Goal: Information Seeking & Learning: Learn about a topic

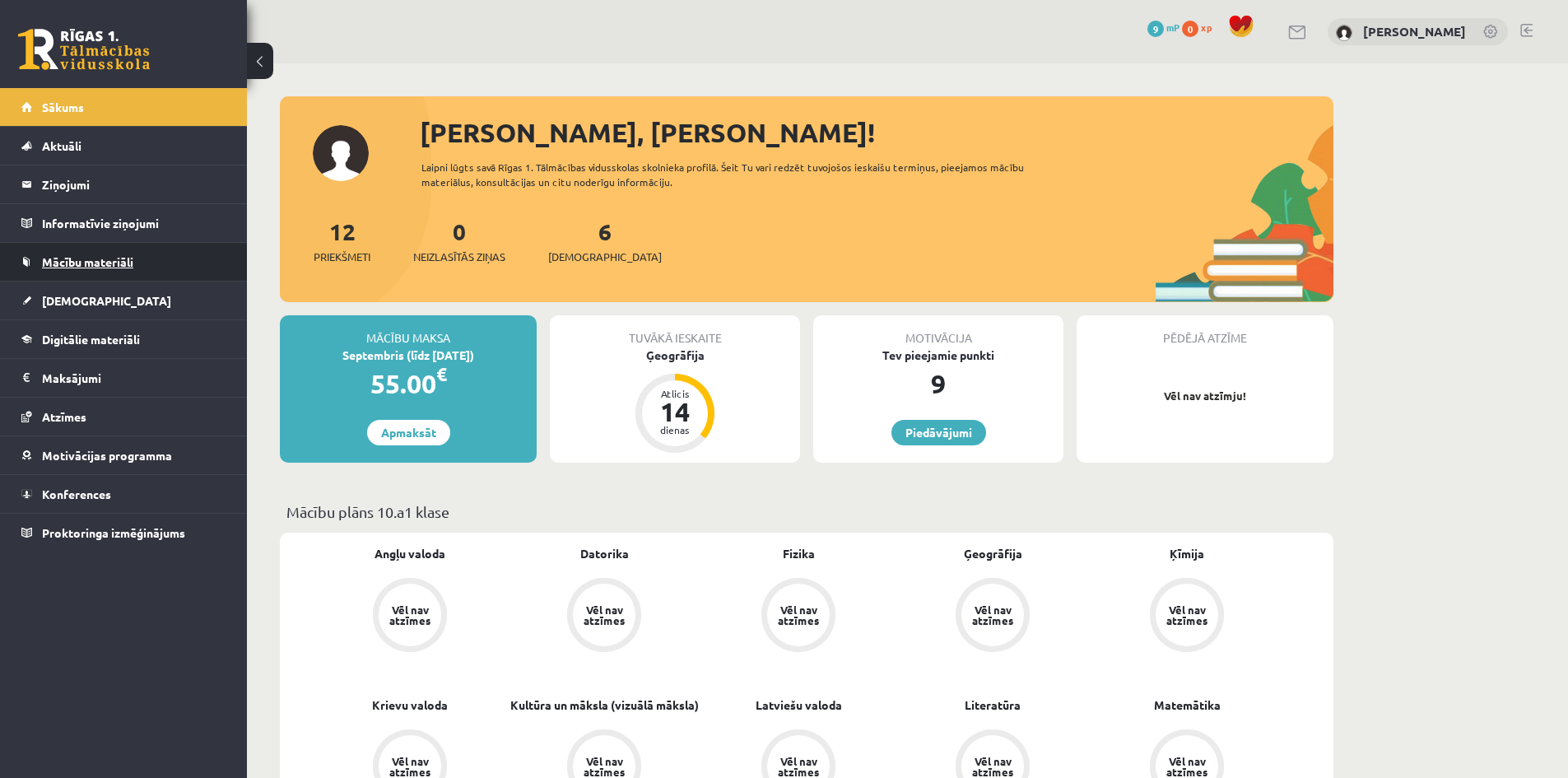
click at [148, 274] on link "Mācību materiāli" at bounding box center [124, 262] width 205 height 38
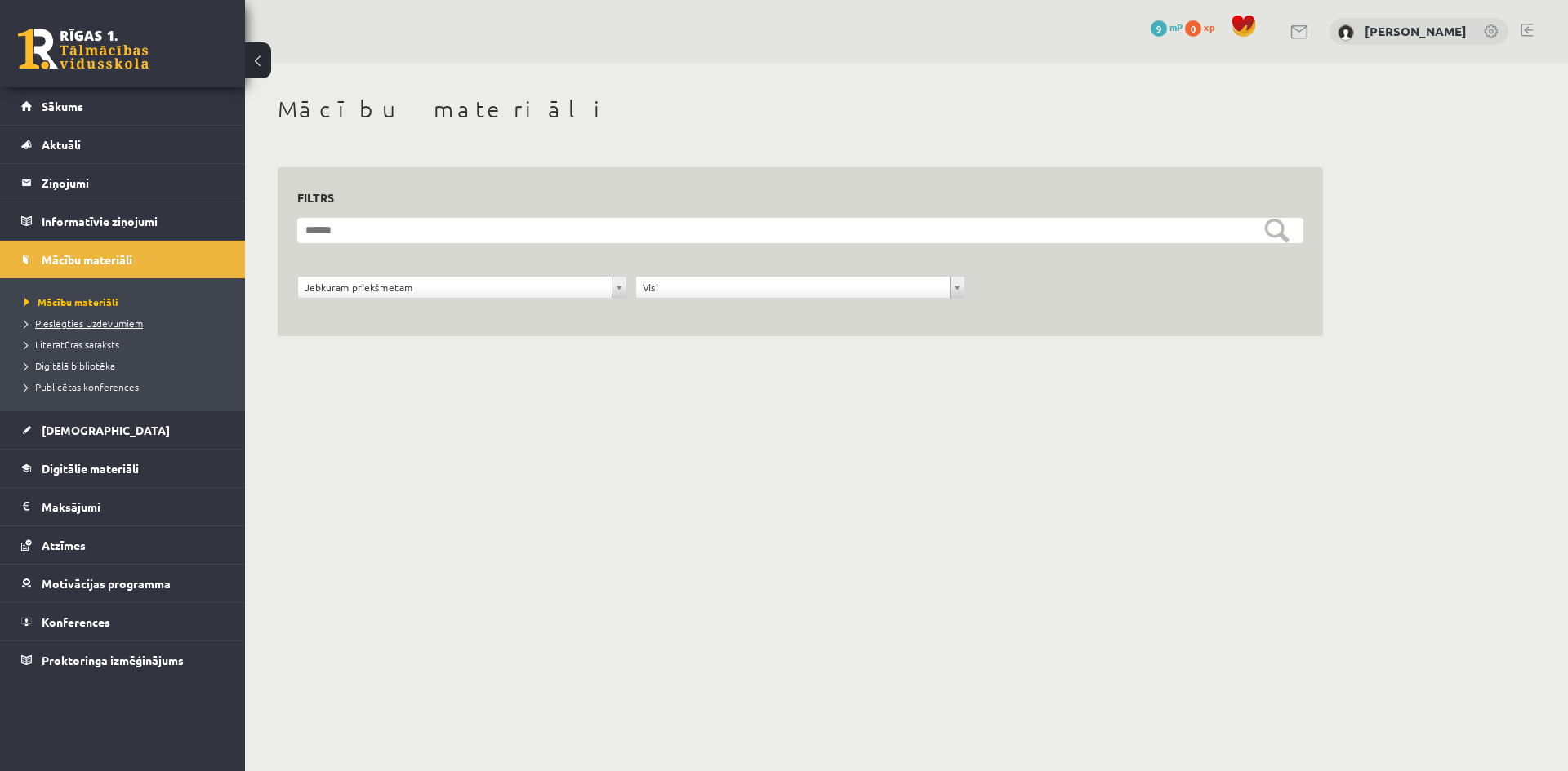
click at [115, 324] on span "Pieslēgties Uzdevumiem" at bounding box center [83, 323] width 119 height 13
click at [101, 436] on link "[DEMOGRAPHIC_DATA]" at bounding box center [123, 430] width 204 height 37
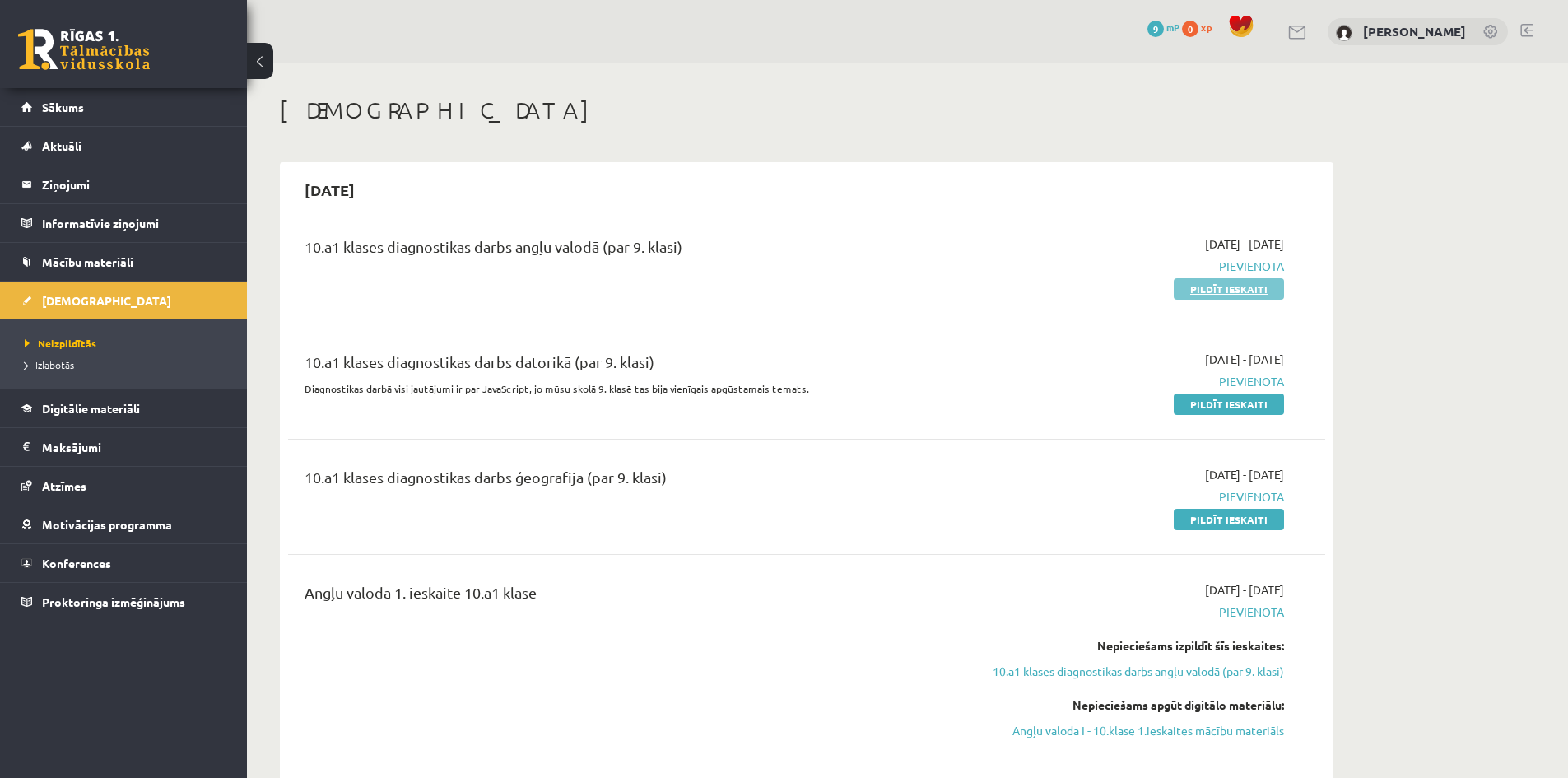
click at [1245, 284] on link "Pildīt ieskaiti" at bounding box center [1229, 289] width 111 height 22
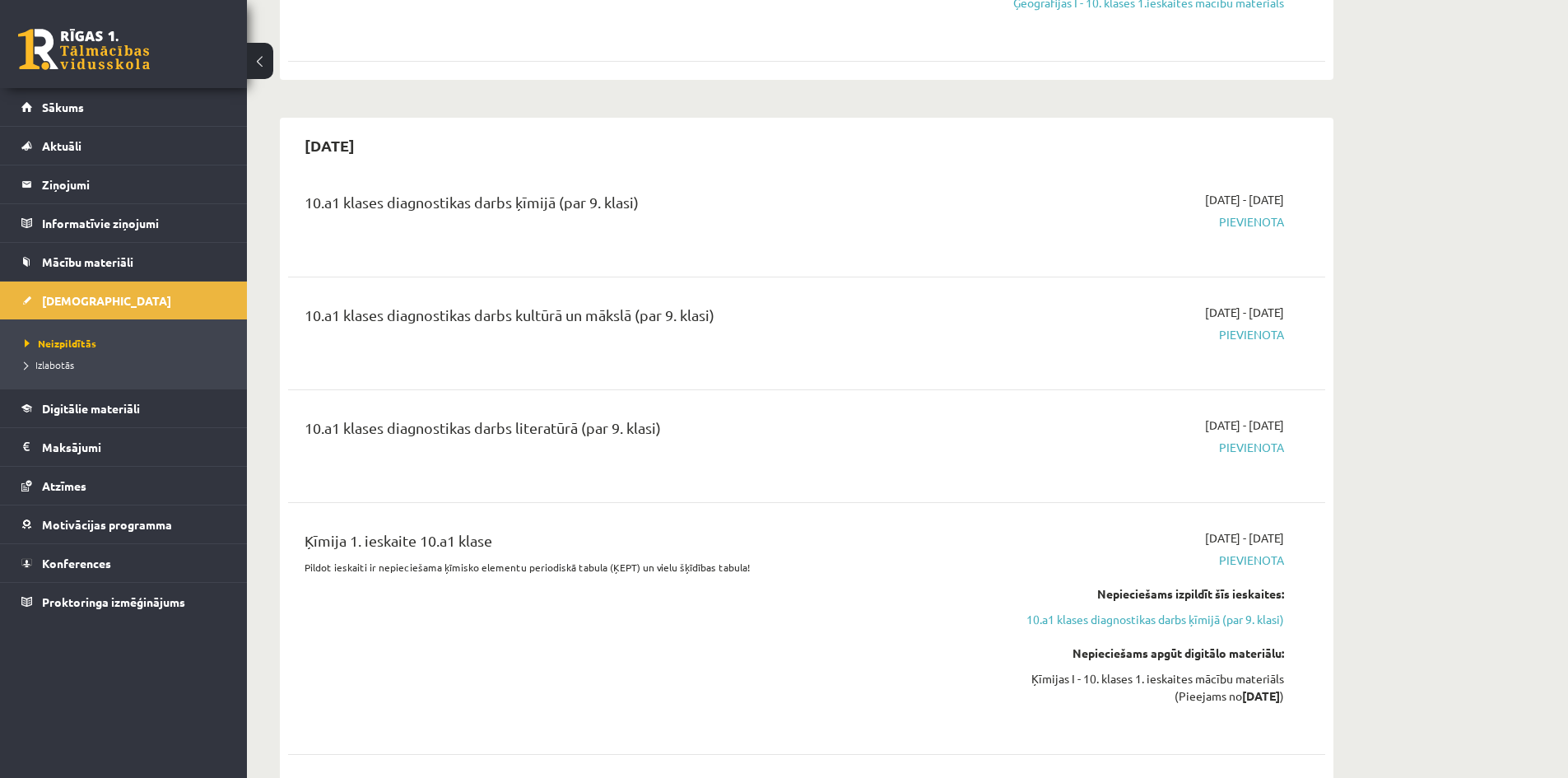
scroll to position [1317, 0]
click at [1247, 223] on span "Pievienota" at bounding box center [1129, 219] width 311 height 17
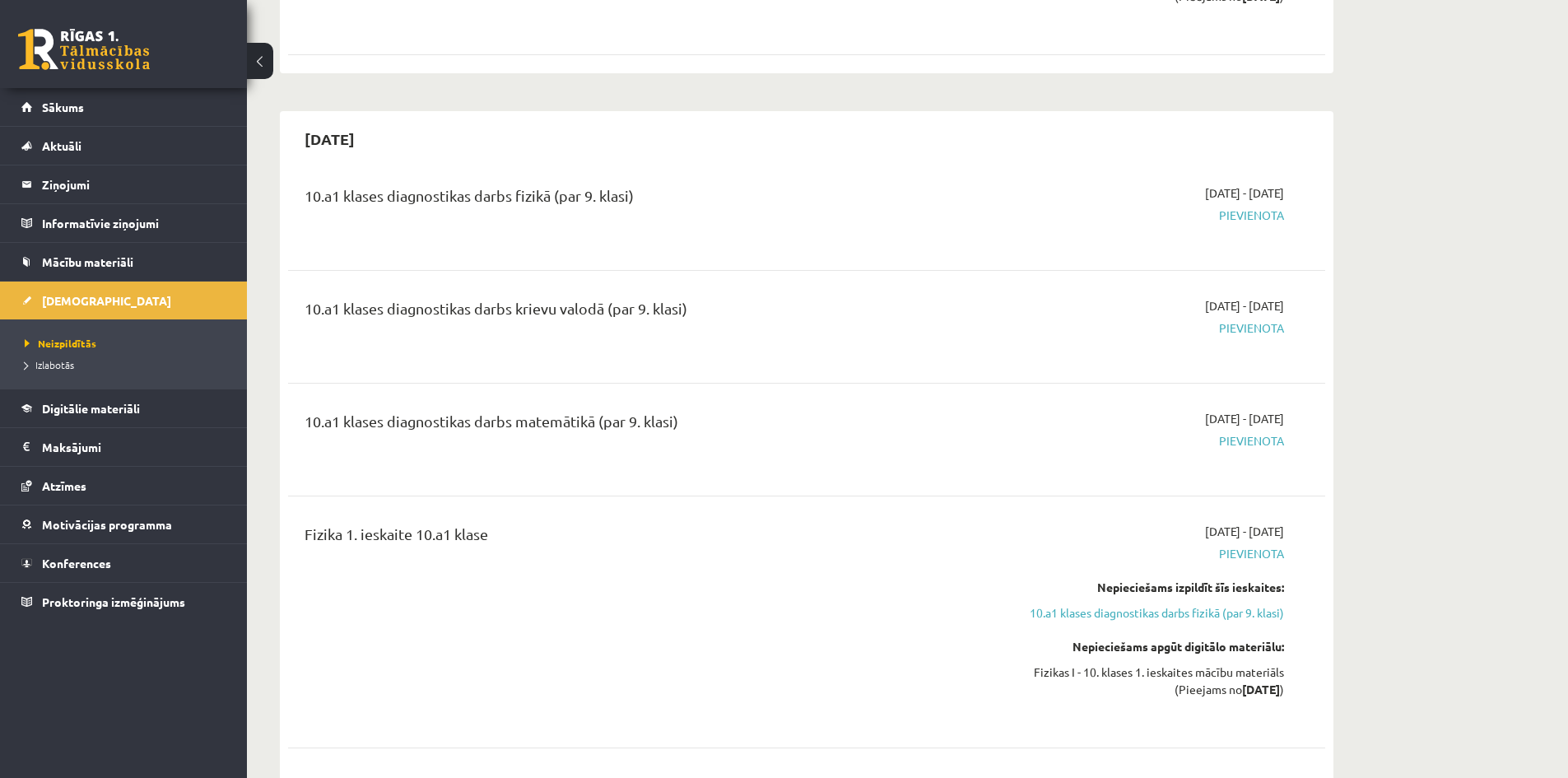
scroll to position [2718, 0]
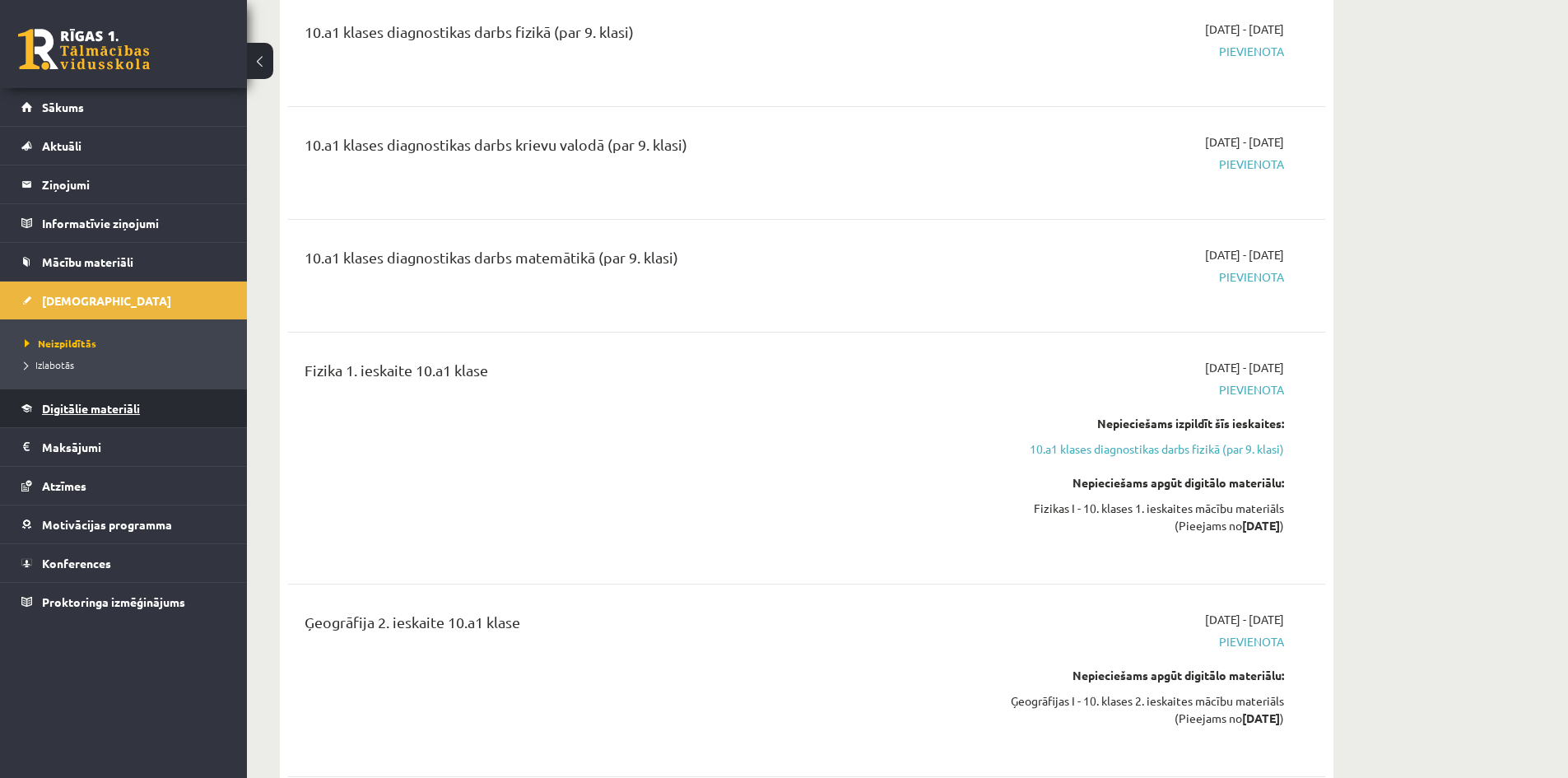
click at [144, 411] on link "Digitālie materiāli" at bounding box center [124, 409] width 205 height 38
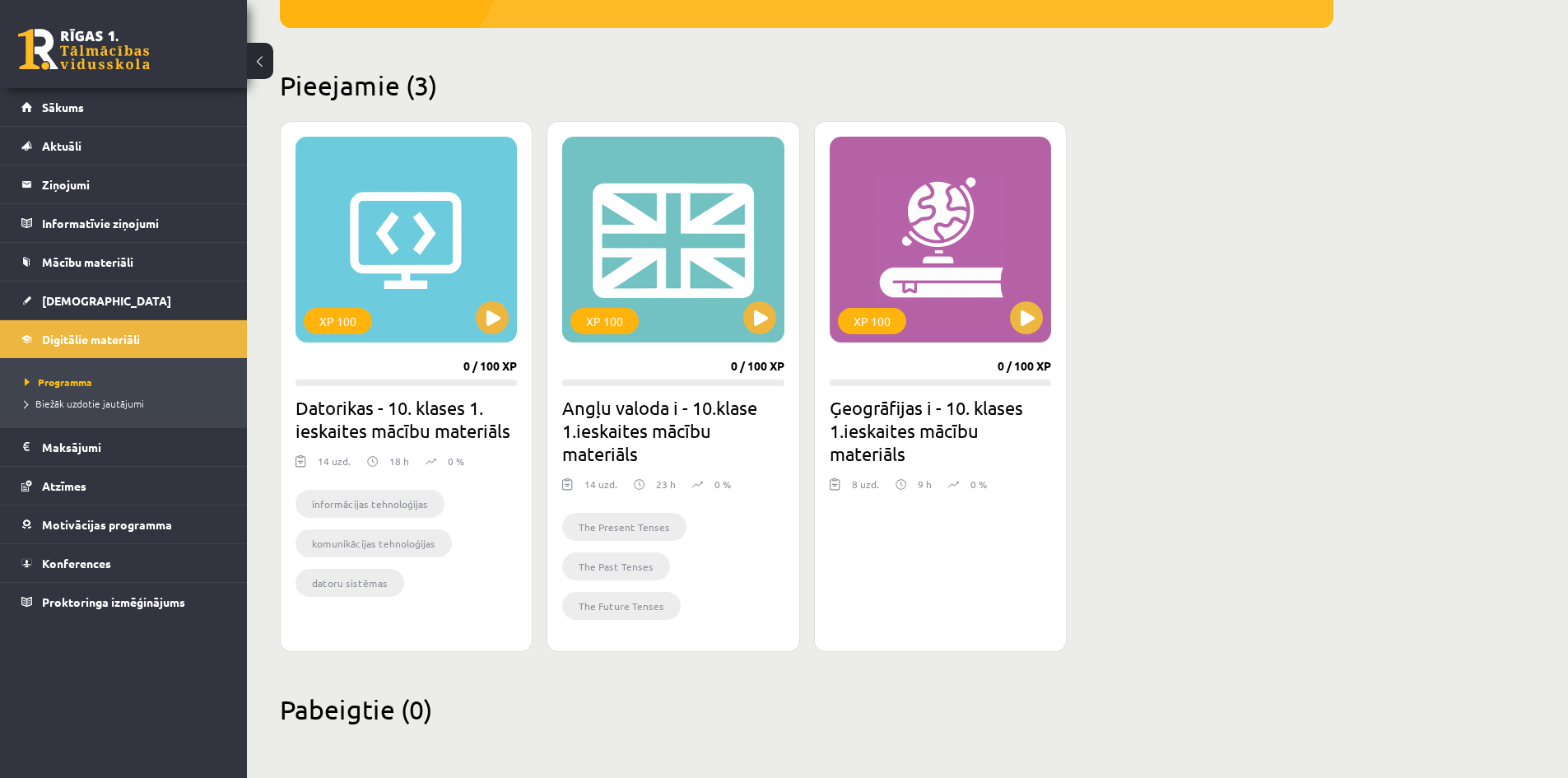
scroll to position [348, 0]
click at [431, 251] on div "XP 100" at bounding box center [406, 240] width 221 height 206
drag, startPoint x: 361, startPoint y: 586, endPoint x: 391, endPoint y: 572, distance: 33.1
click at [361, 586] on li "datoru sistēmas" at bounding box center [349, 583] width 109 height 28
click at [361, 297] on div "XP 100" at bounding box center [406, 240] width 221 height 206
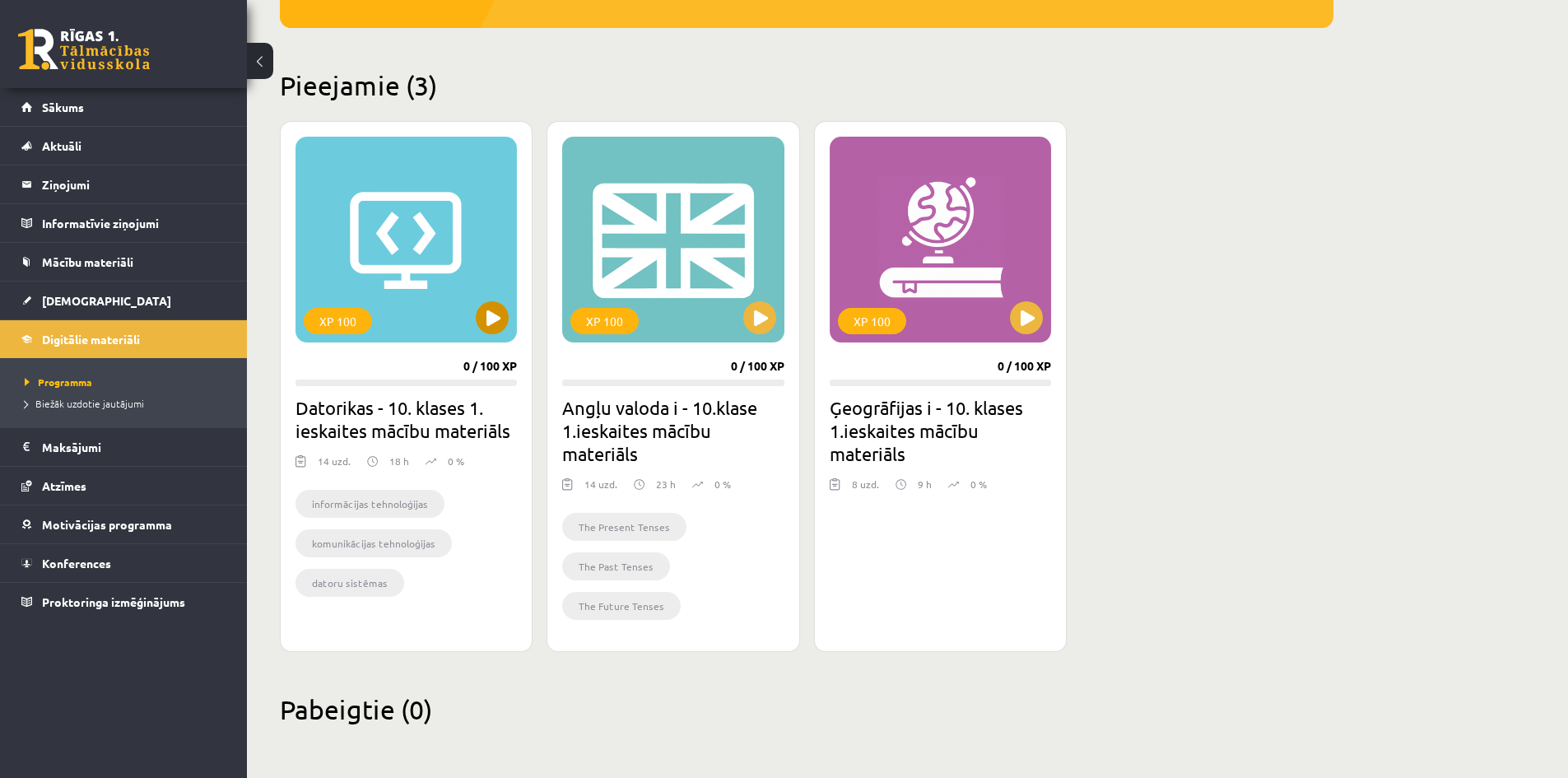
click at [439, 299] on div "XP 100" at bounding box center [406, 240] width 221 height 206
click at [440, 299] on div "XP 100" at bounding box center [406, 240] width 221 height 206
click at [1019, 320] on button at bounding box center [1026, 318] width 33 height 33
click at [876, 452] on h2 "Ģeogrāfijas i - 10. klases 1.ieskaites mācību materiāls" at bounding box center [941, 430] width 221 height 69
click at [593, 448] on h2 "Angļu valoda i - 10.klase 1.ieskaites mācību materiāls" at bounding box center [673, 430] width 221 height 69
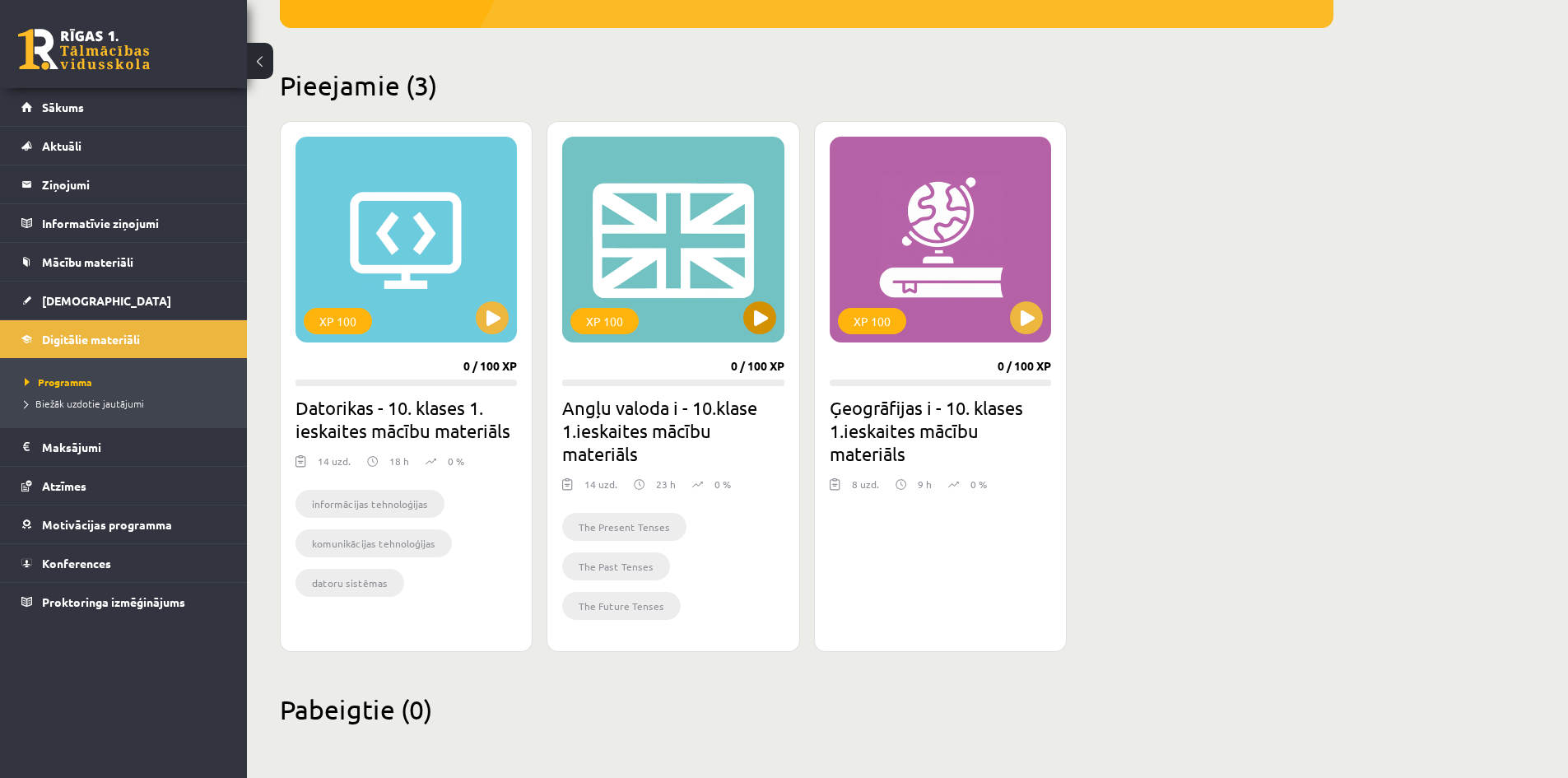
click at [729, 298] on div "XP 100" at bounding box center [673, 240] width 221 height 206
click at [613, 322] on div "XP 100" at bounding box center [605, 321] width 68 height 26
click at [406, 439] on h2 "Datorikas - 10. klases 1. ieskaites mācību materiāls" at bounding box center [406, 419] width 221 height 46
click at [303, 427] on h2 "Datorikas - 10. klases 1. ieskaites mācību materiāls" at bounding box center [406, 419] width 221 height 46
click at [434, 426] on h2 "Datorikas - 10. klases 1. ieskaites mācību materiāls" at bounding box center [406, 419] width 221 height 46
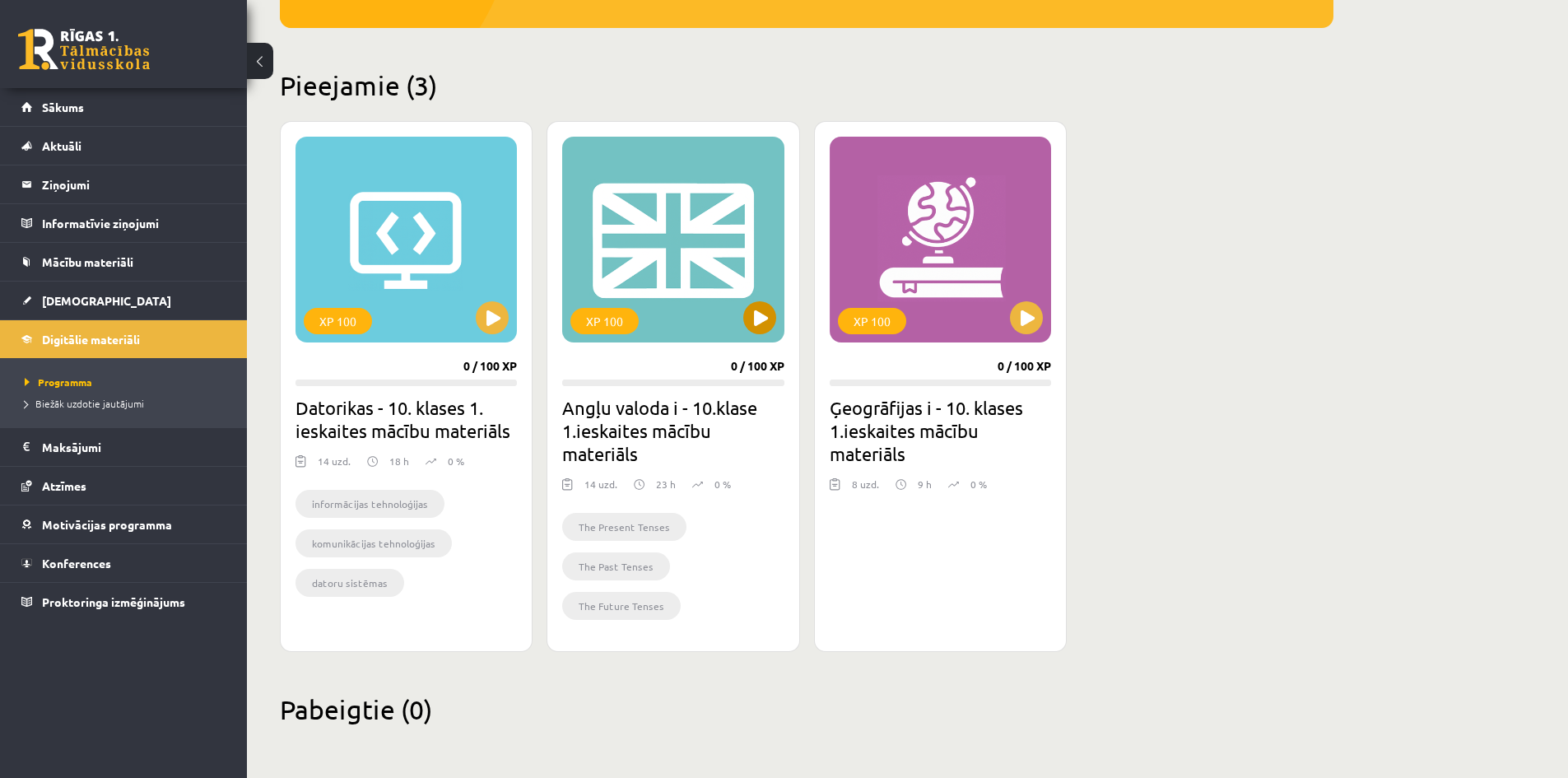
click at [608, 315] on div "XP 100" at bounding box center [605, 321] width 68 height 26
click at [699, 205] on div "XP 100" at bounding box center [673, 240] width 221 height 206
click at [983, 300] on div "XP 100" at bounding box center [941, 240] width 221 height 206
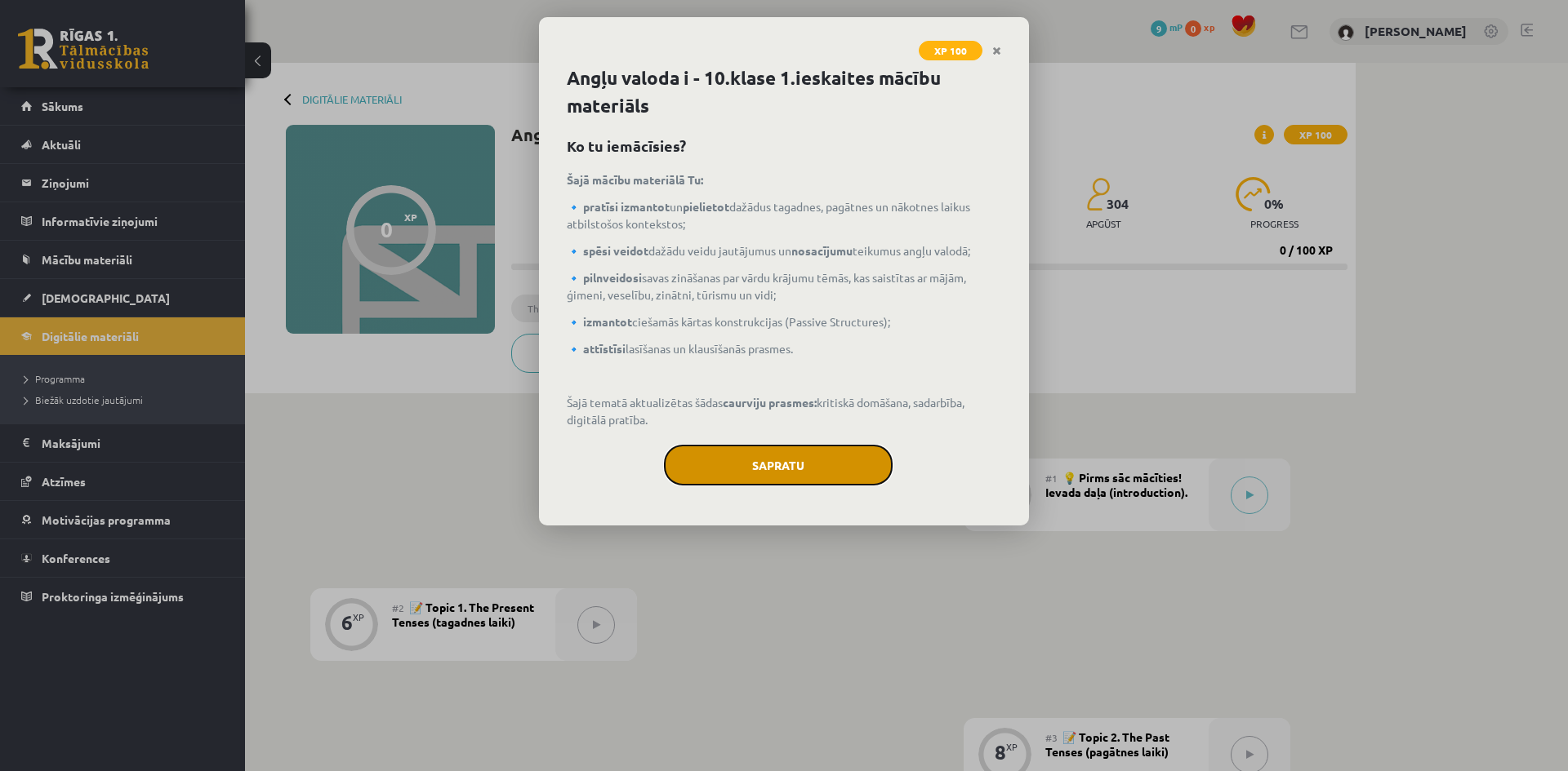
click at [825, 464] on button "Sapratu" at bounding box center [778, 465] width 229 height 41
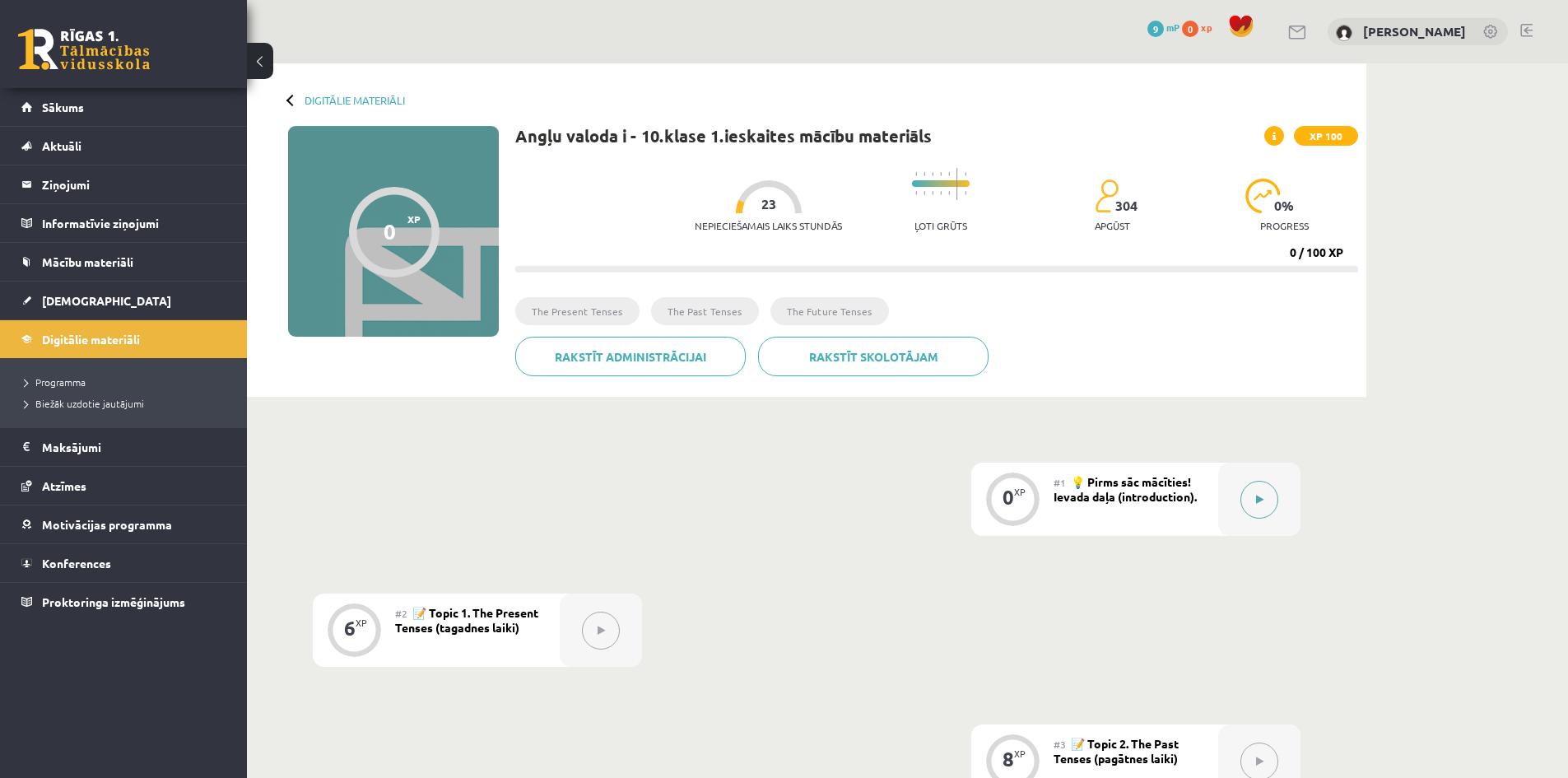
click at [1257, 495] on icon at bounding box center [1260, 500] width 7 height 10
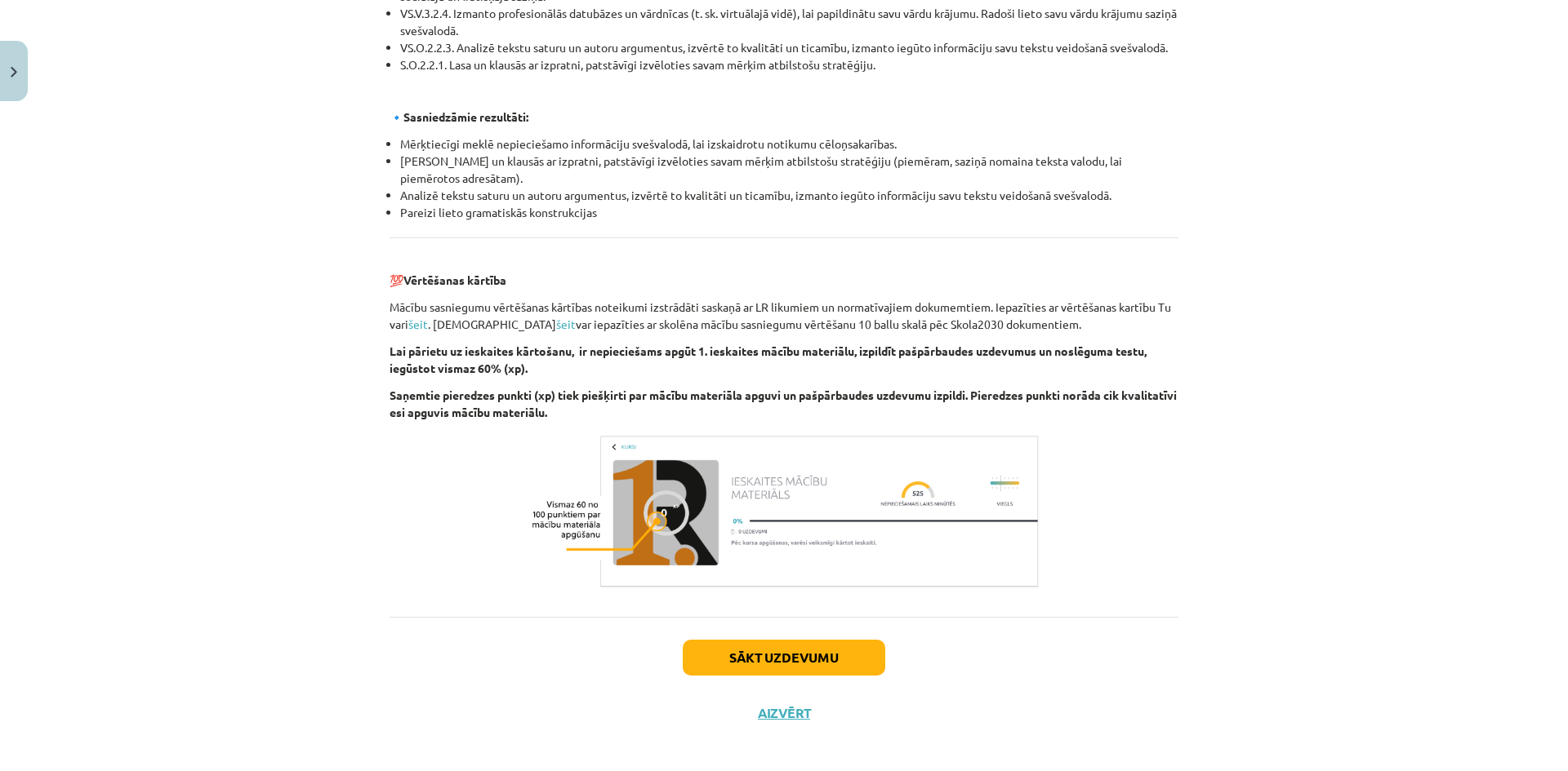
scroll to position [1684, 0]
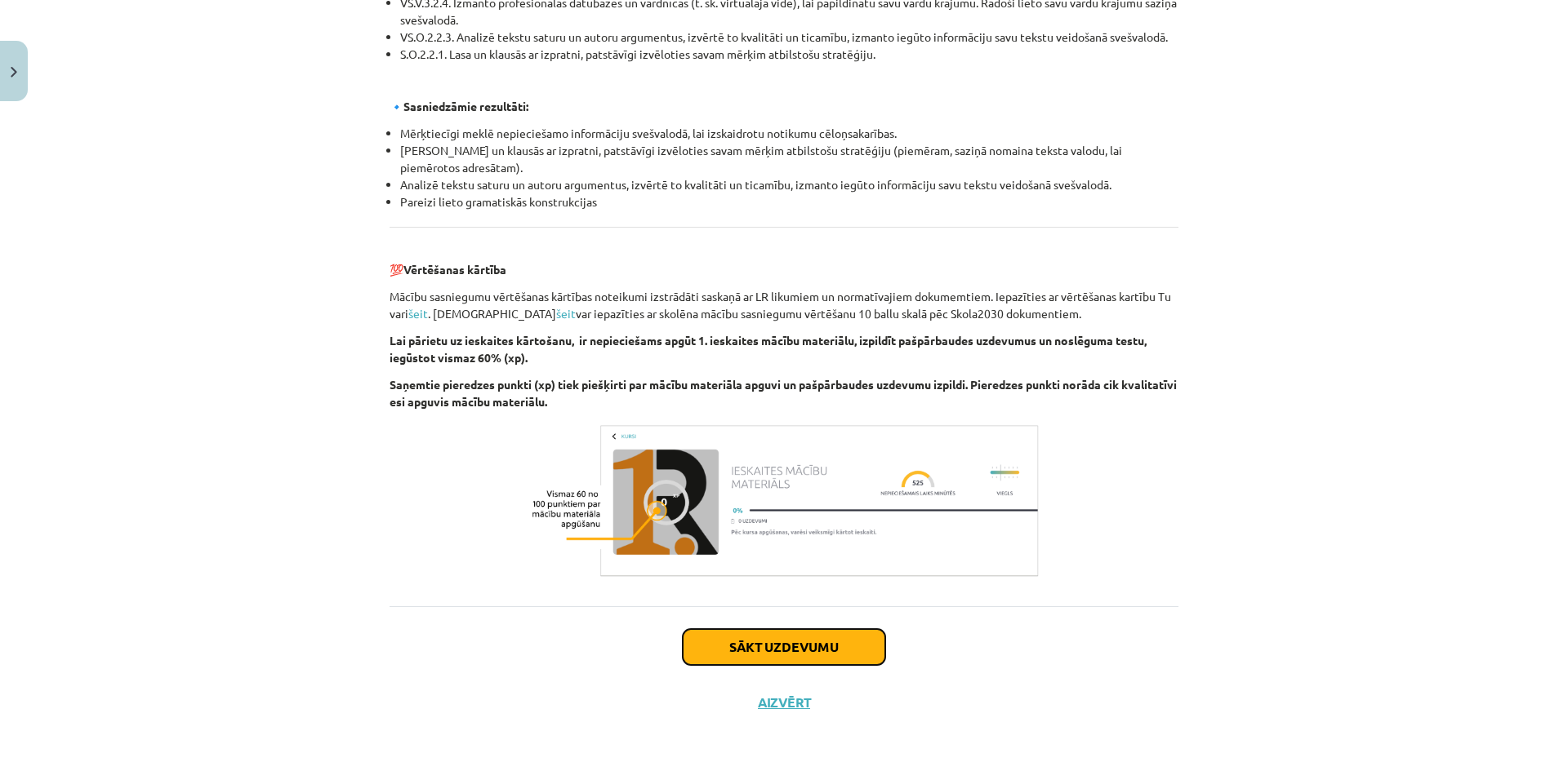
click at [731, 642] on button "Sākt uzdevumu" at bounding box center [784, 647] width 203 height 36
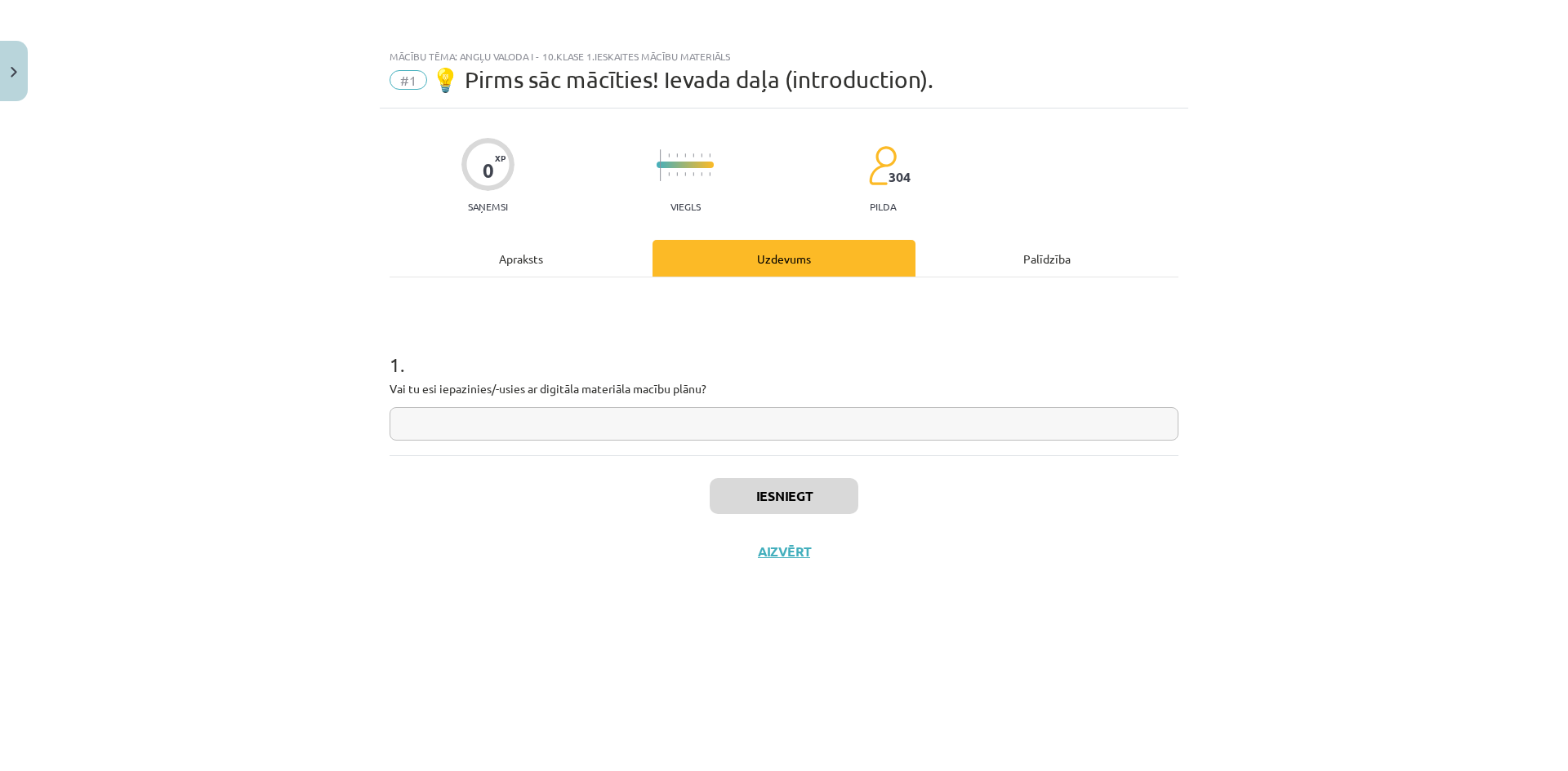
scroll to position [0, 0]
click at [523, 421] on input "text" at bounding box center [783, 423] width 788 height 33
type input "**"
click at [818, 487] on button "Iesniegt" at bounding box center [784, 496] width 148 height 36
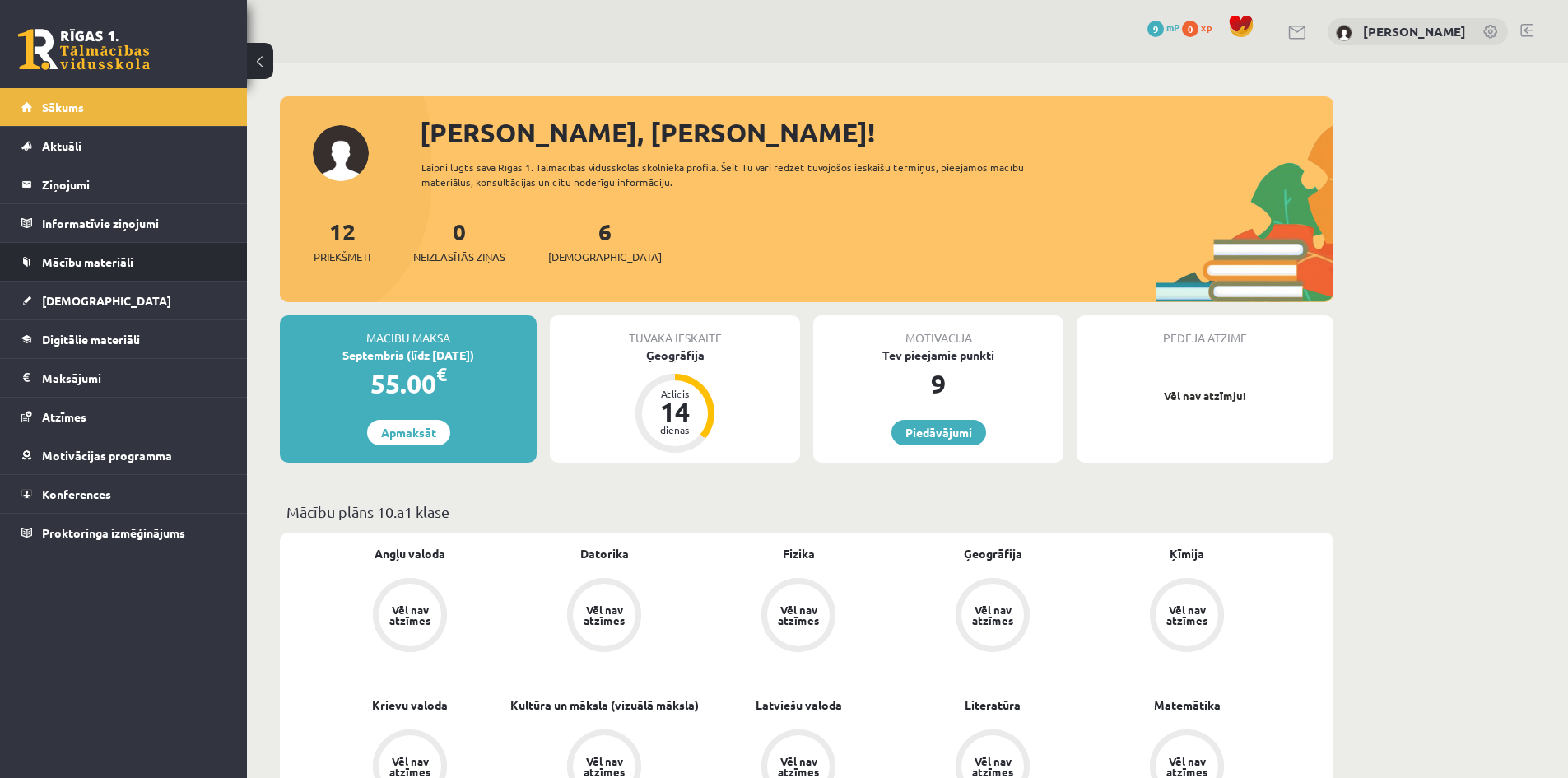
click at [133, 265] on span "Mācību materiāli" at bounding box center [88, 262] width 92 height 14
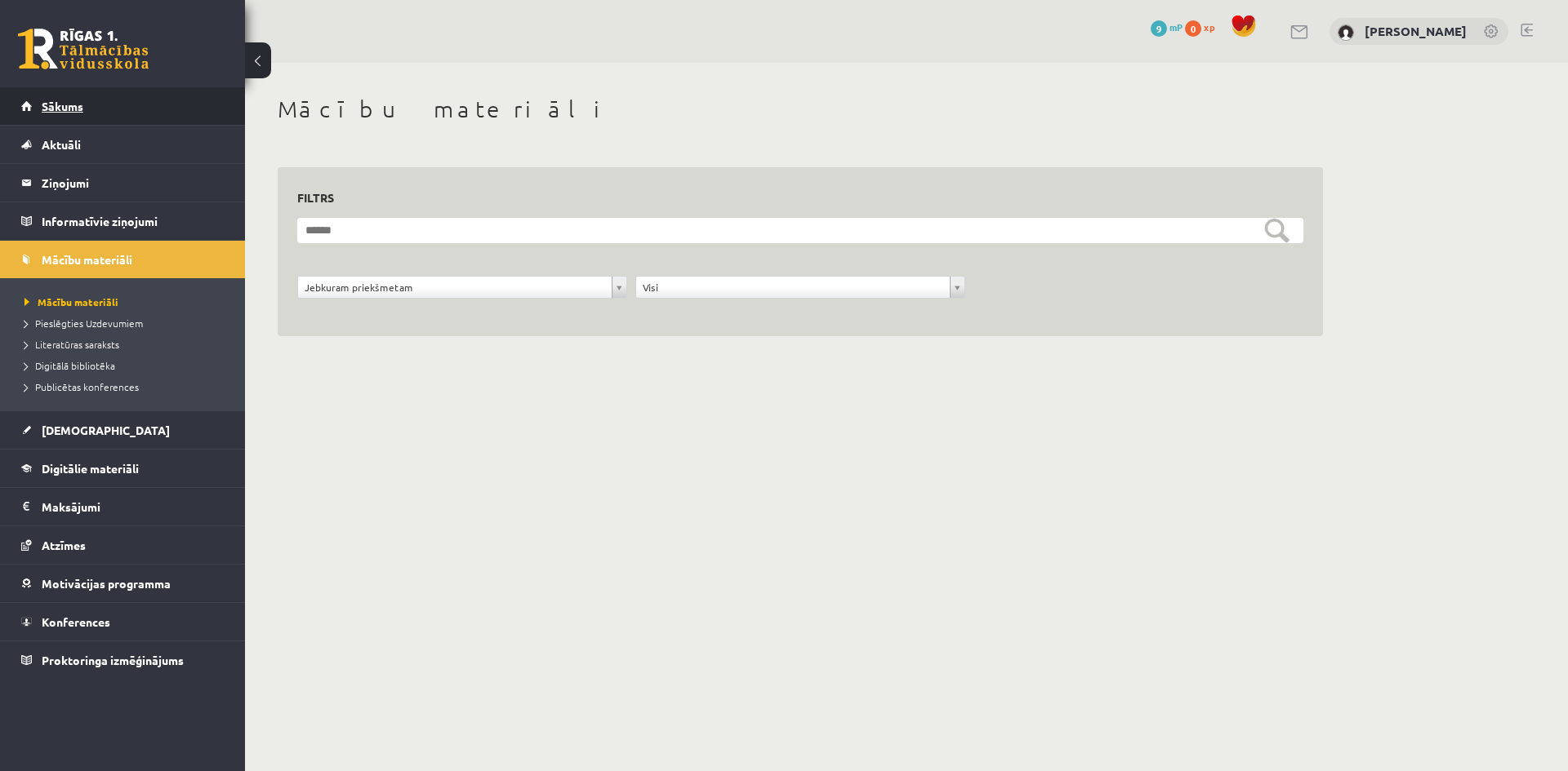
click at [63, 104] on span "Sākums" at bounding box center [63, 106] width 42 height 14
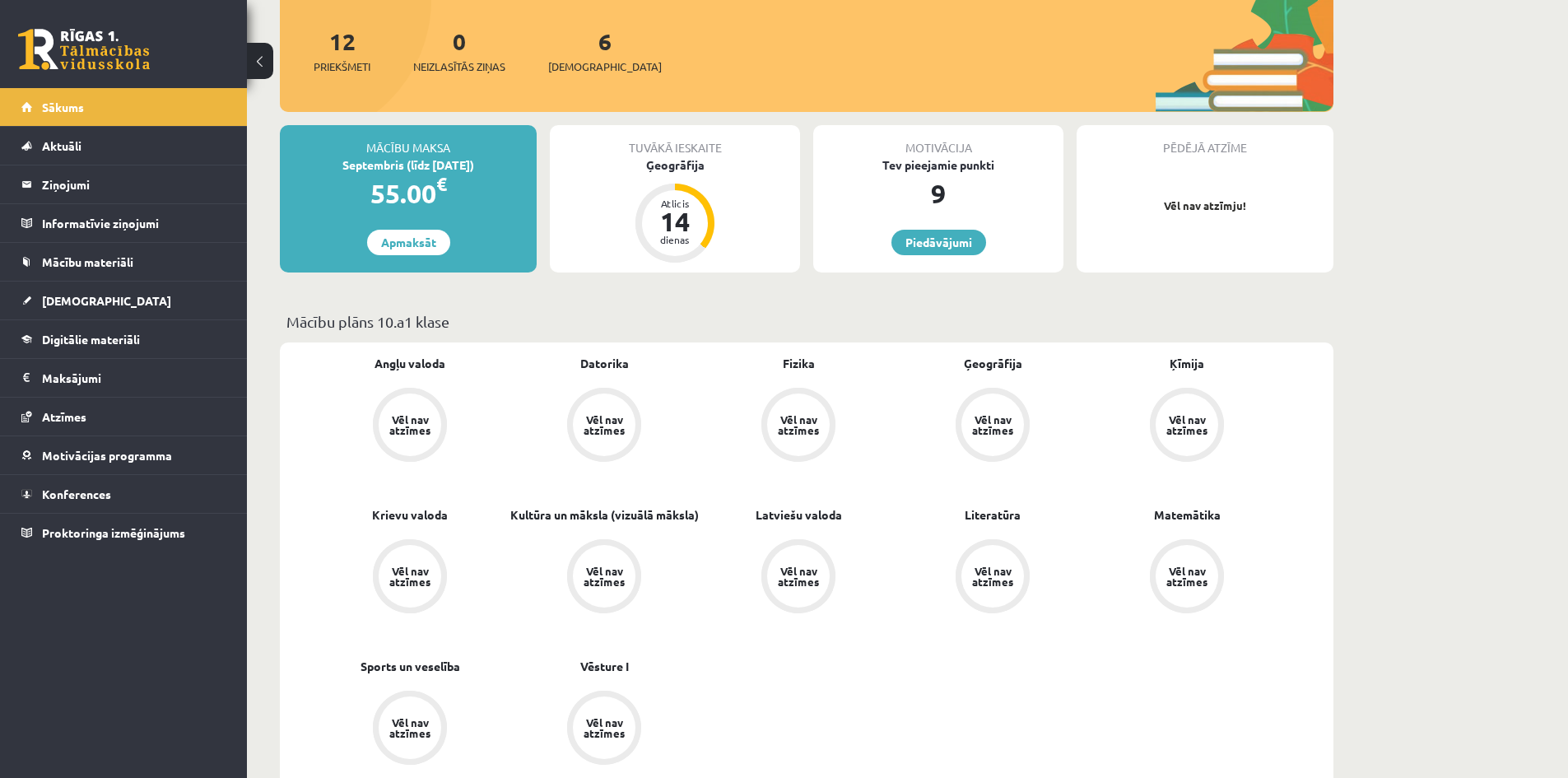
scroll to position [165, 0]
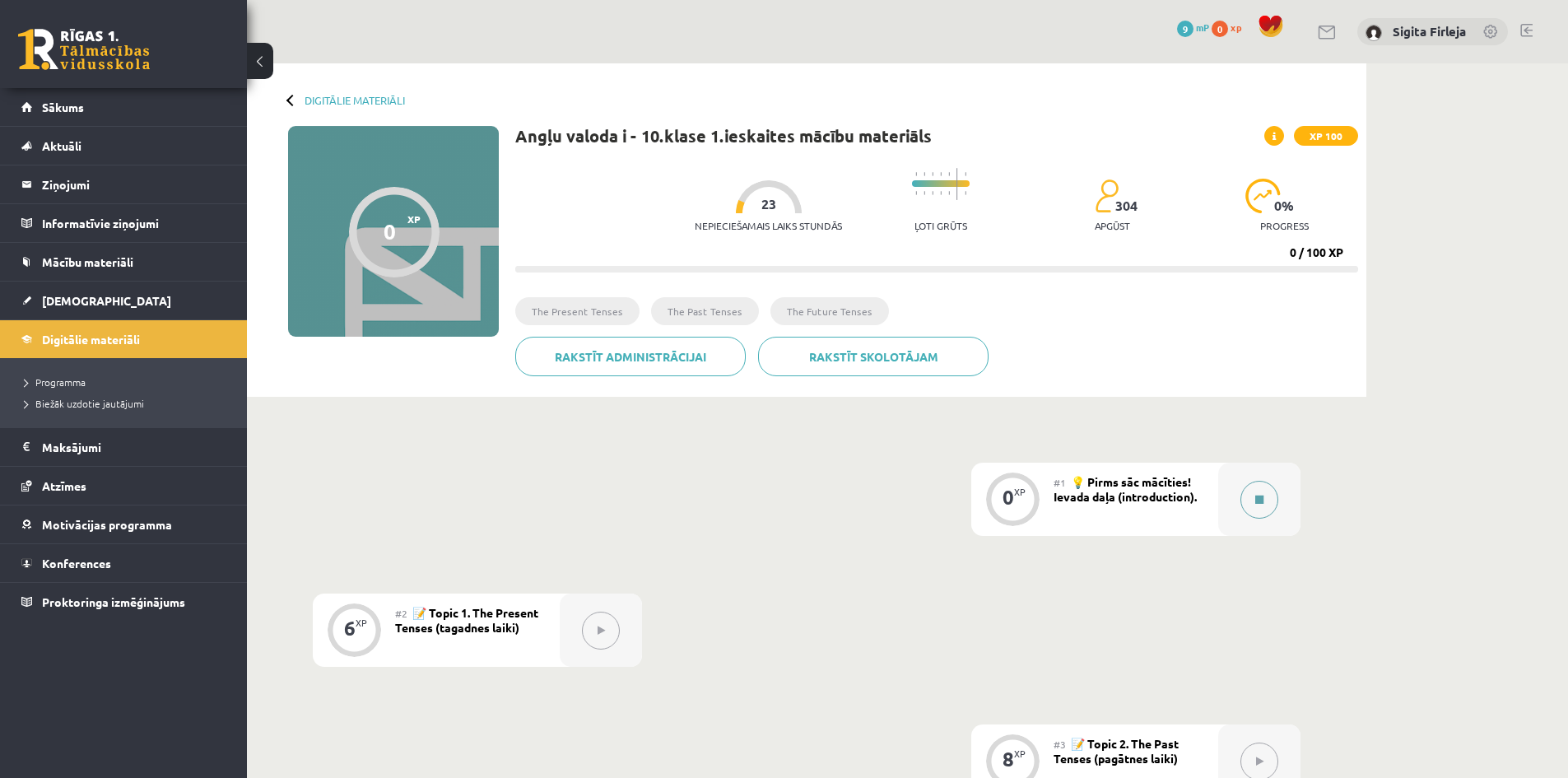
click at [1254, 502] on button at bounding box center [1259, 500] width 38 height 38
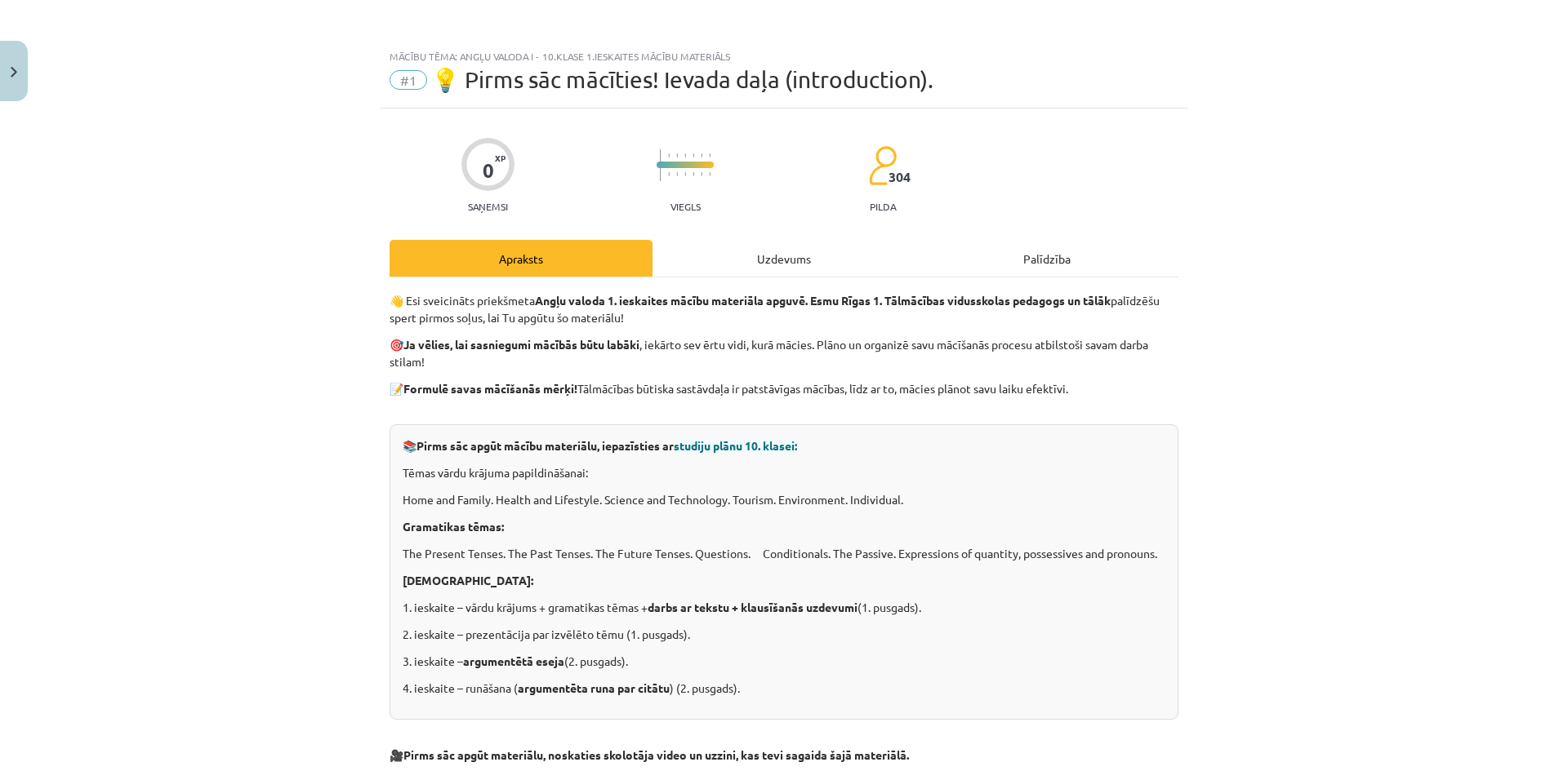
click at [769, 246] on div "Uzdevums" at bounding box center [784, 258] width 263 height 37
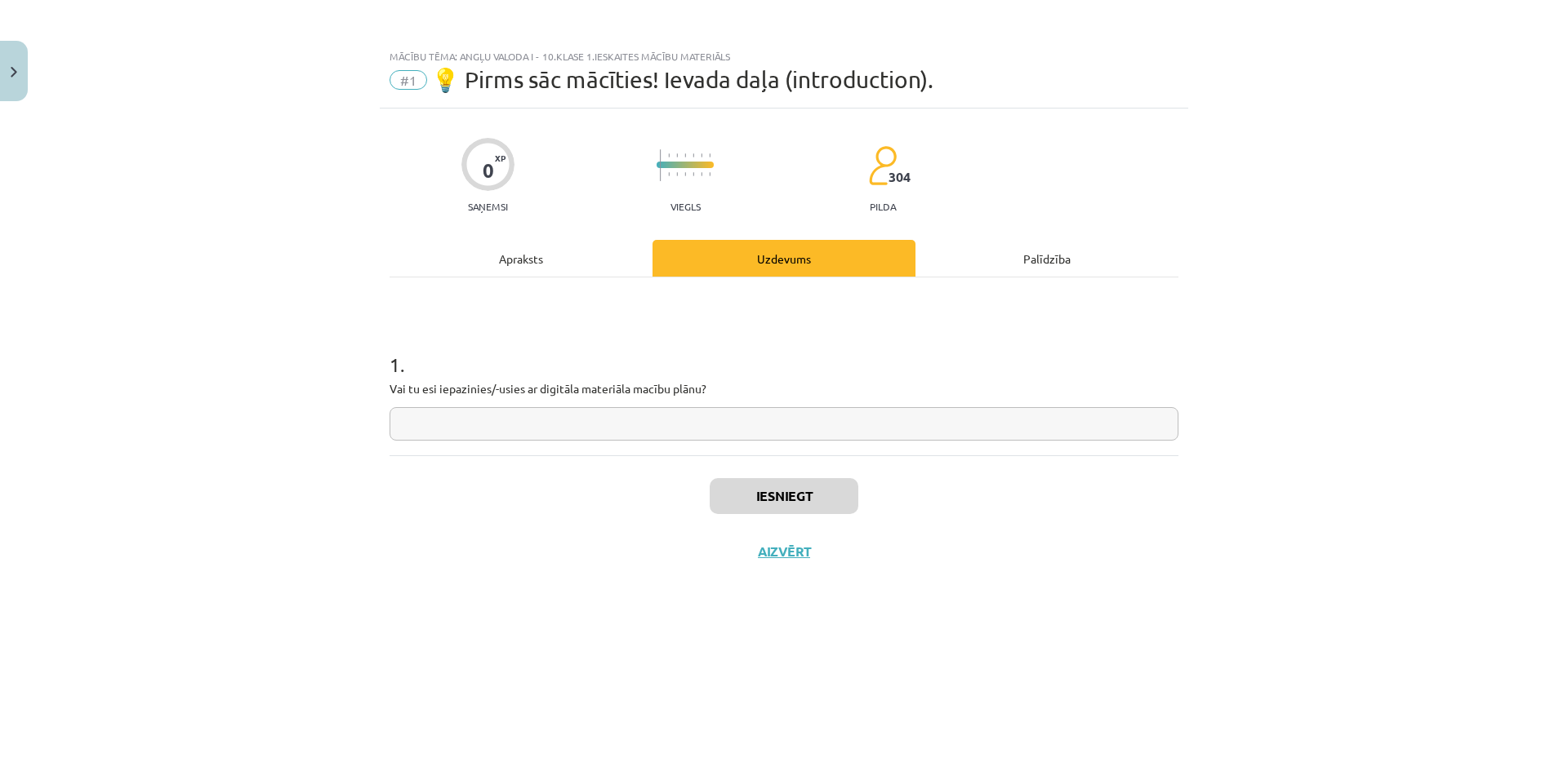
click at [1035, 256] on div "Palīdzība" at bounding box center [1047, 258] width 263 height 37
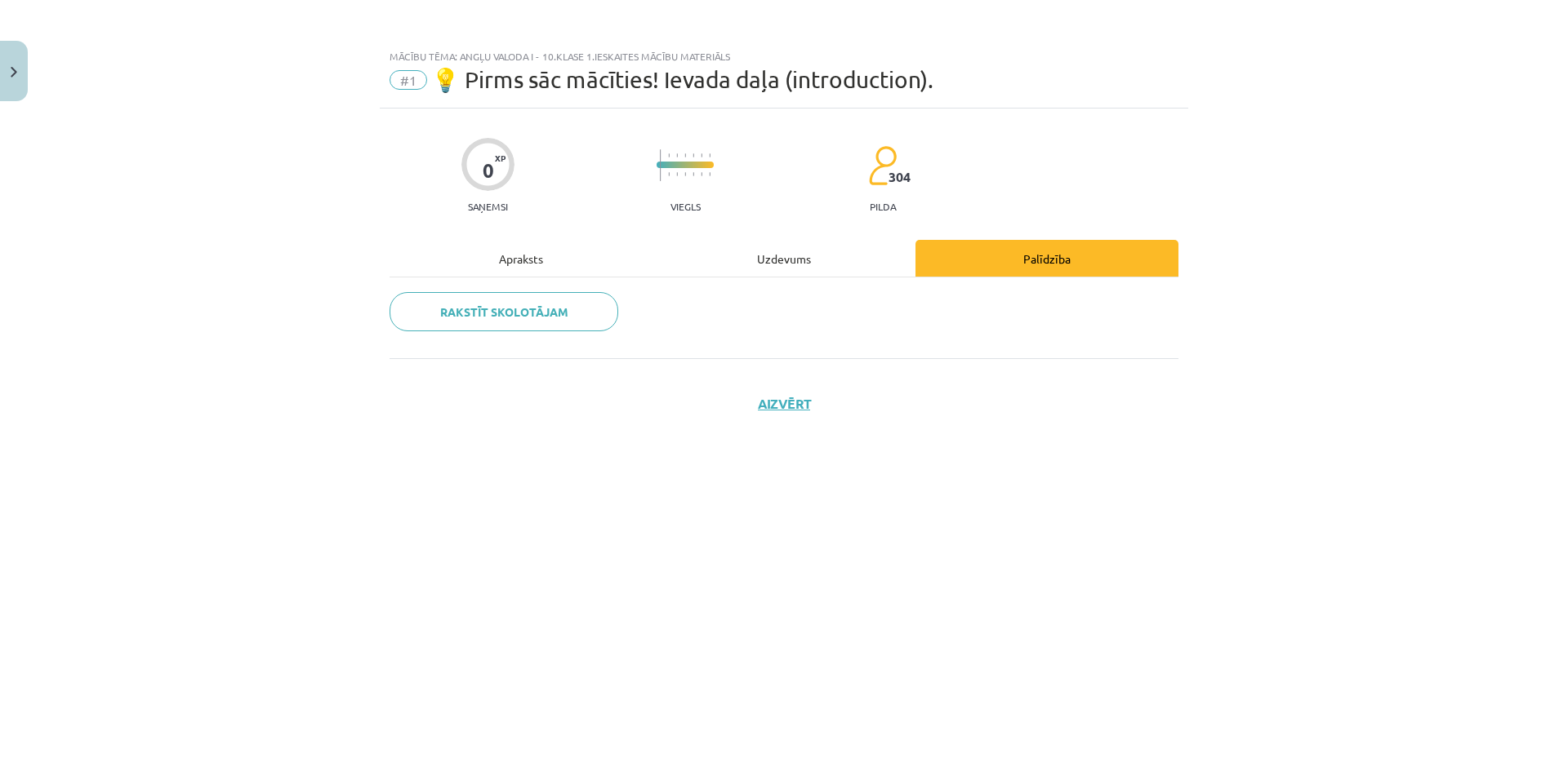
click at [822, 262] on div "Uzdevums" at bounding box center [784, 258] width 263 height 37
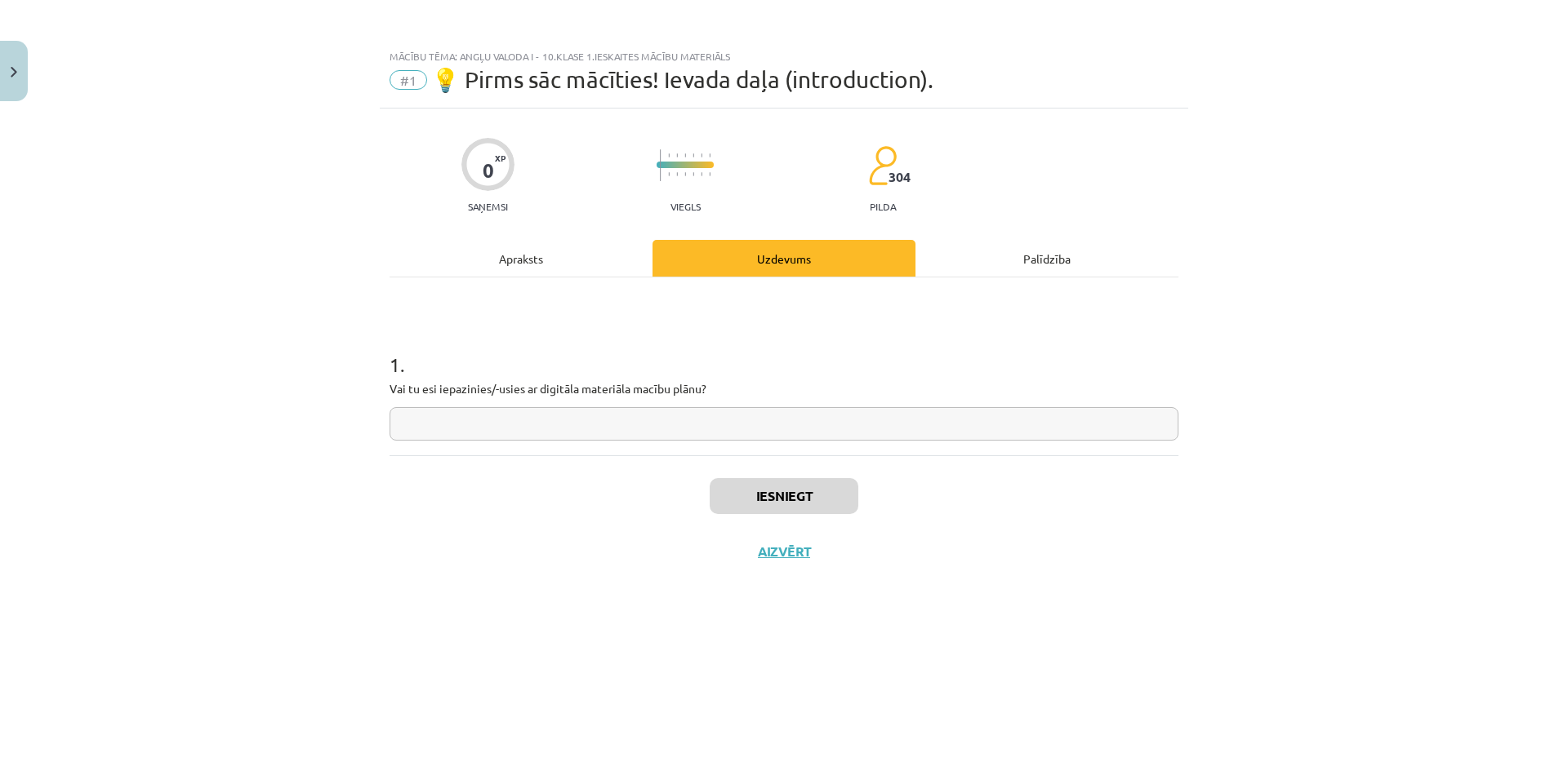
click at [571, 418] on input "text" at bounding box center [783, 423] width 788 height 33
type input "***"
click at [775, 492] on button "Iesniegt" at bounding box center [784, 496] width 148 height 36
click at [788, 564] on button "Nākamā nodarbība" at bounding box center [783, 562] width 160 height 37
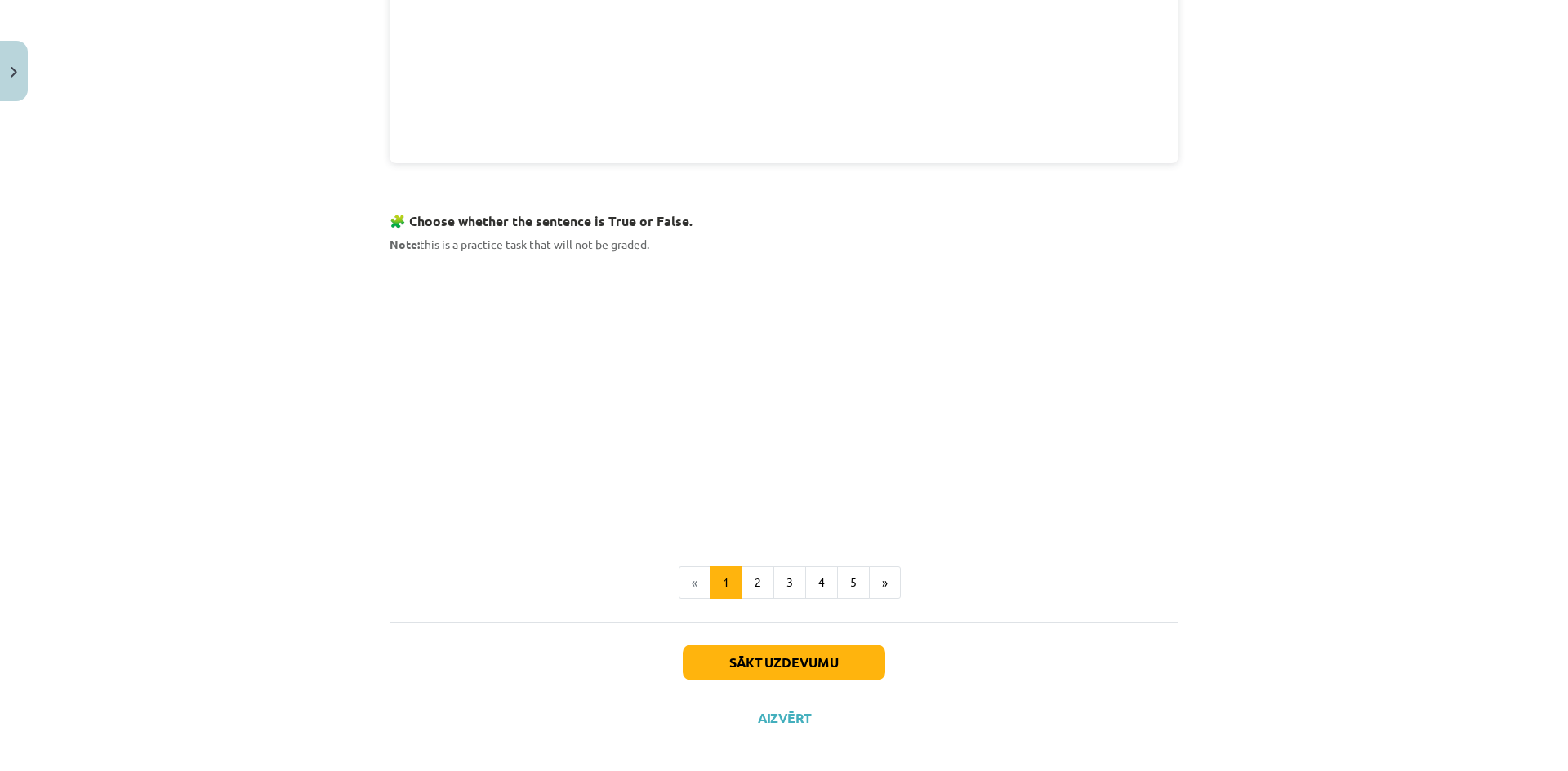
scroll to position [916, 0]
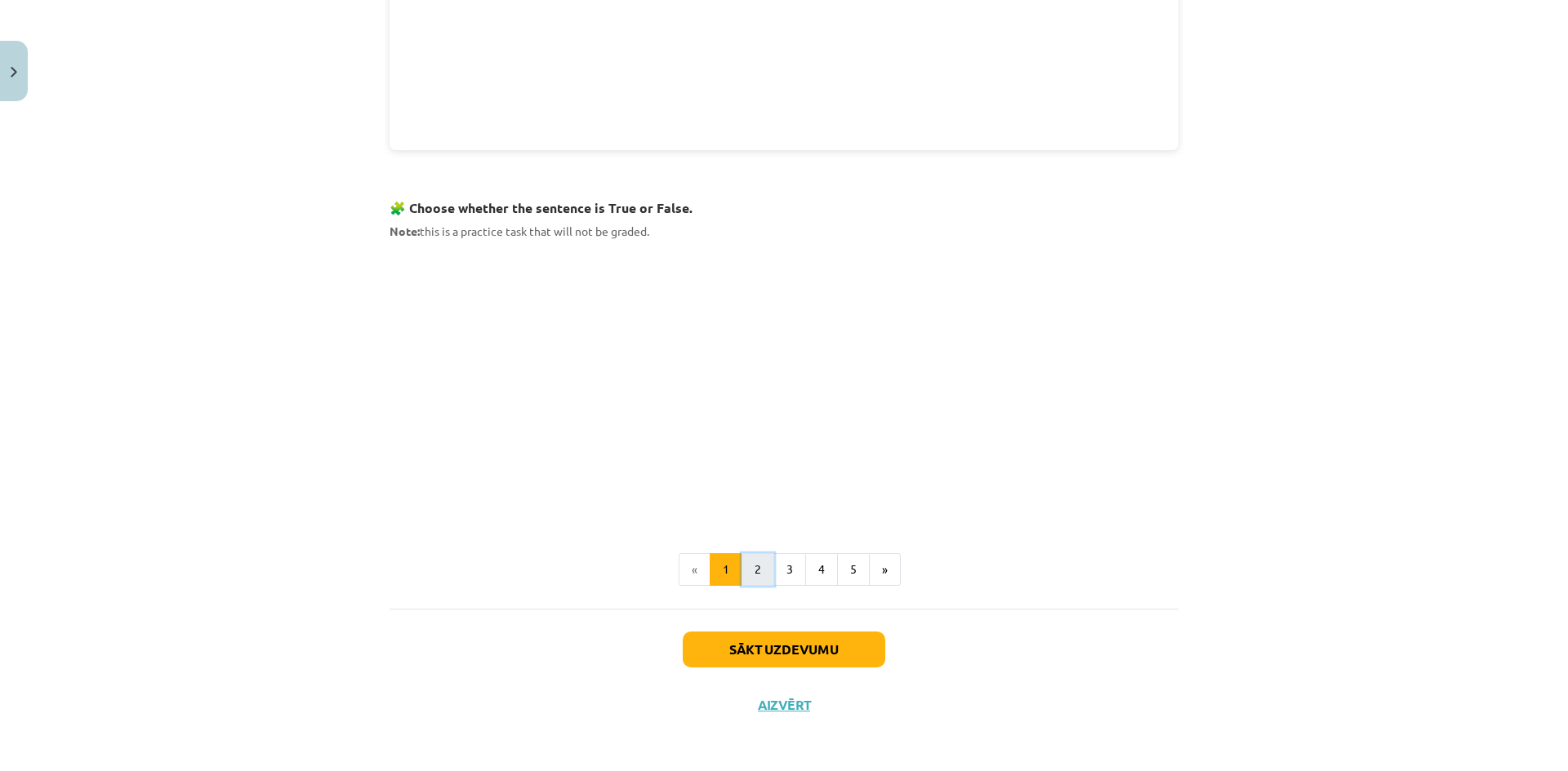
click at [745, 568] on button "2" at bounding box center [757, 569] width 33 height 33
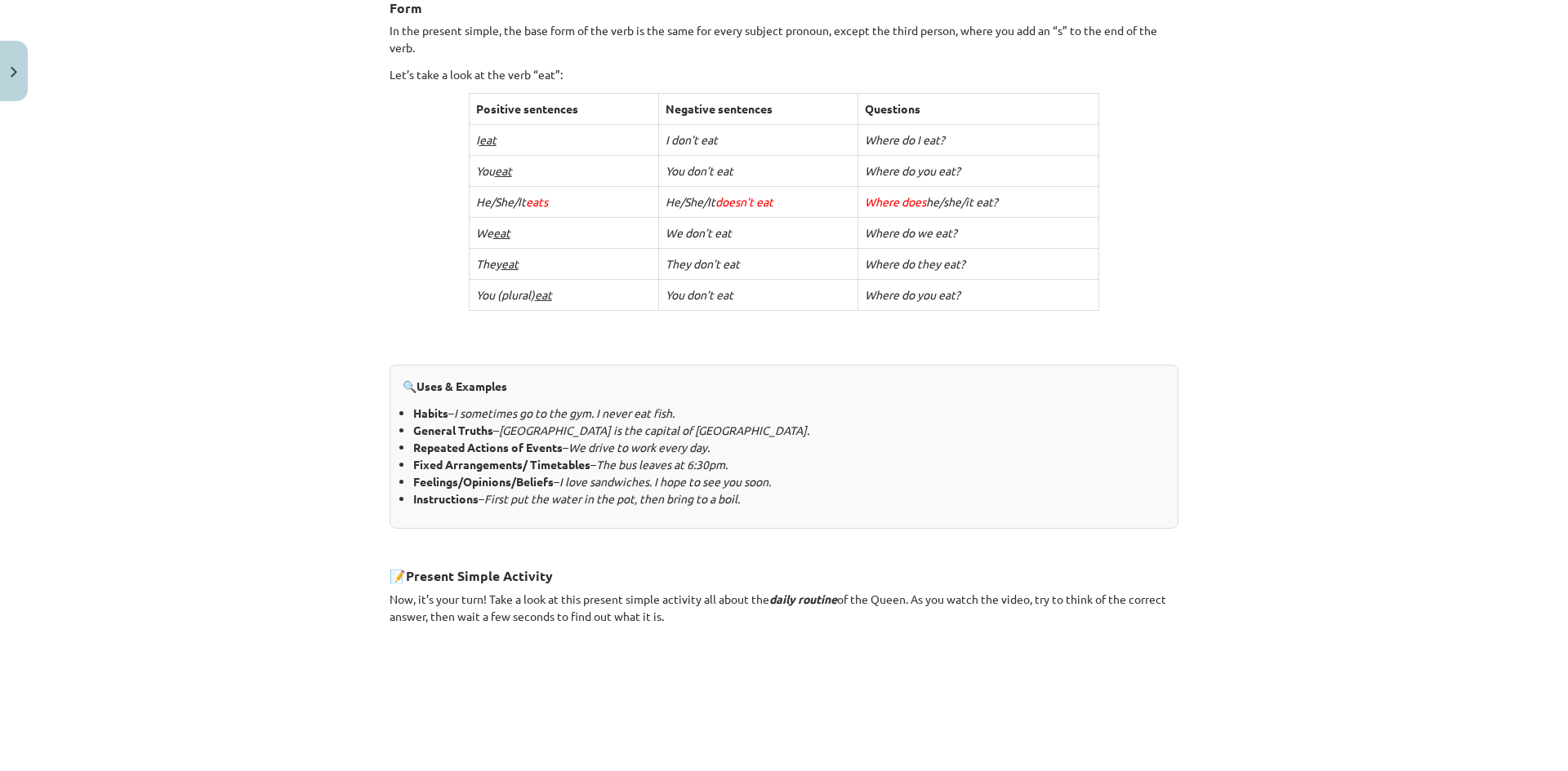
scroll to position [267, 0]
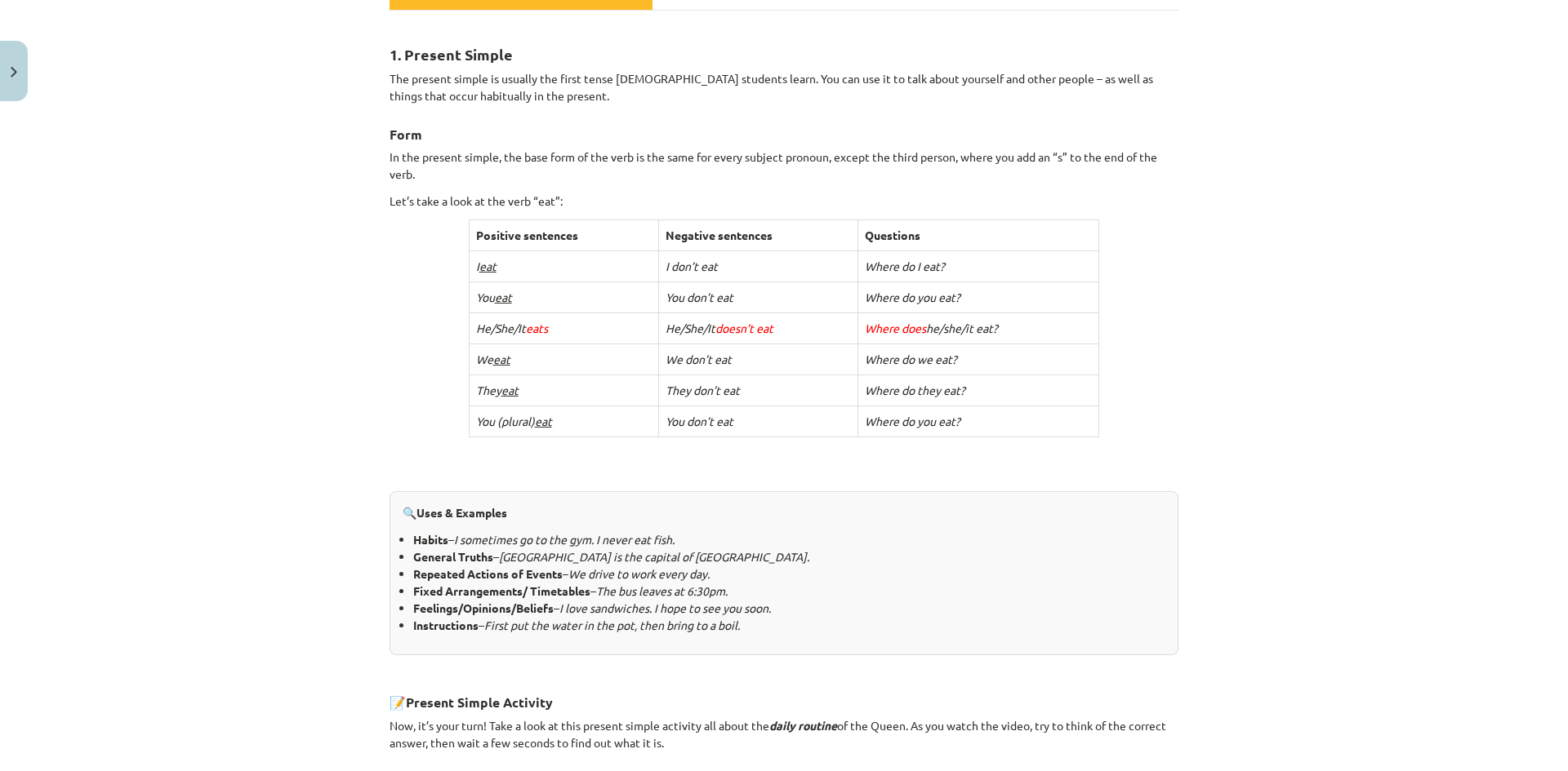
drag, startPoint x: 439, startPoint y: 224, endPoint x: 1186, endPoint y: 404, distance: 768.4
click at [1203, 425] on div "Mācību tēma: Angļu valoda i - 10.klase 1.ieskaites mācību materiāls #2 📝 Topic …" at bounding box center [784, 386] width 1568 height 771
click at [405, 234] on div "1. Present Simple The present simple is usually the first tense English student…" at bounding box center [783, 555] width 788 height 1061
drag, startPoint x: 413, startPoint y: 227, endPoint x: 441, endPoint y: 230, distance: 28.2
click at [414, 229] on div "1. Present Simple The present simple is usually the first tense English student…" at bounding box center [783, 555] width 788 height 1061
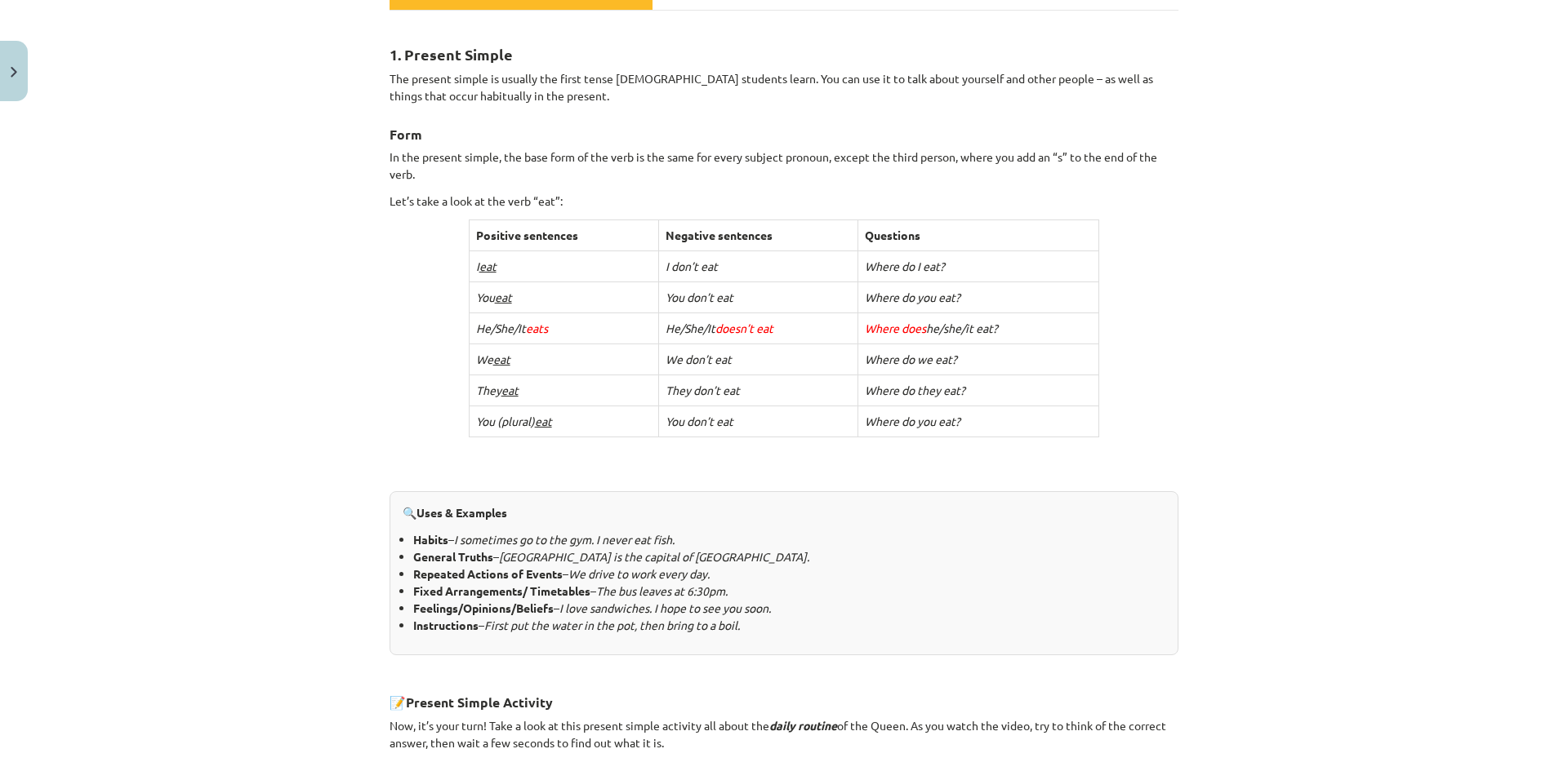
click at [442, 230] on div "1. Present Simple The present simple is usually the first tense English student…" at bounding box center [783, 555] width 788 height 1061
click at [442, 227] on div "1. Present Simple The present simple is usually the first tense English student…" at bounding box center [783, 555] width 788 height 1061
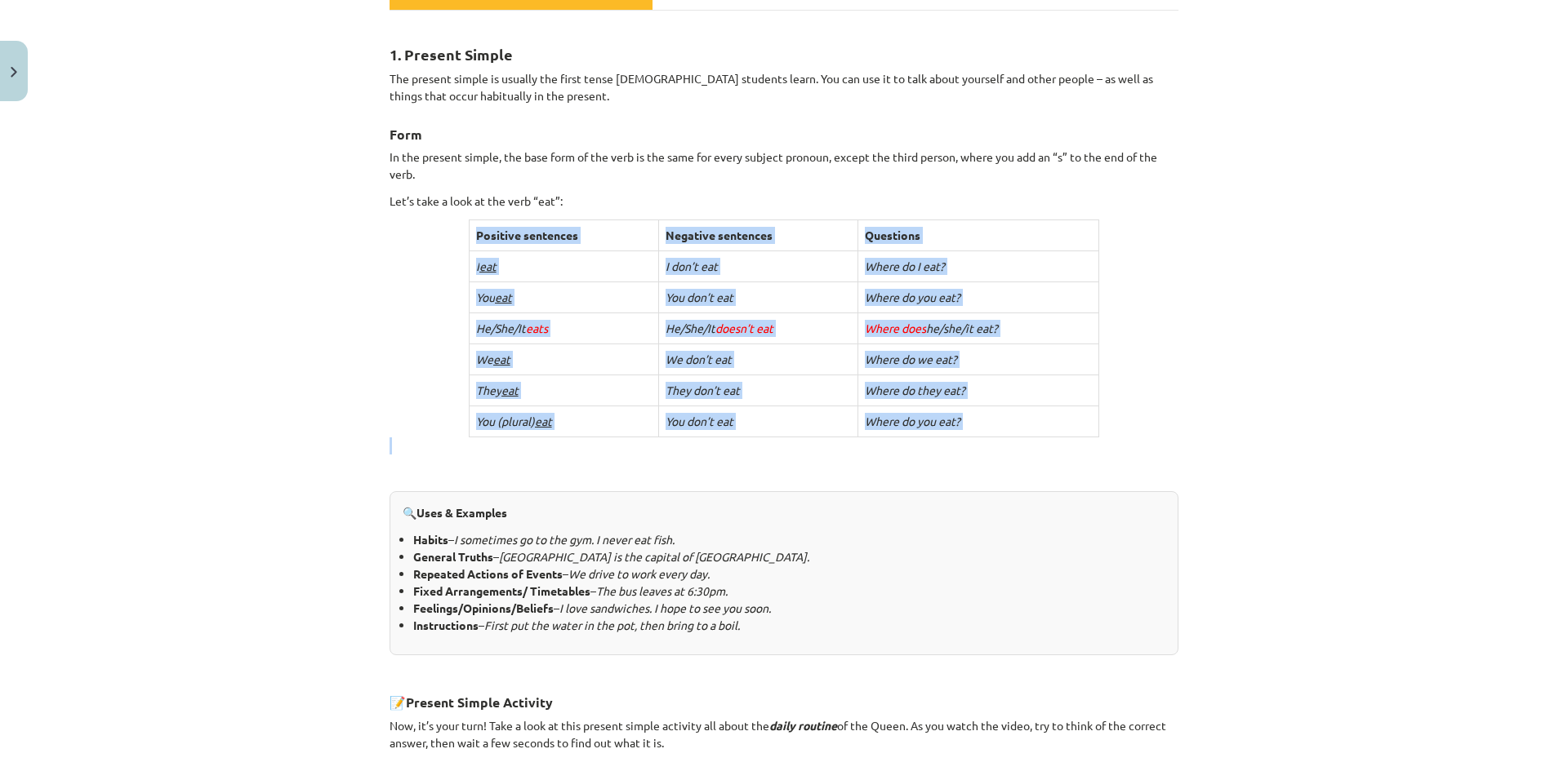
drag, startPoint x: 440, startPoint y: 222, endPoint x: 1031, endPoint y: 442, distance: 630.6
click at [1031, 442] on div "1. Present Simple The present simple is usually the first tense English student…" at bounding box center [783, 555] width 788 height 1061
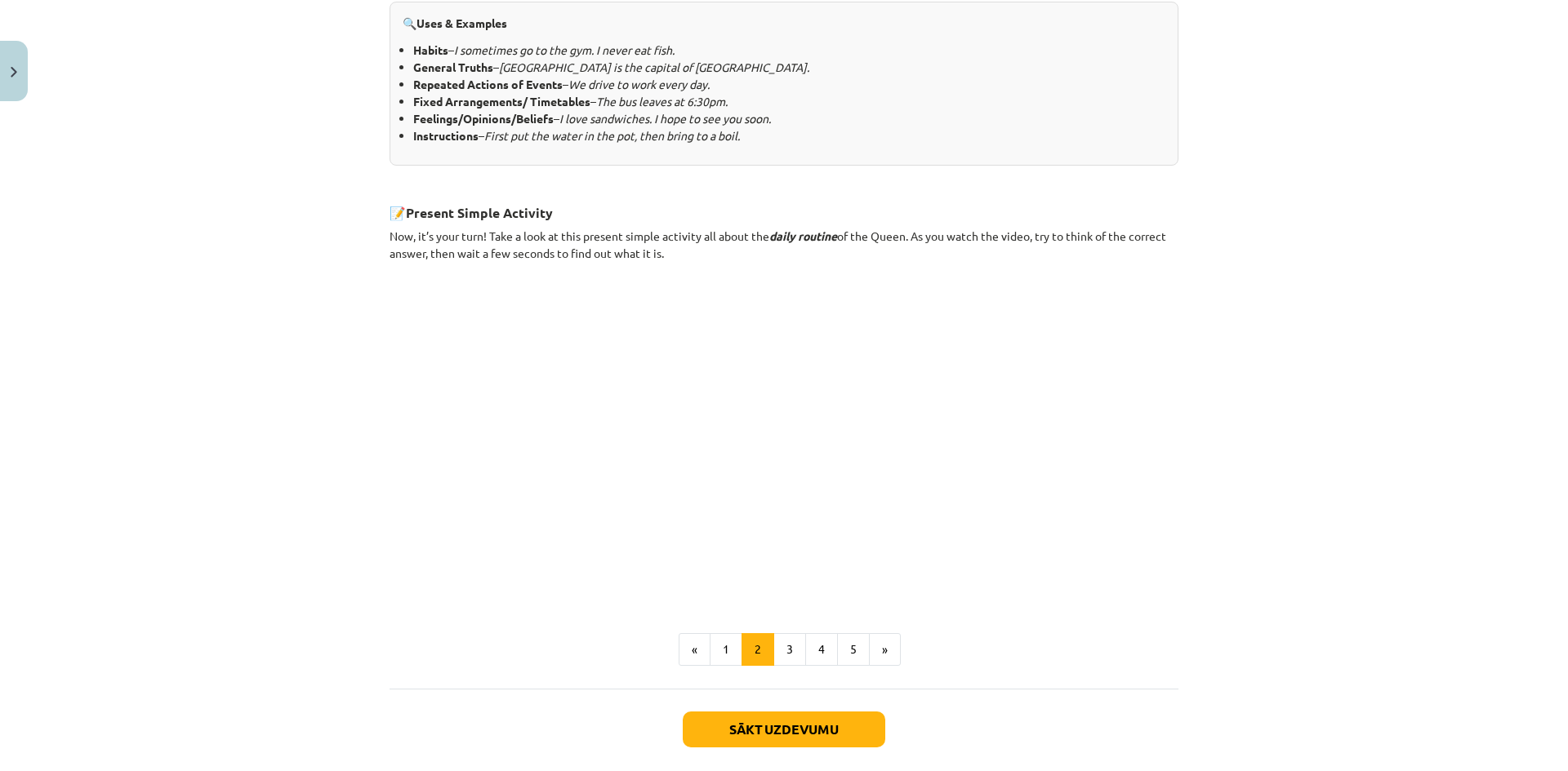
scroll to position [838, 0]
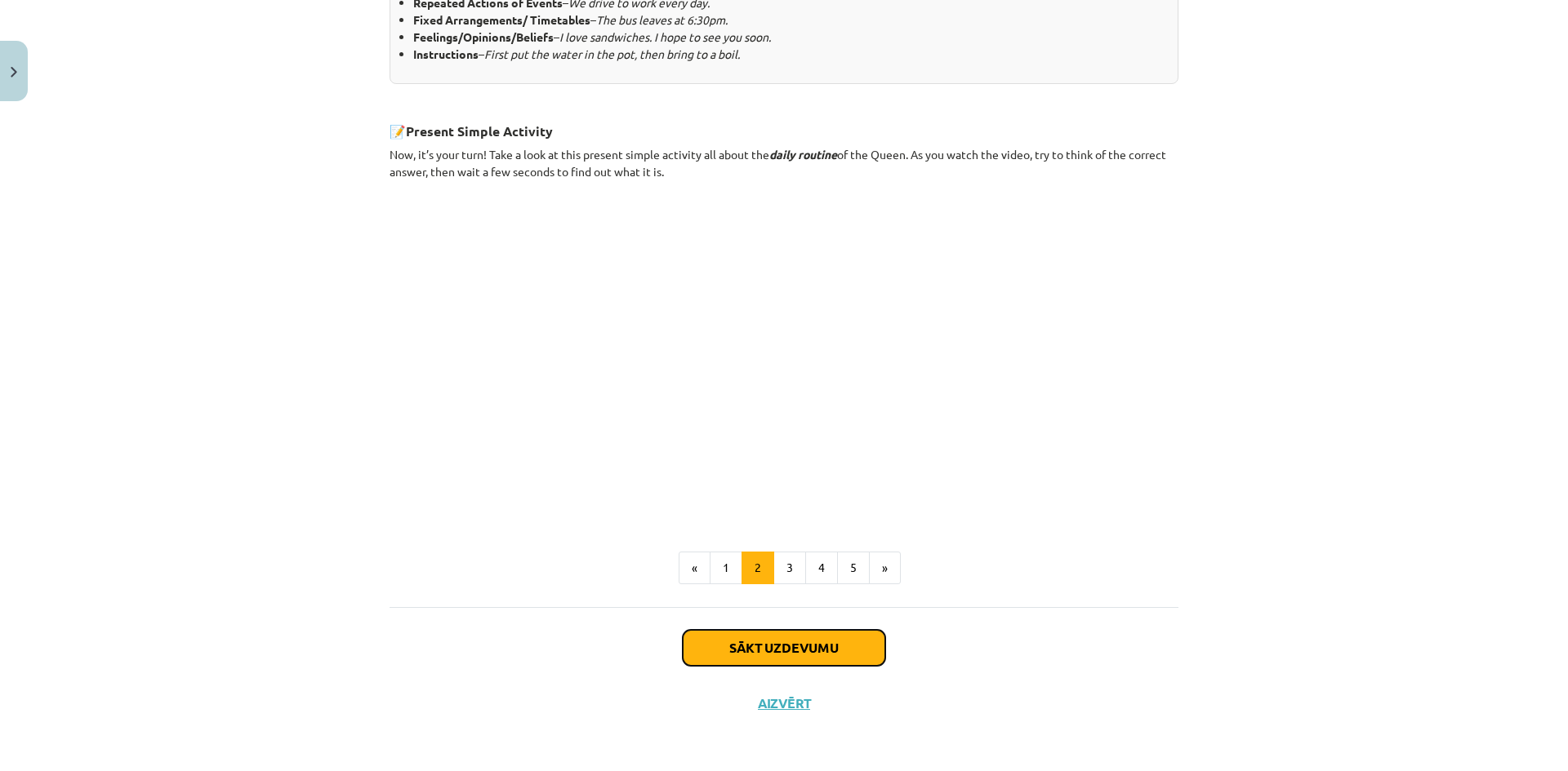
click at [800, 653] on button "Sākt uzdevumu" at bounding box center [784, 648] width 203 height 36
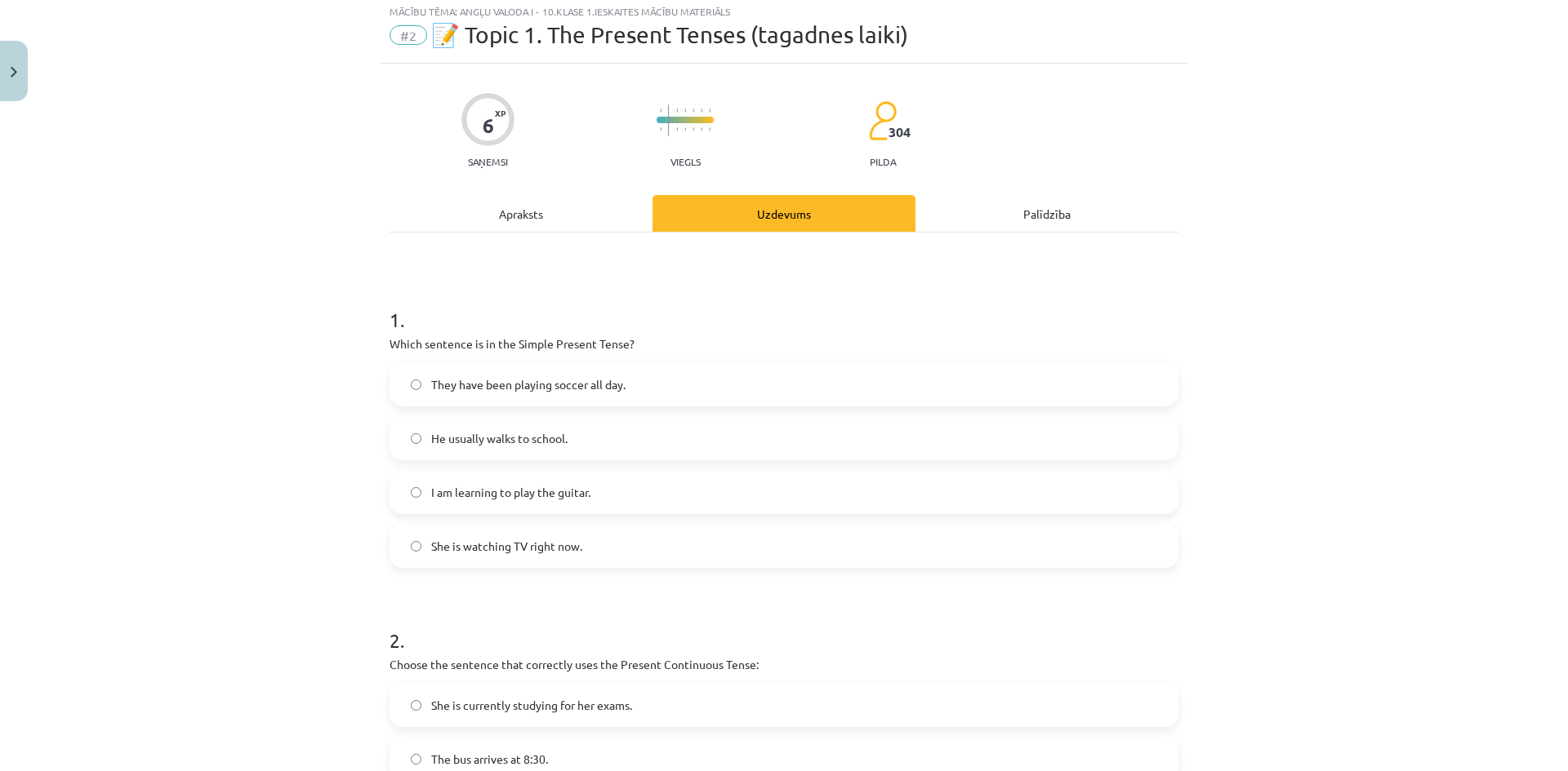
scroll to position [41, 0]
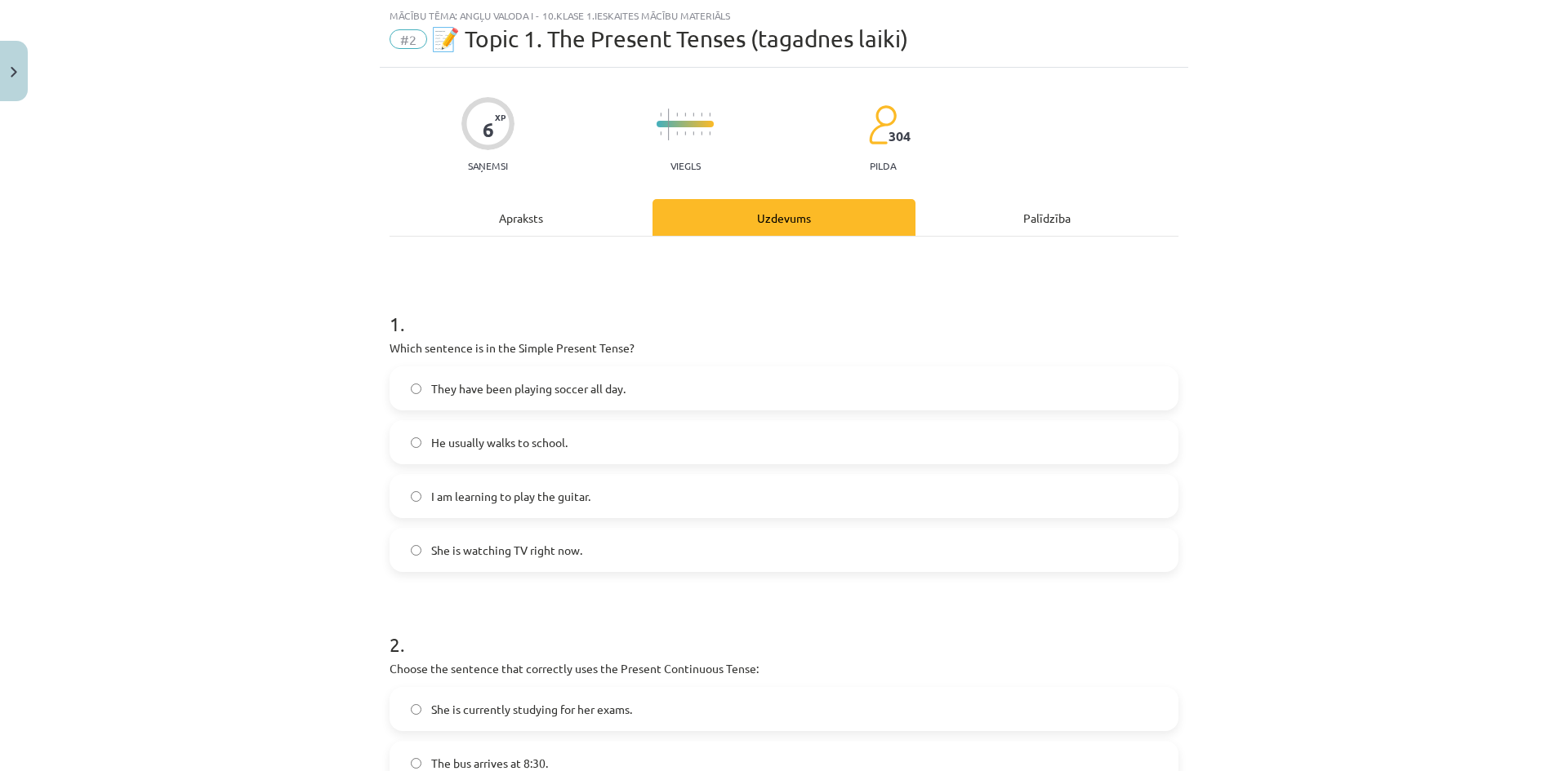
click at [530, 444] on span "He usually walks to school." at bounding box center [499, 443] width 137 height 17
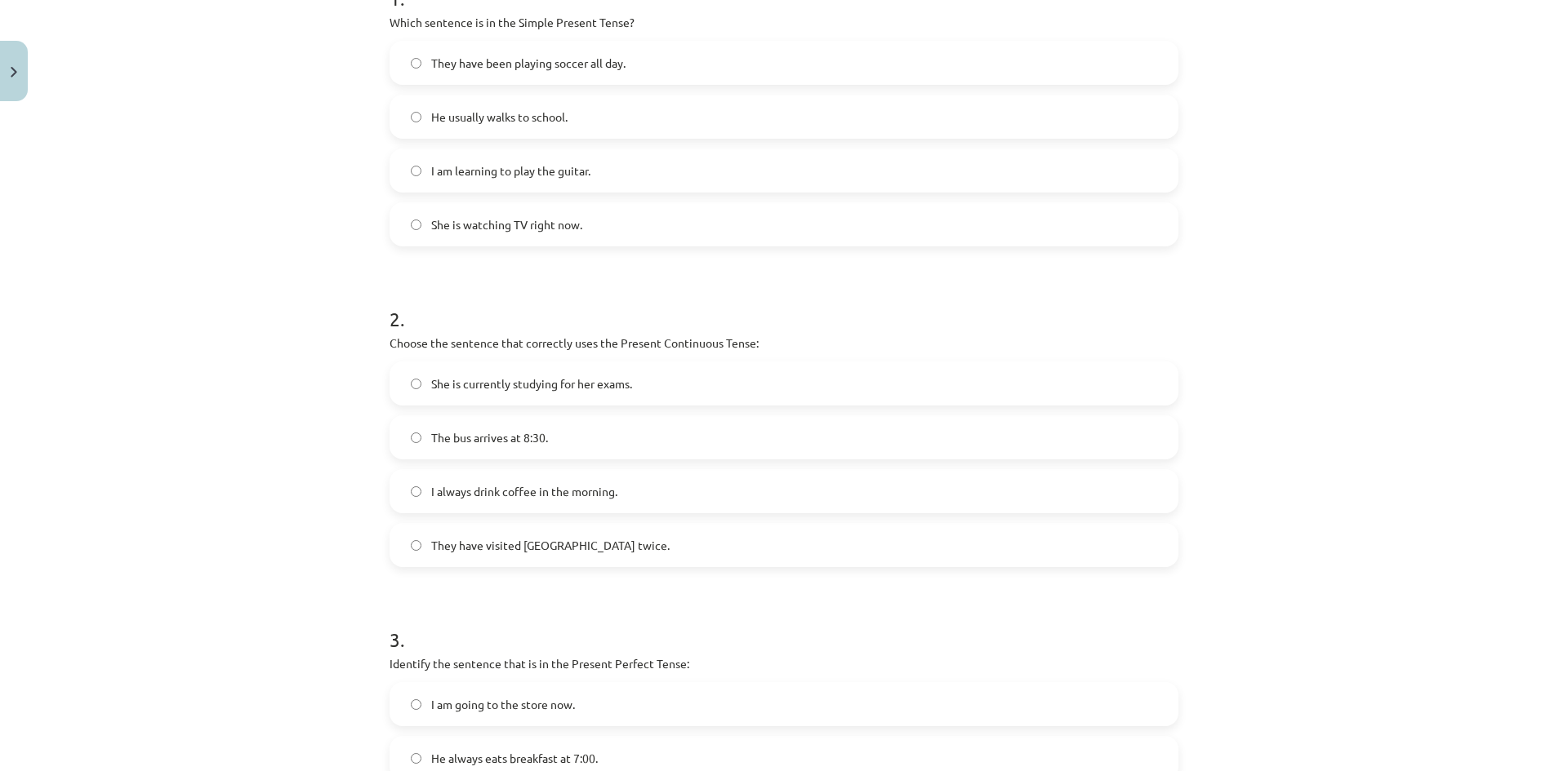
scroll to position [368, 0]
click at [469, 375] on span "She is currently studying for her exams." at bounding box center [531, 383] width 201 height 17
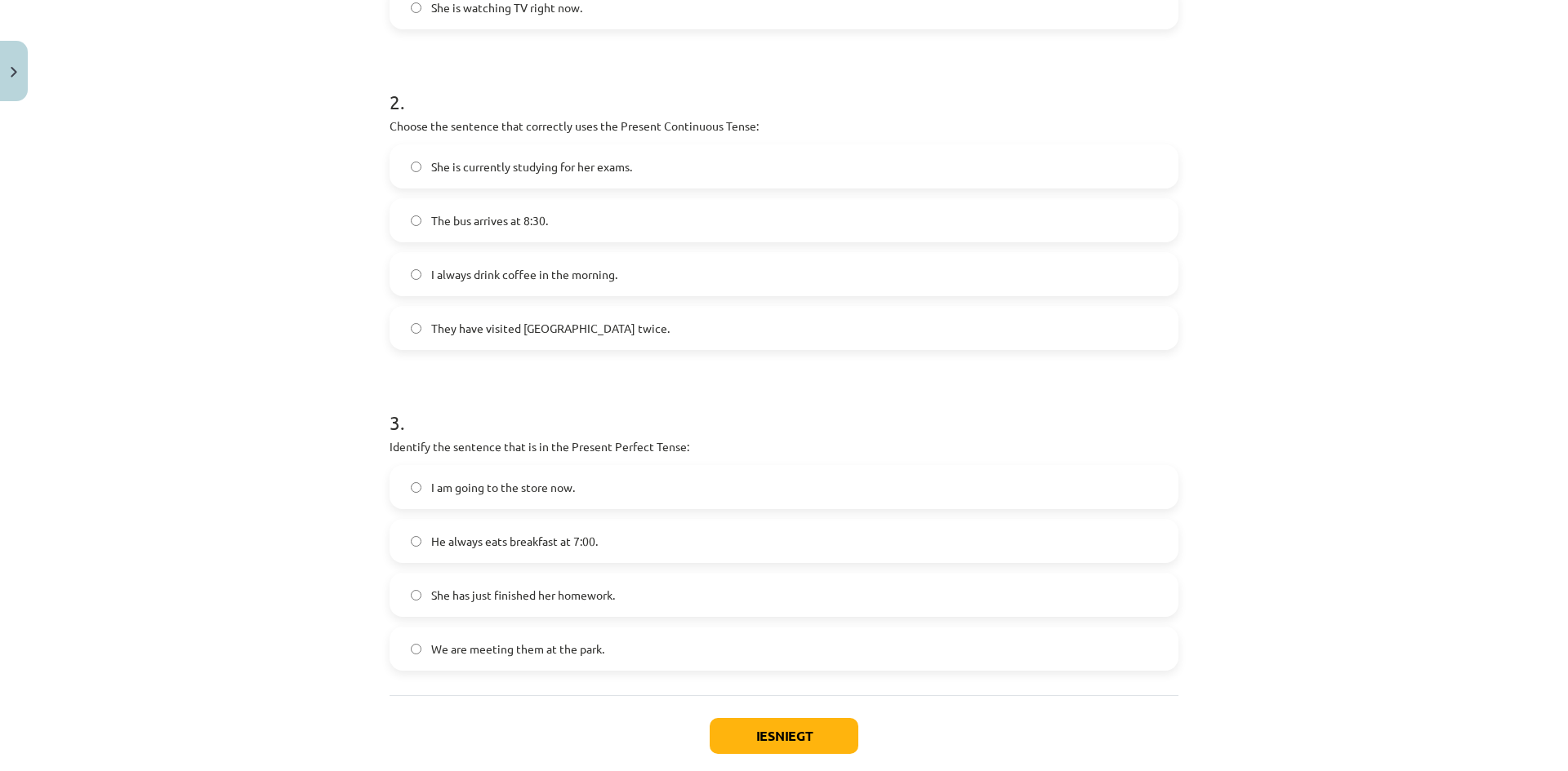
scroll to position [612, 0]
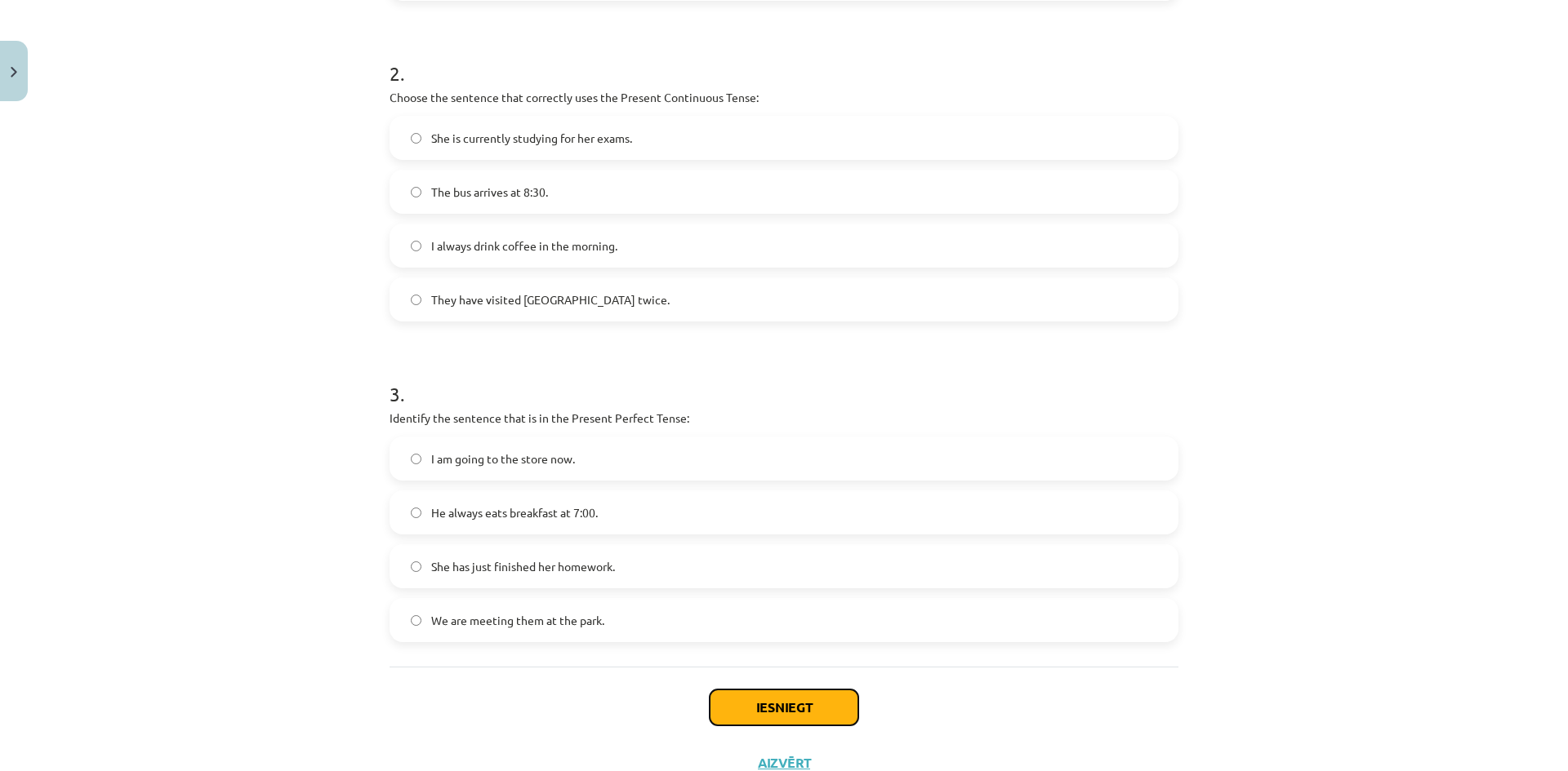
click at [822, 712] on button "Iesniegt" at bounding box center [784, 708] width 148 height 36
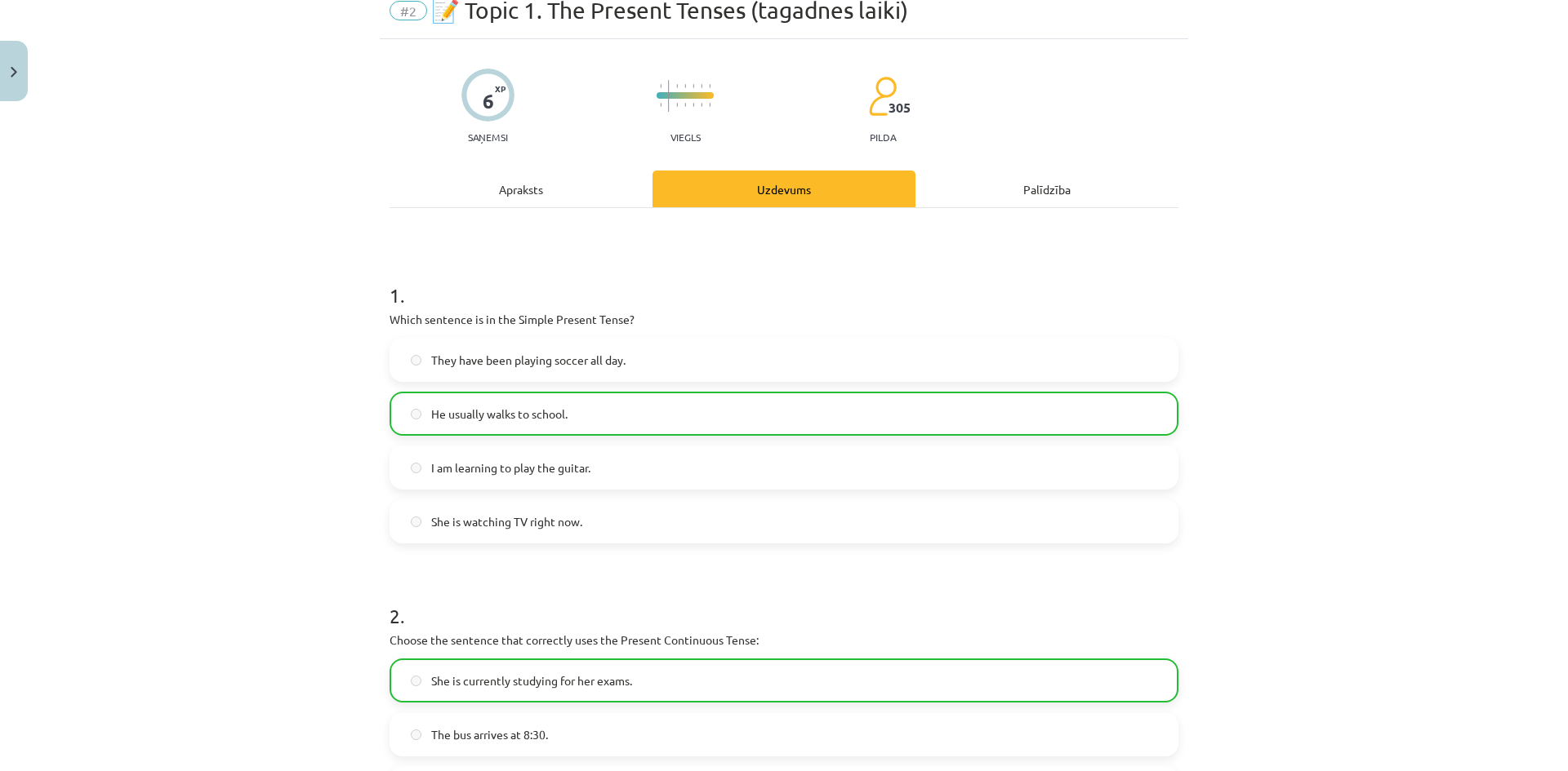
scroll to position [0, 0]
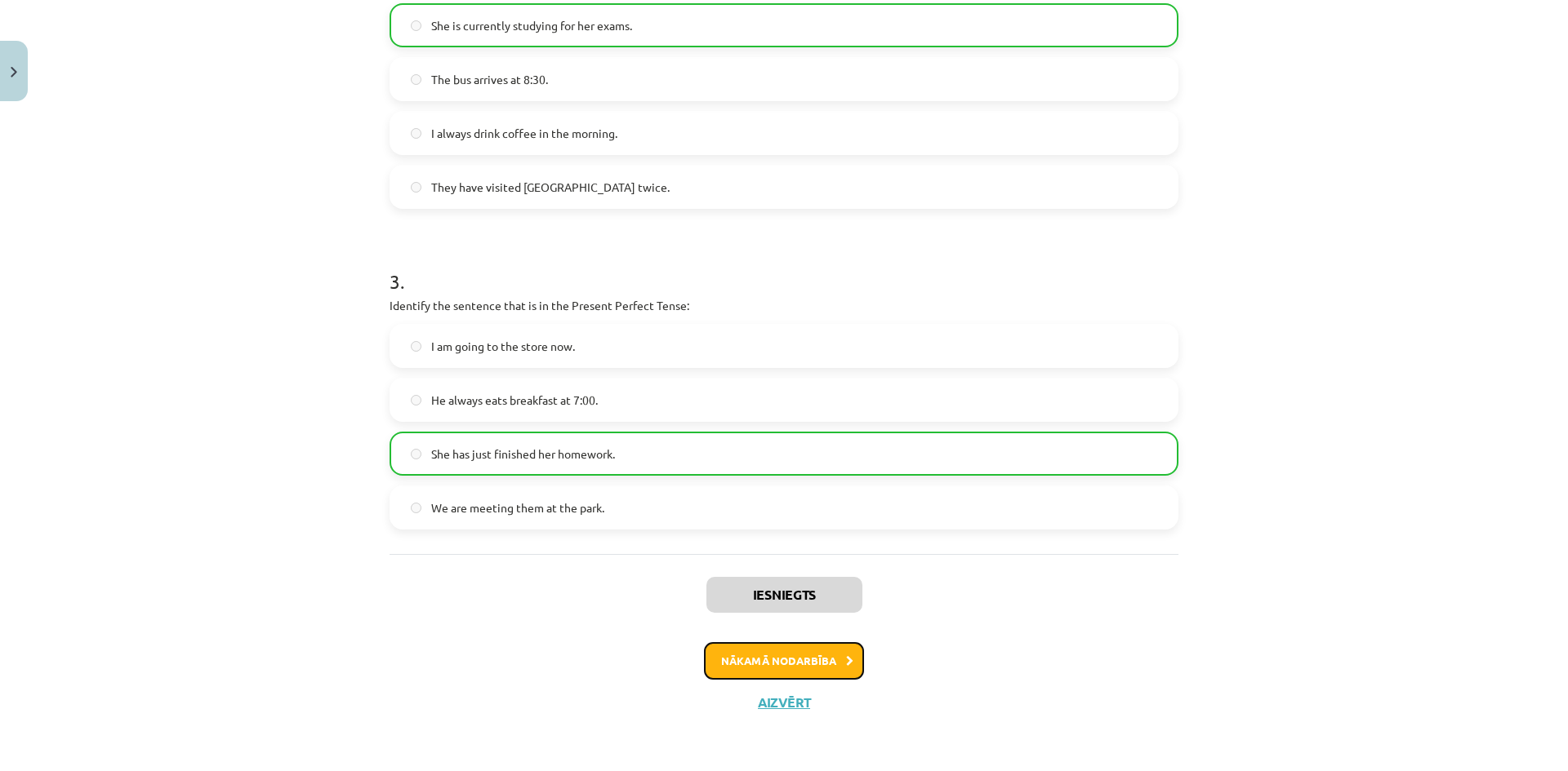
click at [792, 668] on button "Nākamā nodarbība" at bounding box center [783, 661] width 160 height 37
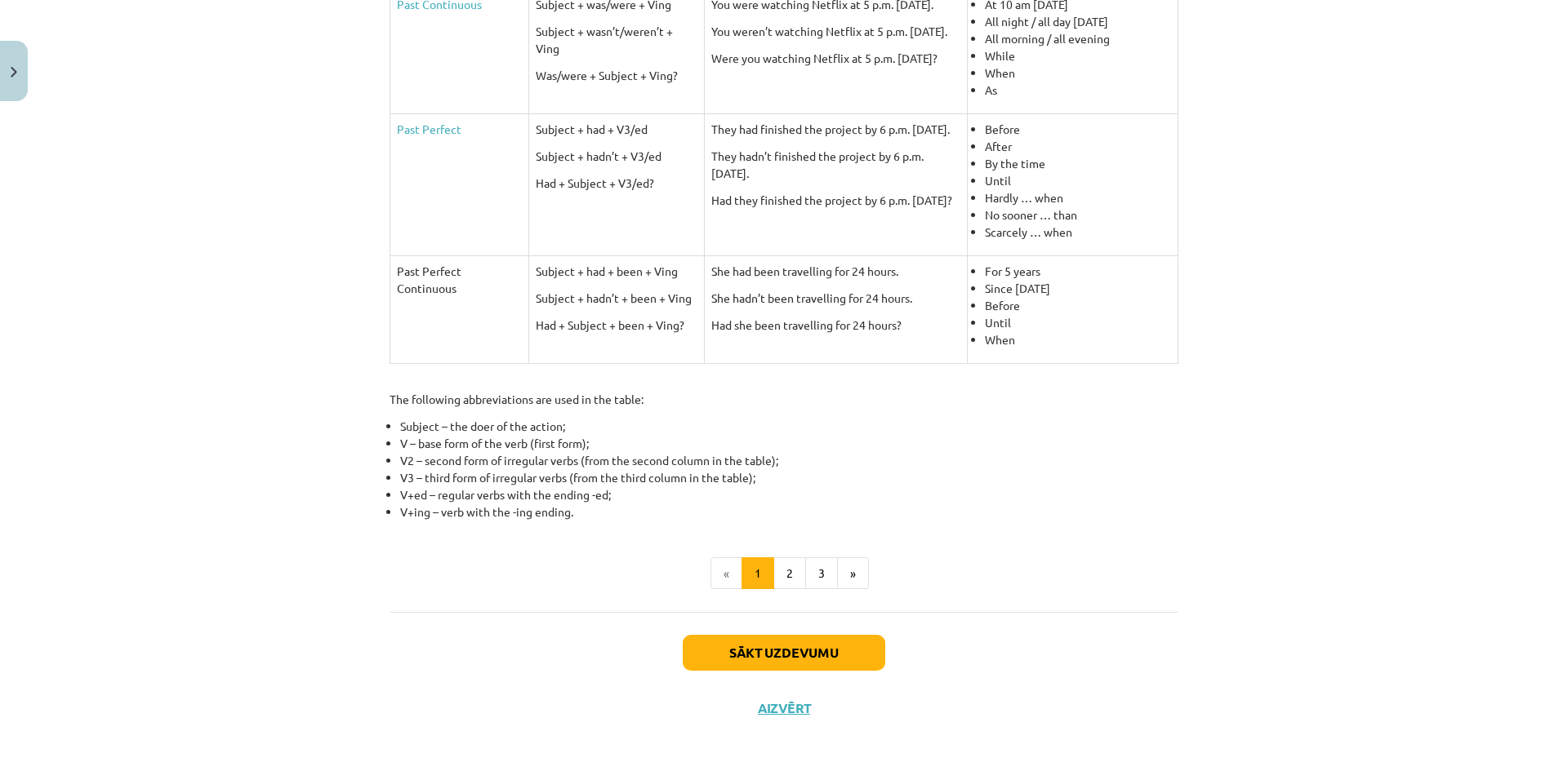
scroll to position [611, 0]
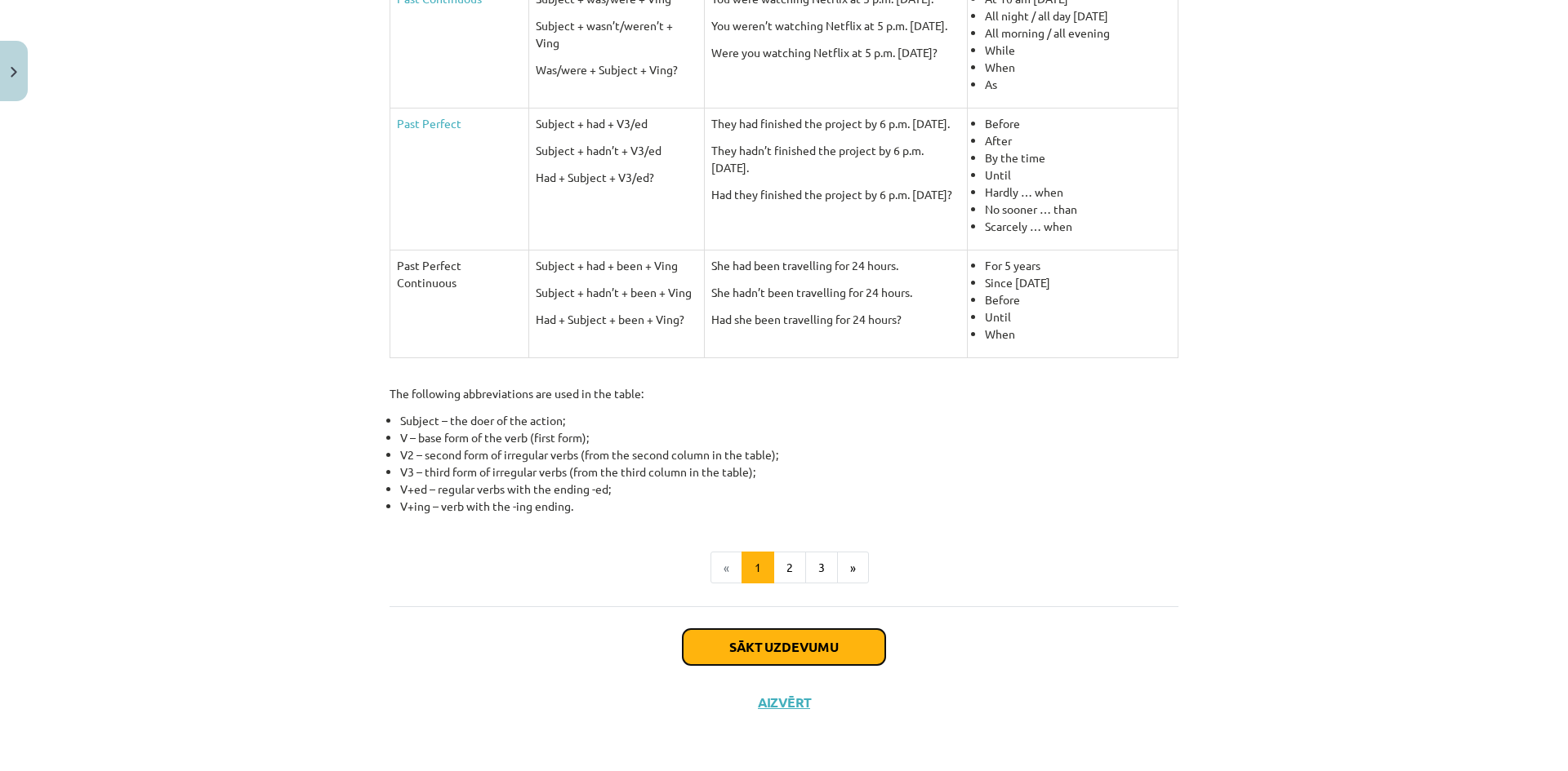
click at [765, 644] on button "Sākt uzdevumu" at bounding box center [784, 647] width 203 height 36
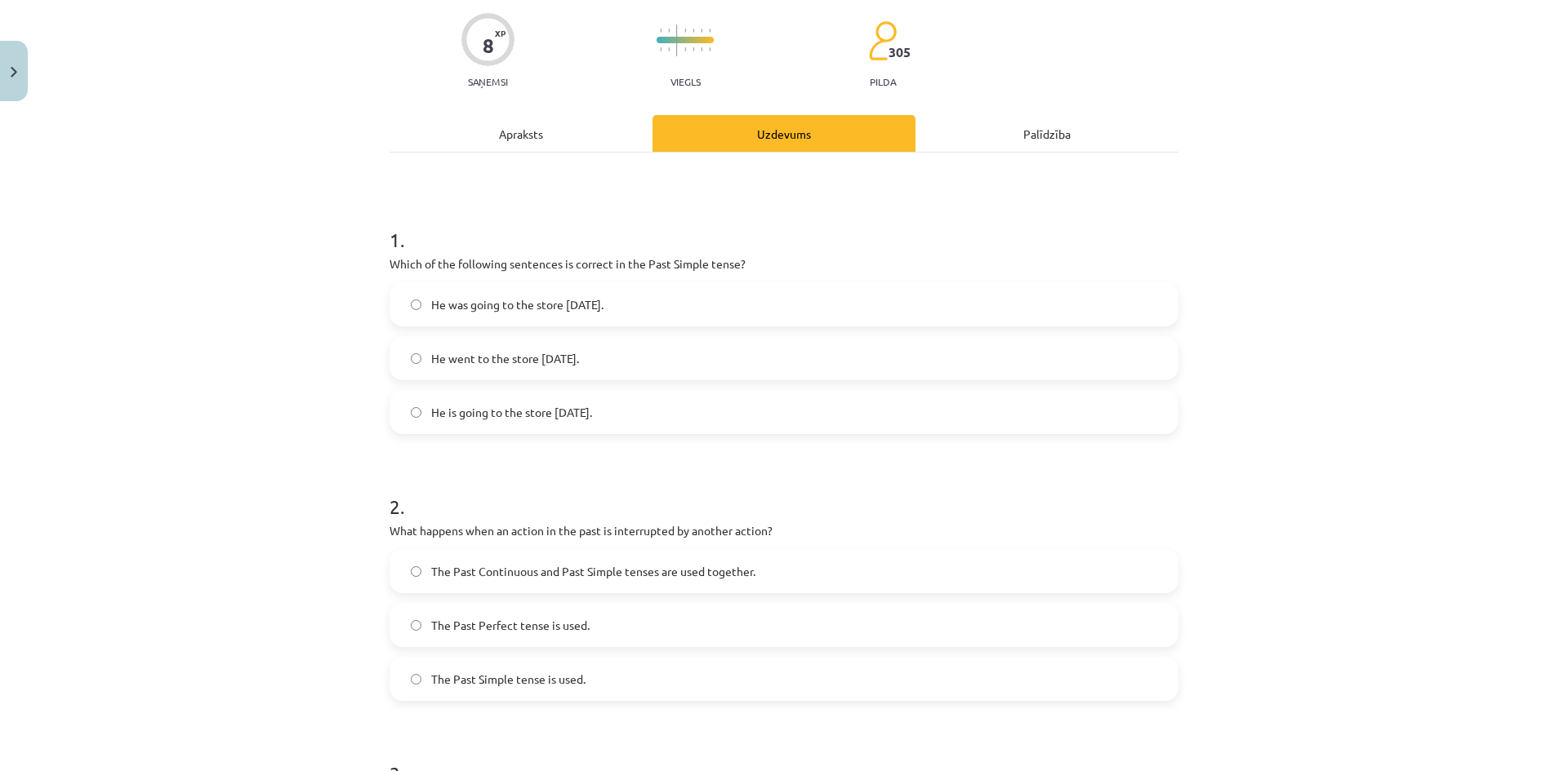
scroll to position [204, 0]
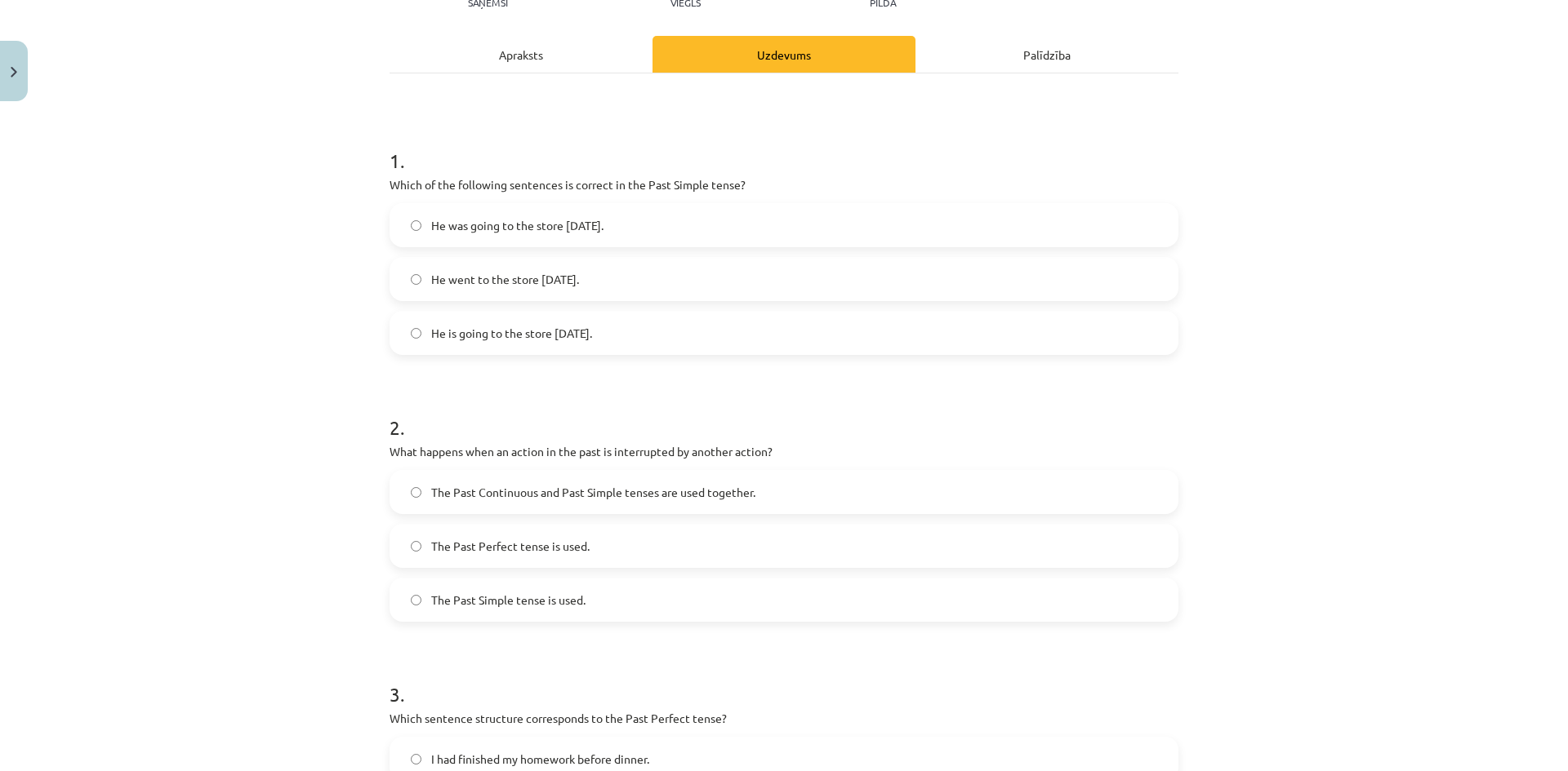
click at [490, 281] on span "He went to the store yesterday." at bounding box center [505, 279] width 148 height 17
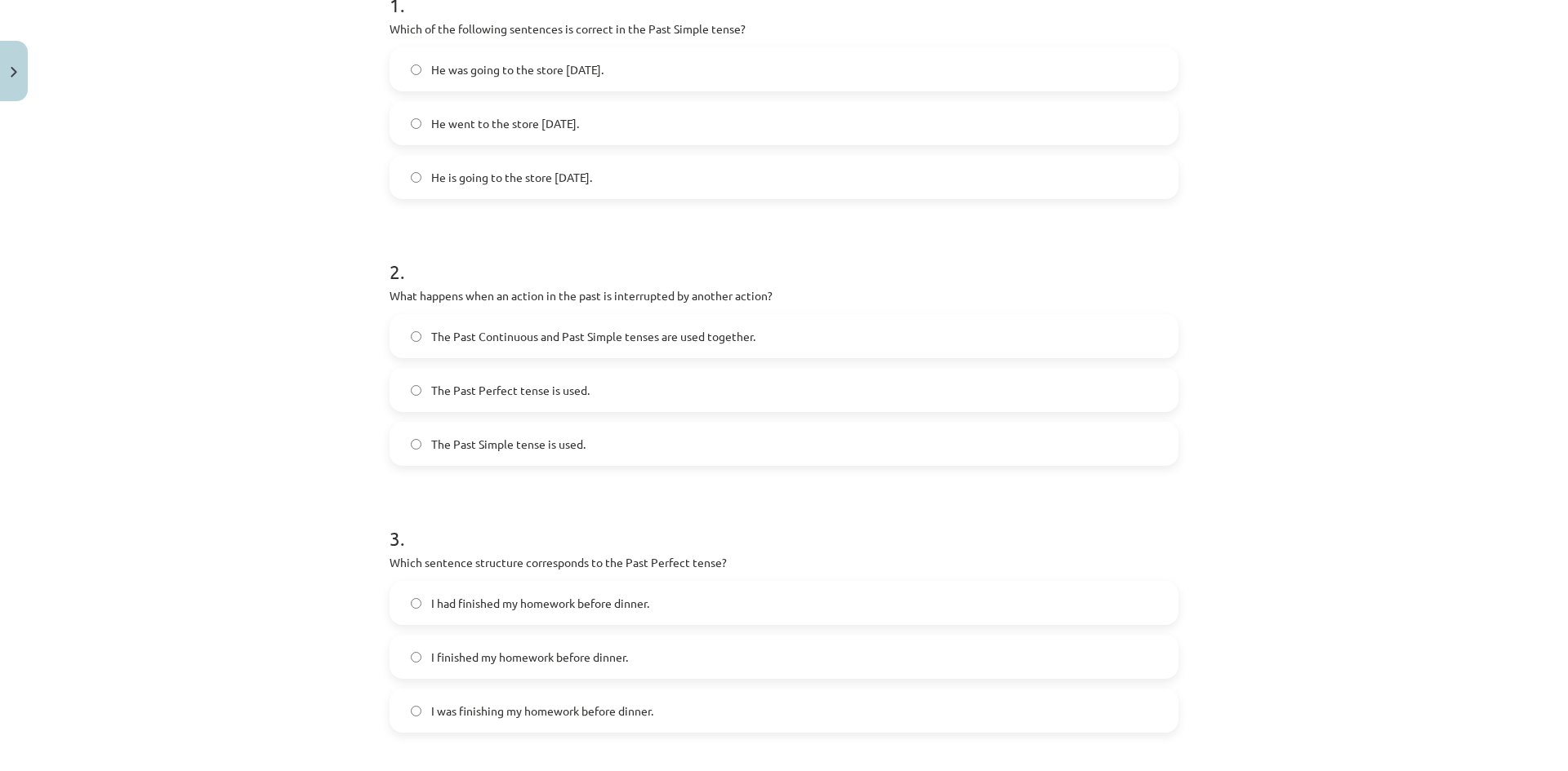
scroll to position [368, 0]
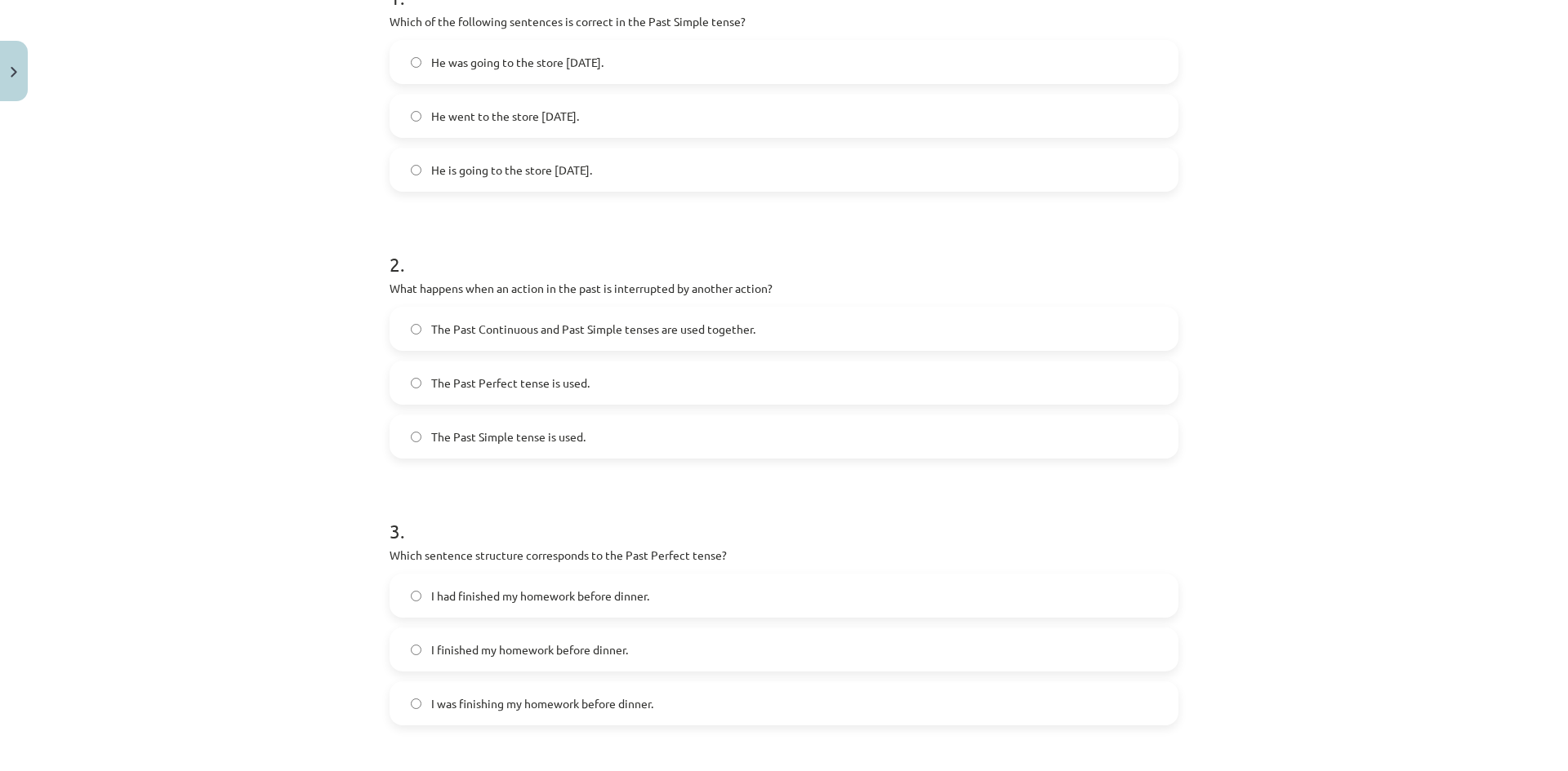
click at [536, 320] on span "The Past Continuous and Past Simple tenses are used together." at bounding box center [593, 328] width 324 height 17
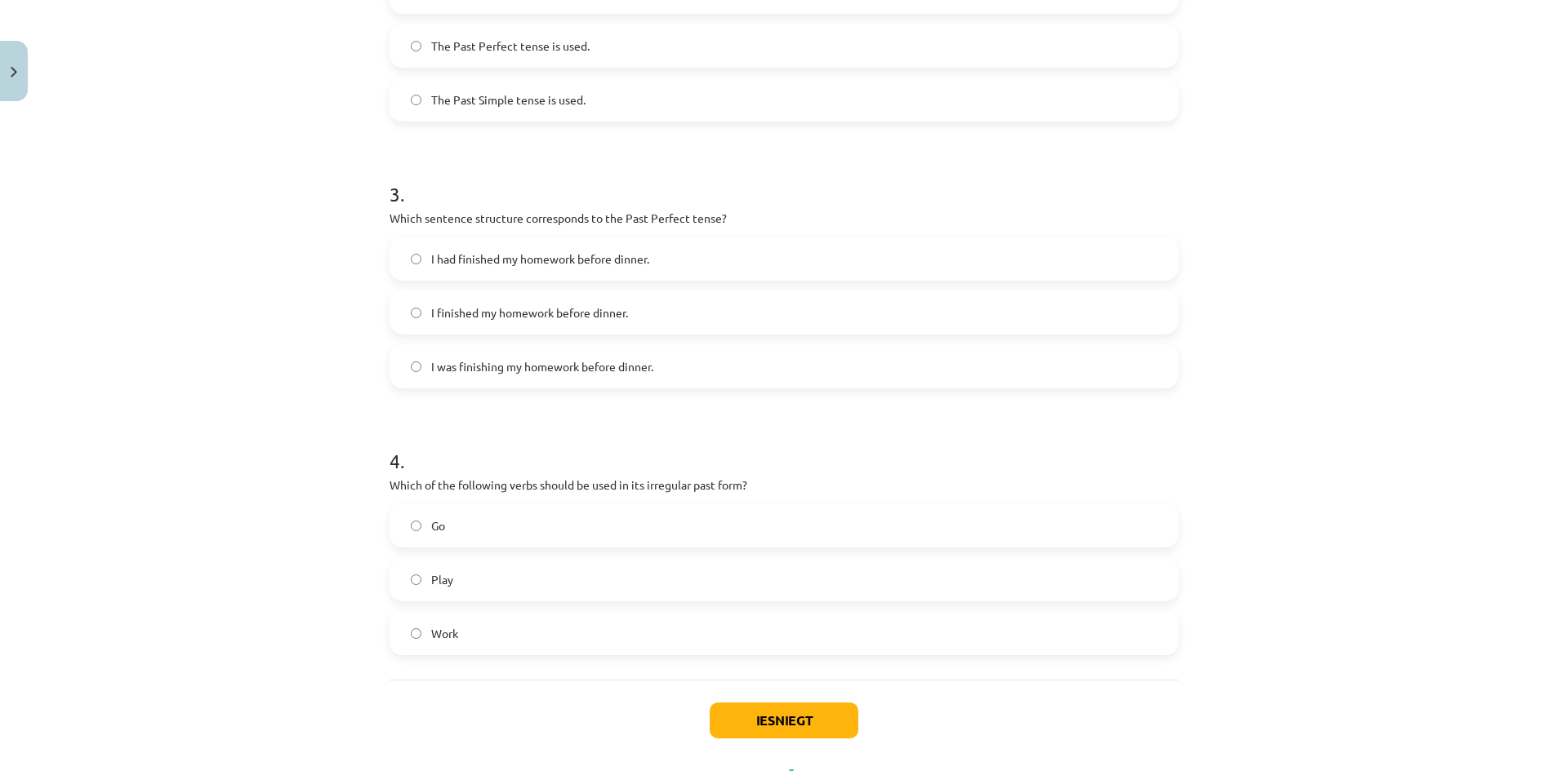
scroll to position [775, 0]
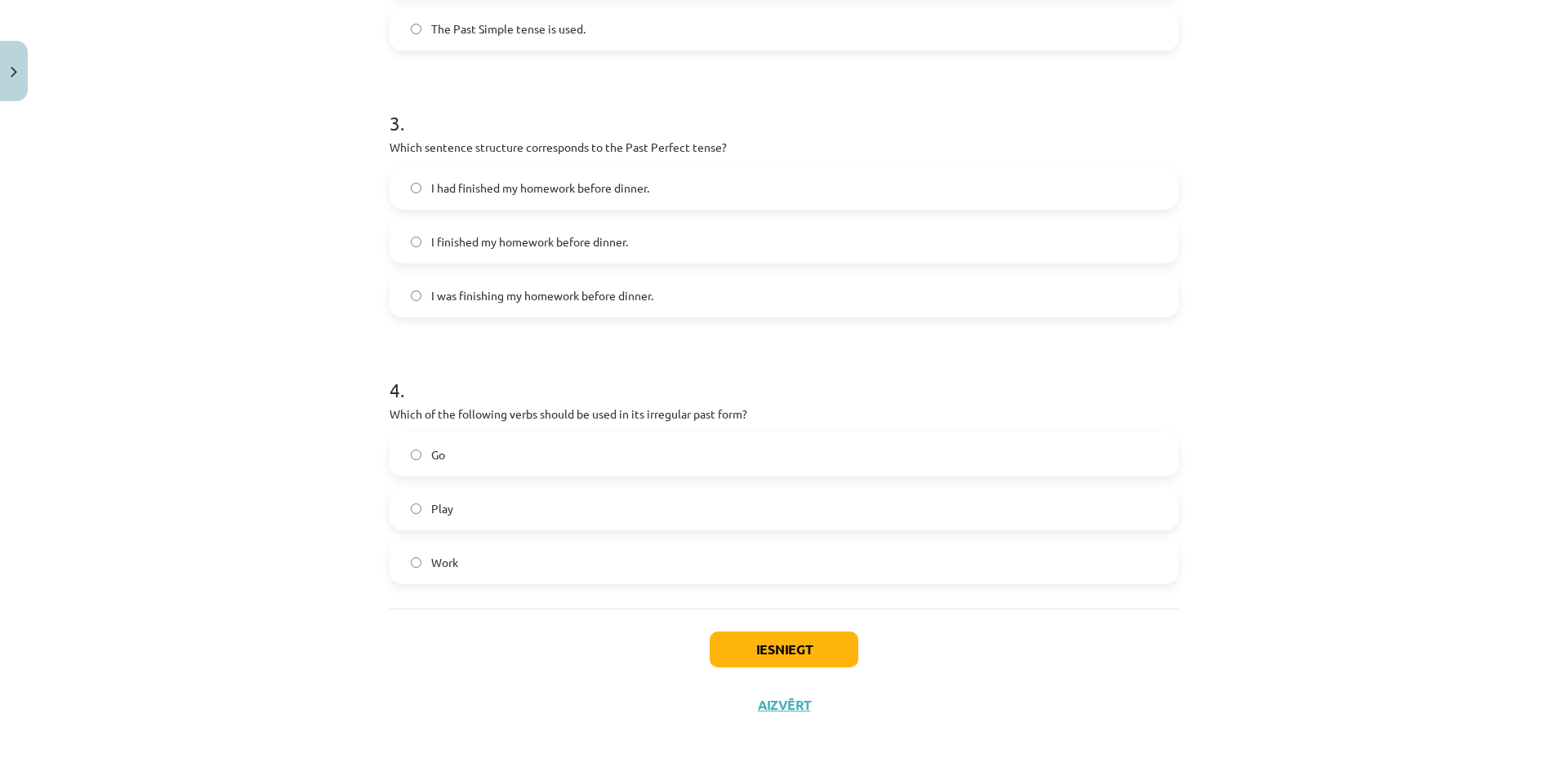
click at [463, 185] on span "I had finished my homework before dinner." at bounding box center [540, 187] width 218 height 17
drag, startPoint x: 544, startPoint y: 447, endPoint x: 556, endPoint y: 442, distance: 13.0
click at [546, 446] on label "Go" at bounding box center [784, 455] width 786 height 41
click at [787, 646] on button "Iesniegt" at bounding box center [784, 650] width 148 height 36
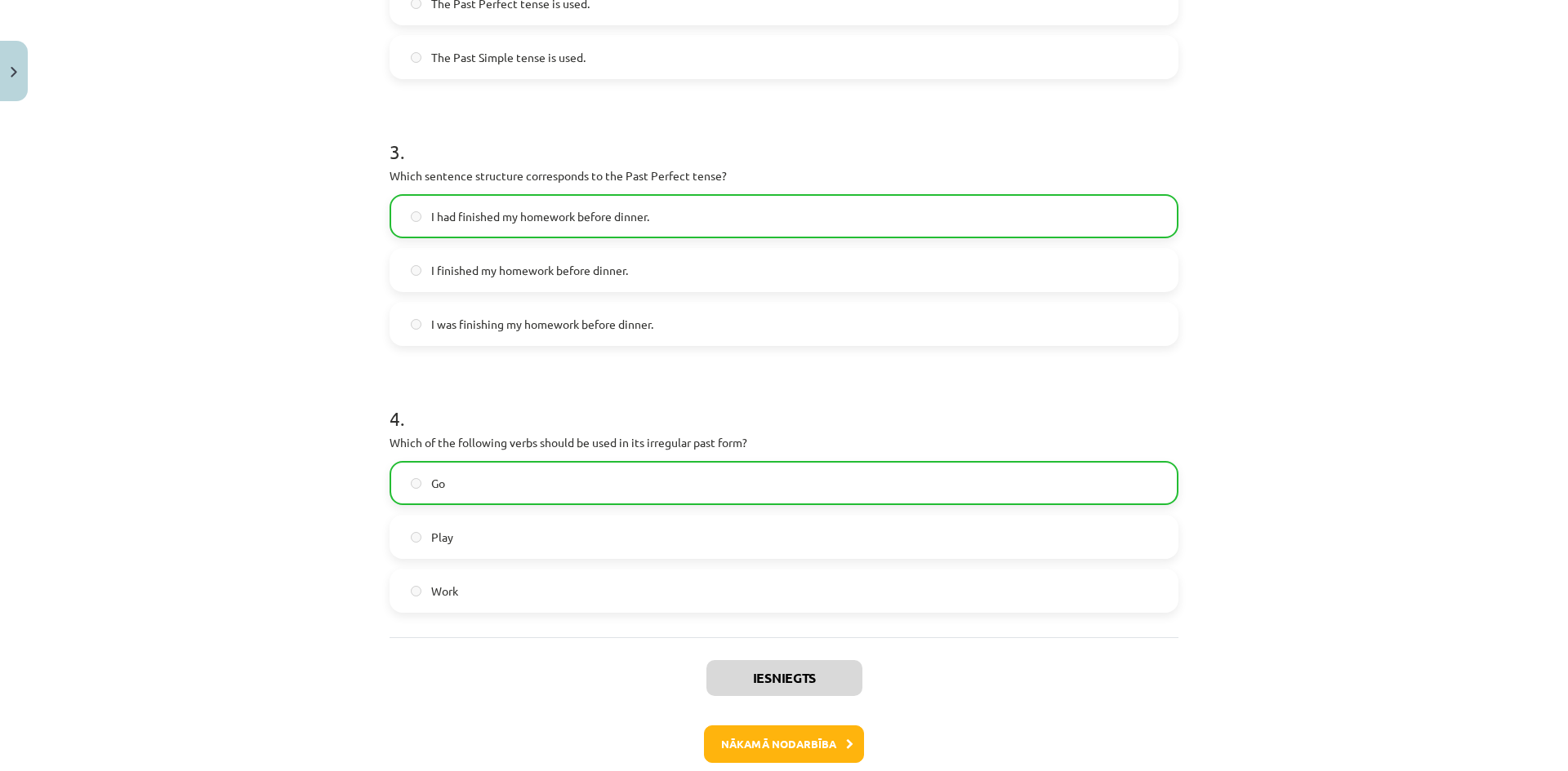
scroll to position [830, 0]
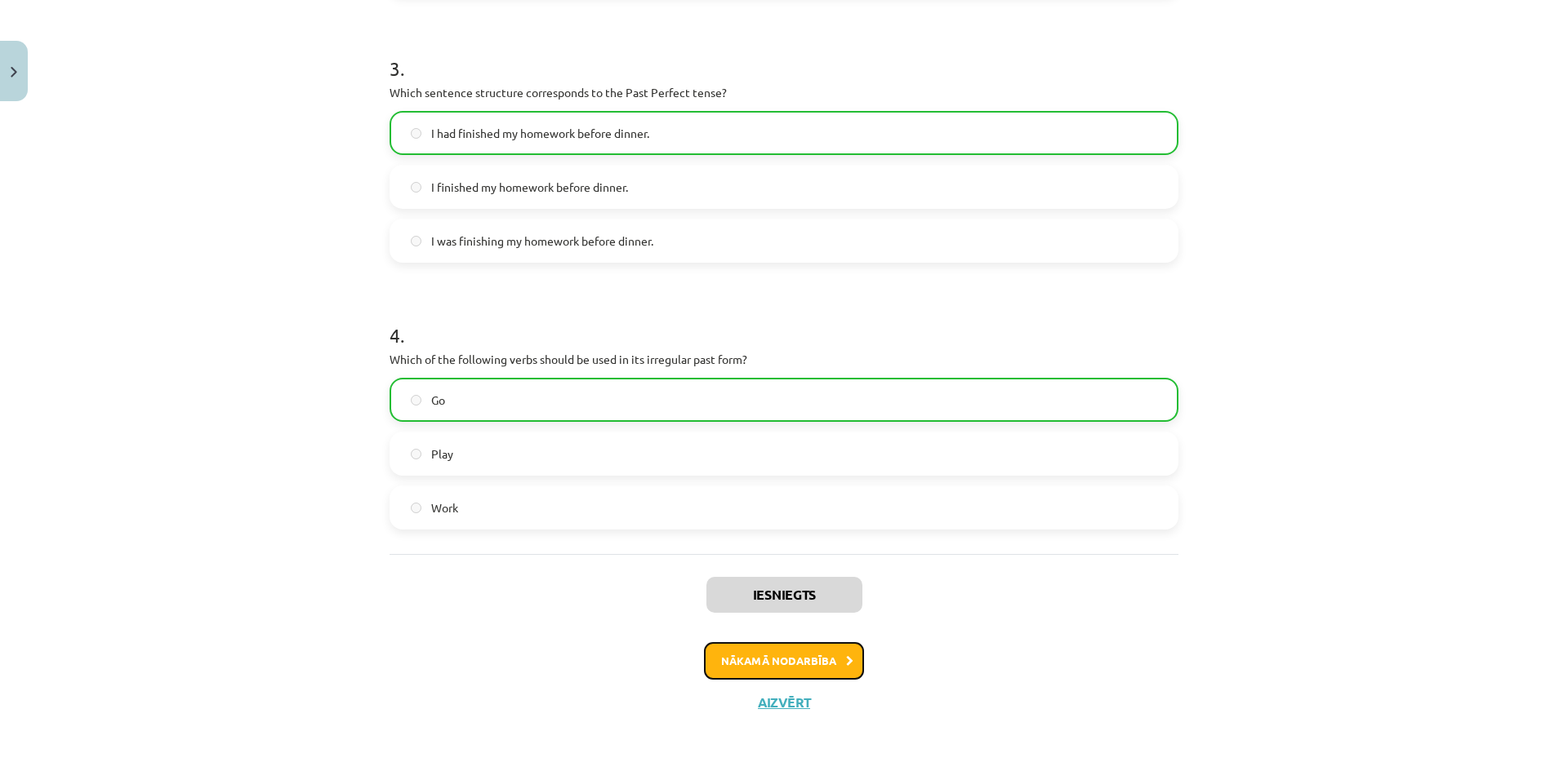
click at [789, 667] on button "Nākamā nodarbība" at bounding box center [783, 661] width 160 height 37
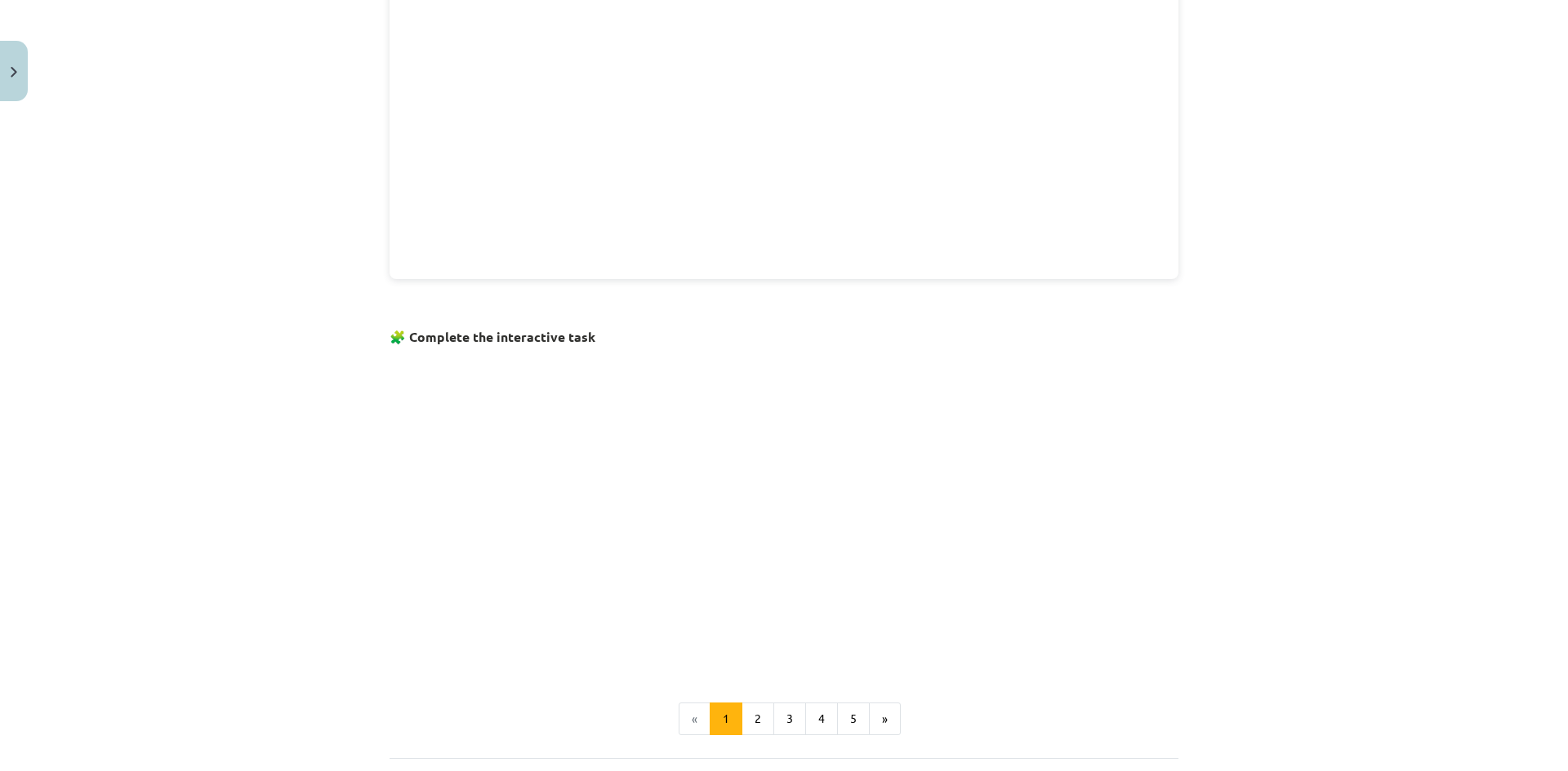
scroll to position [883, 0]
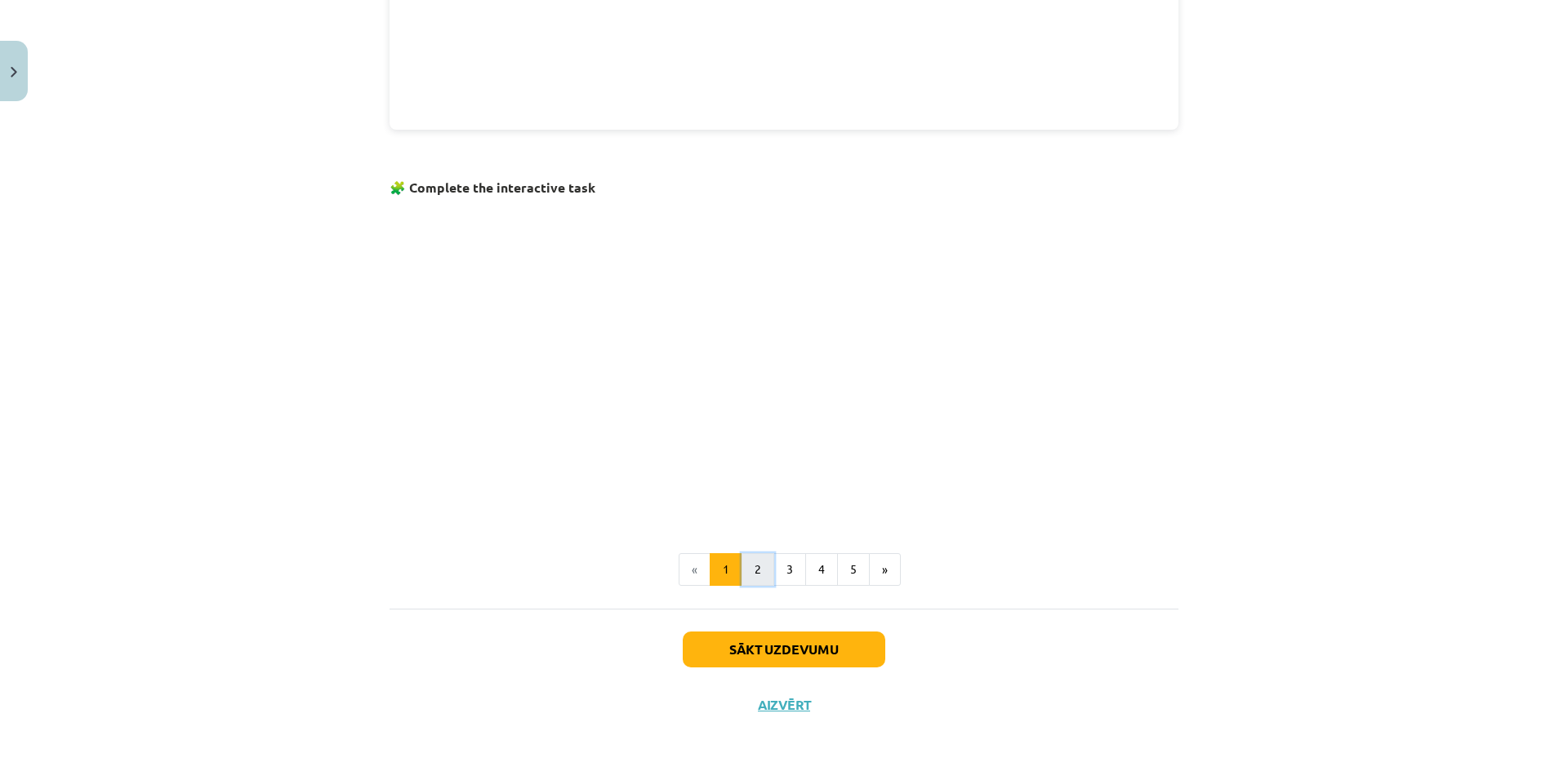
click at [754, 574] on button "2" at bounding box center [757, 569] width 33 height 33
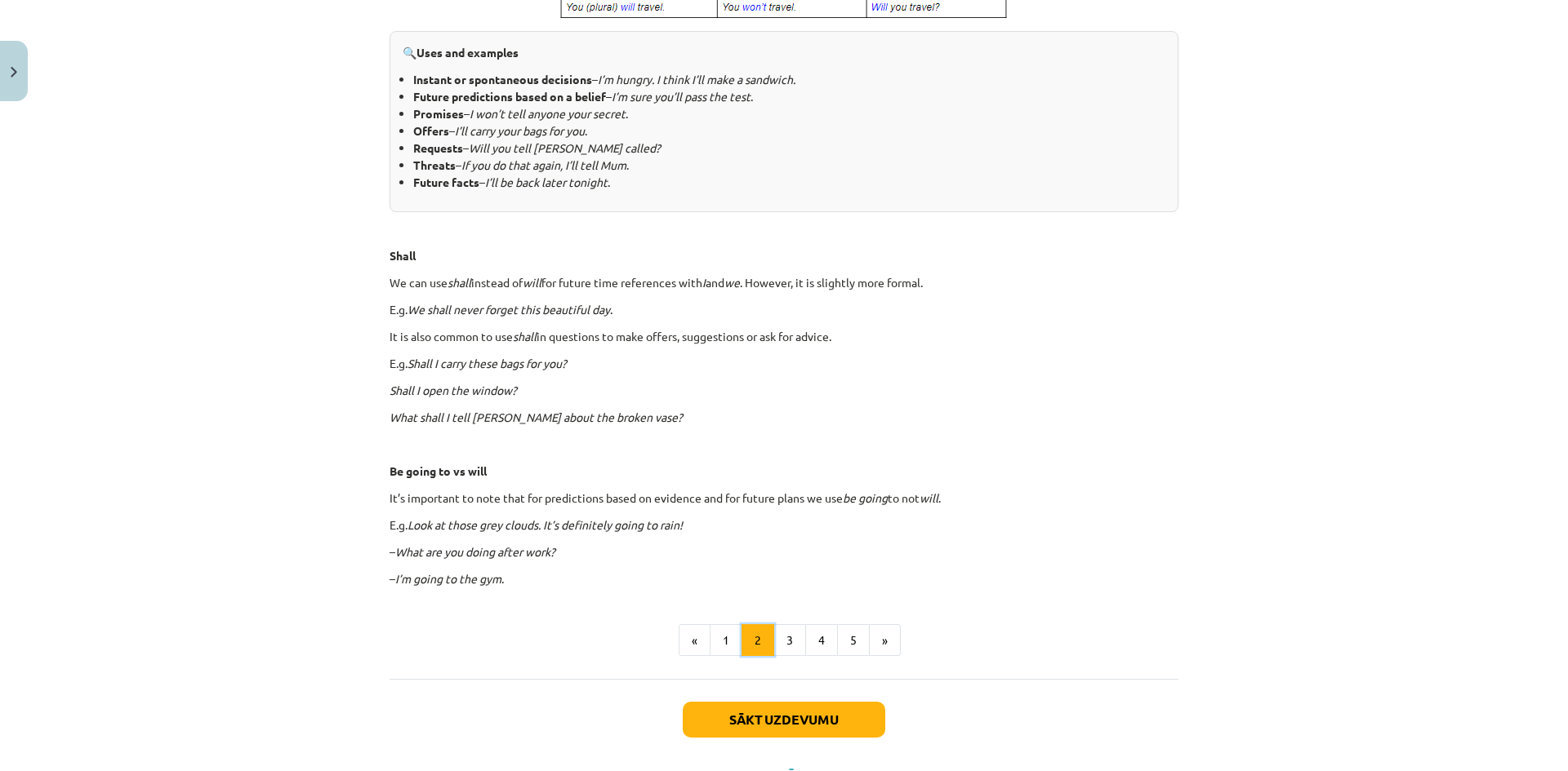
scroll to position [791, 0]
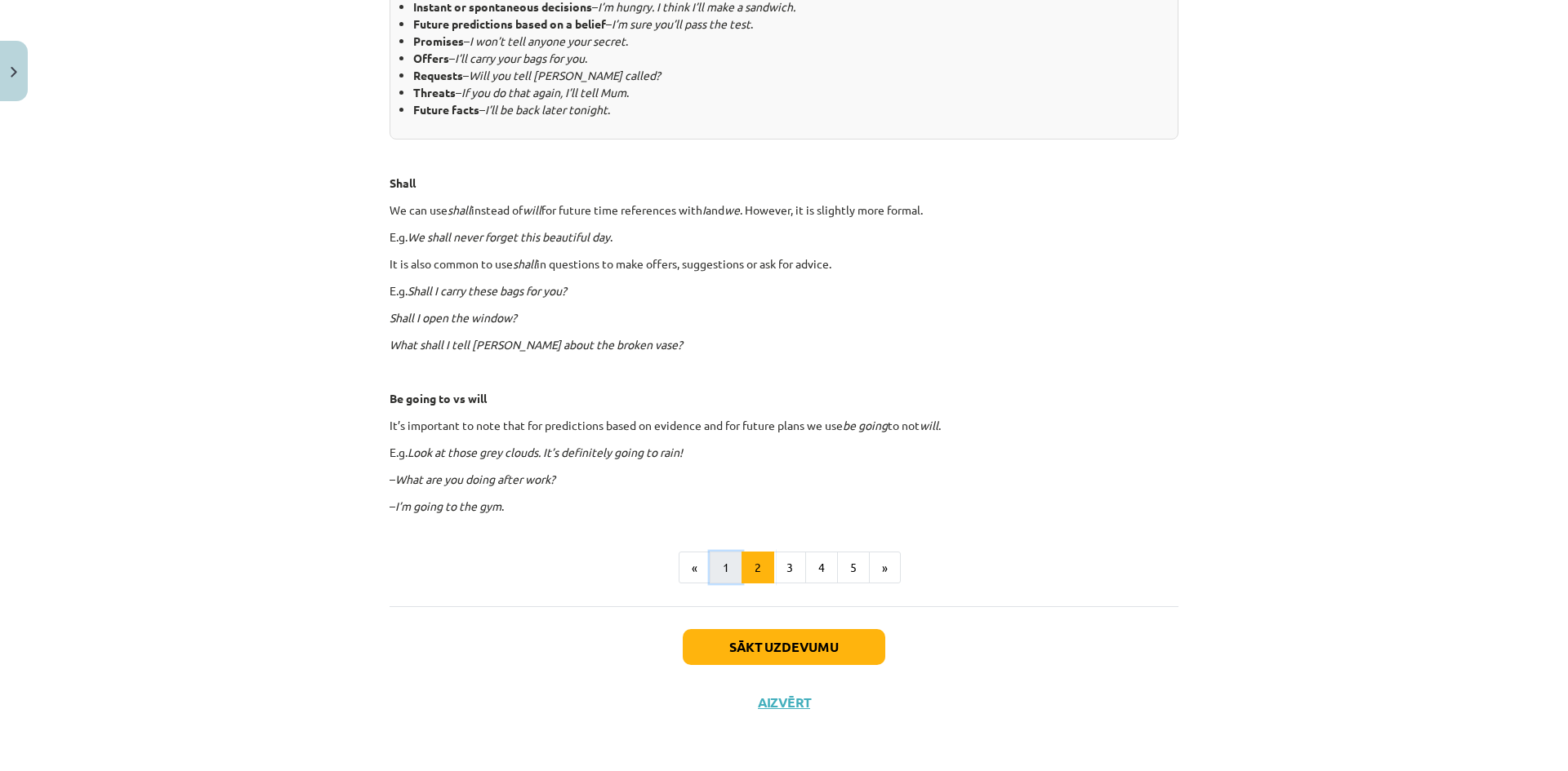
click at [717, 561] on button "1" at bounding box center [726, 568] width 33 height 33
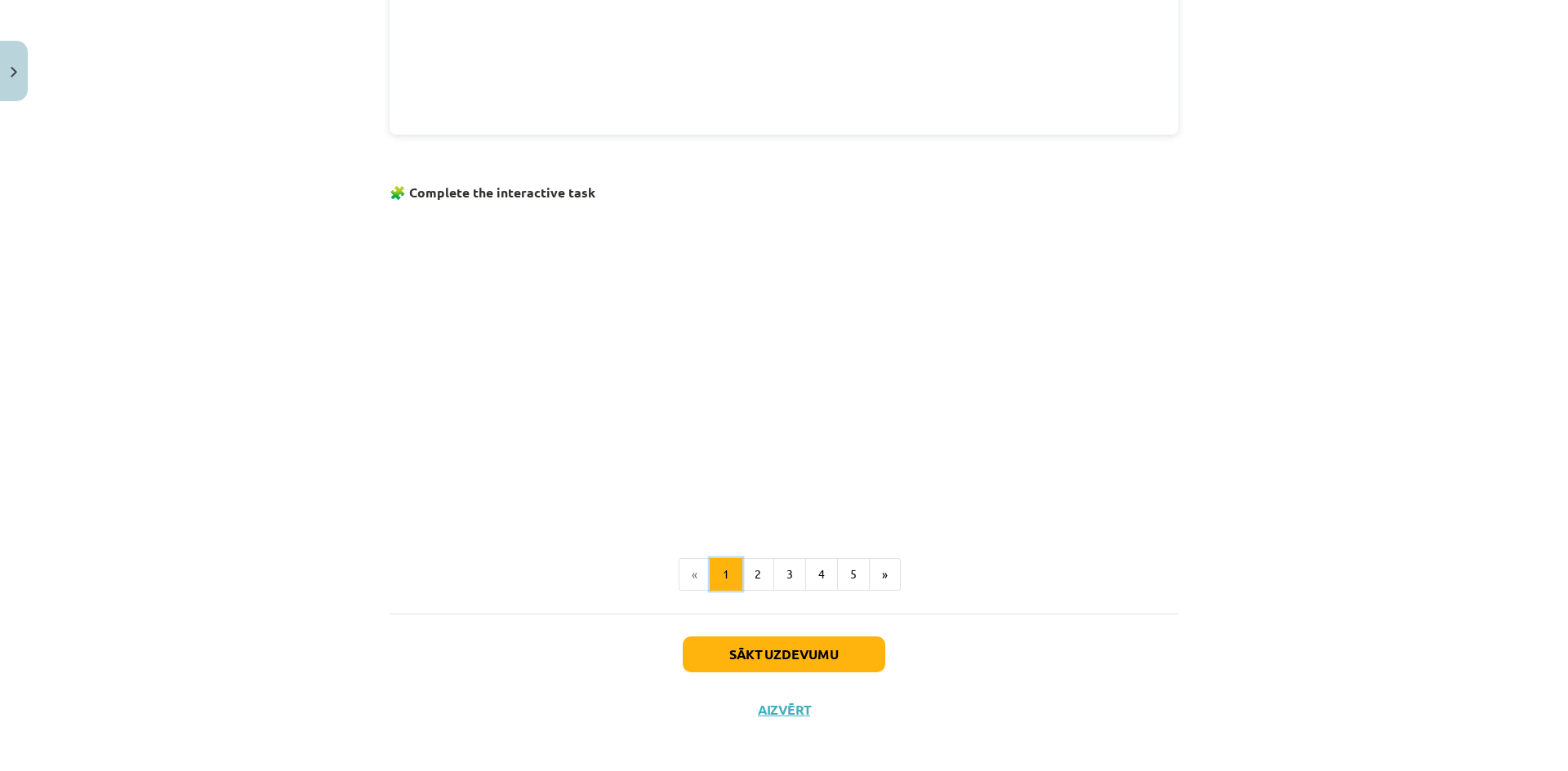
scroll to position [883, 0]
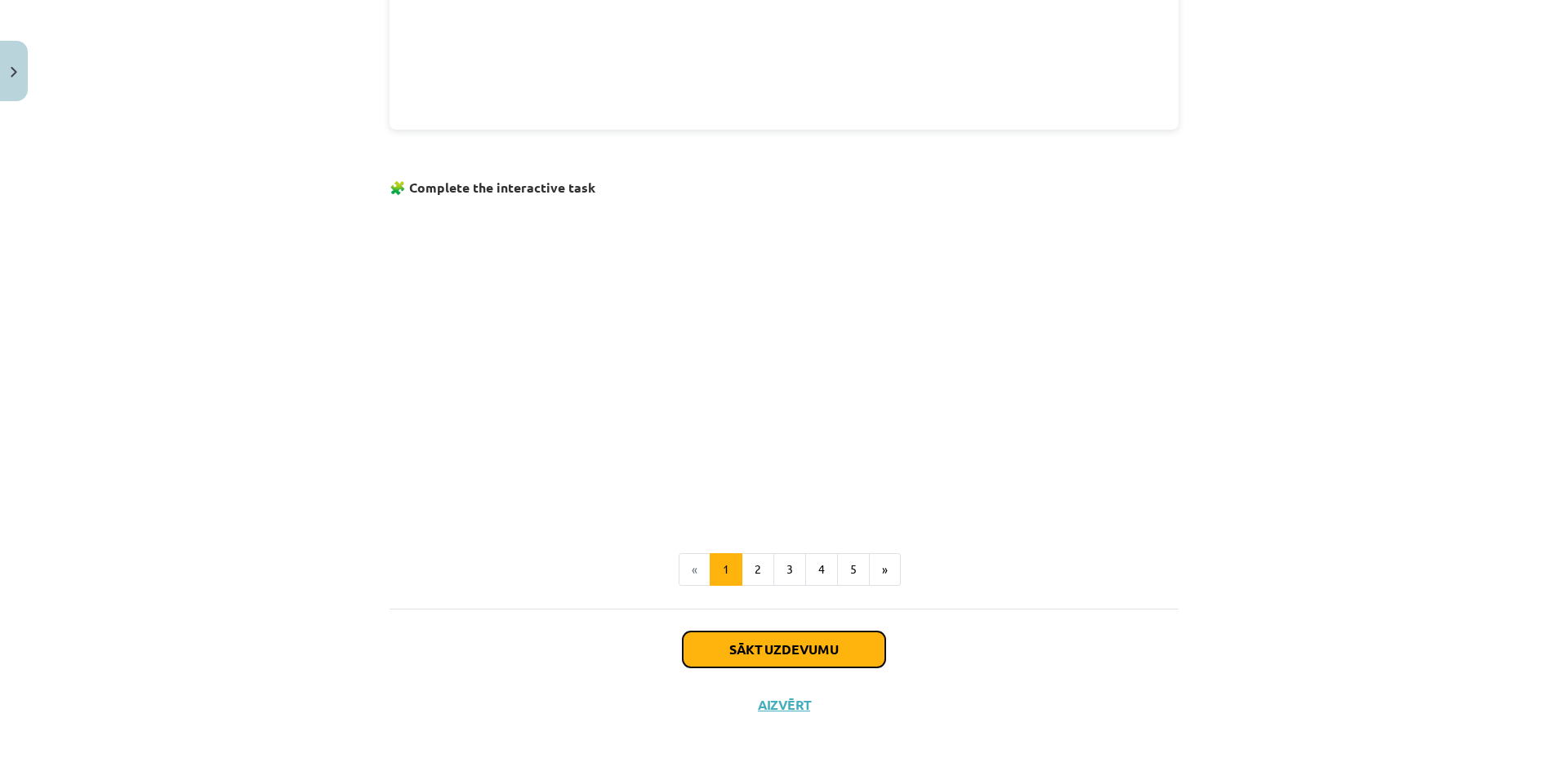
click at [792, 653] on button "Sākt uzdevumu" at bounding box center [784, 650] width 203 height 36
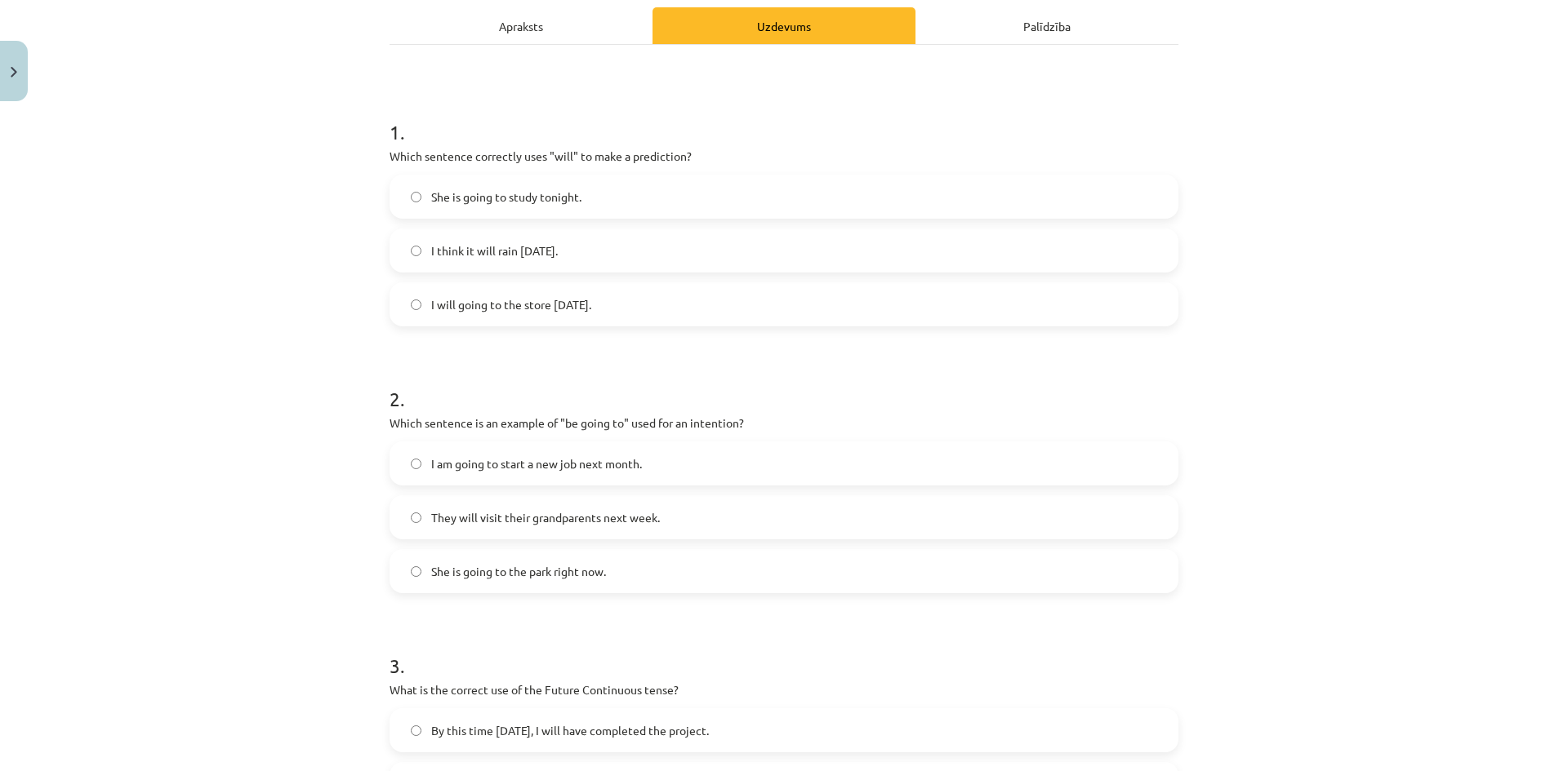
scroll to position [204, 0]
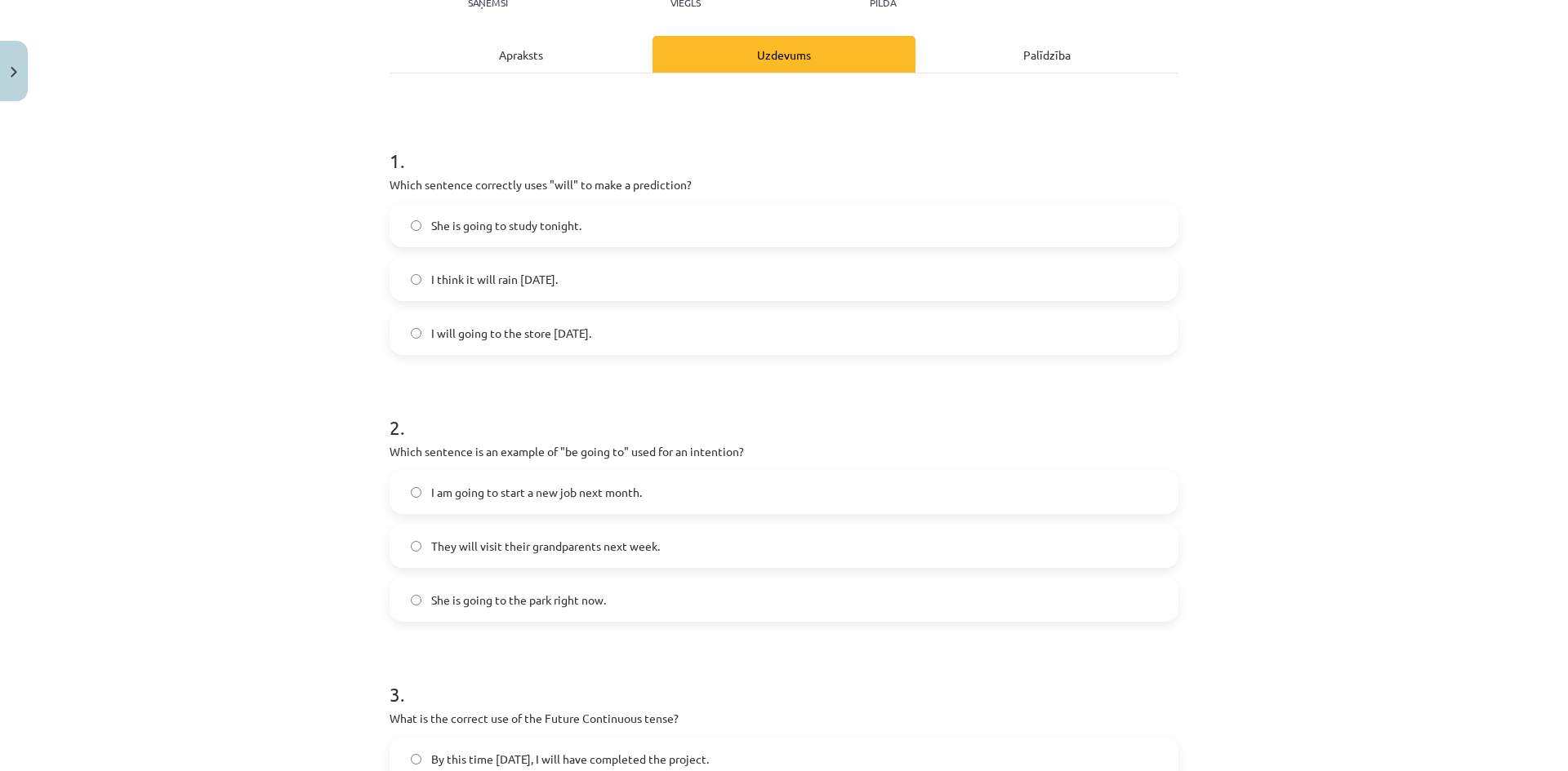
click at [406, 285] on label "I think it will rain tomorrow." at bounding box center [784, 279] width 786 height 41
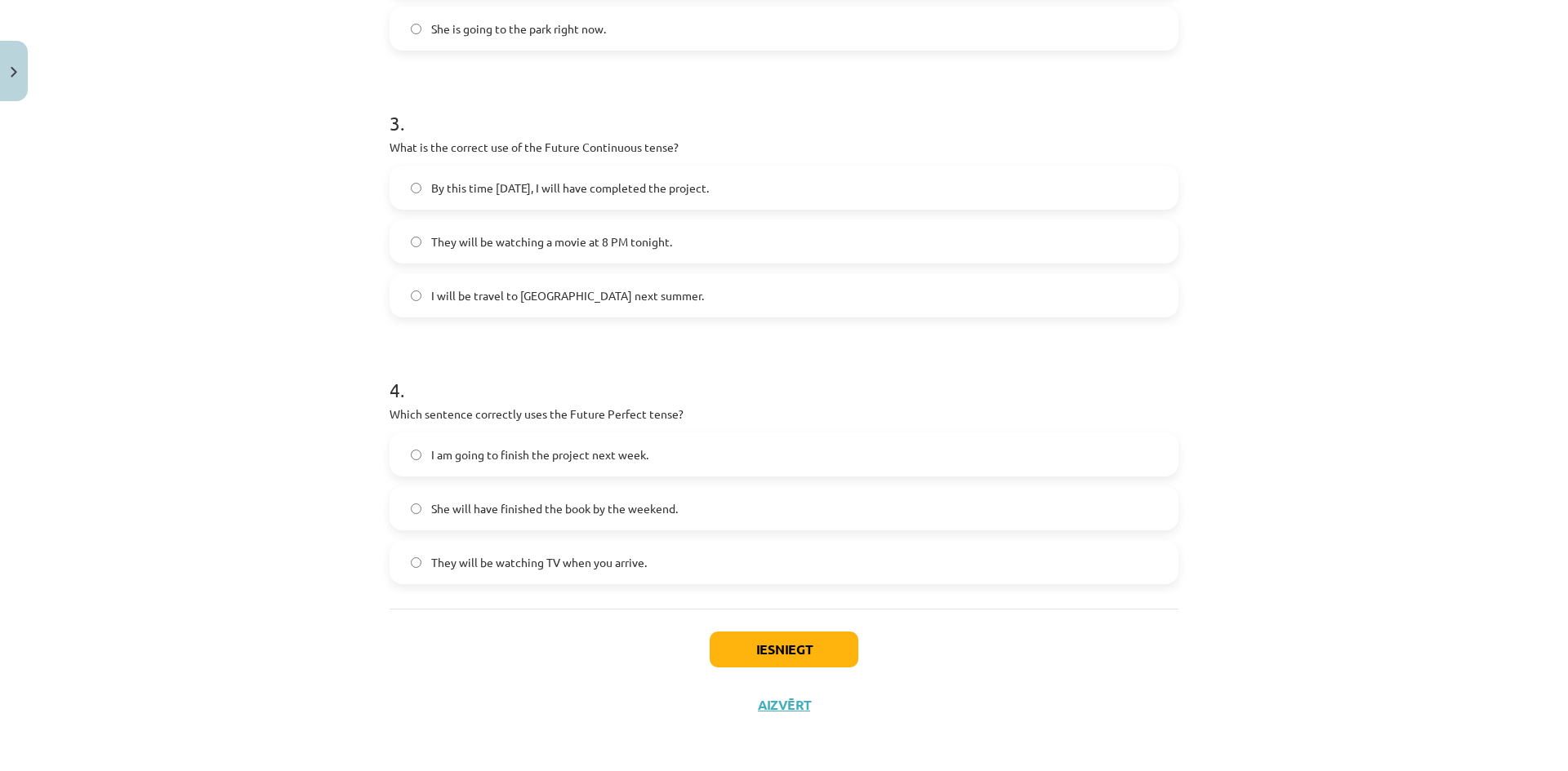
scroll to position [778, 0]
click at [542, 236] on span "They will be watching a movie at 8 PM tonight." at bounding box center [552, 239] width 241 height 17
click at [531, 510] on span "She will have finished the book by the weekend." at bounding box center [555, 506] width 246 height 17
click at [766, 649] on button "Iesniegt" at bounding box center [784, 647] width 148 height 36
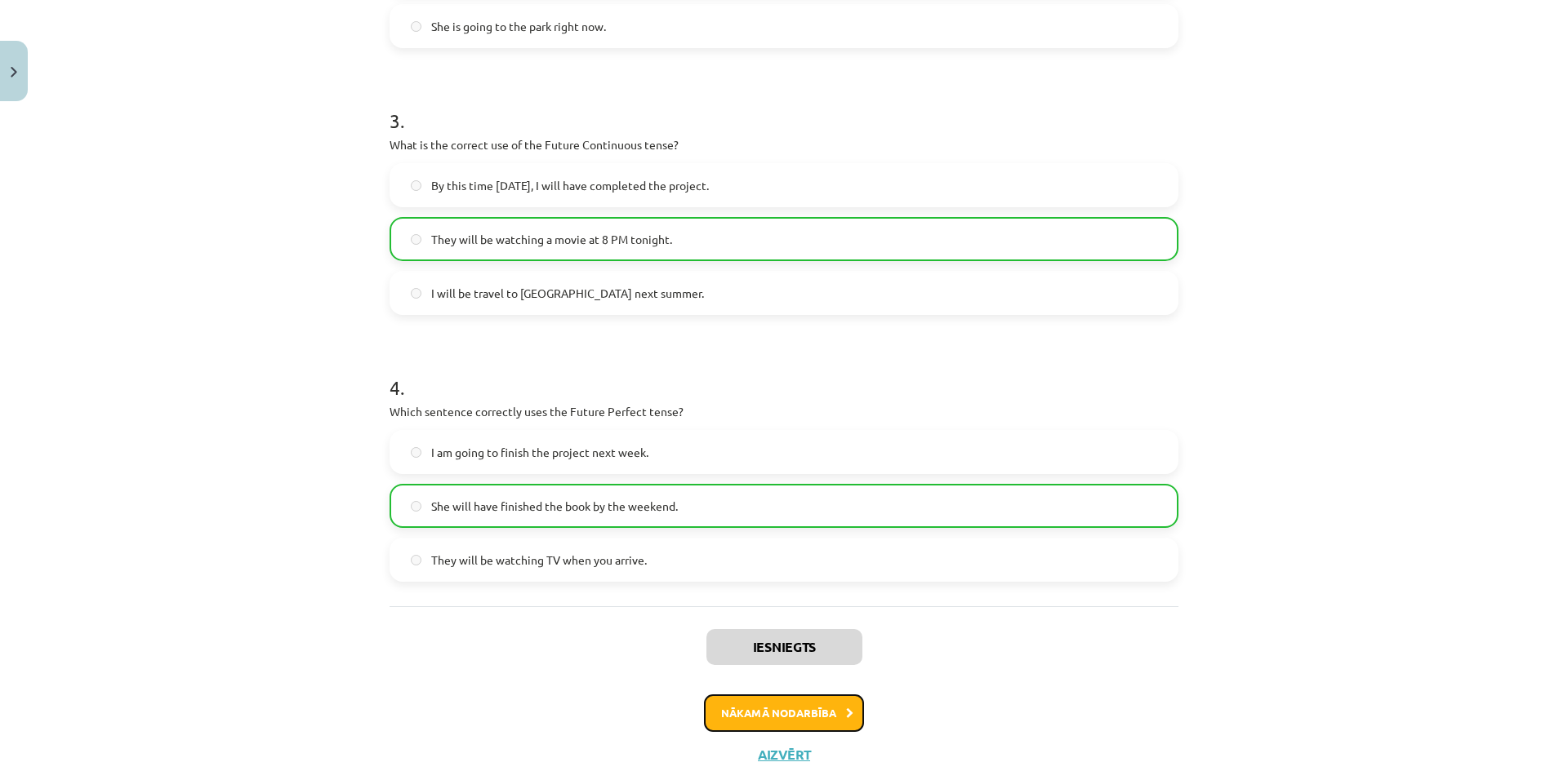
click at [759, 722] on button "Nākamā nodarbība" at bounding box center [783, 713] width 160 height 37
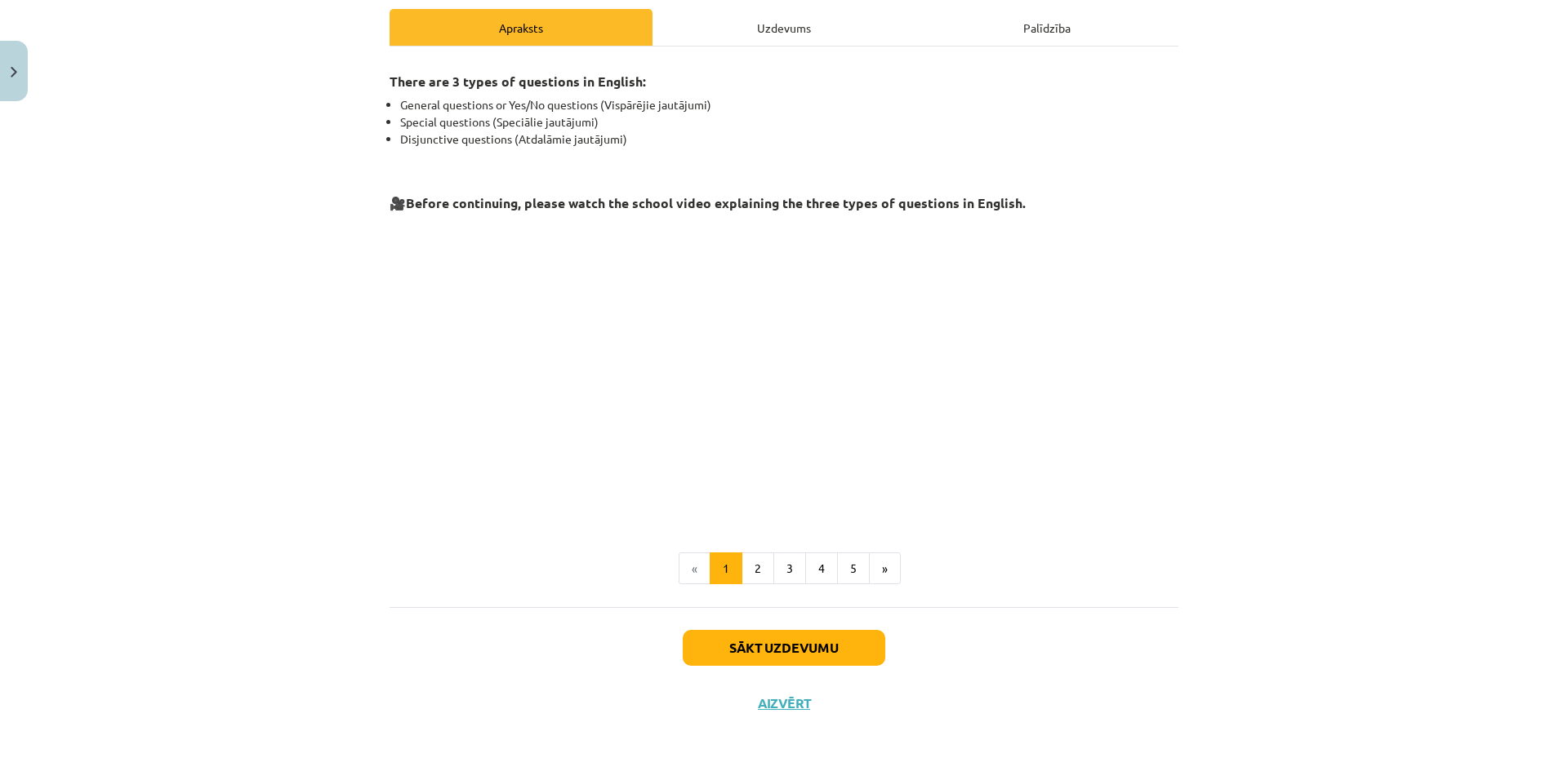
scroll to position [0, 0]
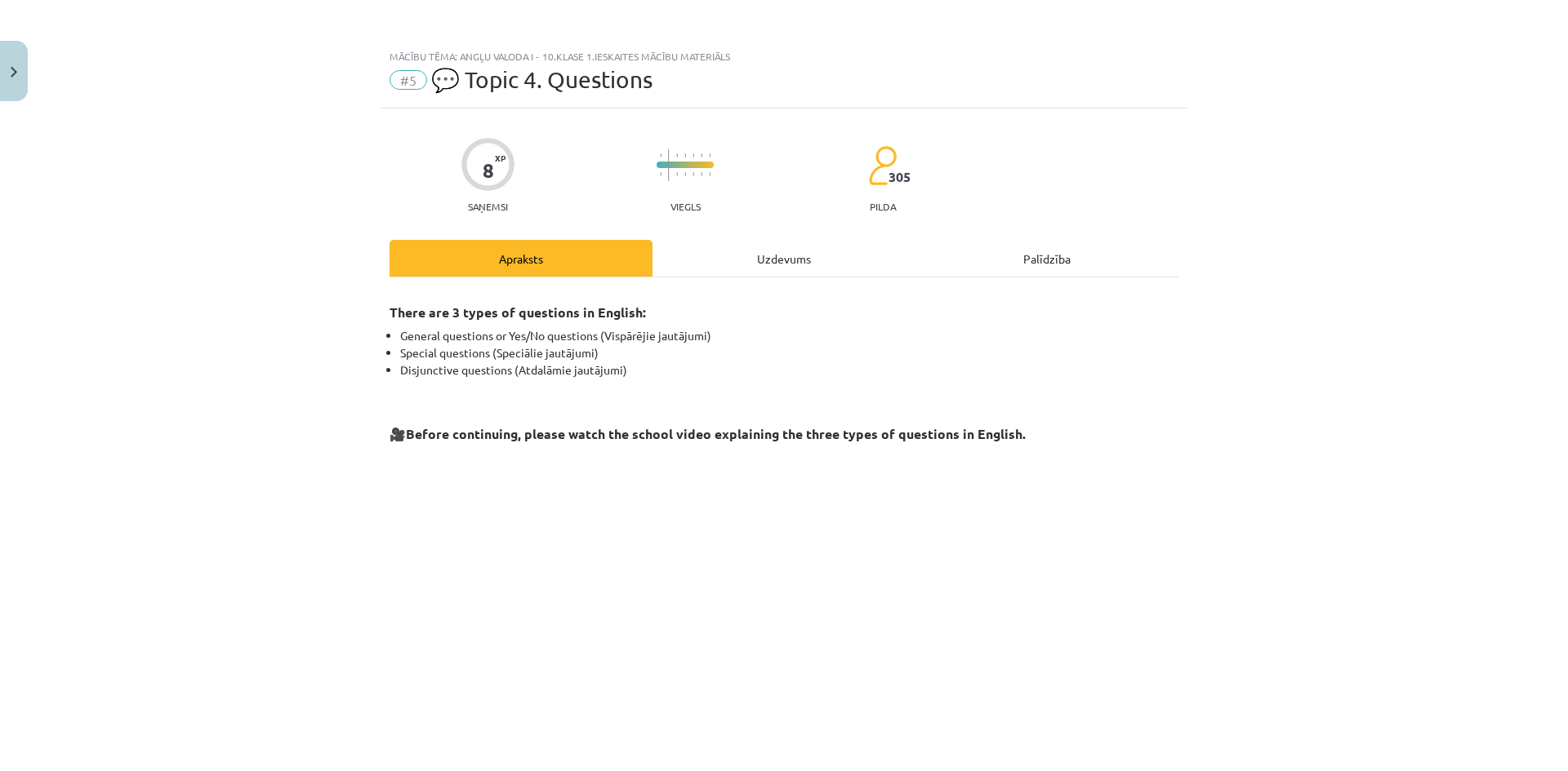
click at [786, 258] on div "Uzdevums" at bounding box center [784, 258] width 263 height 37
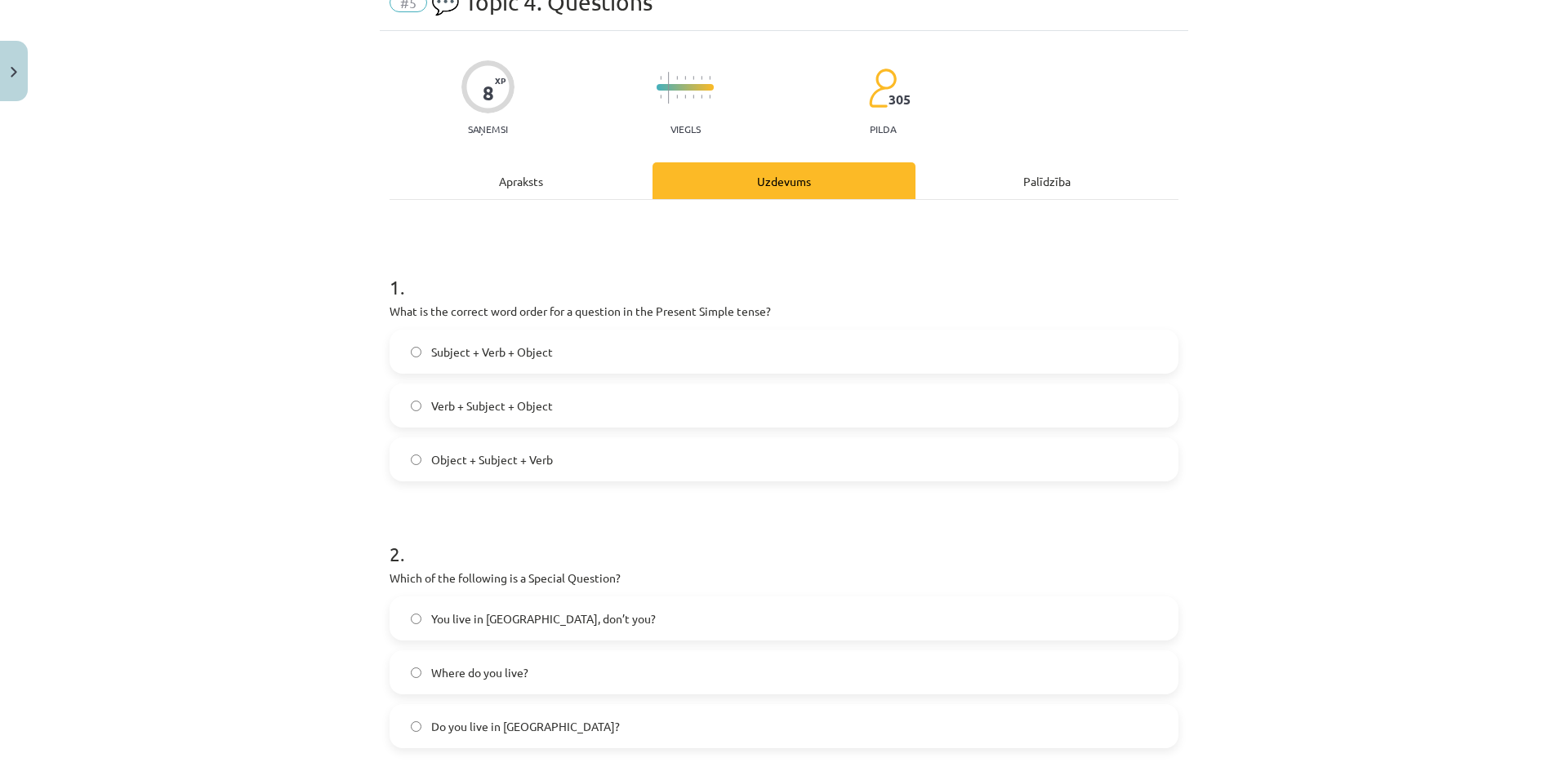
scroll to position [41, 0]
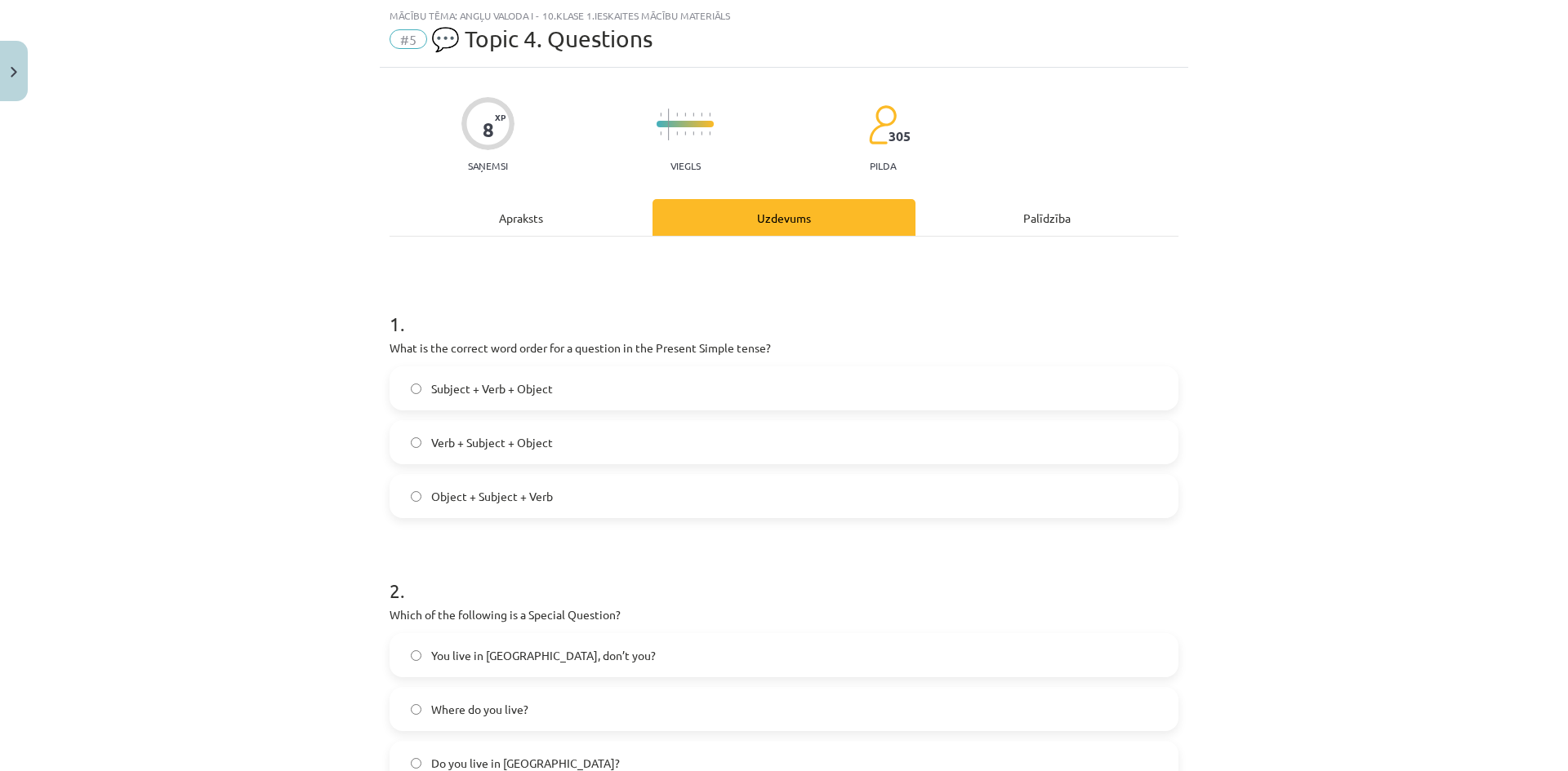
click at [521, 445] on span "Verb + Subject + Object" at bounding box center [492, 443] width 121 height 17
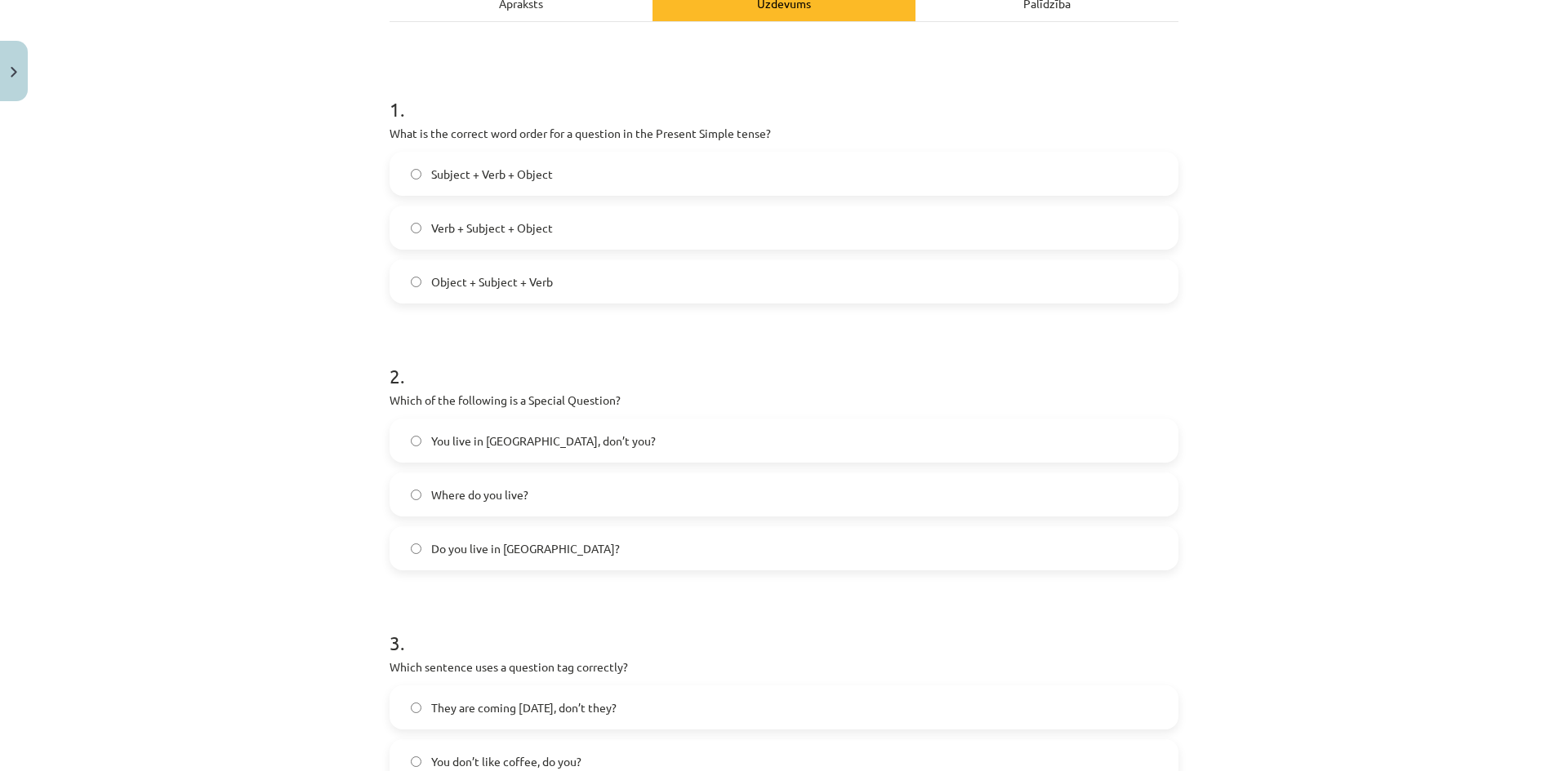
scroll to position [368, 0]
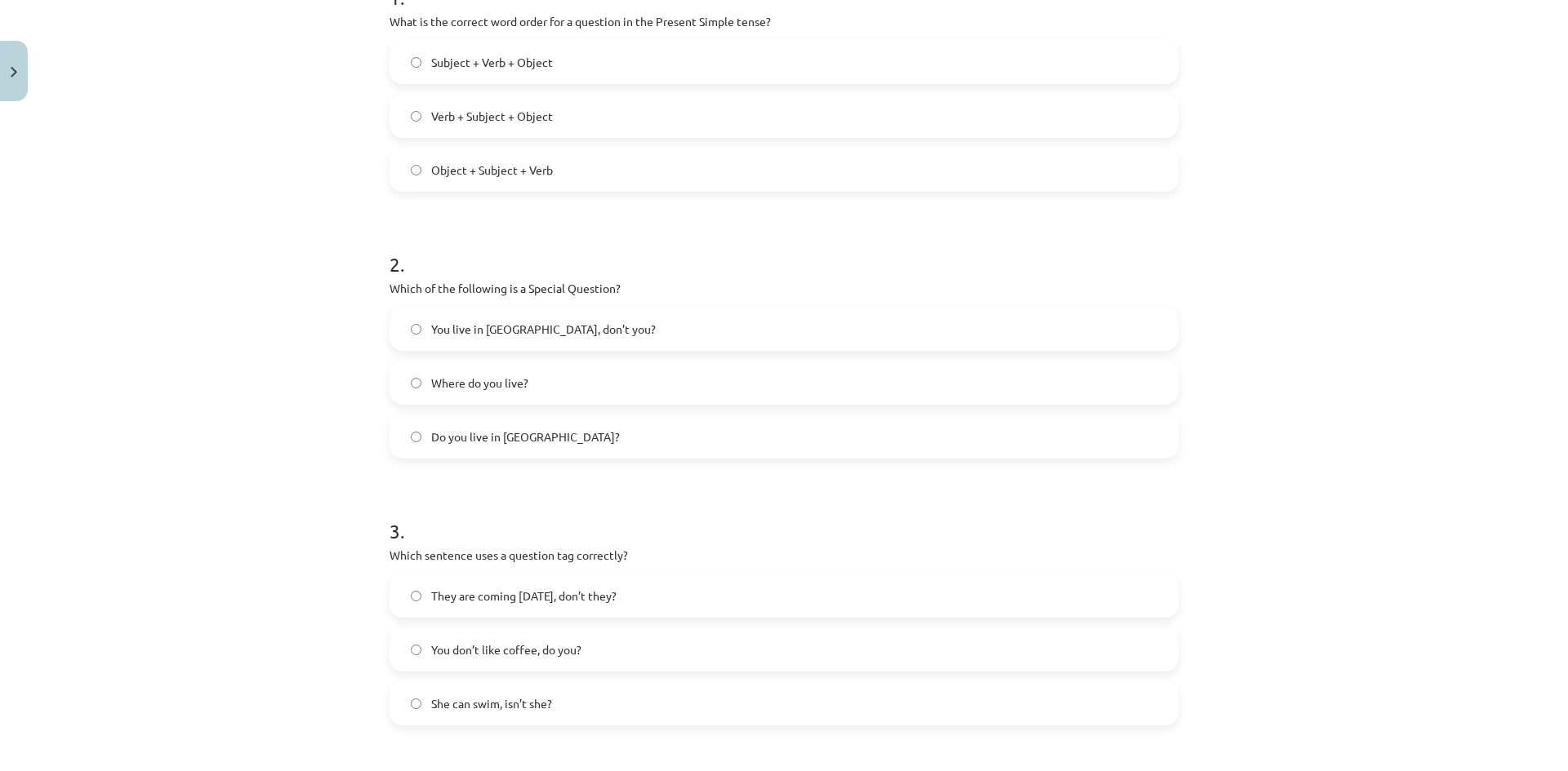
click at [507, 384] on span "Where do you live?" at bounding box center [480, 383] width 97 height 17
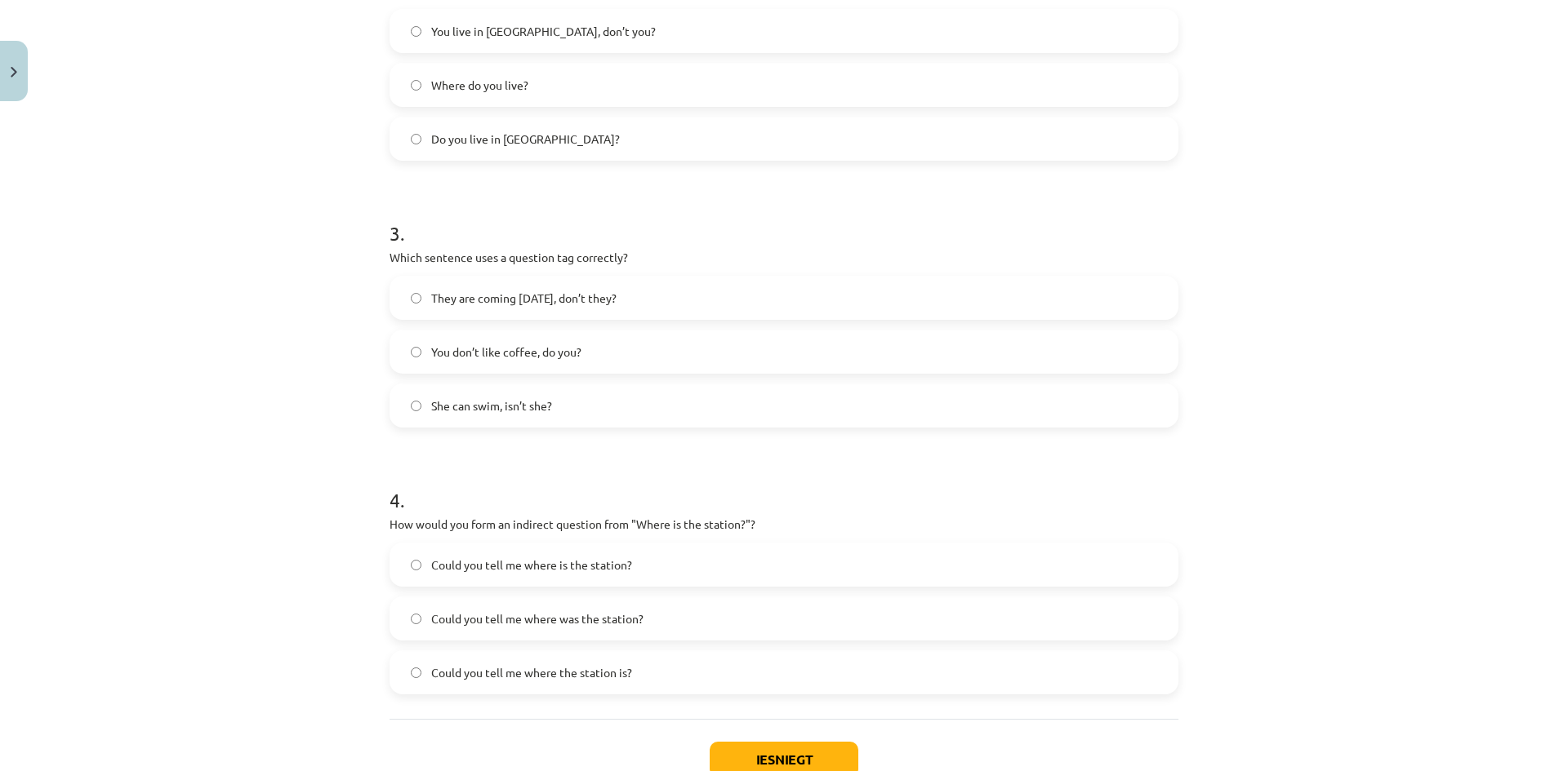
scroll to position [693, 0]
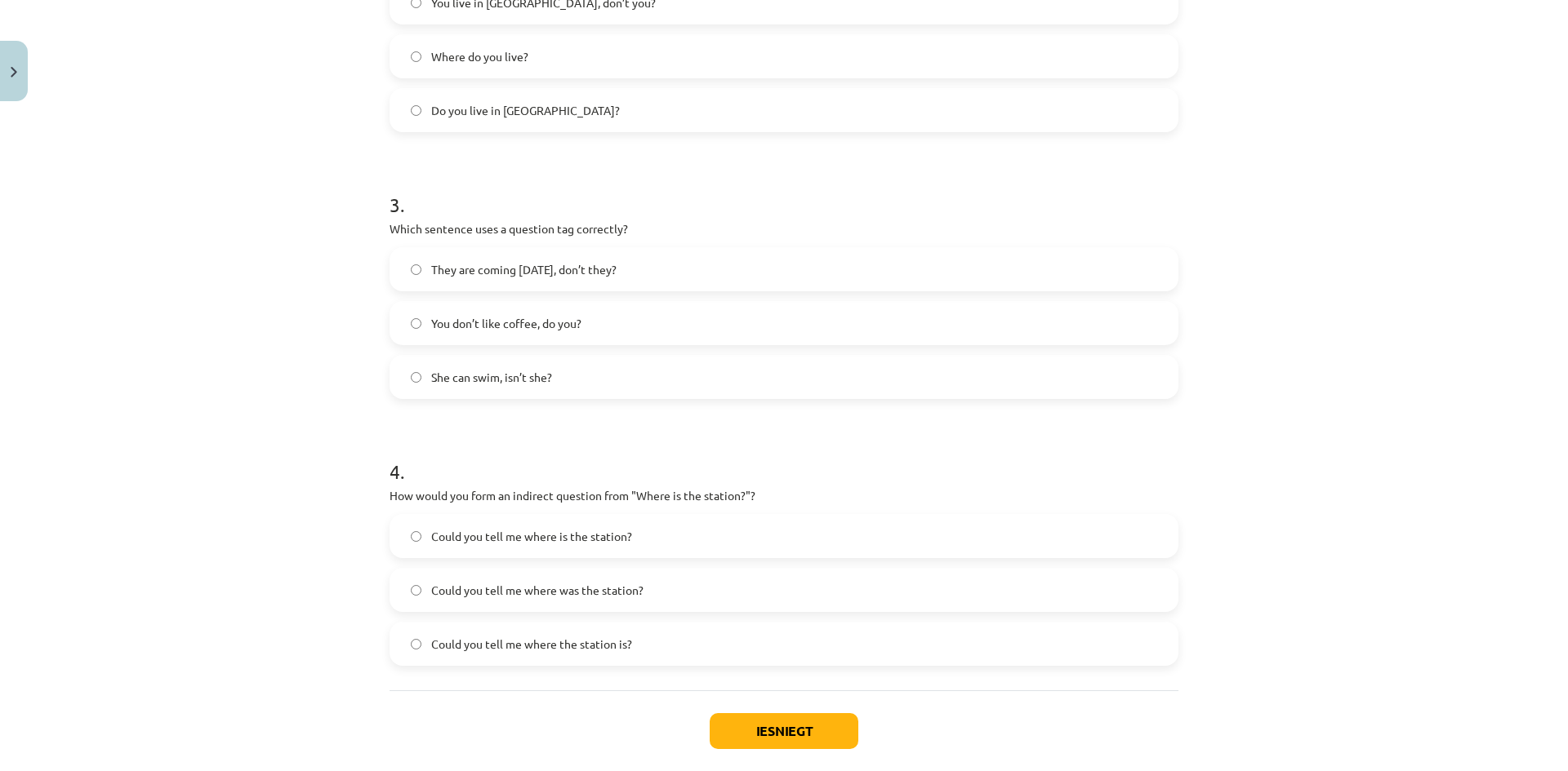
click at [559, 537] on span "Could you tell me where is the station?" at bounding box center [531, 536] width 201 height 17
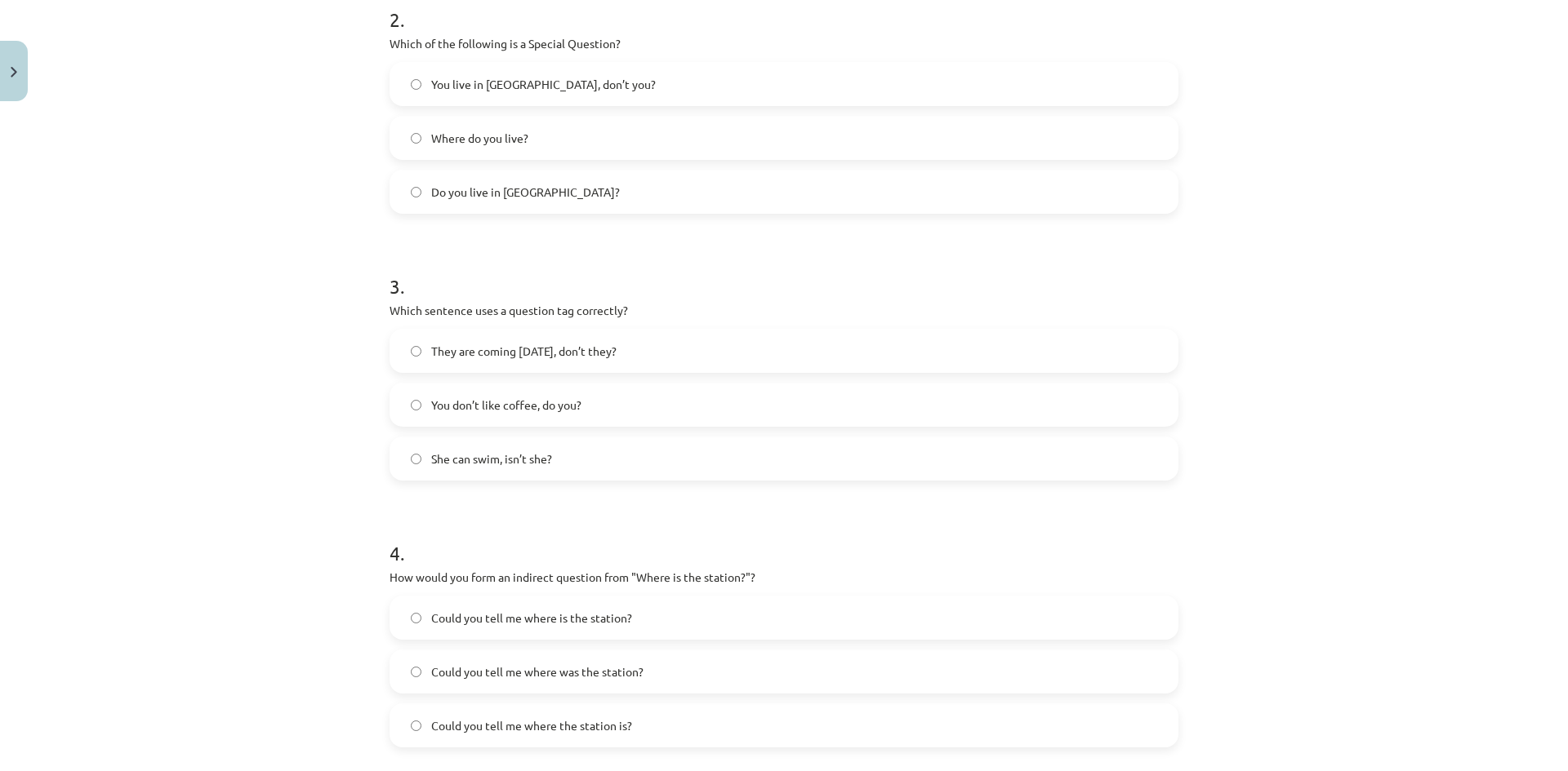
click at [563, 399] on span "You don’t like coffee, do you?" at bounding box center [506, 404] width 150 height 17
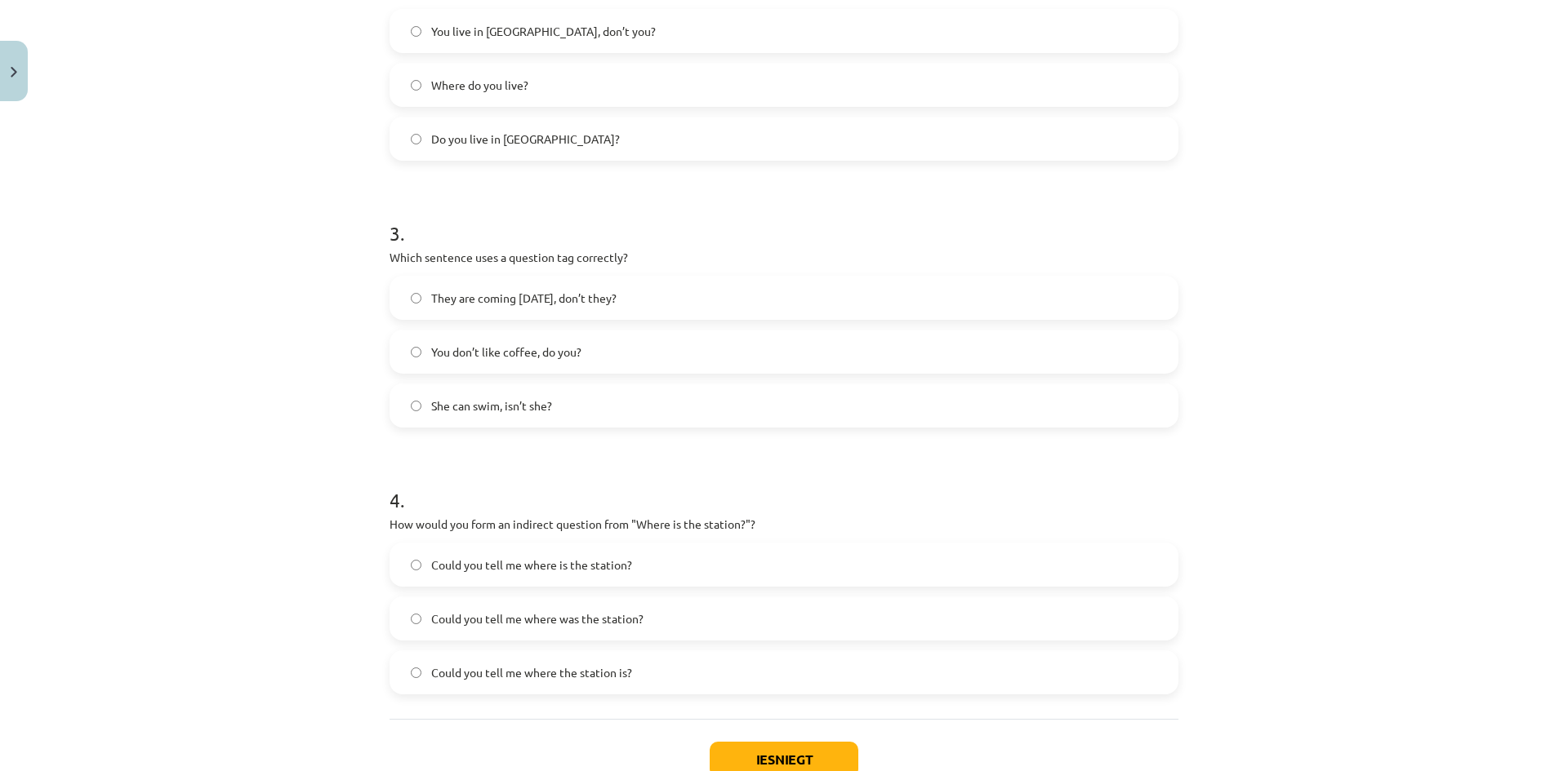
scroll to position [778, 0]
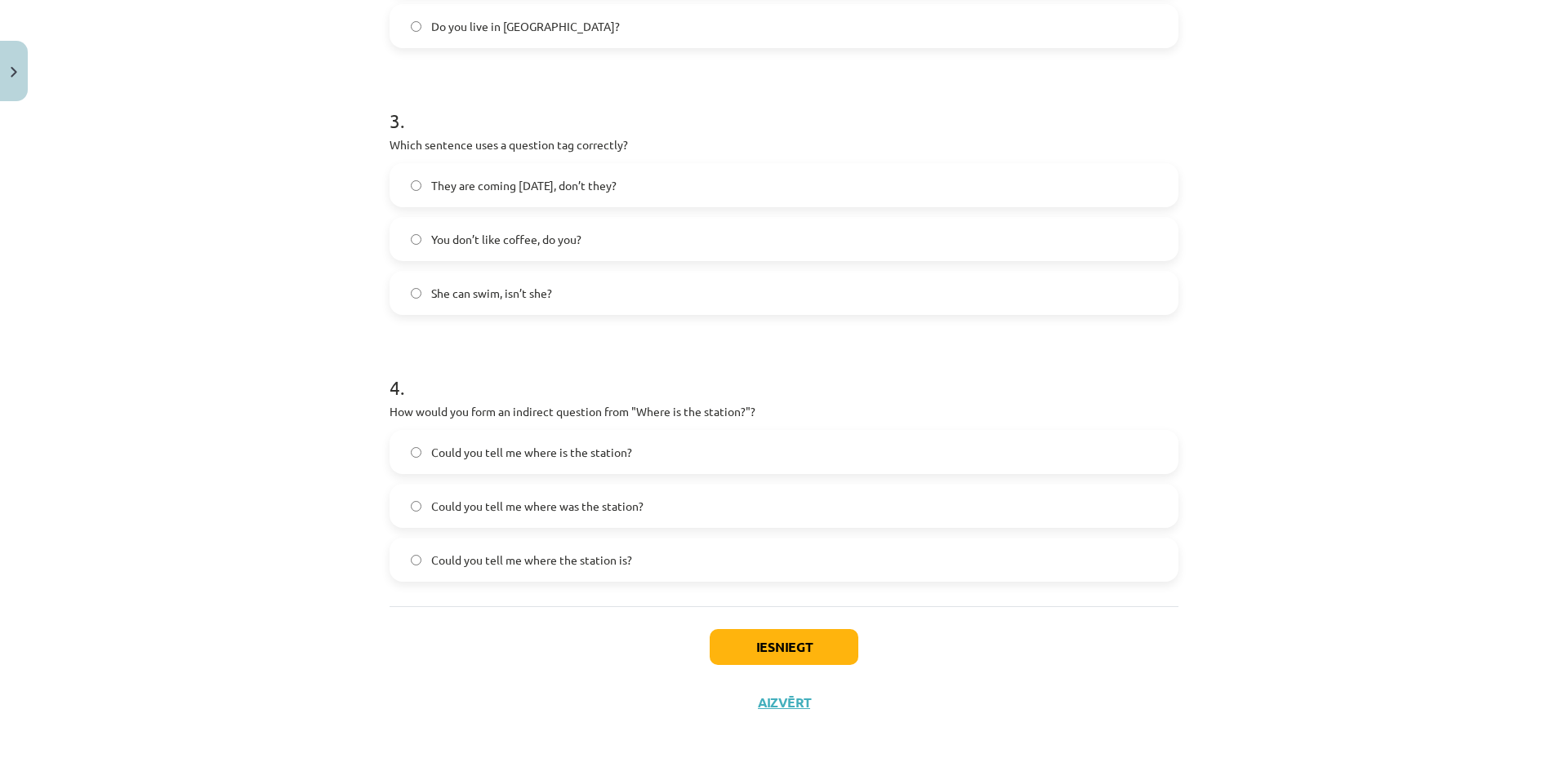
click at [625, 569] on label "Could you tell me where the station is?" at bounding box center [784, 560] width 786 height 41
click at [753, 640] on button "Iesniegt" at bounding box center [784, 647] width 148 height 36
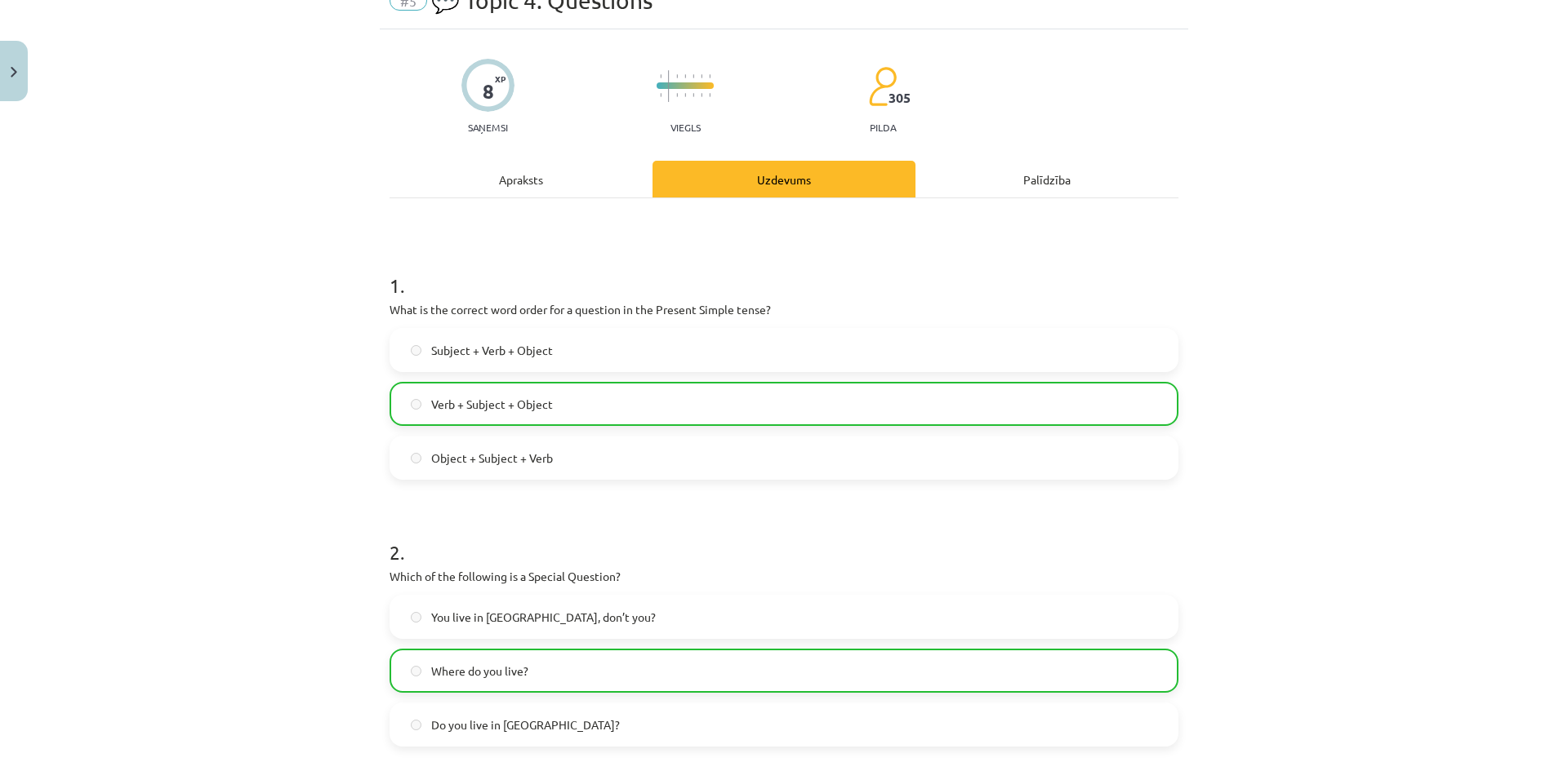
scroll to position [0, 0]
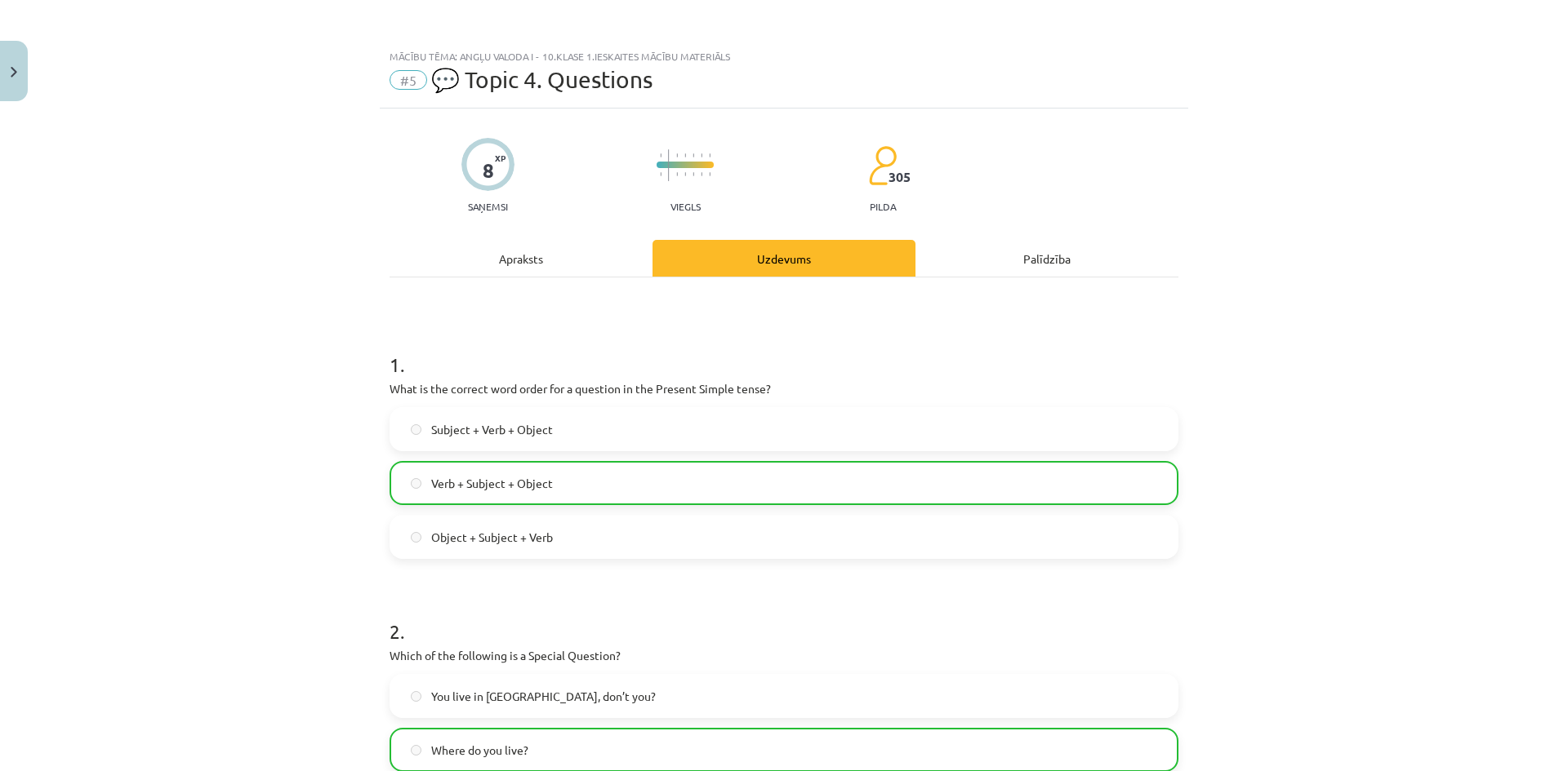
click at [752, 250] on div "Uzdevums" at bounding box center [784, 258] width 263 height 37
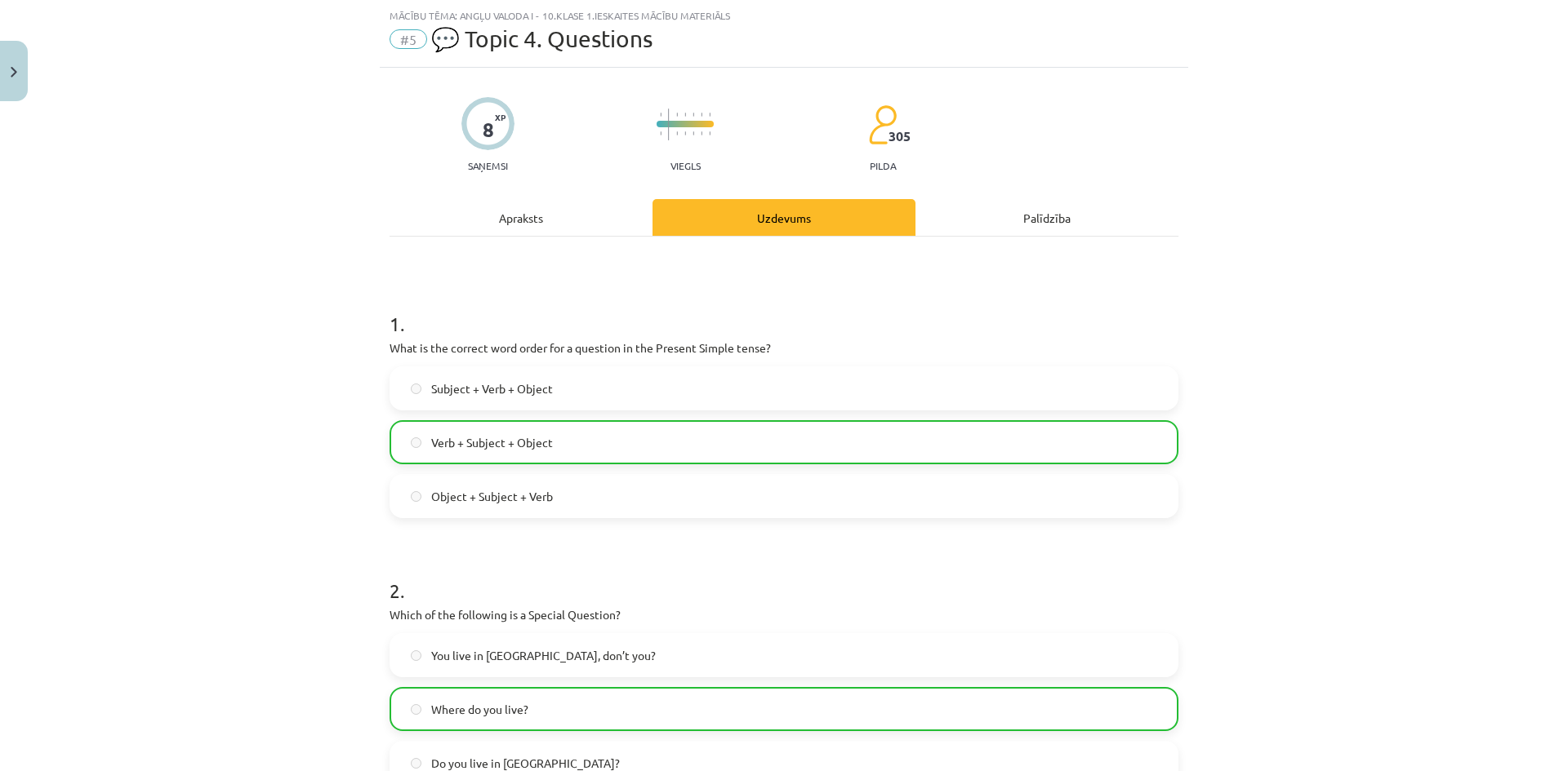
click at [521, 218] on div "Apraksts" at bounding box center [521, 217] width 263 height 37
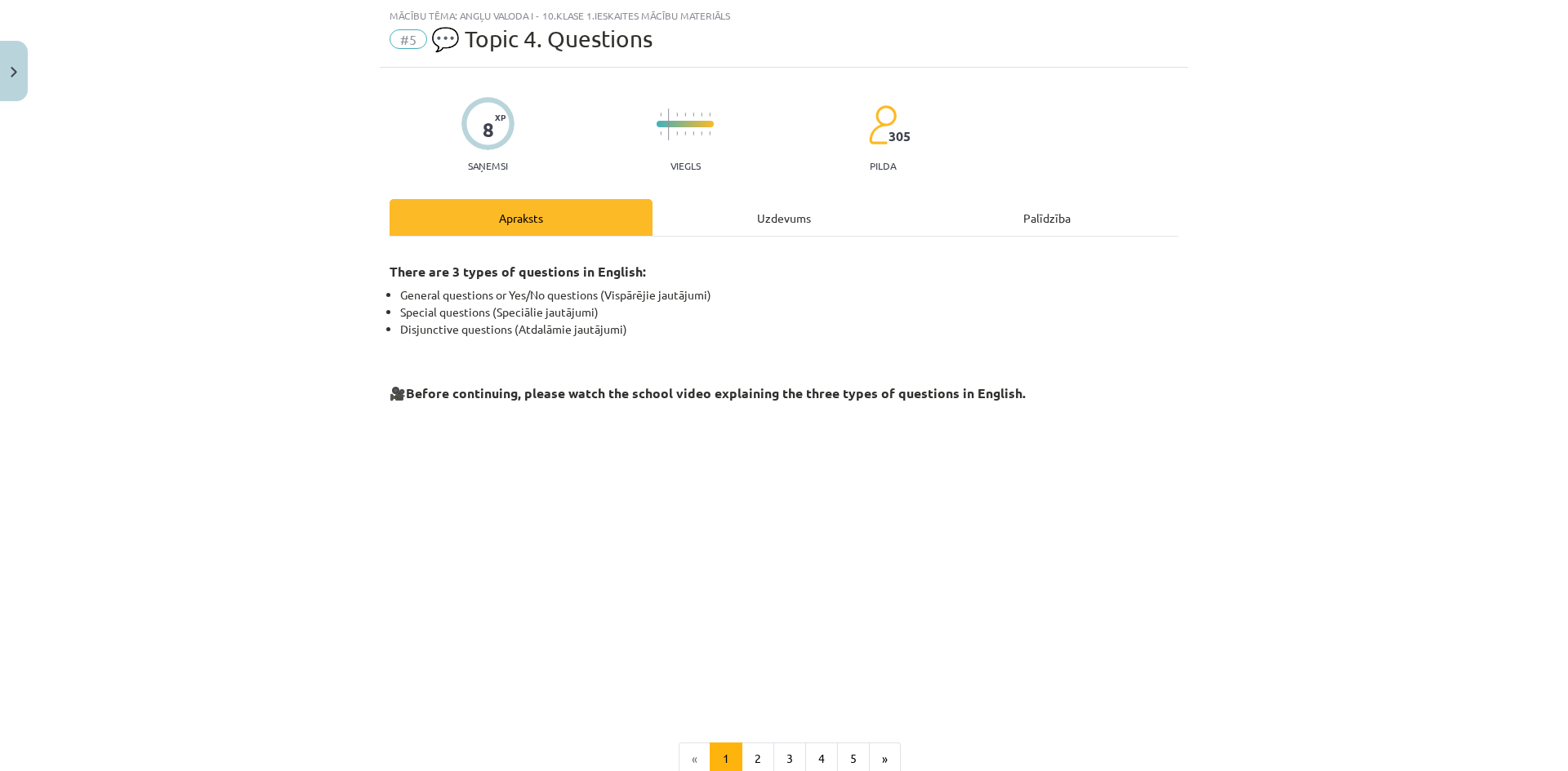
click at [787, 215] on div "Uzdevums" at bounding box center [784, 217] width 263 height 37
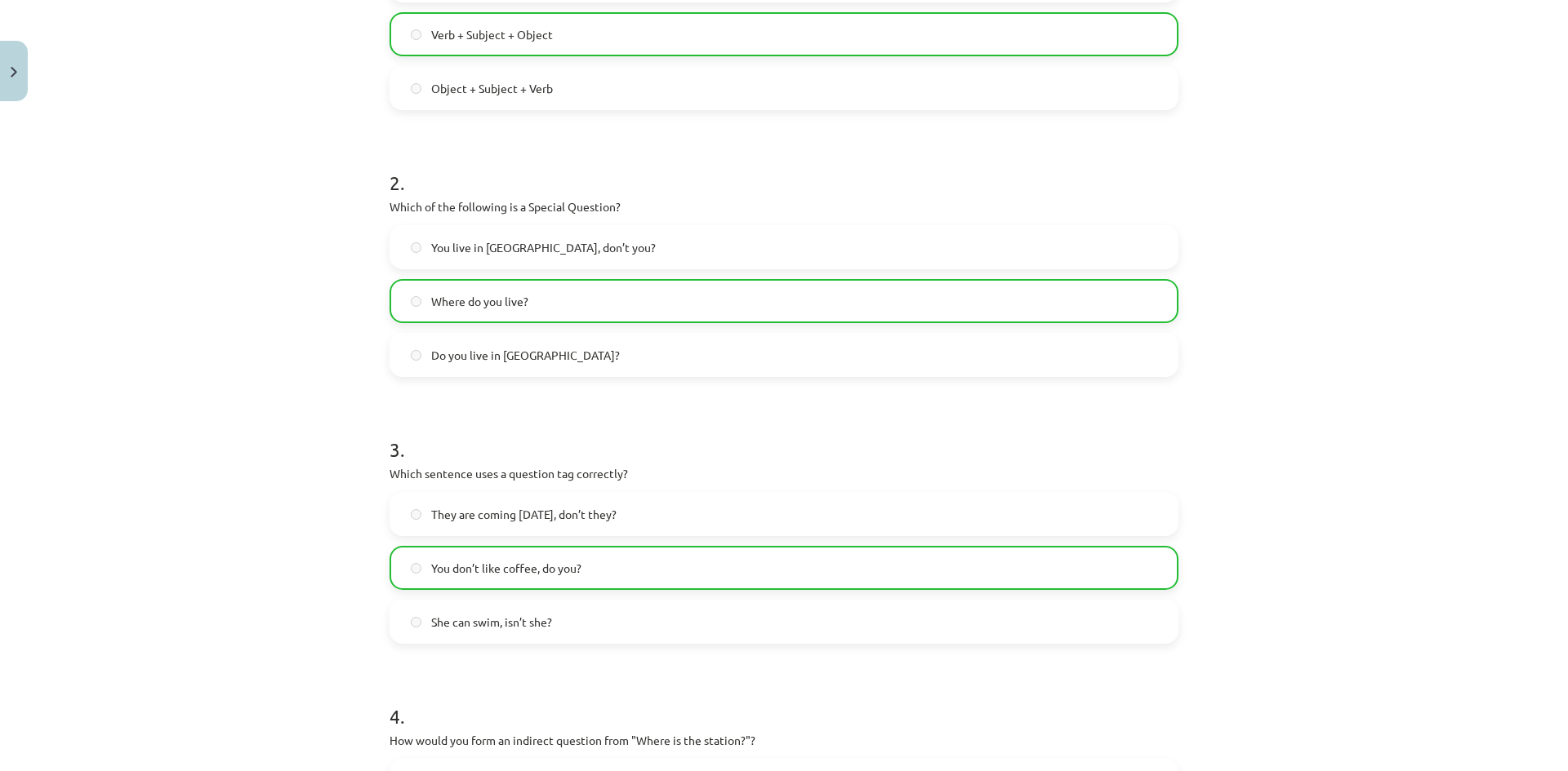
scroll to position [830, 0]
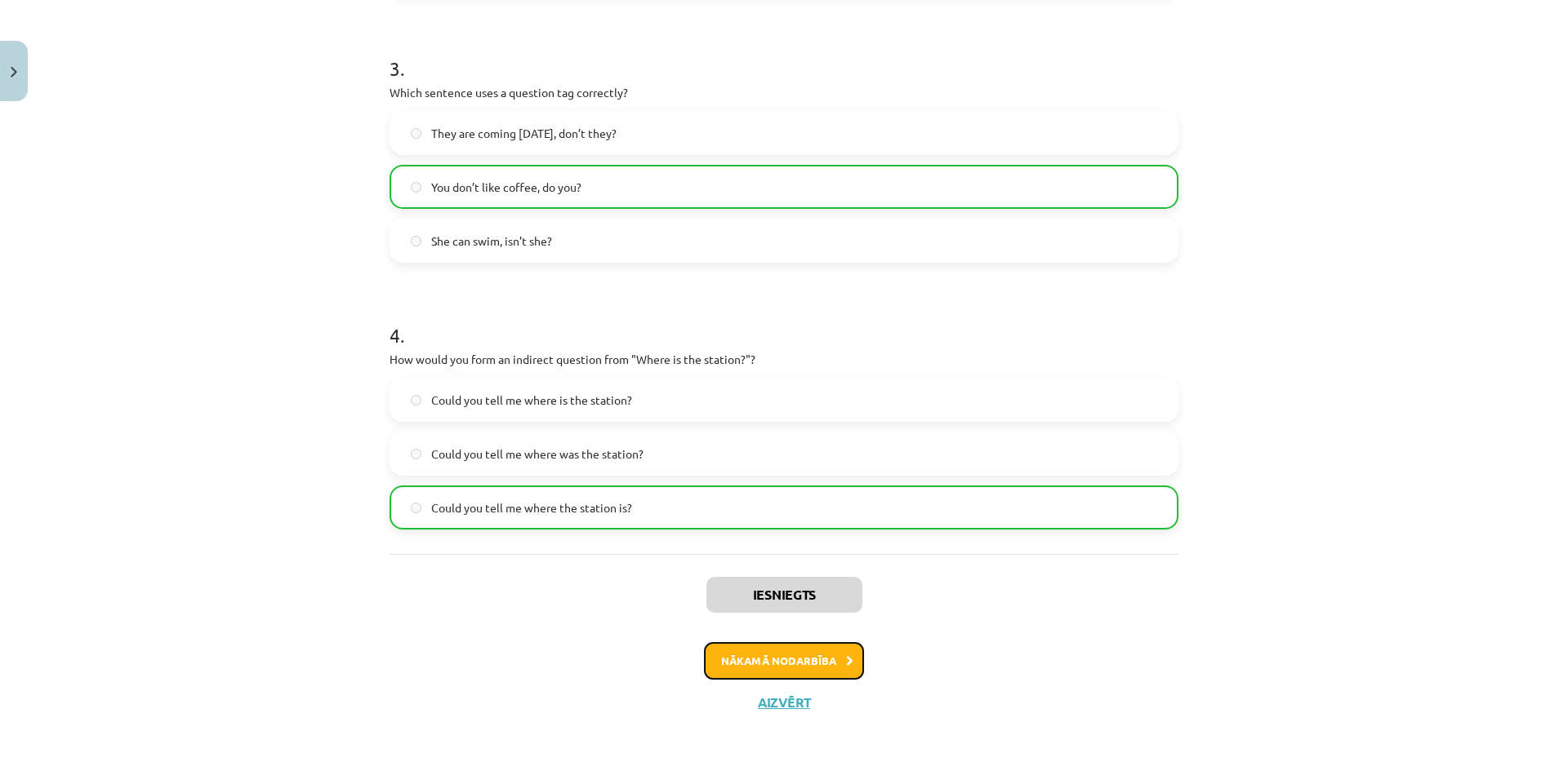
click at [799, 667] on button "Nākamā nodarbība" at bounding box center [783, 661] width 160 height 37
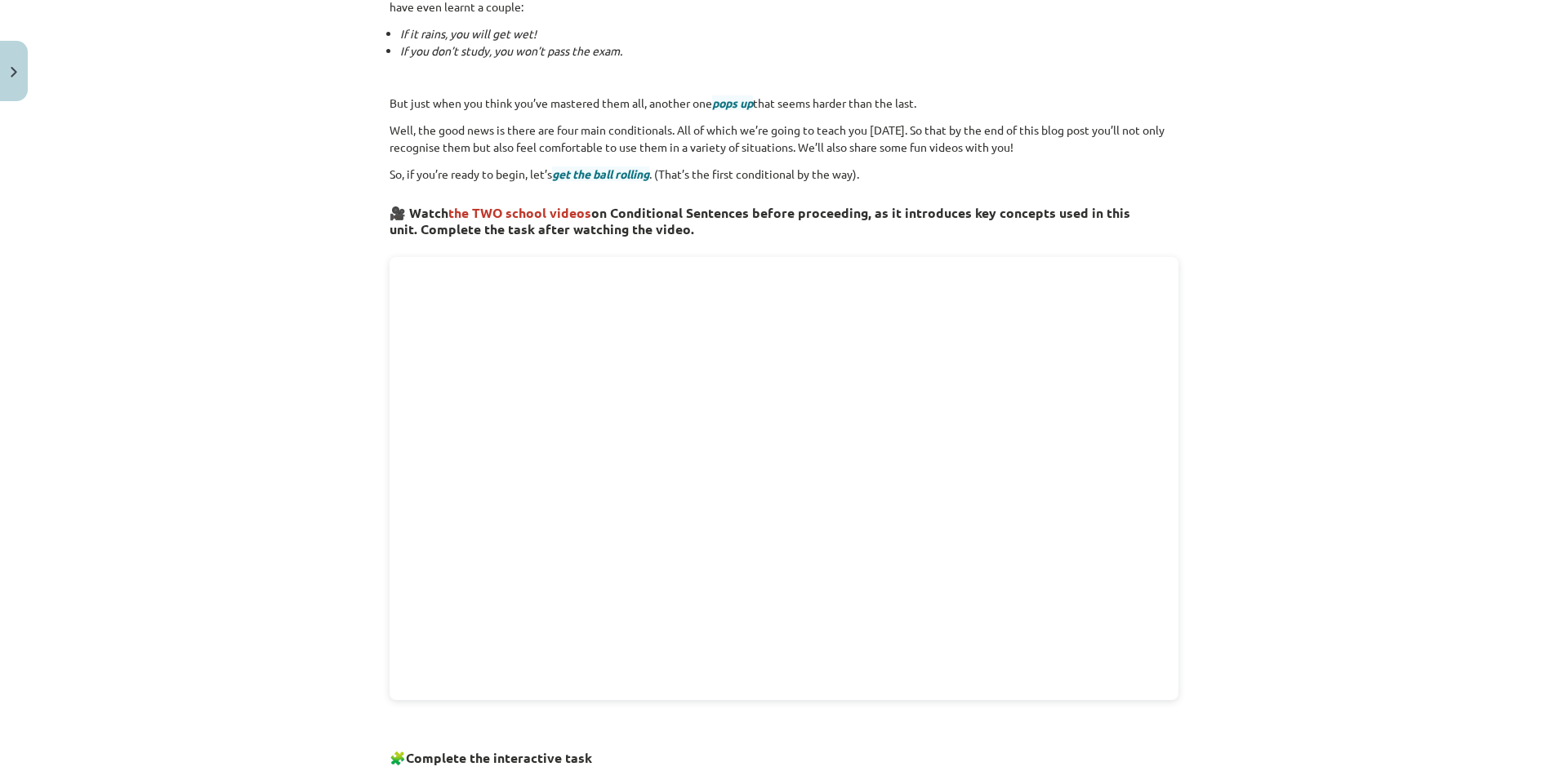
scroll to position [0, 0]
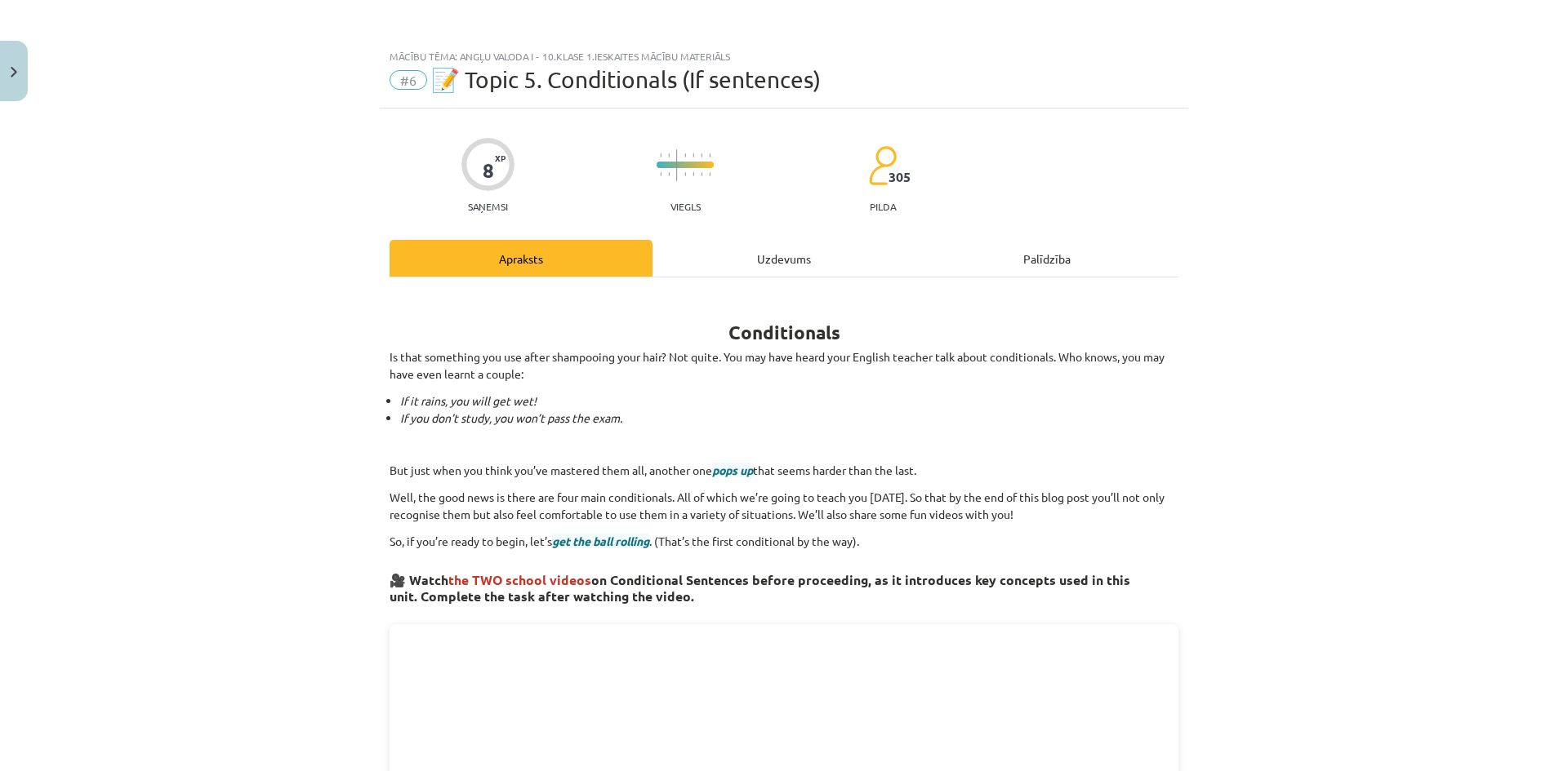
click at [782, 257] on div "Uzdevums" at bounding box center [784, 258] width 263 height 37
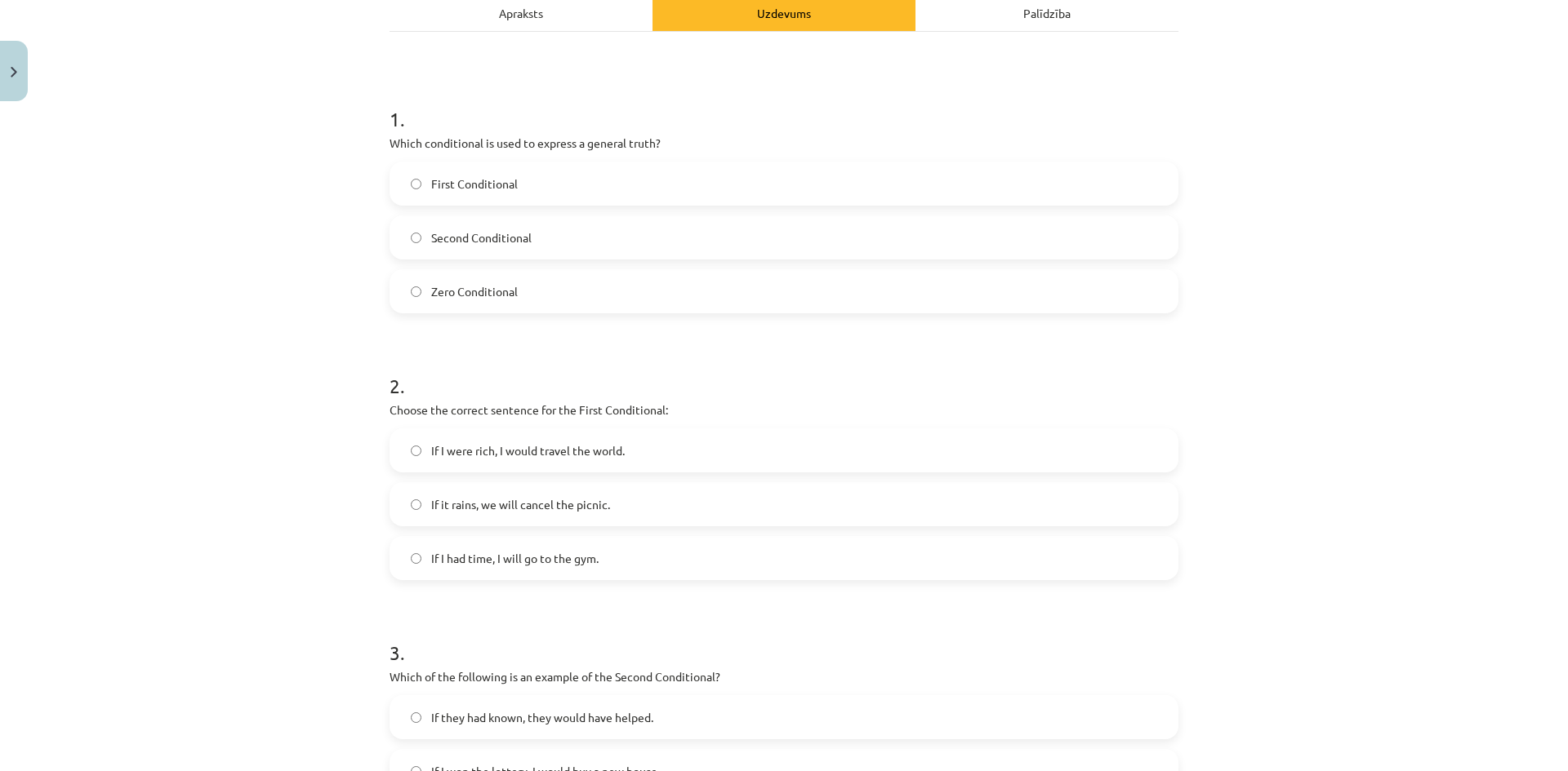
scroll to position [245, 0]
click at [446, 299] on span "Zero Conditional" at bounding box center [474, 292] width 87 height 17
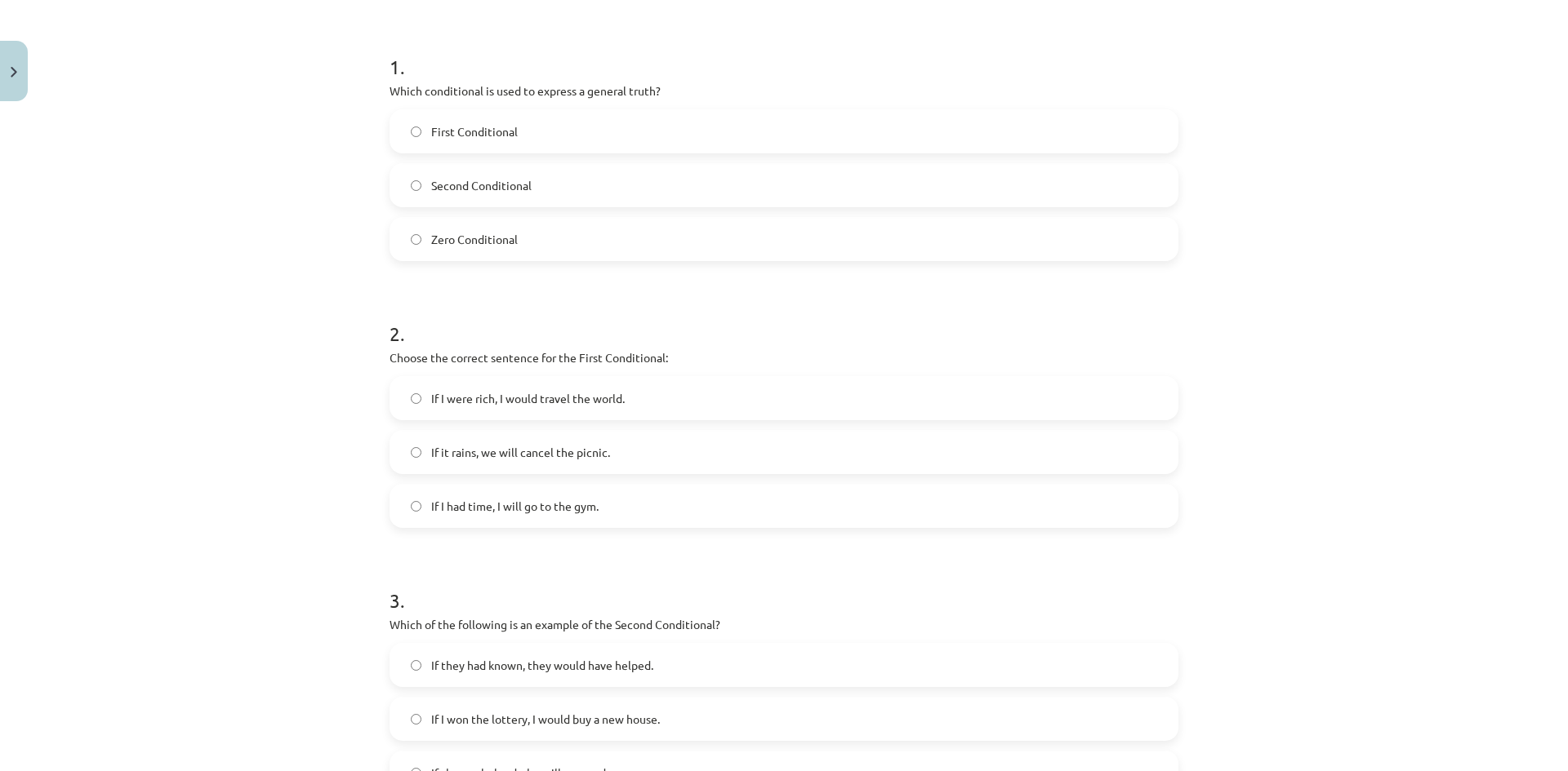
scroll to position [327, 0]
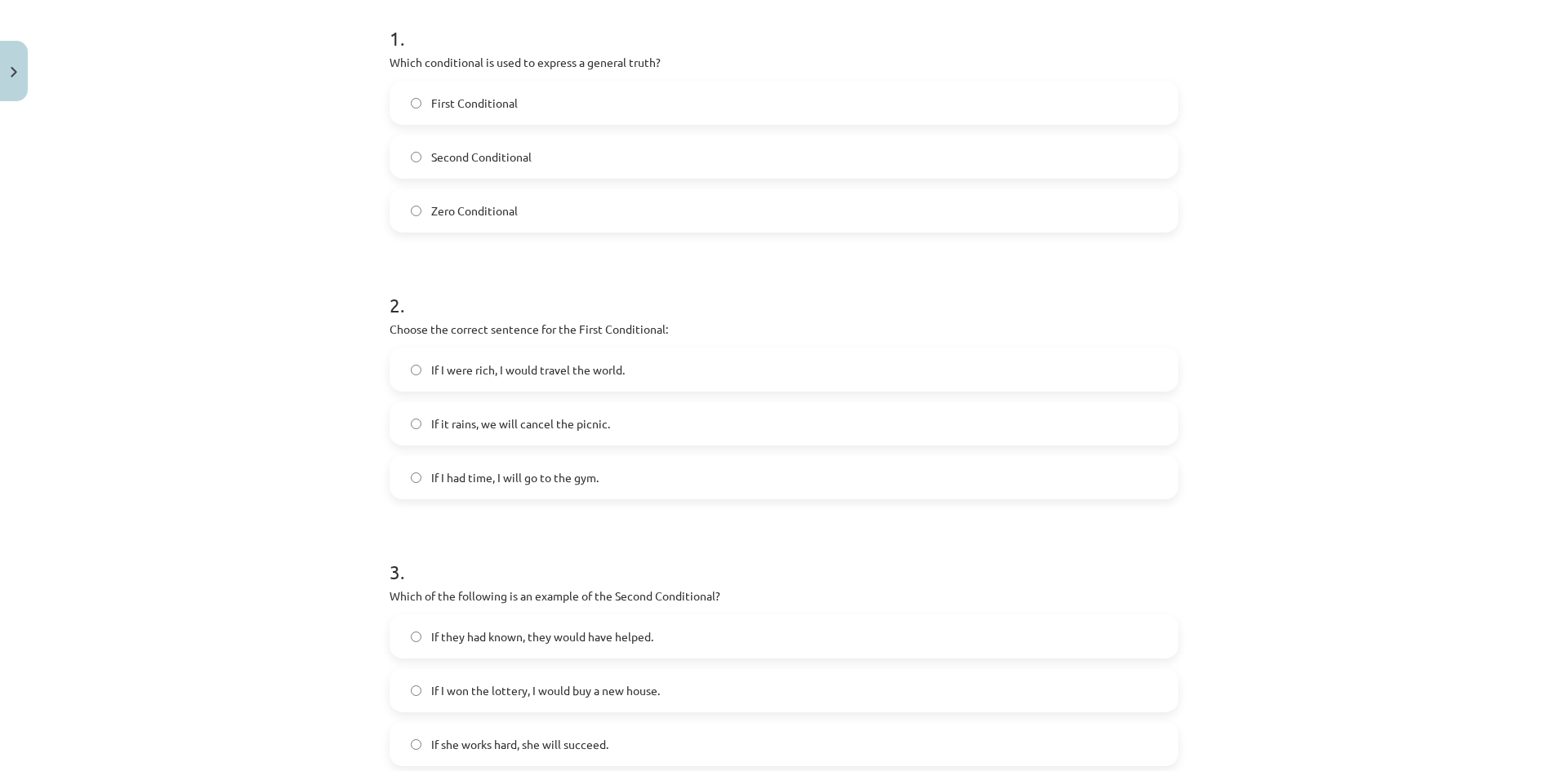
click at [508, 427] on span "If it rains, we will cancel the picnic." at bounding box center [521, 423] width 179 height 17
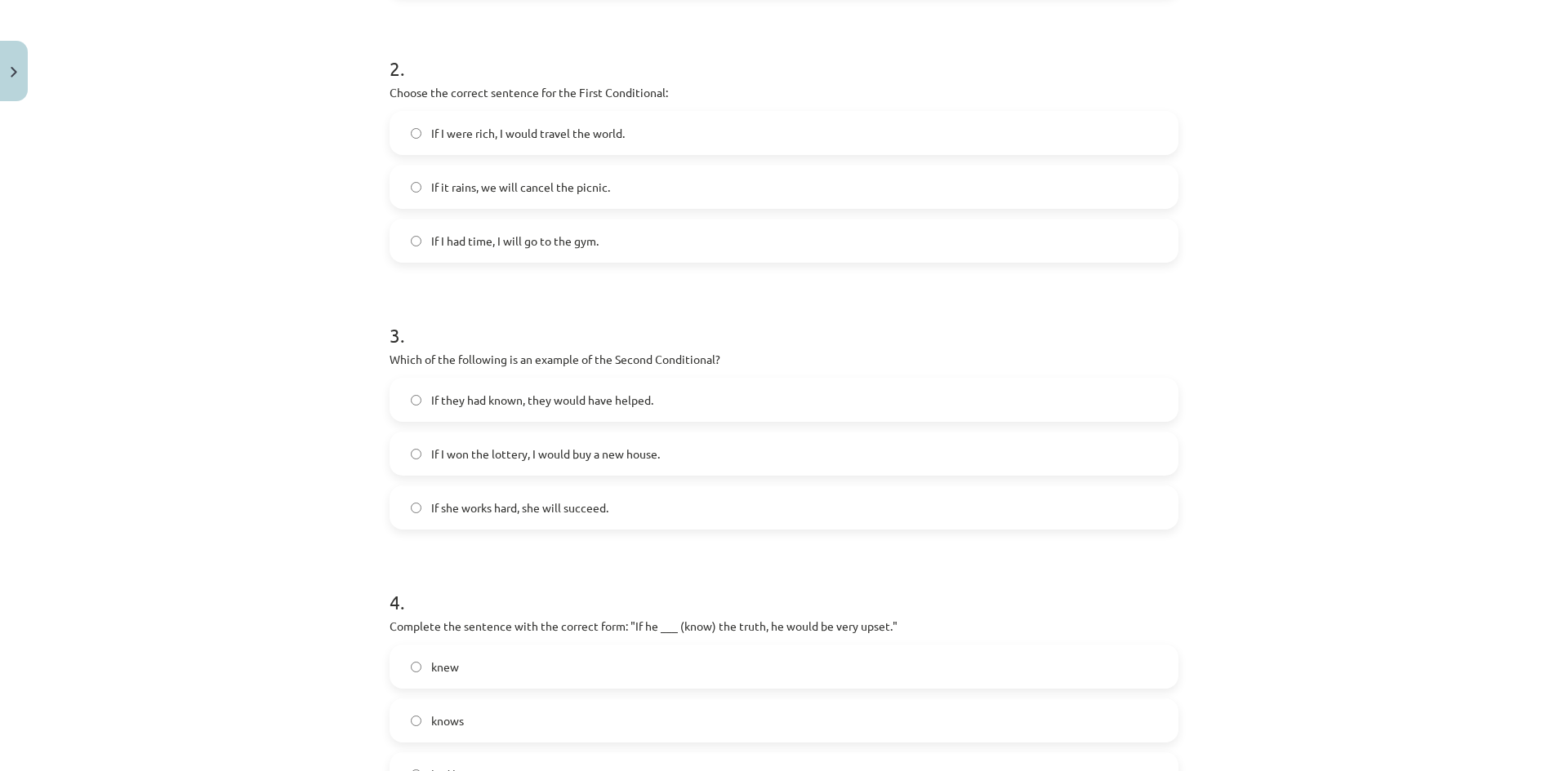
scroll to position [571, 0]
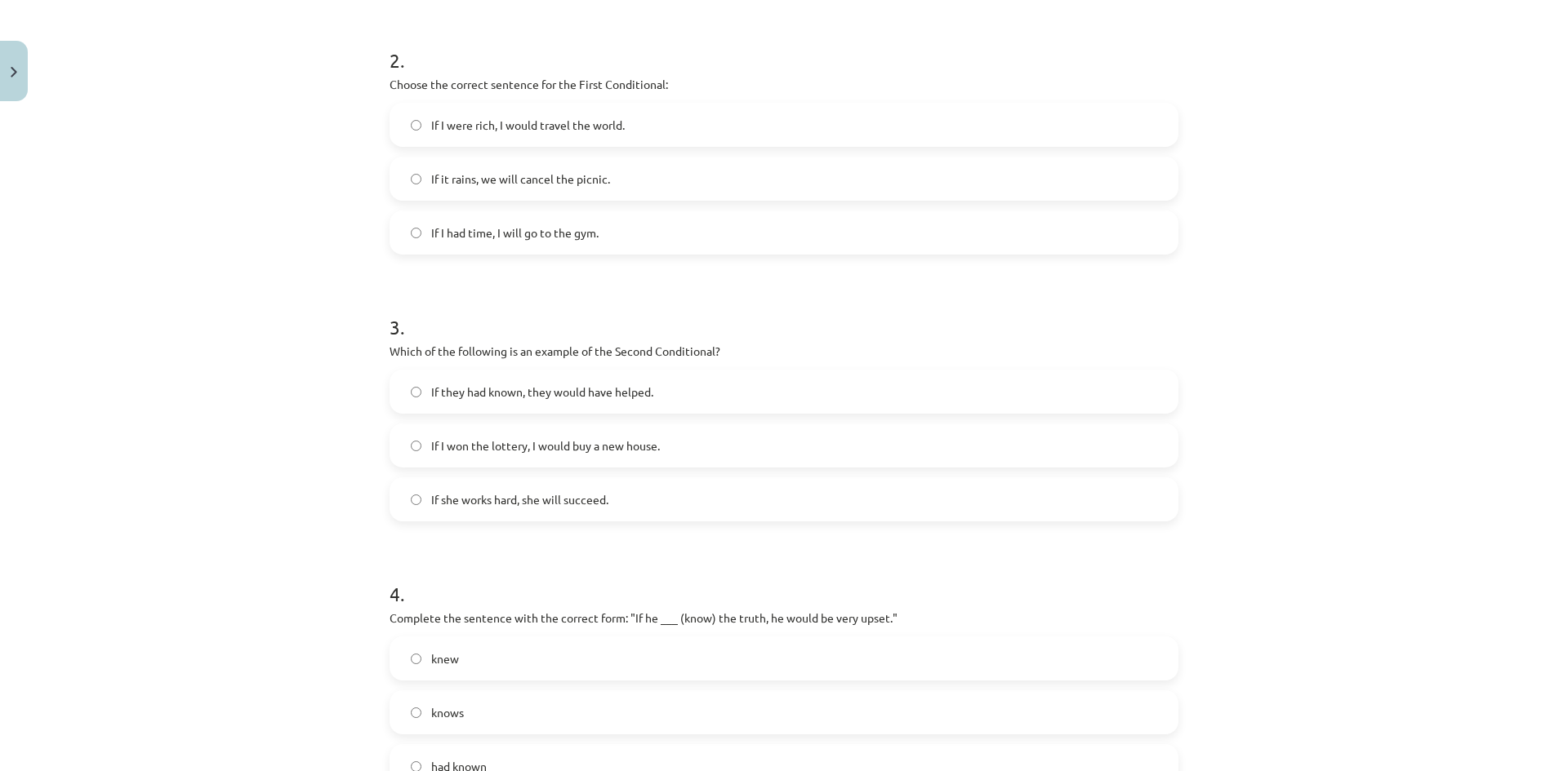
click at [551, 451] on span "If I won the lottery, I would buy a new house." at bounding box center [546, 445] width 229 height 17
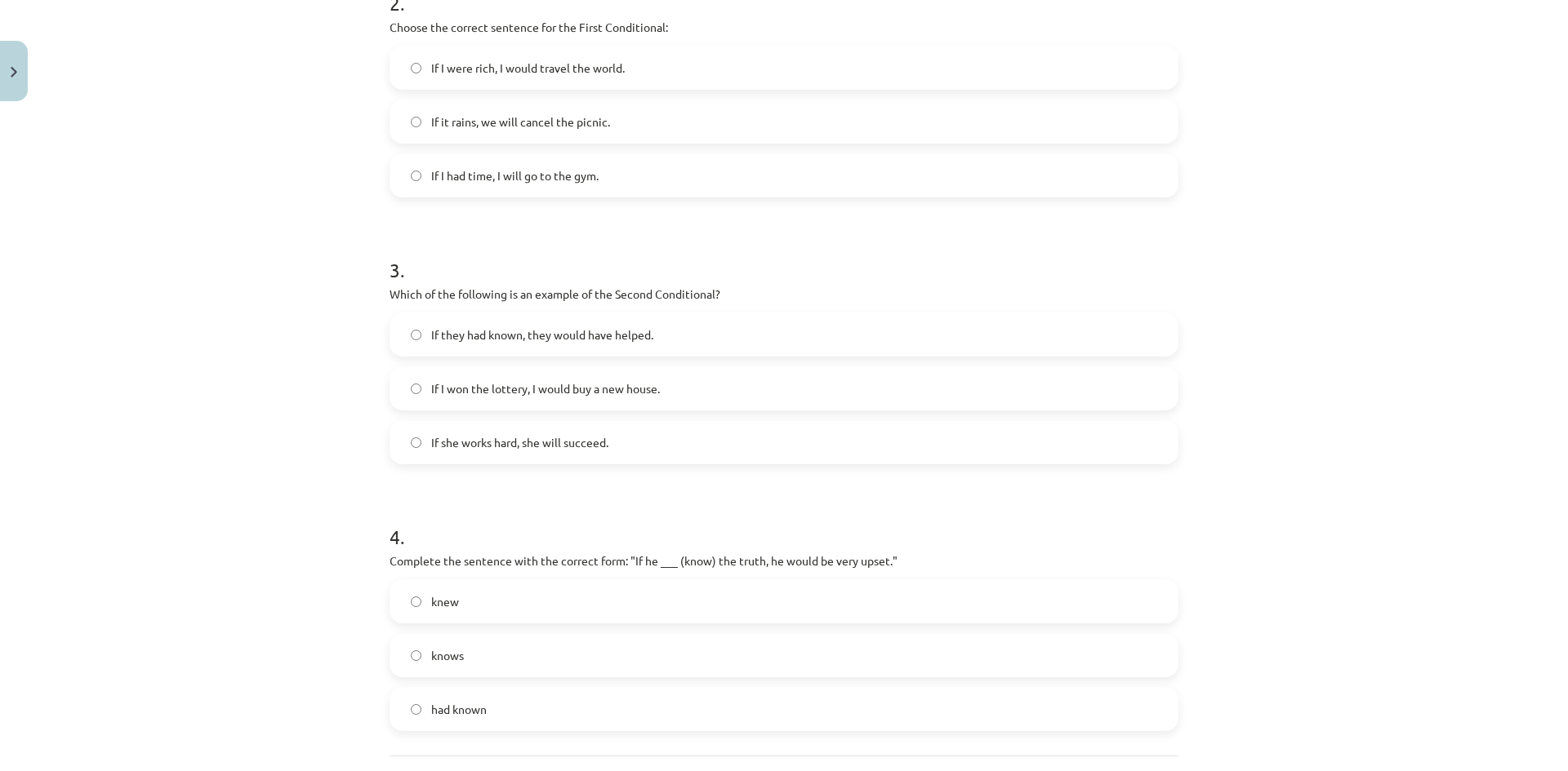
scroll to position [653, 0]
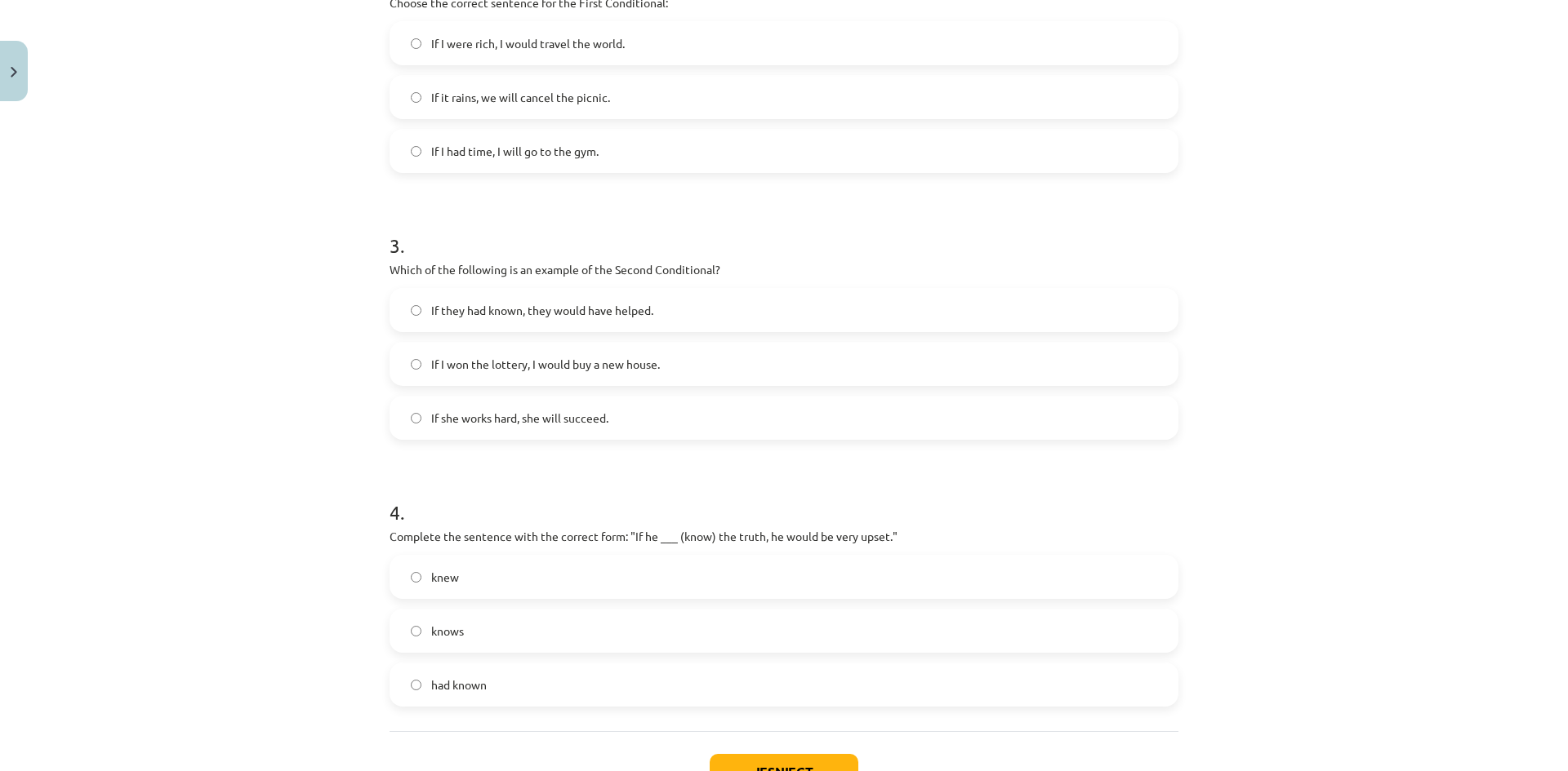
click at [503, 596] on label "knew" at bounding box center [784, 577] width 786 height 41
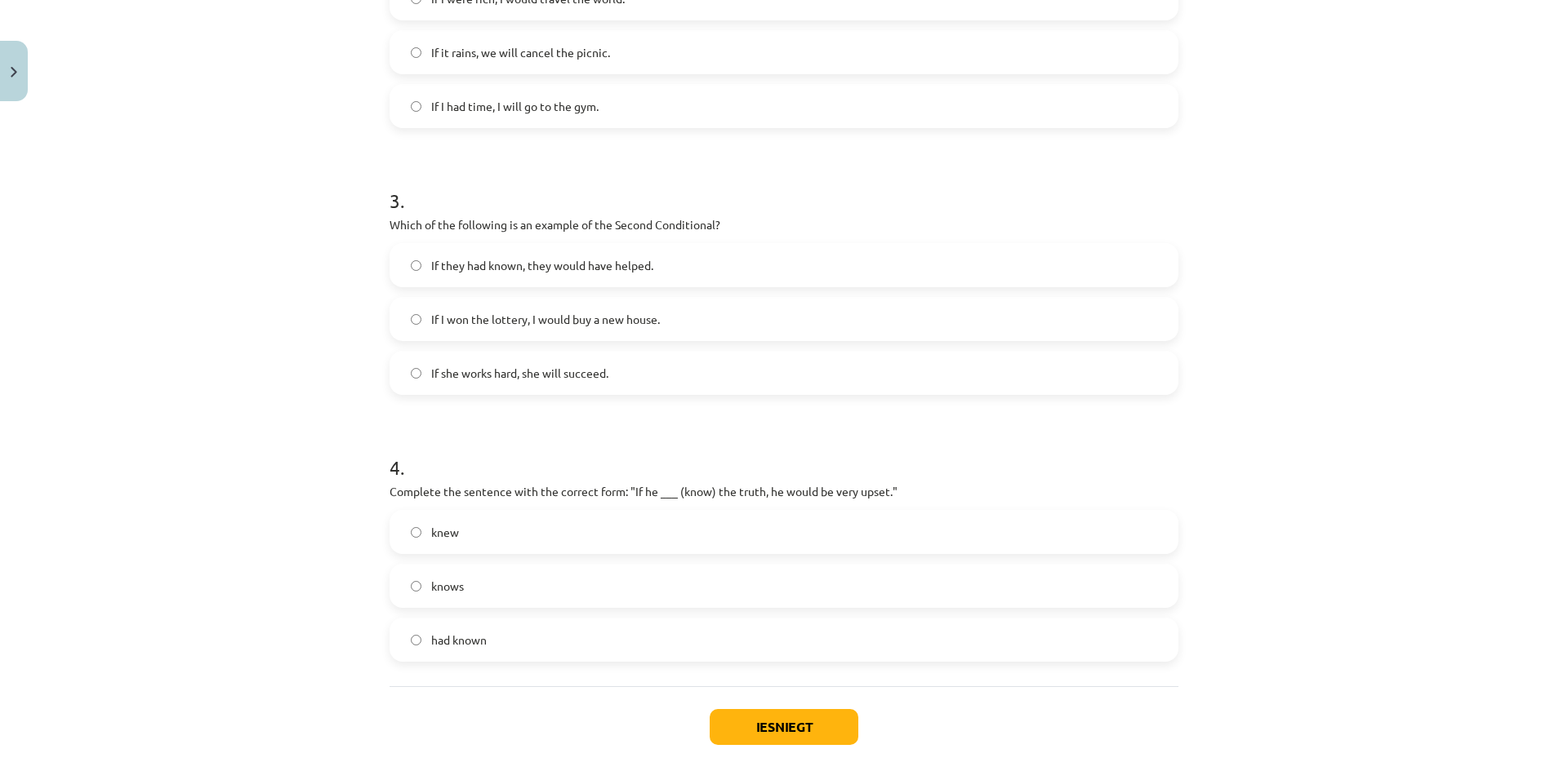
scroll to position [734, 0]
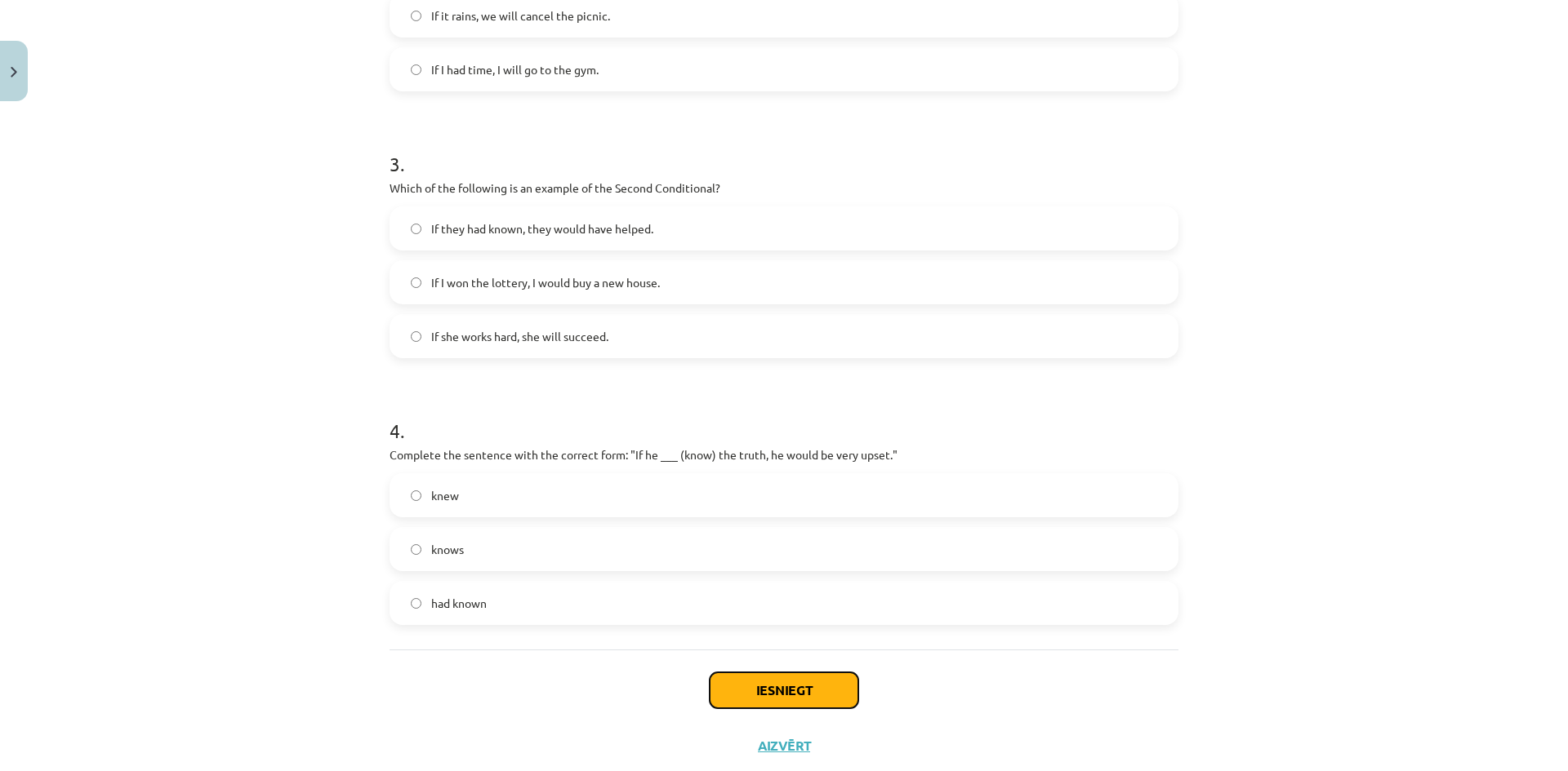
click at [804, 684] on button "Iesniegt" at bounding box center [784, 691] width 148 height 36
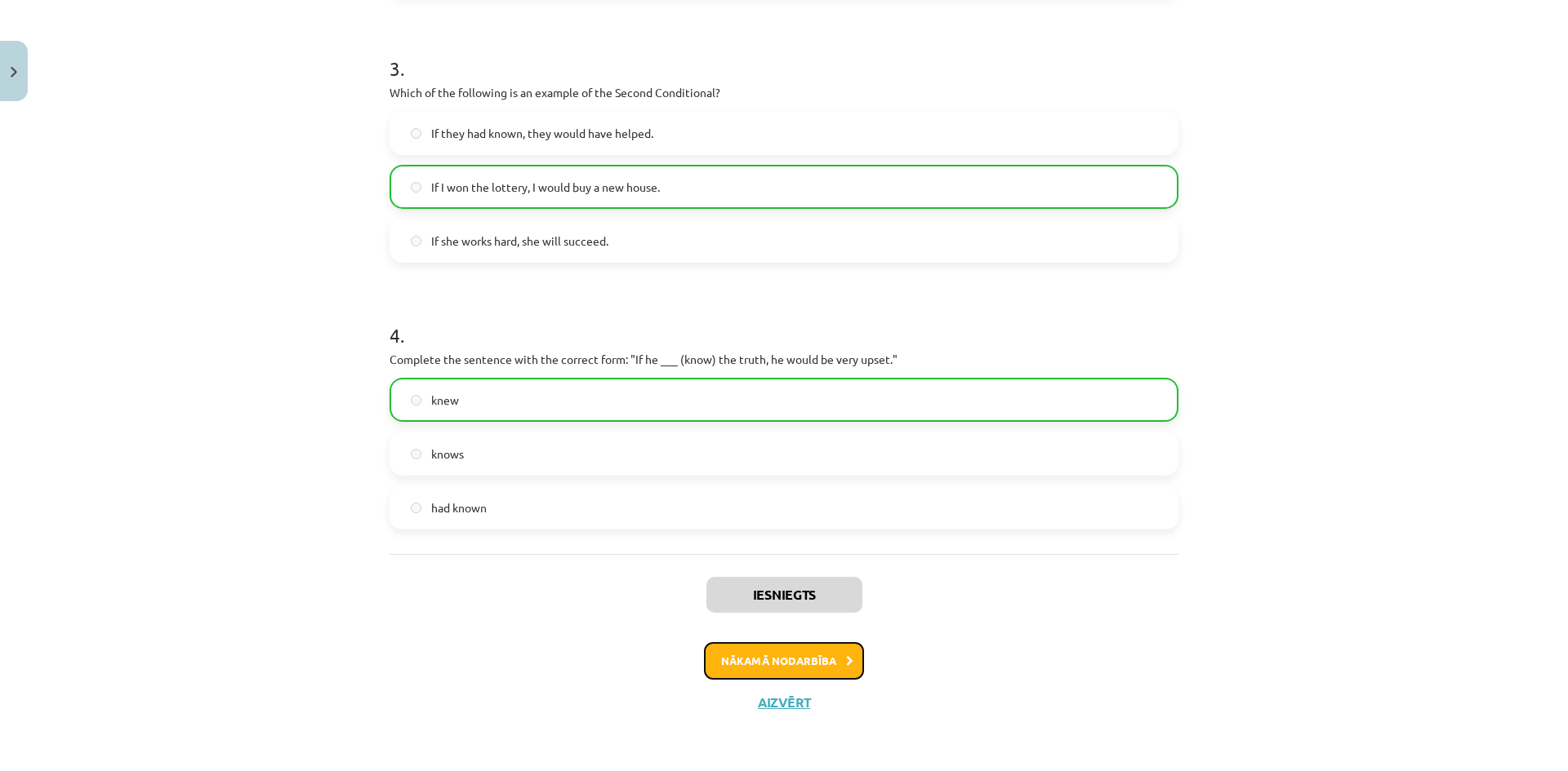
click at [762, 659] on button "Nākamā nodarbība" at bounding box center [783, 661] width 160 height 37
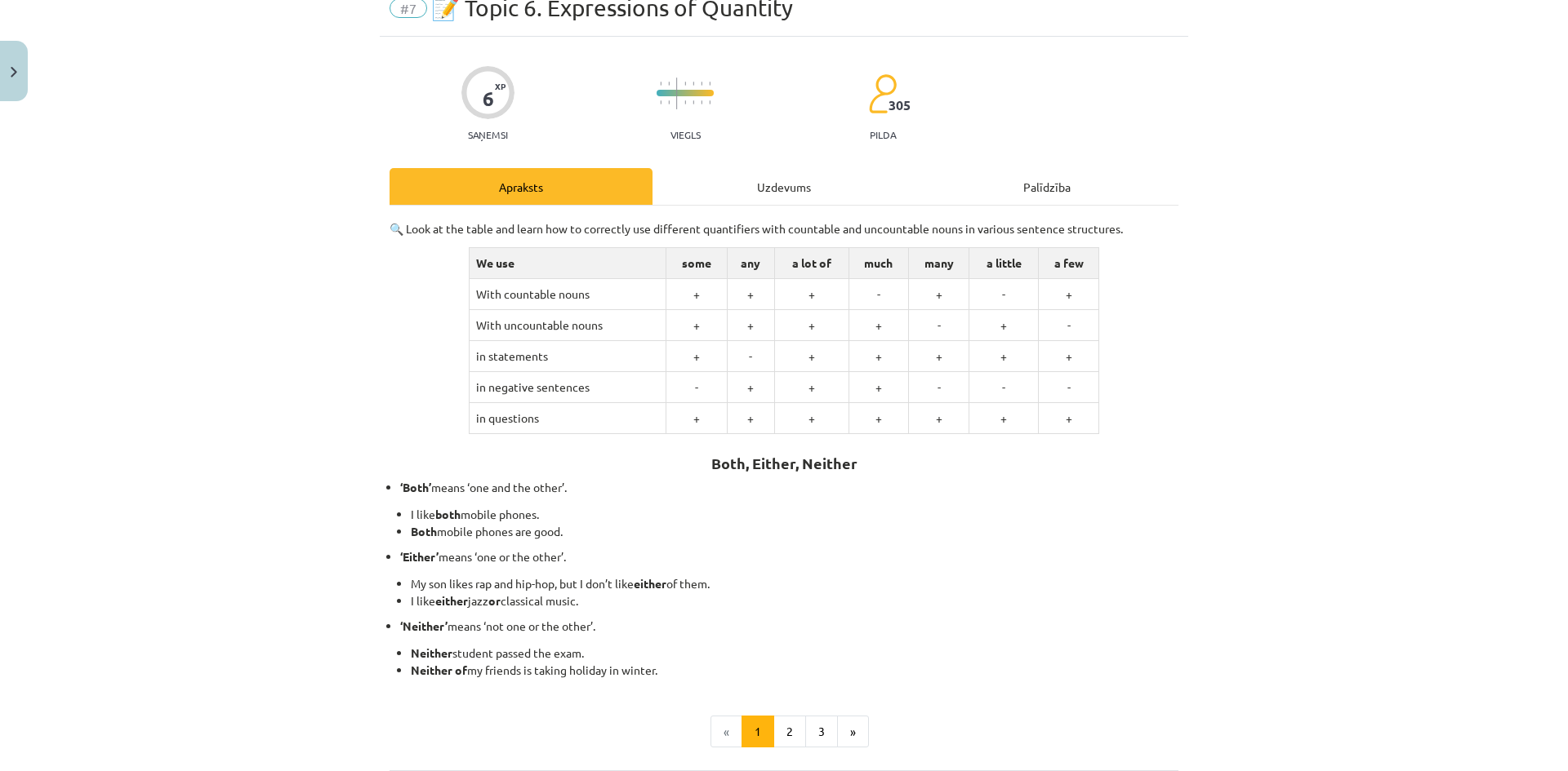
scroll to position [236, 0]
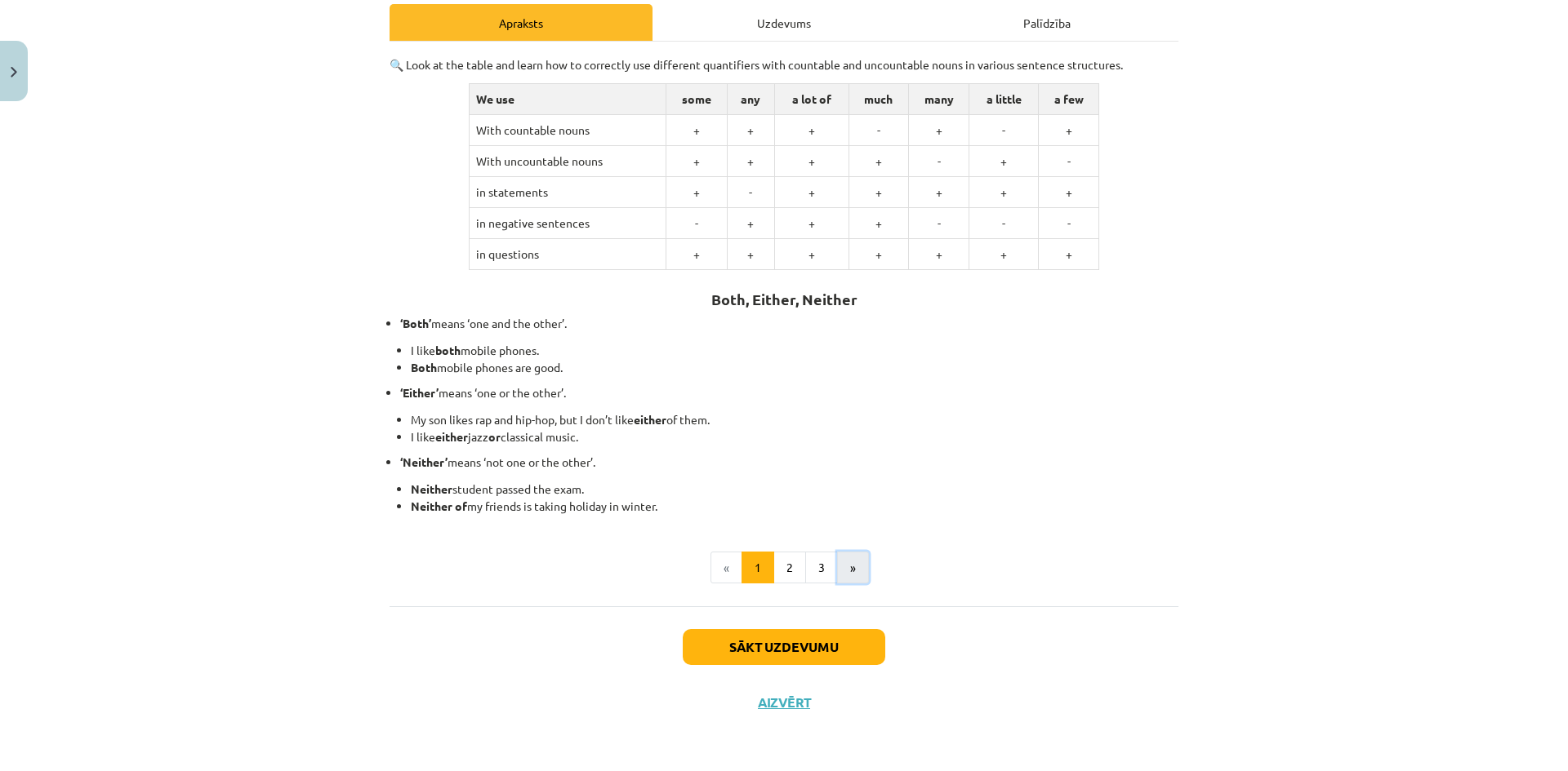
click at [851, 567] on button "»" at bounding box center [853, 568] width 32 height 33
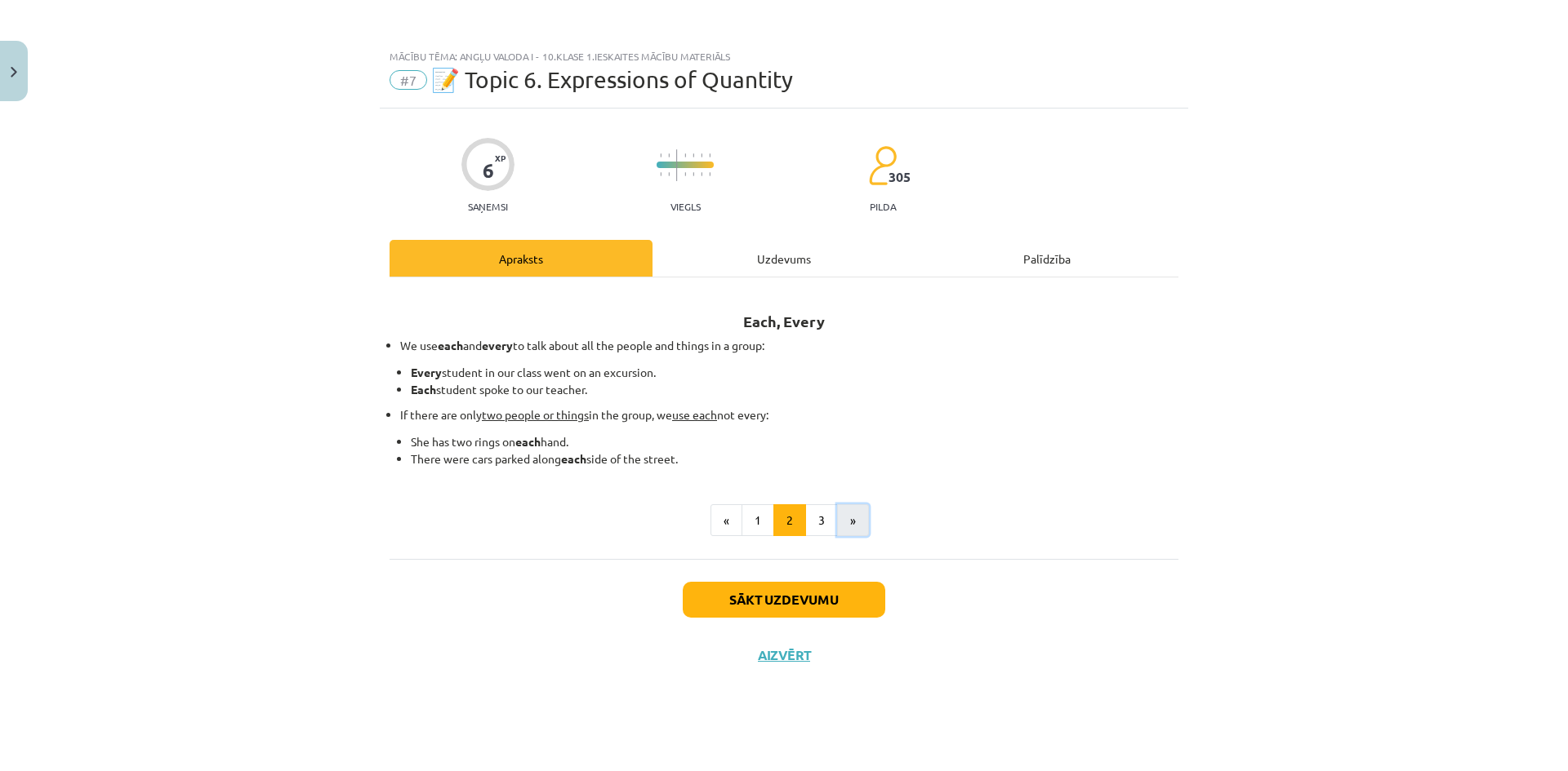
scroll to position [0, 0]
click at [820, 521] on button "3" at bounding box center [822, 520] width 33 height 33
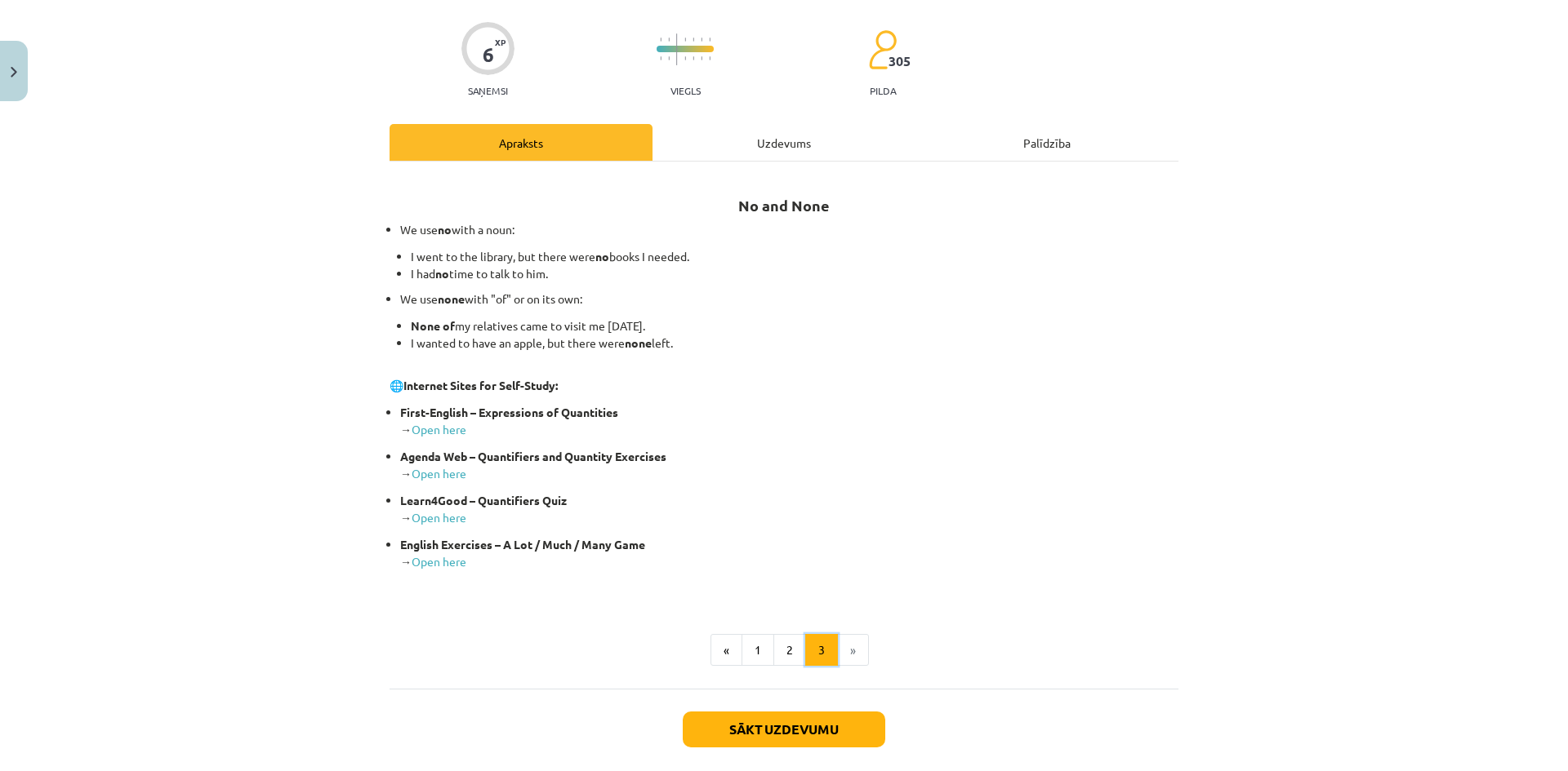
scroll to position [198, 0]
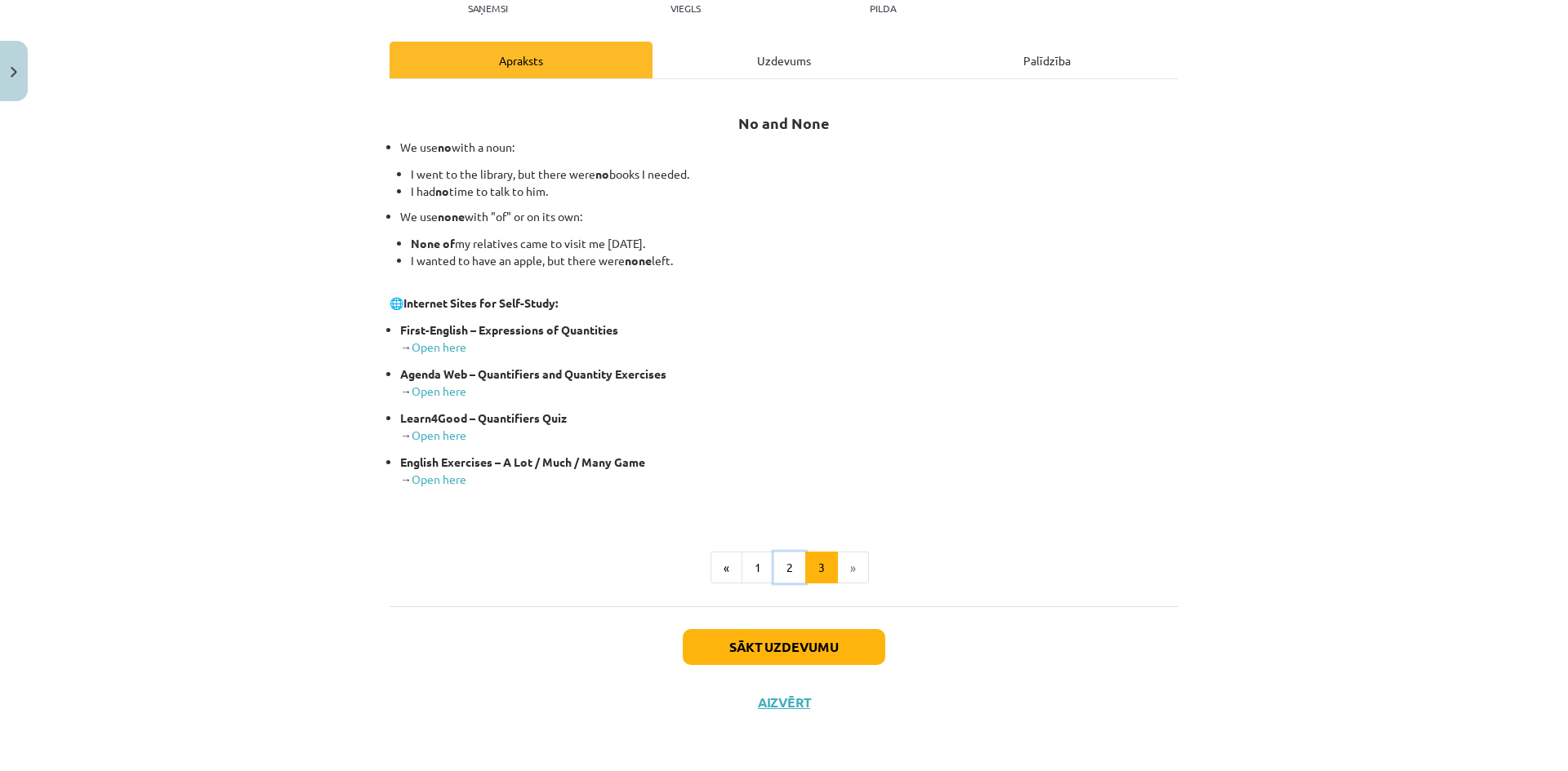
click at [786, 569] on button "2" at bounding box center [789, 568] width 33 height 33
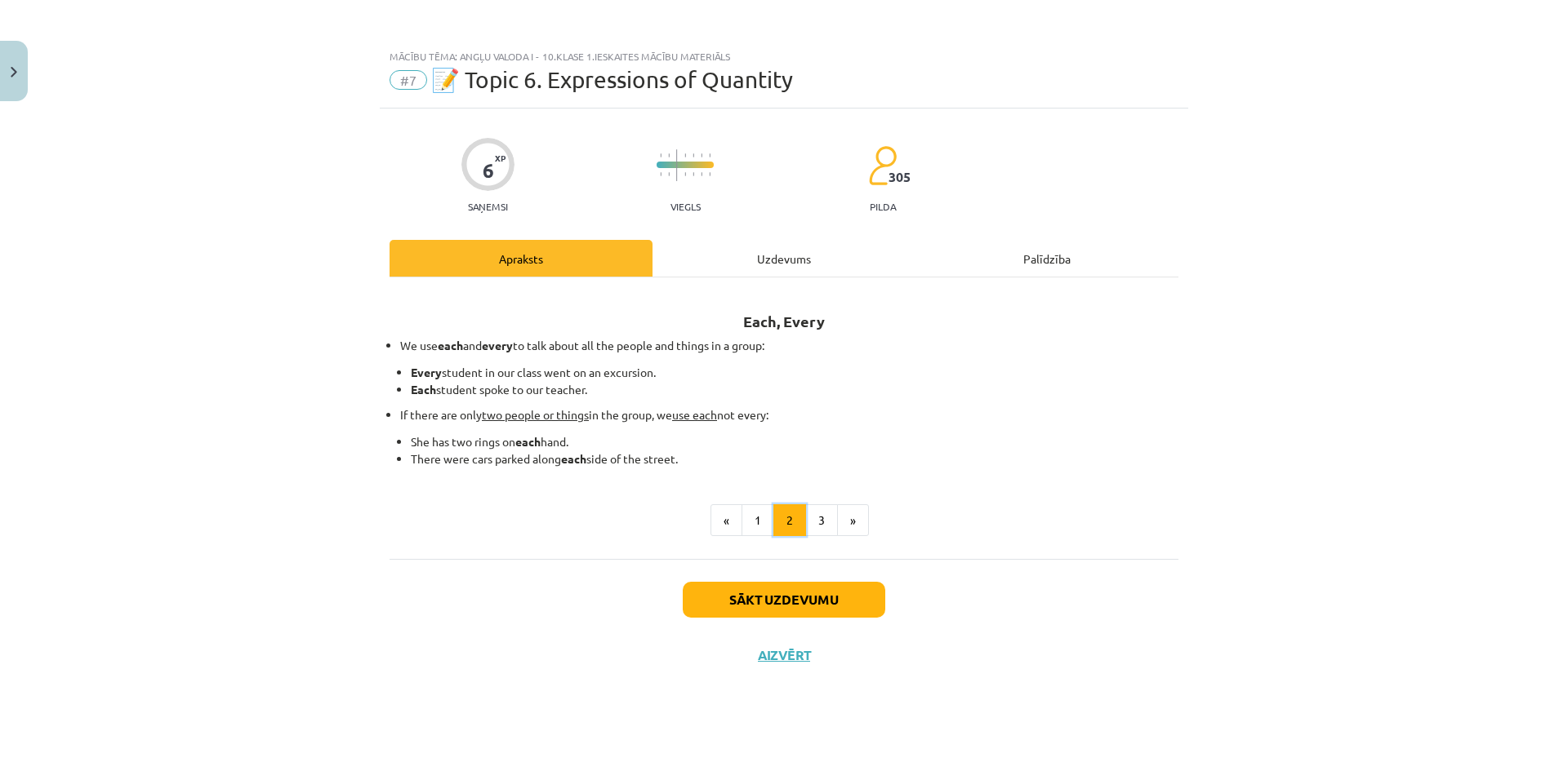
scroll to position [0, 0]
click at [769, 519] on button "1" at bounding box center [757, 520] width 33 height 33
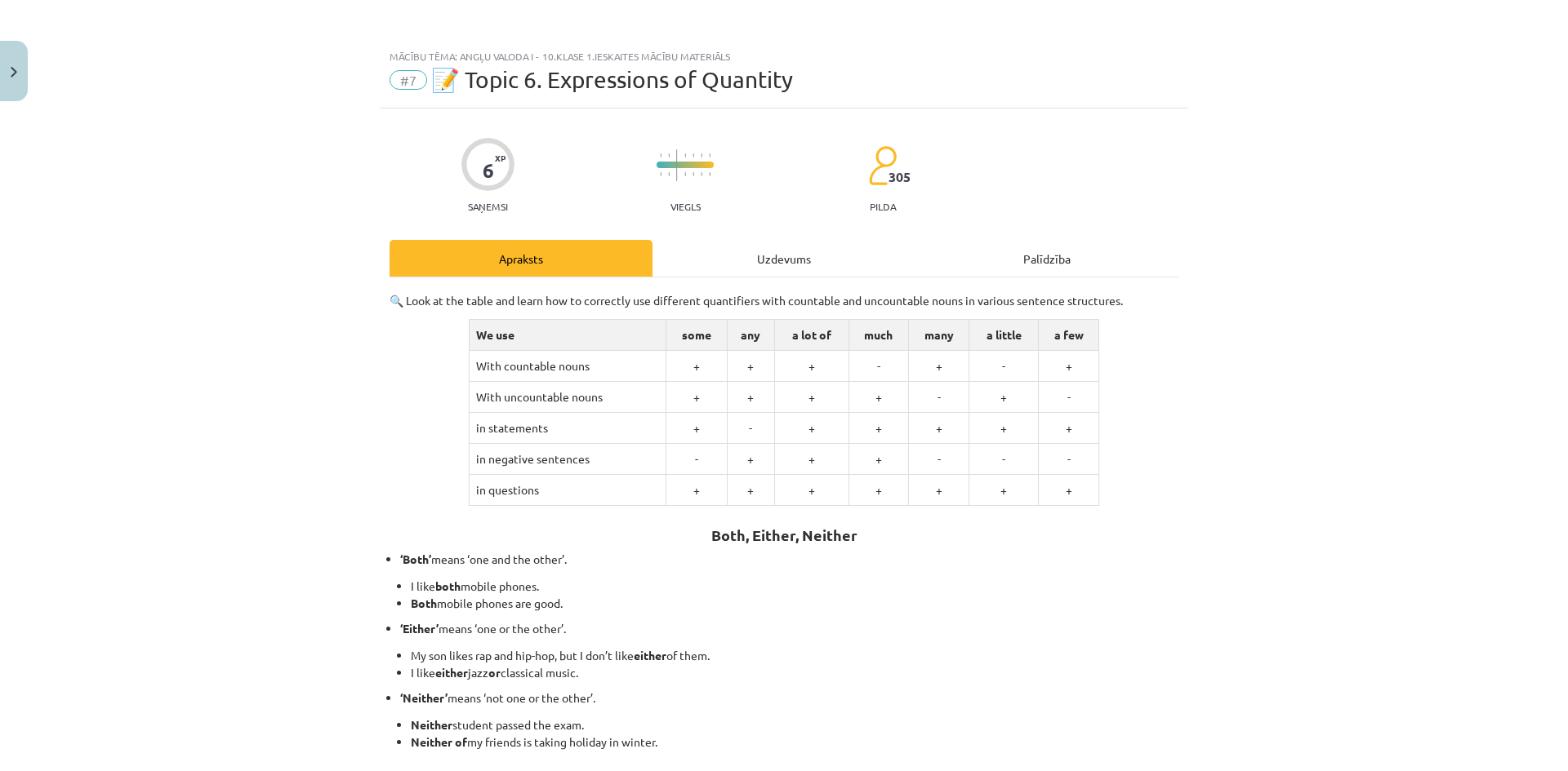
click at [779, 258] on div "Uzdevums" at bounding box center [784, 258] width 263 height 37
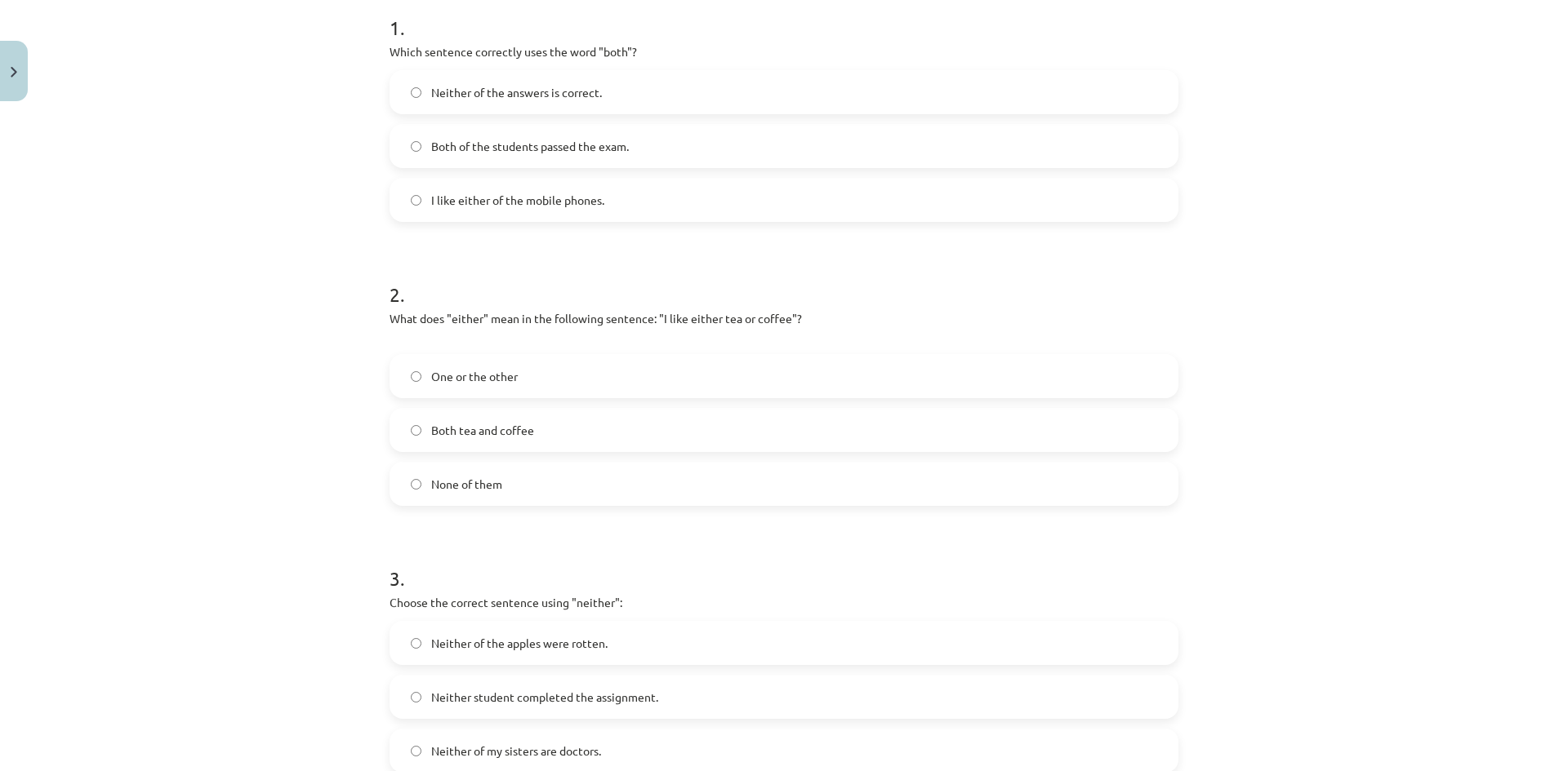
scroll to position [365, 0]
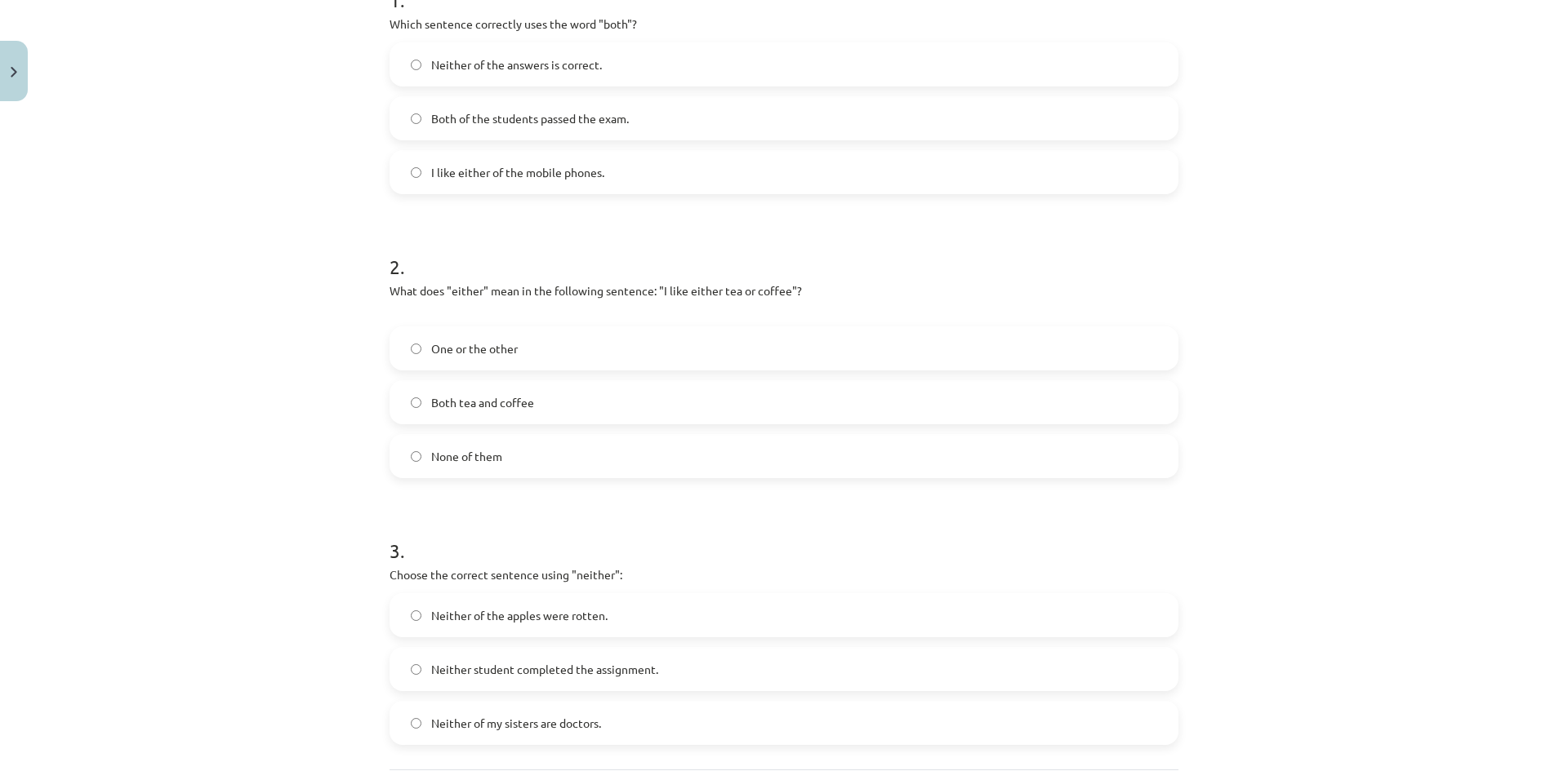
click at [490, 120] on span "Both of the students passed the exam." at bounding box center [530, 118] width 197 height 17
click at [475, 355] on span "One or the other" at bounding box center [474, 348] width 87 height 17
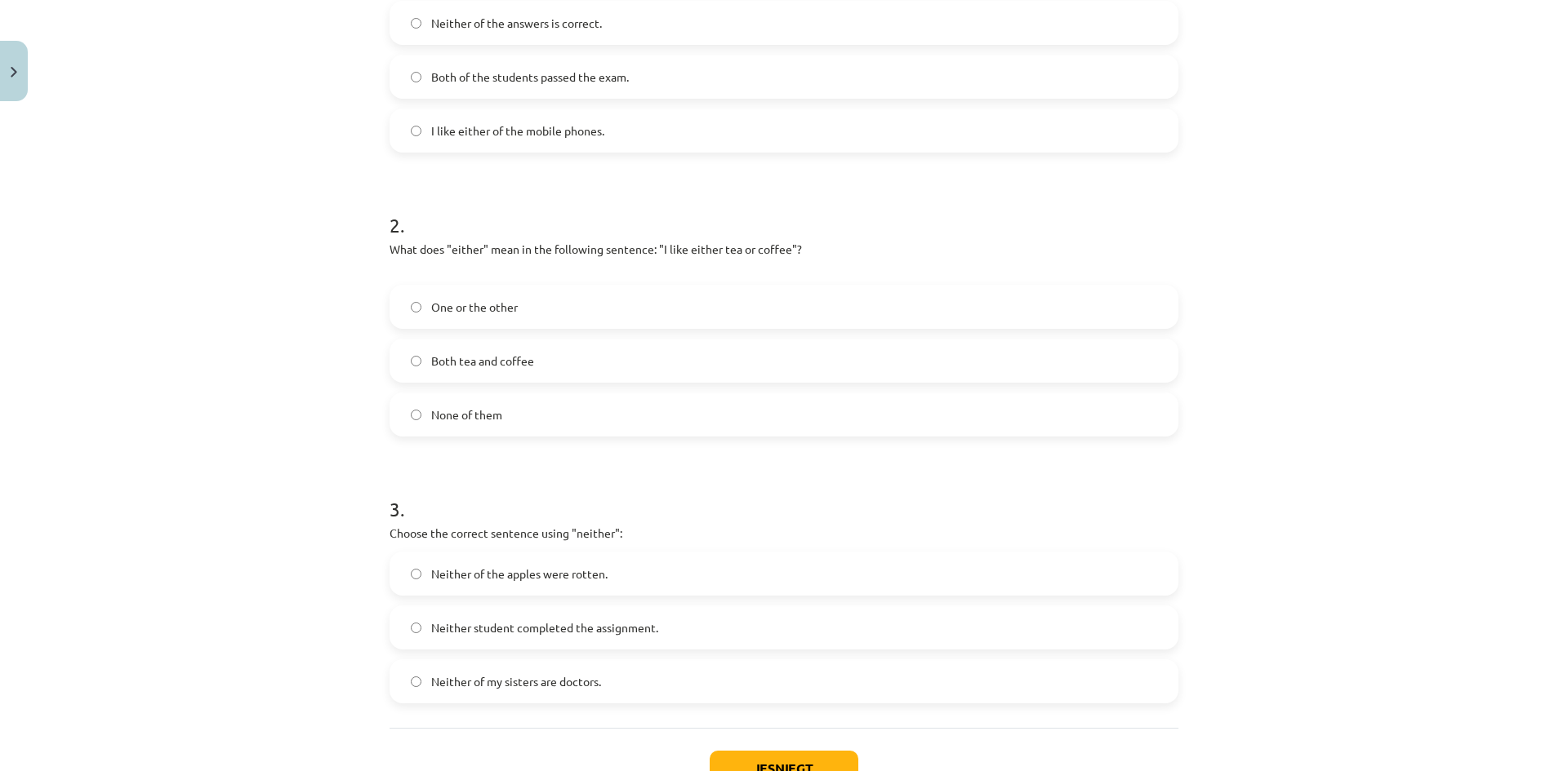
scroll to position [446, 0]
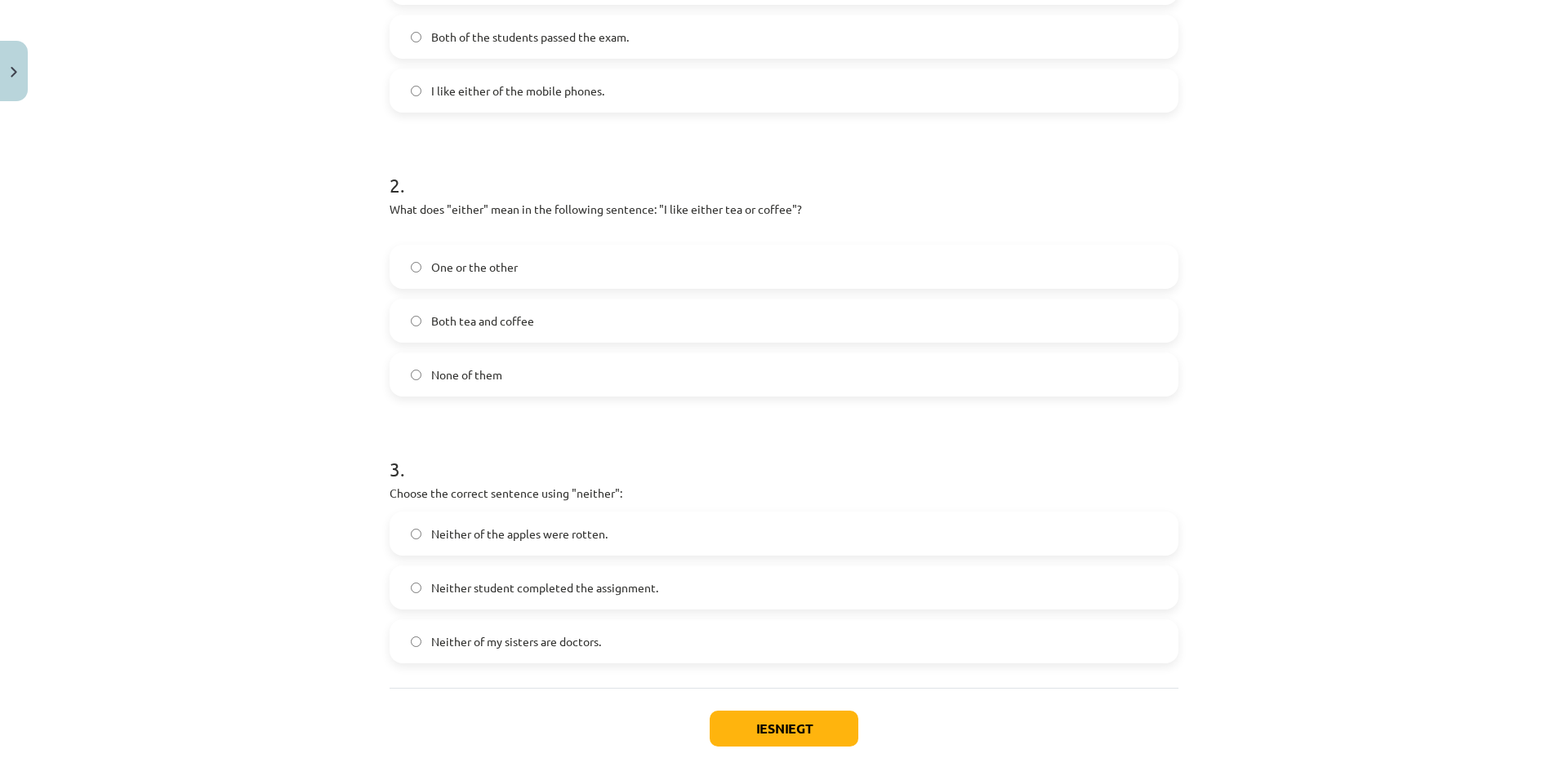
click at [530, 587] on span "Neither student completed the assignment." at bounding box center [545, 587] width 227 height 17
click at [803, 729] on button "Iesniegt" at bounding box center [784, 729] width 148 height 36
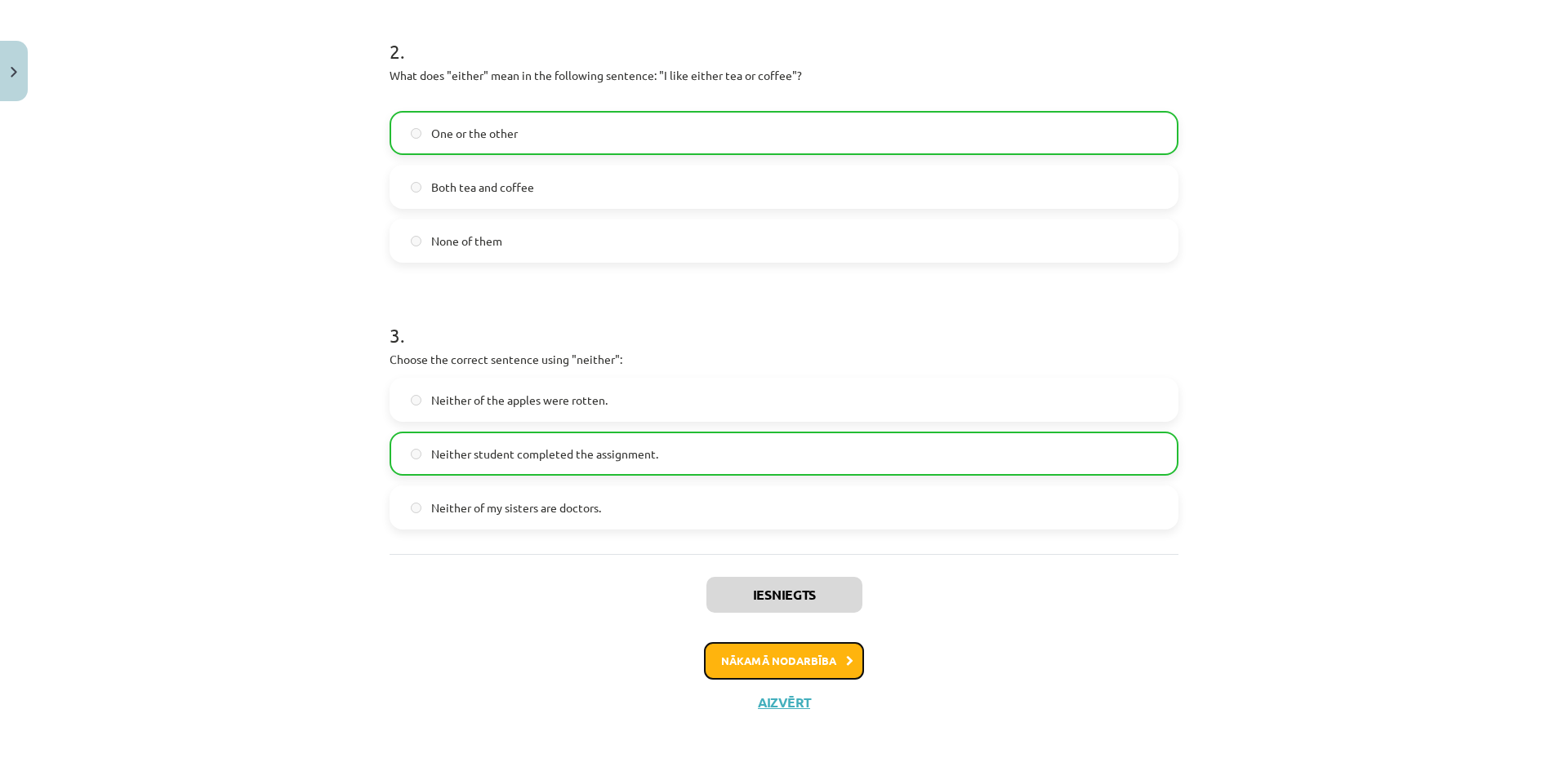
click at [774, 654] on button "Nākamā nodarbība" at bounding box center [783, 661] width 160 height 37
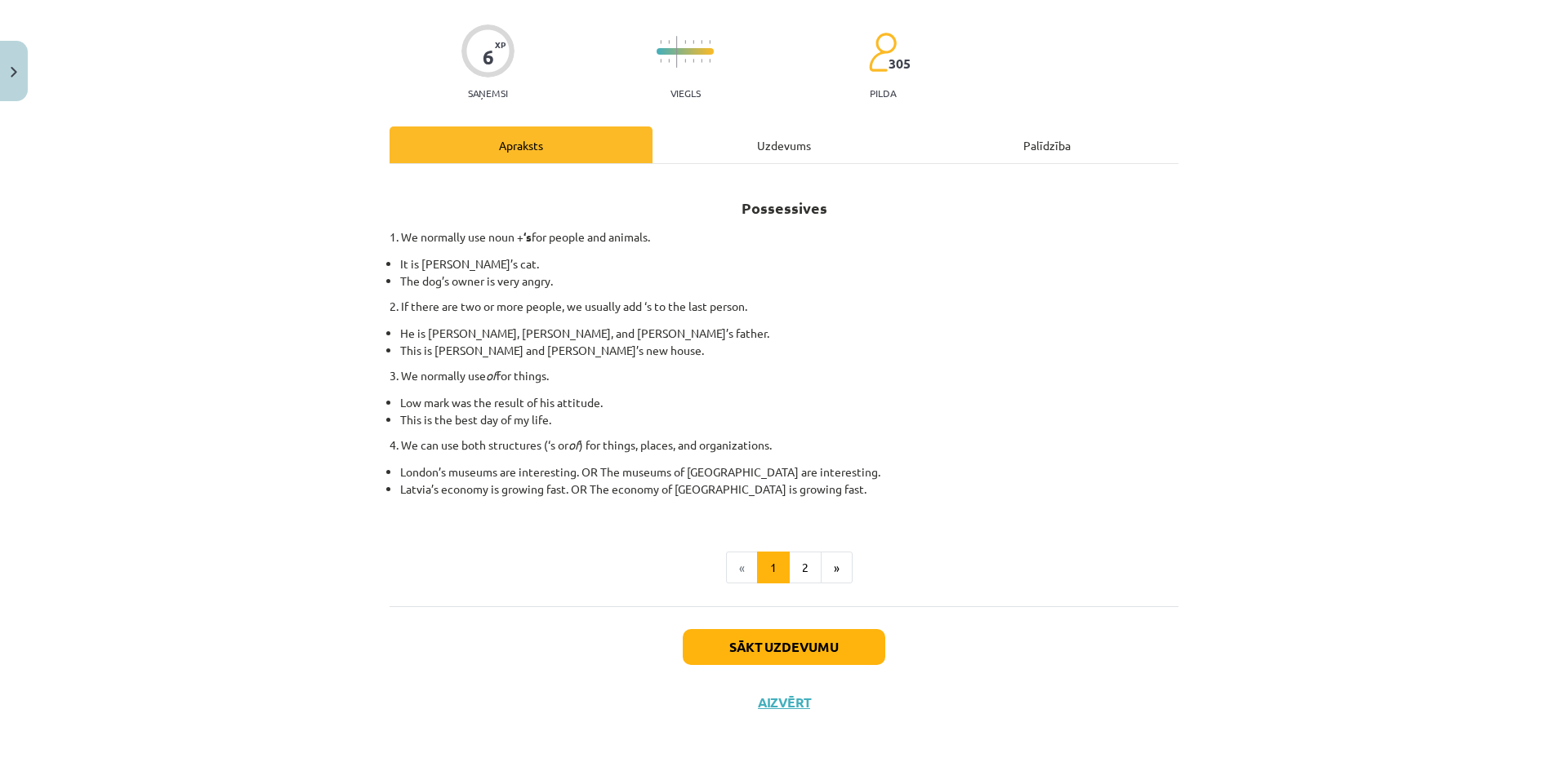
scroll to position [41, 0]
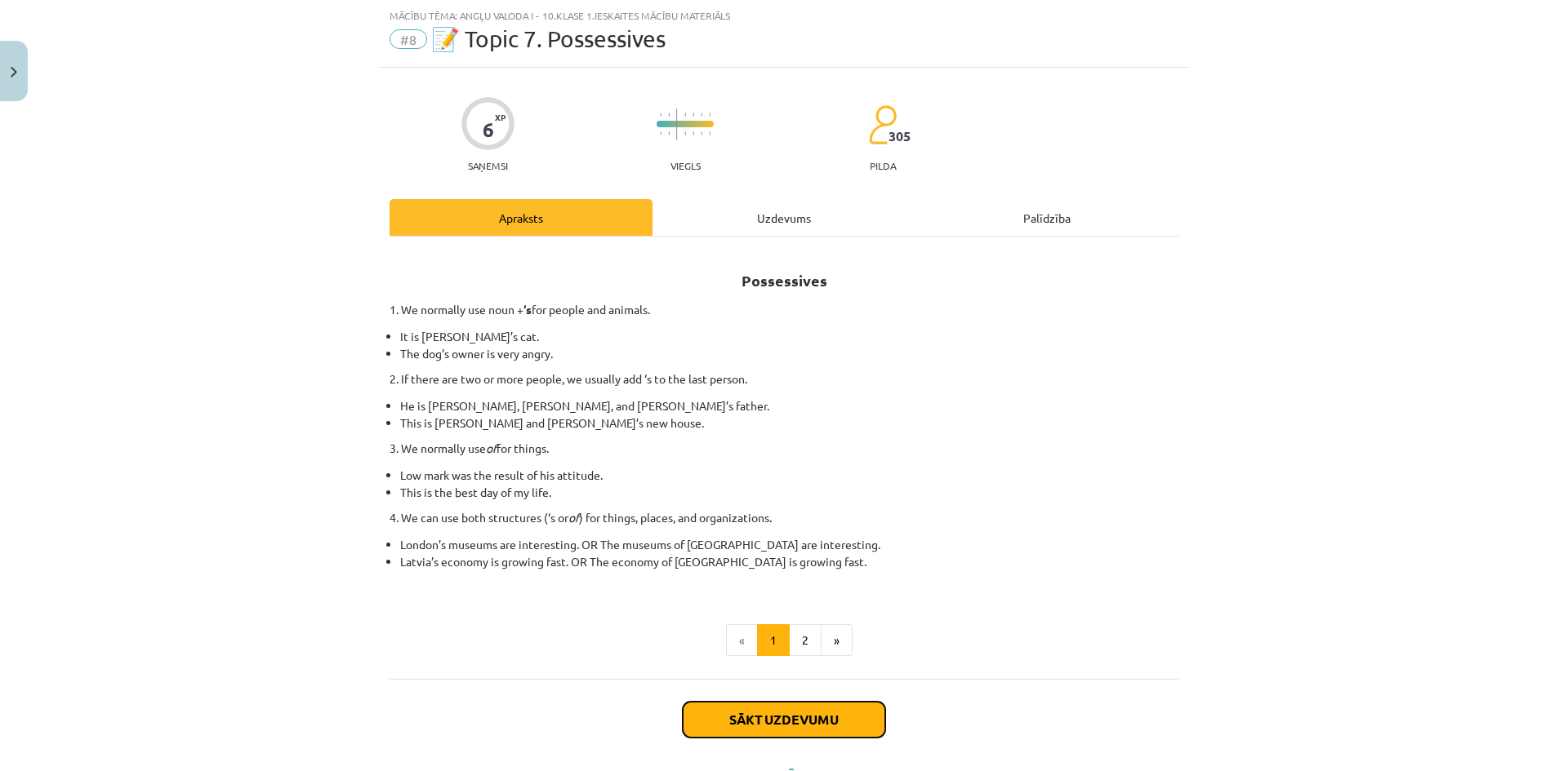
click at [745, 727] on button "Sākt uzdevumu" at bounding box center [784, 719] width 203 height 36
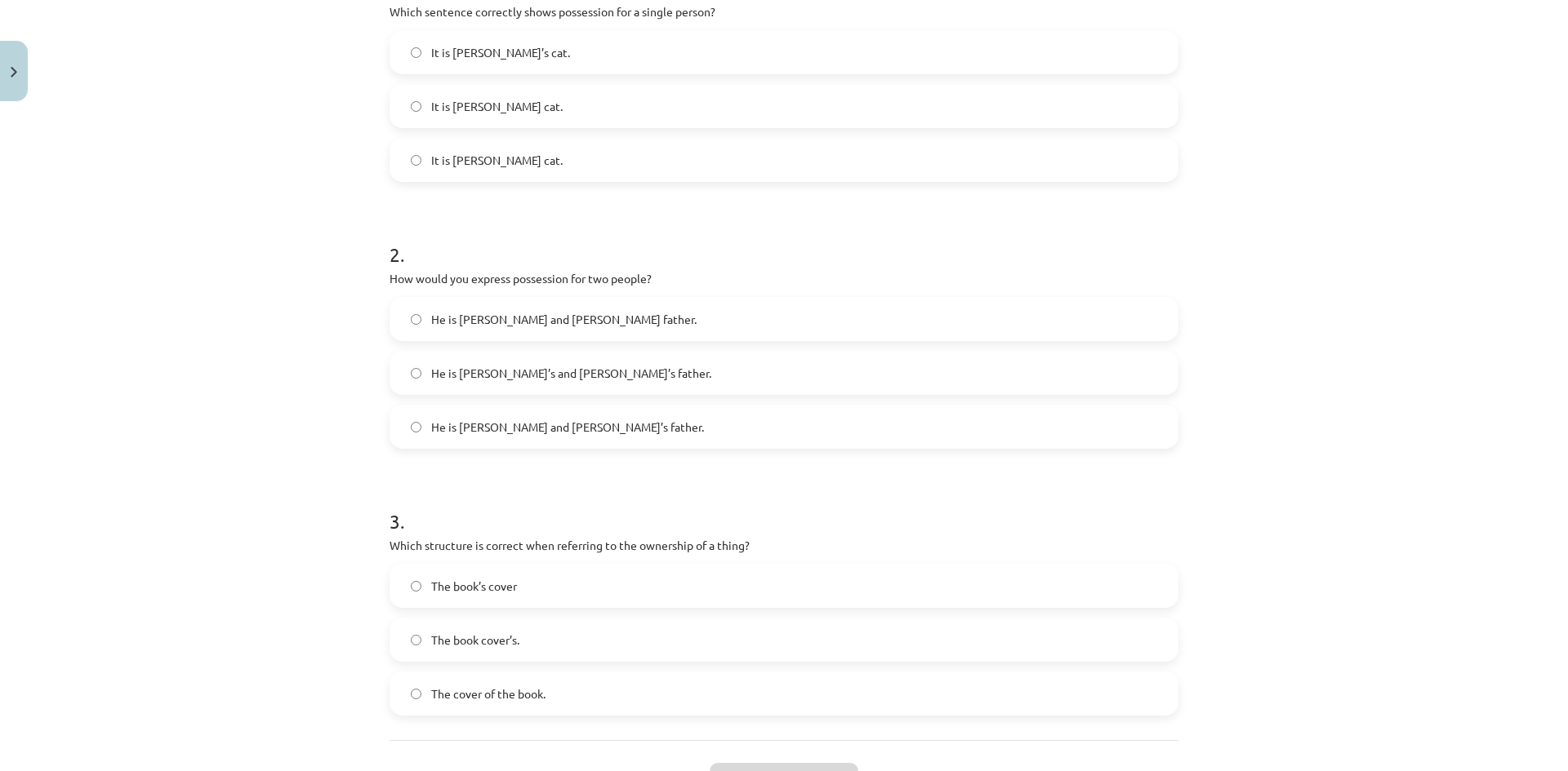
scroll to position [348, 0]
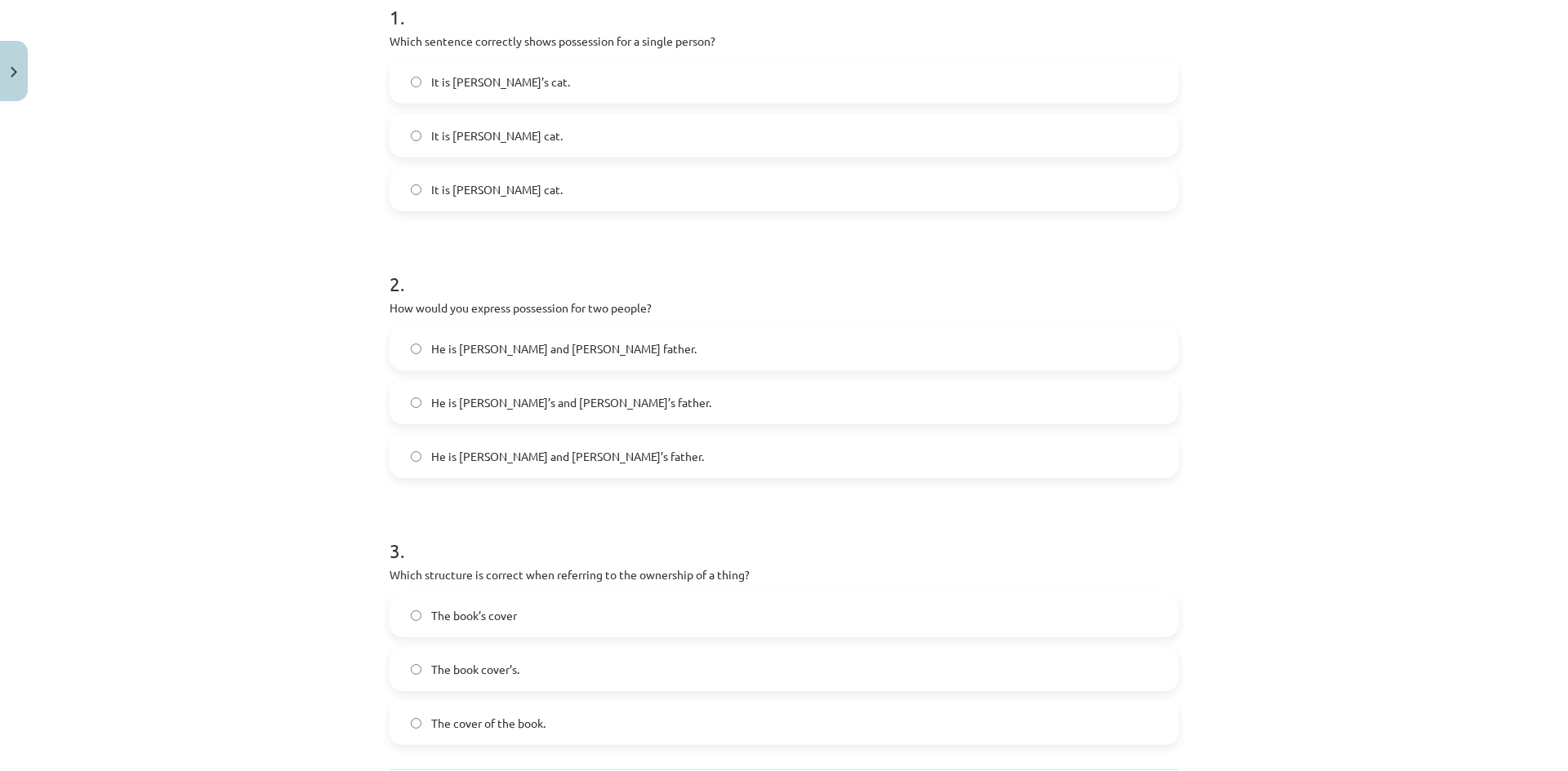
click at [504, 730] on span "The cover of the book." at bounding box center [488, 723] width 114 height 17
click at [575, 463] on span "He is Alice and James’s father." at bounding box center [567, 456] width 272 height 17
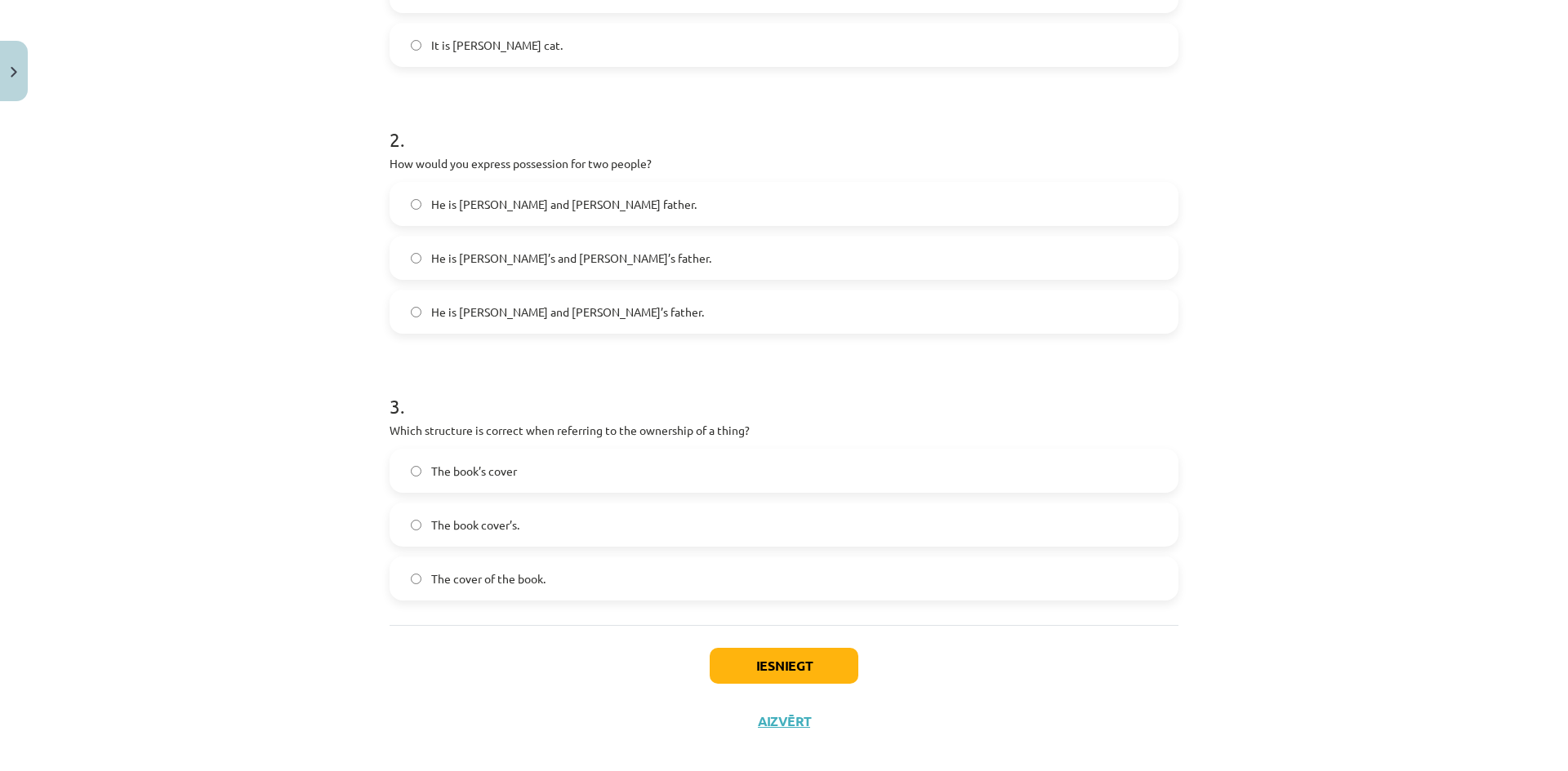
scroll to position [510, 0]
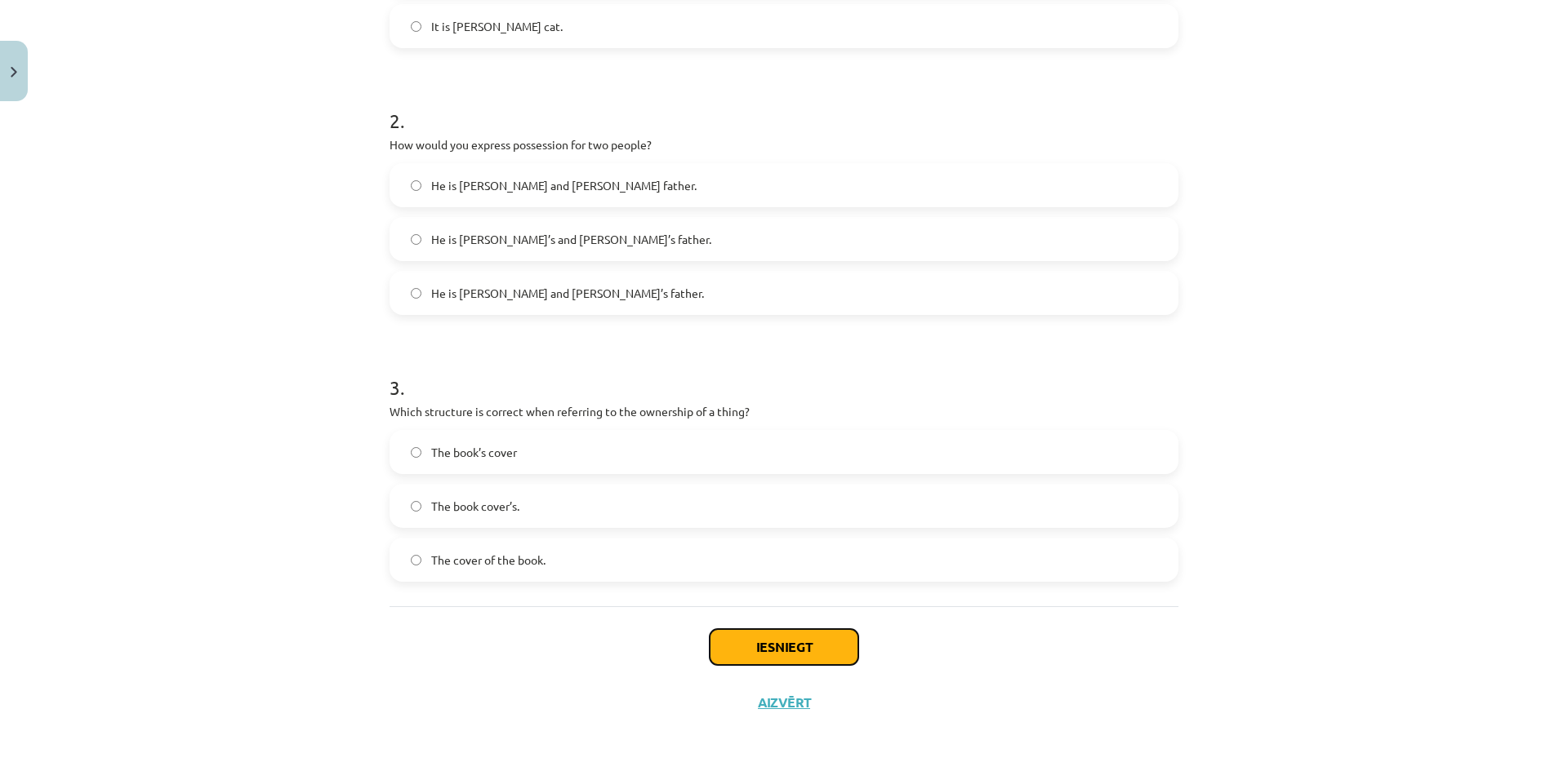
click at [795, 644] on button "Iesniegt" at bounding box center [784, 647] width 148 height 36
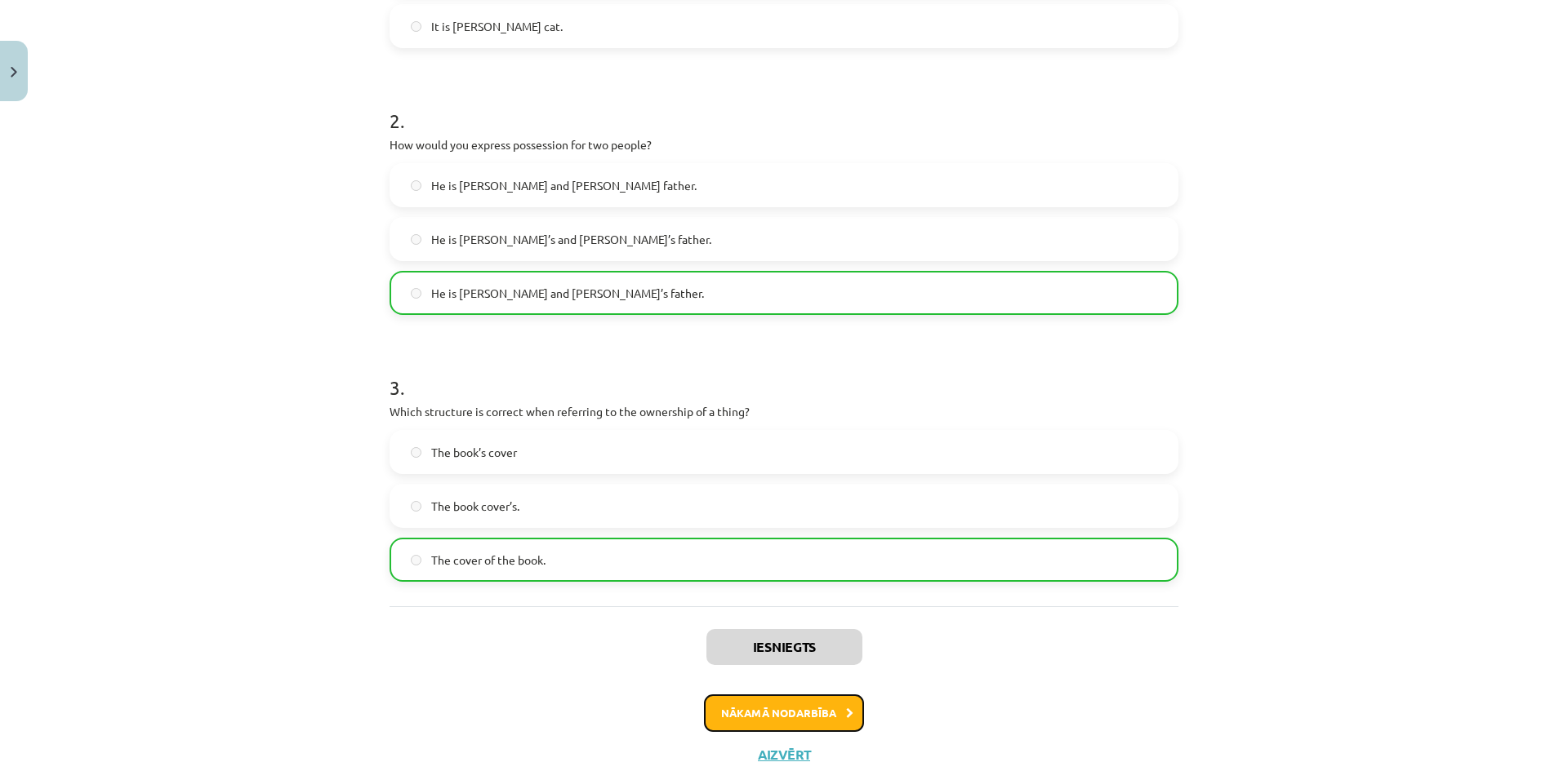
click at [797, 720] on button "Nākamā nodarbība" at bounding box center [783, 713] width 160 height 37
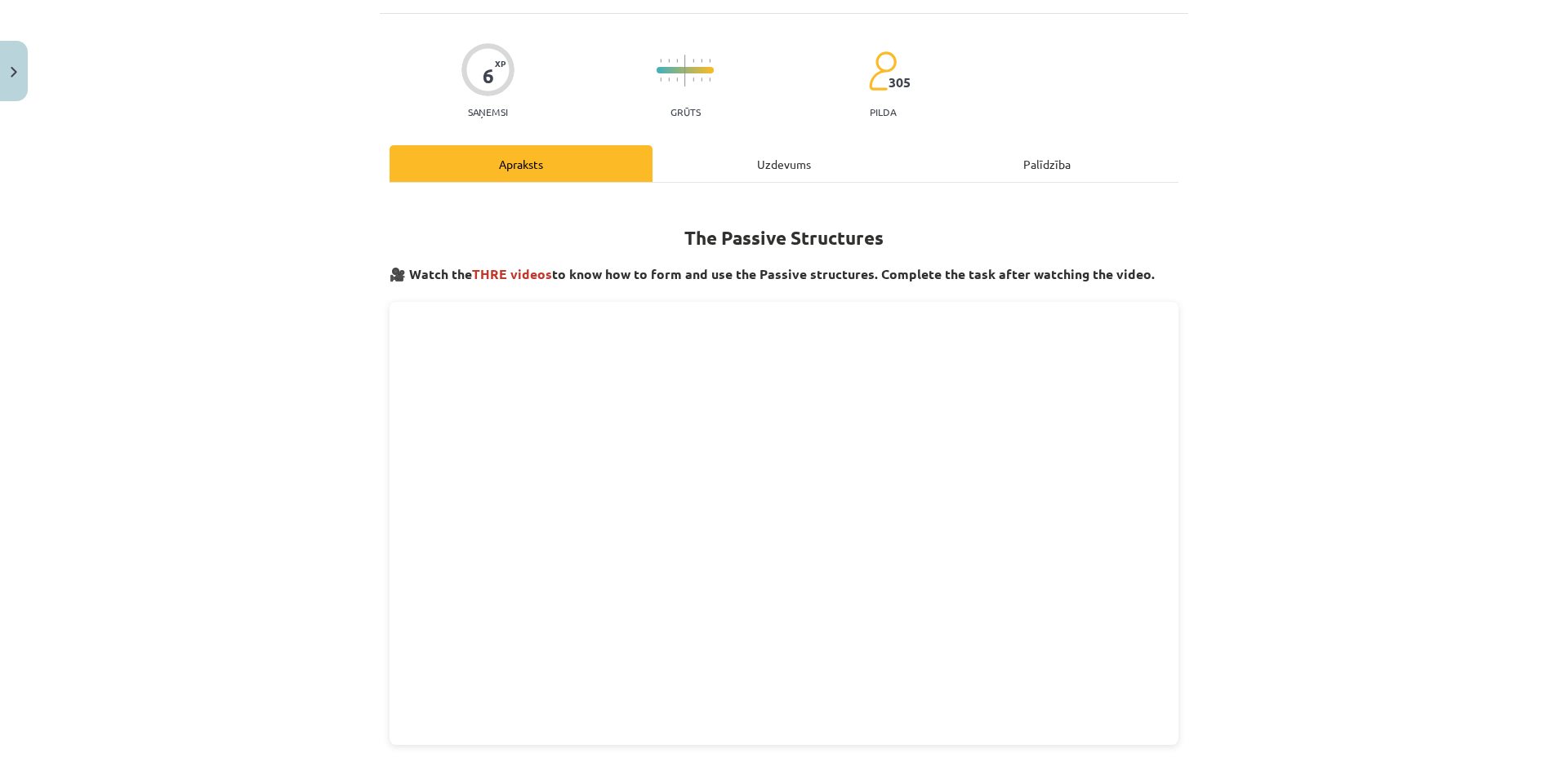
scroll to position [122, 0]
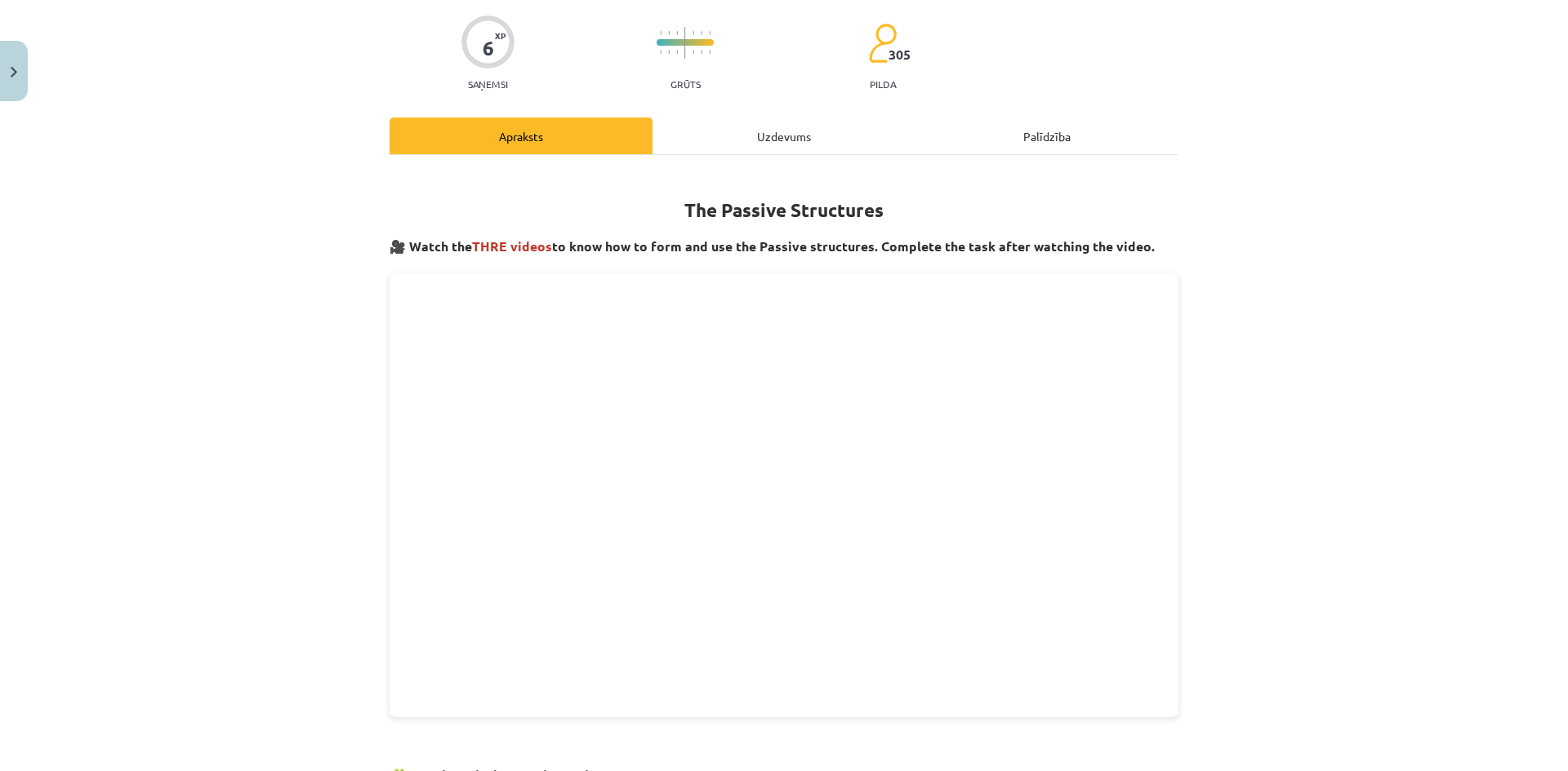
click at [797, 138] on div "Uzdevums" at bounding box center [784, 136] width 263 height 37
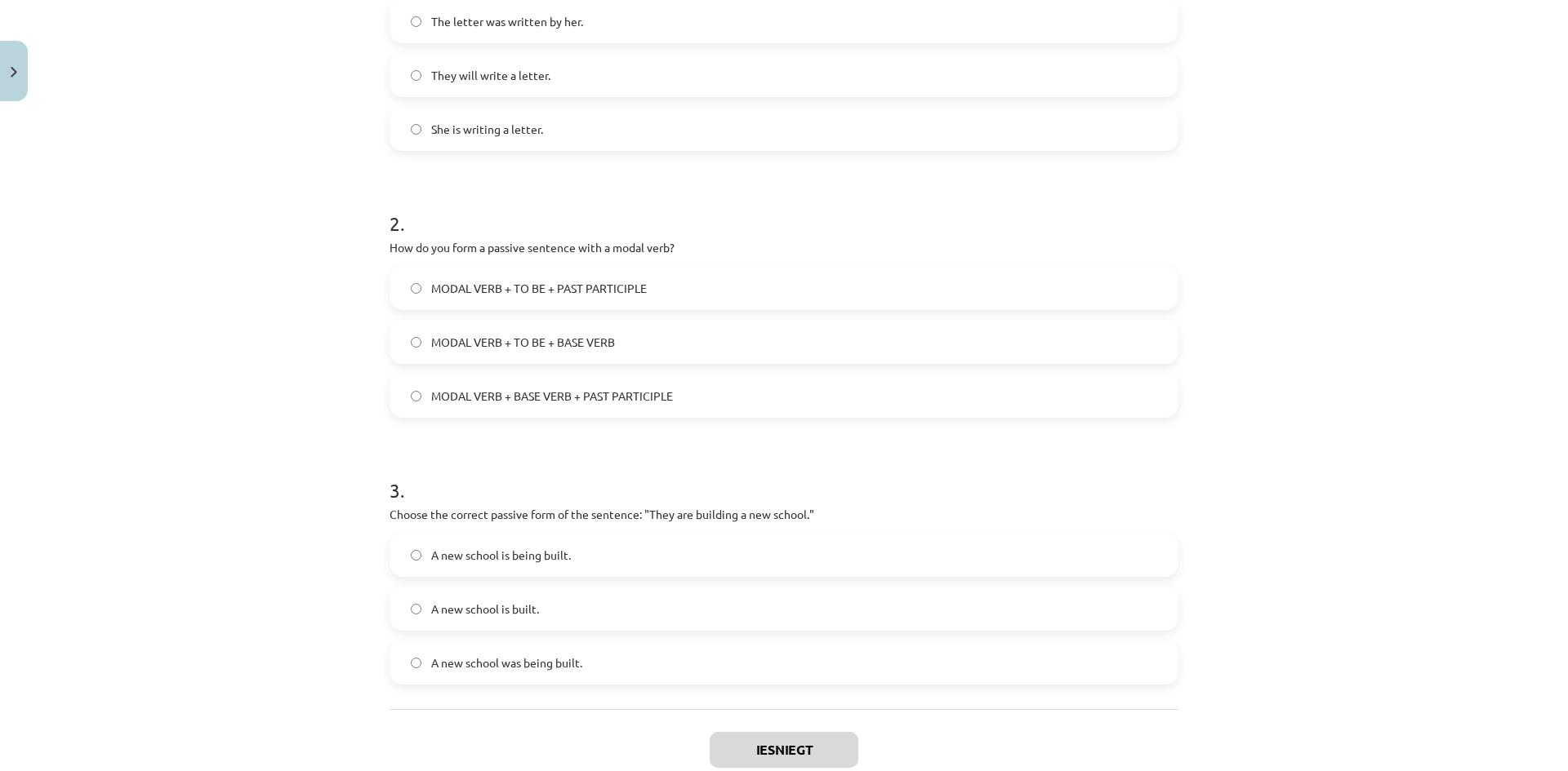
scroll to position [327, 0]
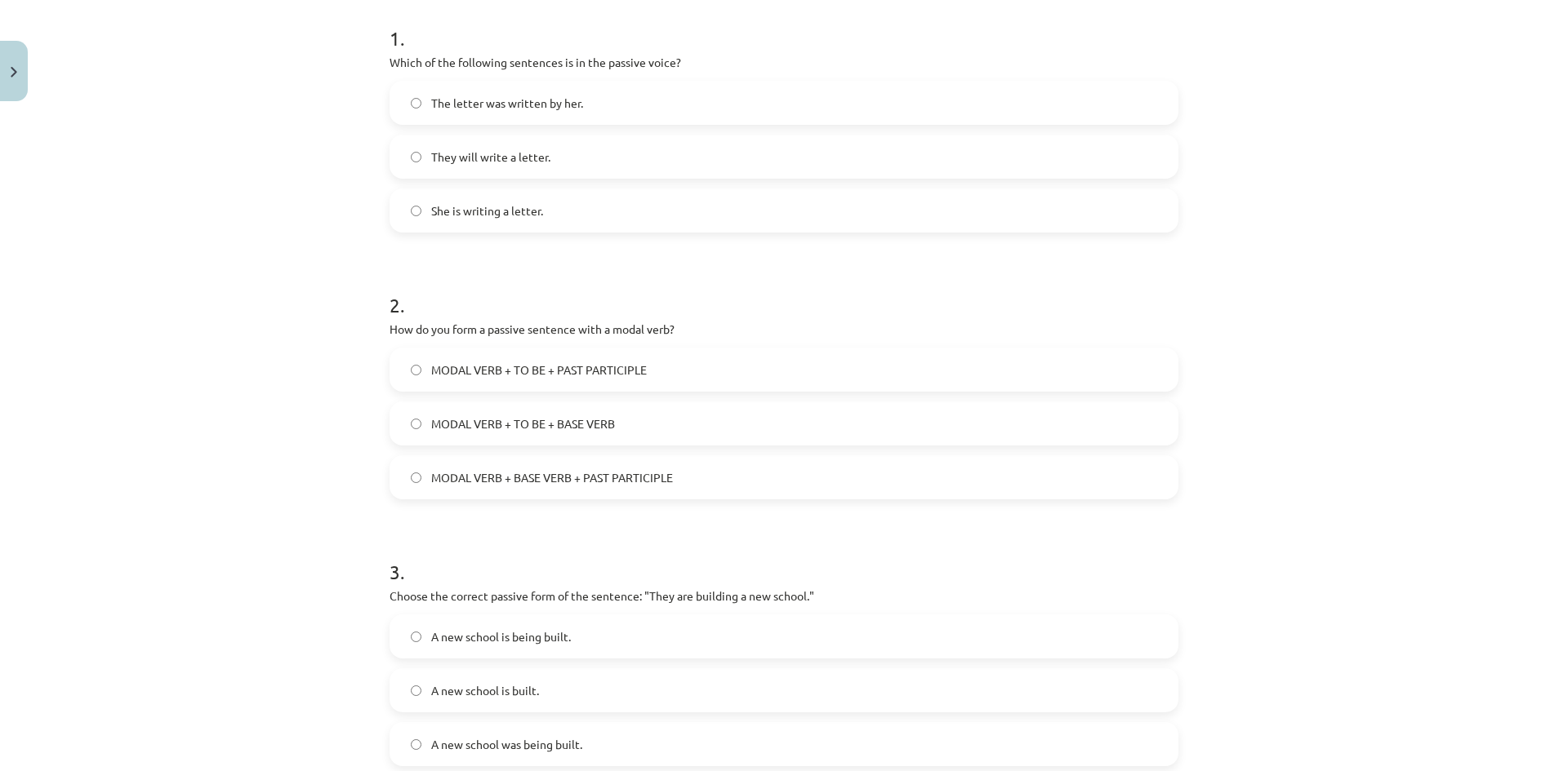
click at [449, 97] on span "The letter was written by her." at bounding box center [507, 103] width 152 height 17
click at [539, 487] on label "MODAL VERB + BASE VERB + PAST PARTICIPLE" at bounding box center [784, 477] width 786 height 41
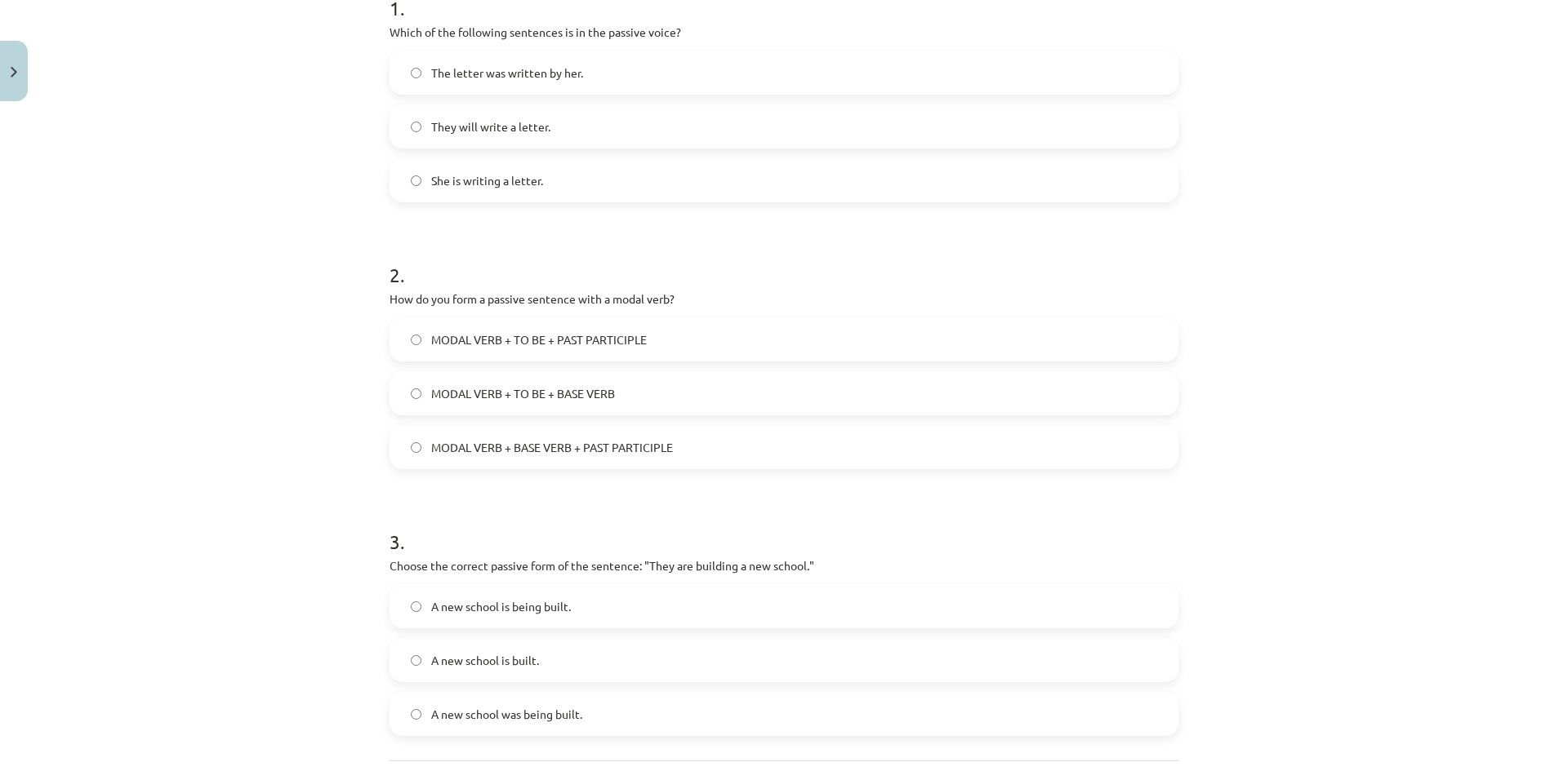
scroll to position [408, 0]
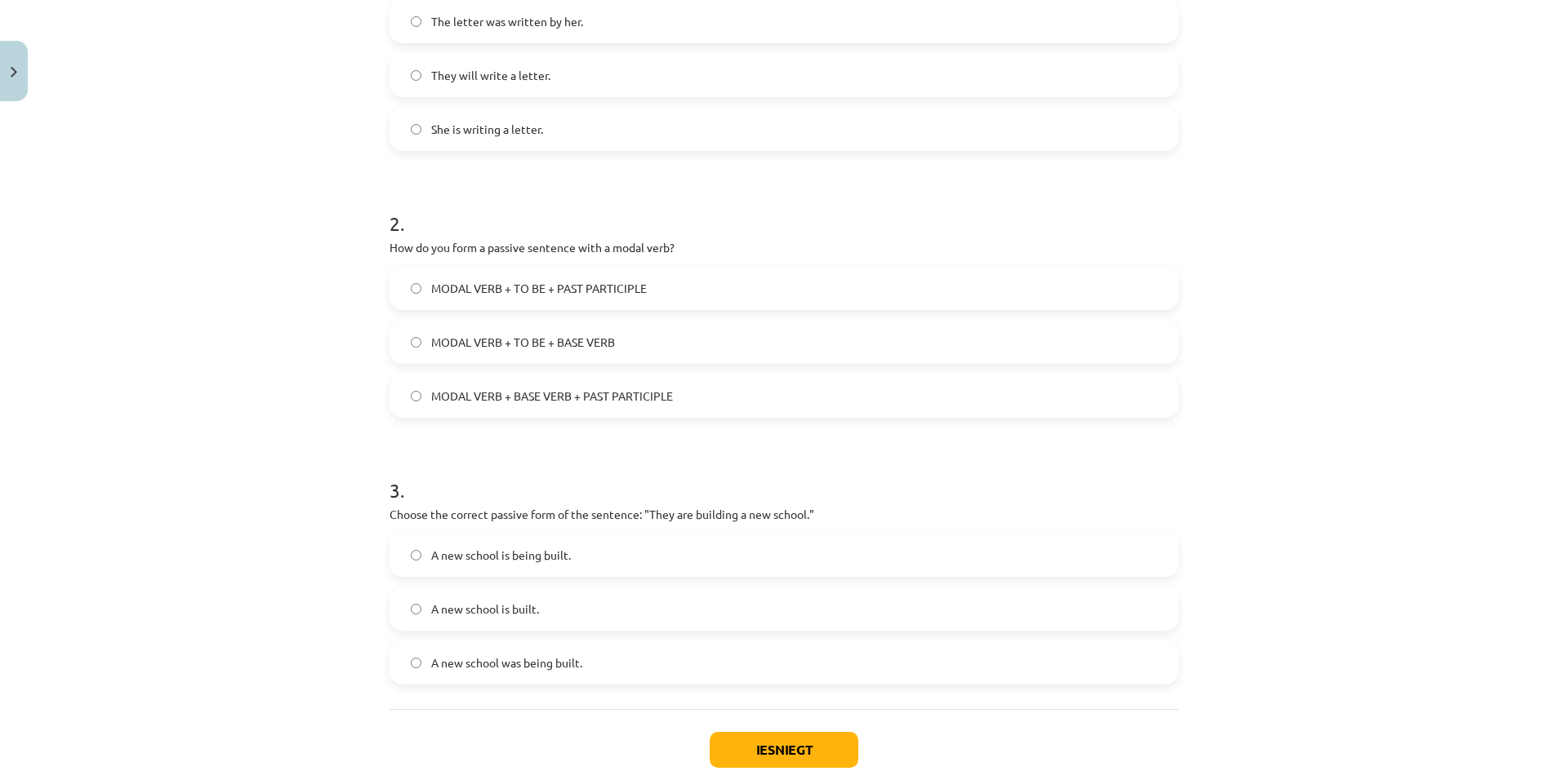
click at [572, 559] on label "A new school is being built." at bounding box center [784, 555] width 786 height 41
click at [773, 740] on button "Iesniegt" at bounding box center [784, 750] width 148 height 36
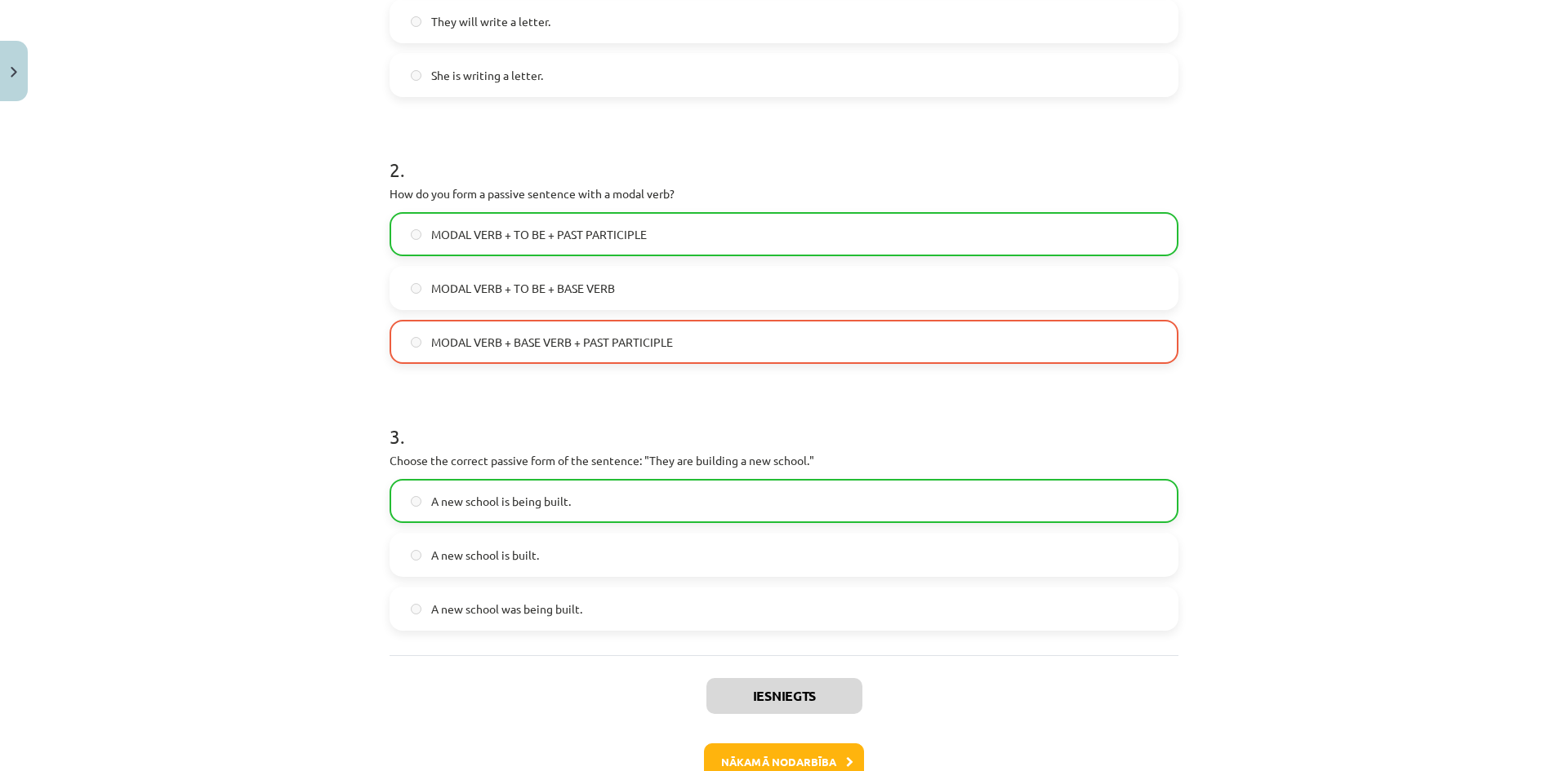
scroll to position [490, 0]
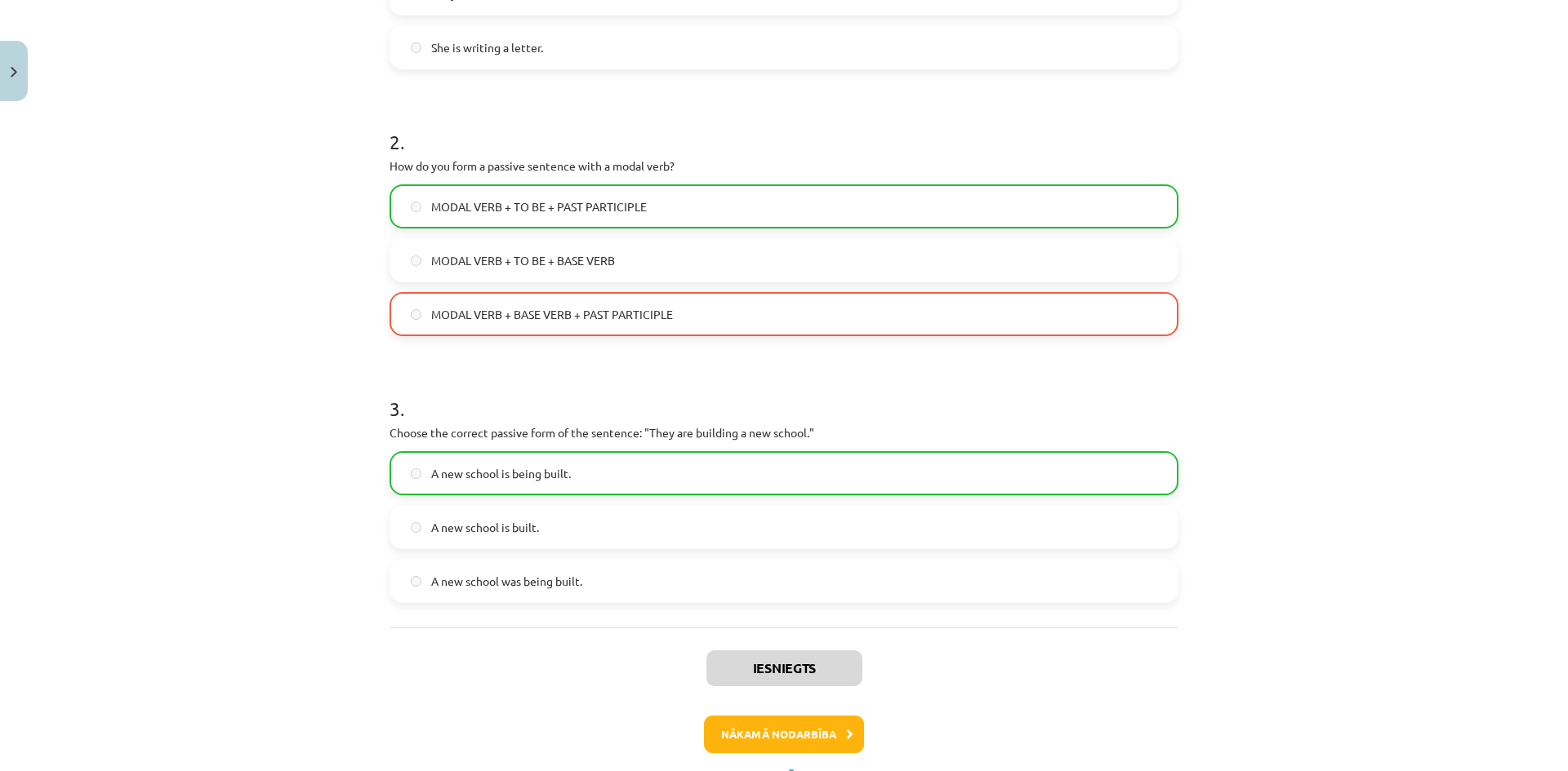
drag, startPoint x: 567, startPoint y: 296, endPoint x: 573, endPoint y: 315, distance: 19.9
click at [565, 306] on label "MODAL VERB + BASE VERB + PAST PARTICIPLE" at bounding box center [784, 314] width 786 height 41
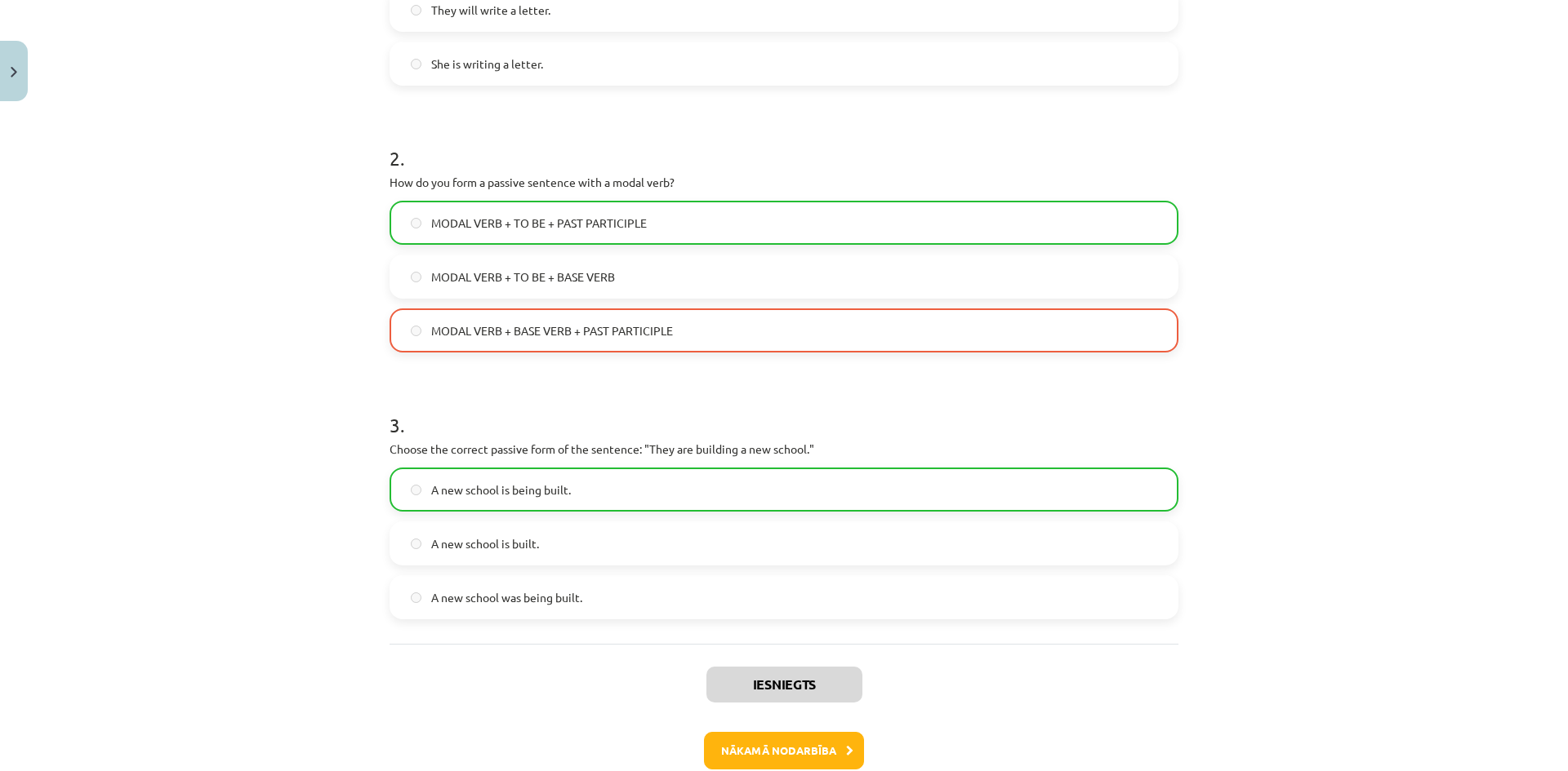
scroll to position [563, 0]
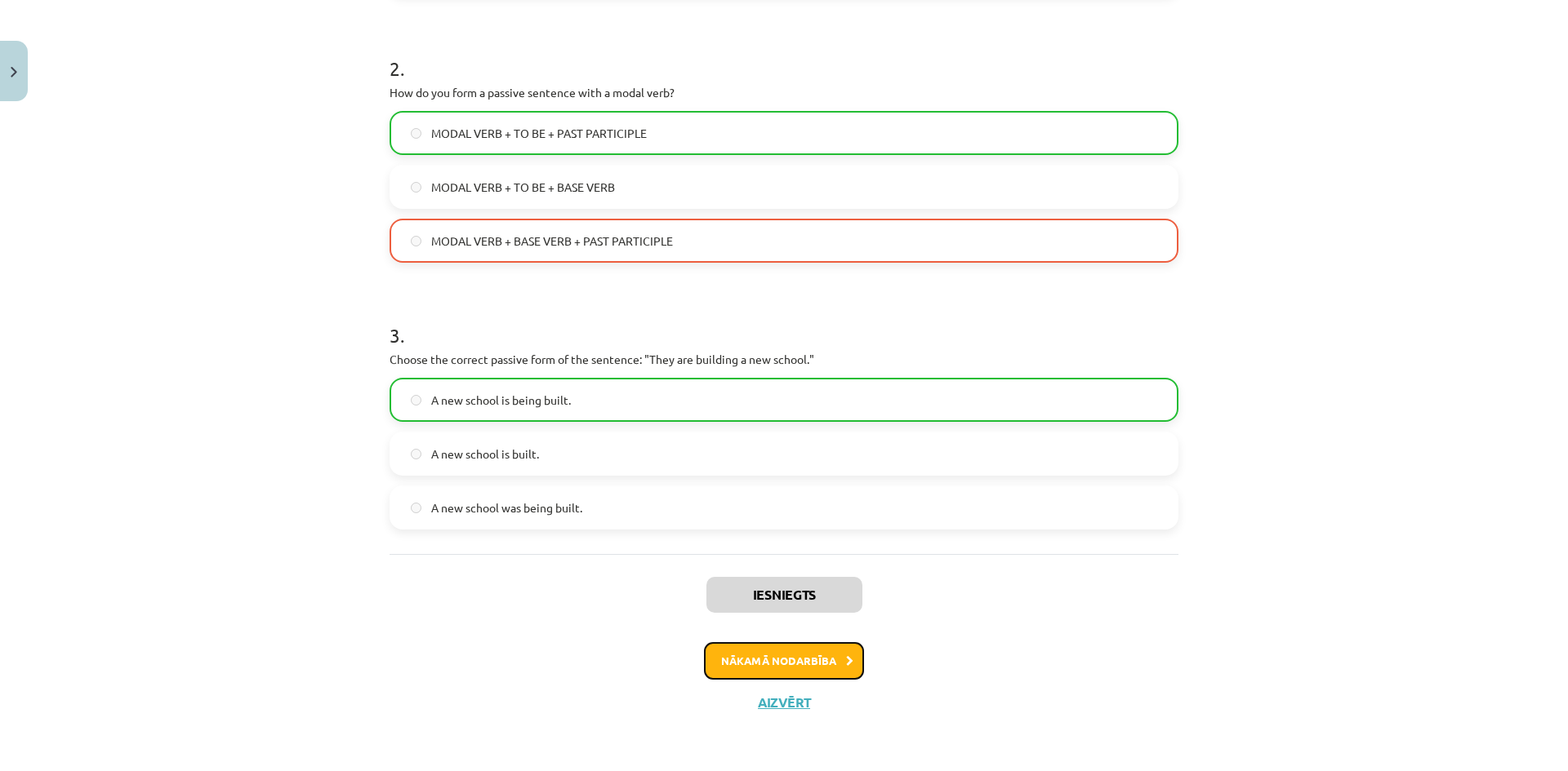
drag, startPoint x: 764, startPoint y: 672, endPoint x: 787, endPoint y: 628, distance: 49.6
click at [771, 654] on button "Nākamā nodarbība" at bounding box center [783, 661] width 160 height 37
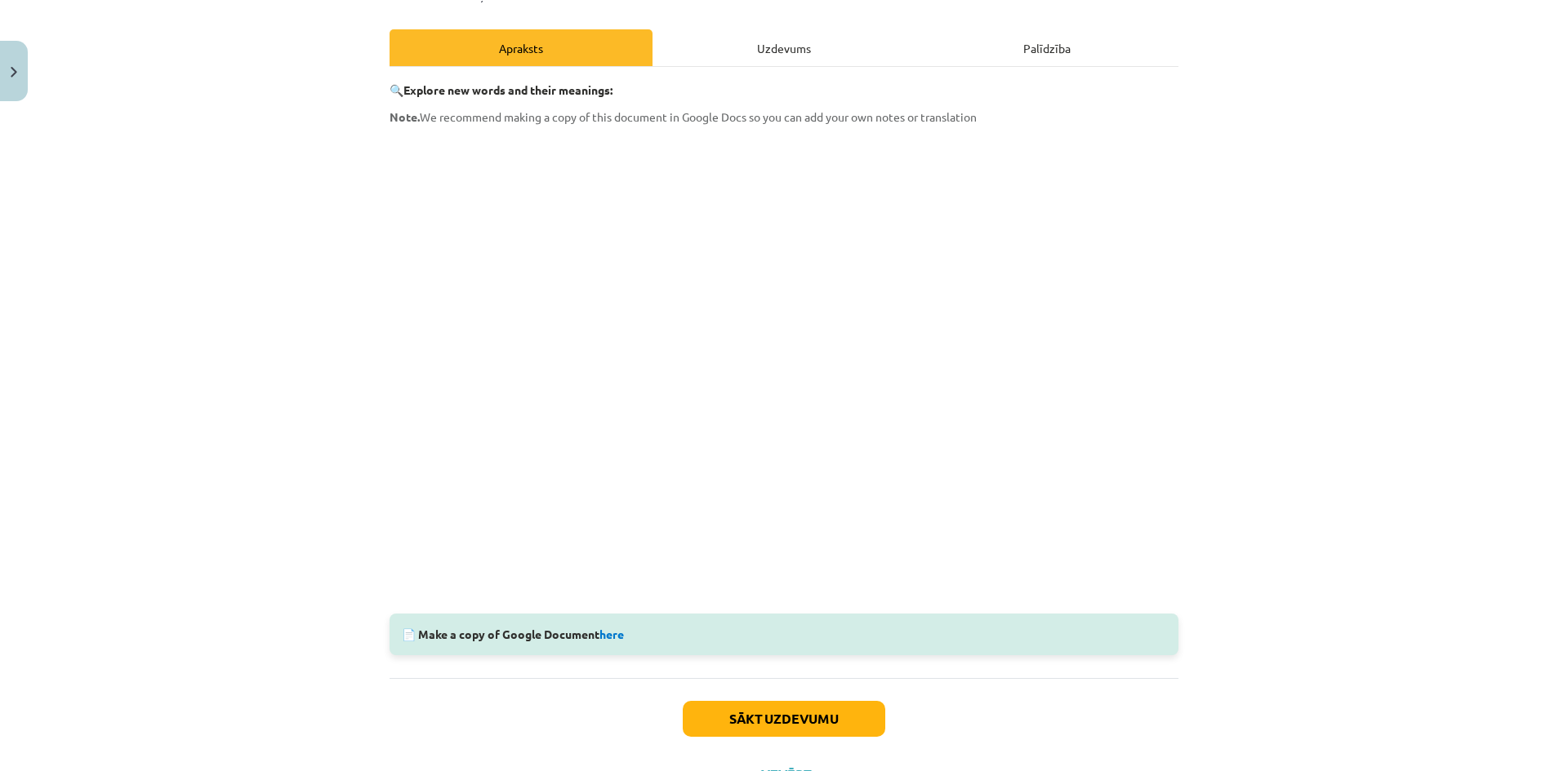
scroll to position [283, 0]
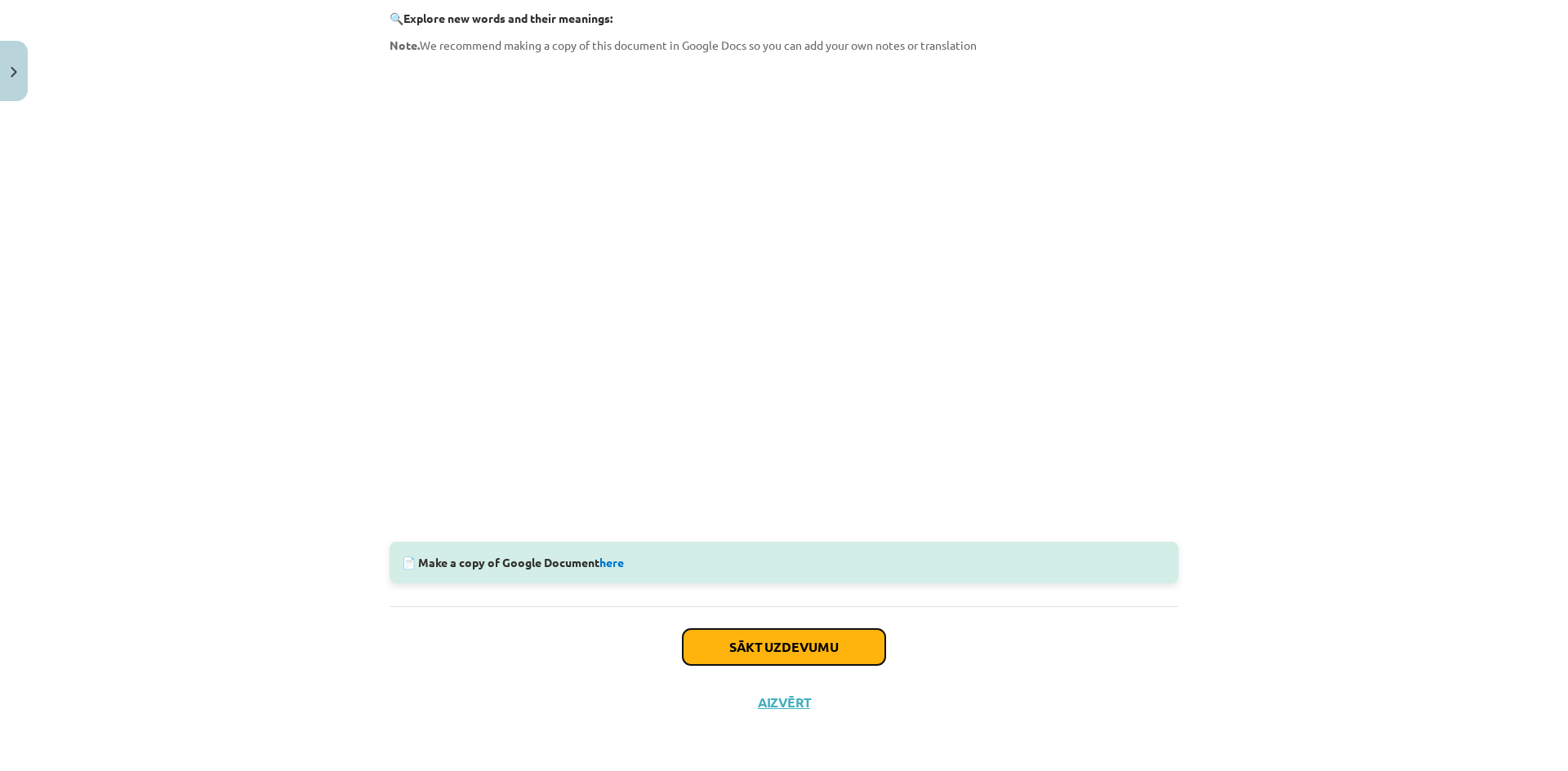
click at [831, 653] on button "Sākt uzdevumu" at bounding box center [784, 647] width 203 height 36
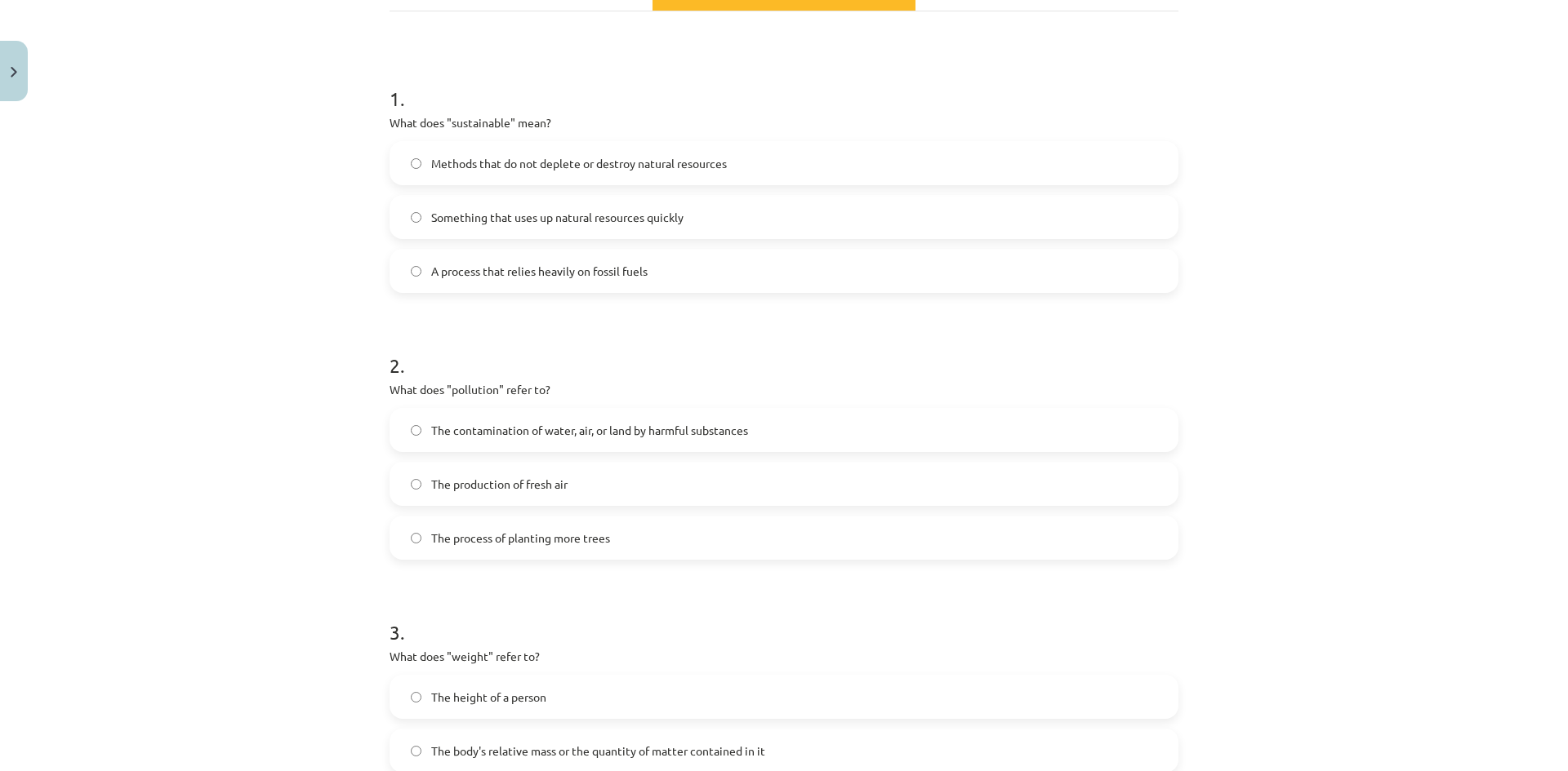
scroll to position [348, 0]
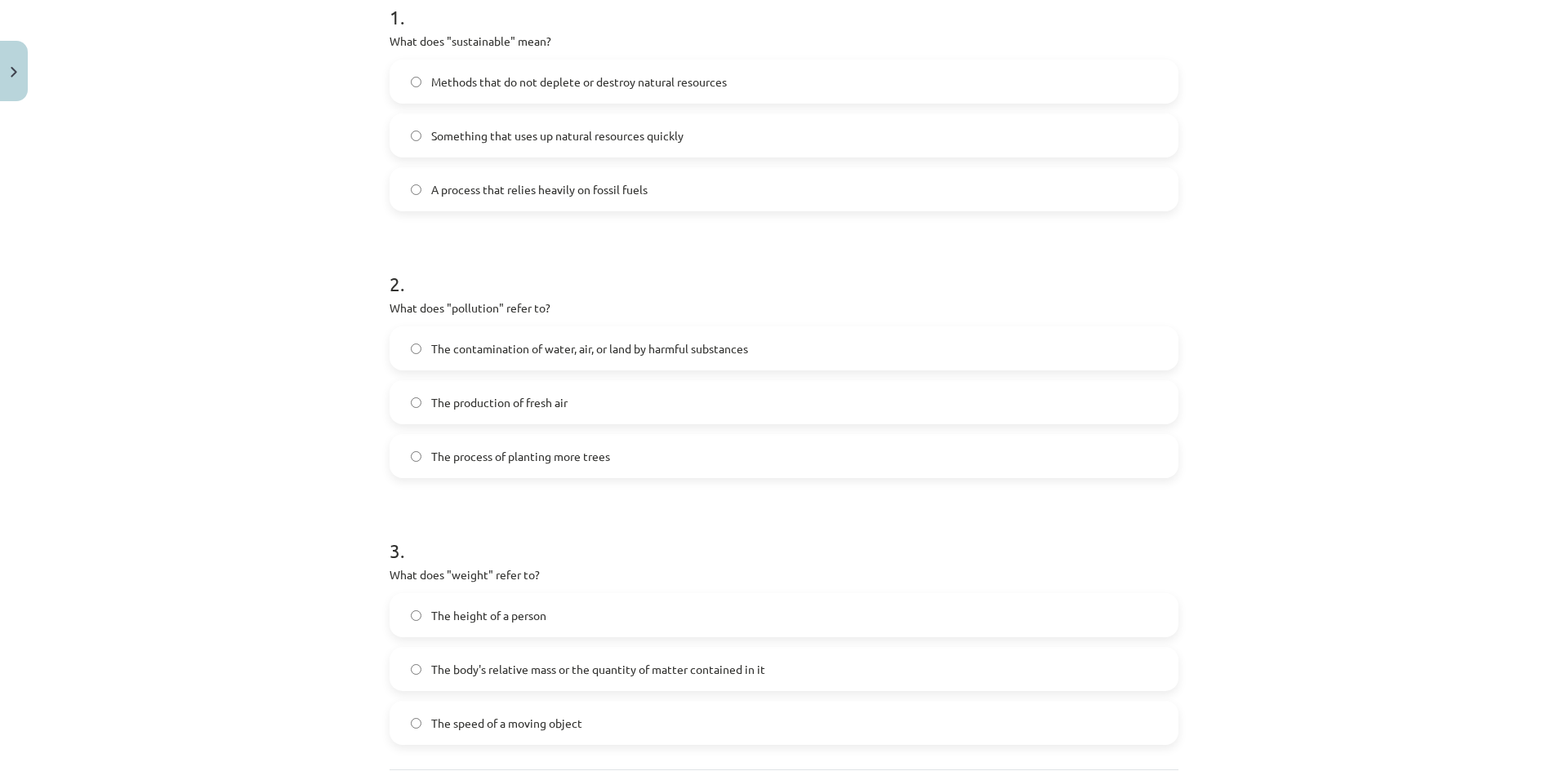
click at [444, 84] on span "Methods that do not deplete or destroy natural resources" at bounding box center [579, 81] width 296 height 17
click at [524, 351] on span "The contamination of water, air, or land by harmful substances" at bounding box center [589, 348] width 317 height 17
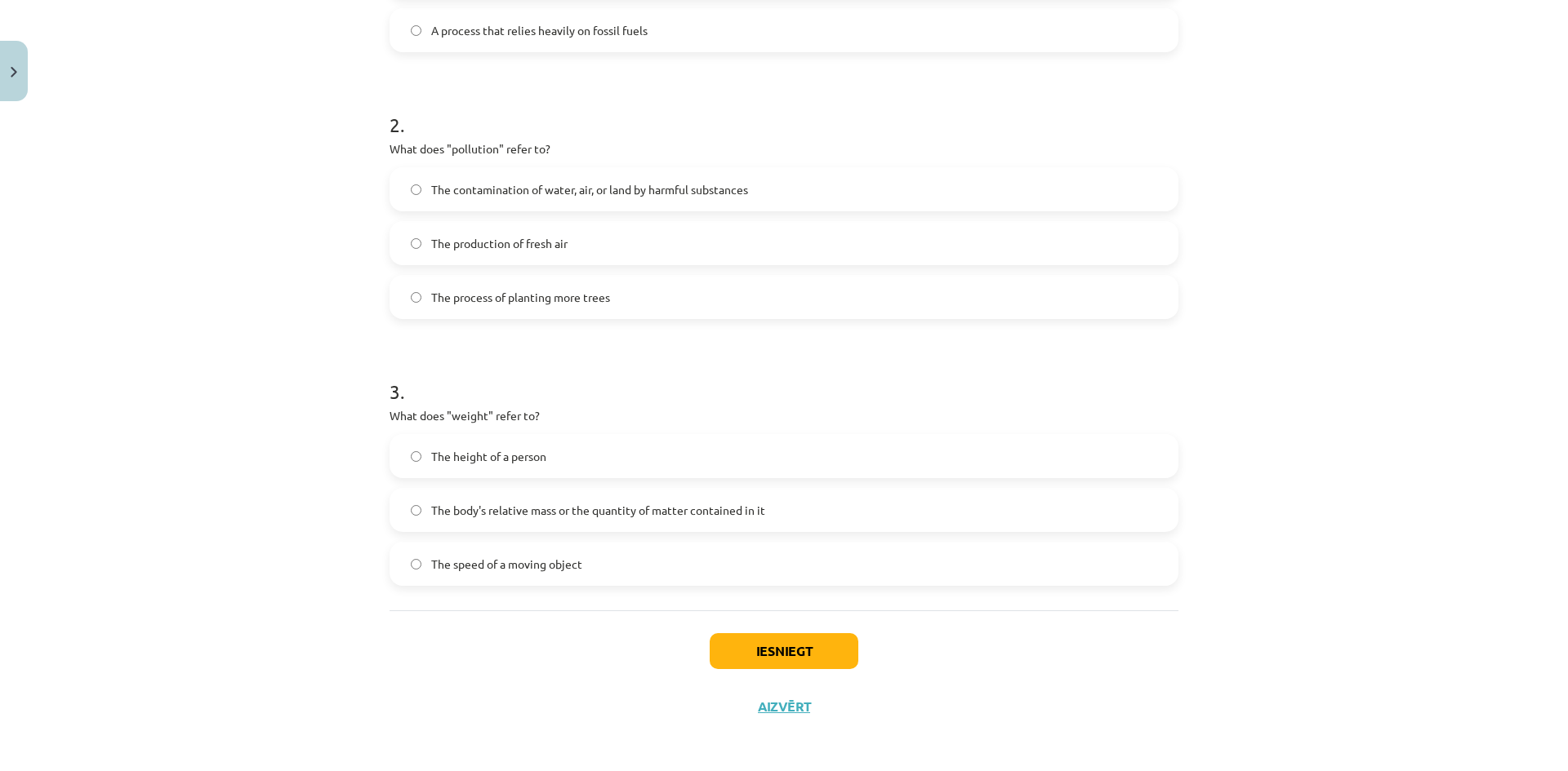
scroll to position [510, 0]
click at [546, 509] on span "The body's relative mass or the quantity of matter contained in it" at bounding box center [598, 506] width 334 height 17
click at [749, 656] on button "Iesniegt" at bounding box center [784, 647] width 148 height 36
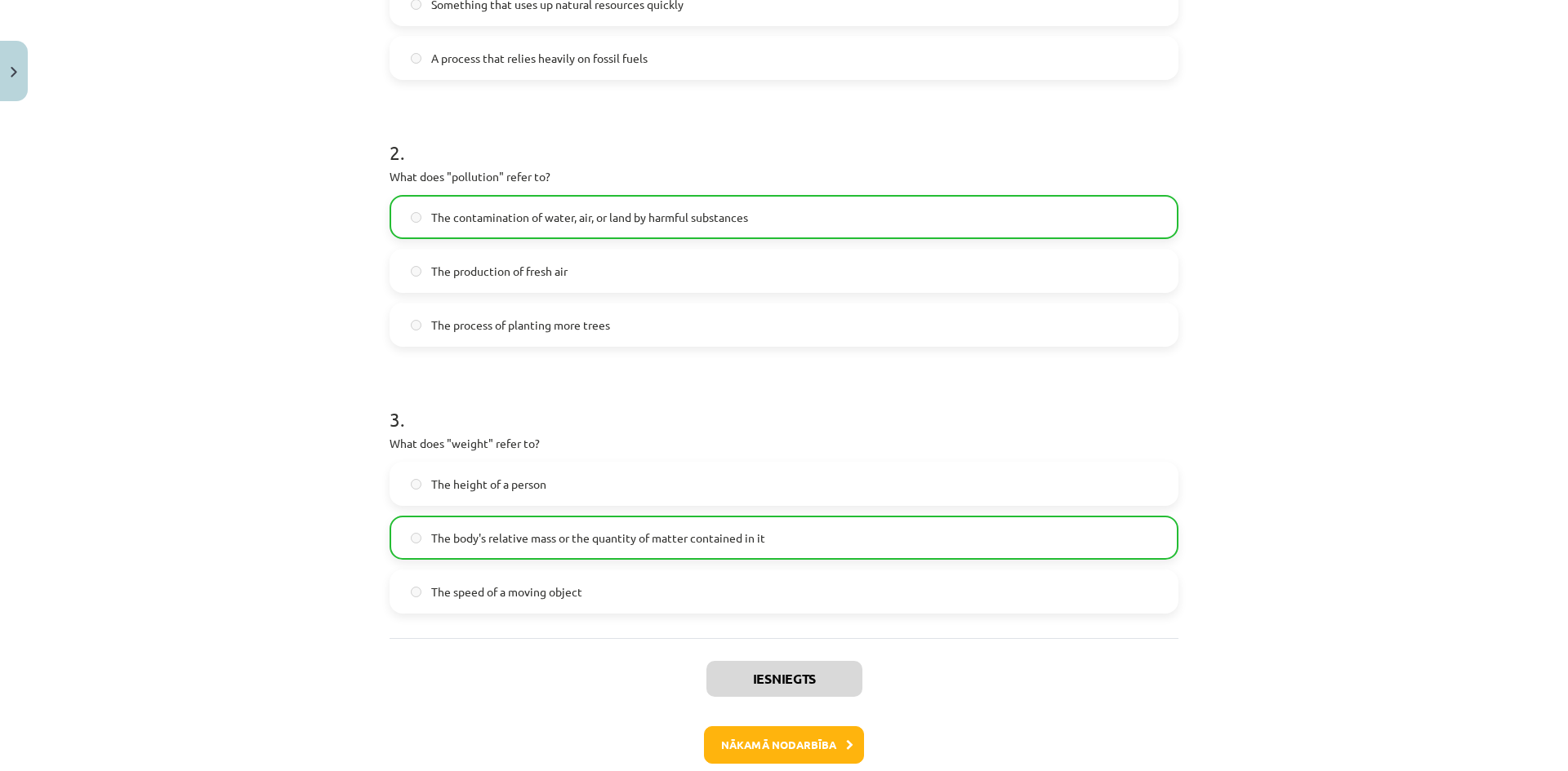
scroll to position [563, 0]
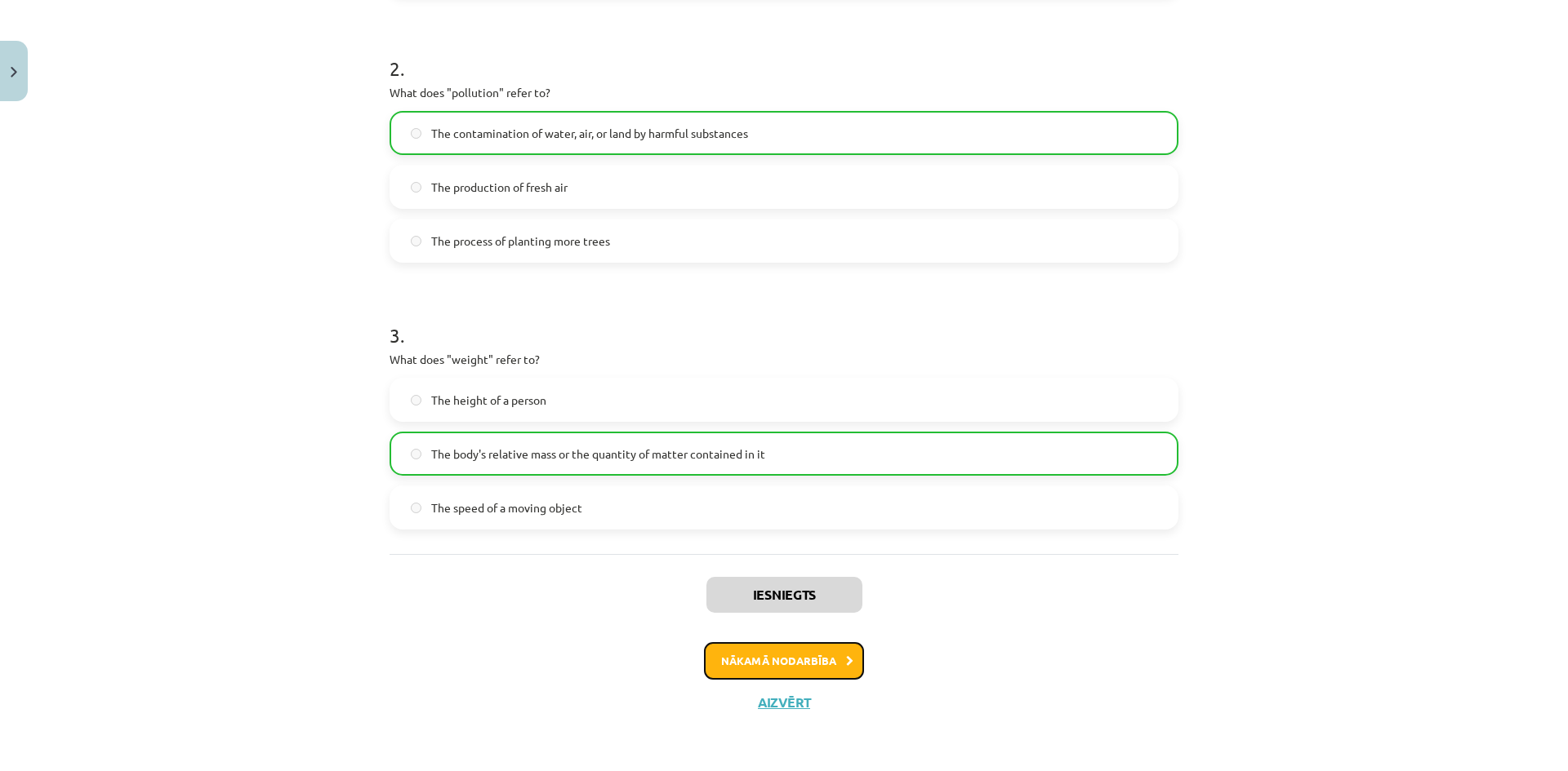
click at [751, 667] on button "Nākamā nodarbība" at bounding box center [783, 661] width 160 height 37
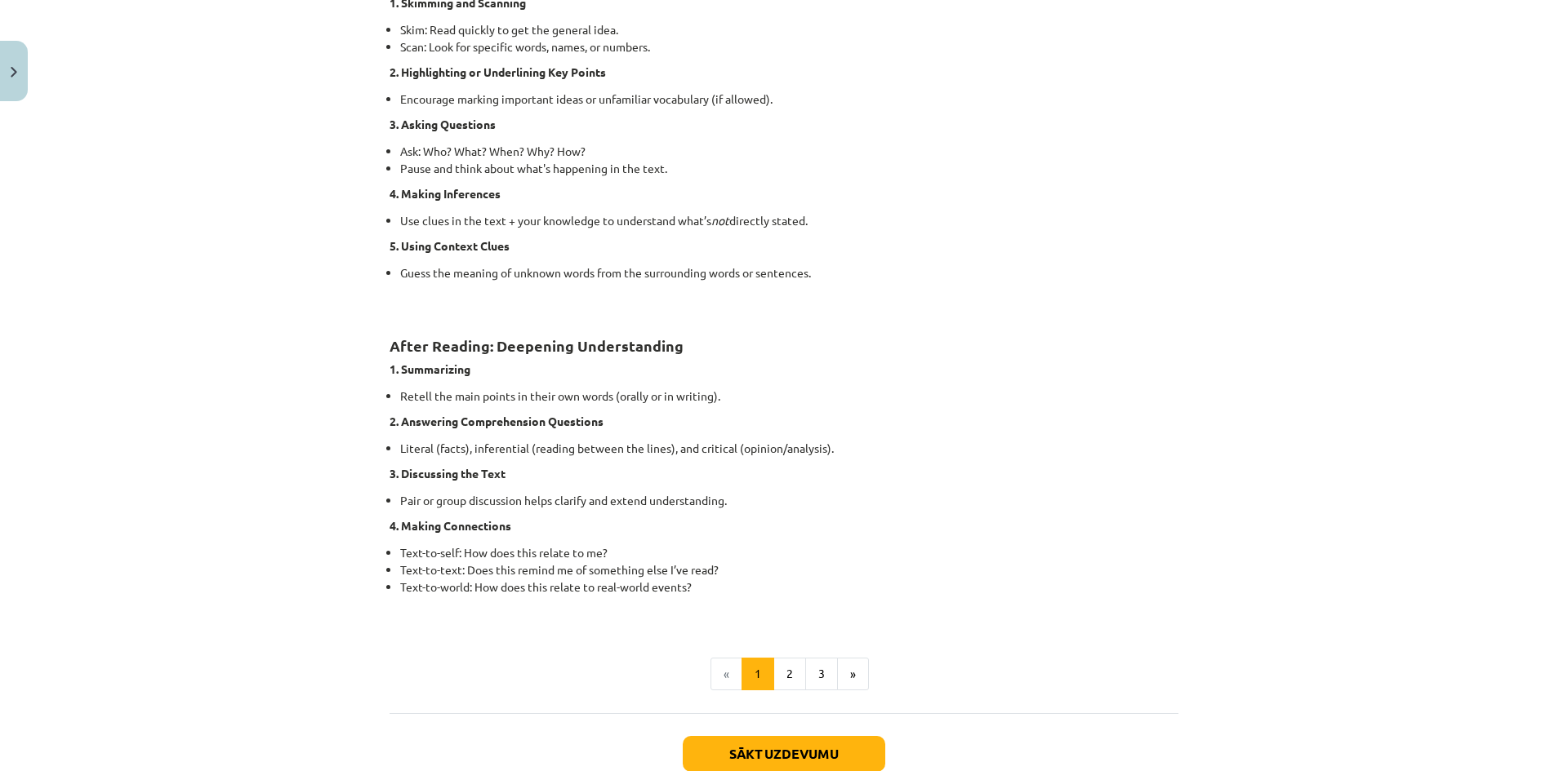
scroll to position [1115, 0]
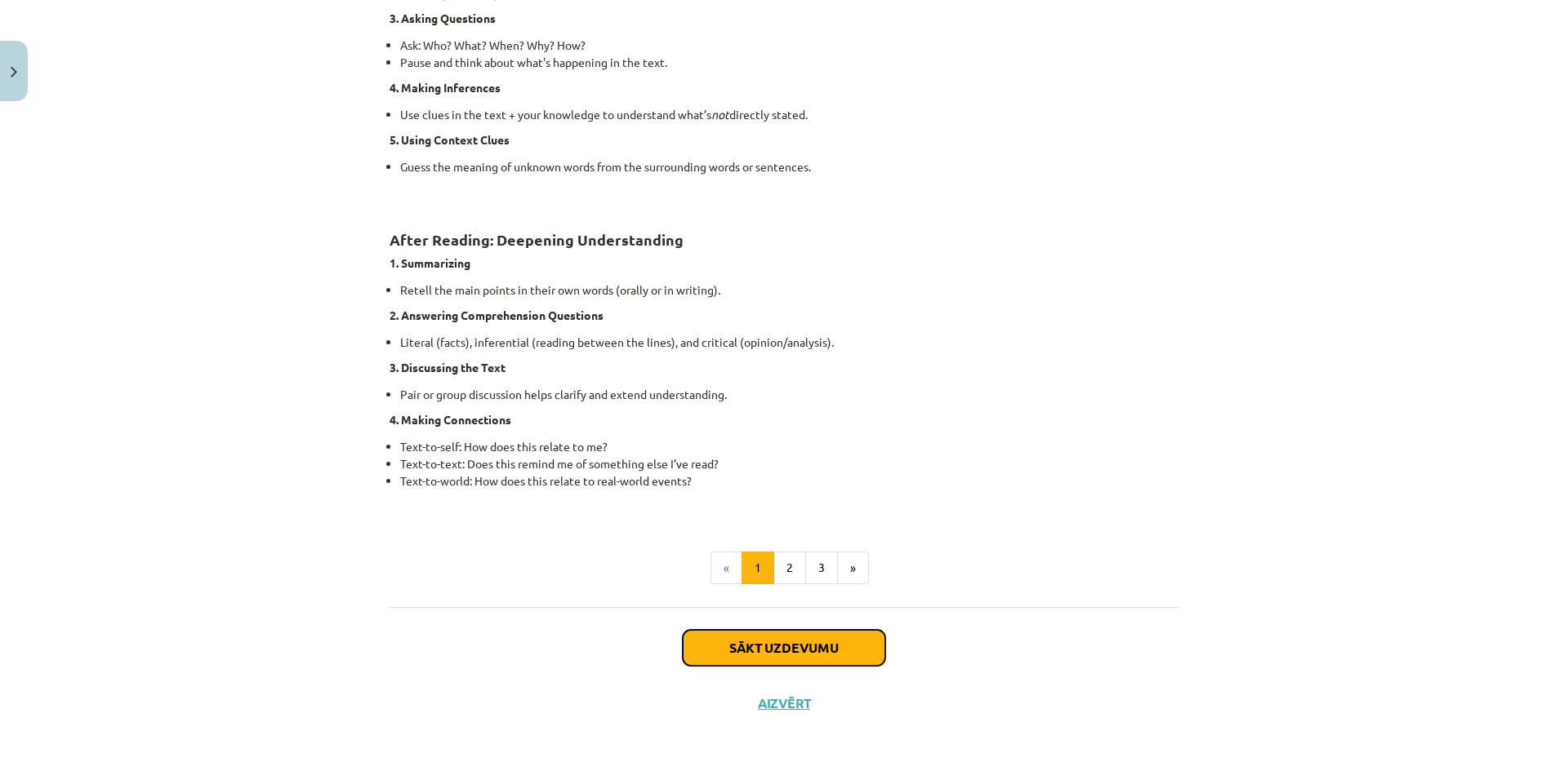
click at [780, 651] on button "Sākt uzdevumu" at bounding box center [784, 648] width 203 height 36
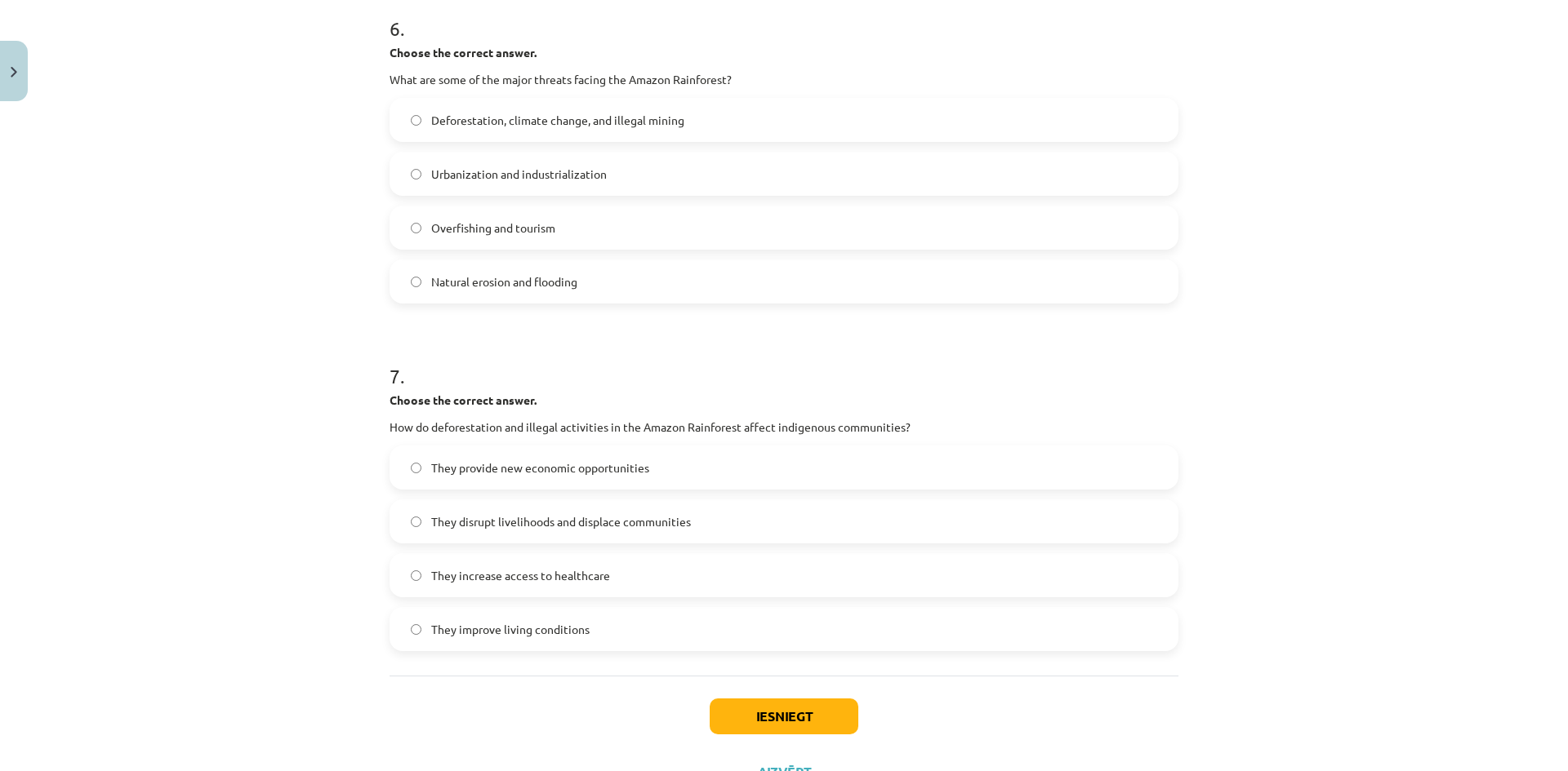
scroll to position [1591, 0]
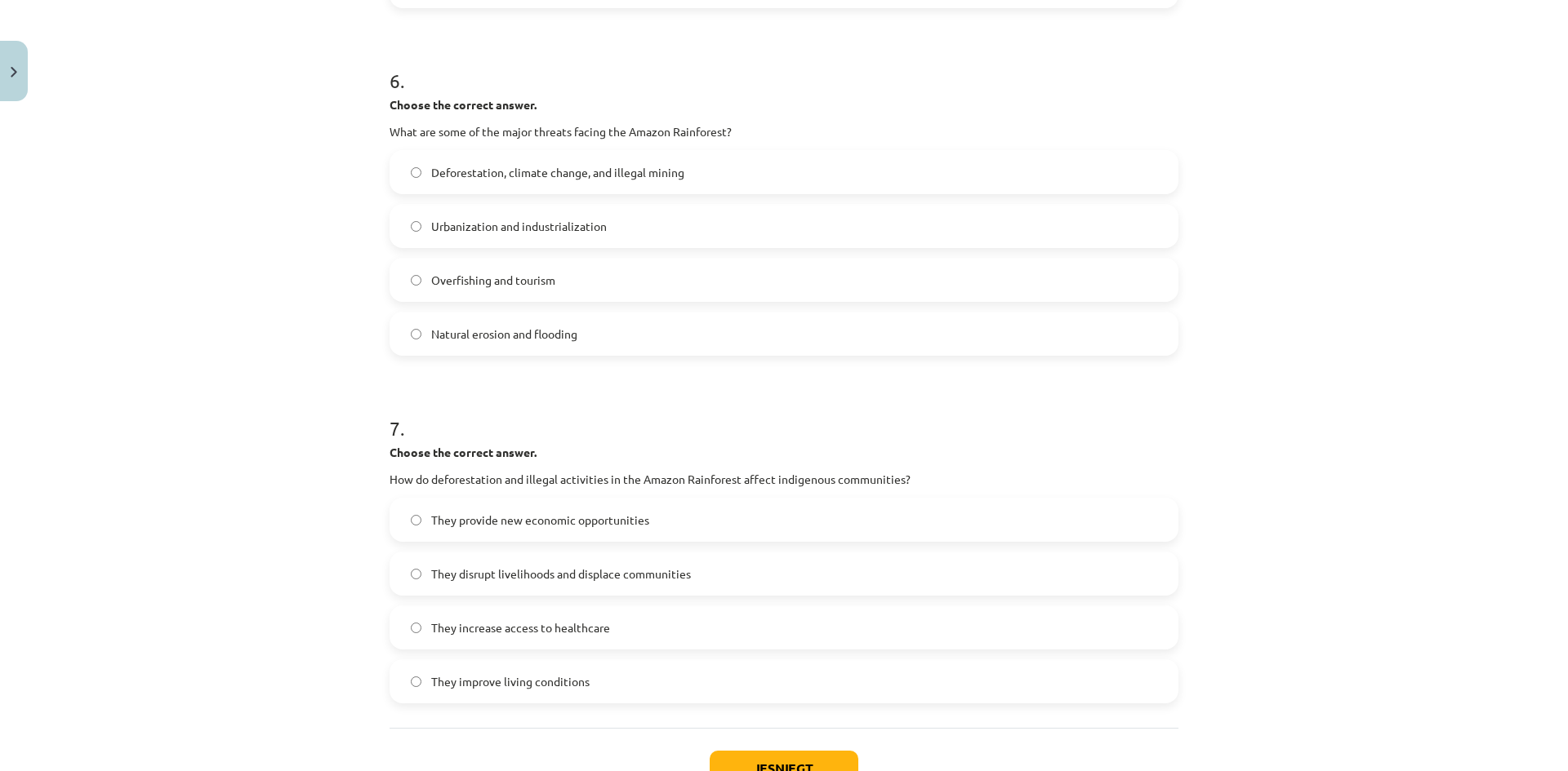
click at [416, 573] on label "They disrupt livelihoods and displace communities" at bounding box center [784, 574] width 786 height 41
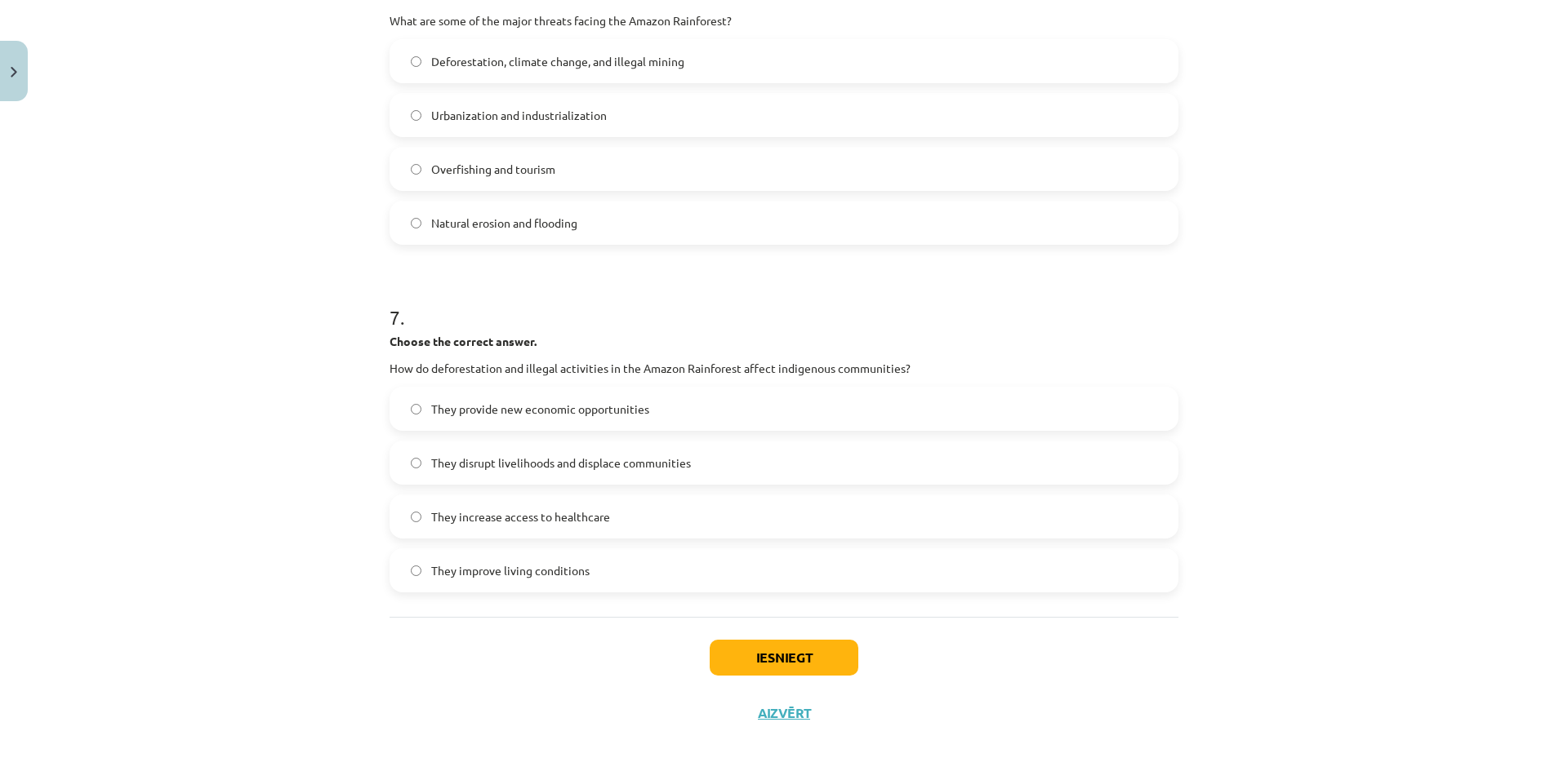
scroll to position [1713, 0]
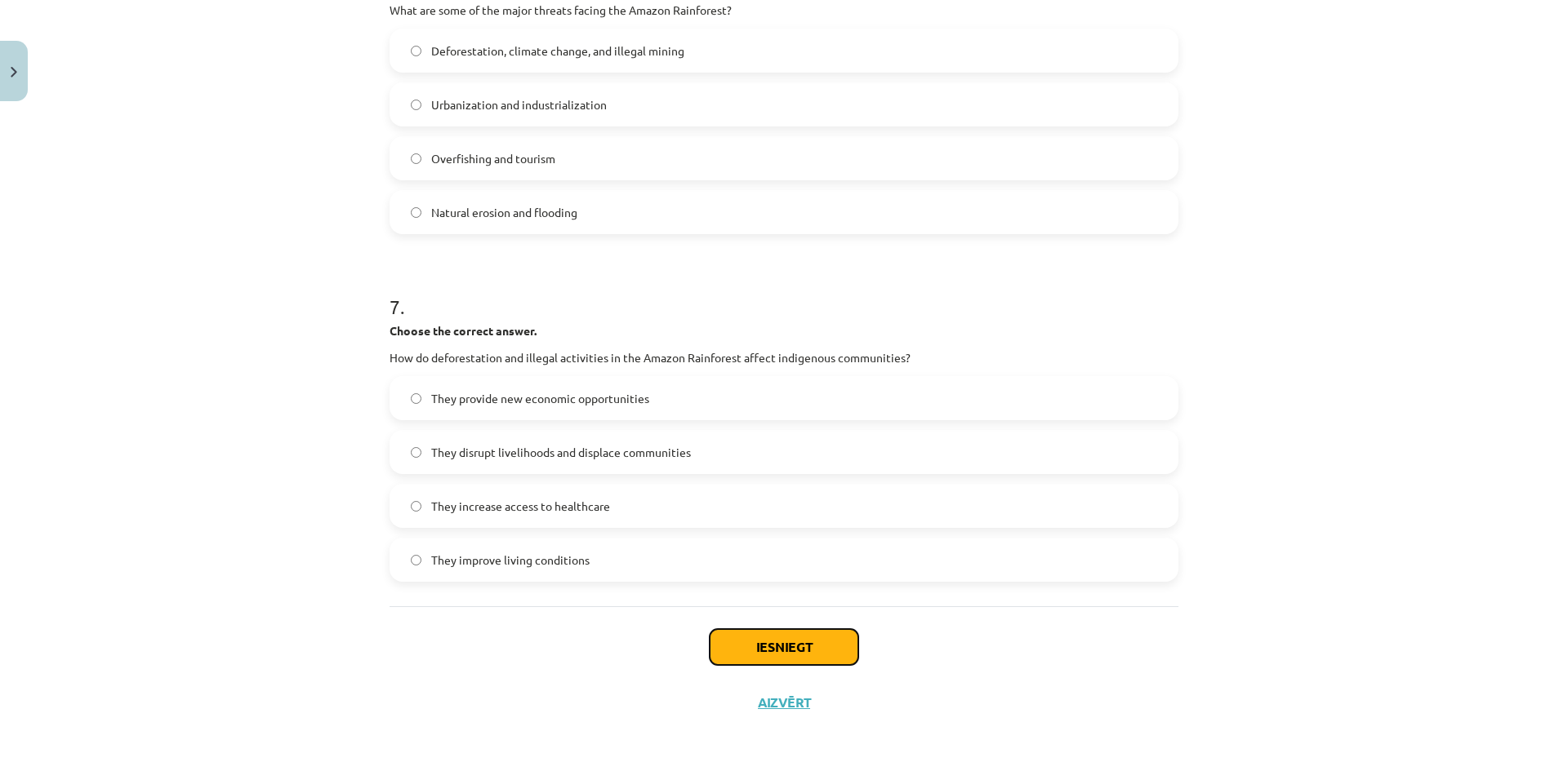
click at [739, 654] on button "Iesniegt" at bounding box center [784, 647] width 148 height 36
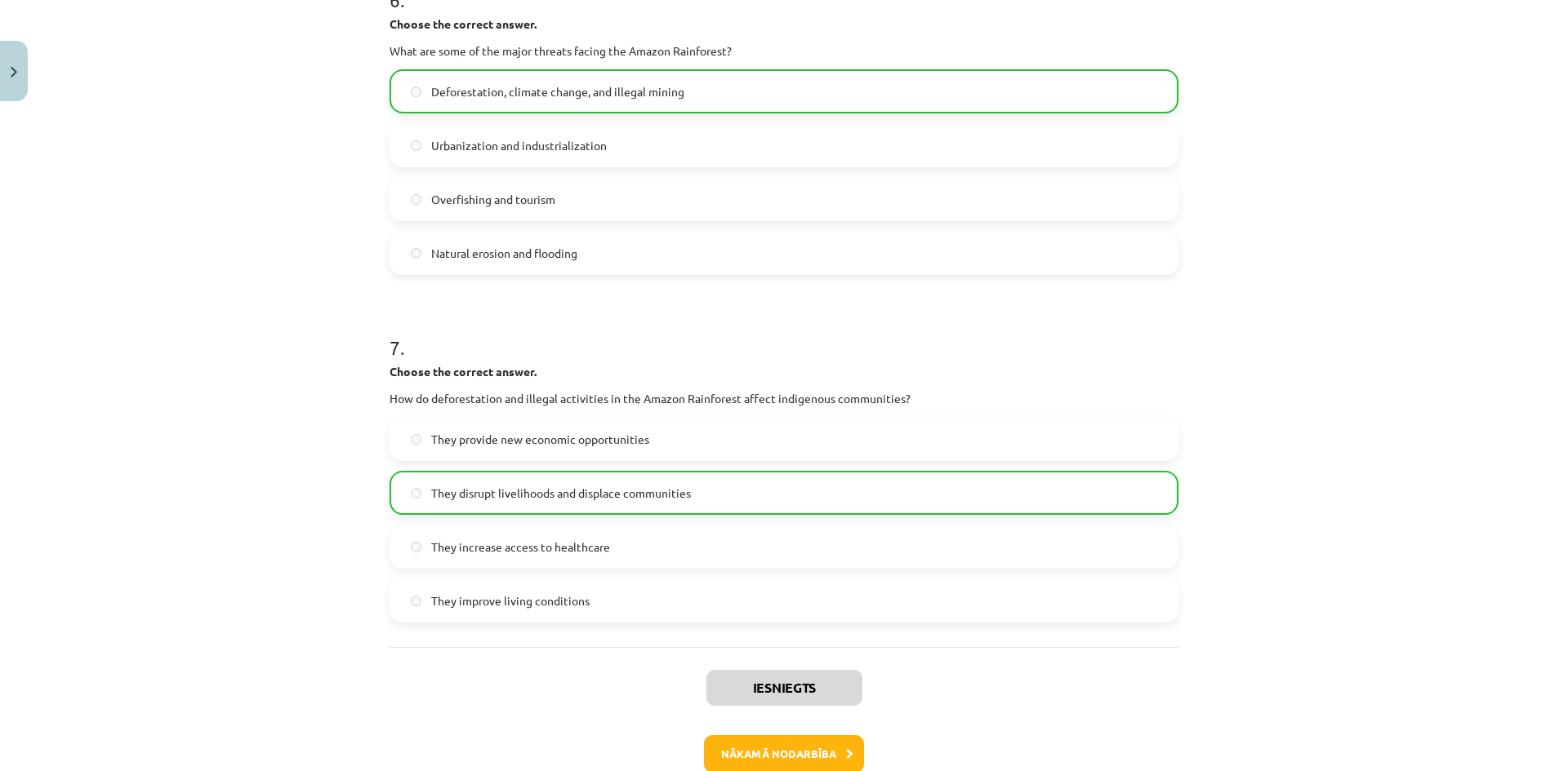
scroll to position [1765, 0]
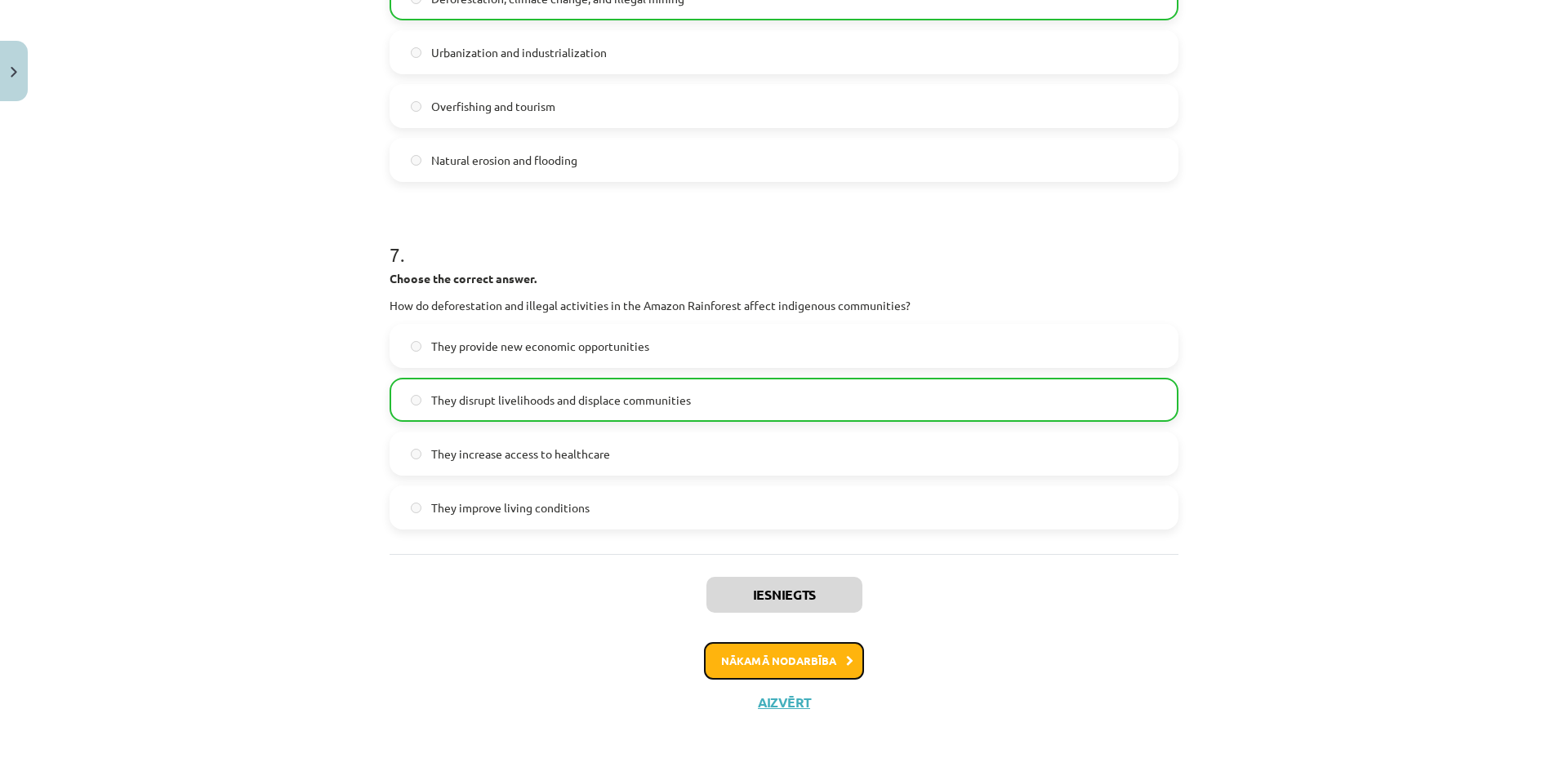
click at [756, 653] on button "Nākamā nodarbība" at bounding box center [783, 661] width 160 height 37
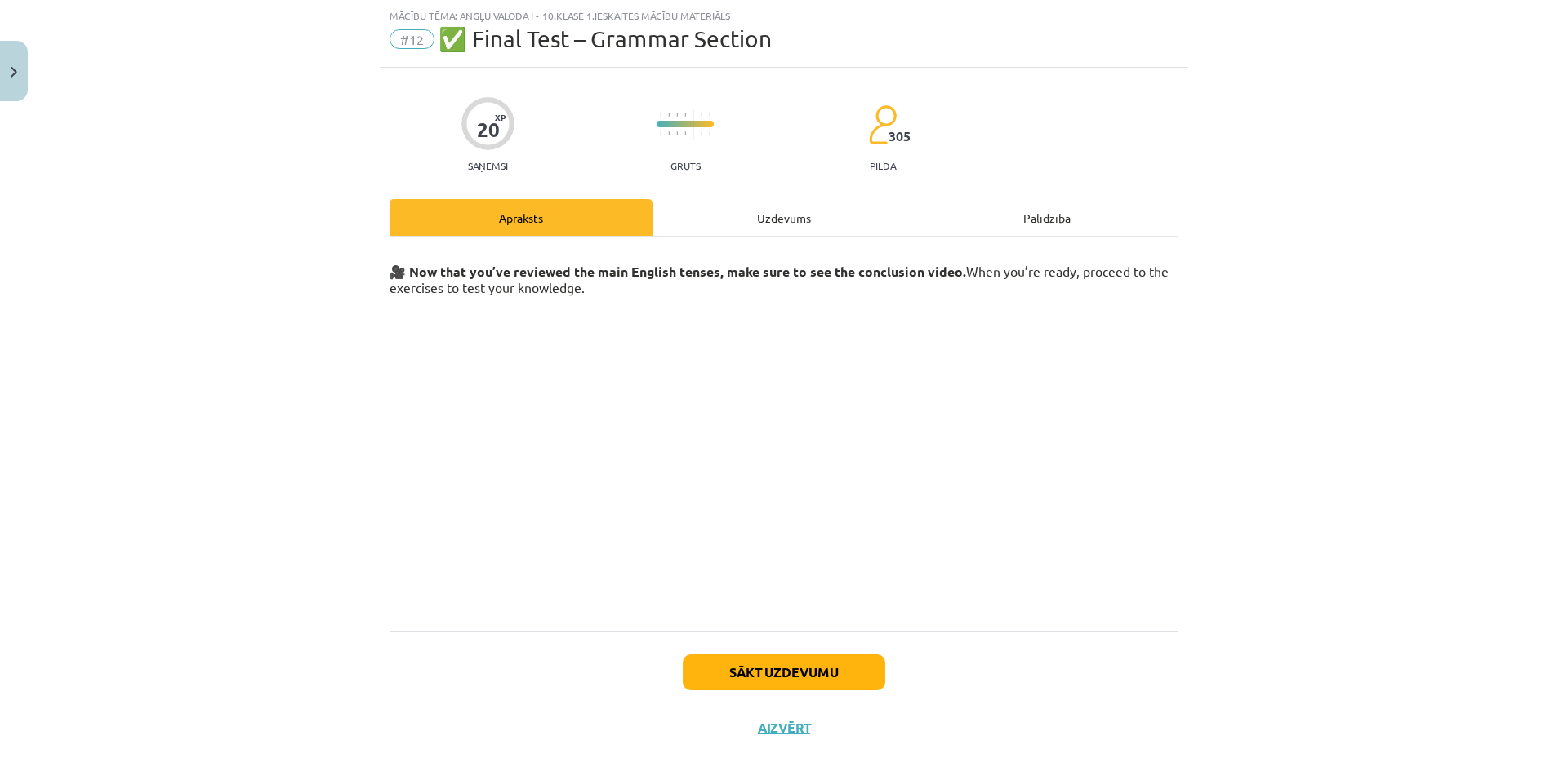
scroll to position [66, 0]
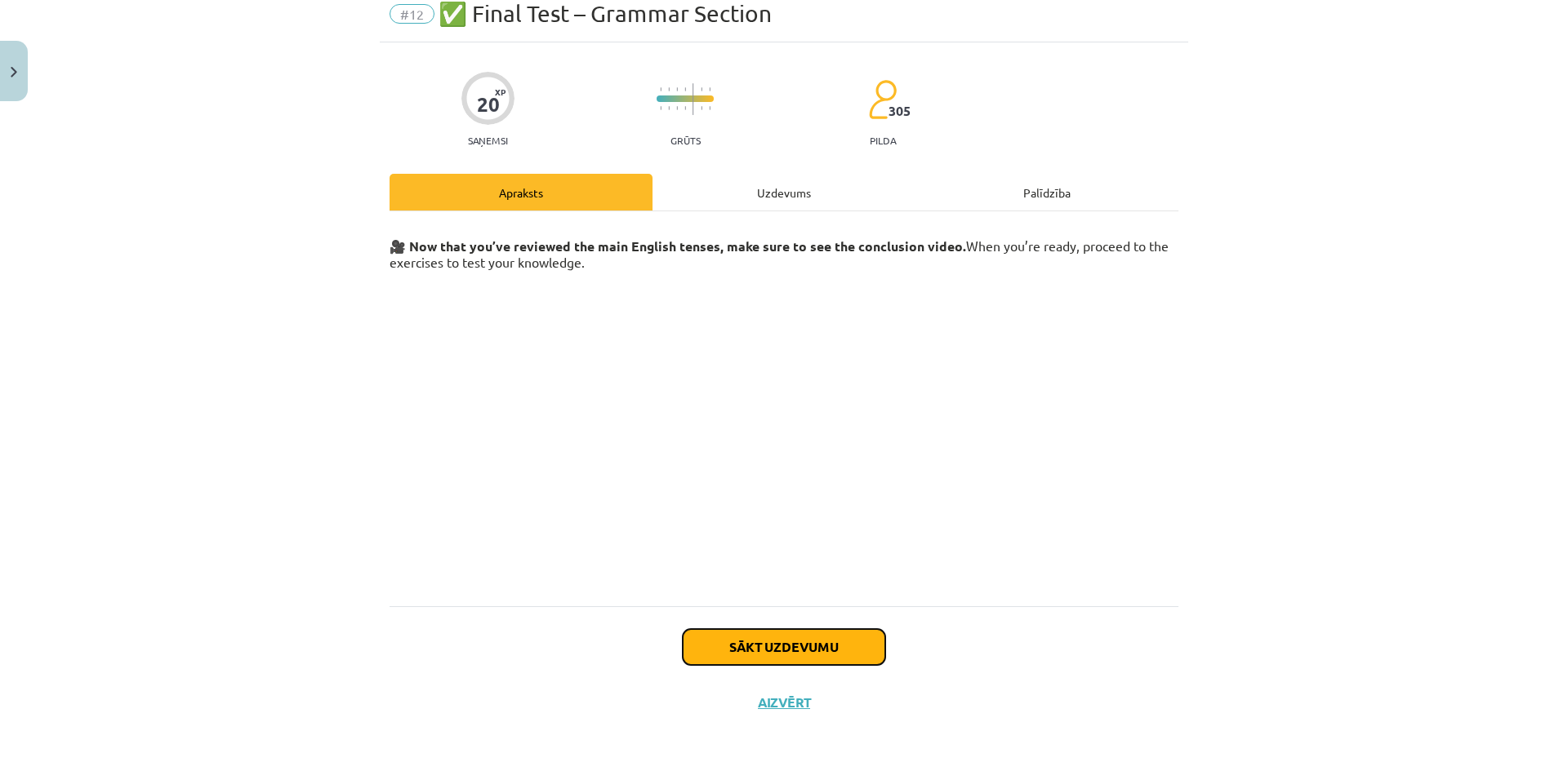
click at [753, 648] on button "Sākt uzdevumu" at bounding box center [784, 647] width 203 height 36
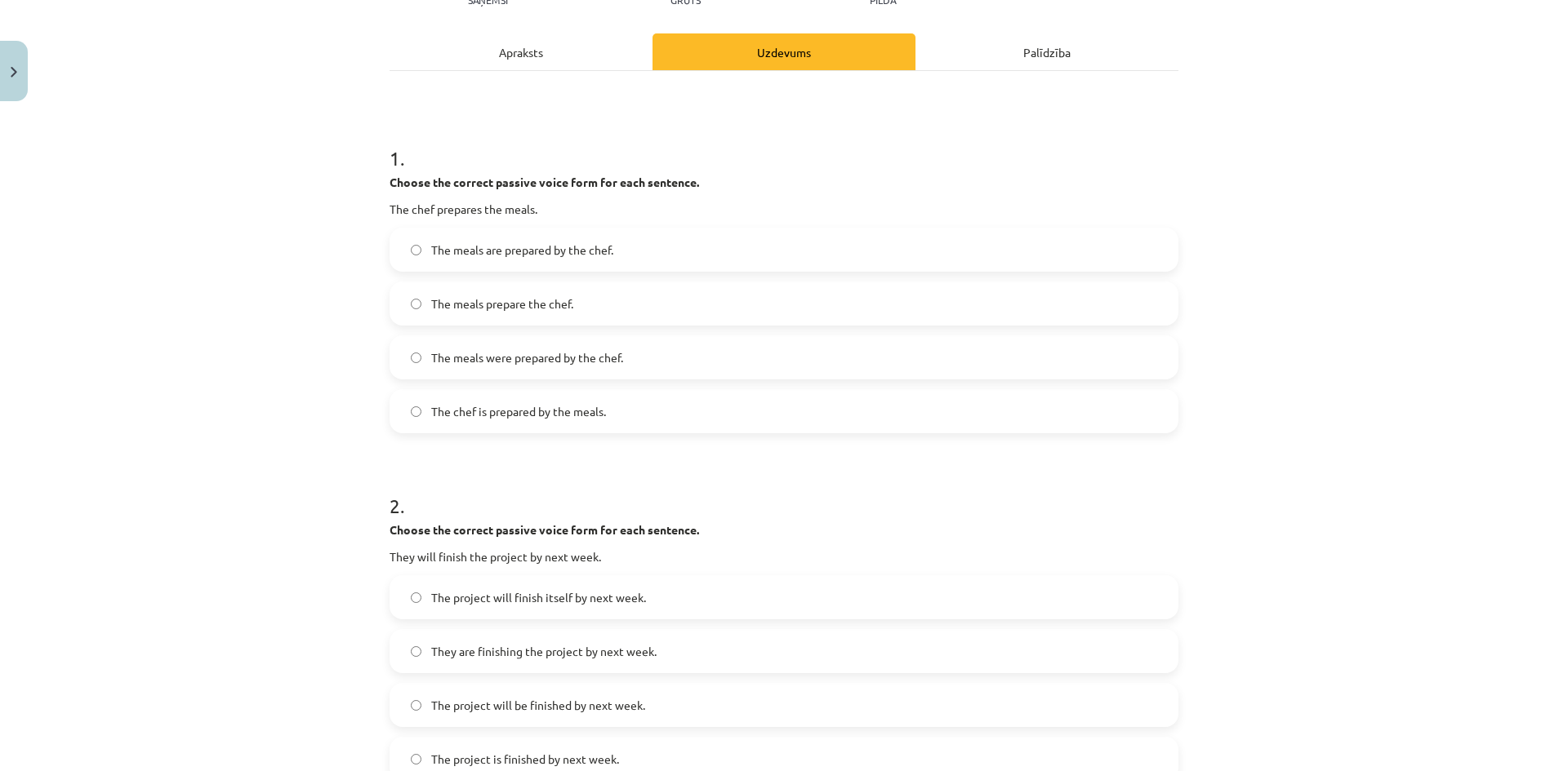
scroll to position [204, 0]
click at [547, 257] on span "The meals are prepared by the chef." at bounding box center [522, 252] width 182 height 17
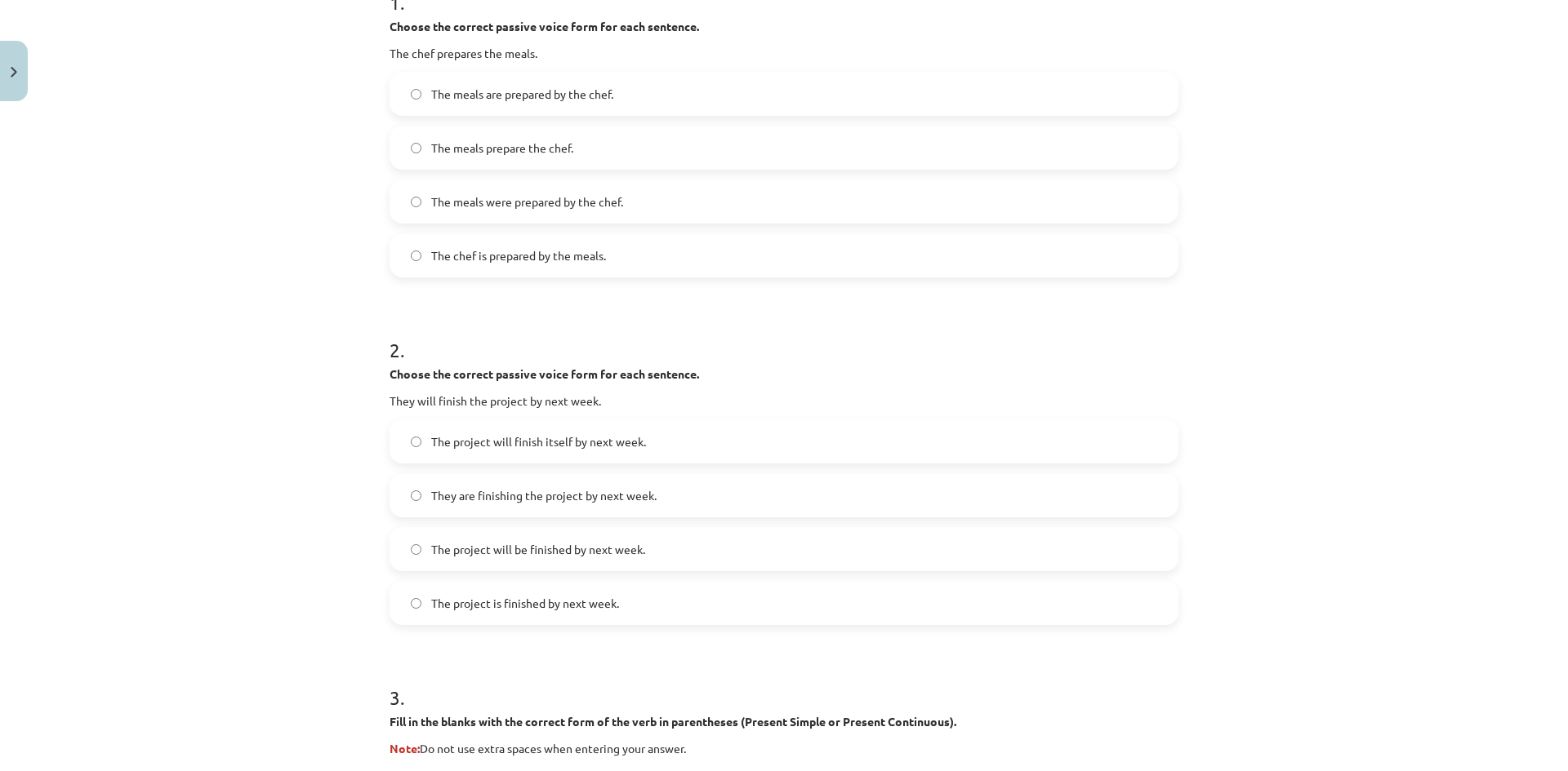
scroll to position [368, 0]
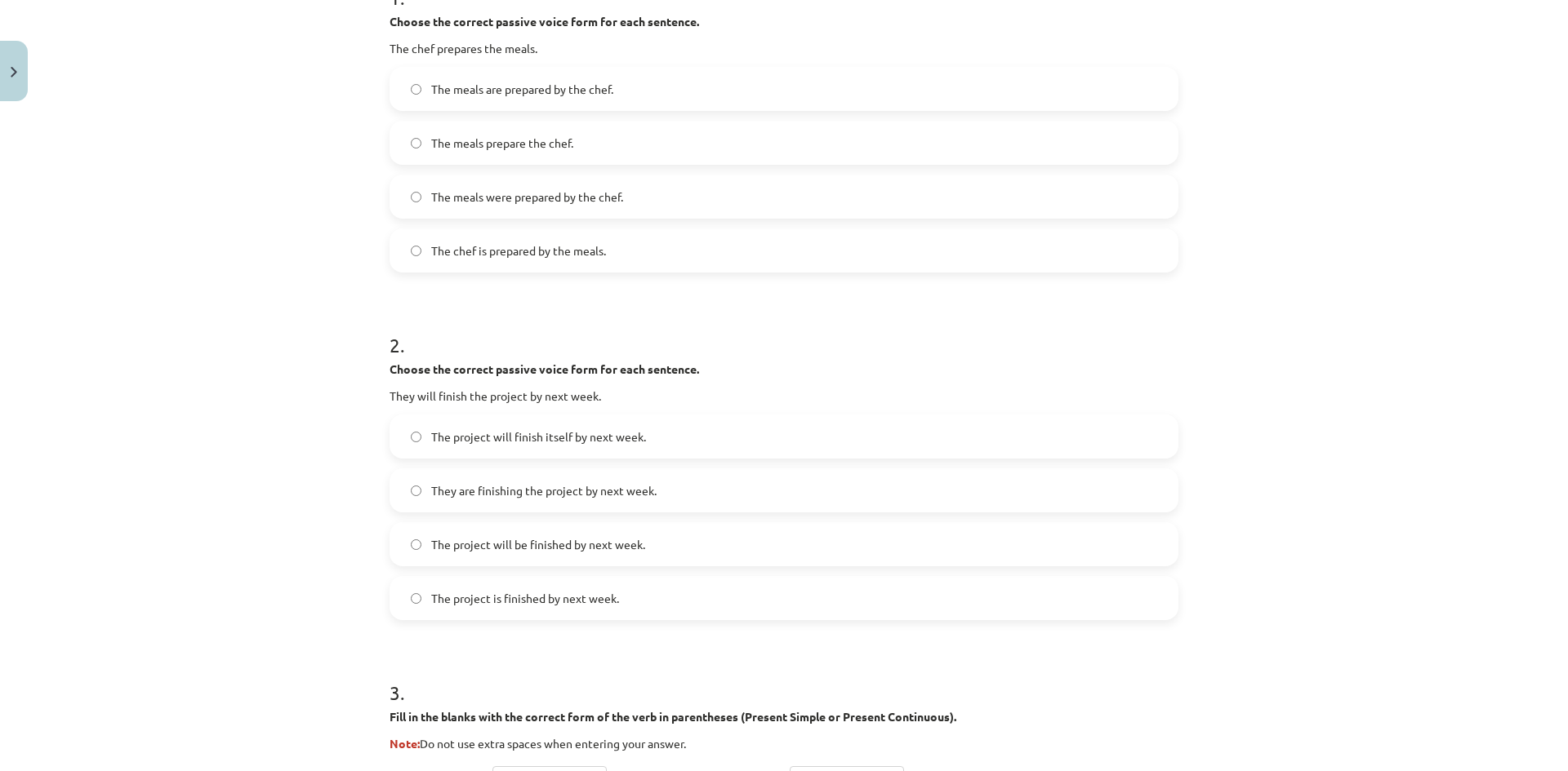
click at [549, 549] on span "The project will be finished by next week." at bounding box center [538, 544] width 214 height 17
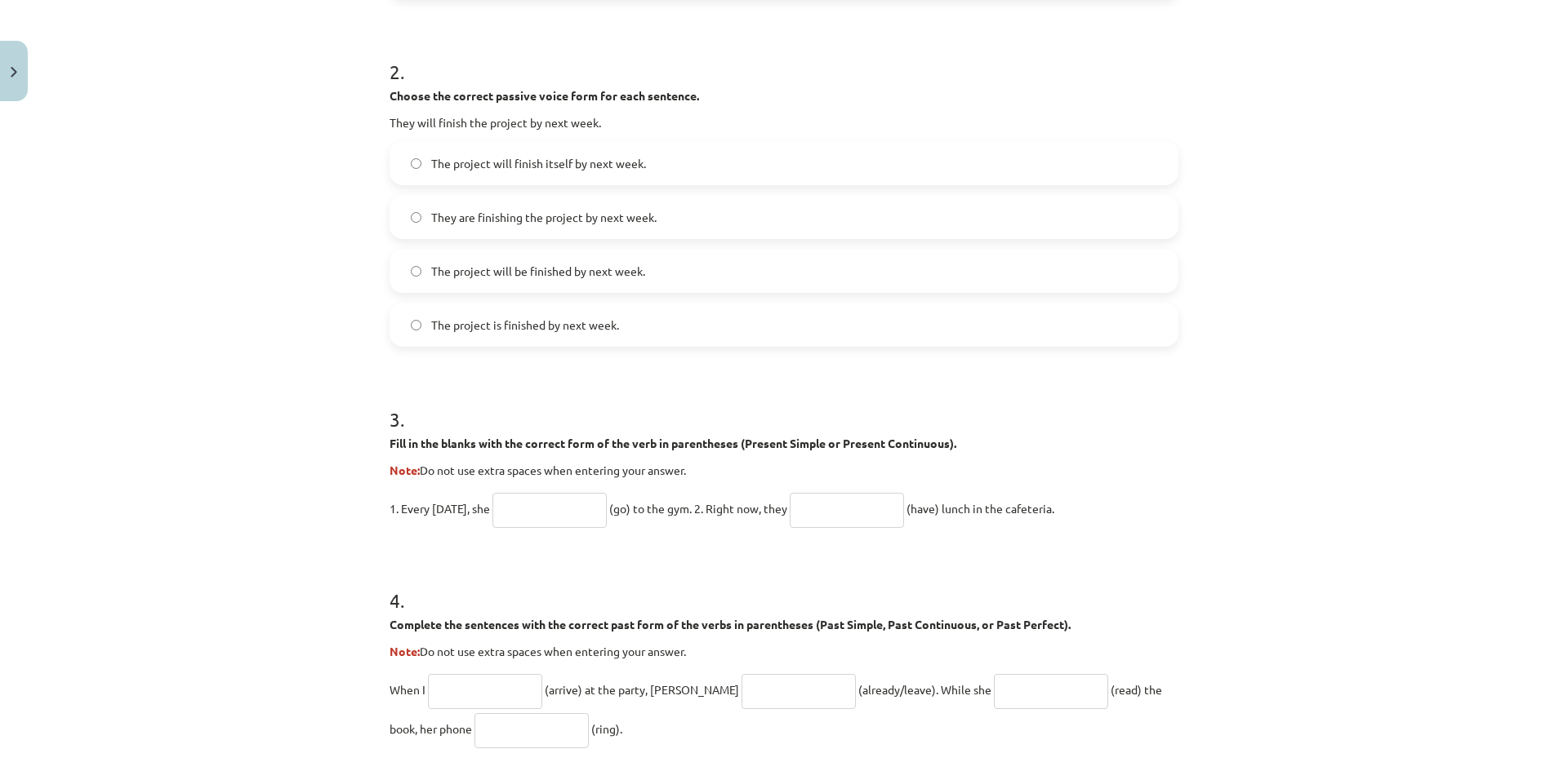
scroll to position [612, 0]
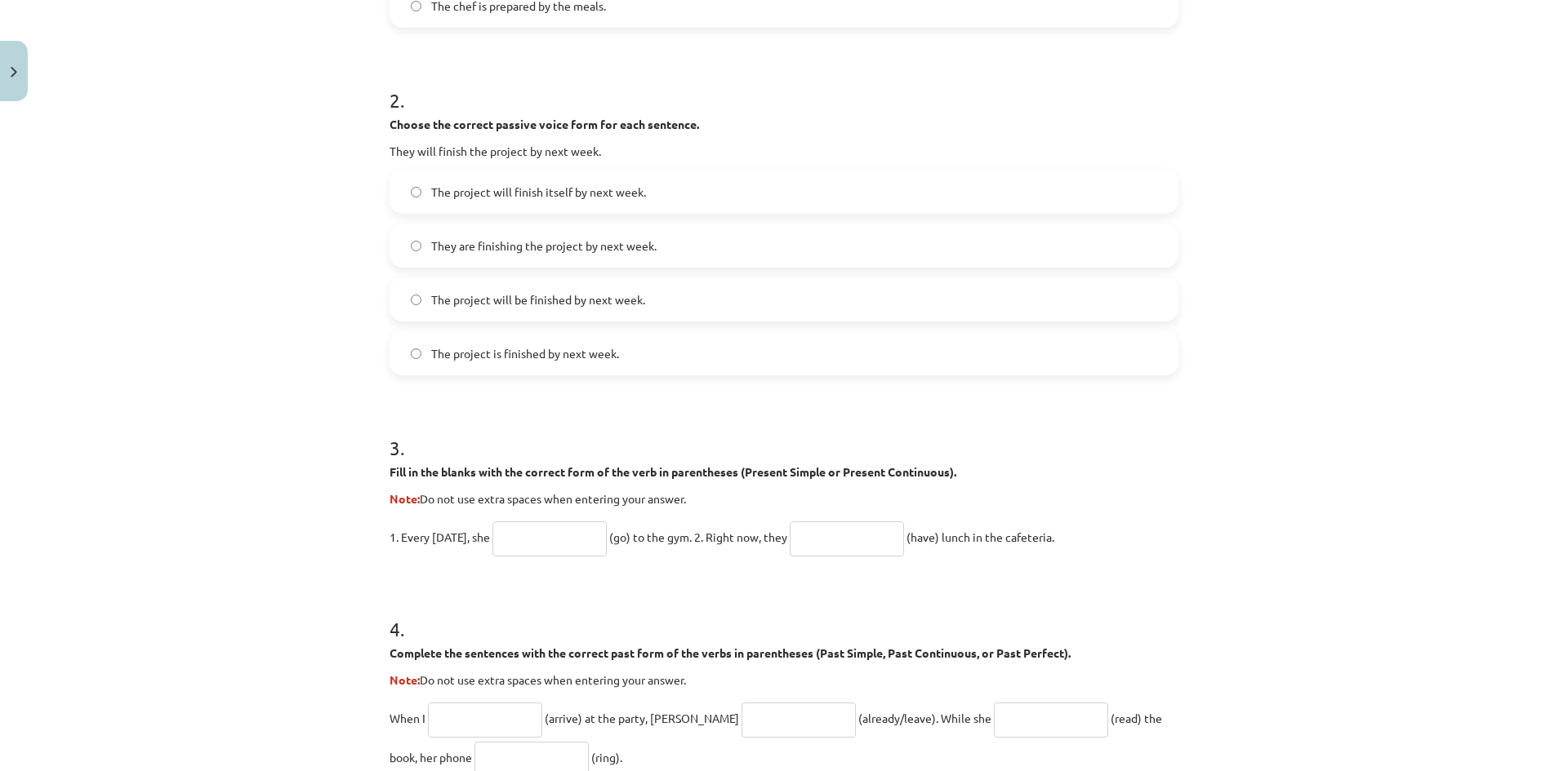
click at [547, 543] on input "text" at bounding box center [549, 538] width 114 height 35
type input "****"
click at [851, 545] on input "text" at bounding box center [847, 538] width 114 height 35
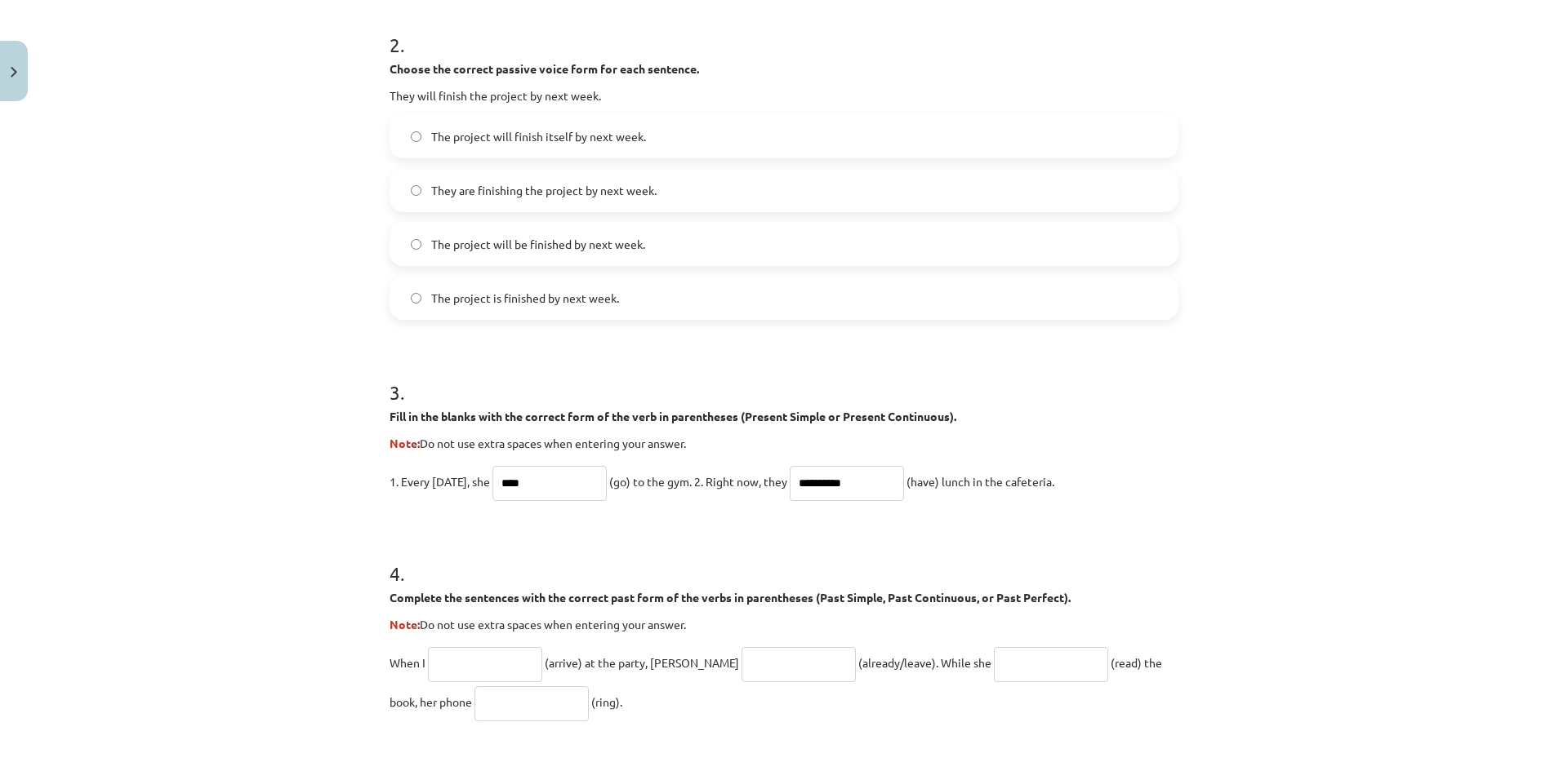
scroll to position [775, 0]
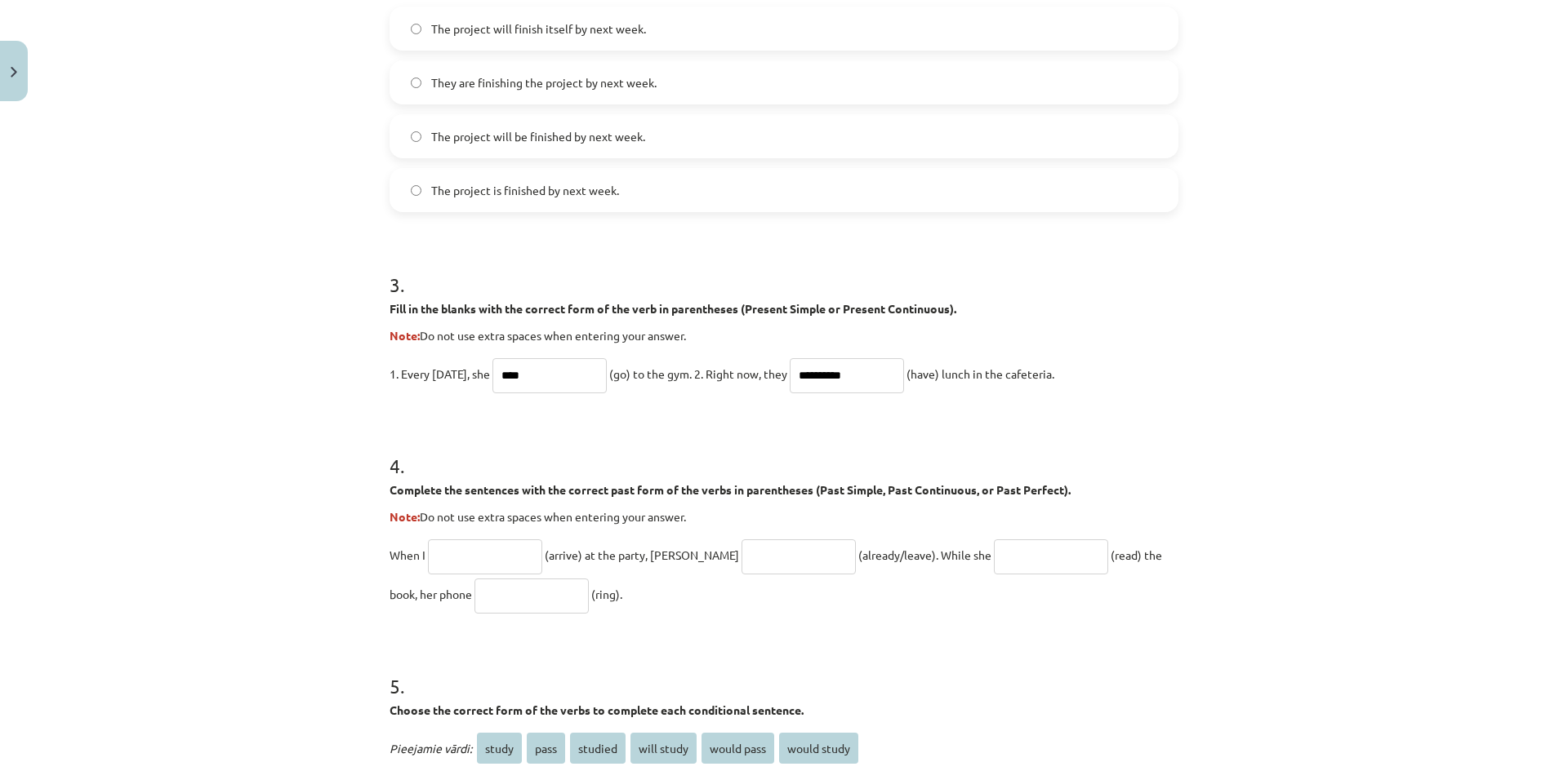
type input "**********"
click at [455, 555] on input "text" at bounding box center [485, 556] width 114 height 35
type input "*******"
click at [741, 554] on input "text" at bounding box center [798, 556] width 114 height 35
click at [769, 555] on input "***" at bounding box center [798, 556] width 114 height 35
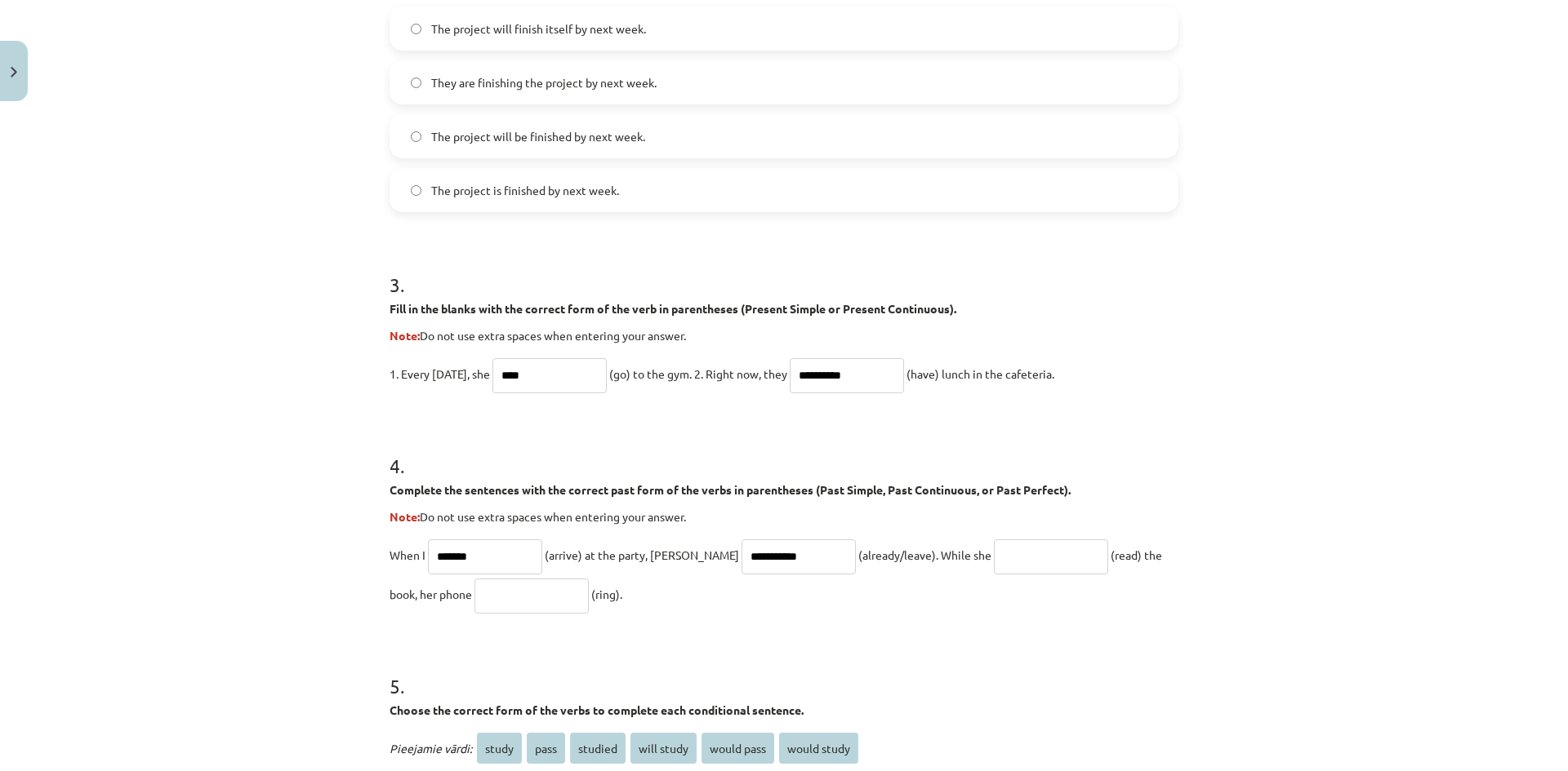
click at [998, 553] on input "text" at bounding box center [1051, 556] width 114 height 35
click at [763, 559] on input "**********" at bounding box center [798, 556] width 114 height 35
type input "**********"
click at [994, 551] on input "text" at bounding box center [1051, 556] width 114 height 35
click at [502, 592] on input "text" at bounding box center [531, 595] width 114 height 35
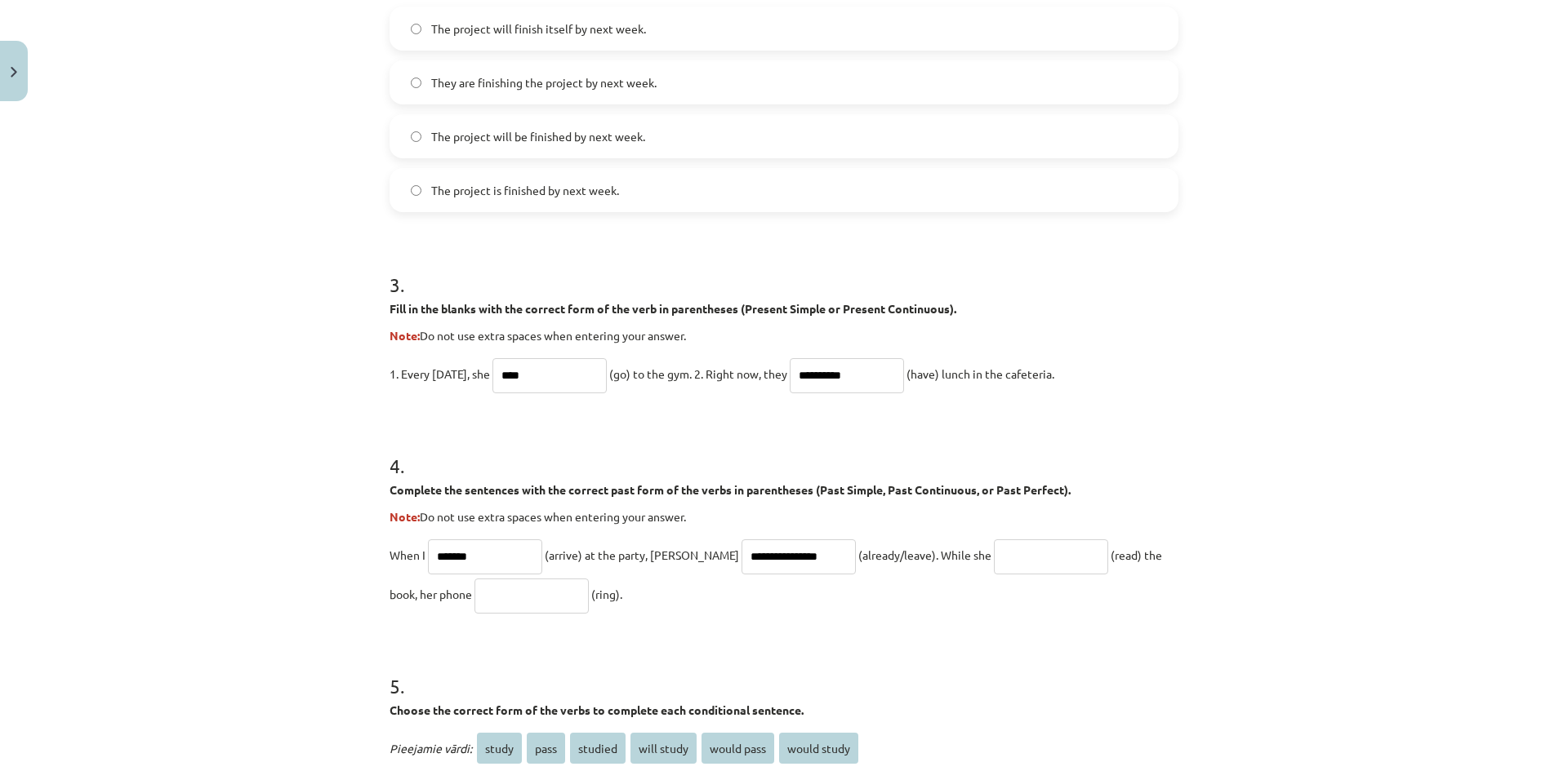
click at [994, 554] on input "text" at bounding box center [1051, 556] width 114 height 35
type input "**********"
click at [474, 593] on input "text" at bounding box center [531, 595] width 114 height 35
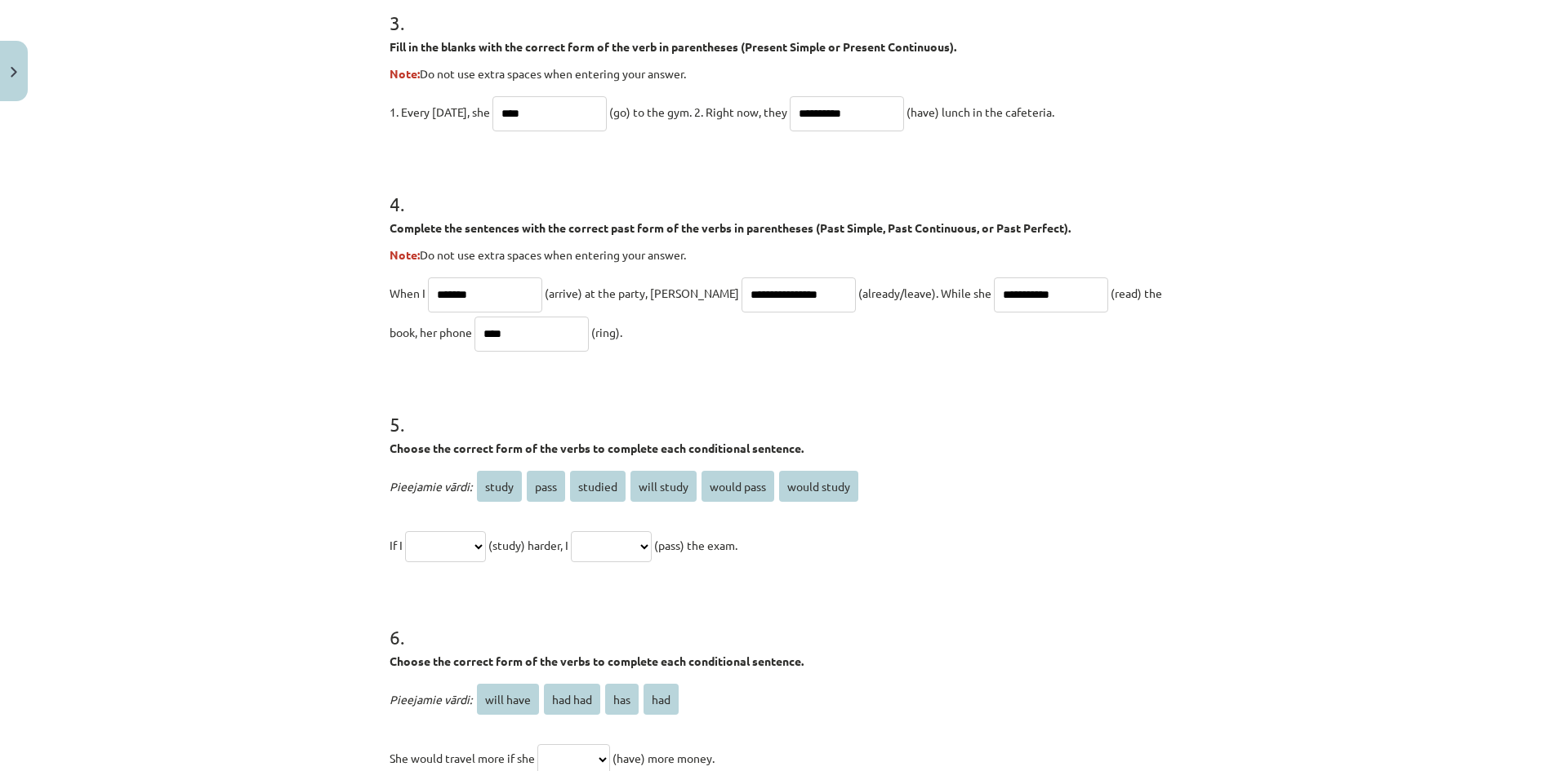
scroll to position [1102, 0]
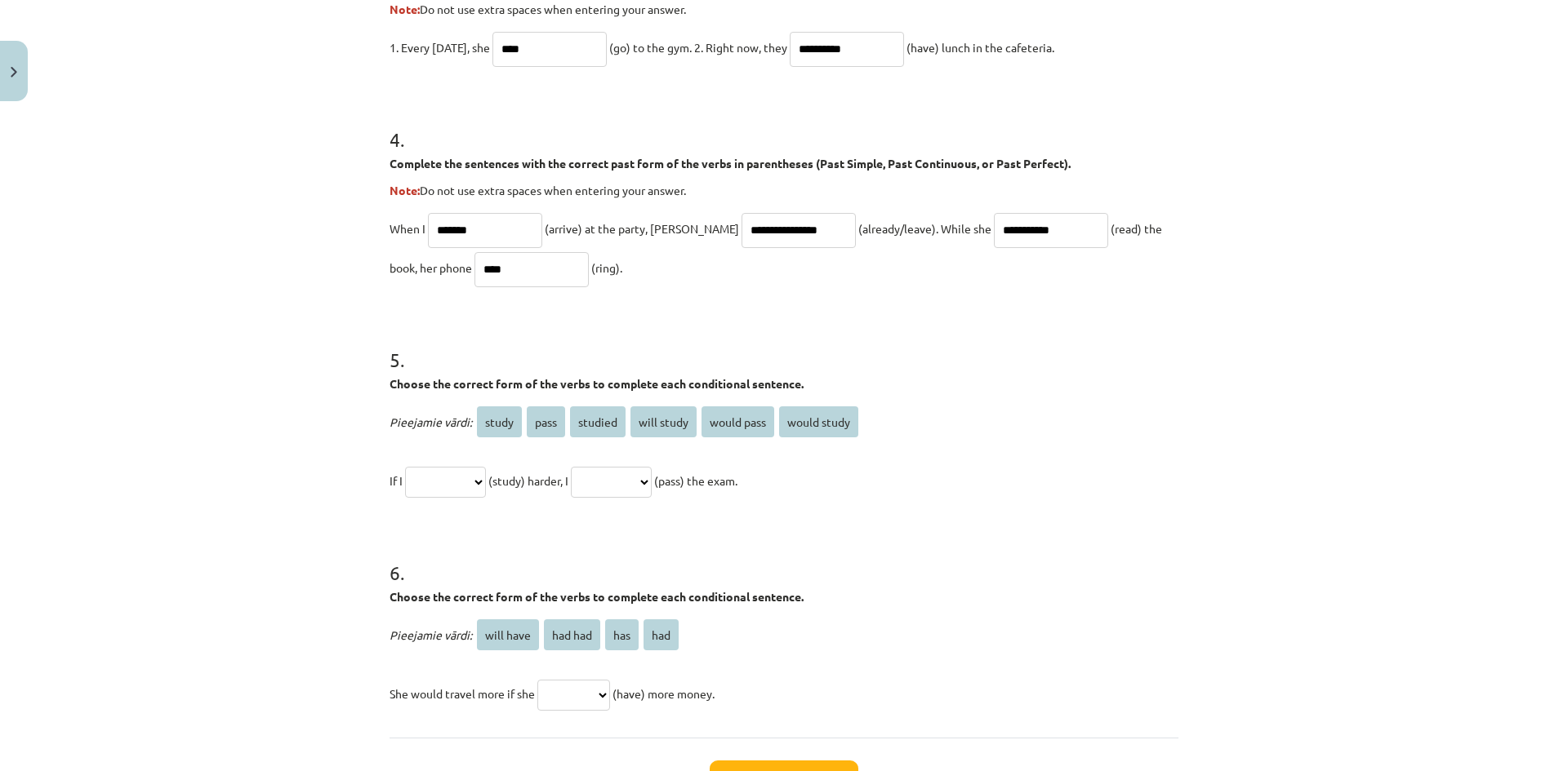
type input "****"
click at [454, 476] on select "**********" at bounding box center [446, 482] width 81 height 31
select select "*****"
click at [405, 467] on select "**********" at bounding box center [446, 482] width 81 height 31
click at [626, 475] on select "**********" at bounding box center [611, 482] width 81 height 31
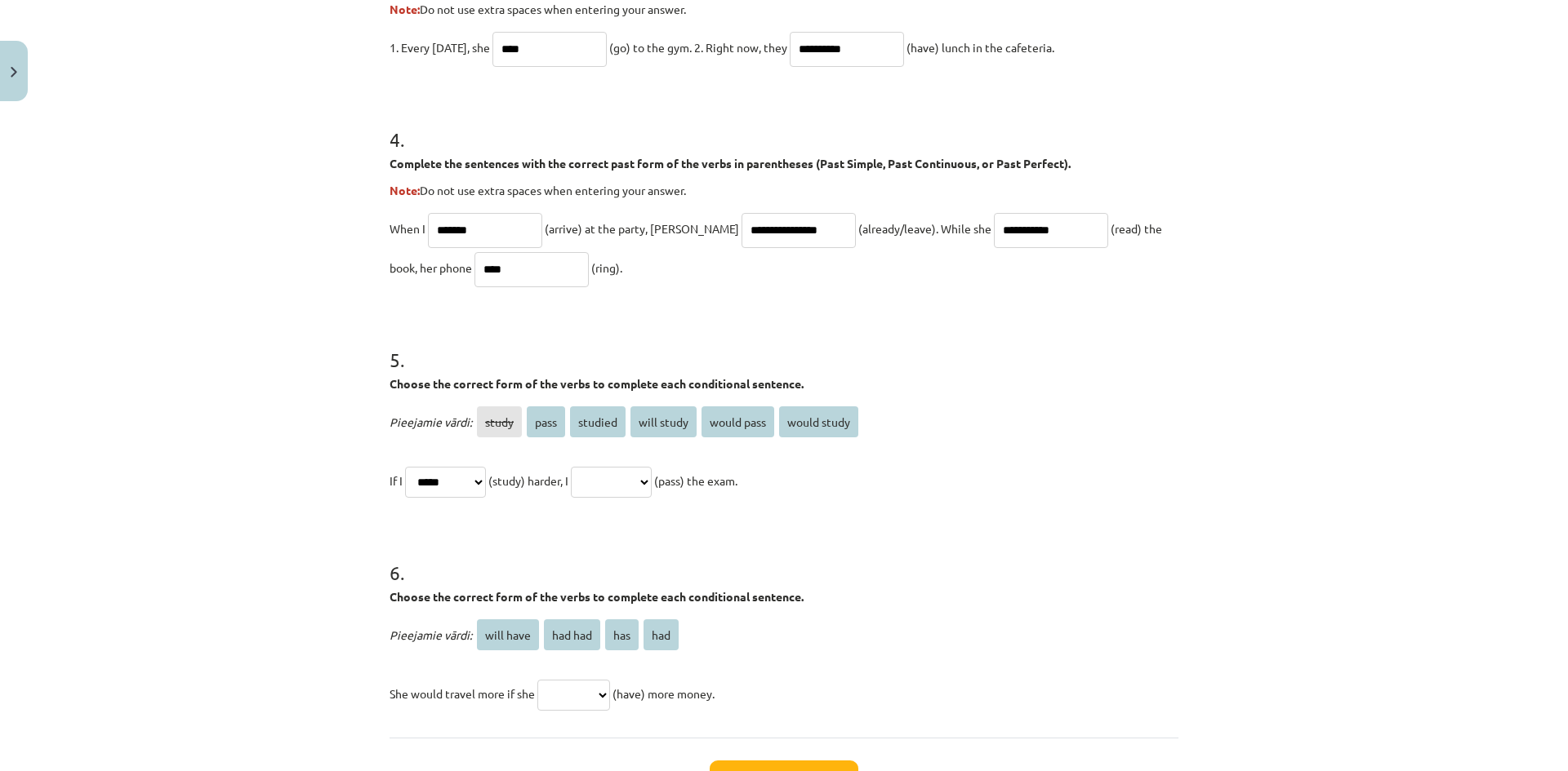
select select "**********"
click at [590, 467] on select "**********" at bounding box center [611, 482] width 81 height 31
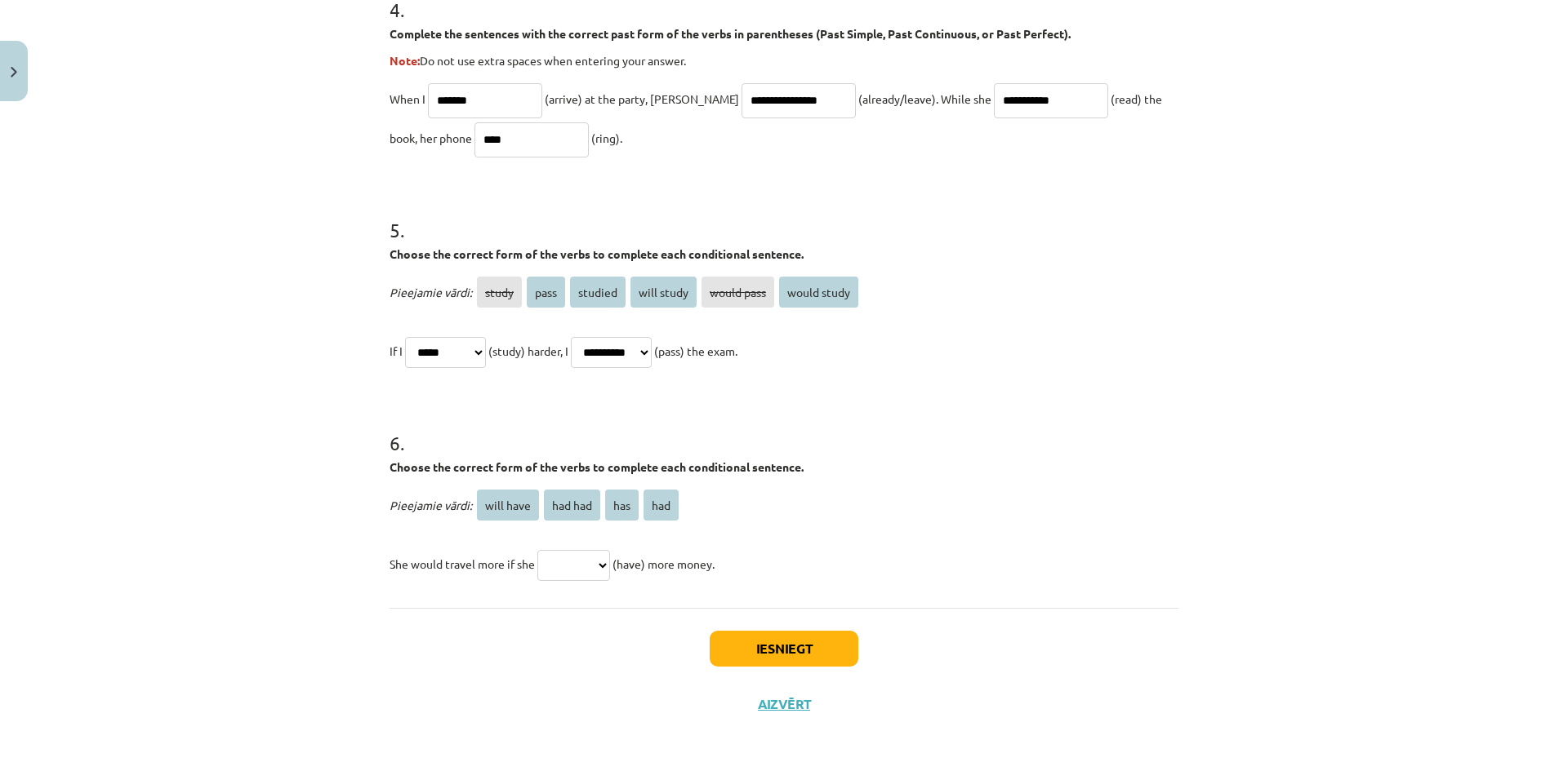
scroll to position [1233, 0]
click at [596, 565] on select "********* ******* *** ***" at bounding box center [573, 564] width 72 height 31
select select "*******"
click at [538, 549] on select "********* ******* *** ***" at bounding box center [573, 564] width 72 height 31
click at [788, 644] on button "Iesniegt" at bounding box center [784, 647] width 148 height 36
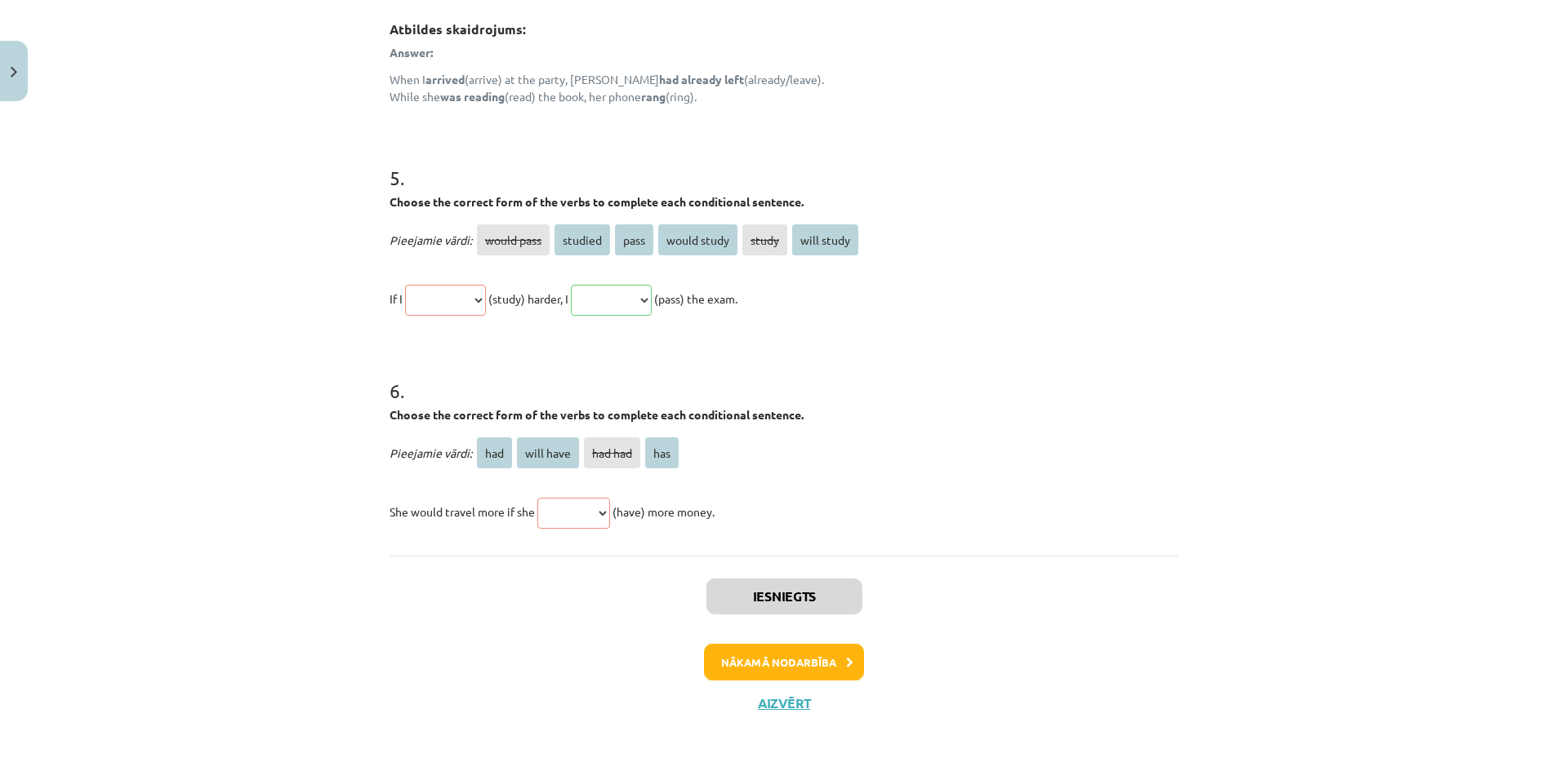
scroll to position [1524, 0]
click at [801, 667] on button "Nākamā nodarbība" at bounding box center [783, 662] width 160 height 37
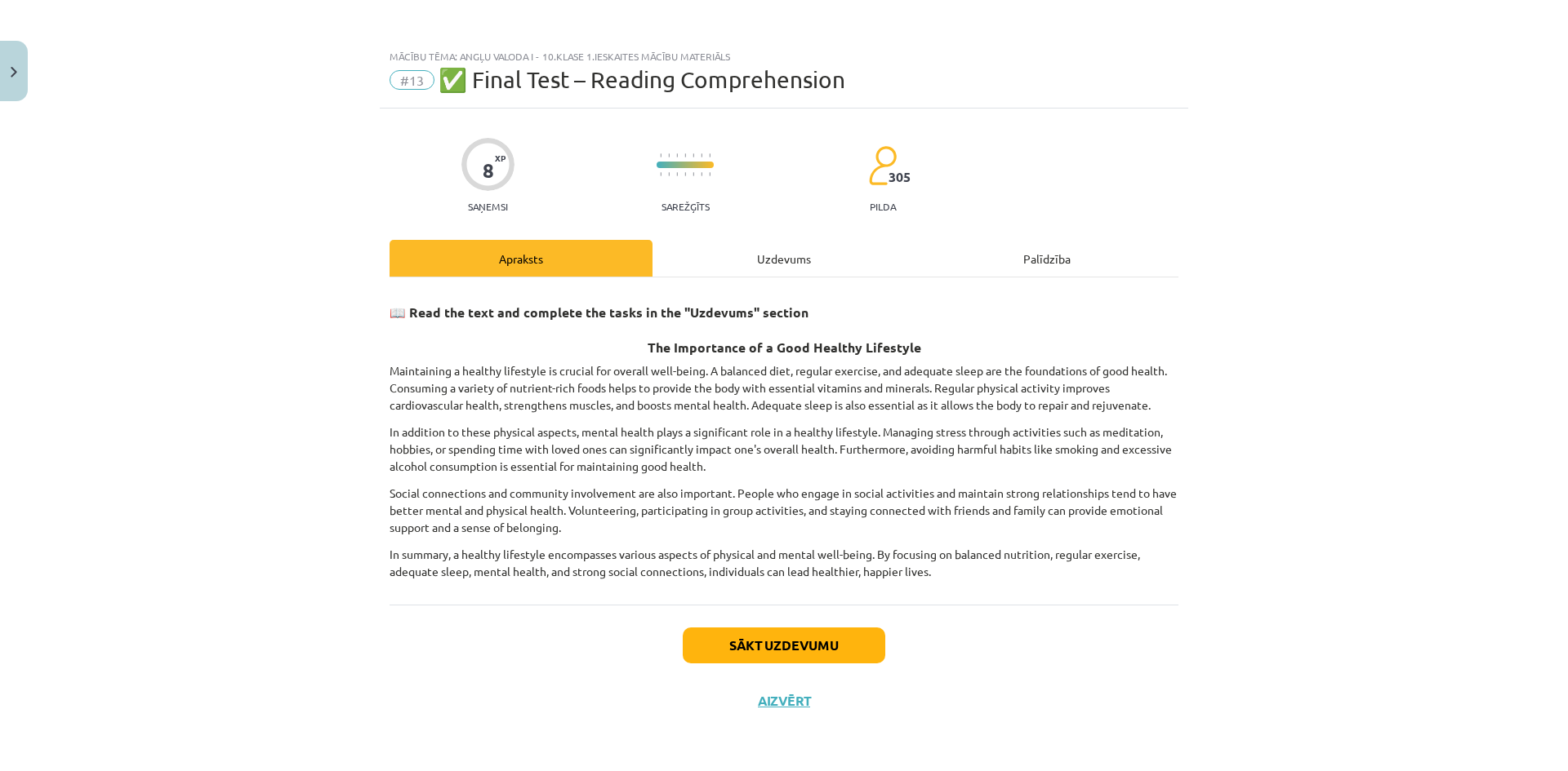
click at [769, 253] on div "Uzdevums" at bounding box center [784, 258] width 263 height 37
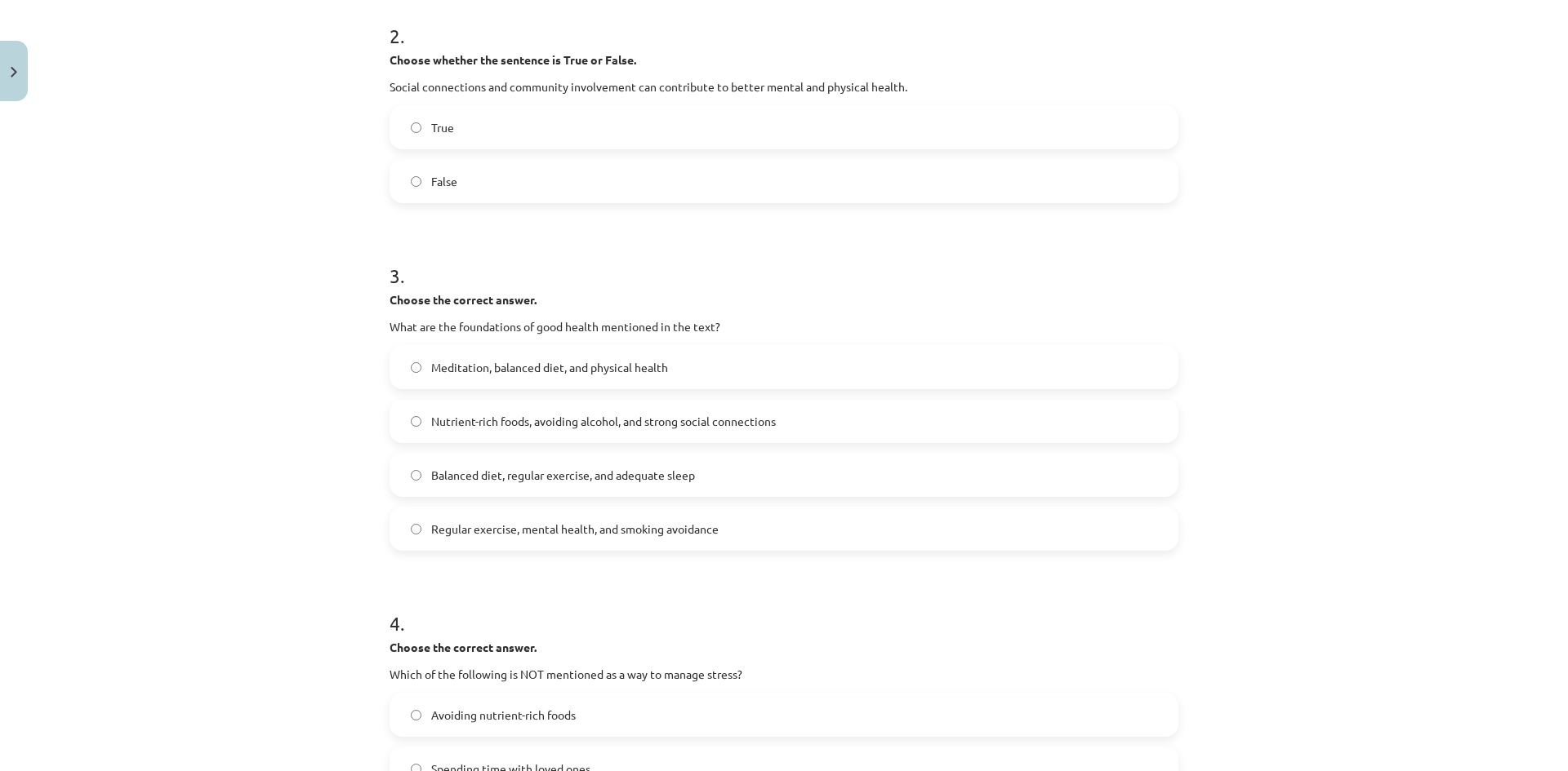
scroll to position [327, 0]
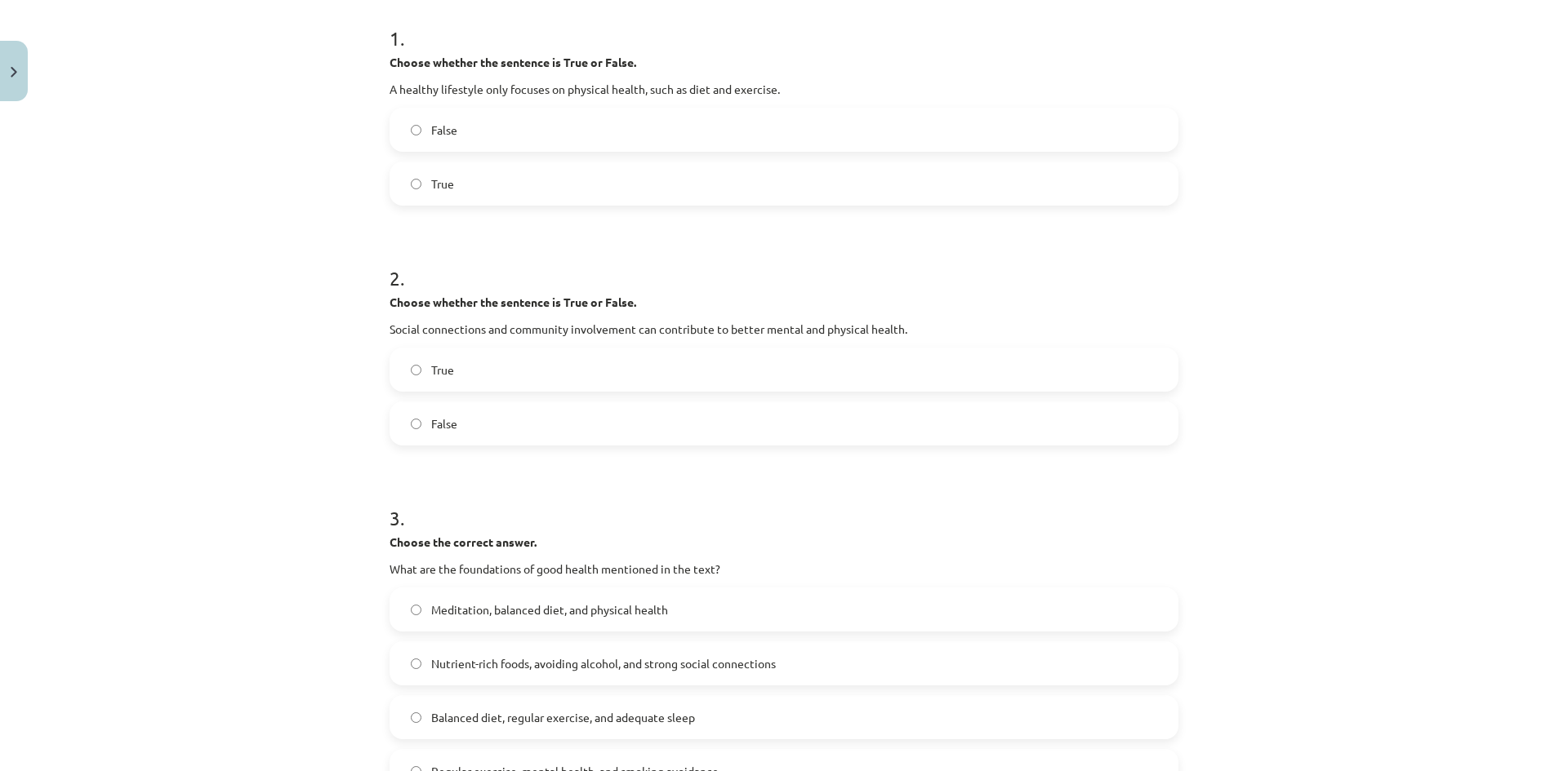
click at [445, 131] on span "False" at bounding box center [444, 129] width 26 height 17
click at [484, 377] on label "True" at bounding box center [784, 369] width 786 height 41
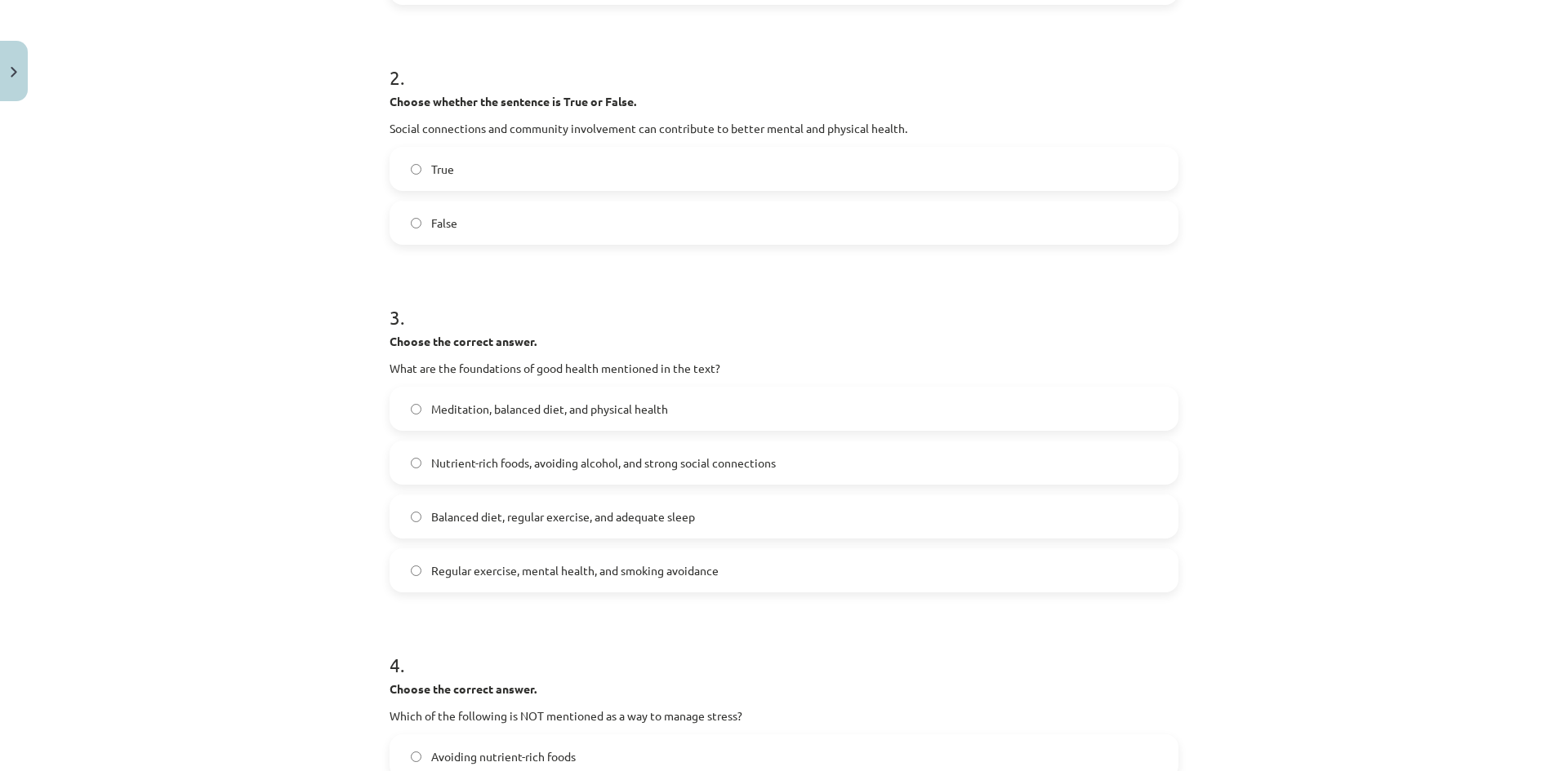
scroll to position [571, 0]
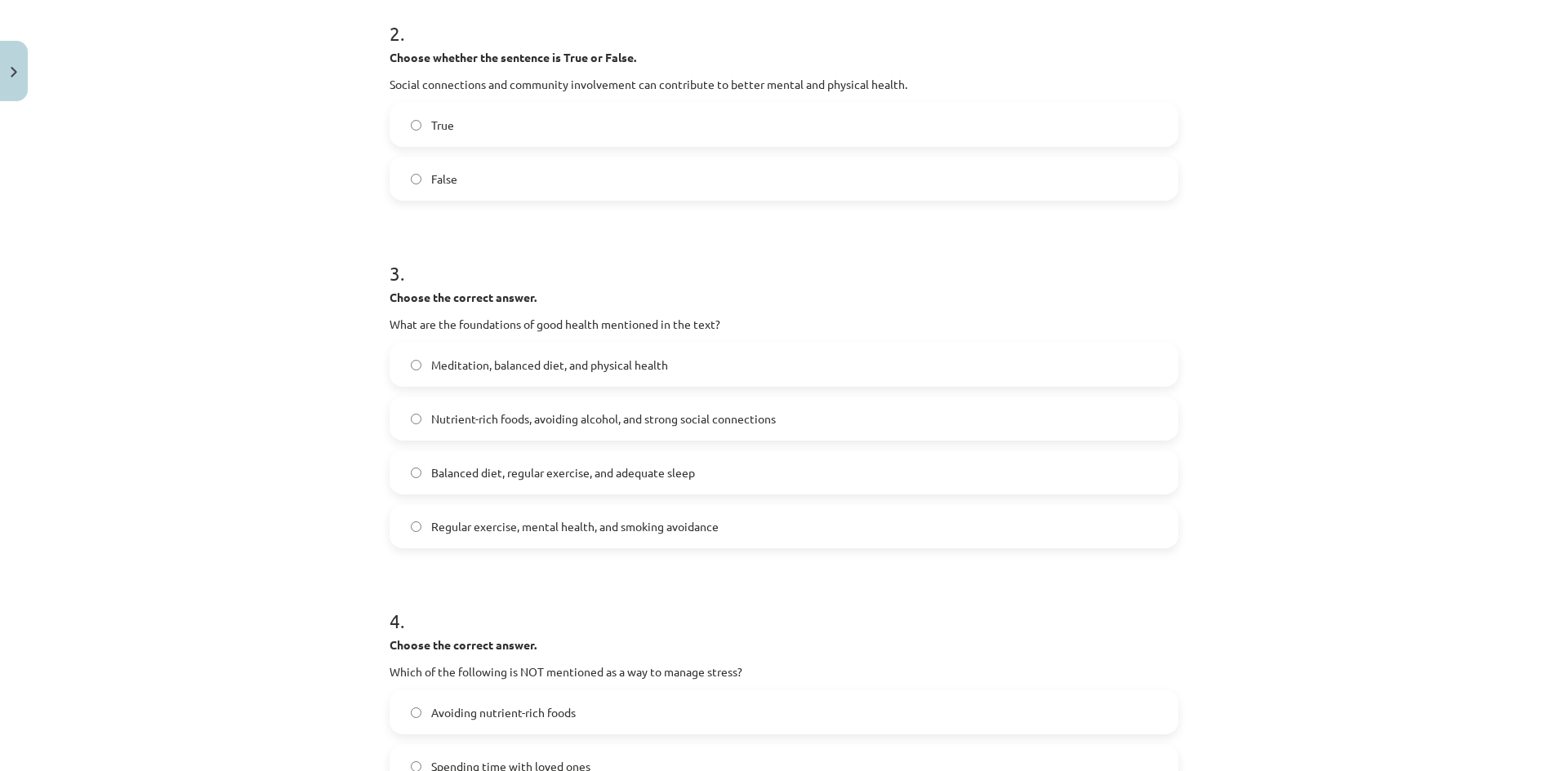
click at [530, 477] on span "Balanced diet, regular exercise, and adequate sleep" at bounding box center [563, 472] width 263 height 17
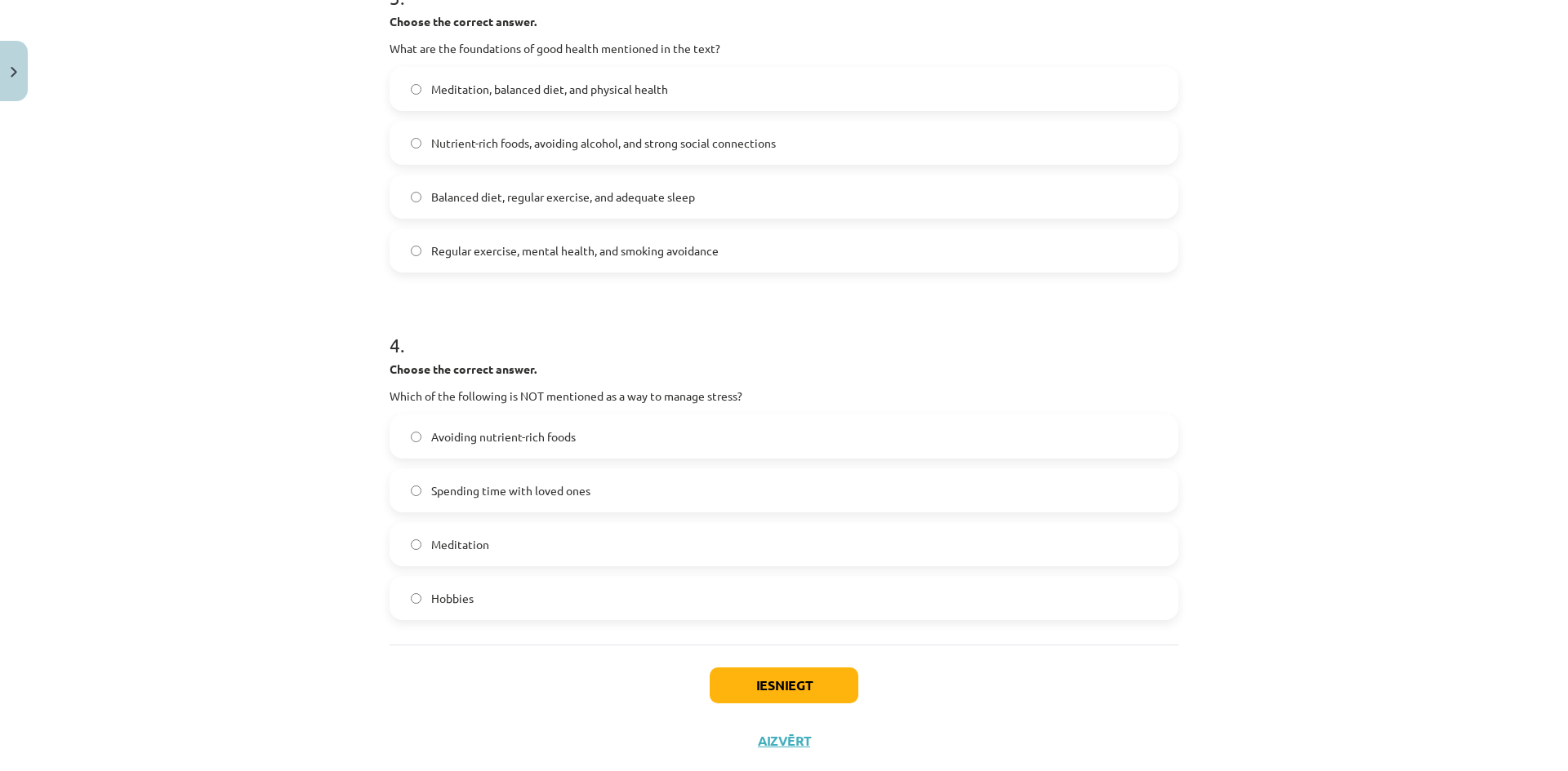
scroll to position [885, 0]
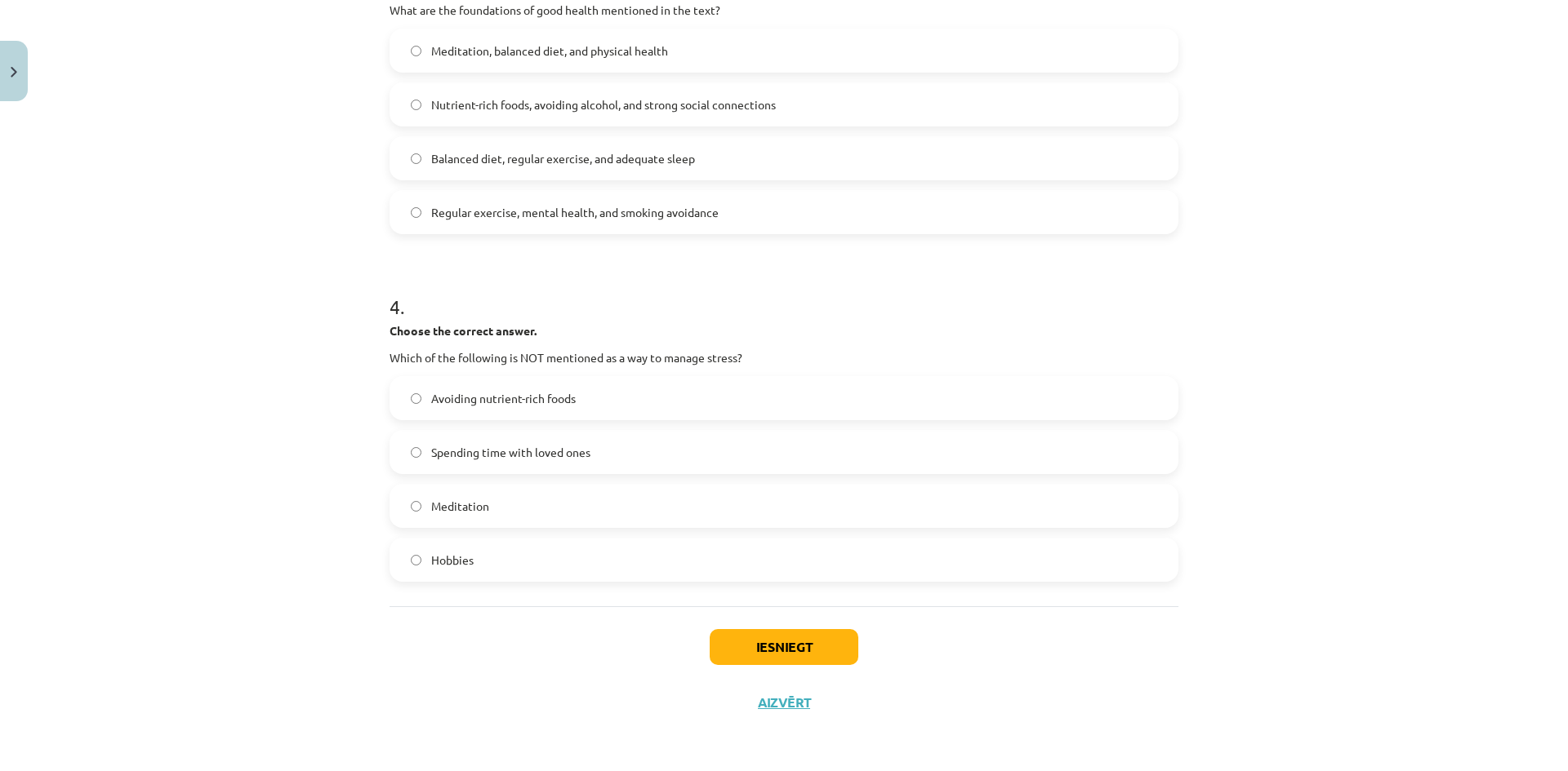
click at [497, 565] on label "Hobbies" at bounding box center [784, 560] width 786 height 41
click at [769, 651] on button "Iesniegt" at bounding box center [784, 647] width 148 height 36
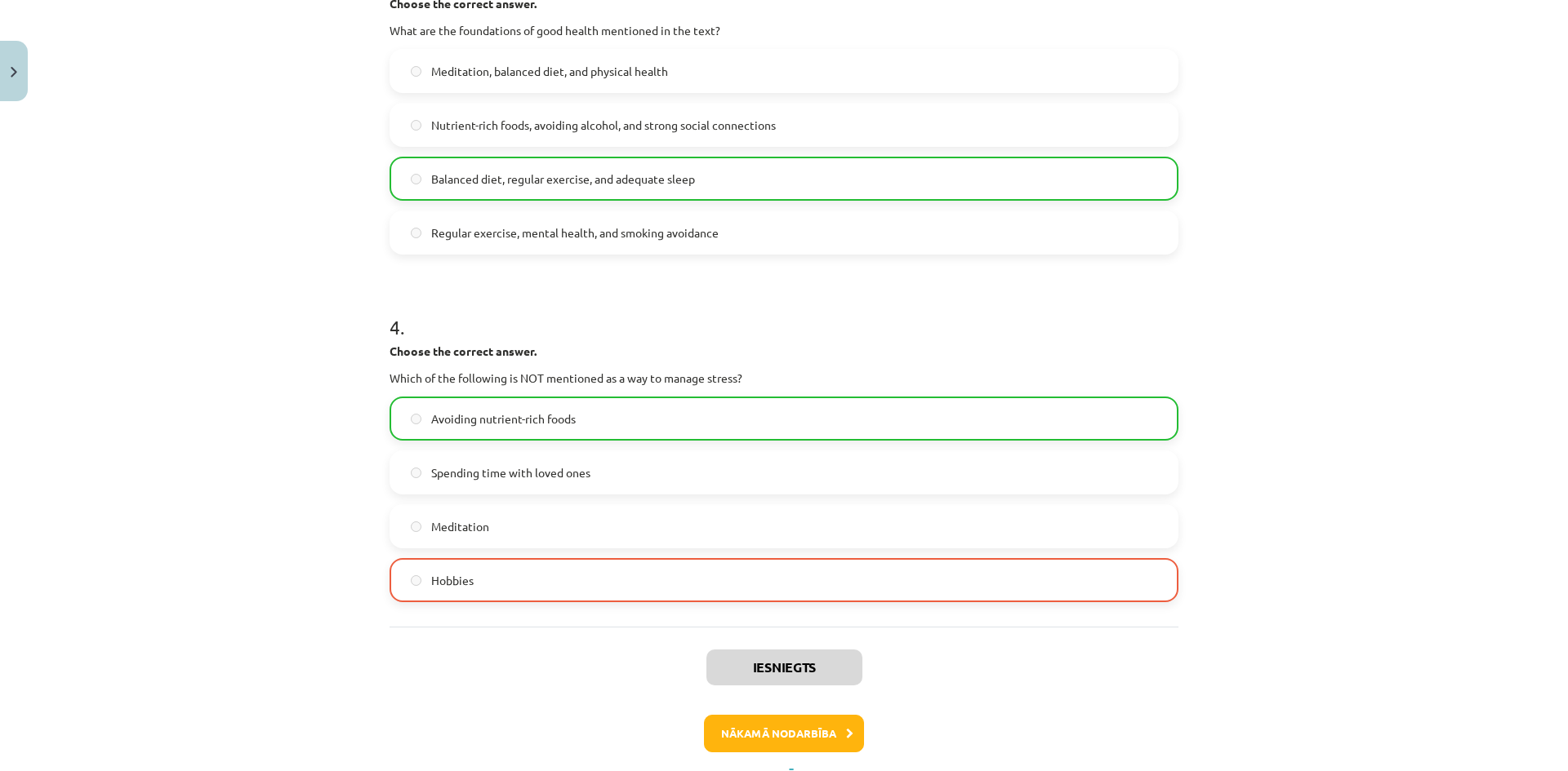
scroll to position [938, 0]
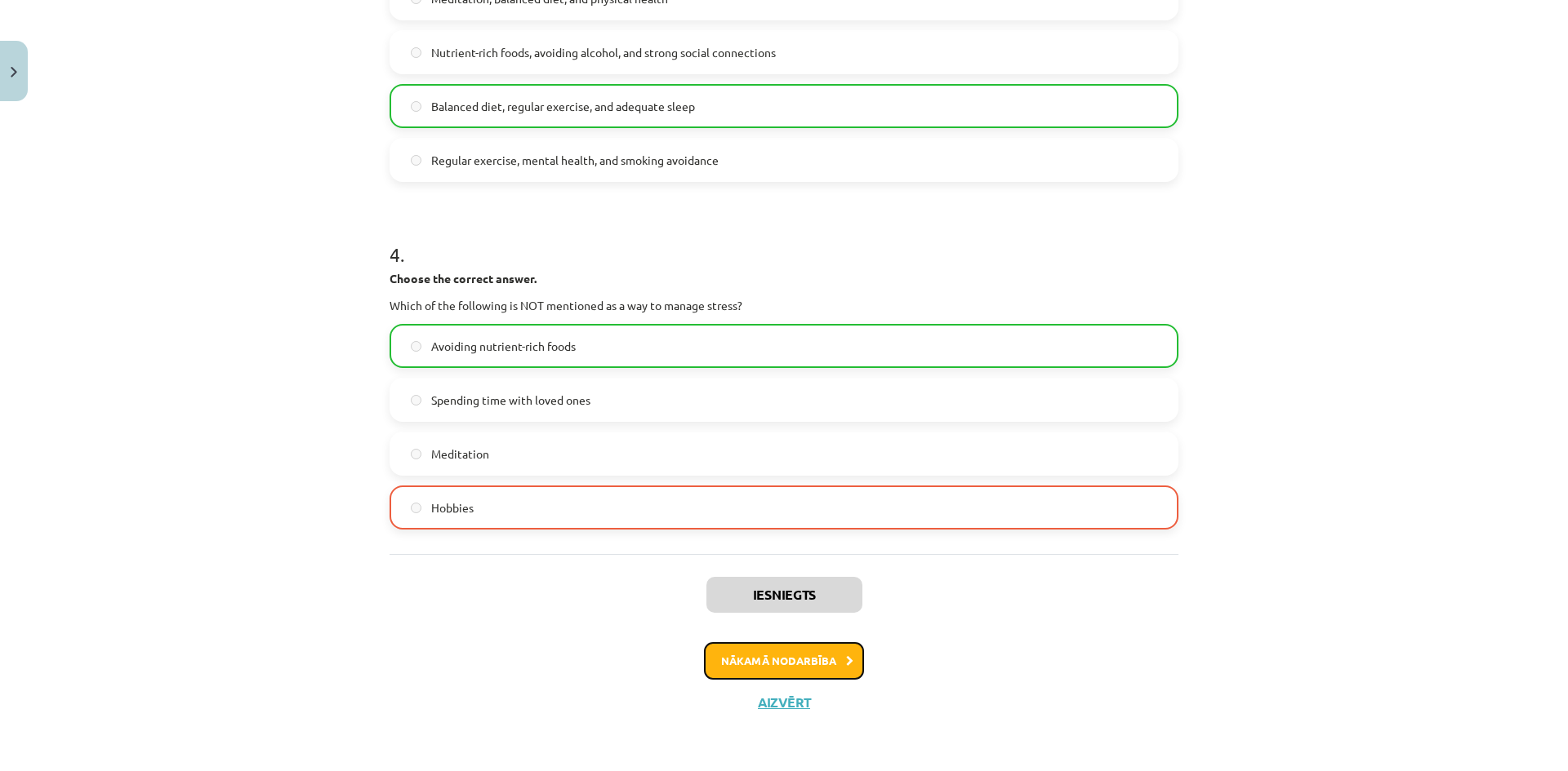
click at [789, 659] on button "Nākamā nodarbība" at bounding box center [783, 661] width 160 height 37
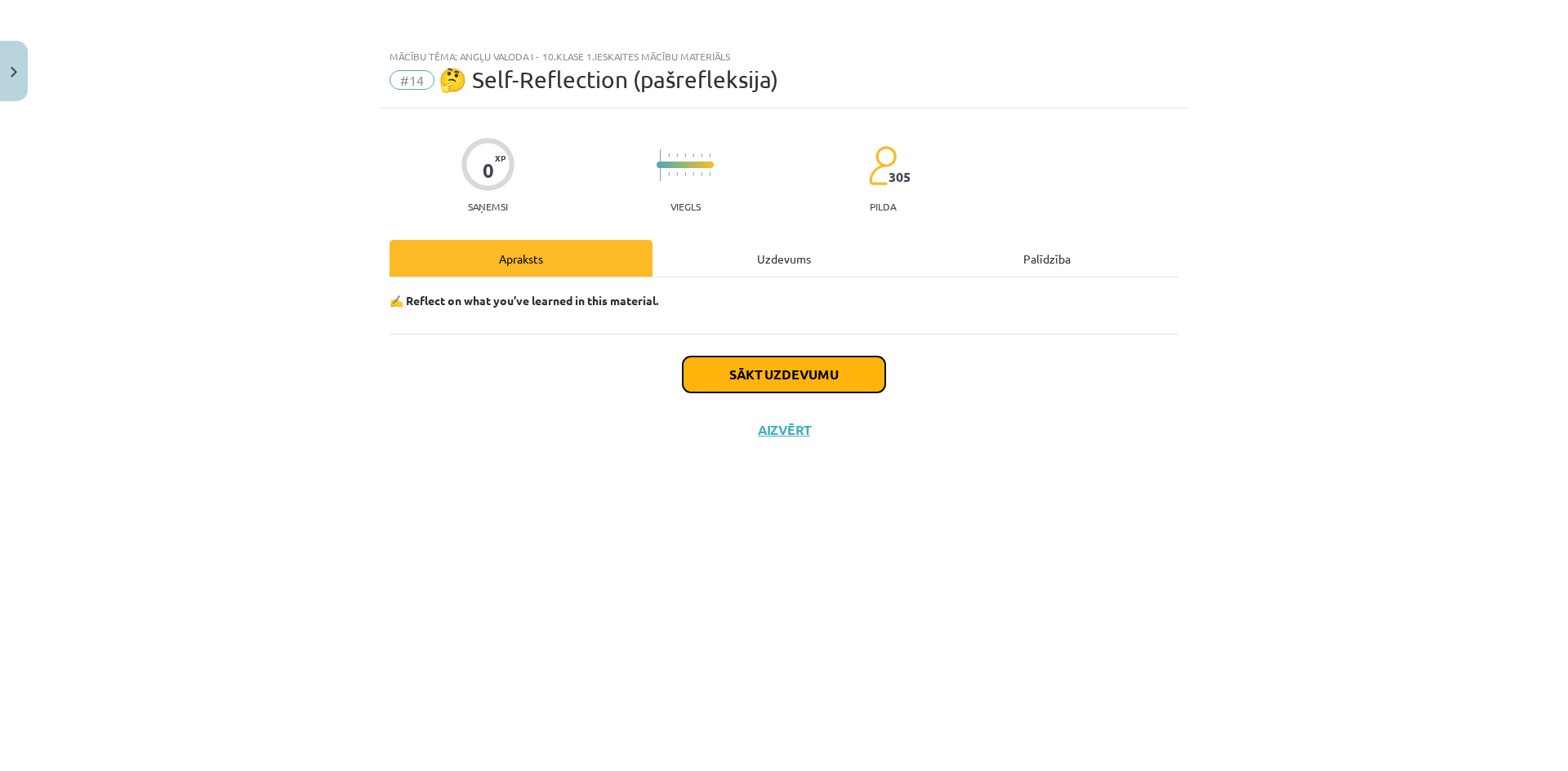
click at [822, 378] on button "Sākt uzdevumu" at bounding box center [784, 375] width 203 height 36
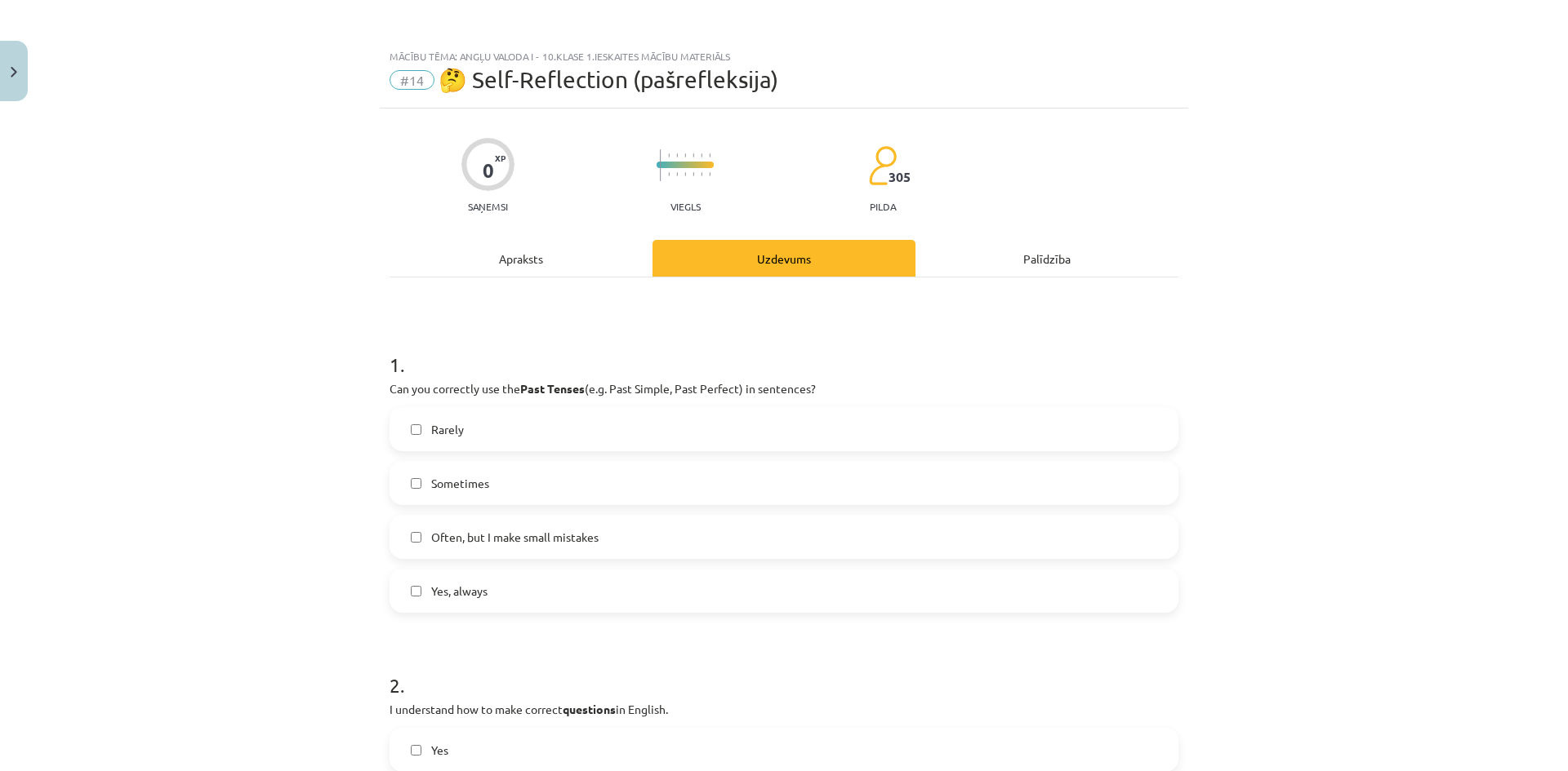
click at [535, 266] on div "Apraksts" at bounding box center [521, 258] width 263 height 37
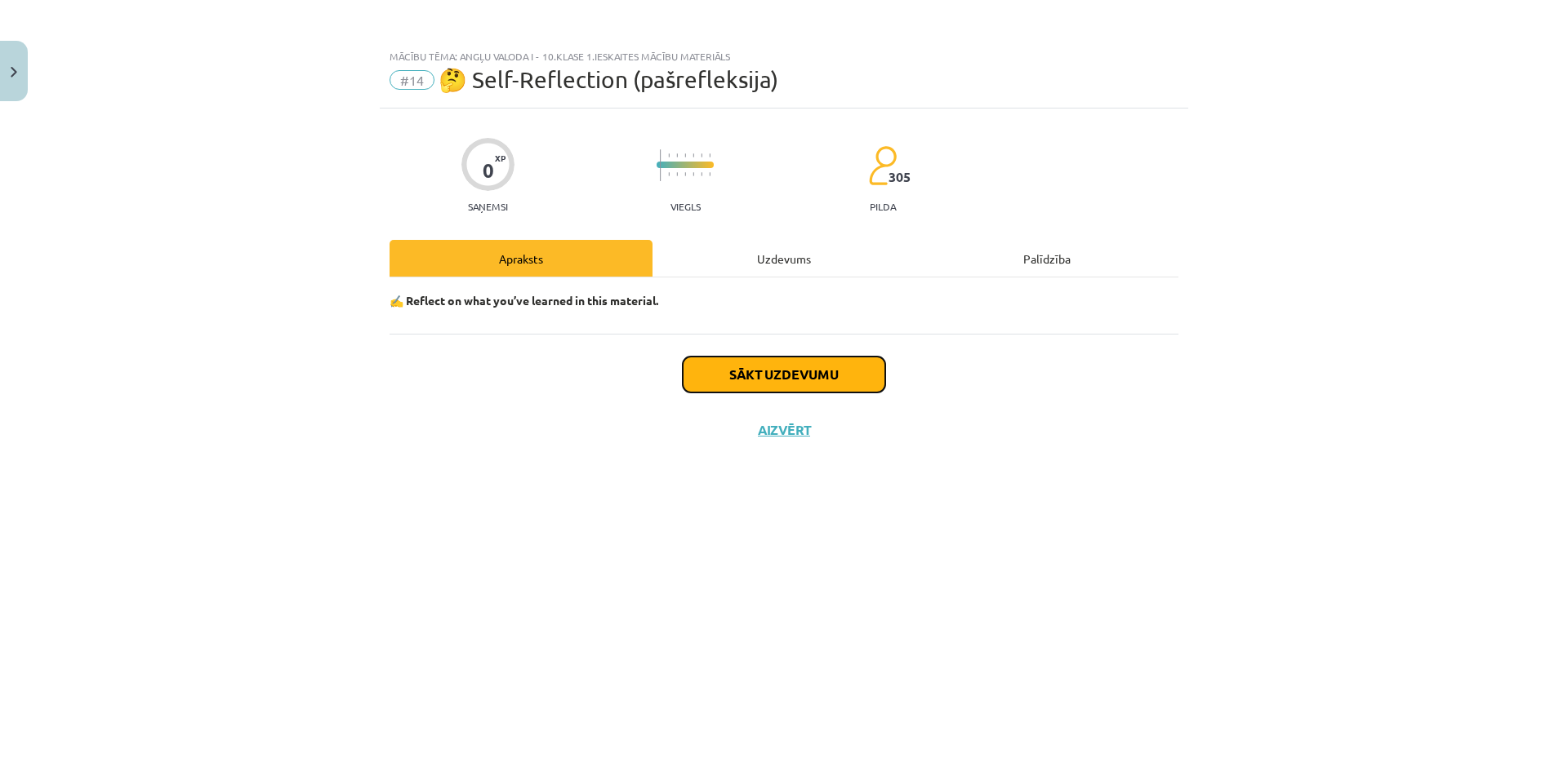
click at [783, 373] on button "Sākt uzdevumu" at bounding box center [784, 375] width 203 height 36
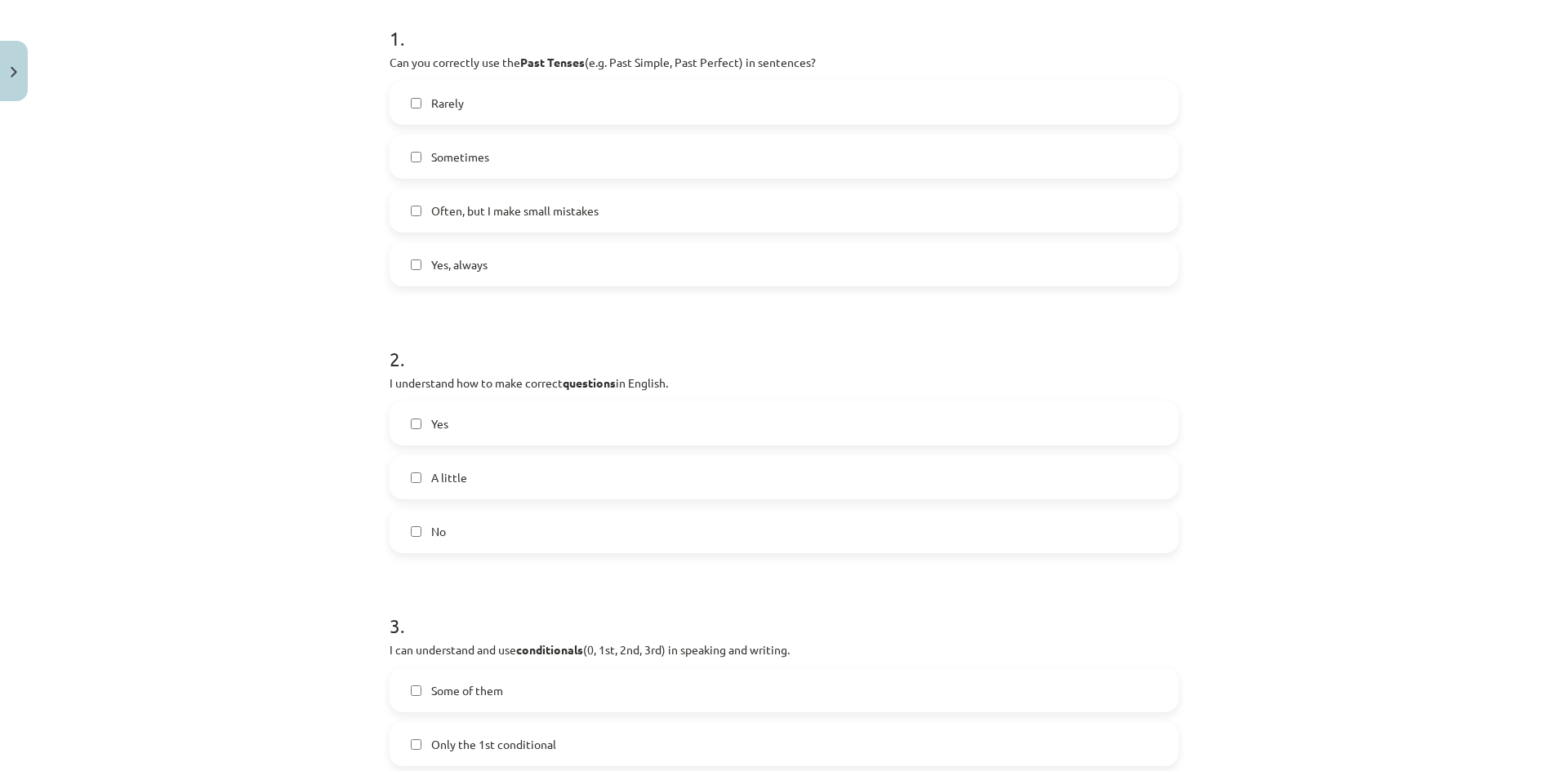
scroll to position [359, 0]
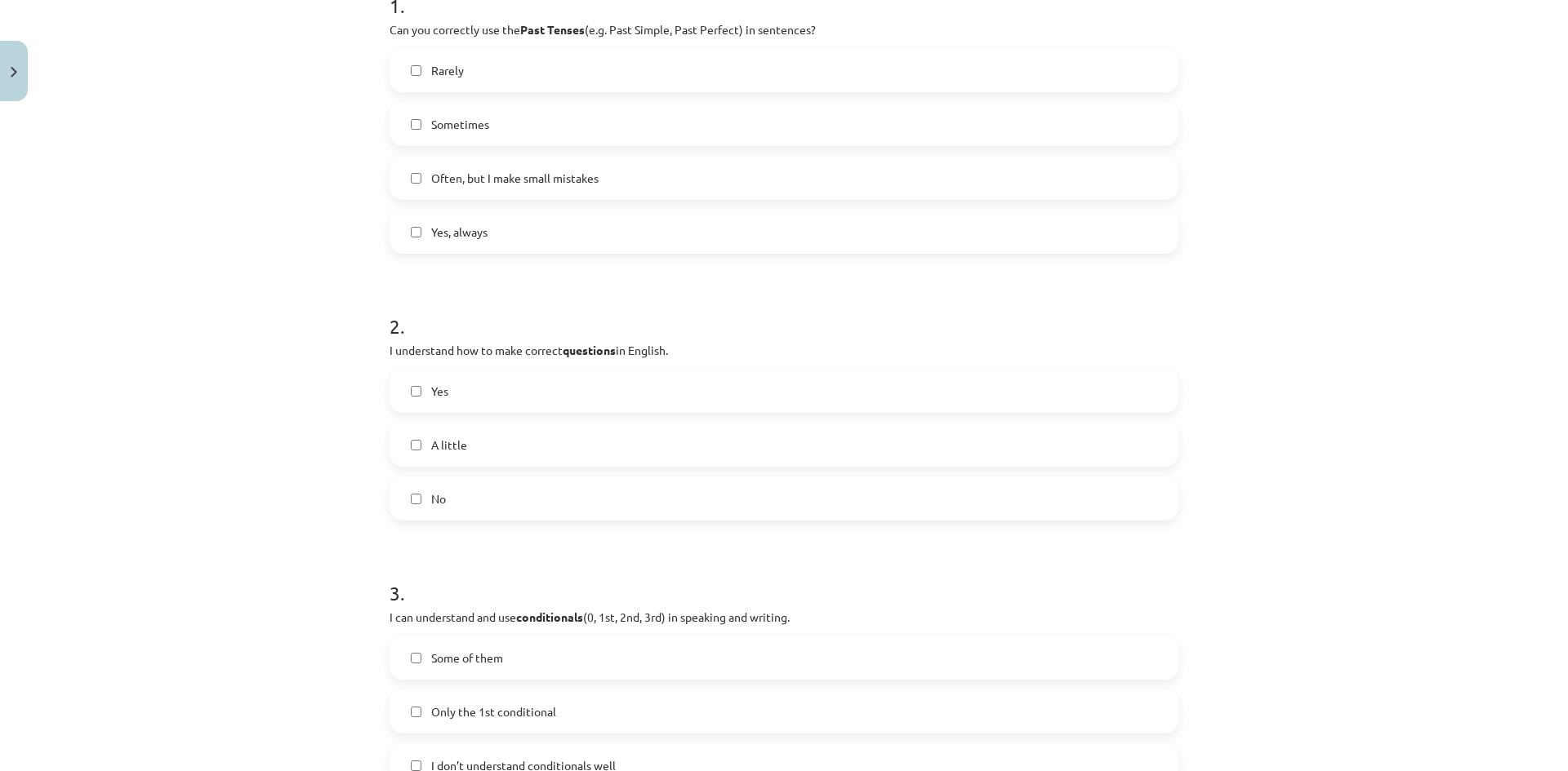
click at [418, 389] on label "Yes" at bounding box center [784, 391] width 786 height 41
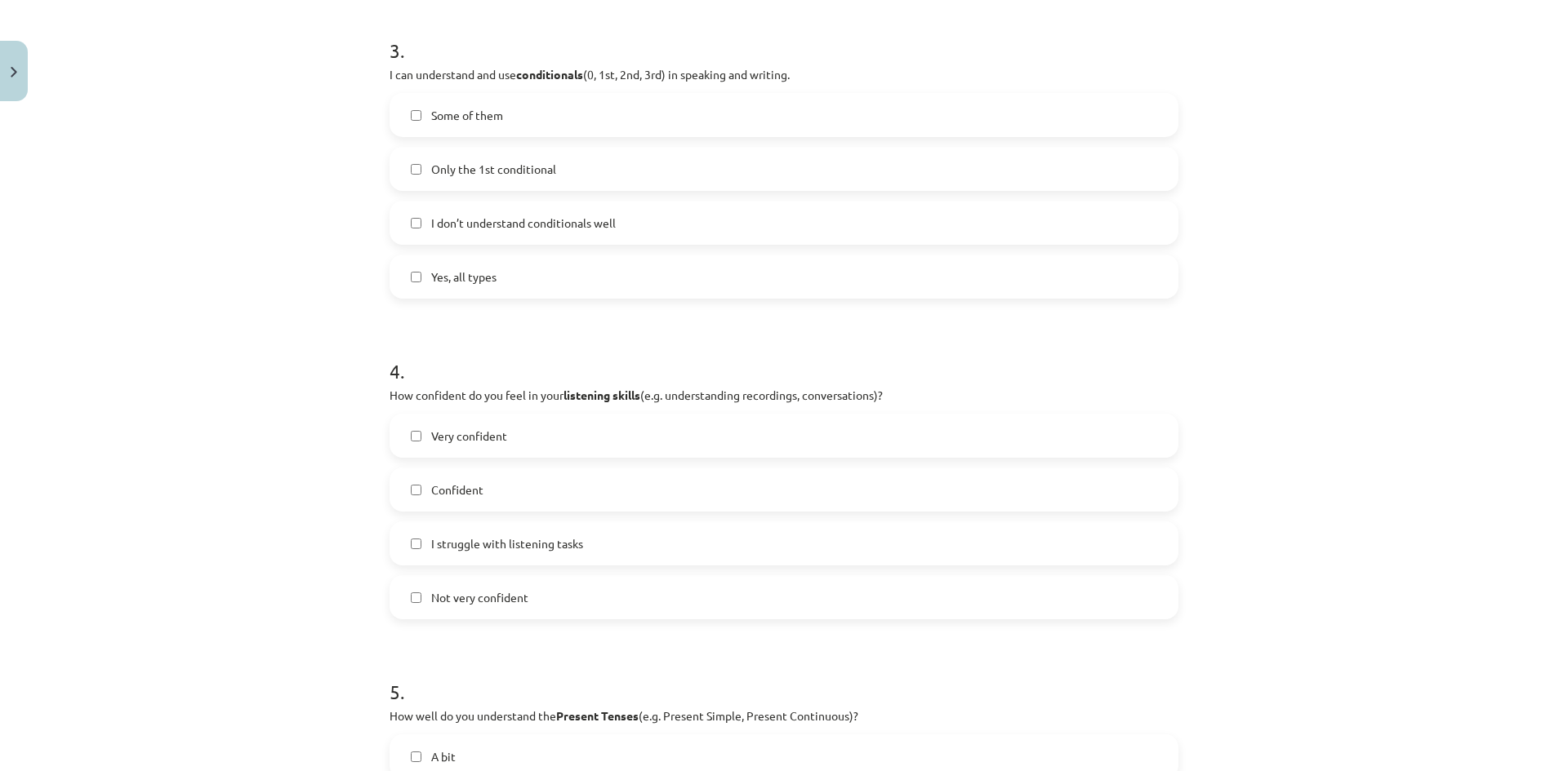
scroll to position [931, 0]
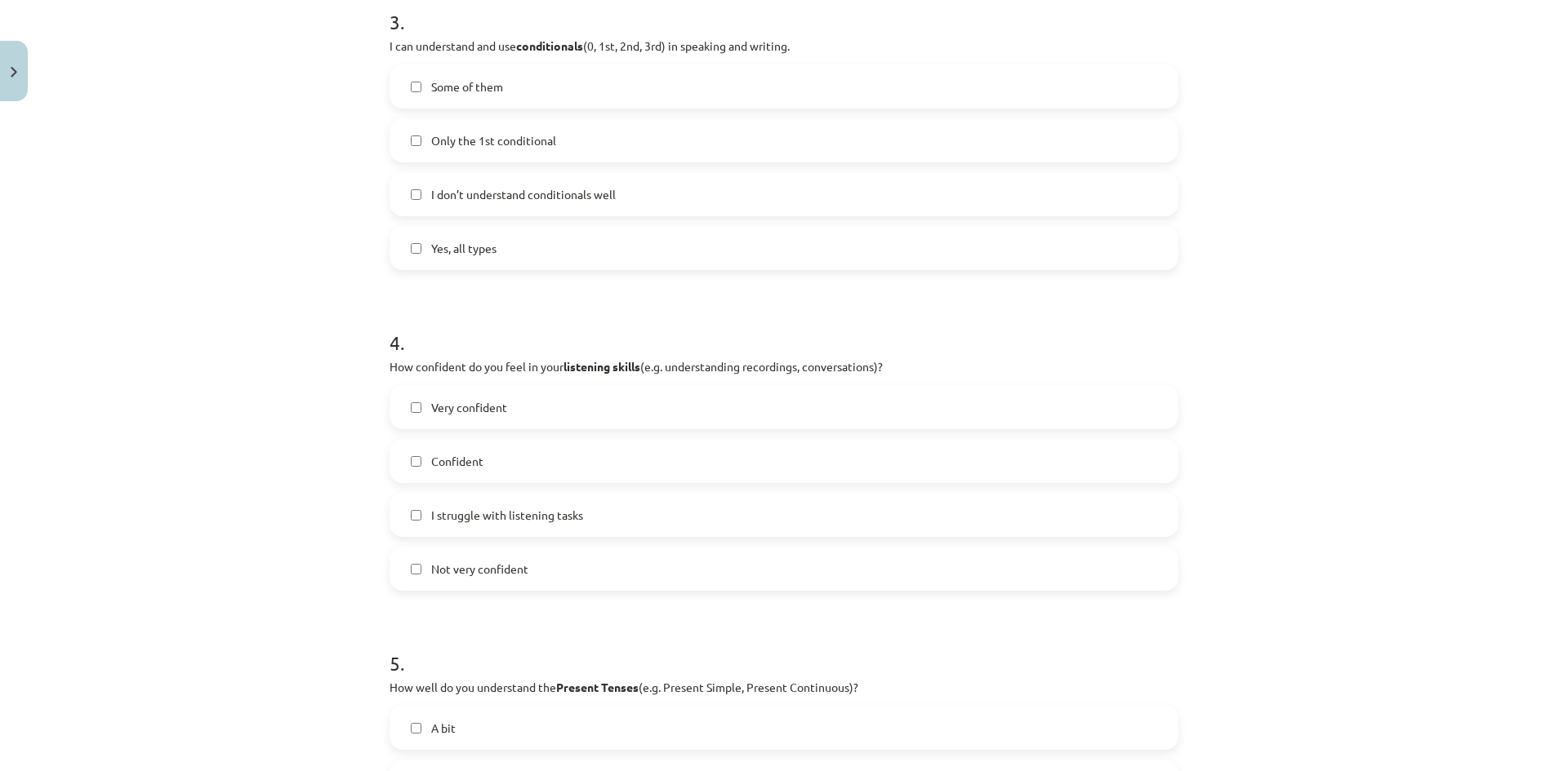
click at [494, 87] on span "Some of them" at bounding box center [467, 87] width 71 height 17
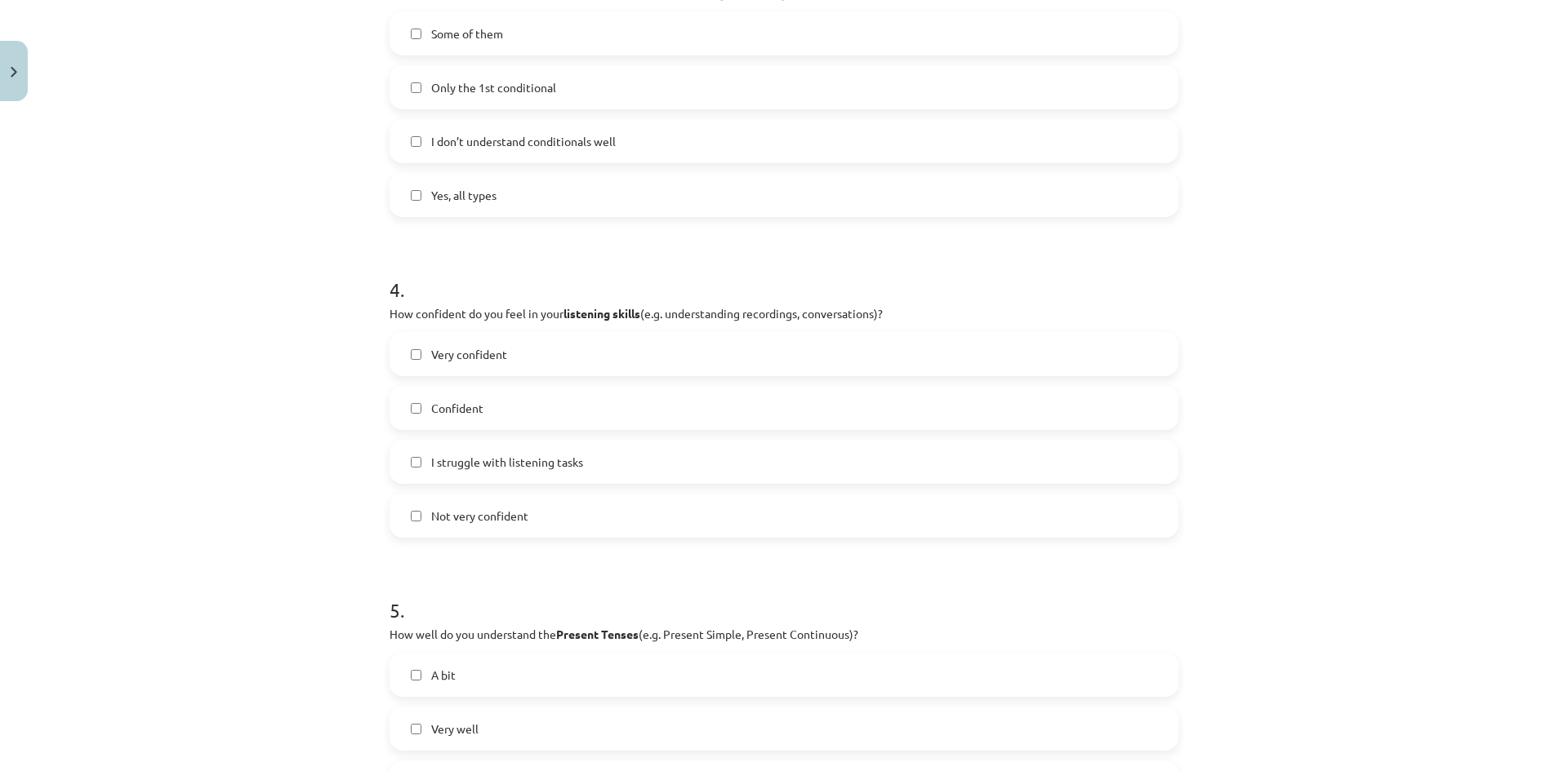
scroll to position [1012, 0]
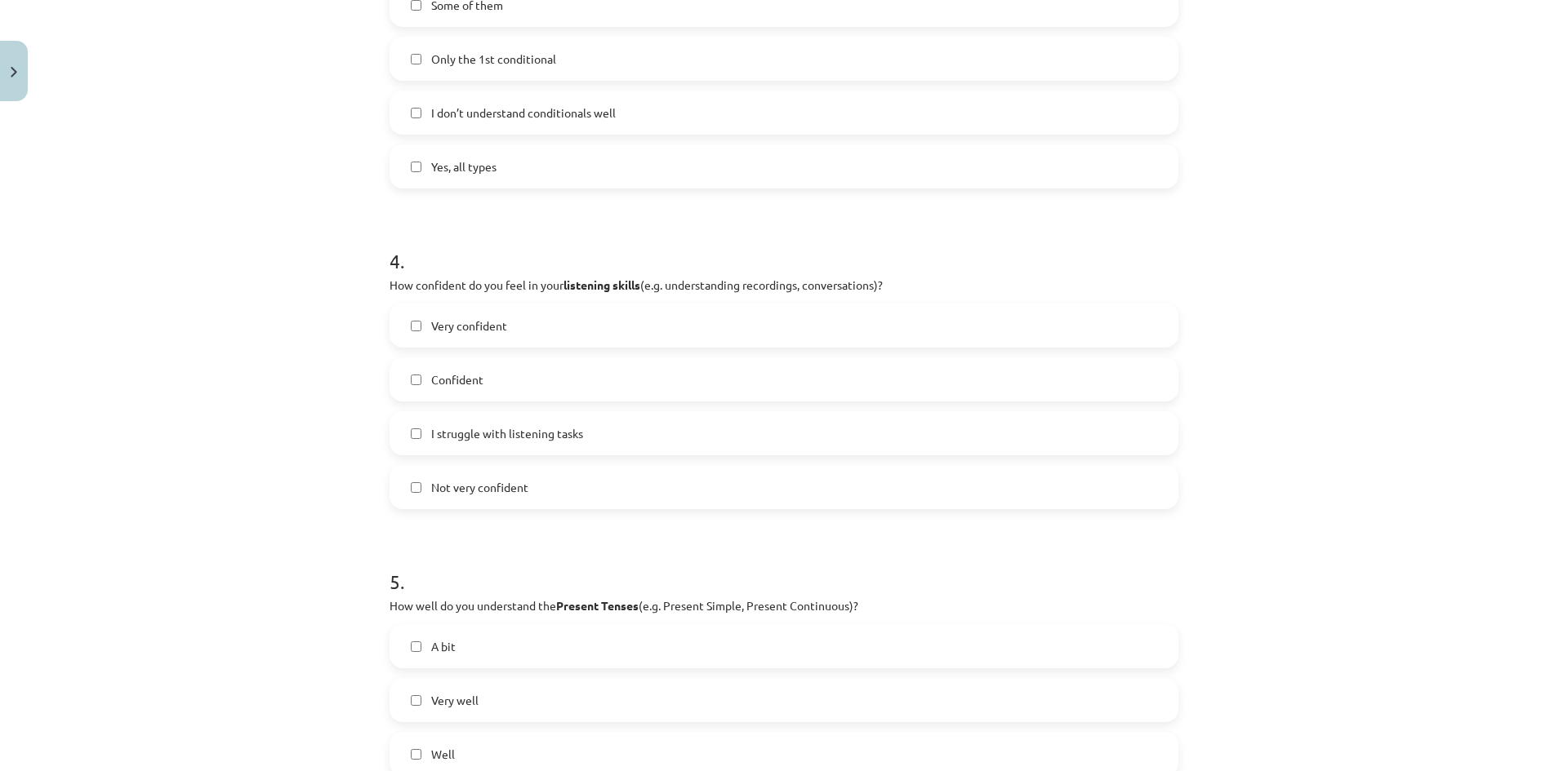
click at [575, 435] on span "I struggle with listening tasks" at bounding box center [507, 433] width 152 height 17
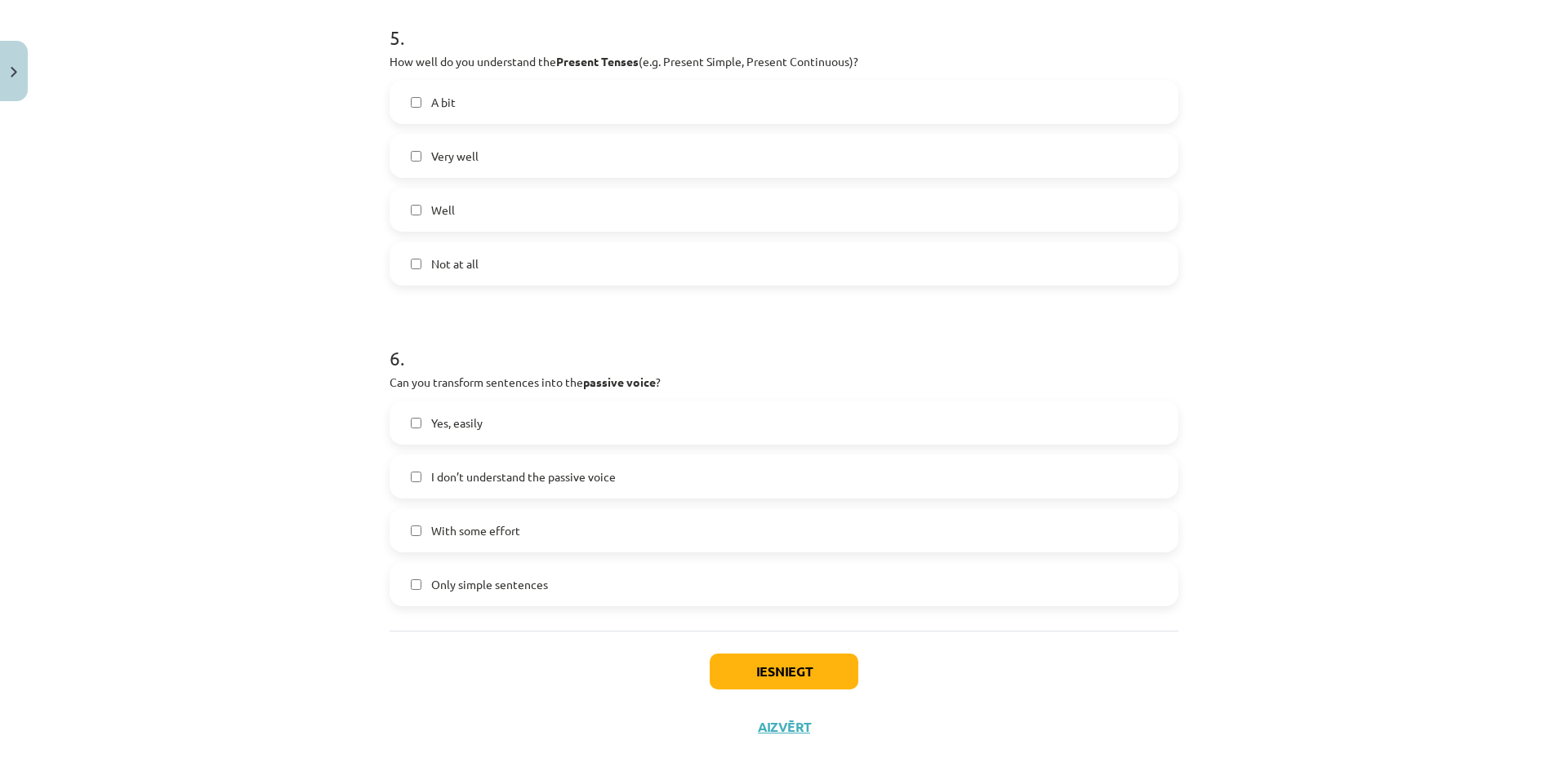
scroll to position [1580, 0]
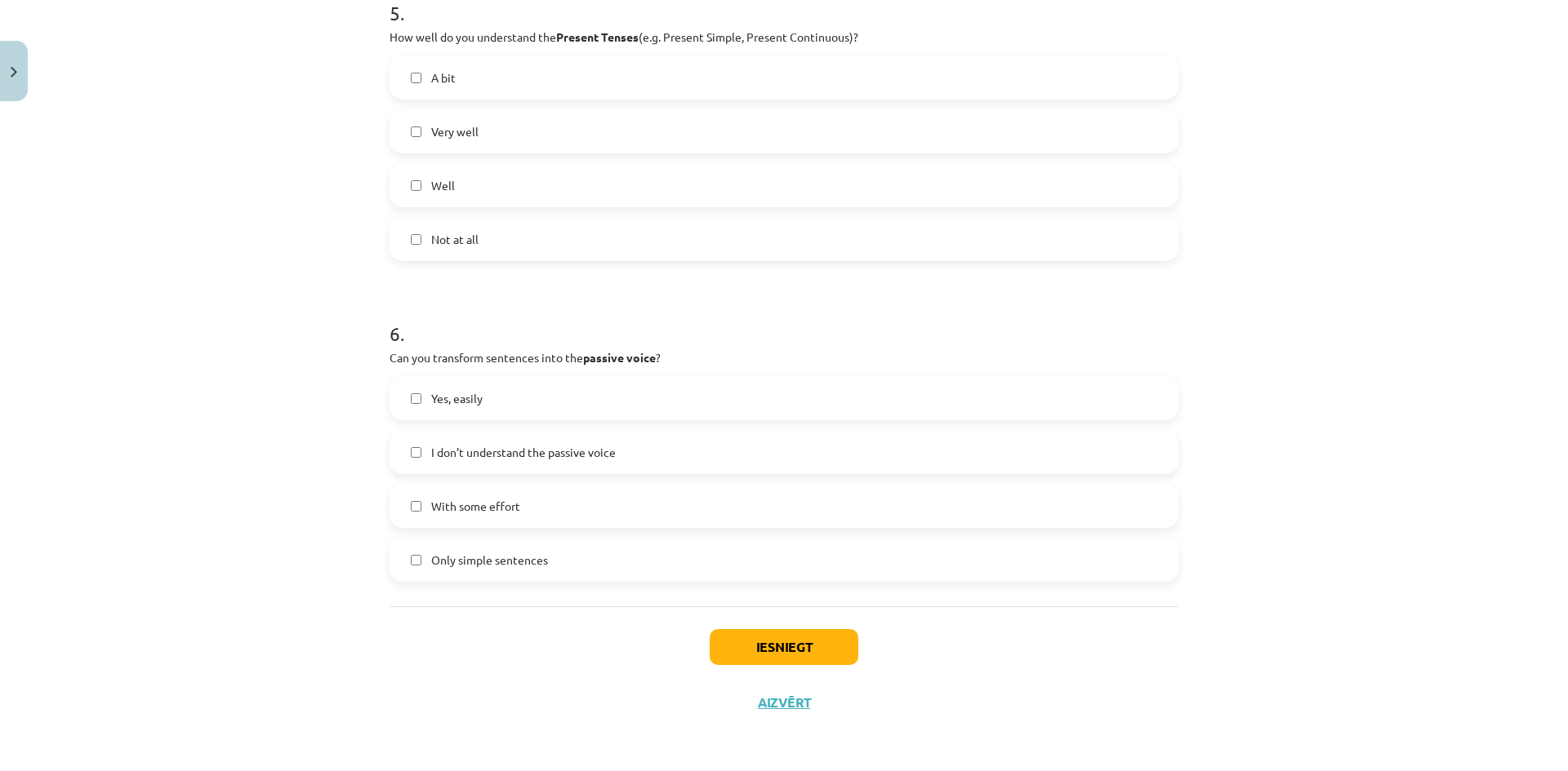
click at [584, 565] on label "Only simple sentences" at bounding box center [784, 560] width 786 height 41
click at [772, 654] on button "Iesniegt" at bounding box center [784, 647] width 148 height 36
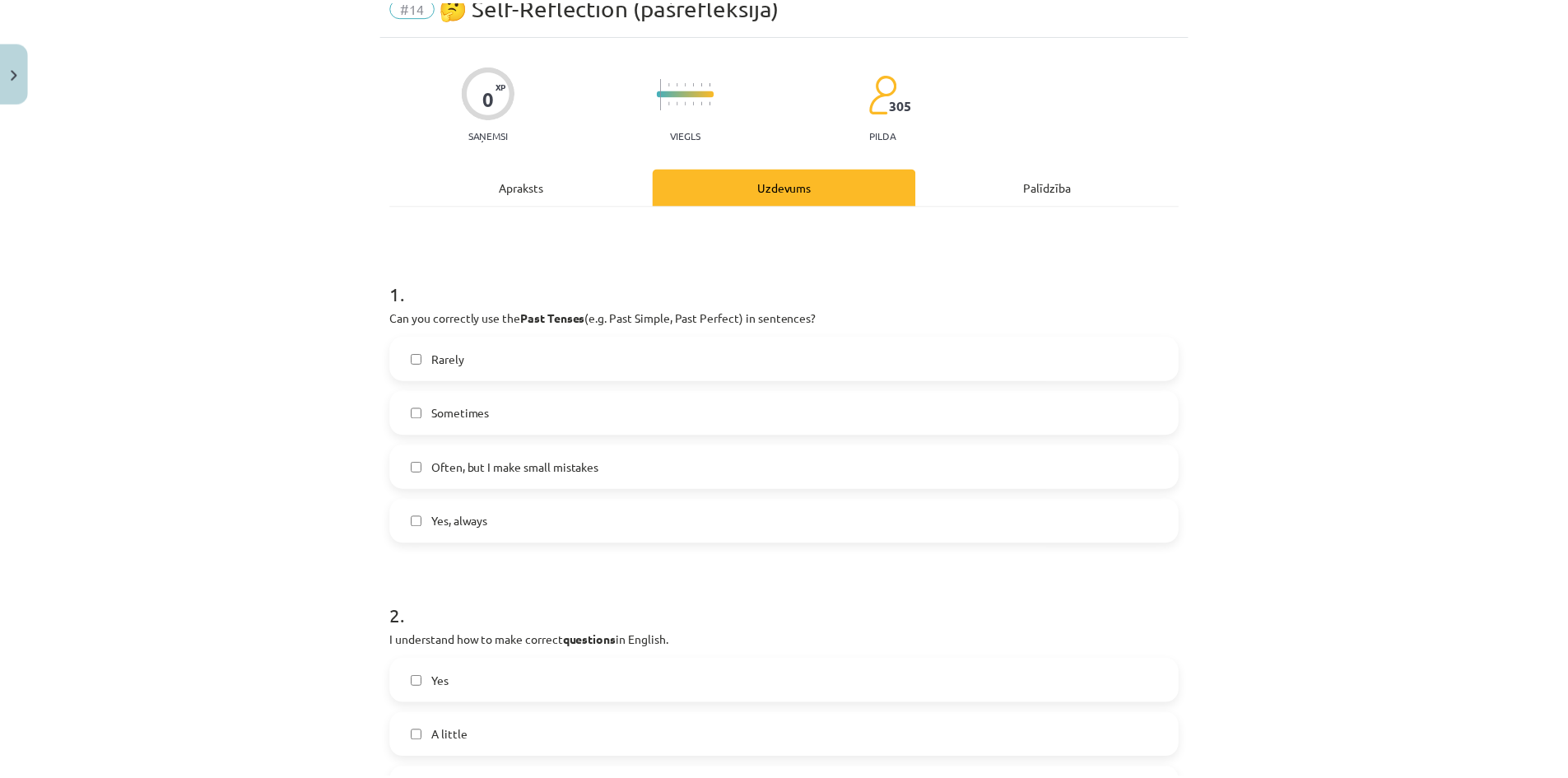
scroll to position [0, 0]
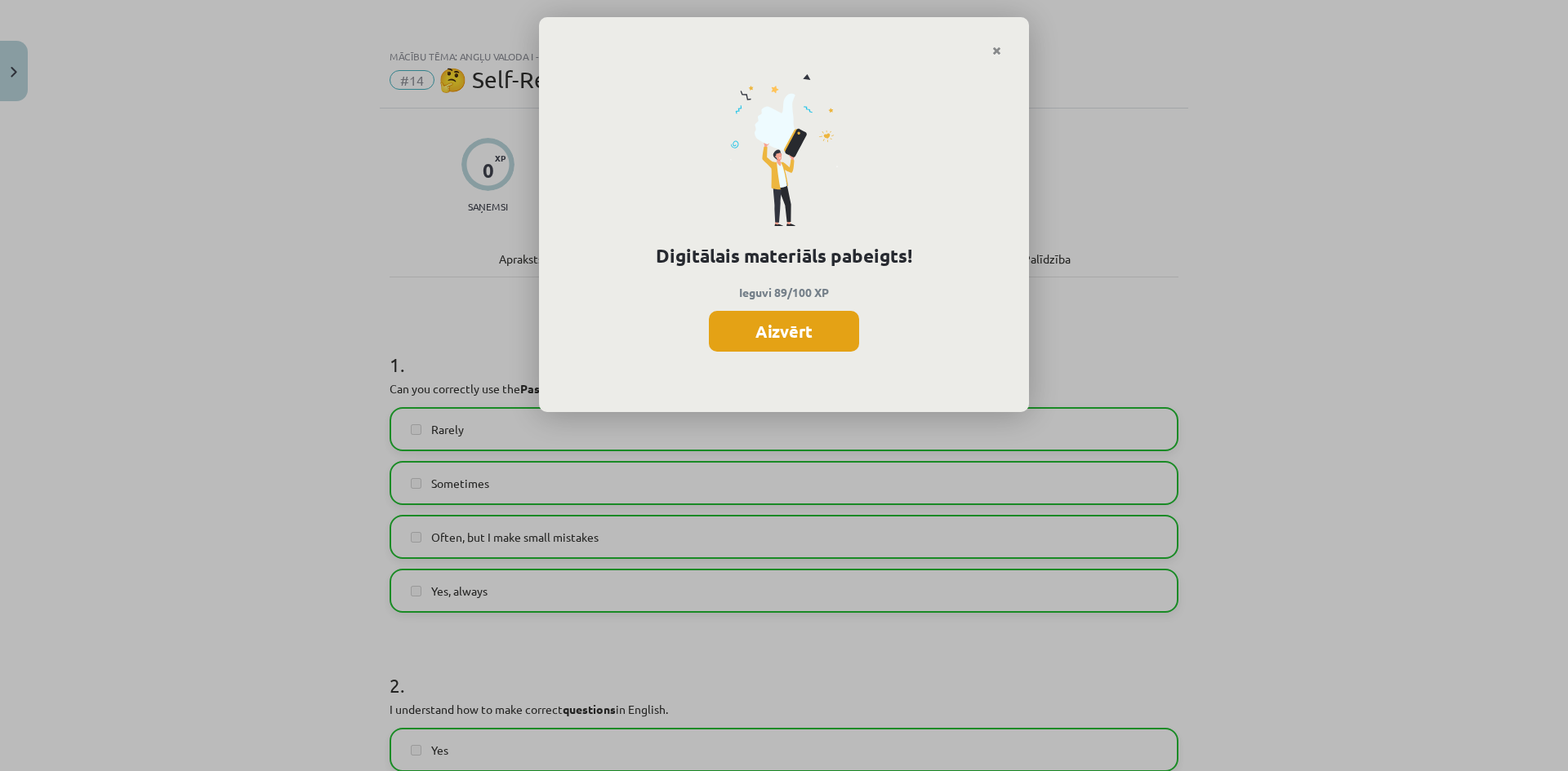
click at [803, 329] on button "Aizvērt" at bounding box center [784, 331] width 150 height 41
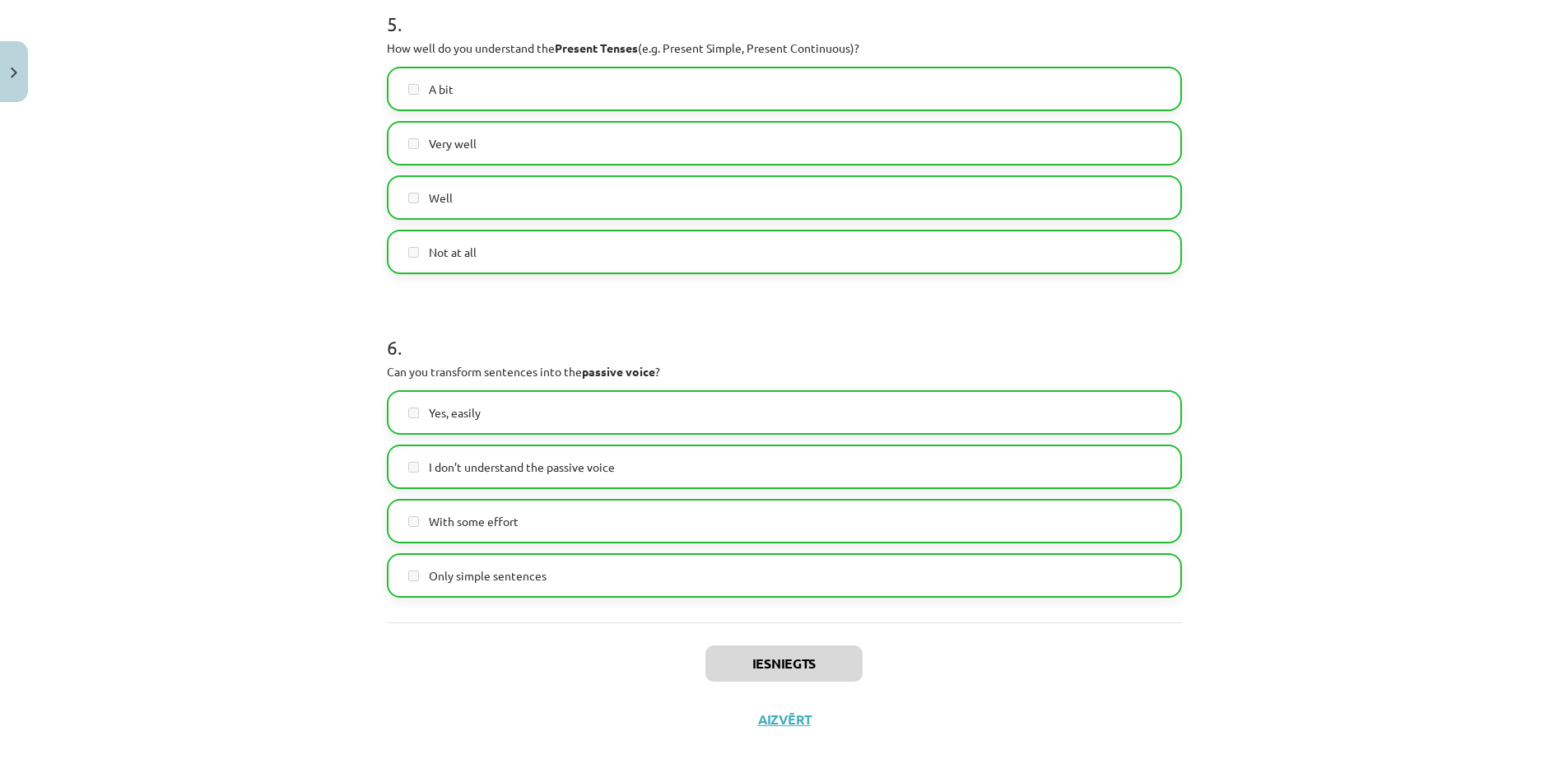
scroll to position [1595, 0]
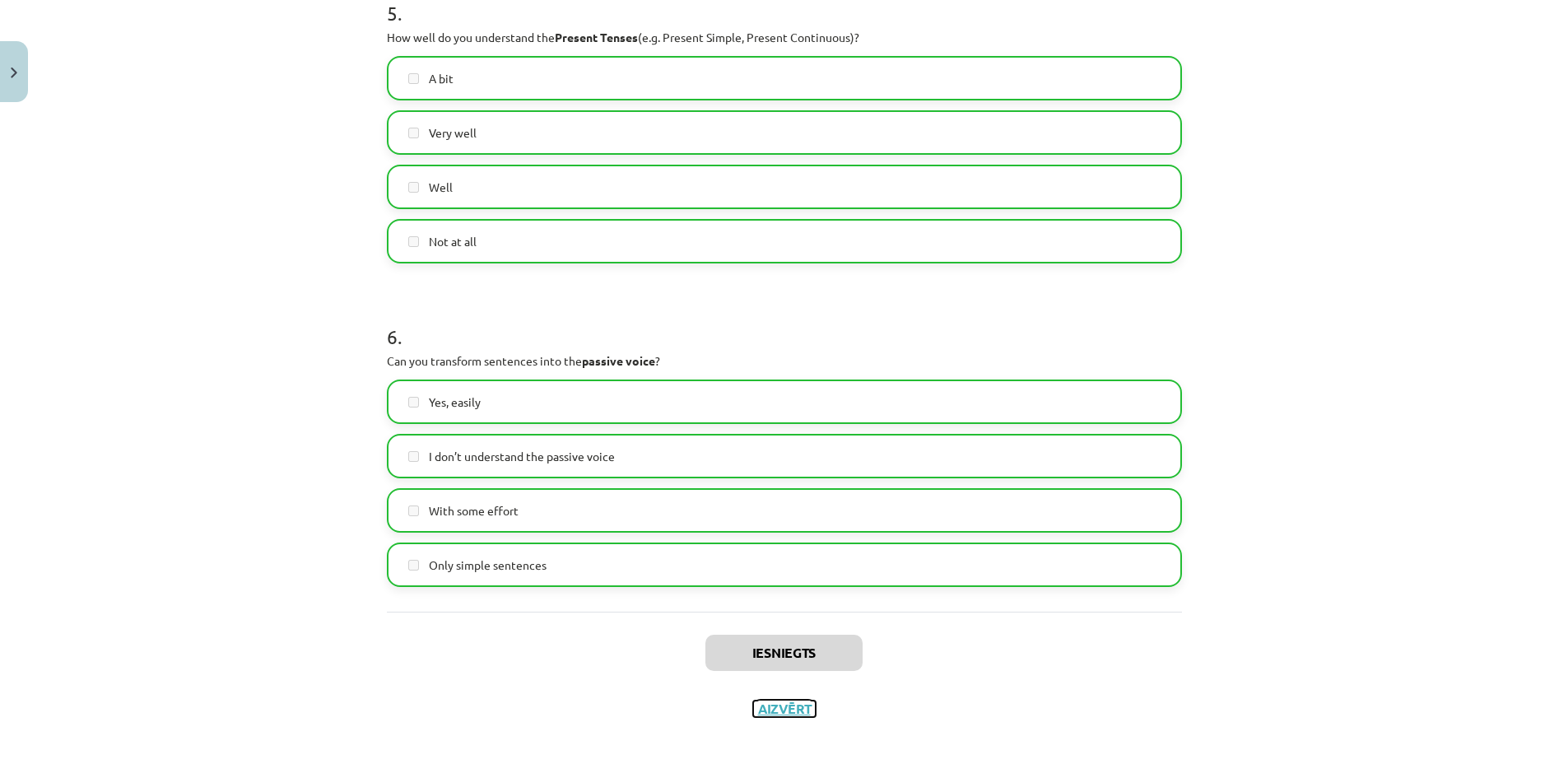
click at [788, 708] on button "Aizvērt" at bounding box center [785, 709] width 63 height 16
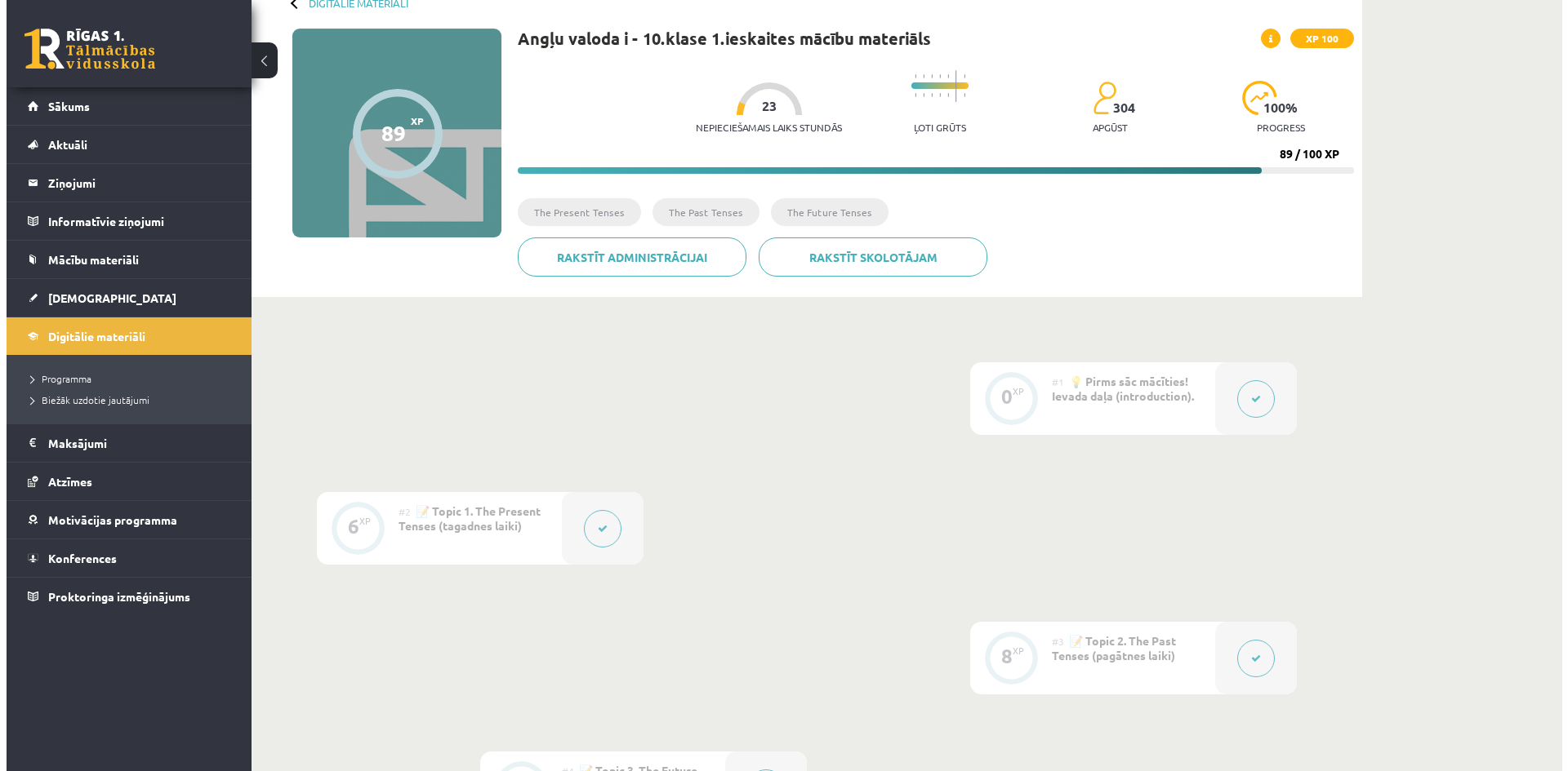
scroll to position [0, 0]
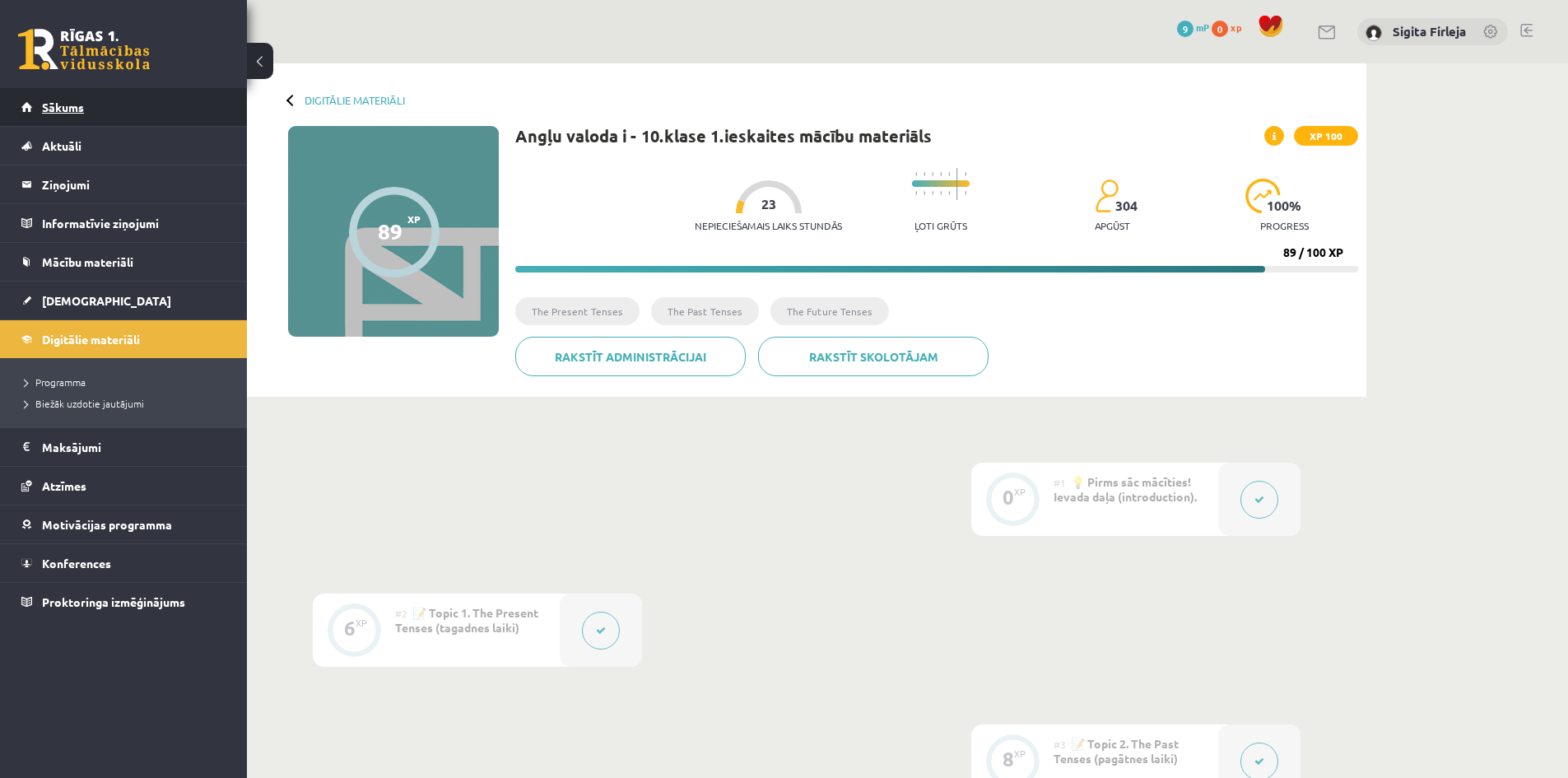
click at [55, 102] on span "Sākums" at bounding box center [63, 107] width 42 height 14
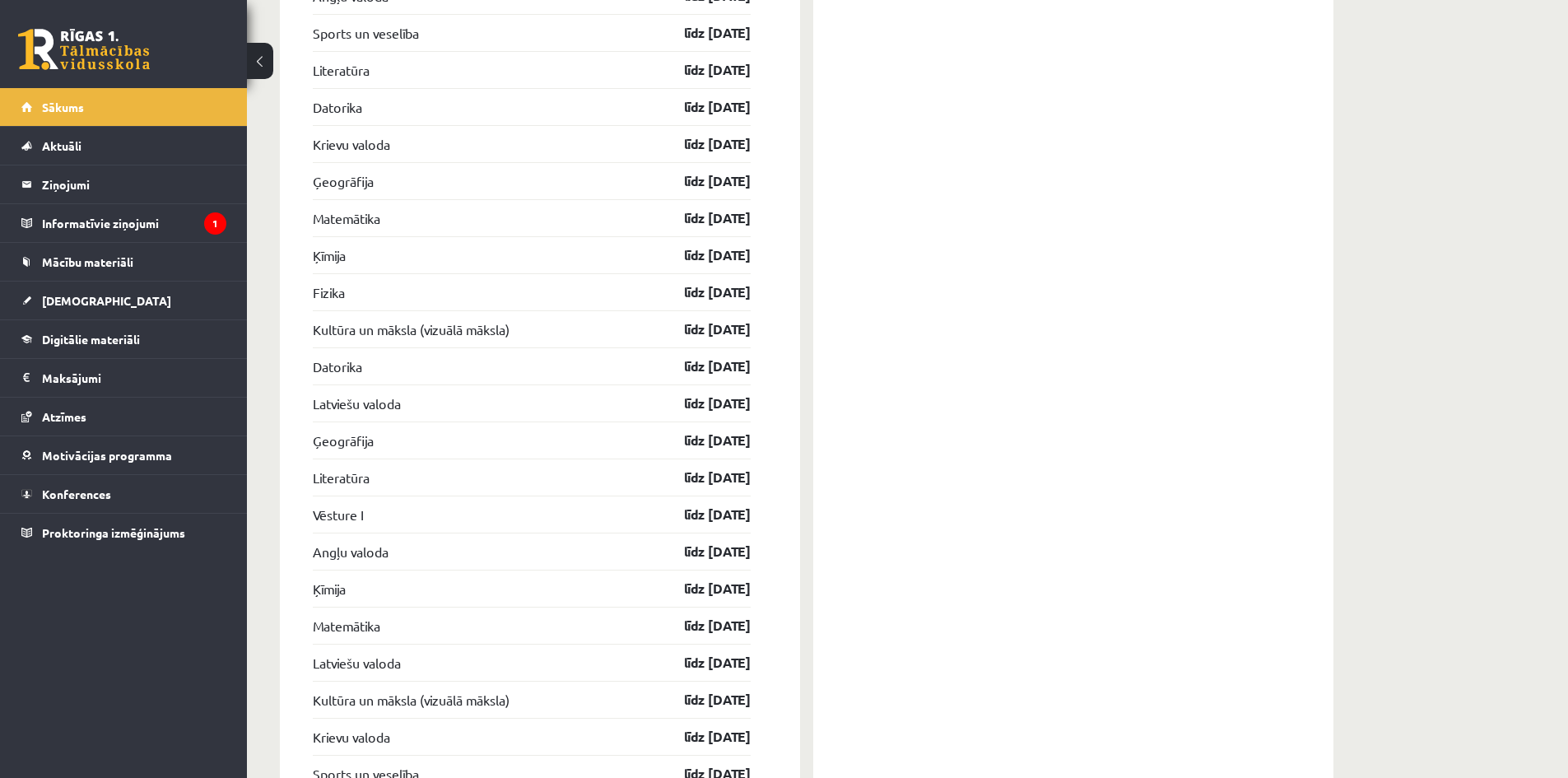
scroll to position [3170, 0]
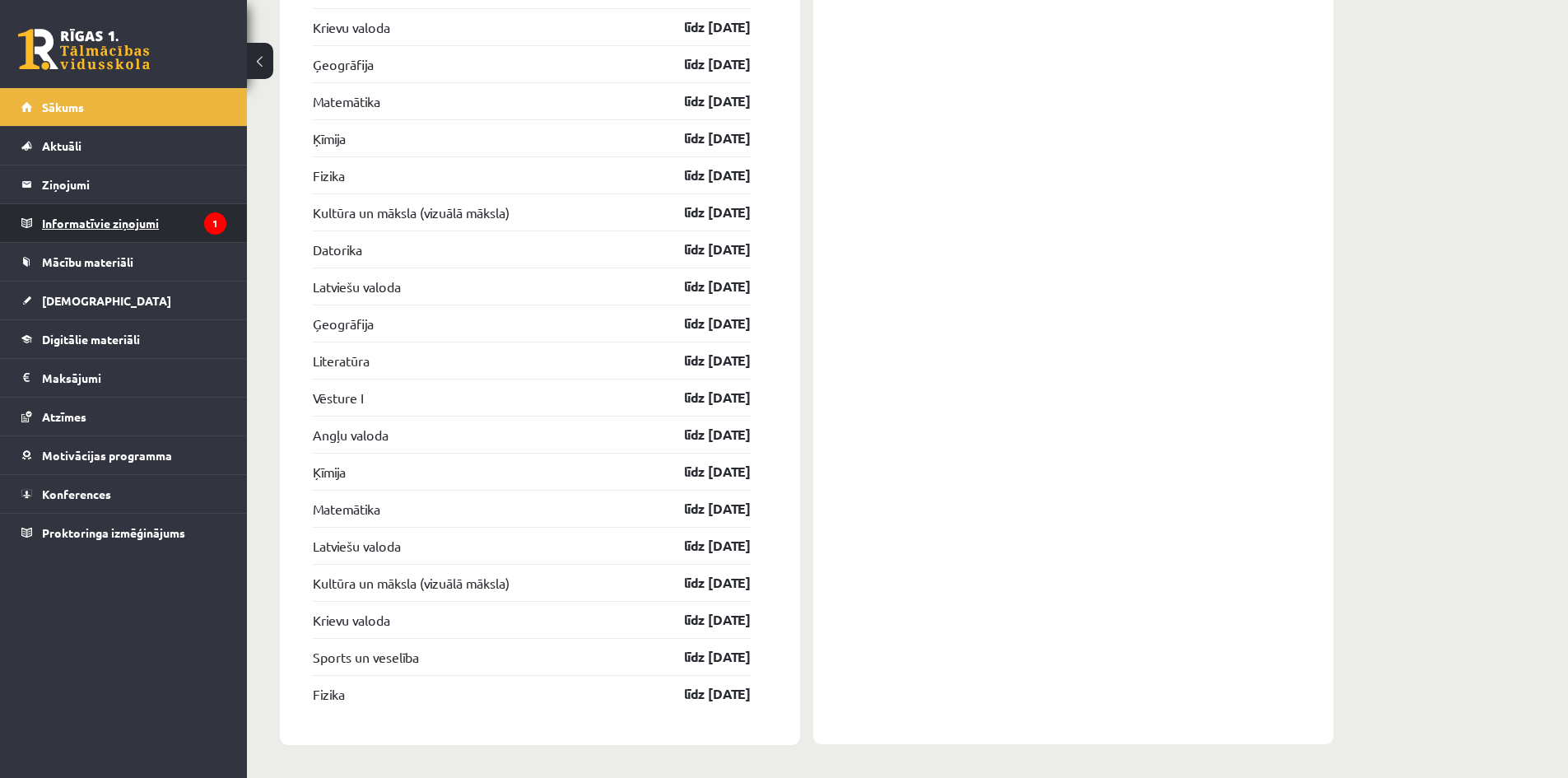
click at [171, 226] on legend "Informatīvie ziņojumi 1" at bounding box center [134, 223] width 185 height 38
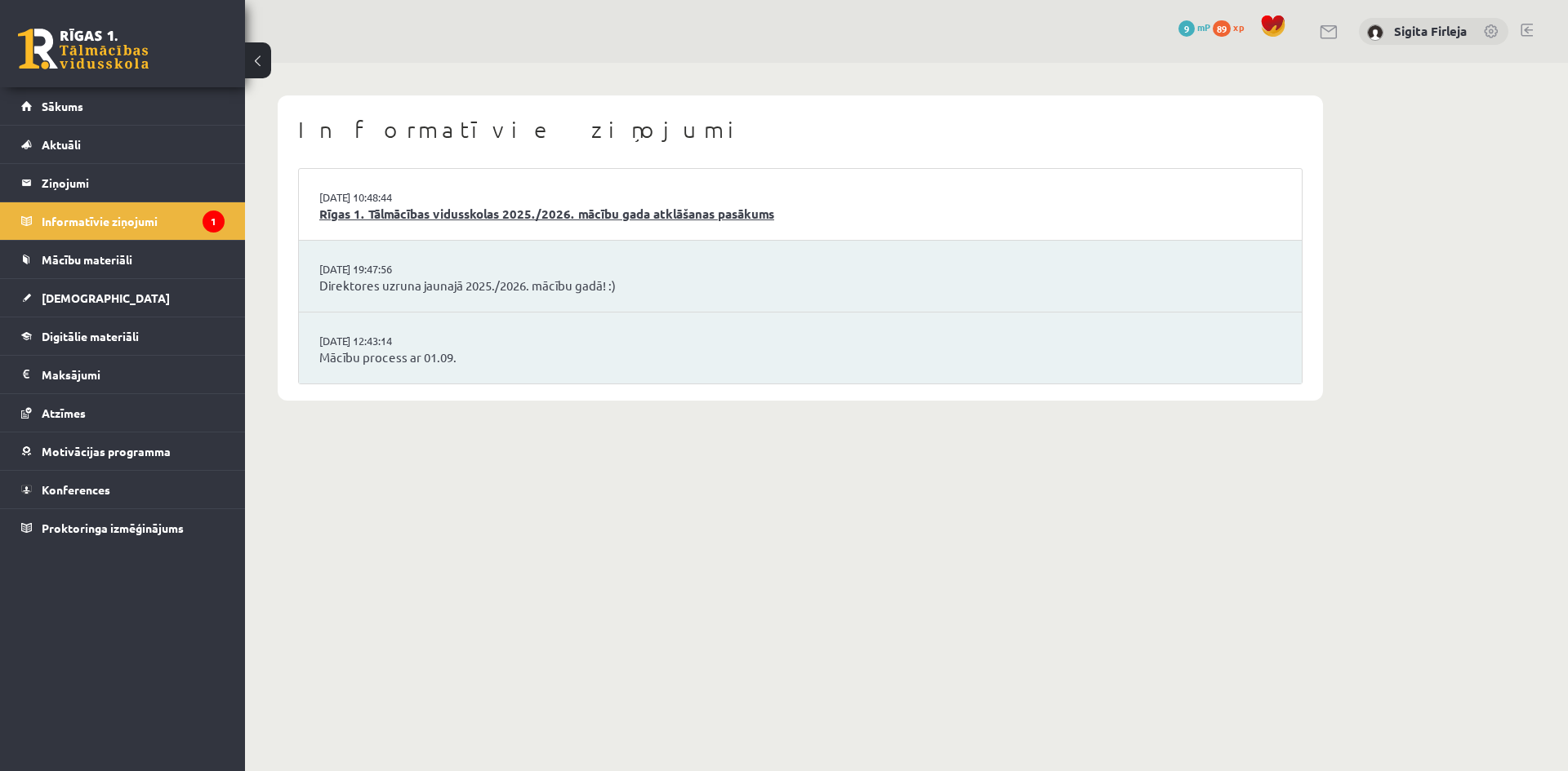
click at [503, 212] on link "Rīgas 1. Tālmācības vidusskolas 2025./2026. mācību gada atklāšanas pasākums" at bounding box center [800, 214] width 962 height 19
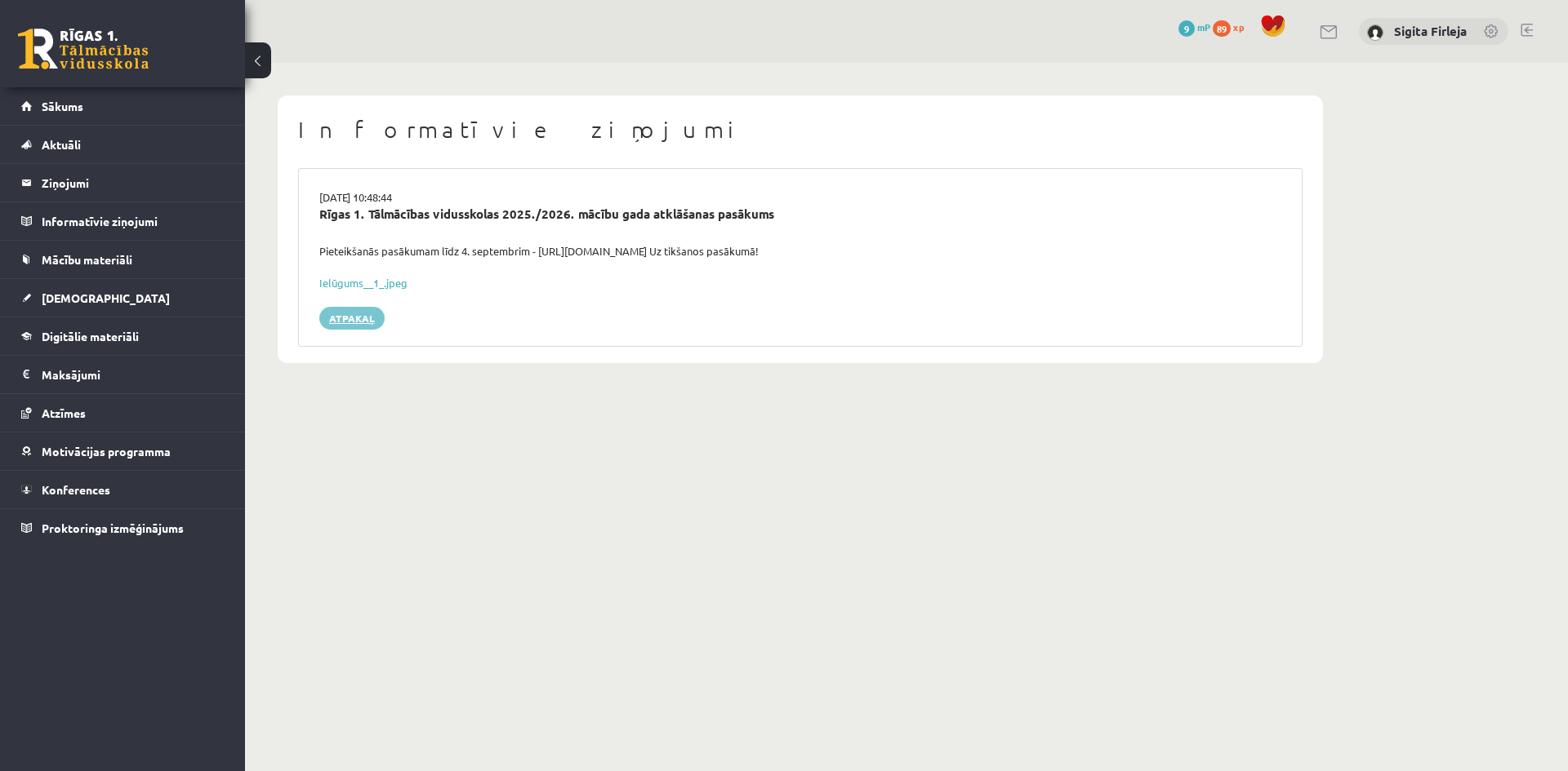
click at [356, 315] on link "Atpakaļ" at bounding box center [352, 319] width 65 height 23
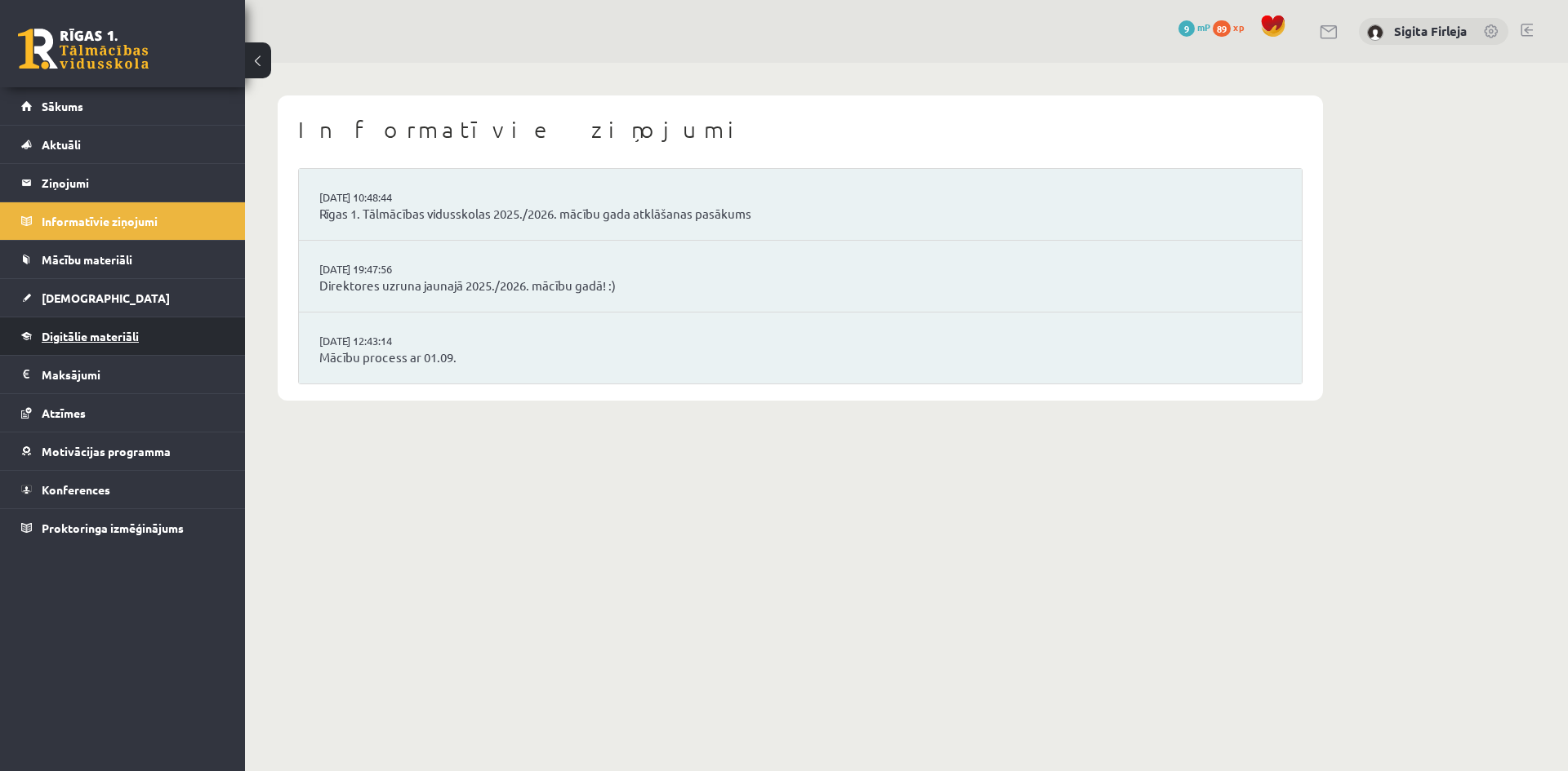
click at [146, 332] on link "Digitālie materiāli" at bounding box center [123, 336] width 204 height 37
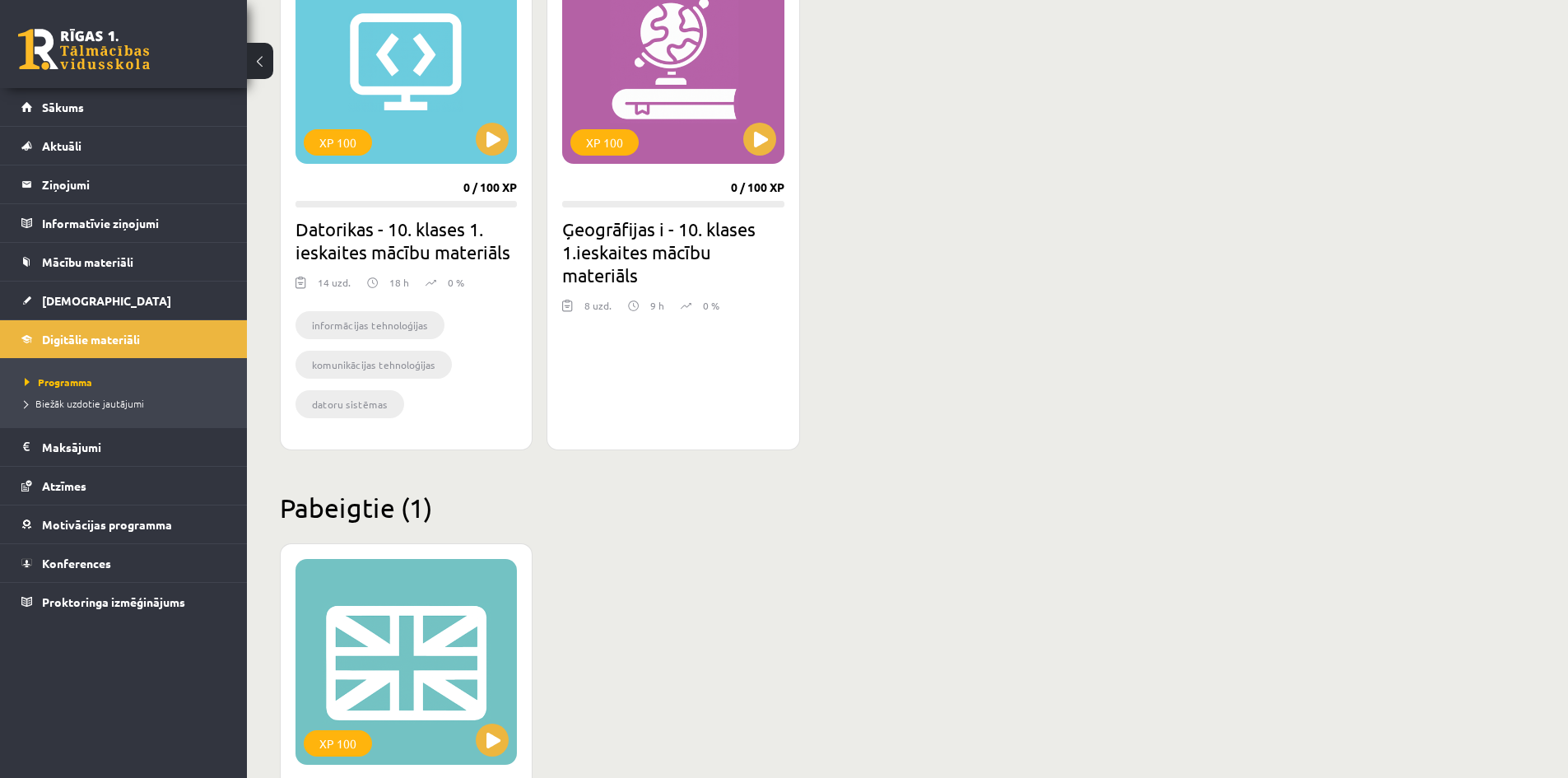
scroll to position [445, 0]
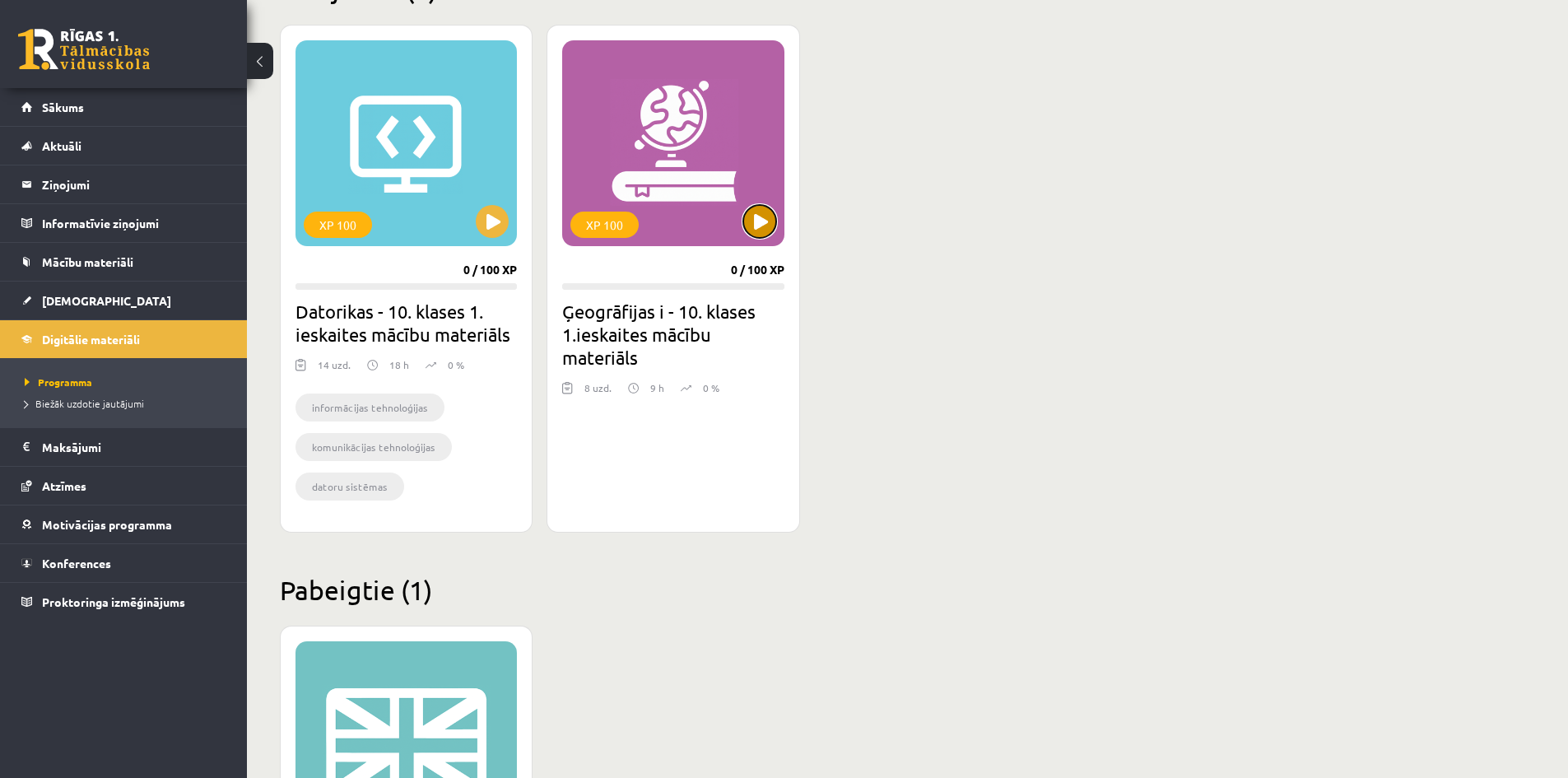
click at [755, 220] on button at bounding box center [760, 222] width 33 height 33
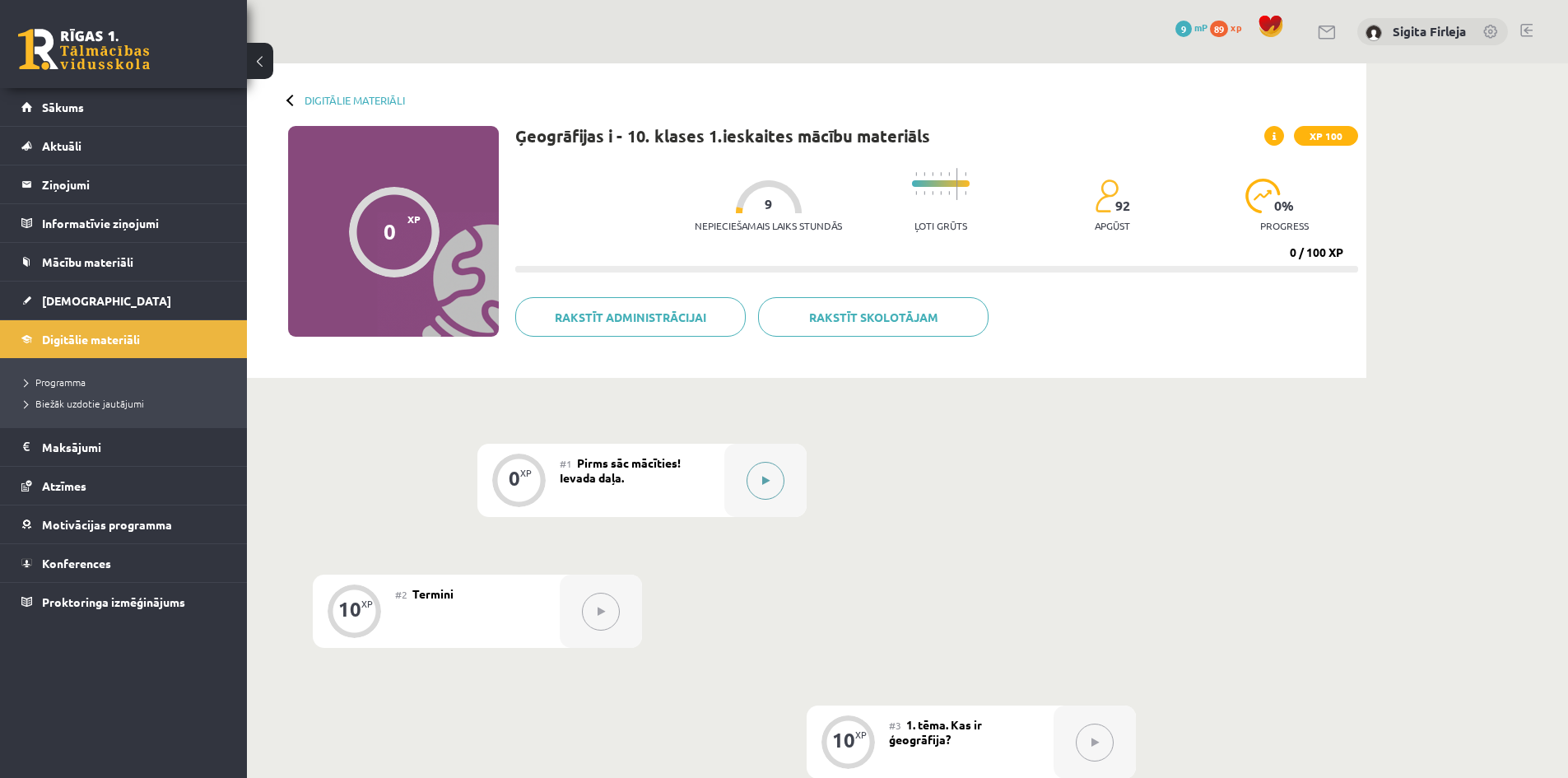
click at [765, 479] on icon at bounding box center [766, 481] width 7 height 10
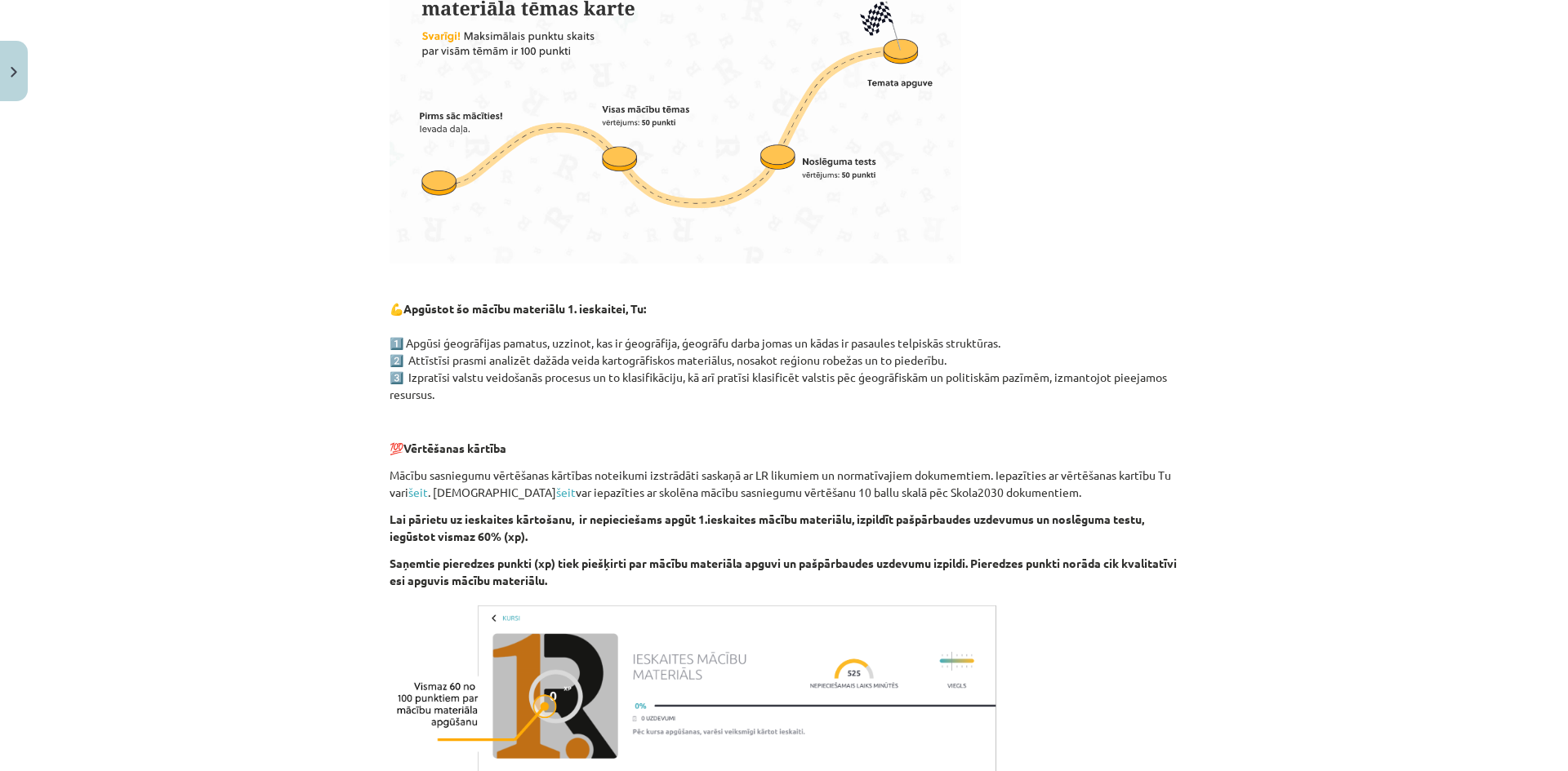
scroll to position [766, 0]
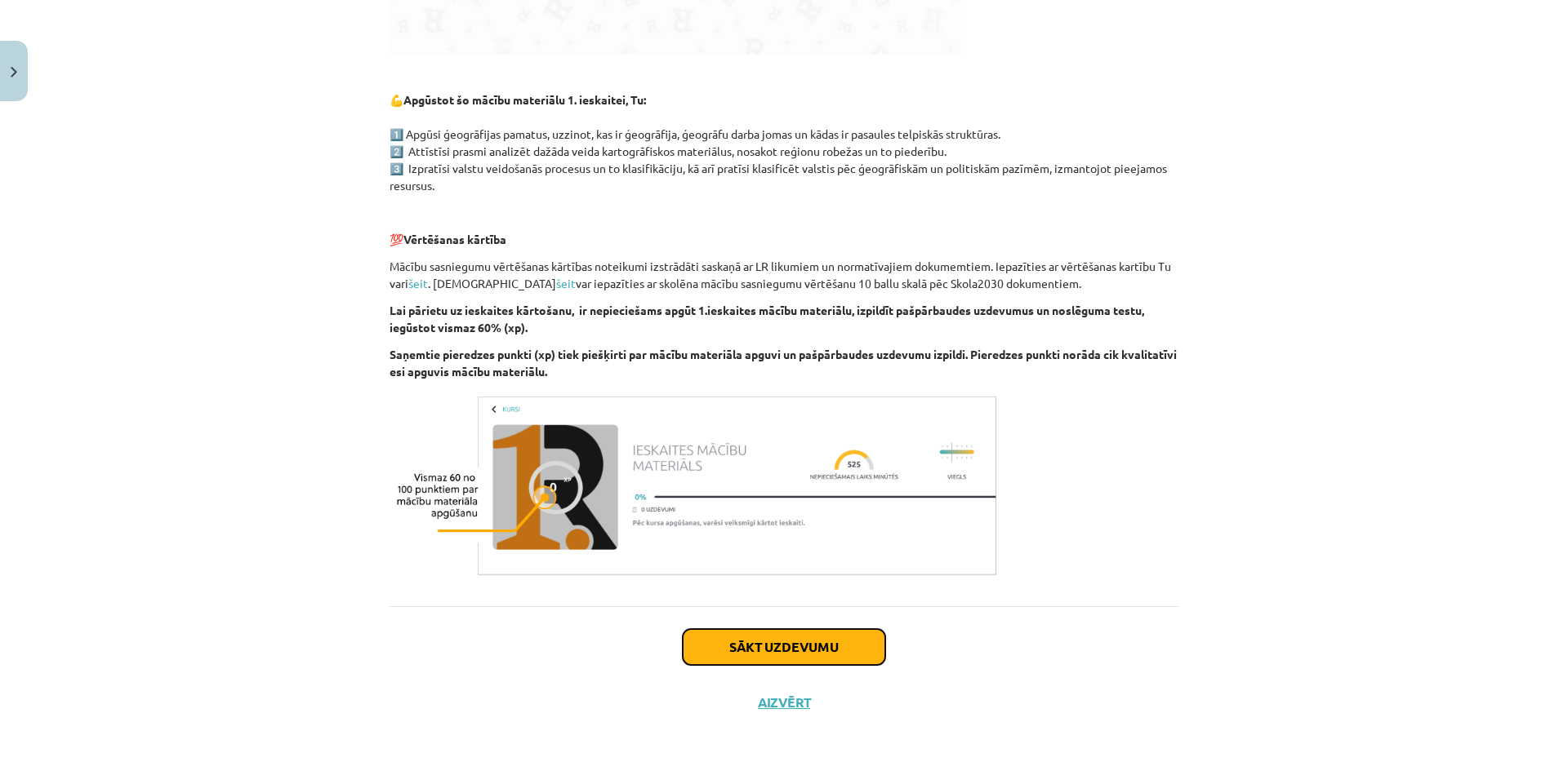
click at [791, 642] on button "Sākt uzdevumu" at bounding box center [784, 647] width 203 height 36
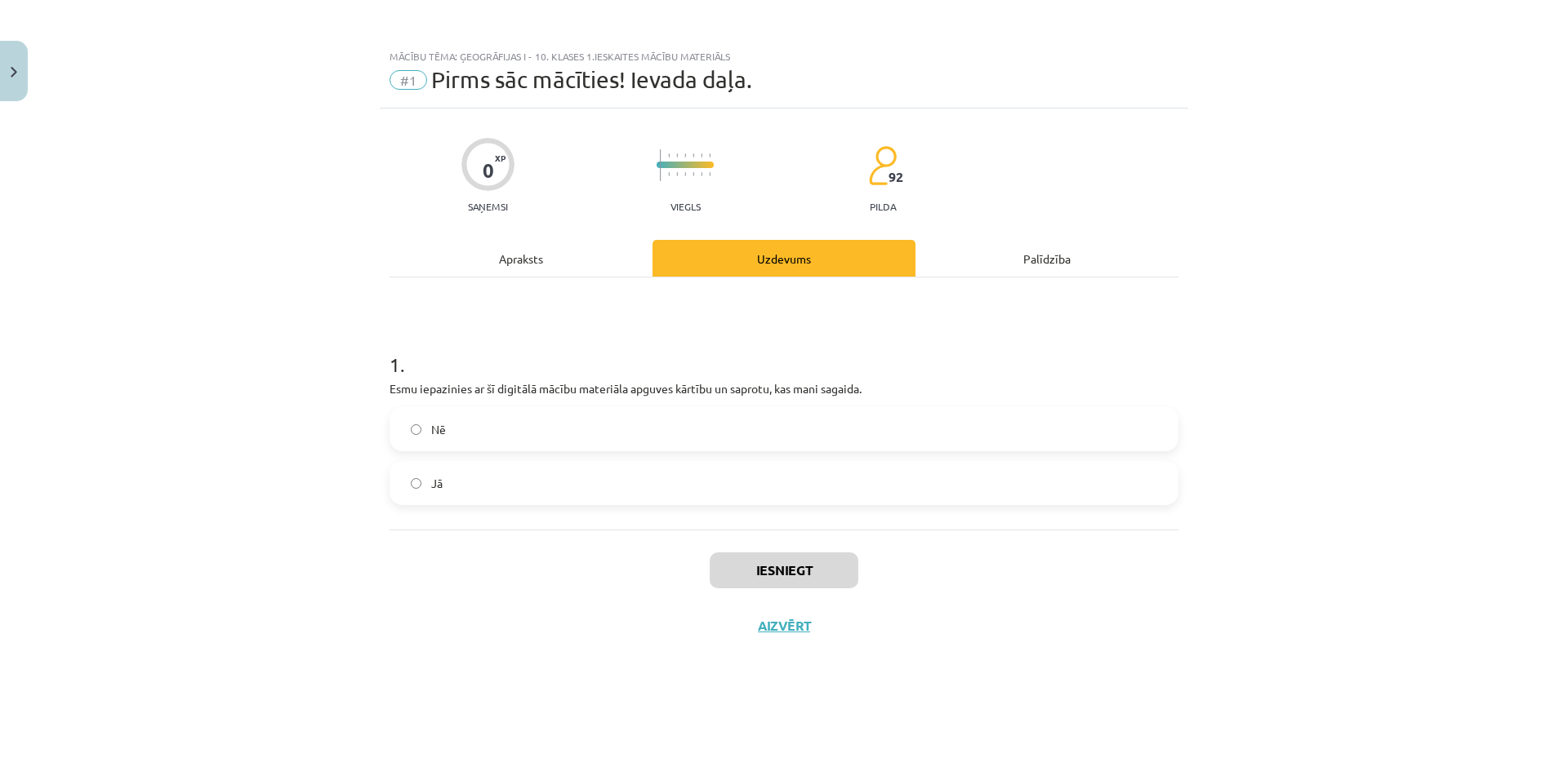
scroll to position [0, 0]
click at [428, 481] on label "Jā" at bounding box center [784, 484] width 786 height 41
click at [808, 568] on button "Iesniegt" at bounding box center [784, 570] width 148 height 36
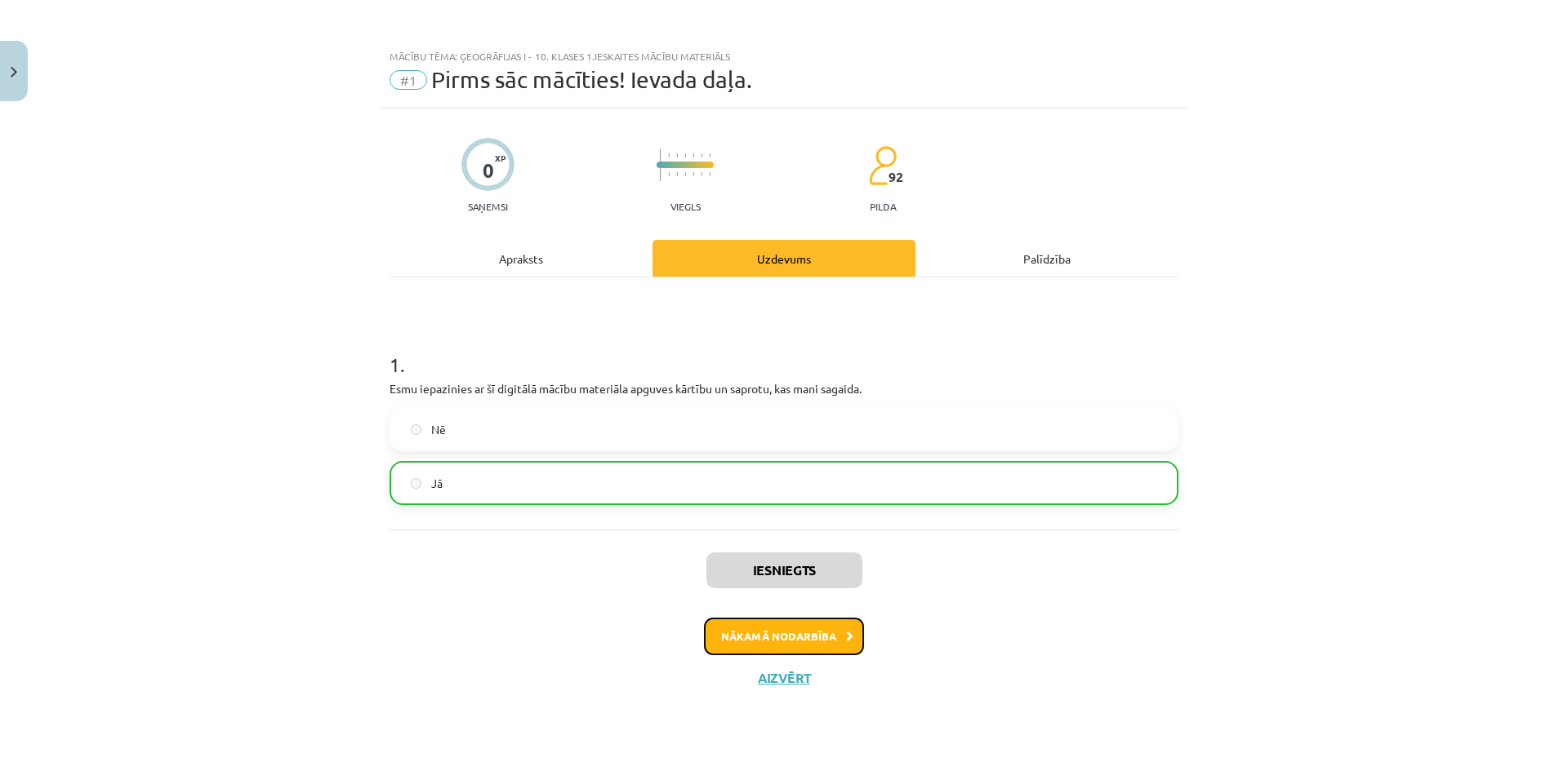
click at [781, 633] on button "Nākamā nodarbība" at bounding box center [783, 636] width 160 height 37
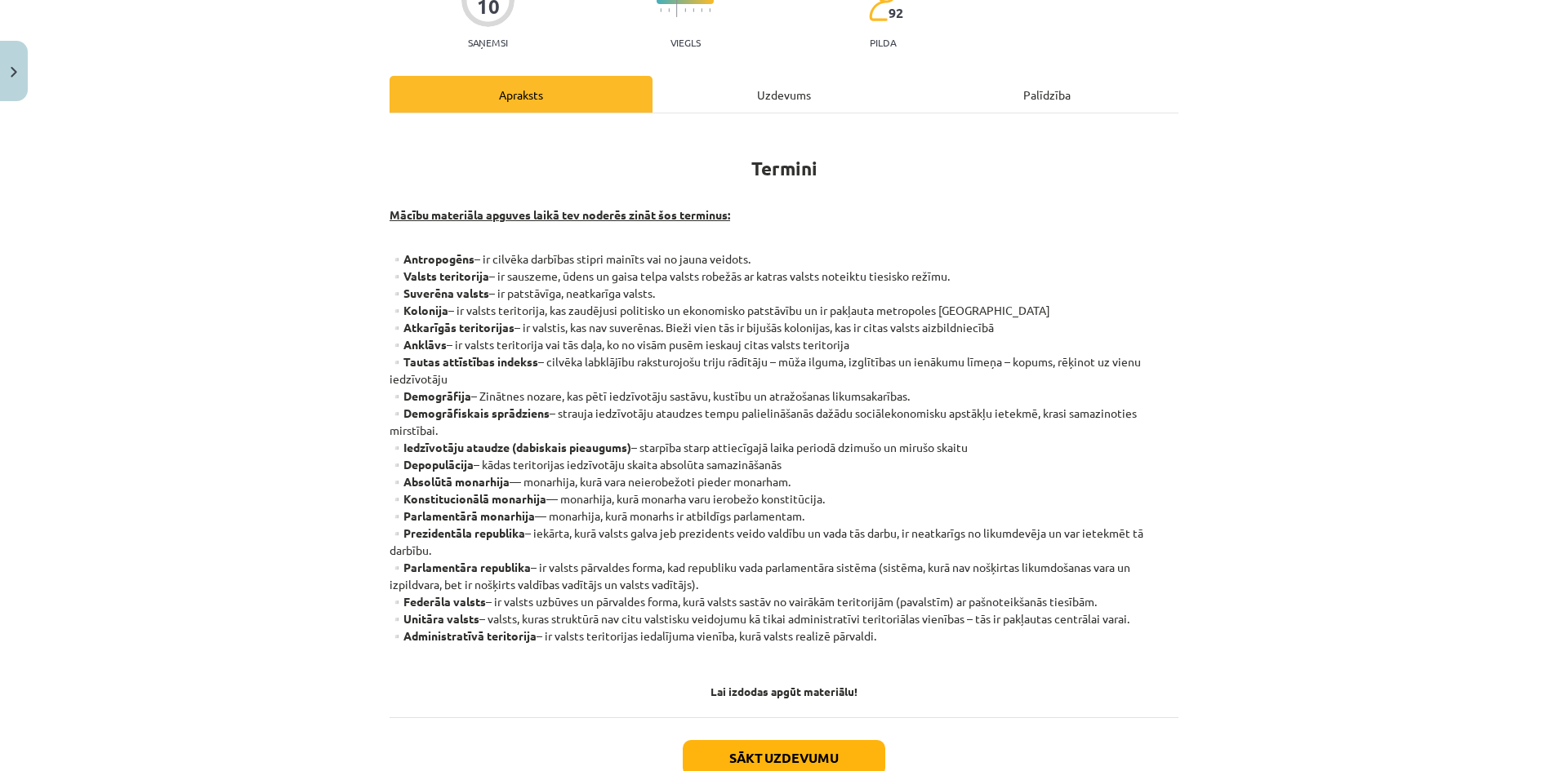
scroll to position [193, 0]
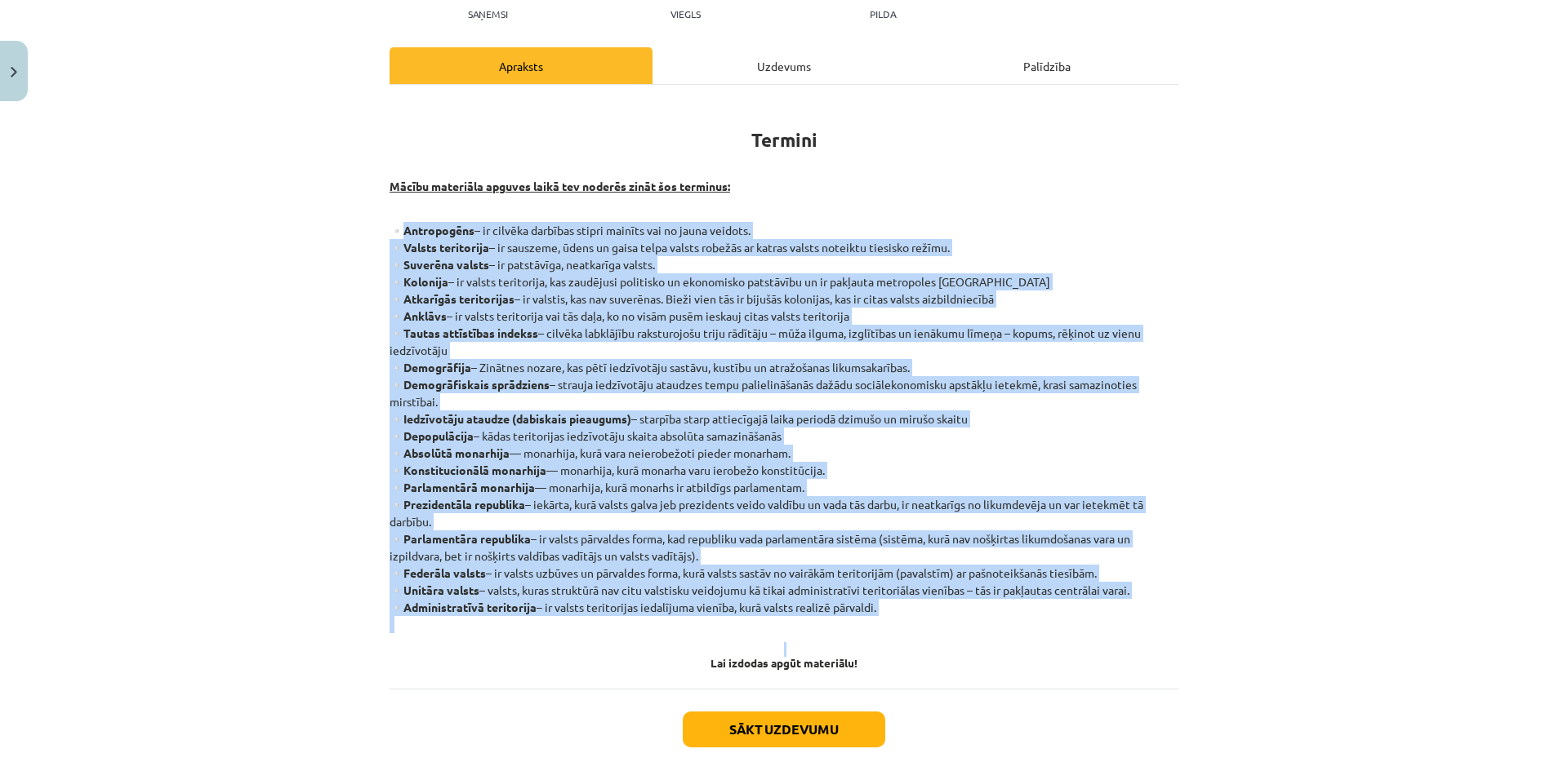
drag, startPoint x: 396, startPoint y: 228, endPoint x: 999, endPoint y: 639, distance: 729.7
click at [999, 640] on div "Termini Mācību materiāla apguves laikā tev noderēs zināt šos terminus: ▫️Antrop…" at bounding box center [783, 385] width 788 height 569
copy div "Antropogēns – ir cilvēka darbības stipri mainīts vai no jauna veidots. ▫️Valsts…"
click at [761, 722] on button "Sākt uzdevumu" at bounding box center [784, 729] width 203 height 36
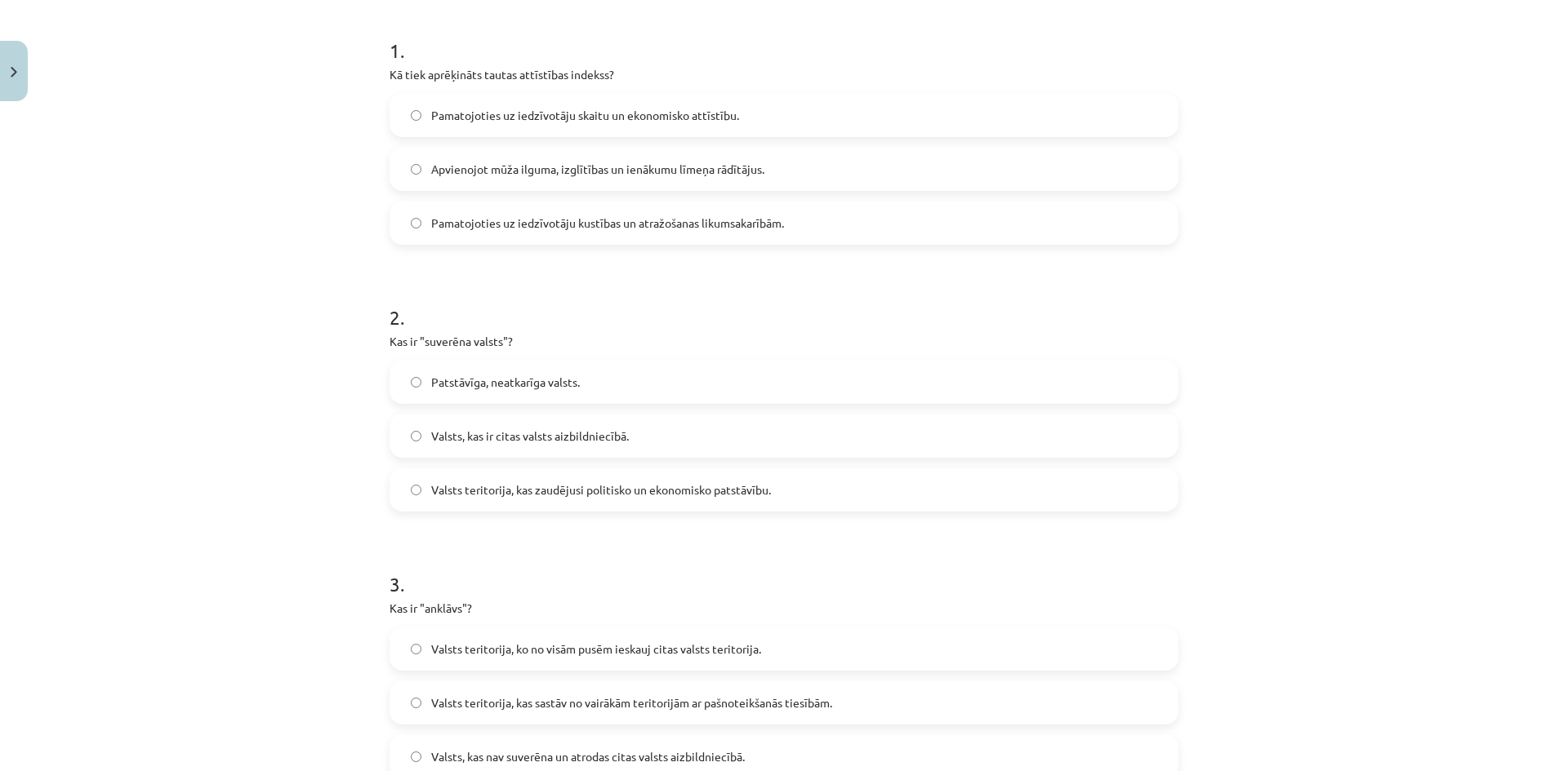
scroll to position [286, 0]
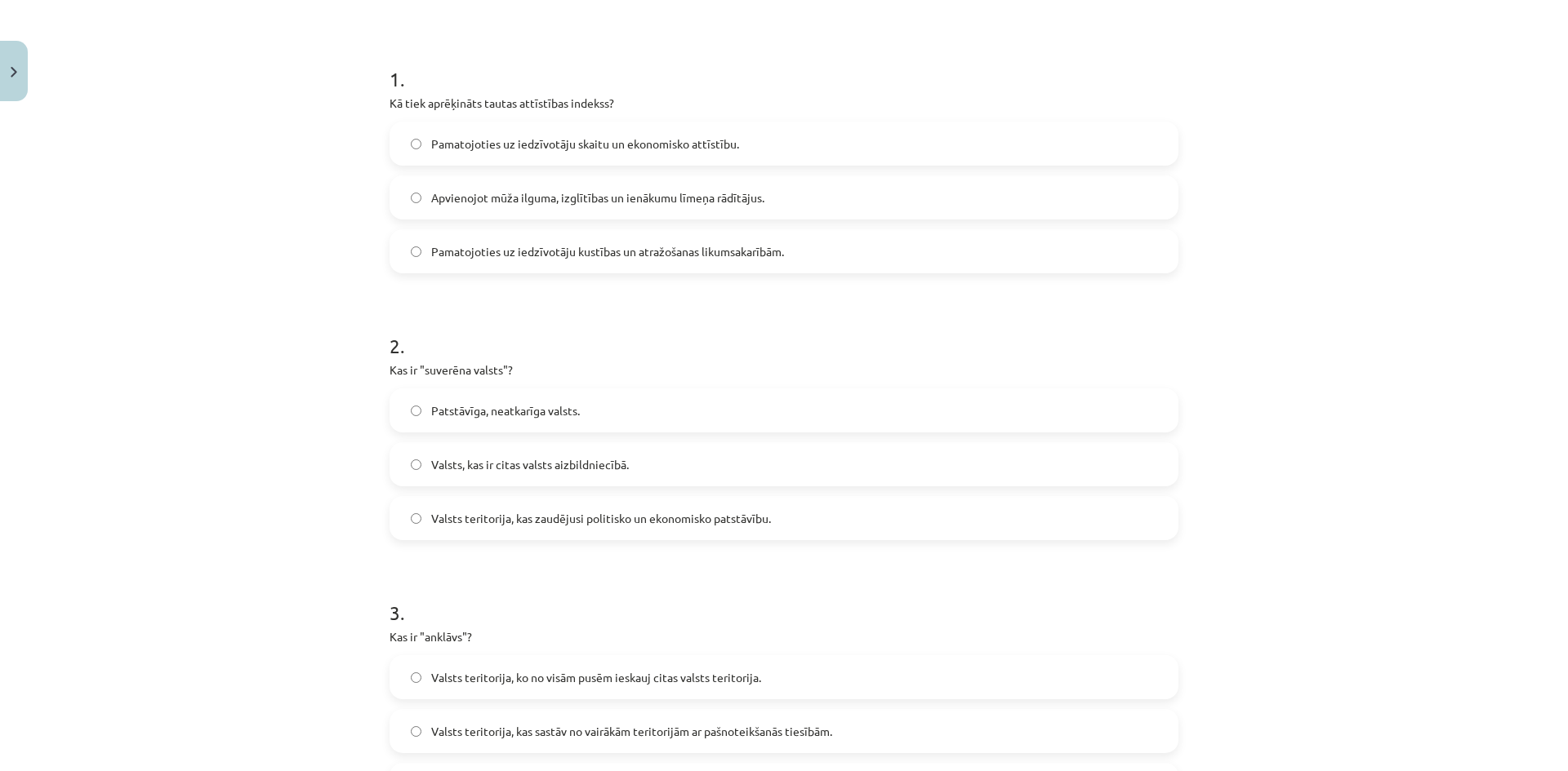
click at [498, 415] on span "Patstāvīga, neatkarīga valsts." at bounding box center [505, 410] width 148 height 17
click at [565, 195] on span "Apvienojot mūža ilguma, izglītības un ienākumu līmeņa rādītājus." at bounding box center [597, 197] width 333 height 17
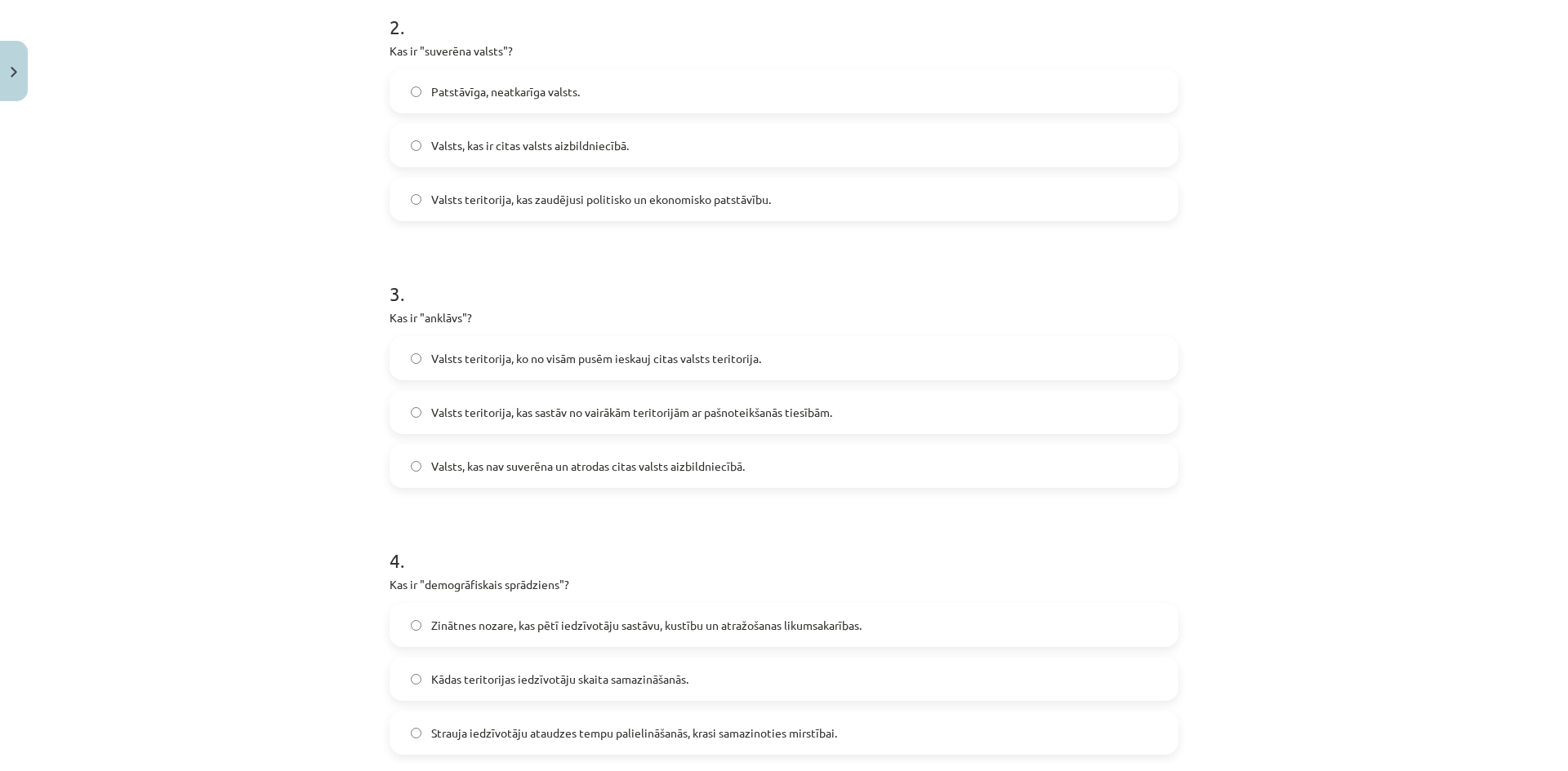
scroll to position [612, 0]
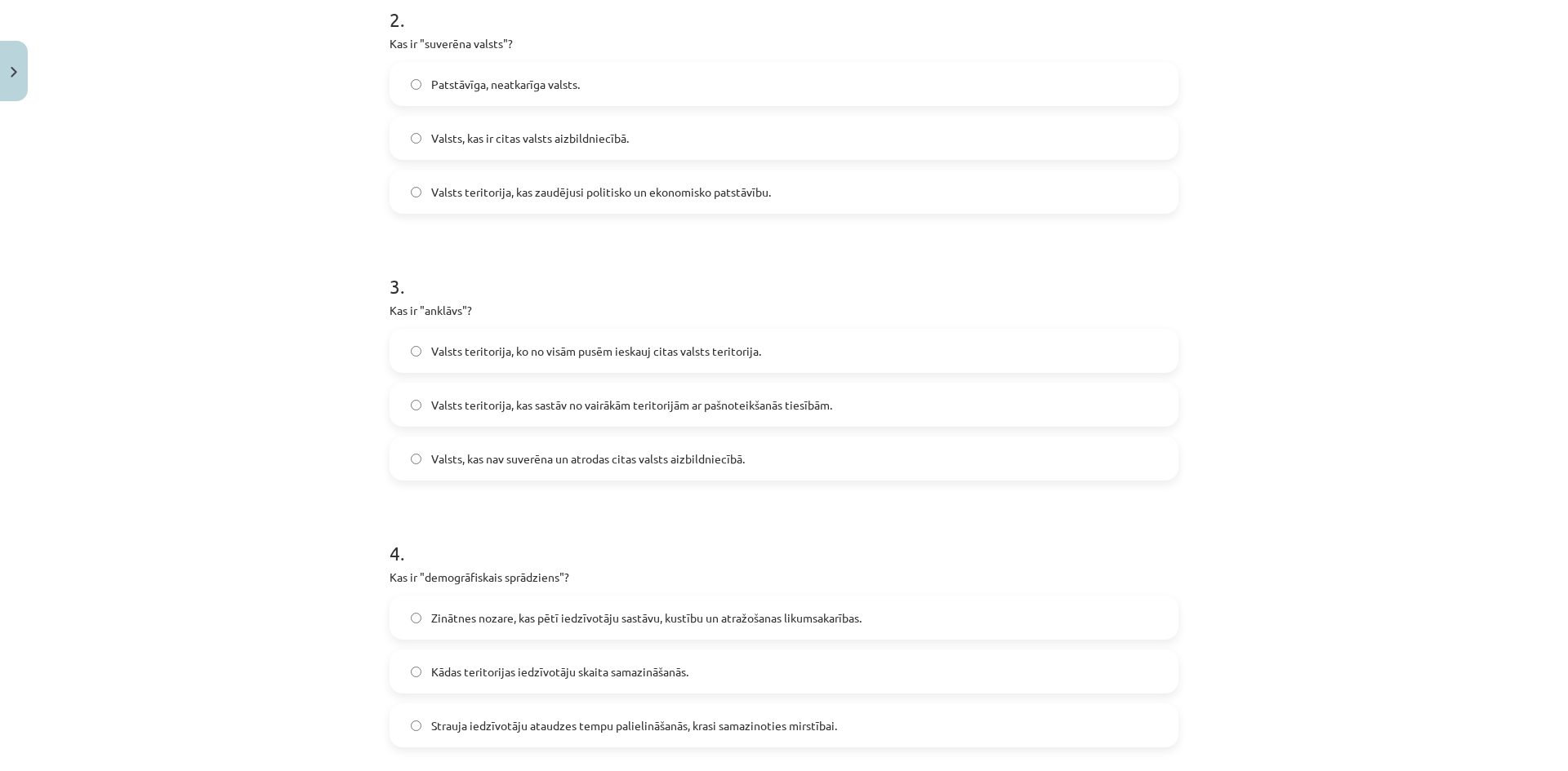
click at [517, 359] on span "Valsts teritorija, ko no visām pusēm ieskauj citas valsts teritorija." at bounding box center [596, 351] width 329 height 17
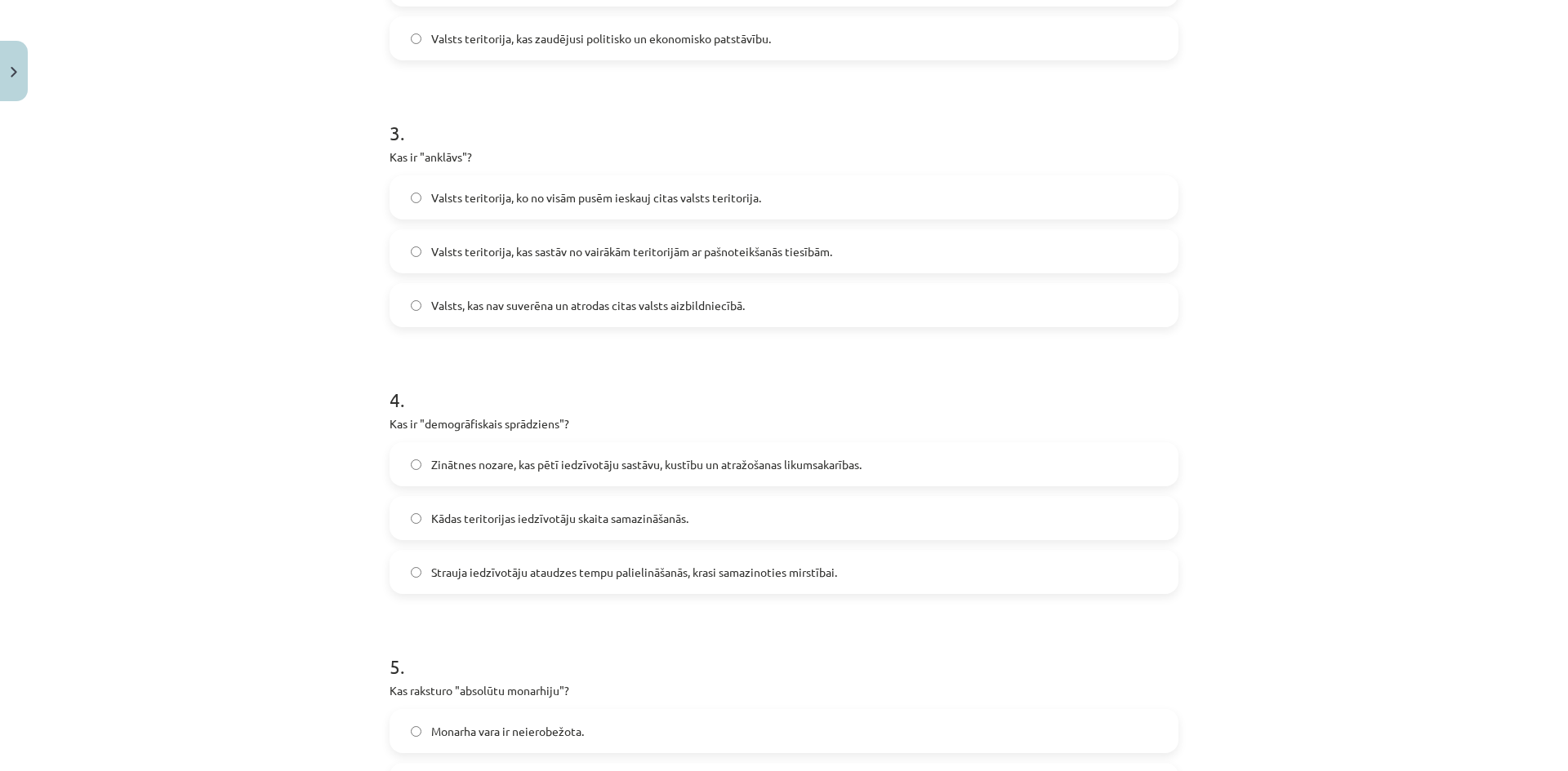
scroll to position [857, 0]
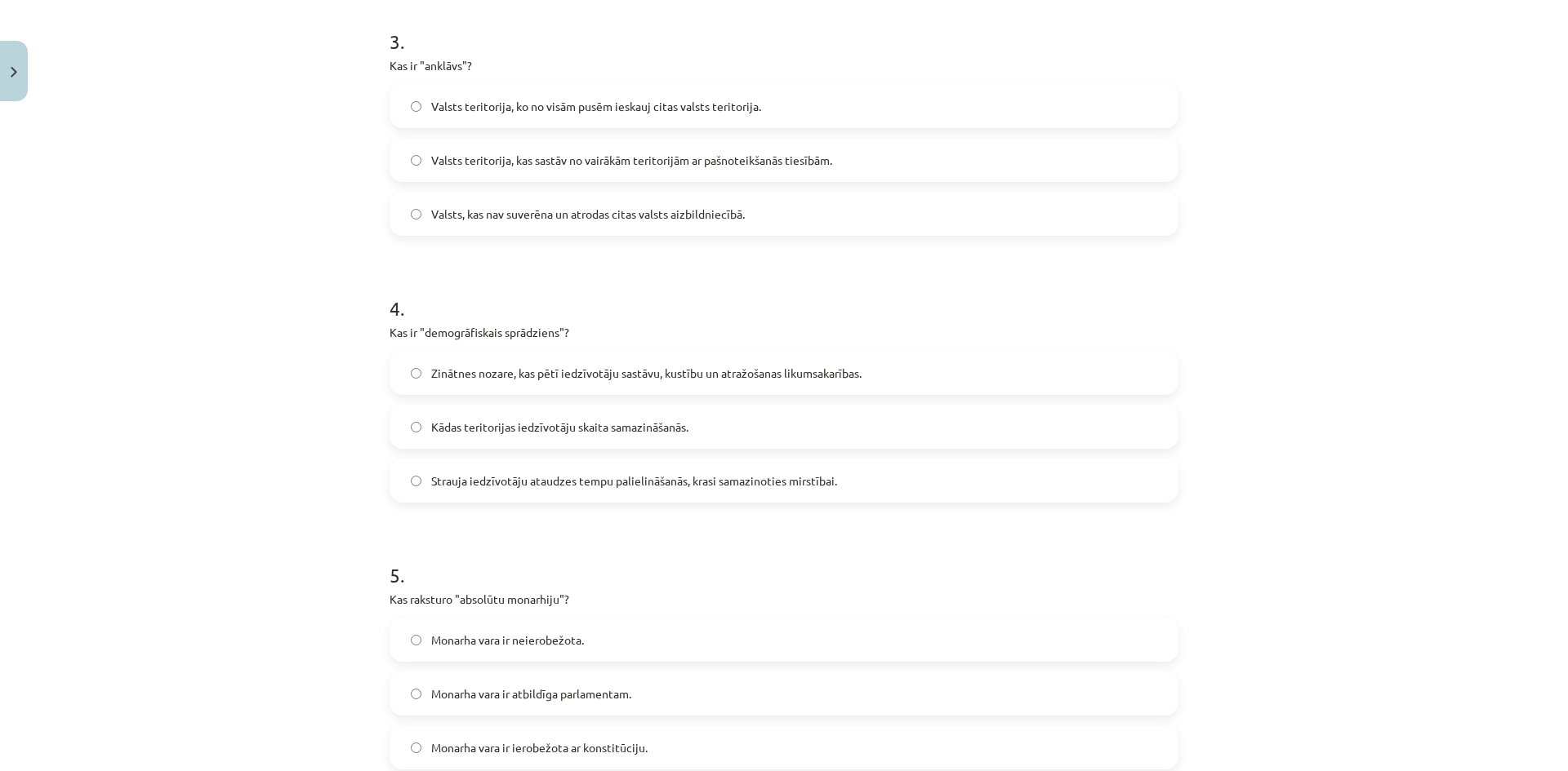
click at [577, 493] on label "Strauja iedzīvotāju ataudzes tempu palielināšanās, krasi samazinoties mirstībai." at bounding box center [784, 481] width 786 height 41
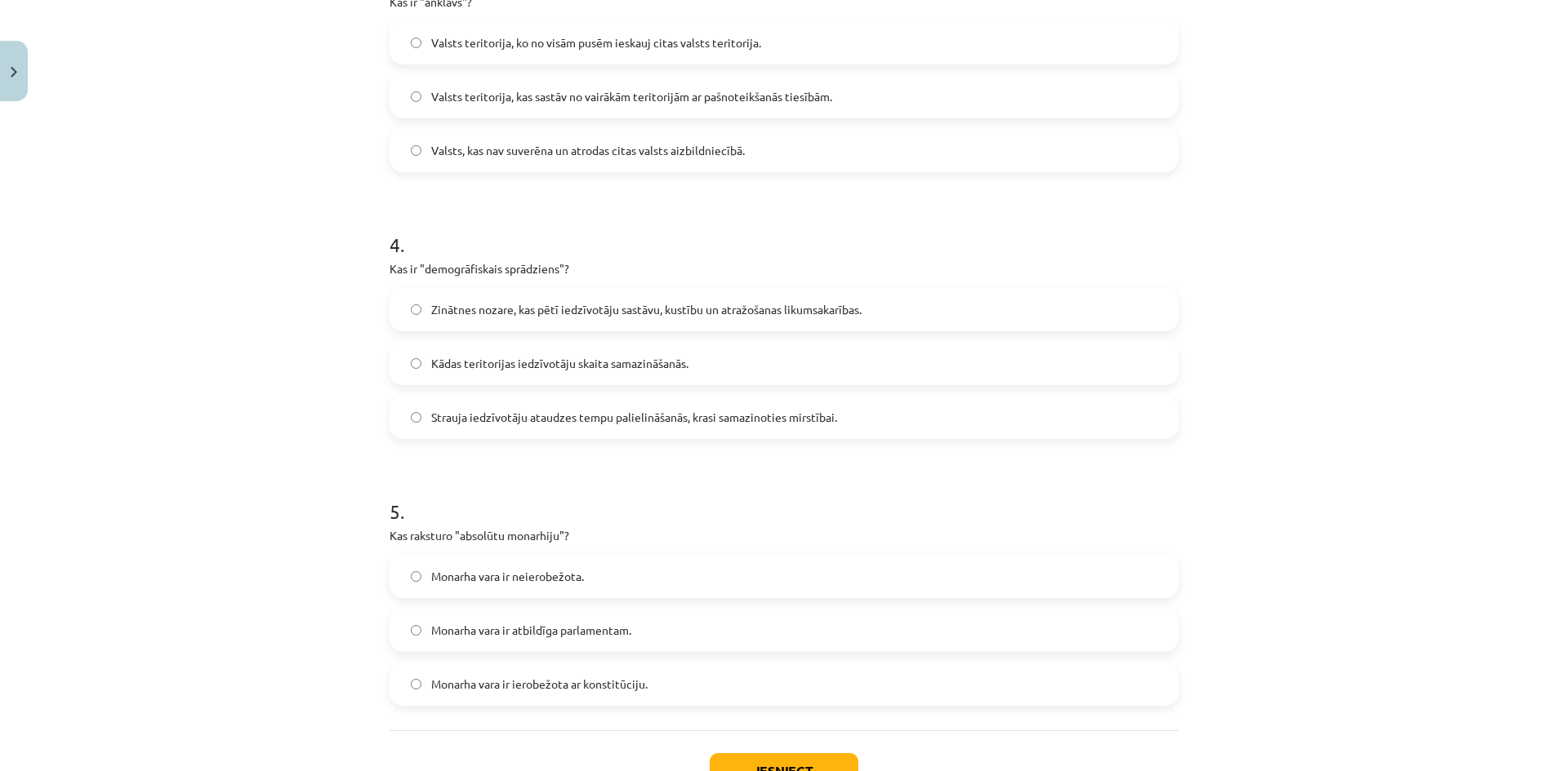
scroll to position [1045, 0]
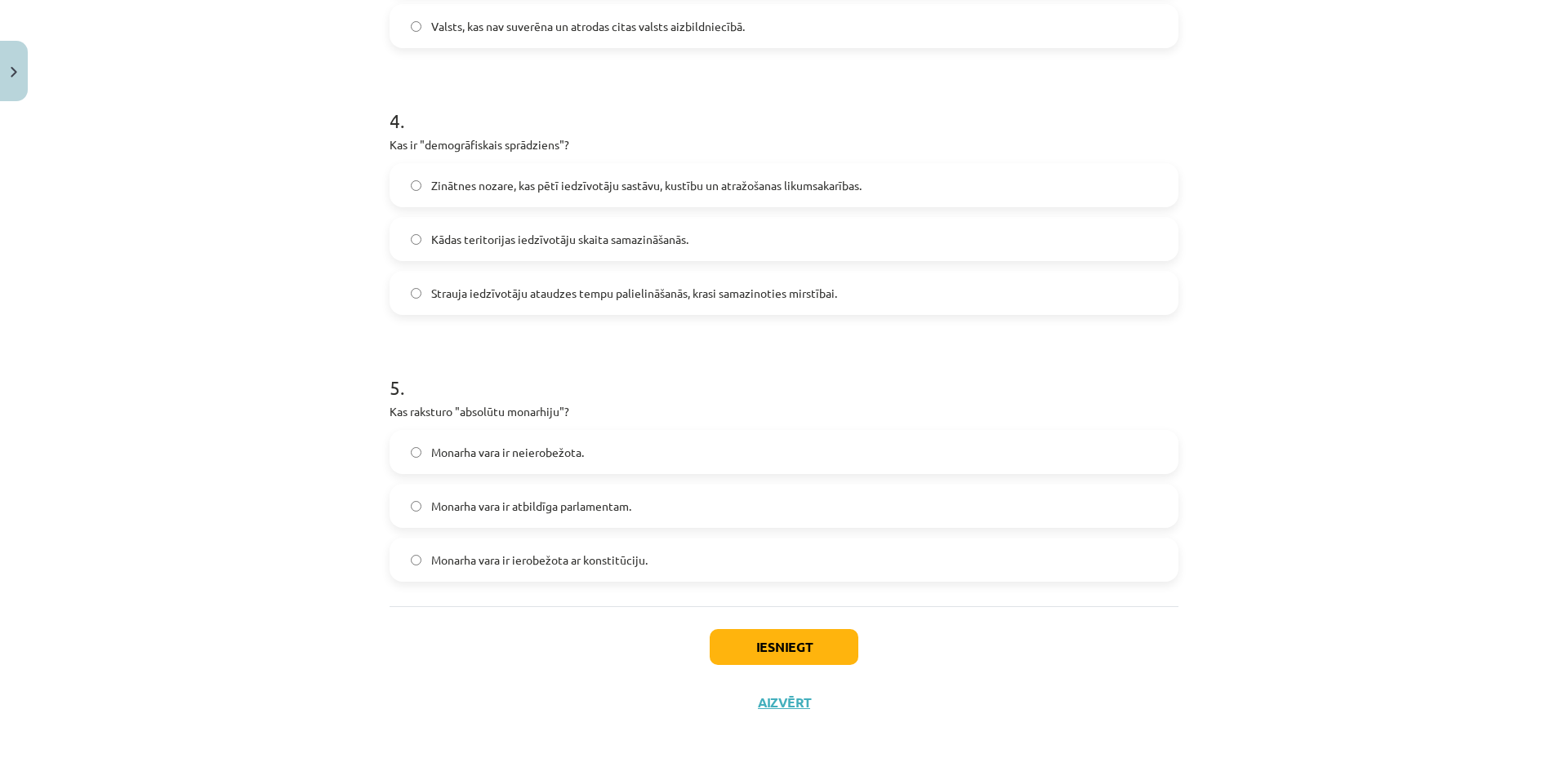
click at [517, 453] on span "Monarha vara ir neierobežota." at bounding box center [507, 452] width 153 height 17
click at [811, 644] on button "Iesniegt" at bounding box center [784, 647] width 148 height 36
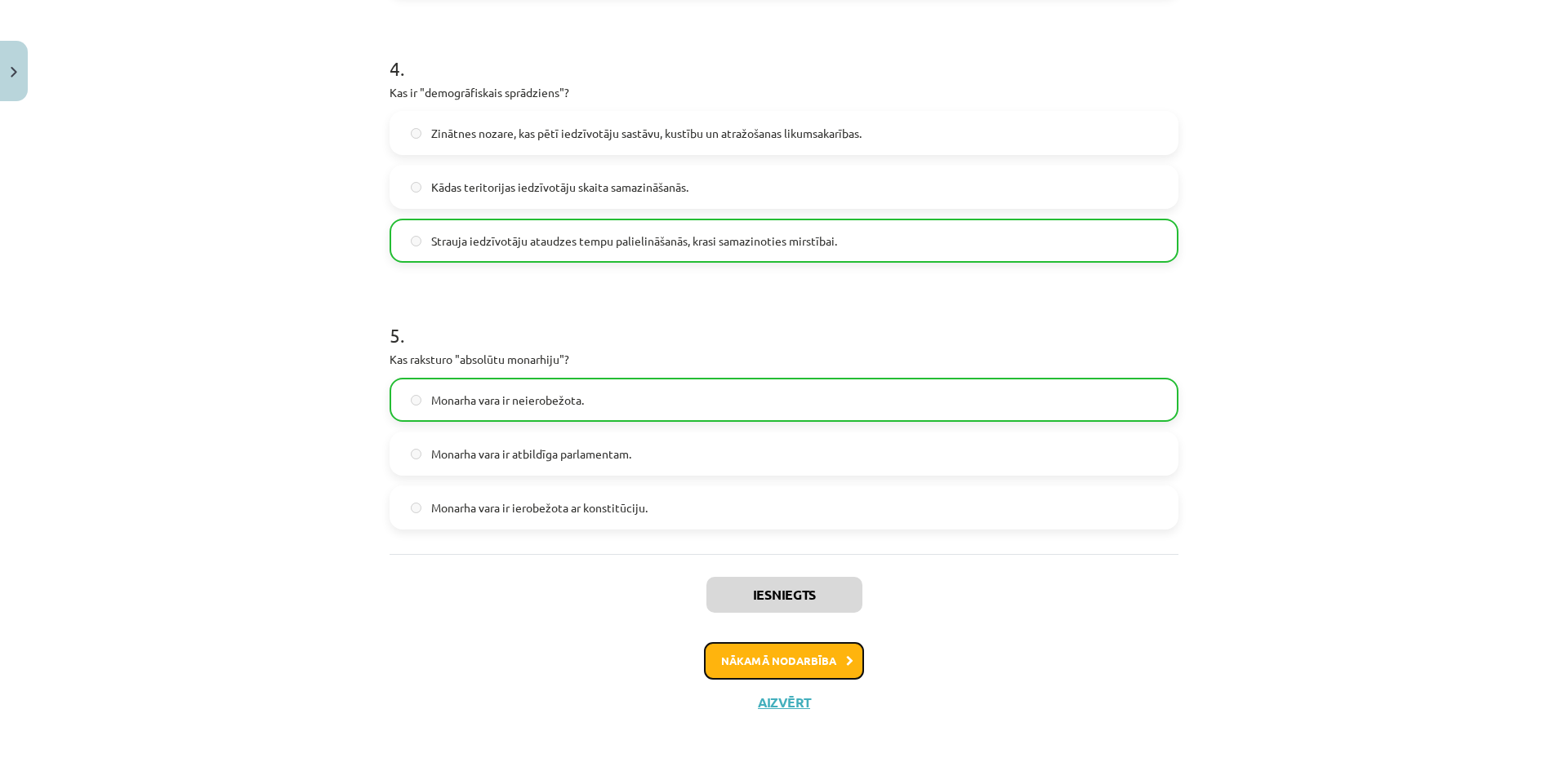
click at [740, 673] on button "Nākamā nodarbība" at bounding box center [783, 661] width 160 height 37
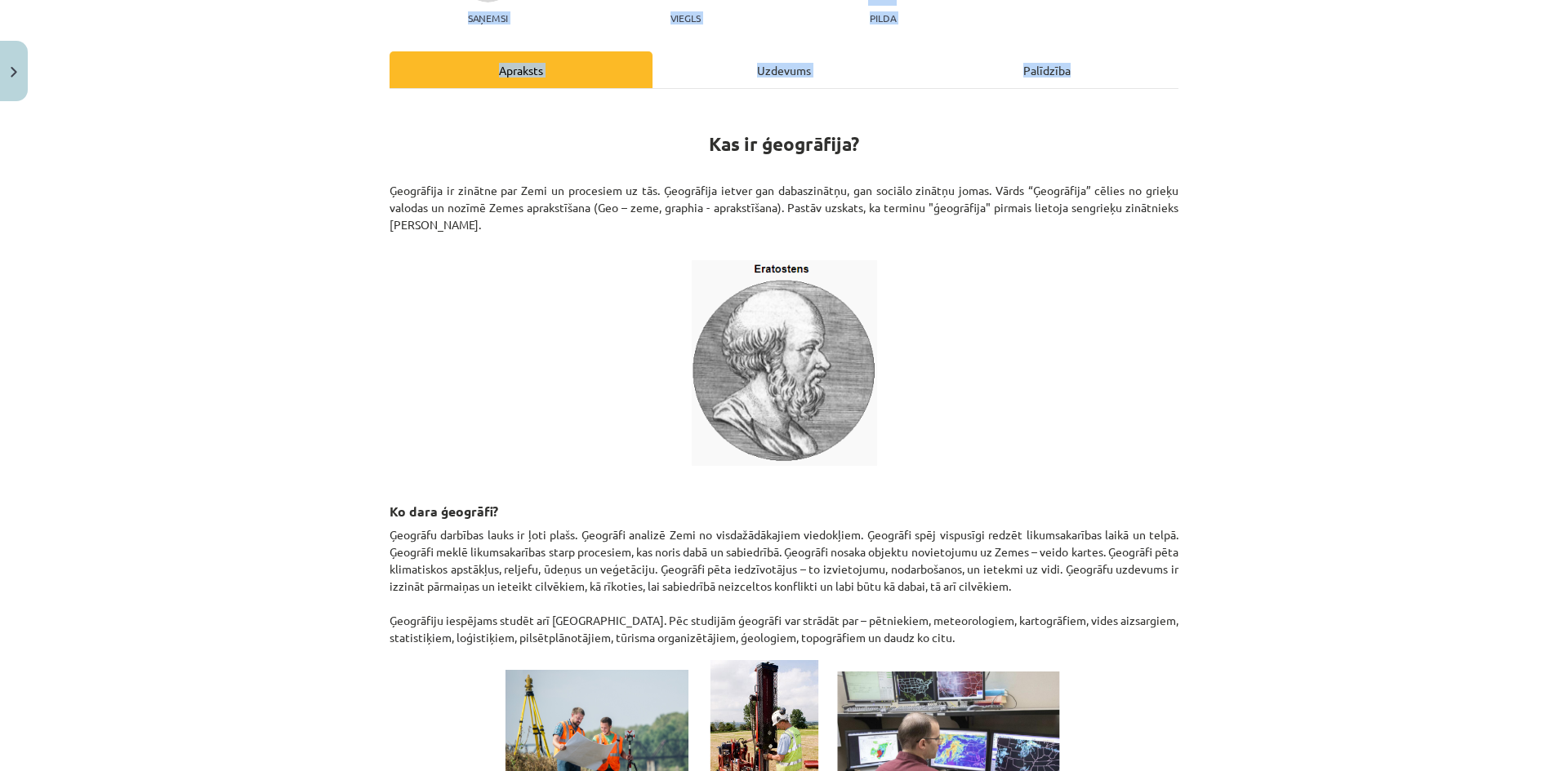
scroll to position [501, 0]
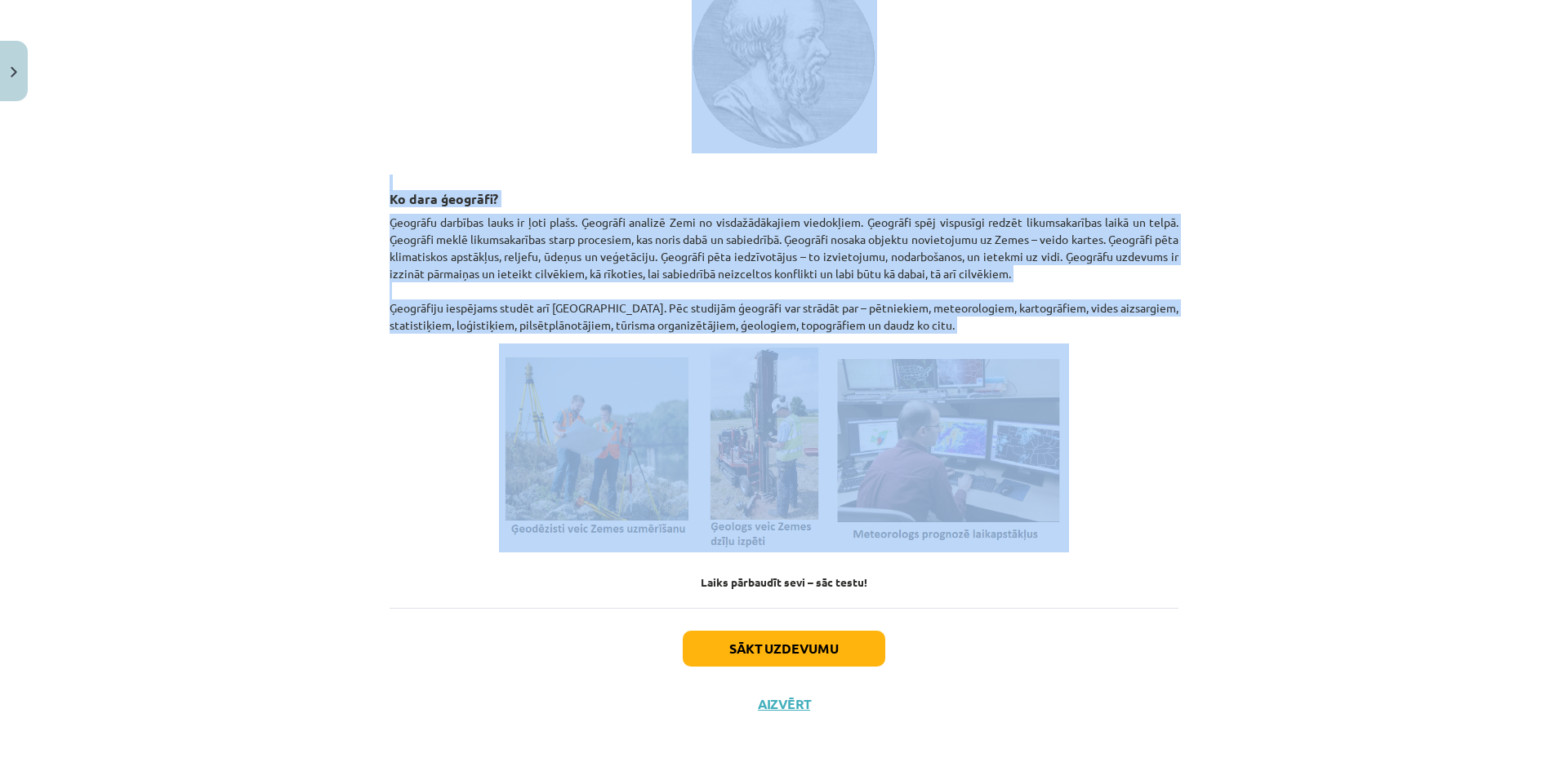
drag, startPoint x: 696, startPoint y: 228, endPoint x: 1018, endPoint y: 425, distance: 377.5
click at [1018, 425] on div "Kas ir ģeogrāfija? Ģeogrāfija ir zinātne par Zemi un procesiem uz tās. Ģeogrāfi…" at bounding box center [783, 189] width 788 height 797
drag, startPoint x: 625, startPoint y: 409, endPoint x: 258, endPoint y: 408, distance: 367.0
click at [258, 408] on div "Mācību tēma: Ģeogrāfijas i - 10. klases 1.ieskaites mācību materiāls #3 1. tēma…" at bounding box center [784, 386] width 1568 height 771
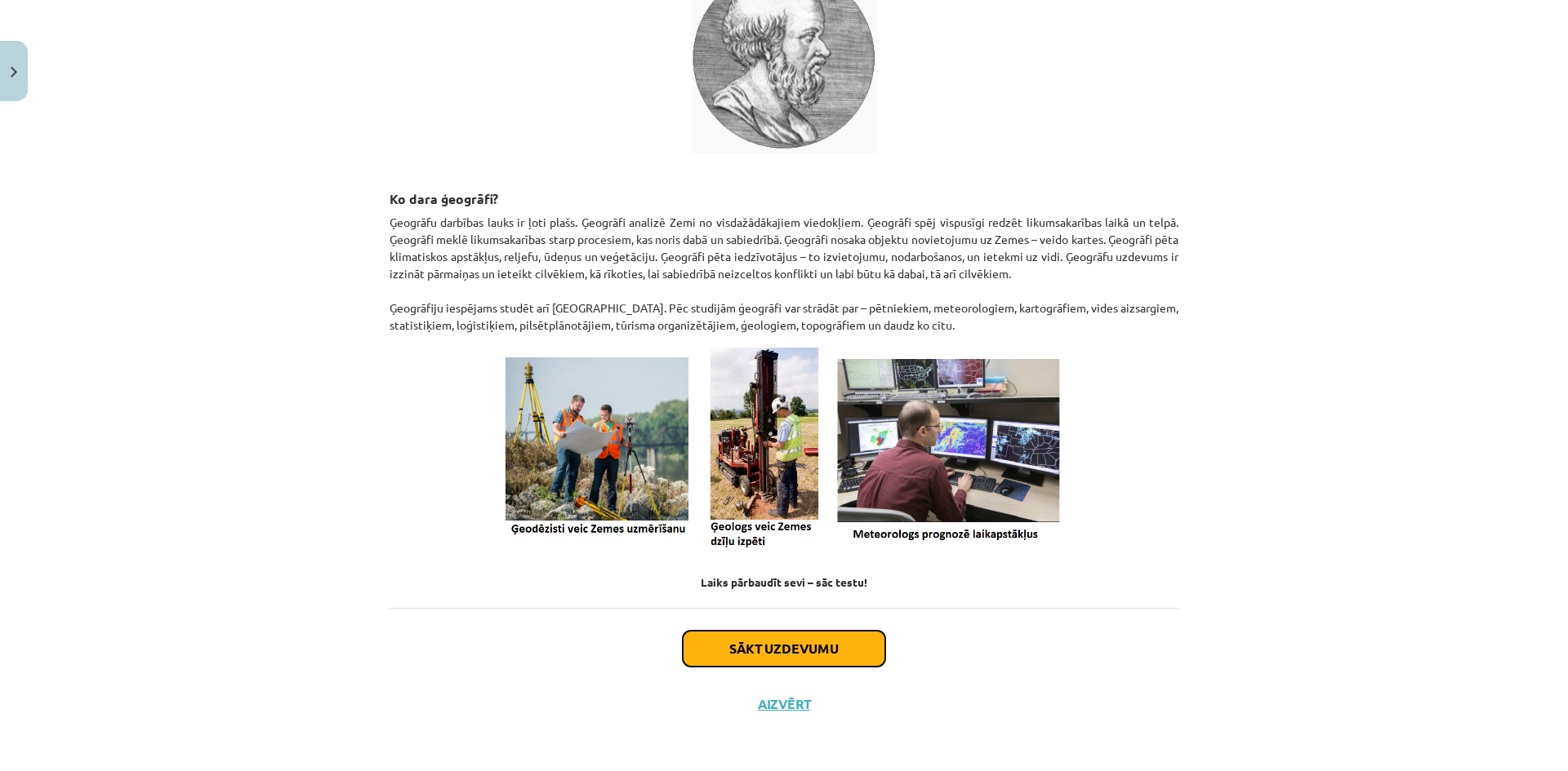
click at [732, 652] on button "Sākt uzdevumu" at bounding box center [784, 649] width 203 height 36
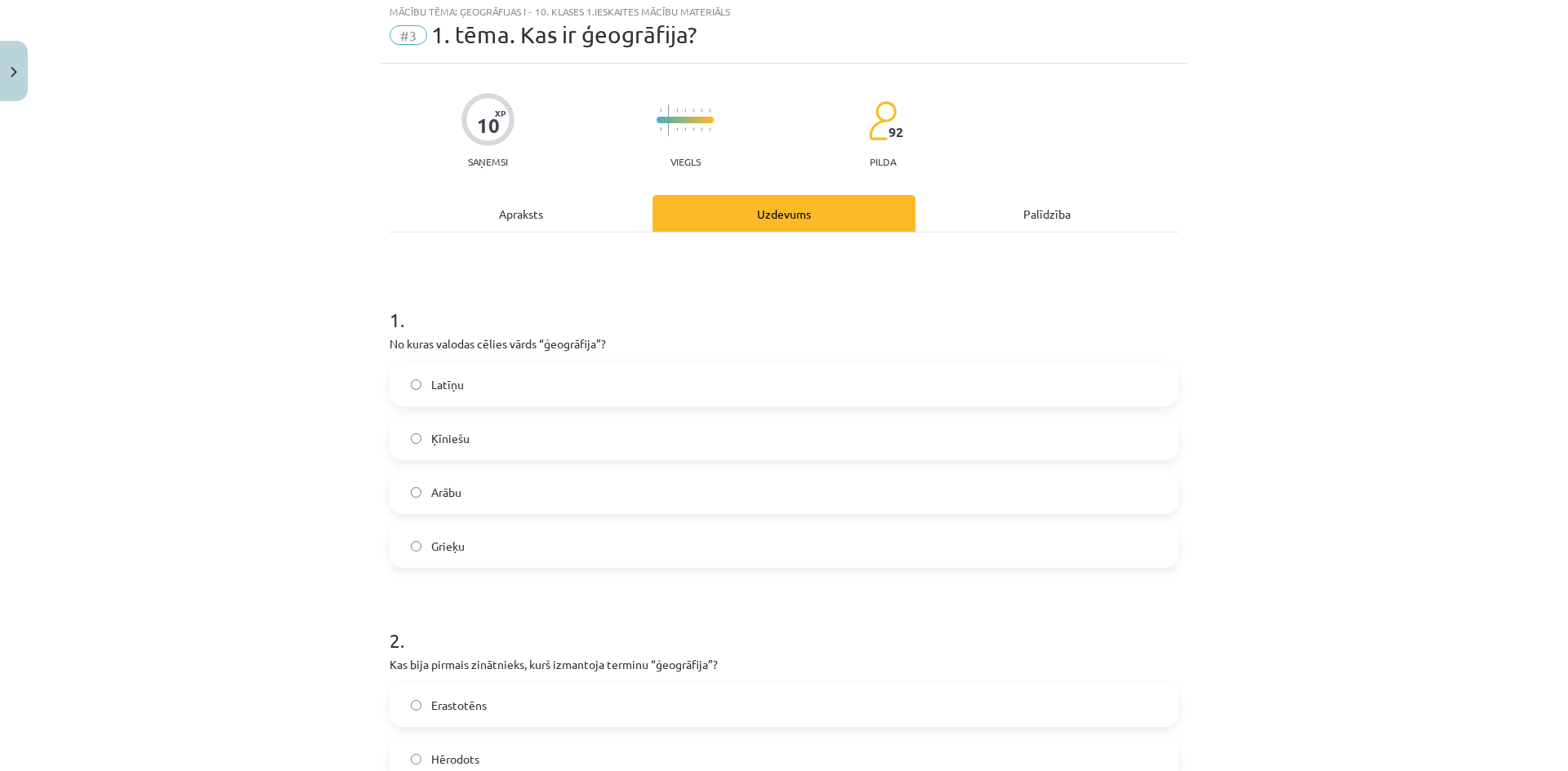
scroll to position [41, 0]
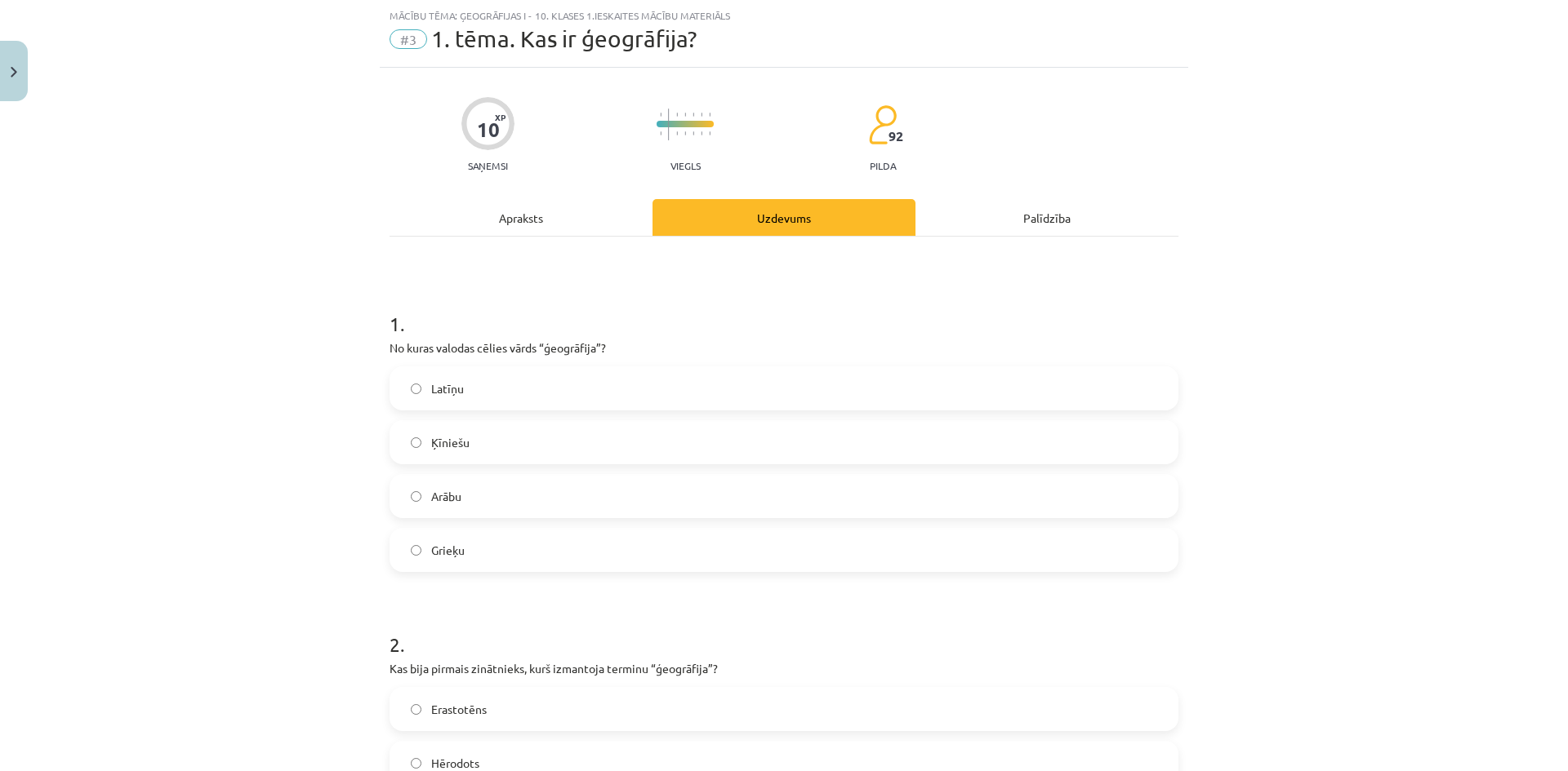
click at [434, 551] on span "Grieķu" at bounding box center [447, 550] width 33 height 17
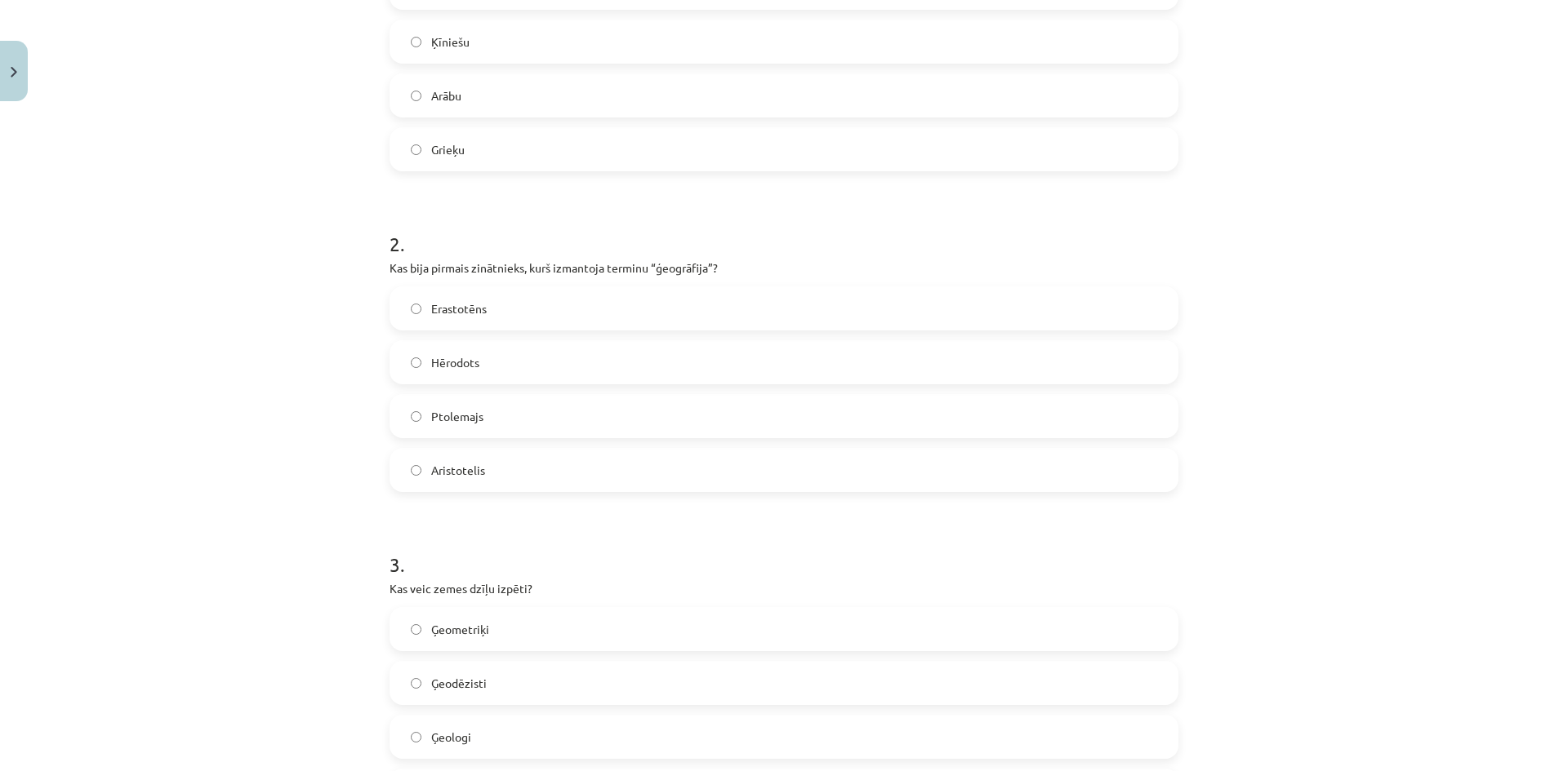
scroll to position [449, 0]
click at [497, 295] on label "Erastotēns" at bounding box center [784, 302] width 786 height 41
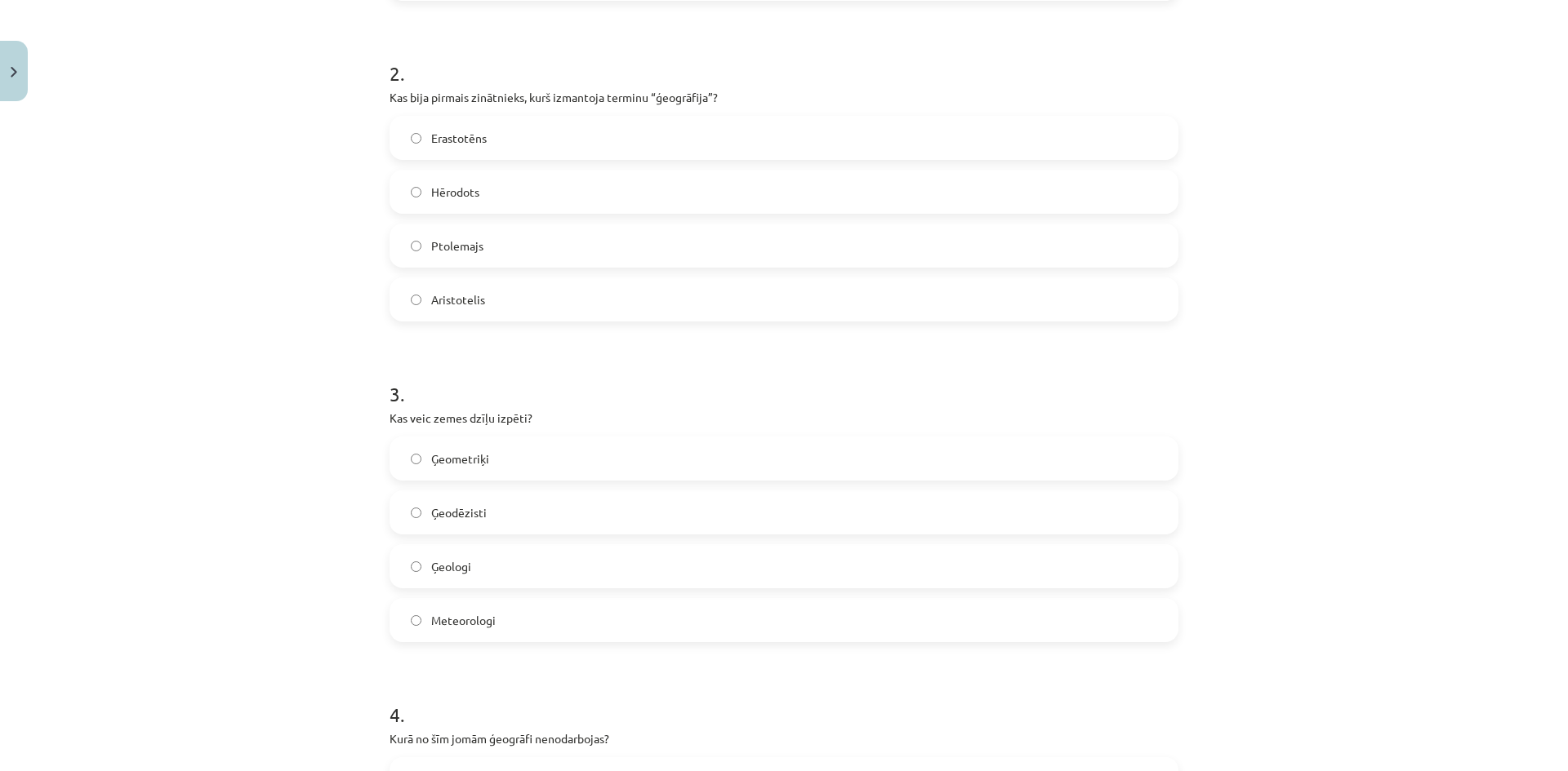
scroll to position [693, 0]
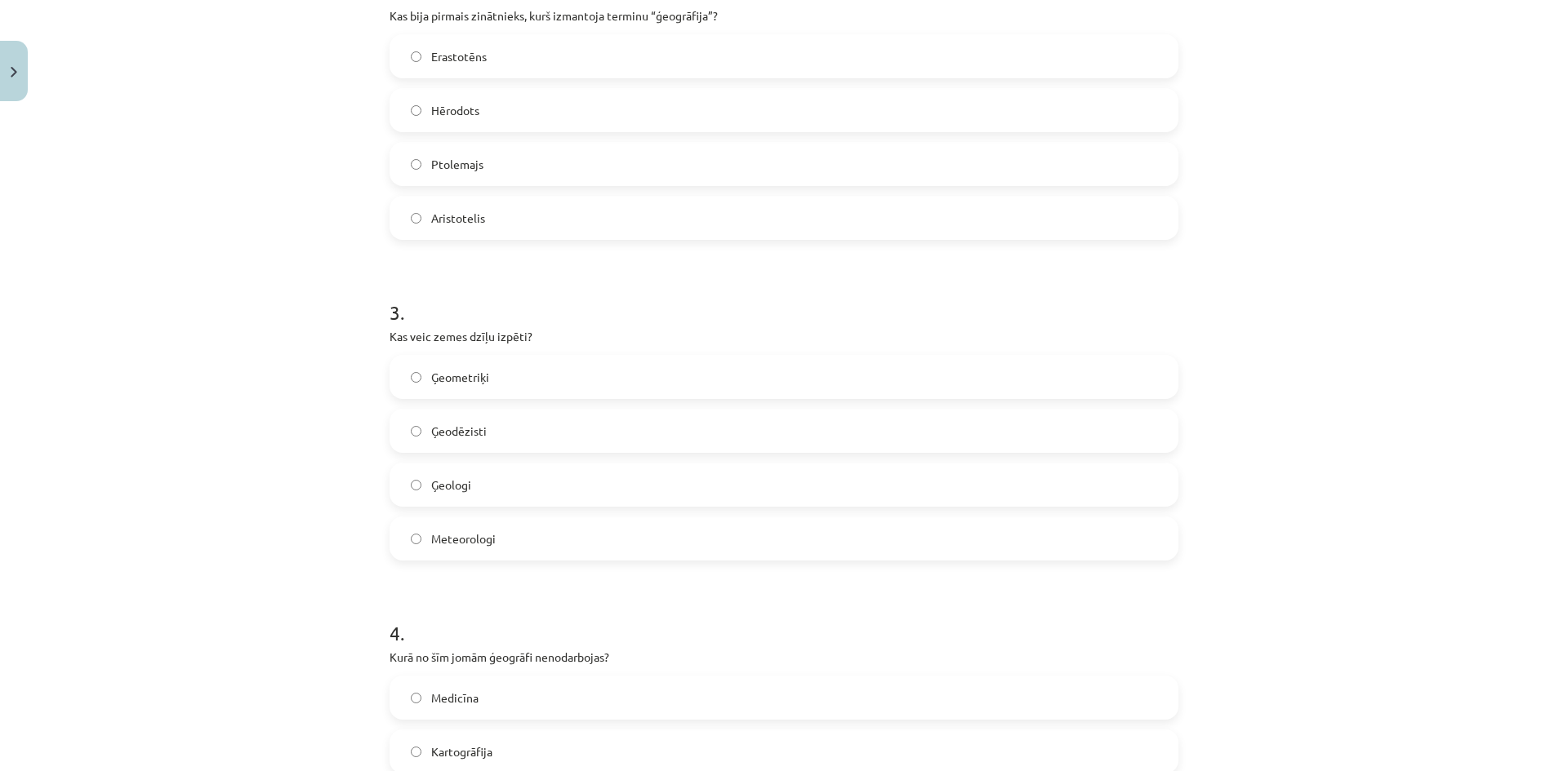
click at [478, 493] on label "Ģeologi" at bounding box center [784, 485] width 786 height 41
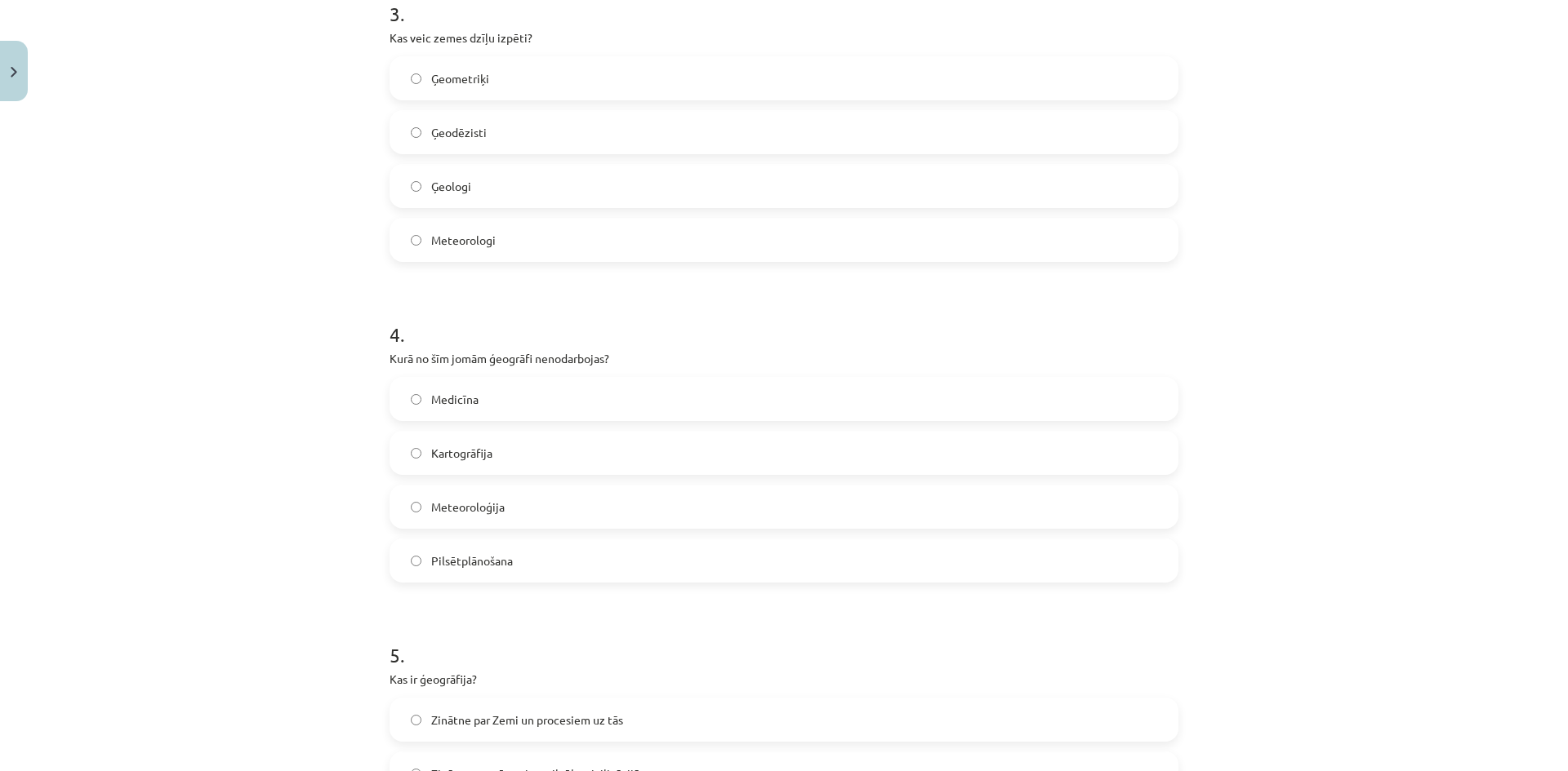
scroll to position [1020, 0]
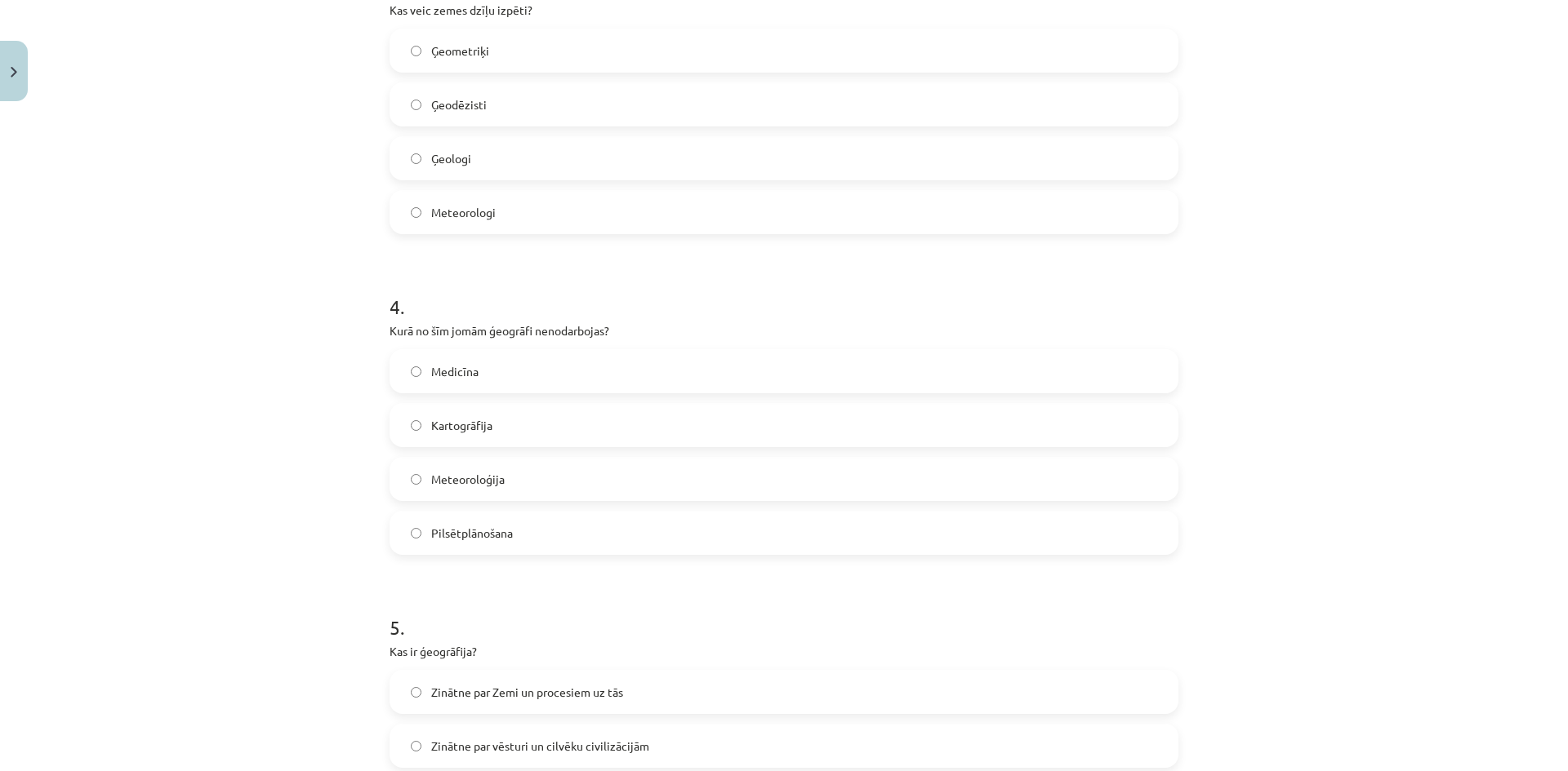
click at [560, 476] on label "Meteoroloģija" at bounding box center [784, 479] width 786 height 41
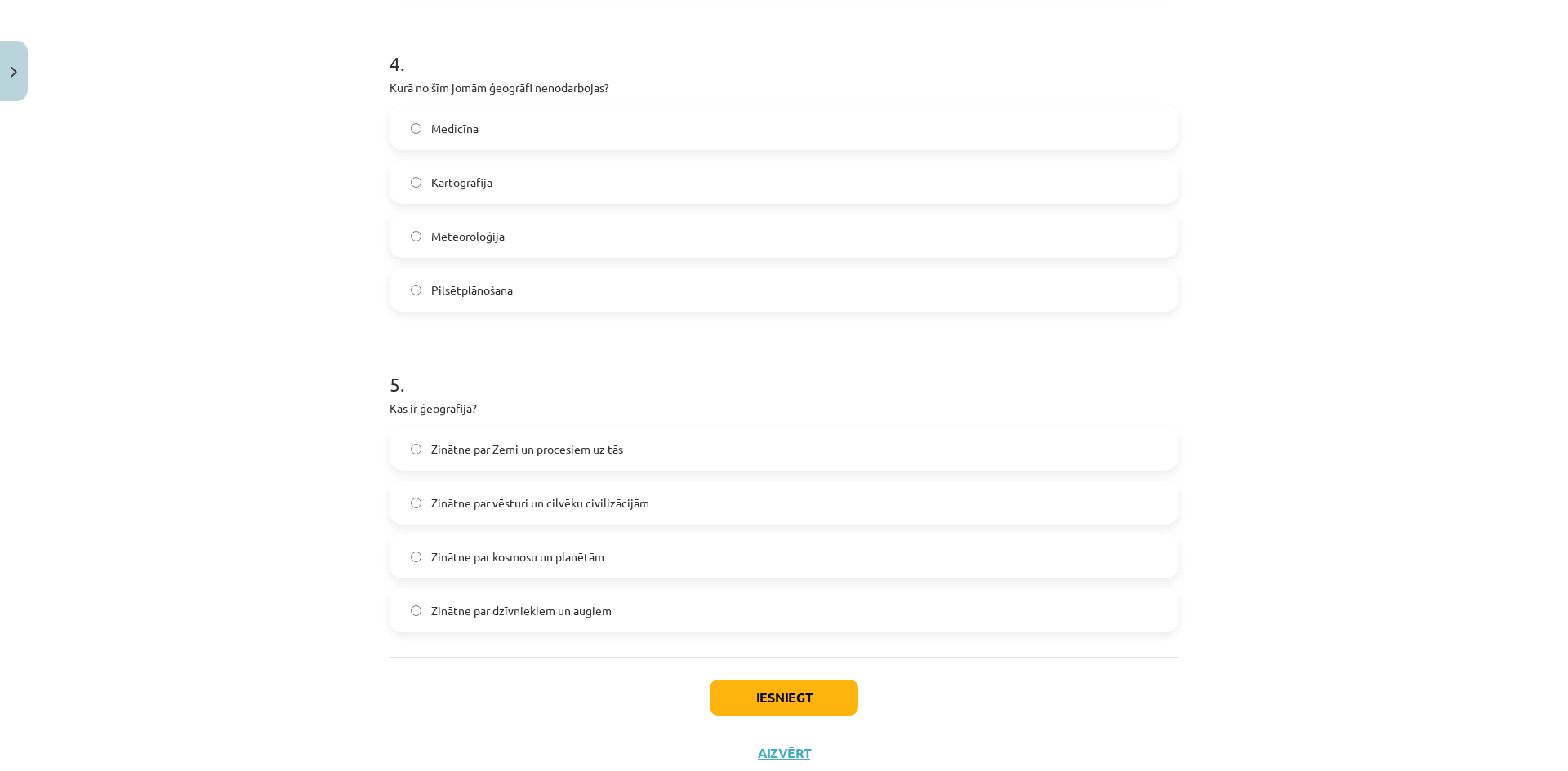
scroll to position [1264, 0]
click at [588, 448] on span "Zinātne par Zemi un procesiem uz tās" at bounding box center [527, 447] width 192 height 17
click at [755, 691] on button "Iesniegt" at bounding box center [784, 696] width 148 height 36
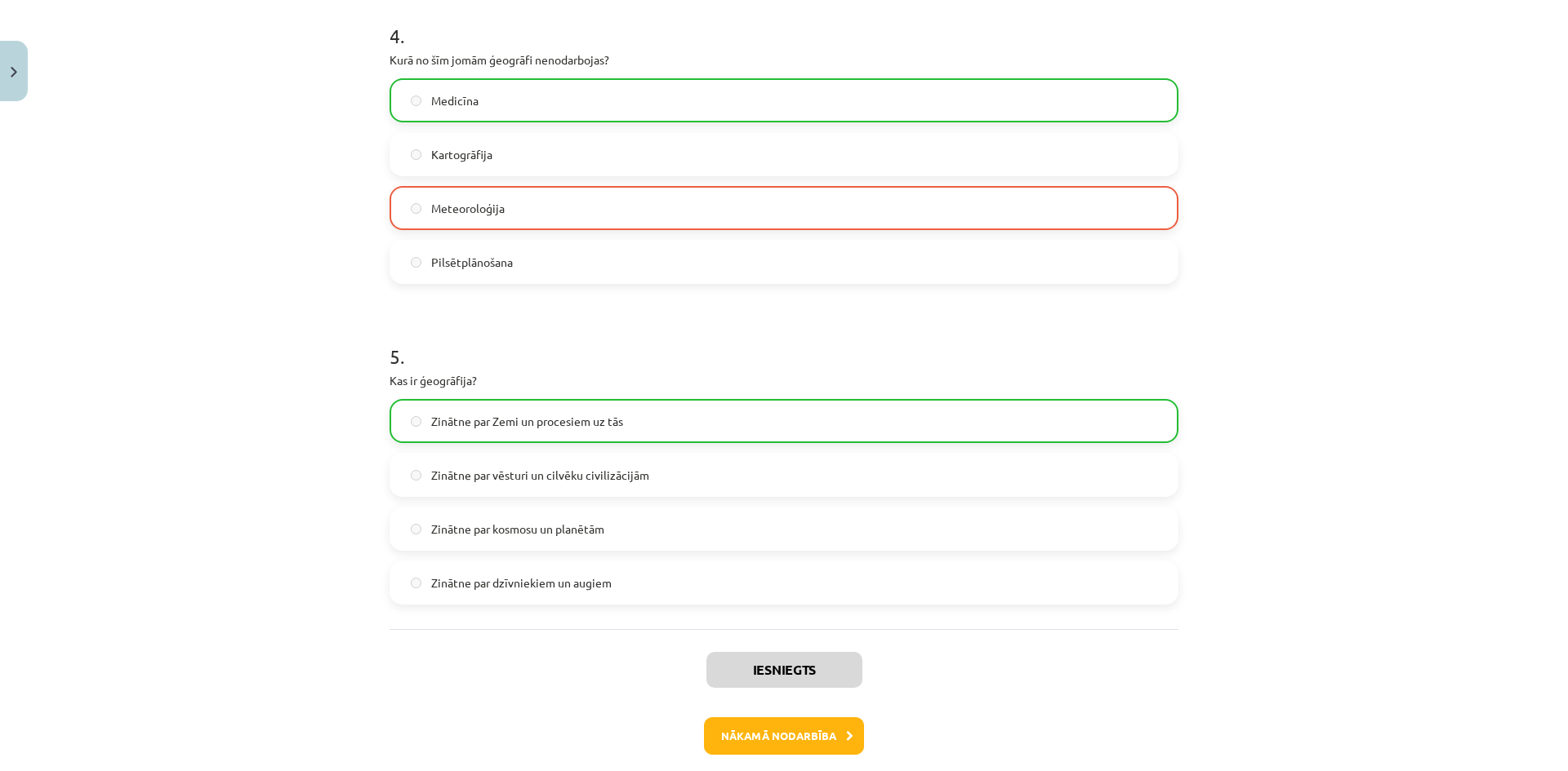
scroll to position [1366, 0]
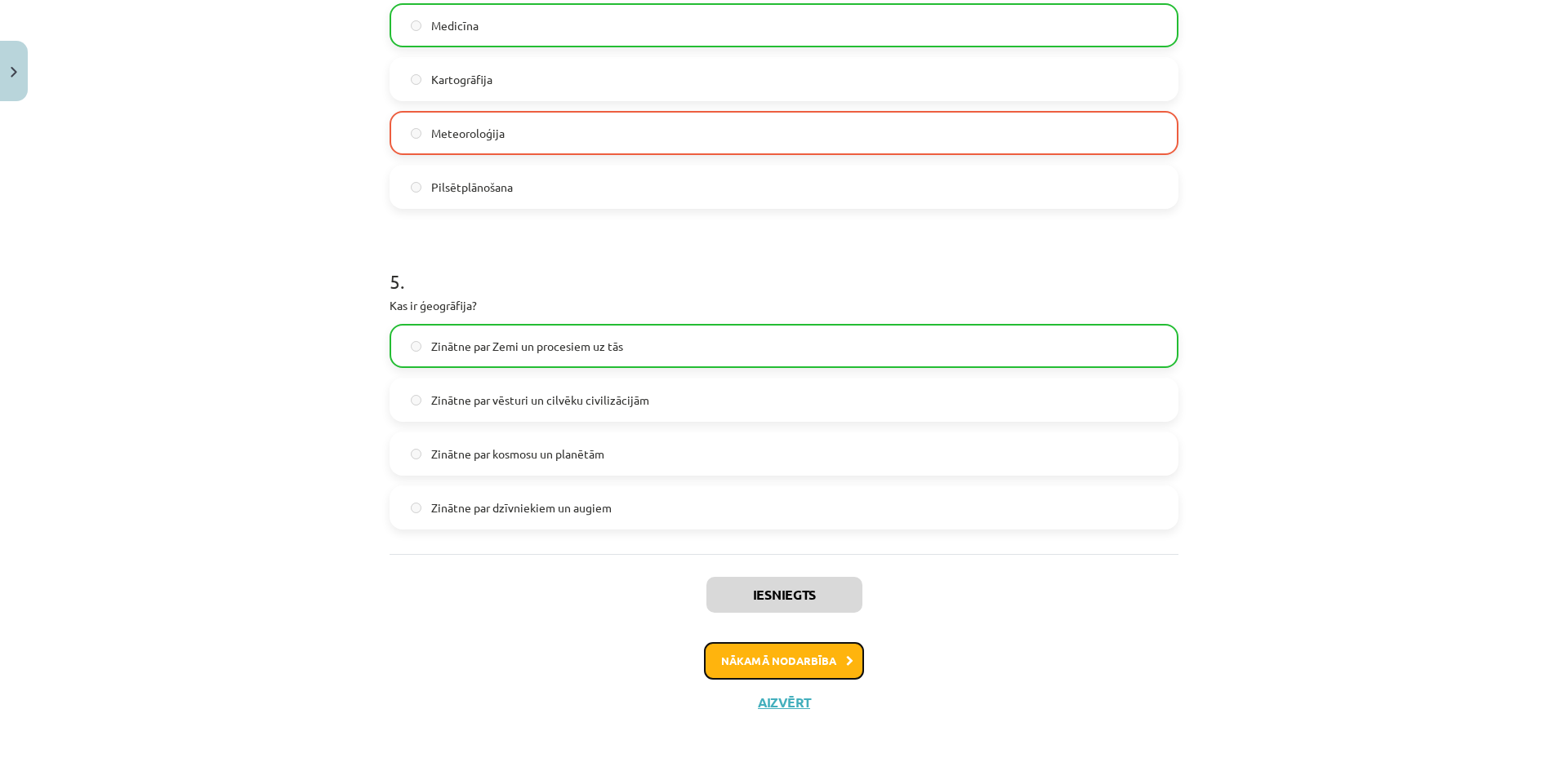
click at [788, 668] on button "Nākamā nodarbība" at bounding box center [783, 661] width 160 height 37
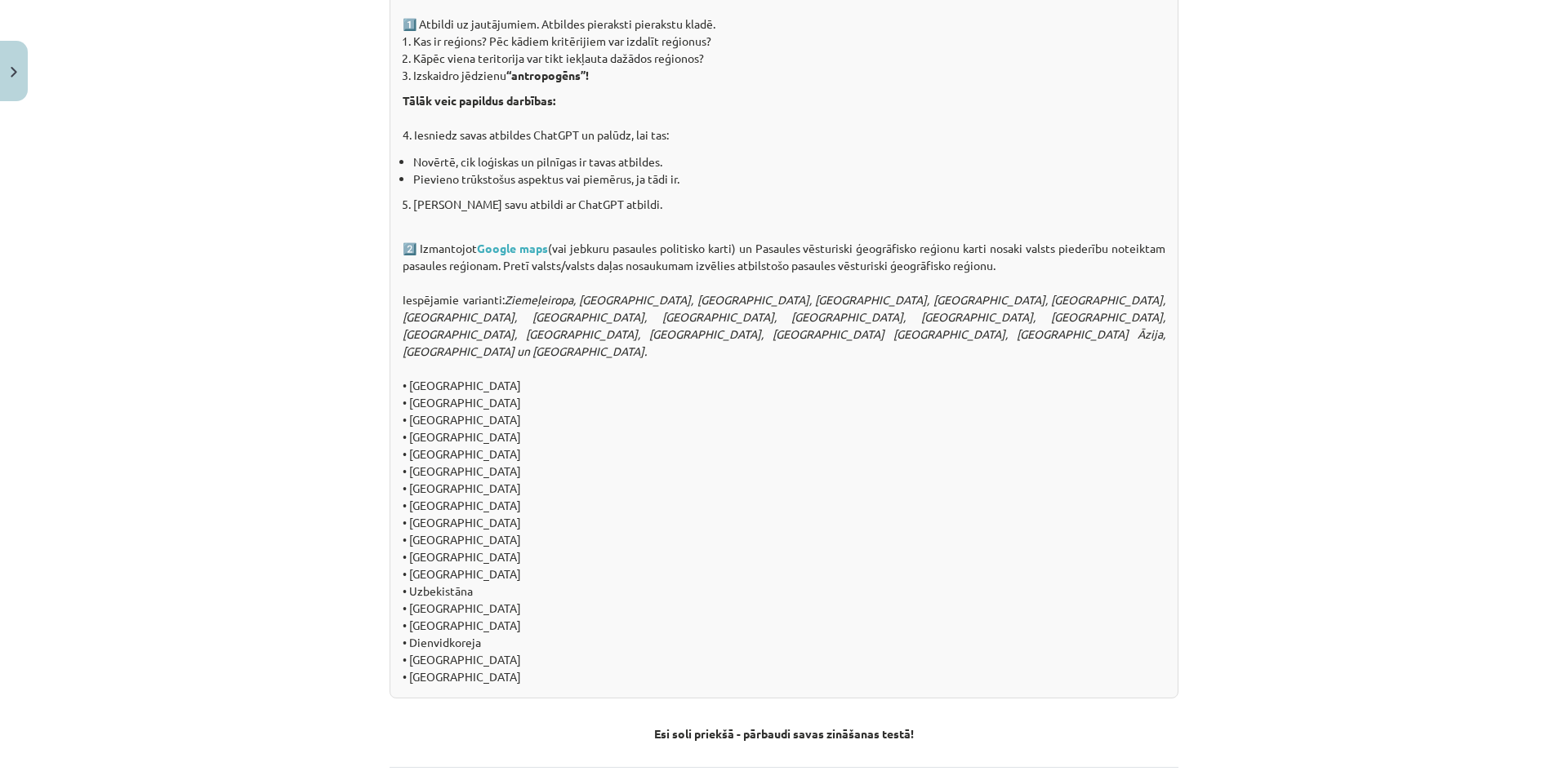
scroll to position [1598, 0]
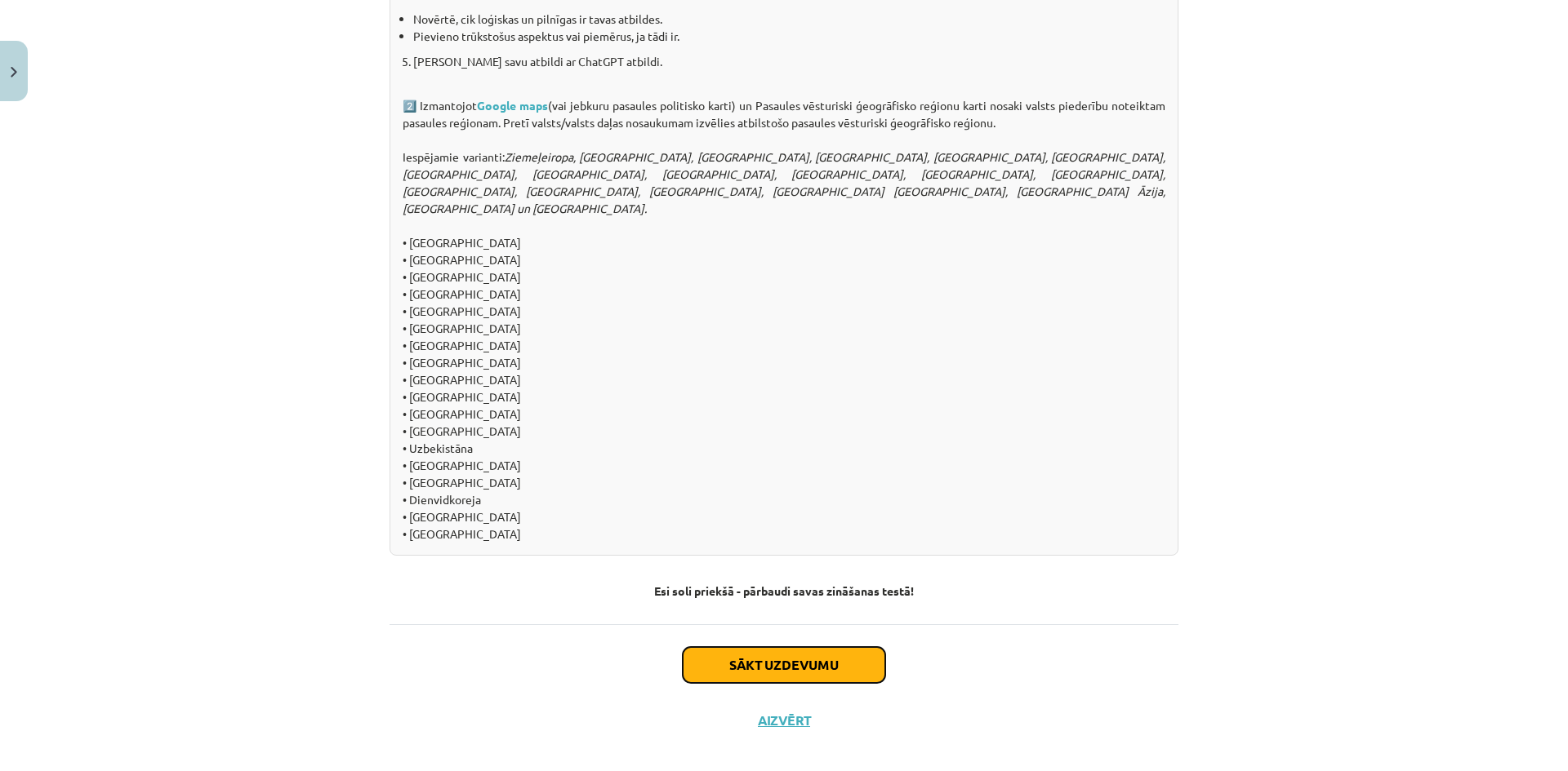
click at [741, 647] on button "Sākt uzdevumu" at bounding box center [784, 665] width 203 height 36
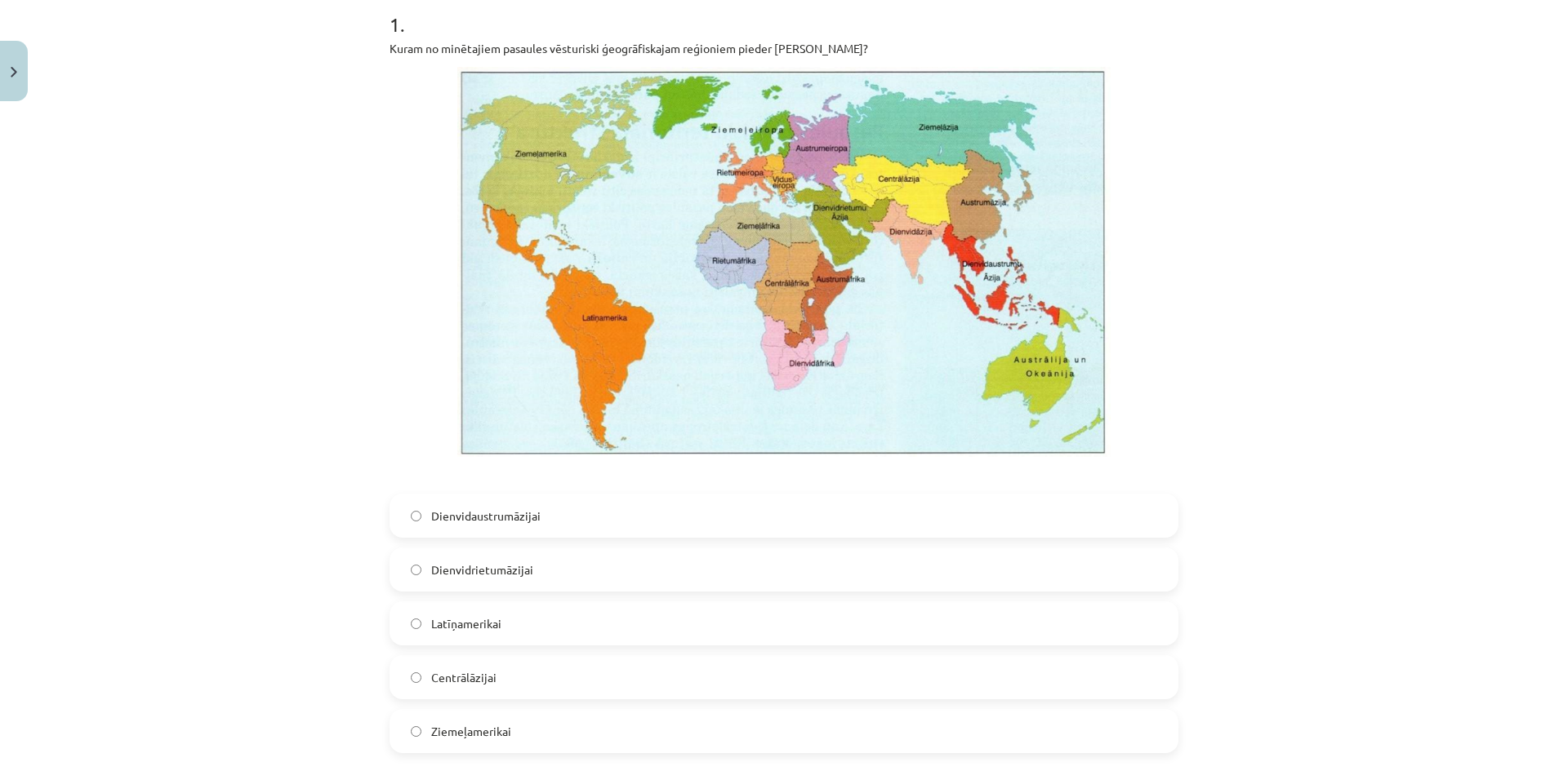
scroll to position [368, 0]
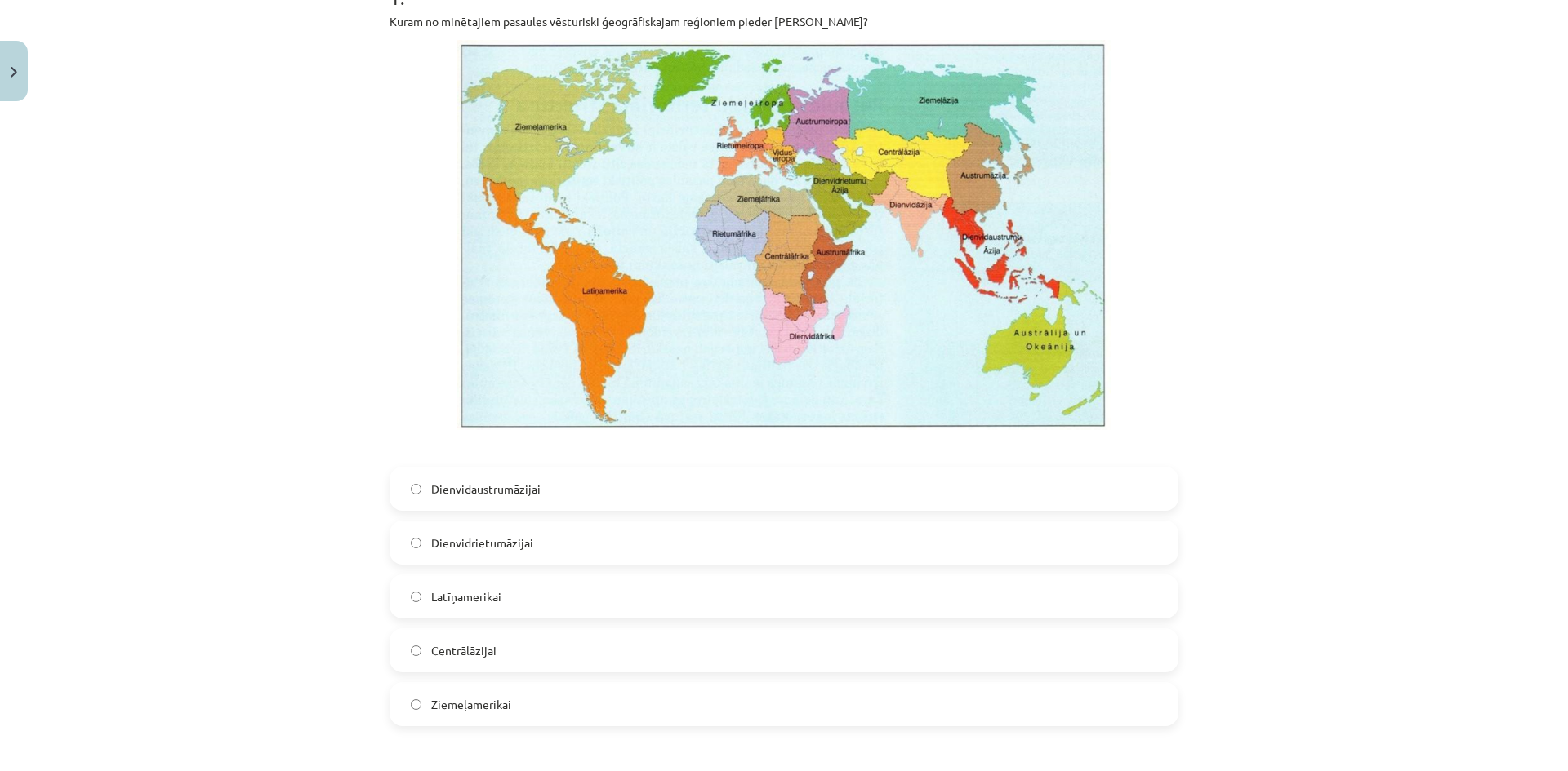
click at [526, 543] on label "Dienvidrietumāzijai" at bounding box center [784, 543] width 786 height 41
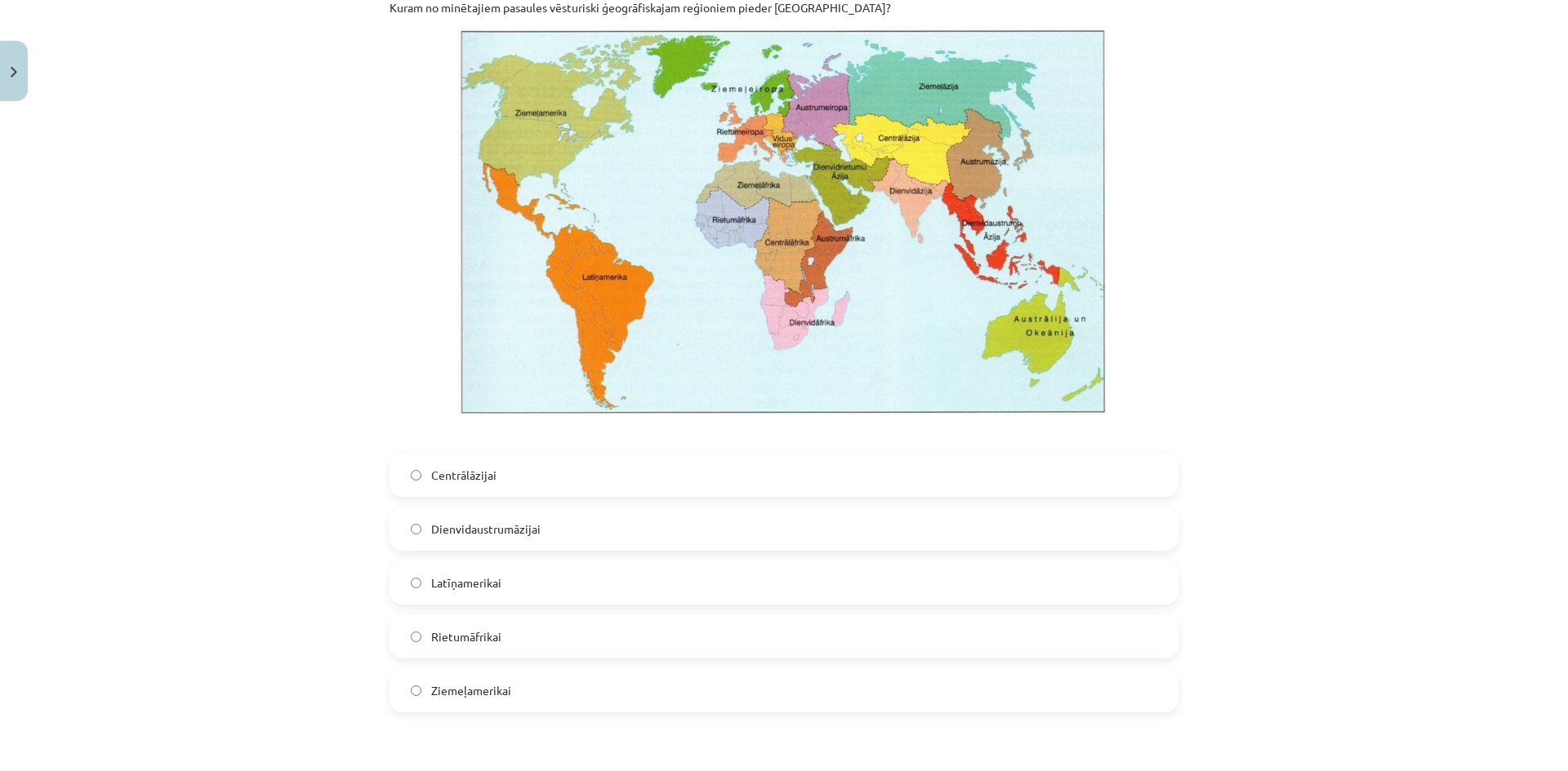
scroll to position [1183, 0]
click at [544, 580] on label "Latīņamerikai" at bounding box center [784, 582] width 786 height 41
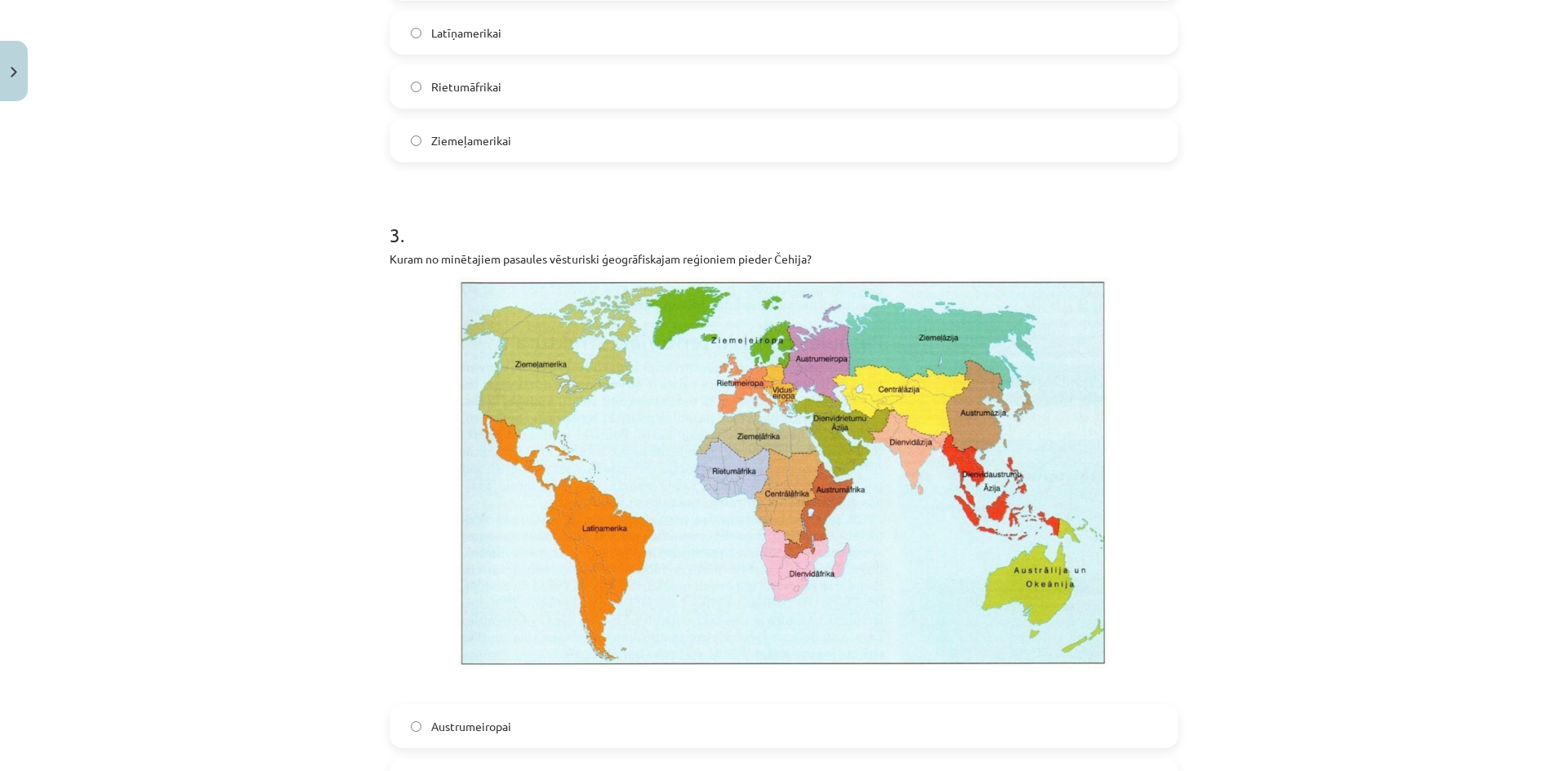
scroll to position [1895, 0]
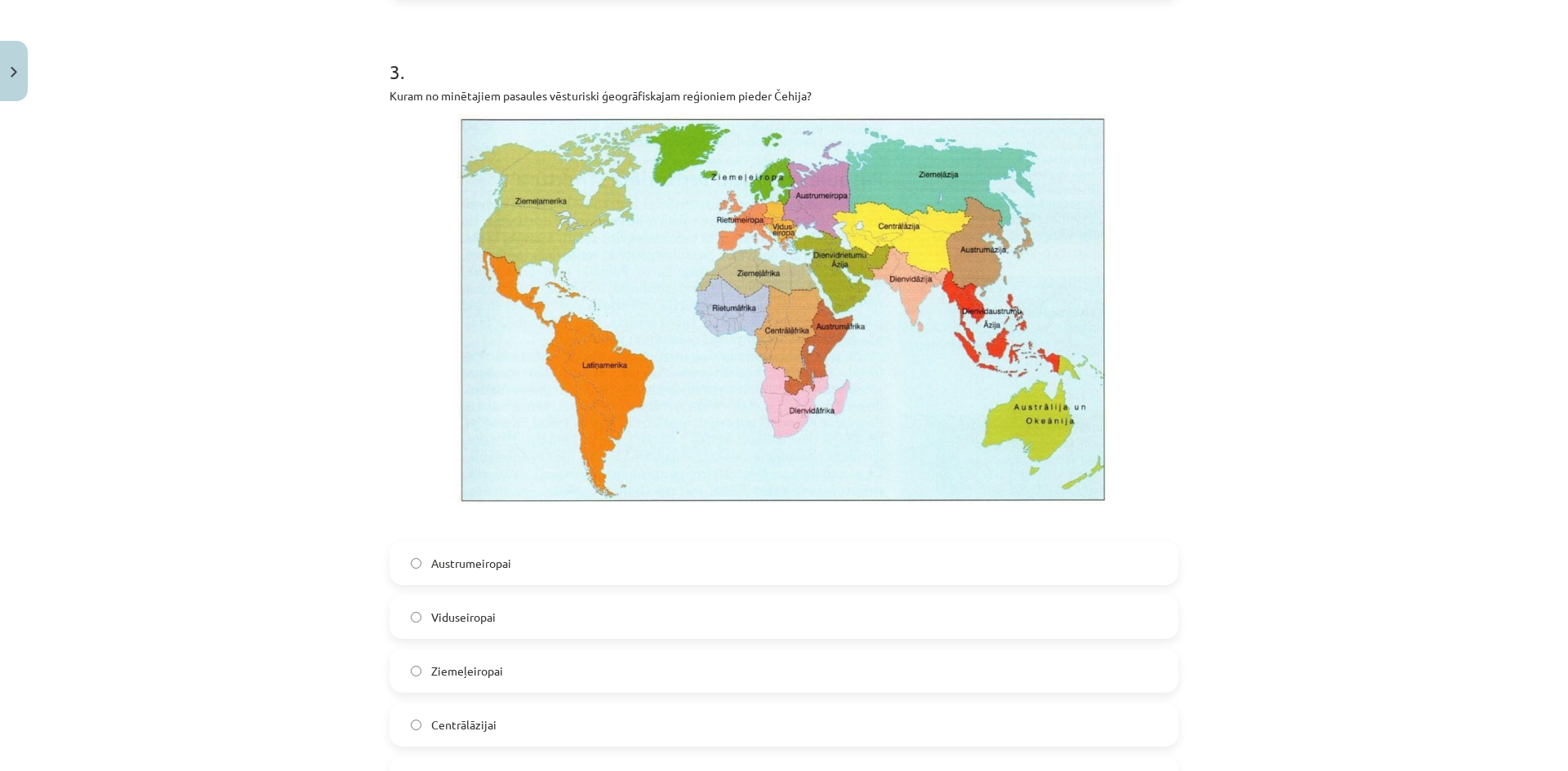
click at [579, 614] on label "Viduseiropai" at bounding box center [784, 617] width 786 height 41
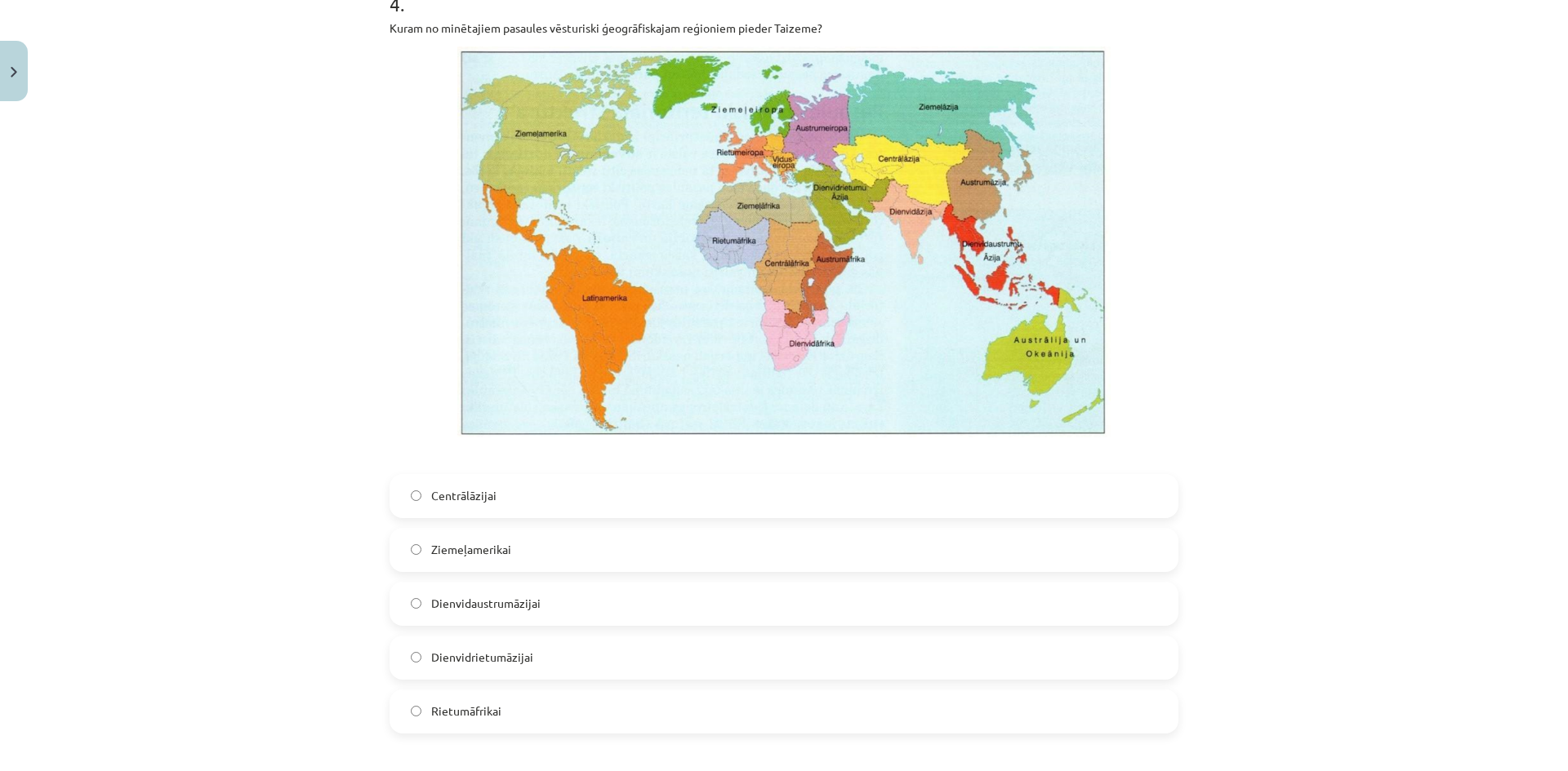
scroll to position [2793, 0]
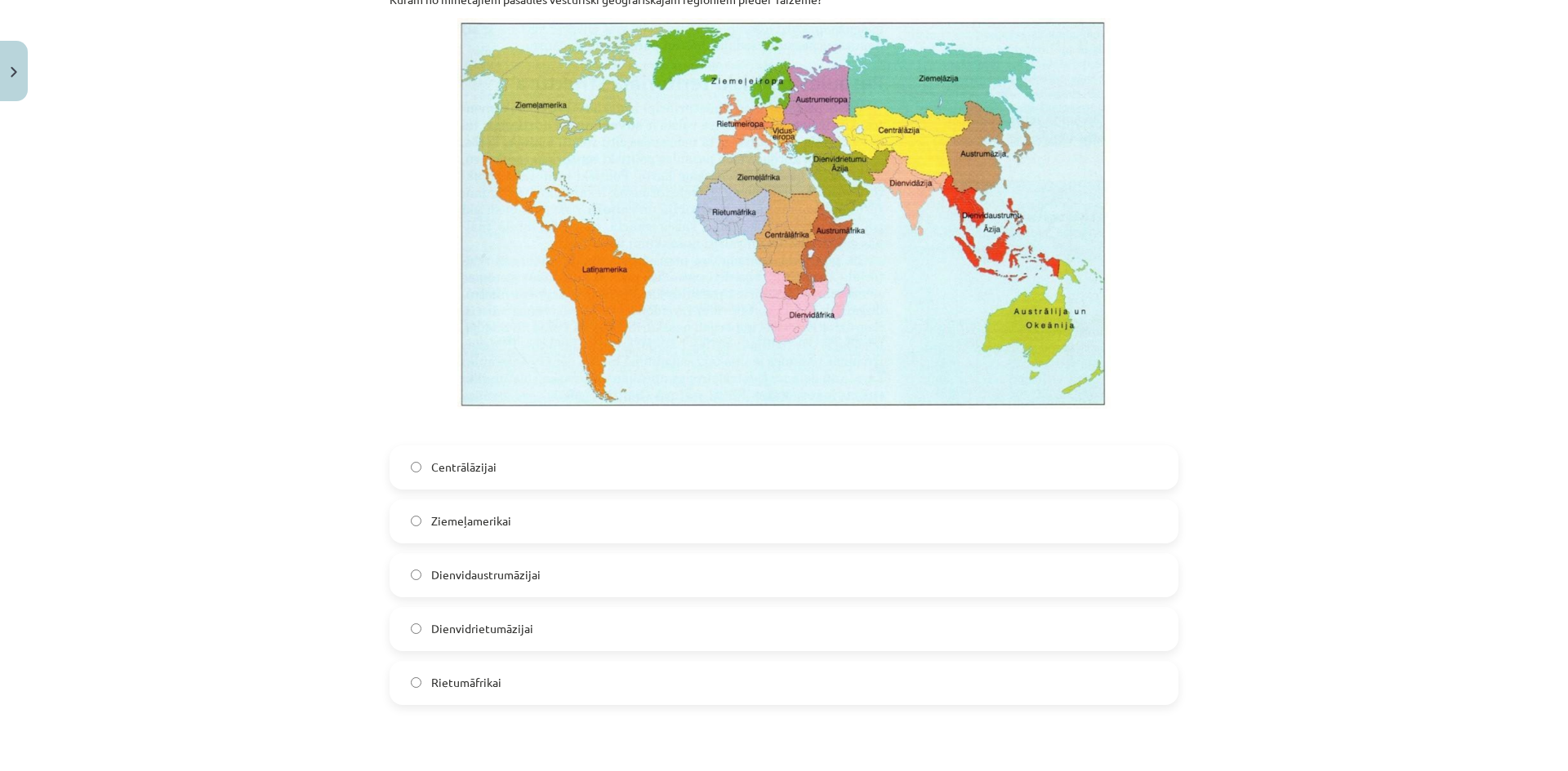
click at [546, 580] on label "Dienvidaustrumāzijai" at bounding box center [784, 576] width 786 height 41
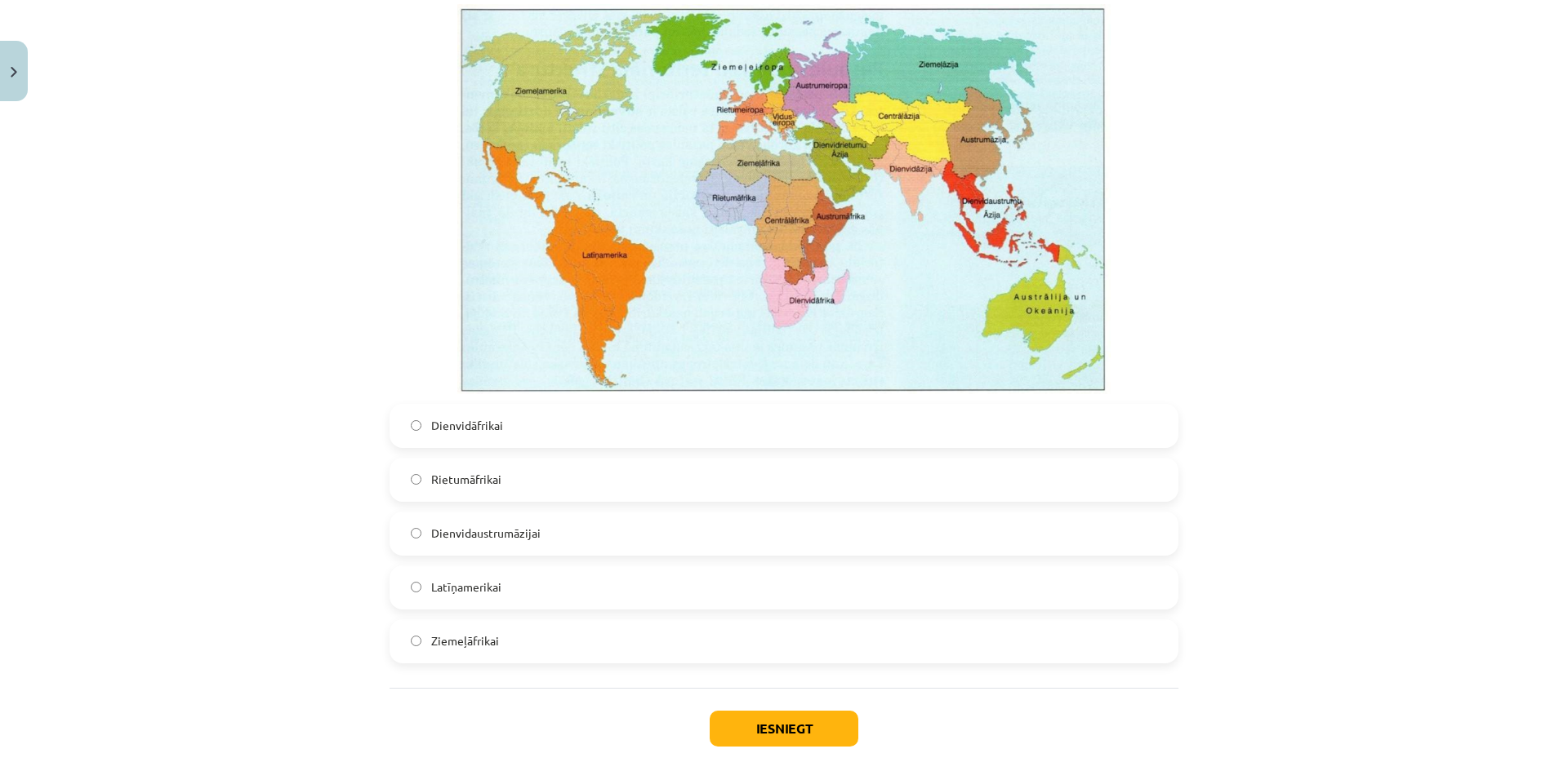
scroll to position [3528, 0]
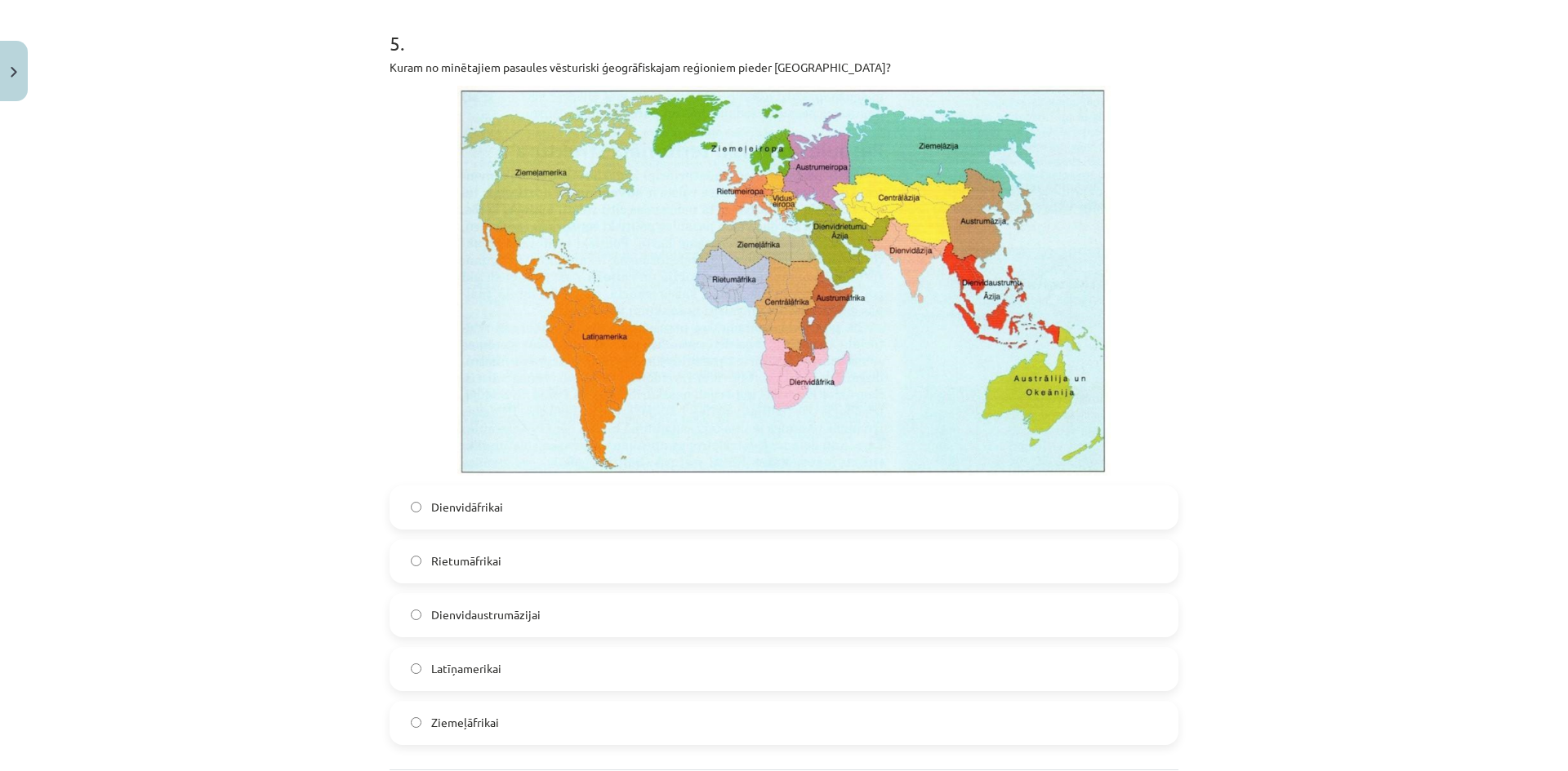
click at [733, 510] on label "Dienvidāfrikai" at bounding box center [784, 508] width 786 height 41
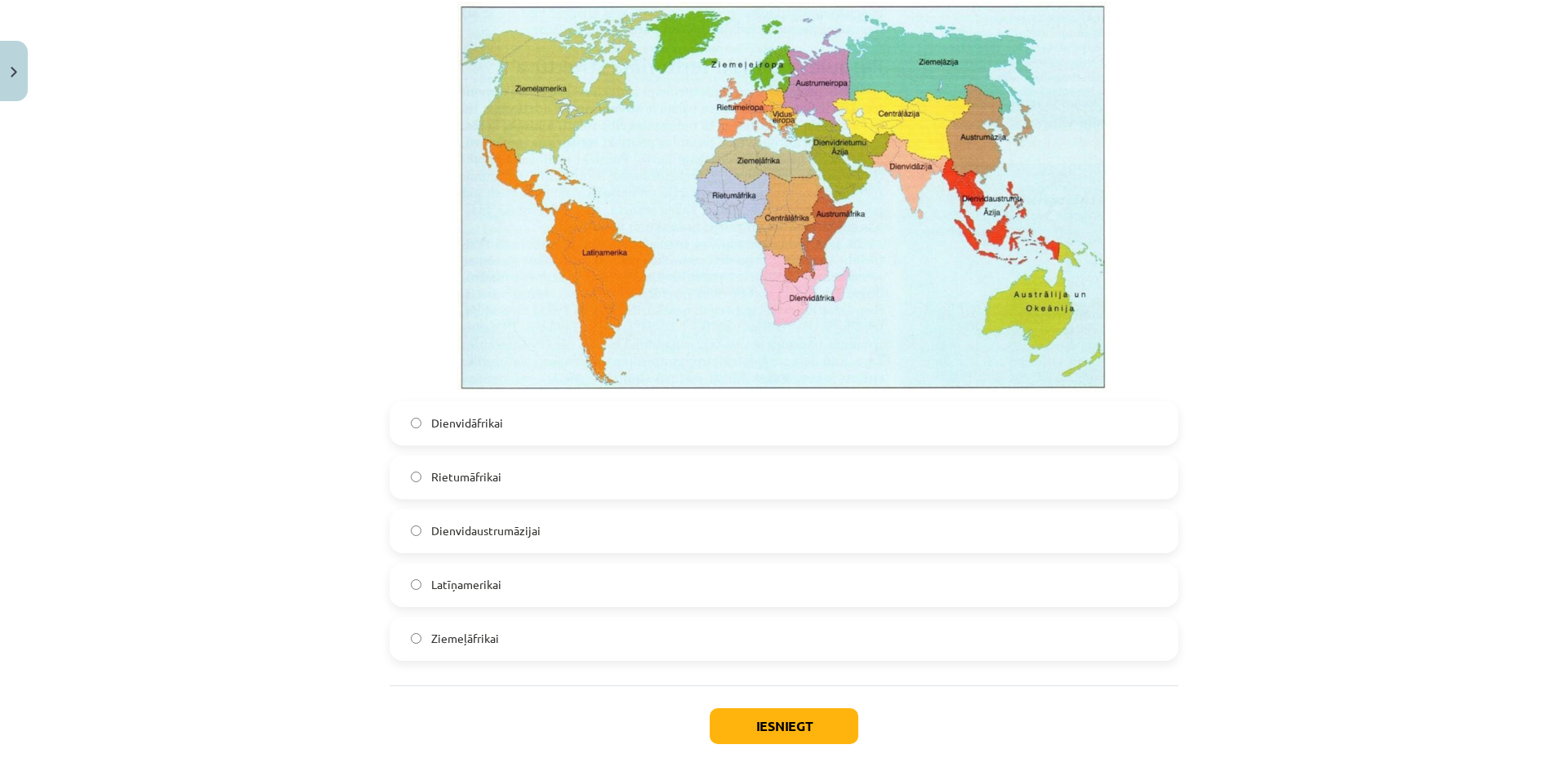
scroll to position [3691, 0]
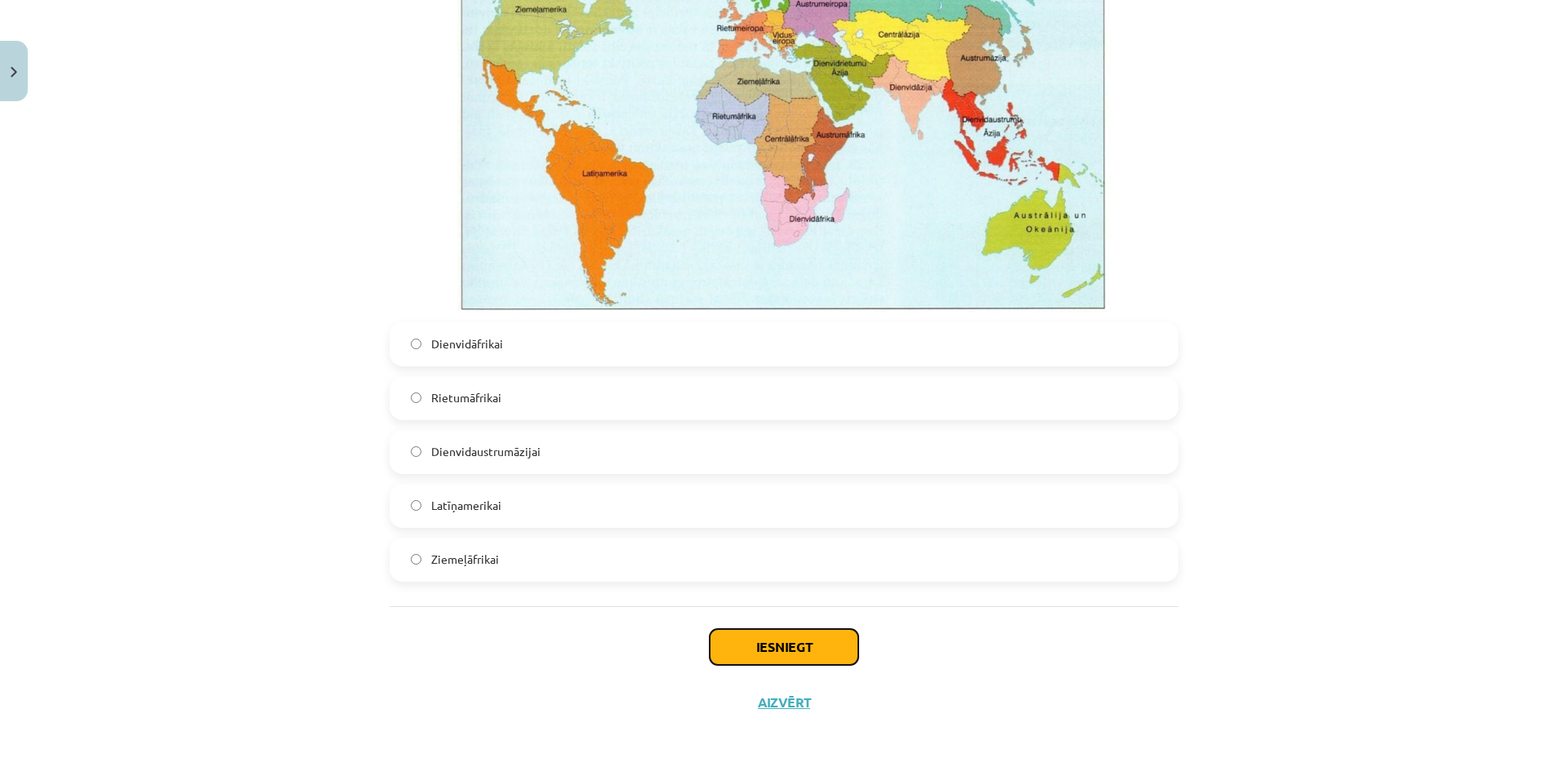
click at [788, 654] on button "Iesniegt" at bounding box center [784, 647] width 148 height 36
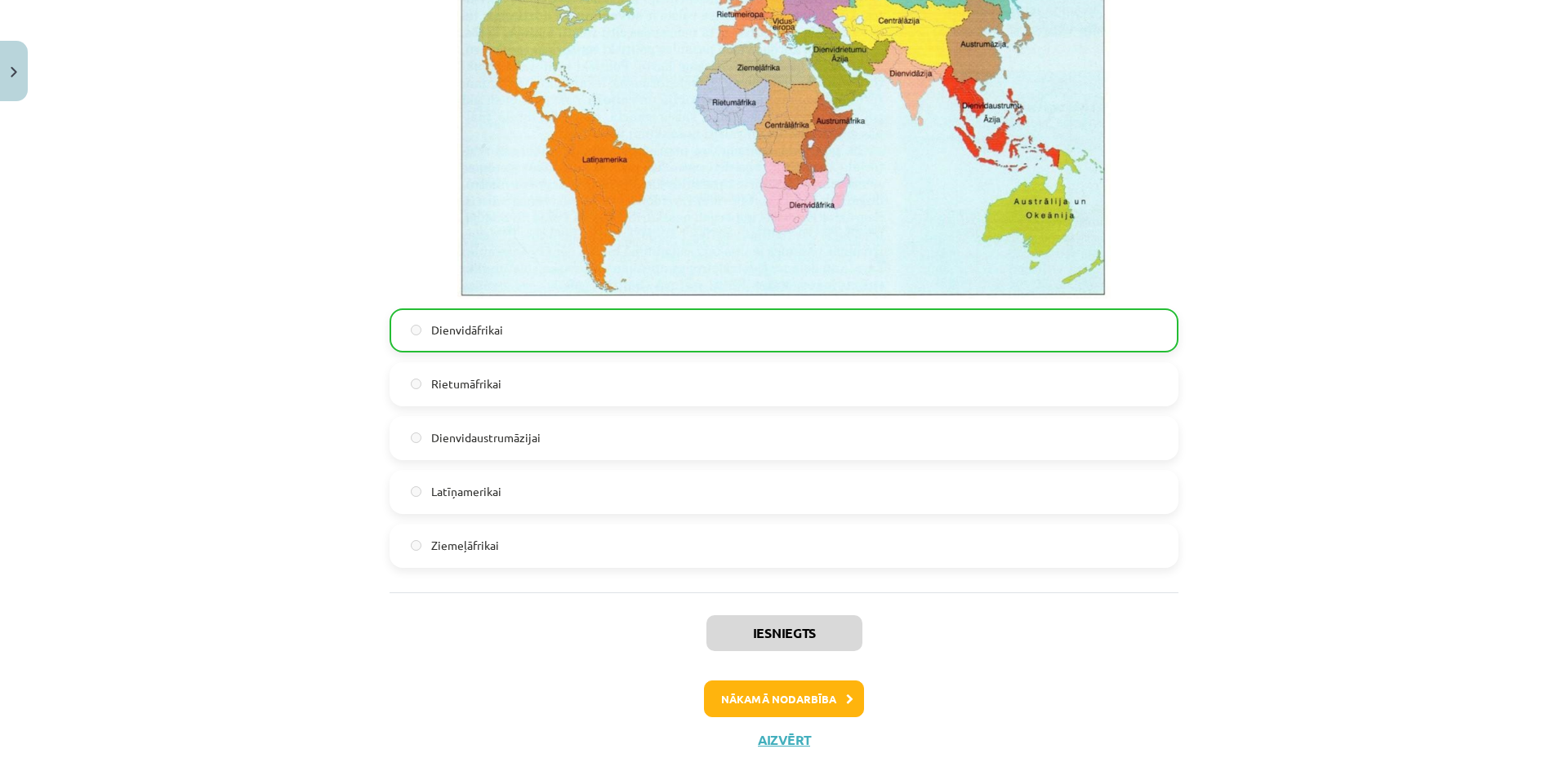
scroll to position [3743, 0]
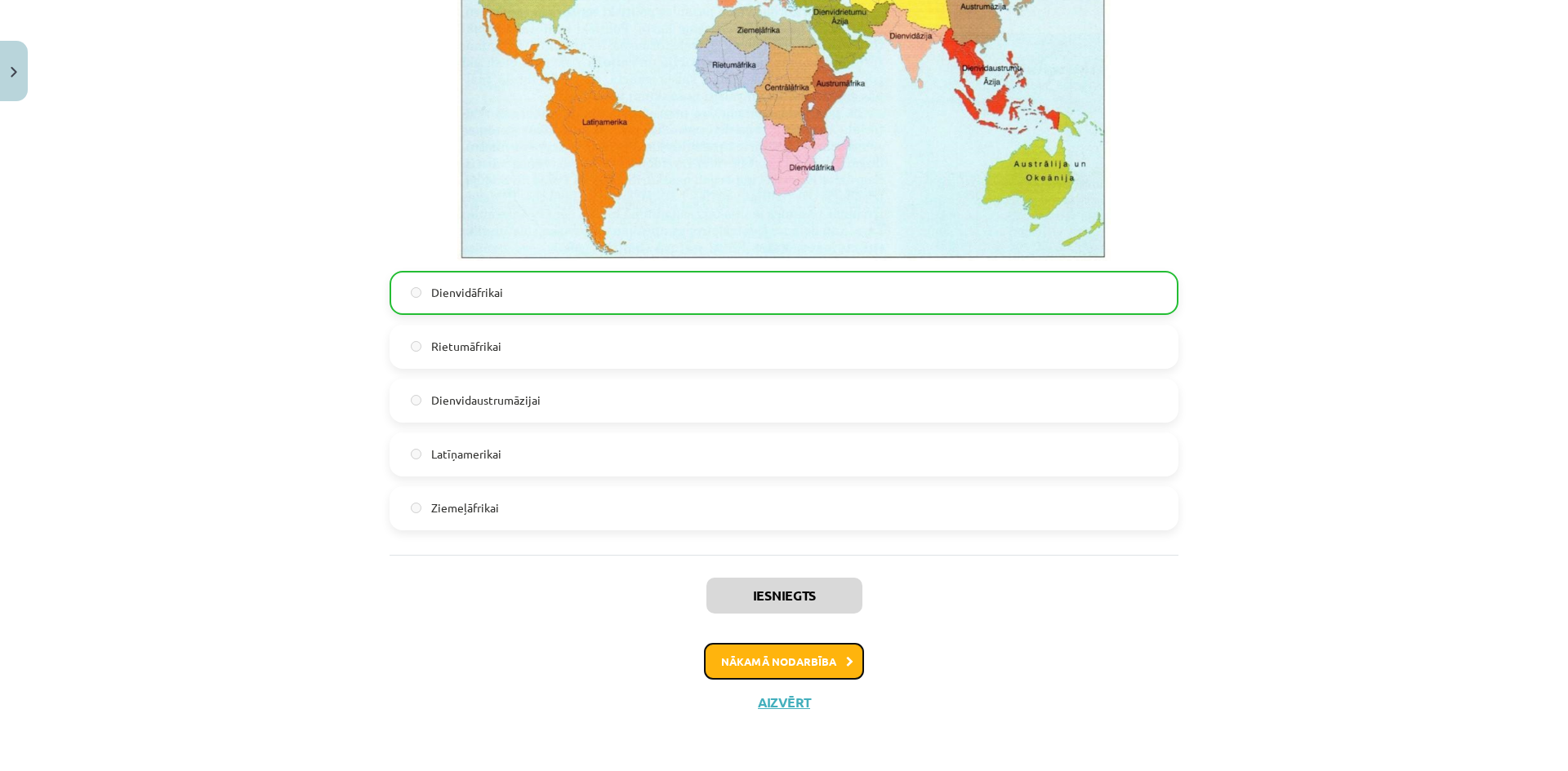
click at [778, 663] on button "Nākamā nodarbība" at bounding box center [783, 662] width 160 height 37
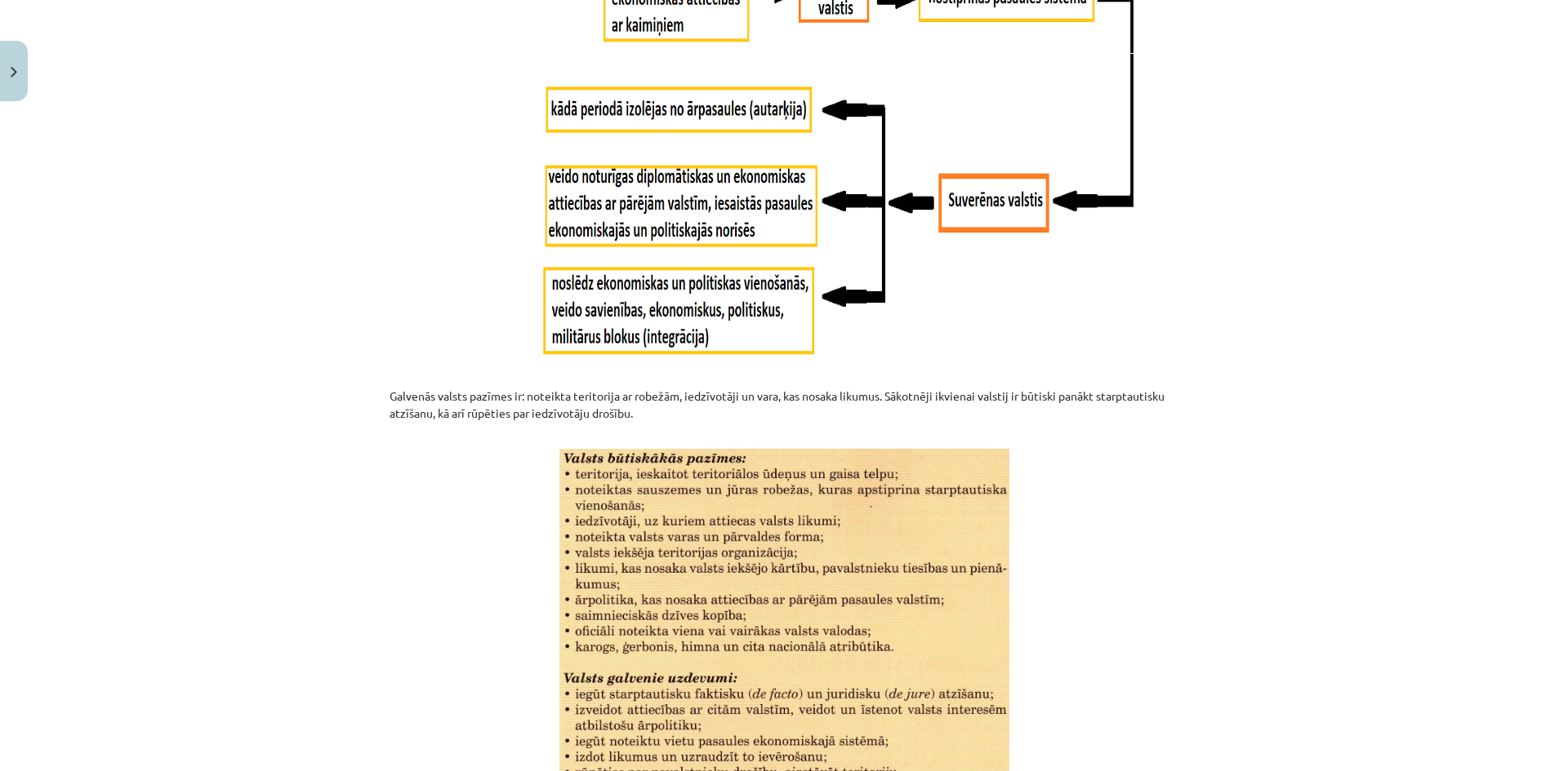
scroll to position [1918, 0]
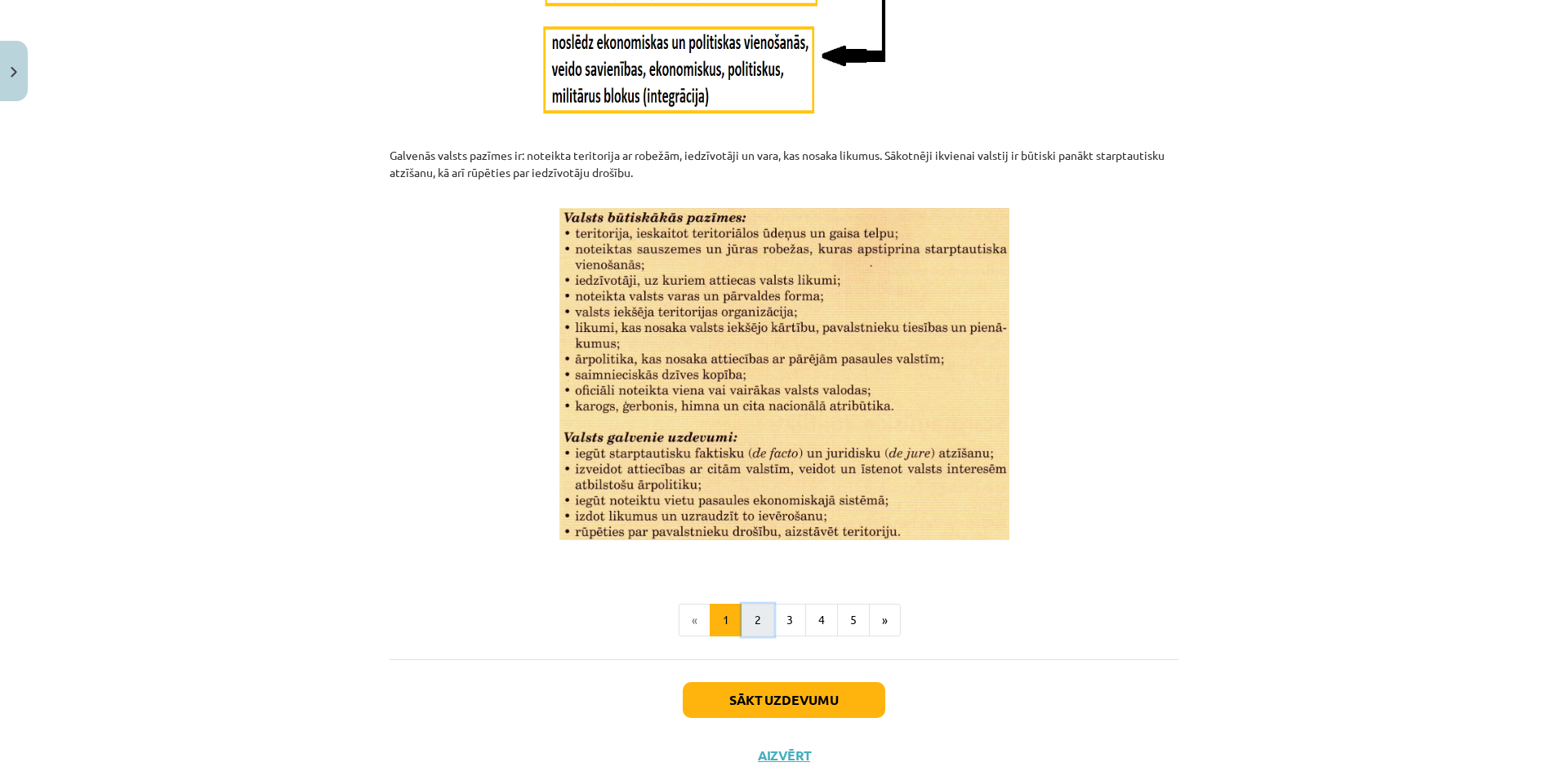
click at [753, 625] on button "2" at bounding box center [757, 620] width 33 height 33
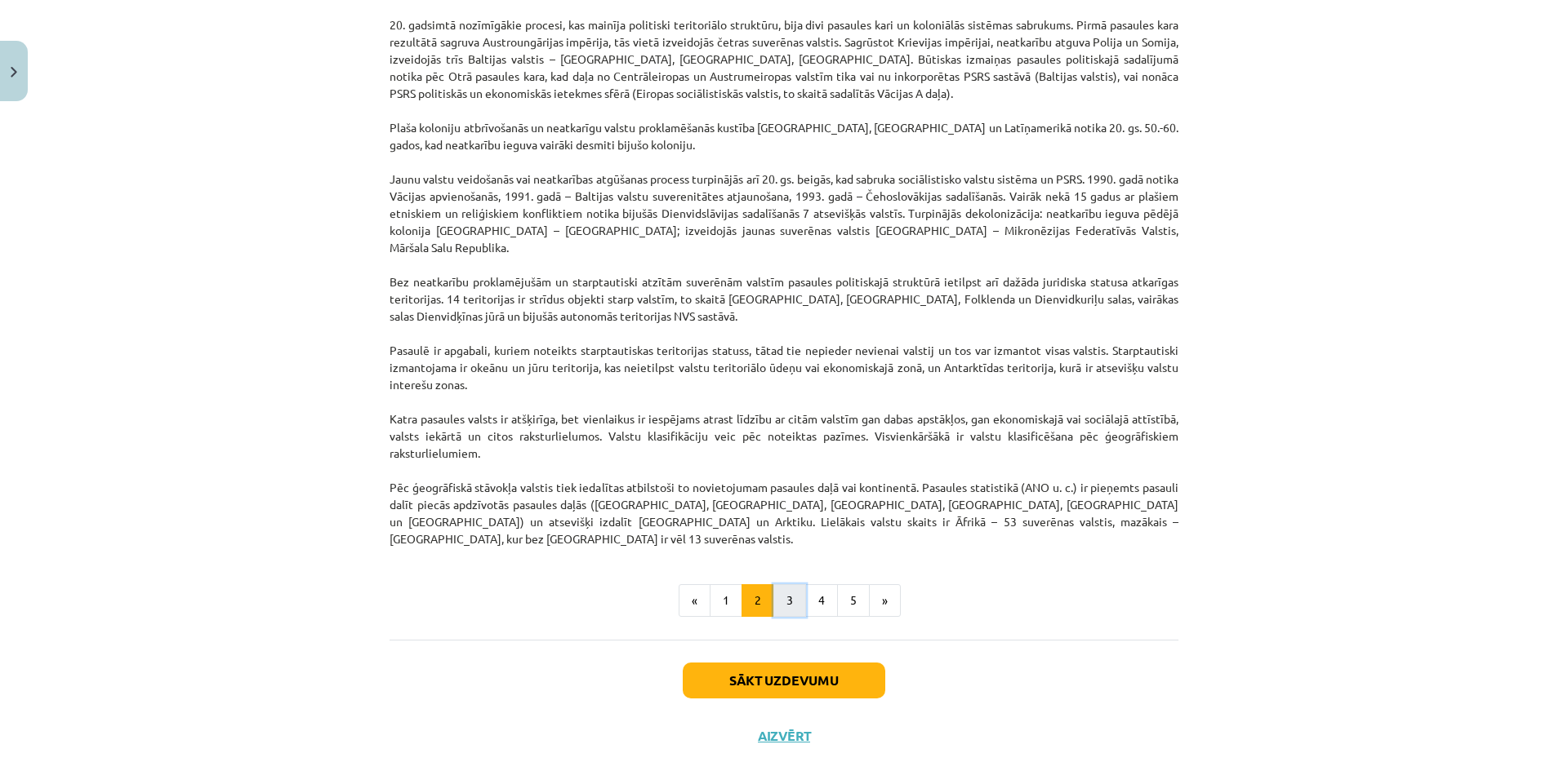
click at [783, 584] on button "3" at bounding box center [789, 601] width 33 height 33
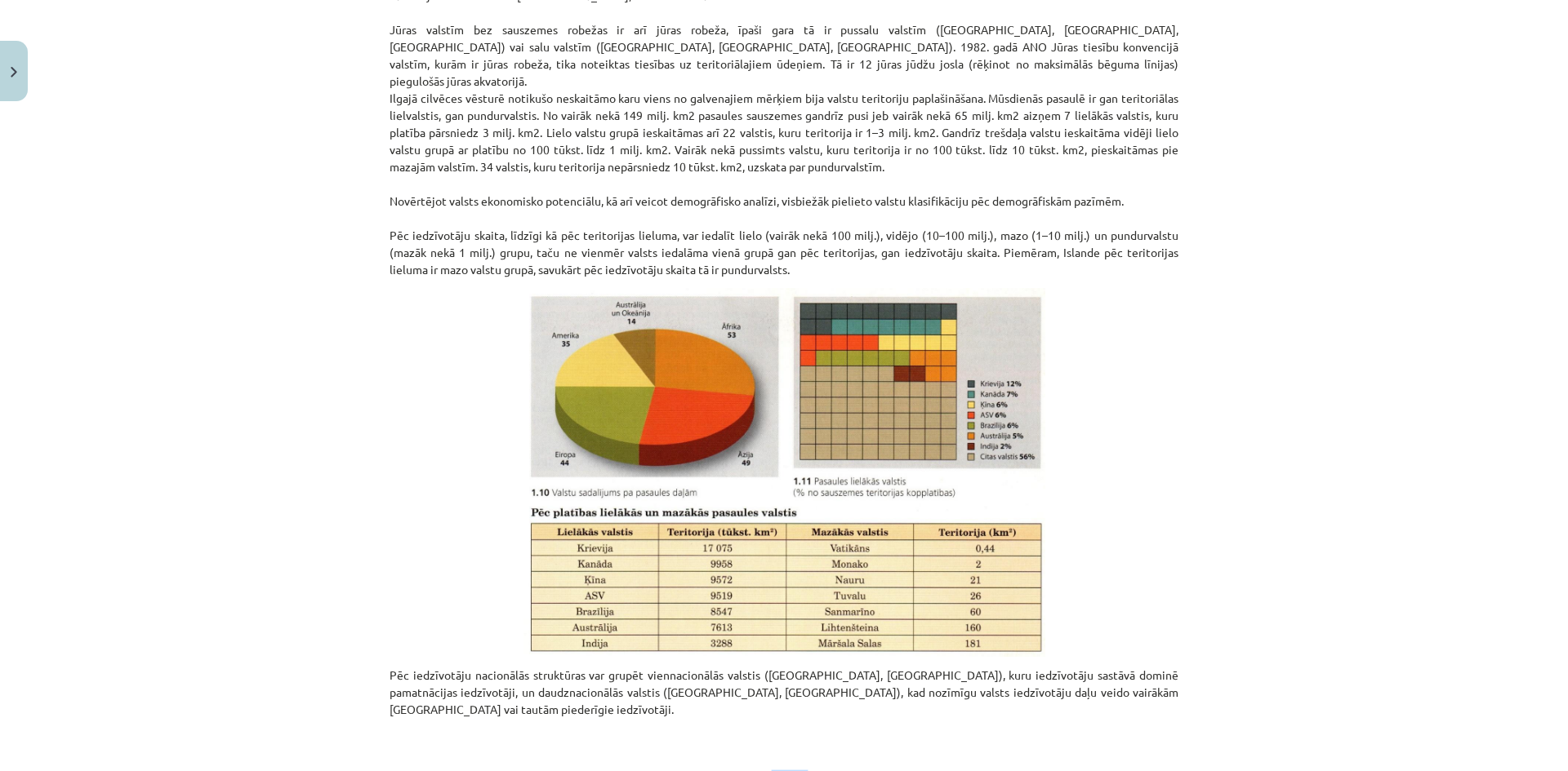
scroll to position [595, 0]
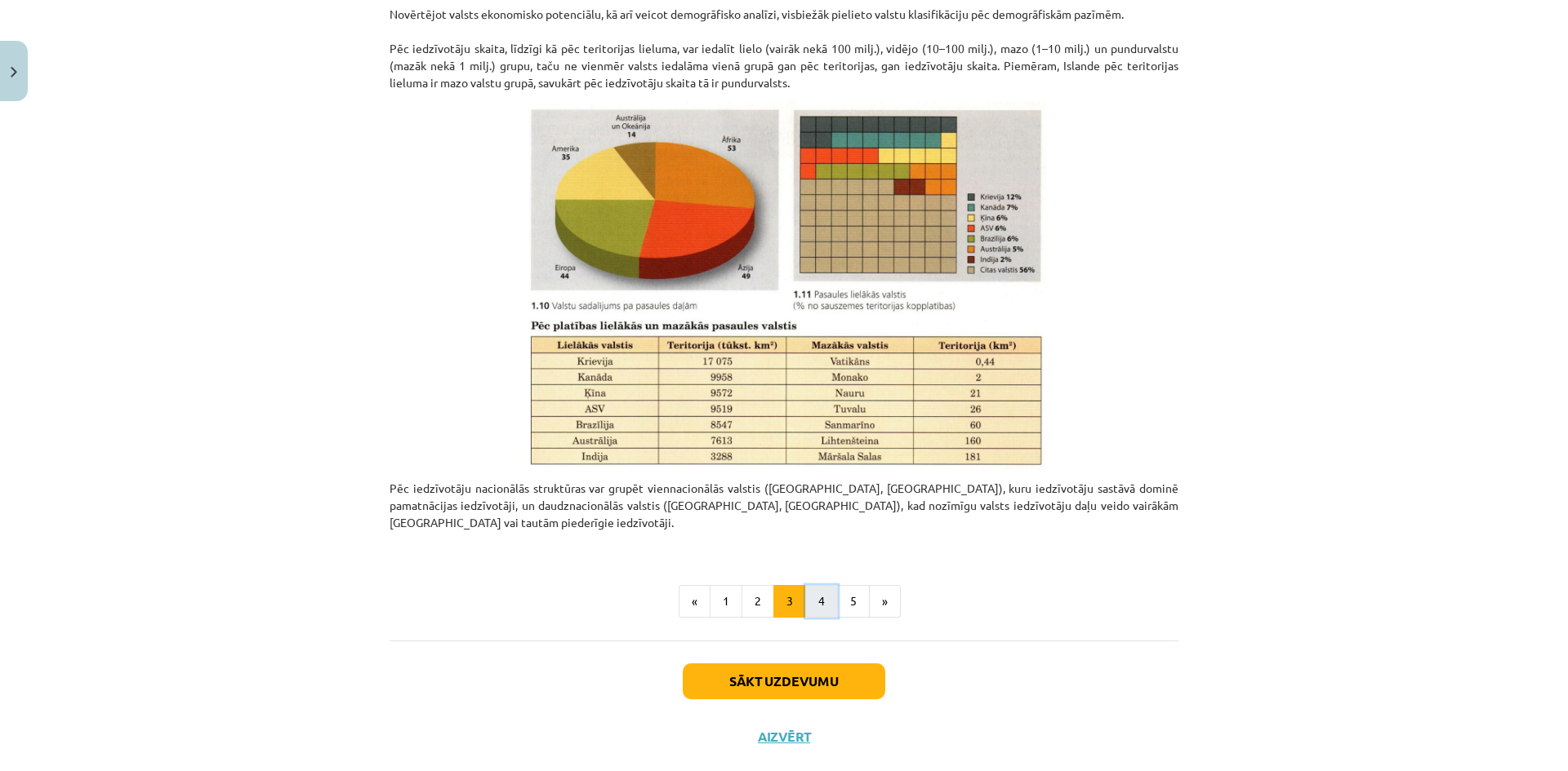
click at [808, 585] on button "4" at bounding box center [822, 601] width 33 height 33
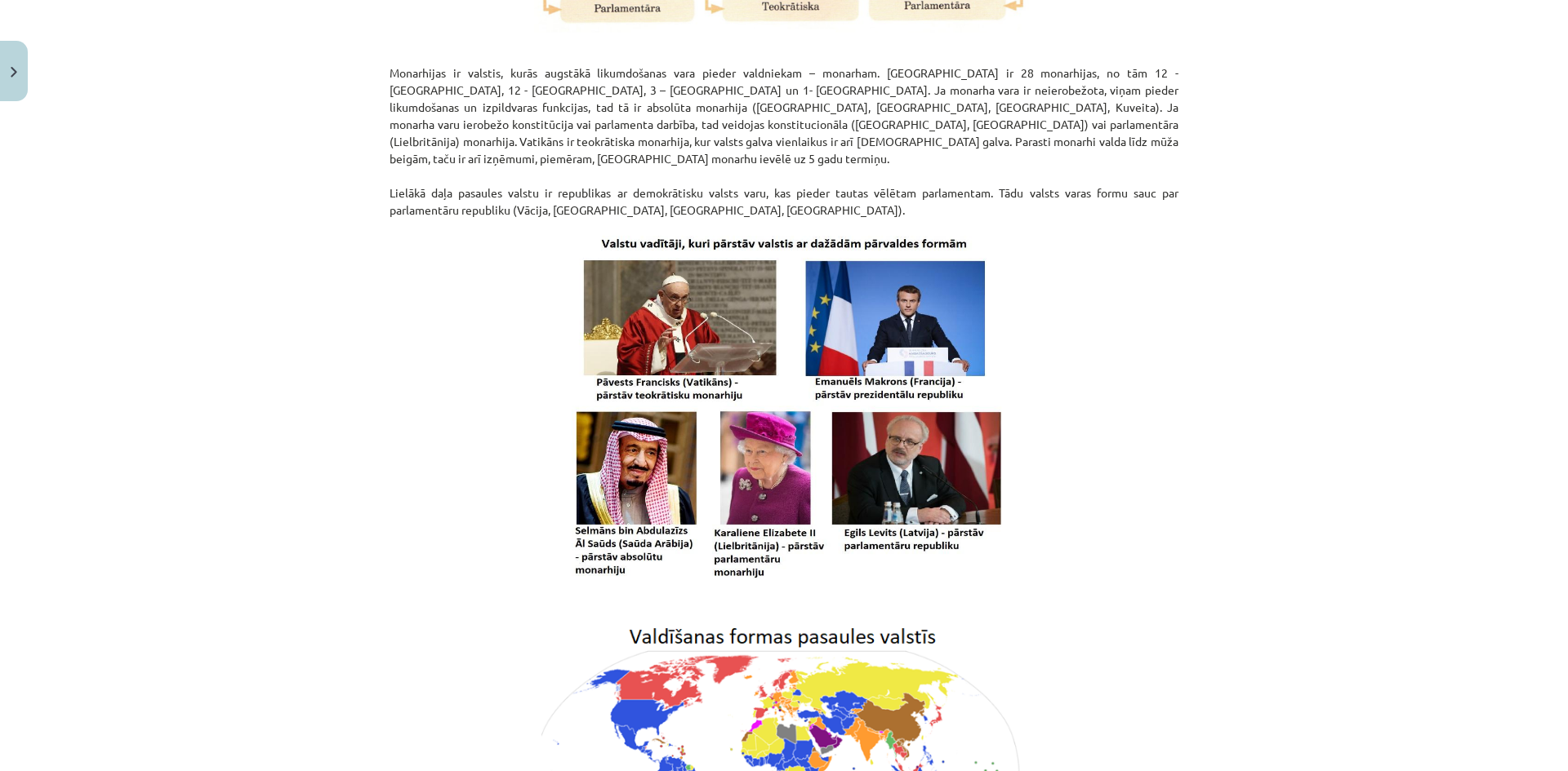
scroll to position [701, 0]
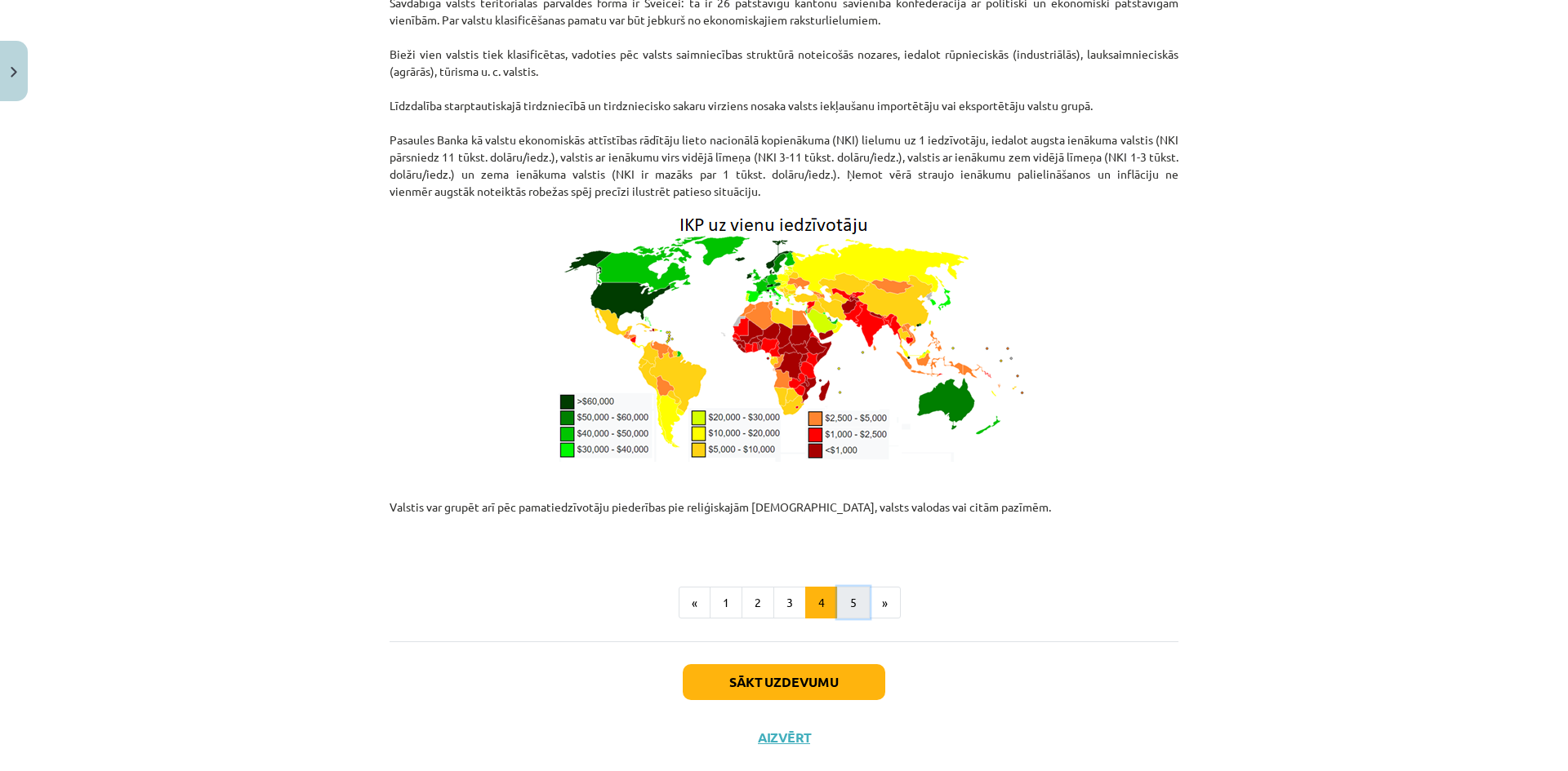
click at [847, 587] on button "5" at bounding box center [853, 603] width 33 height 33
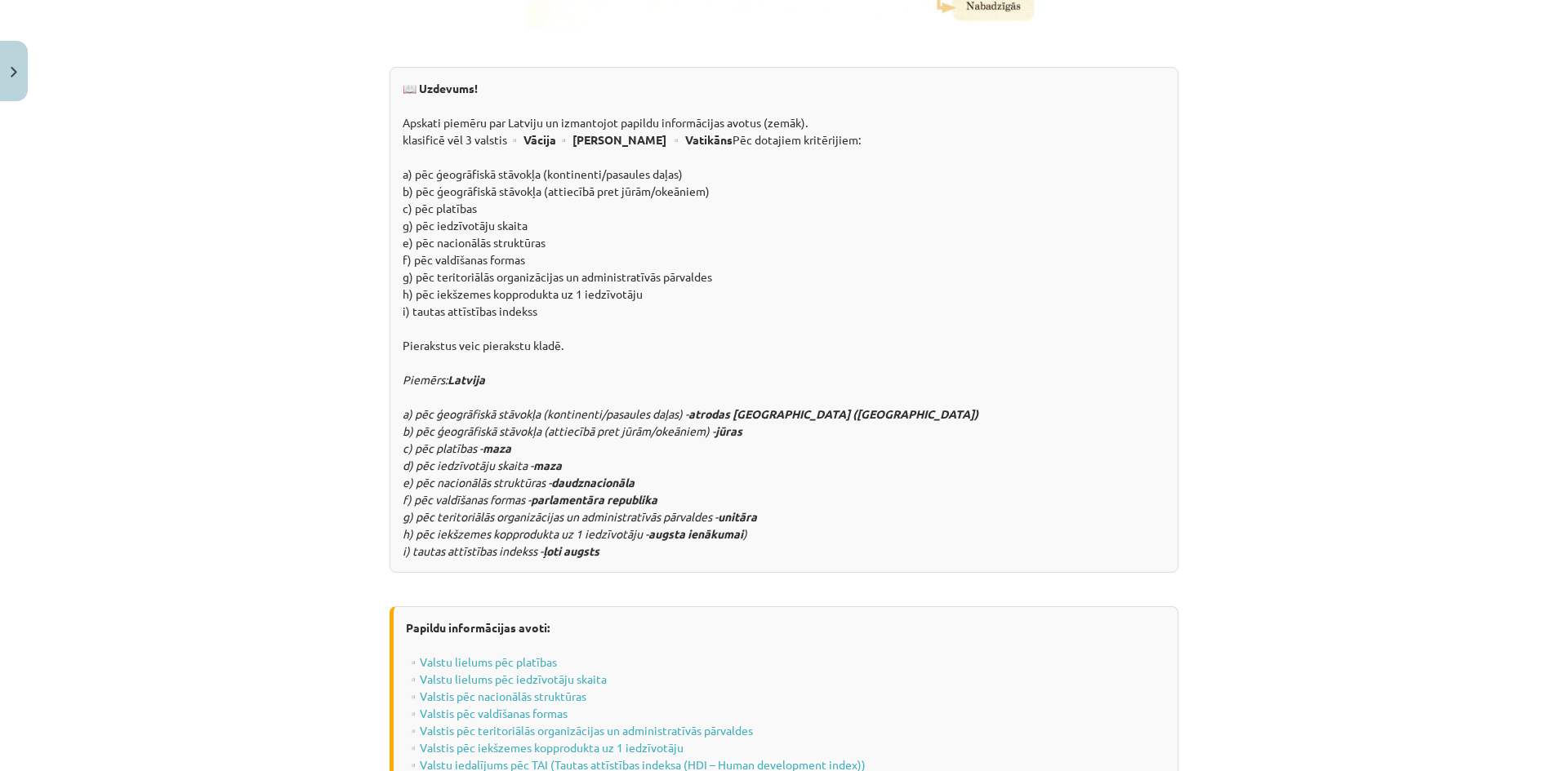
scroll to position [1952, 0]
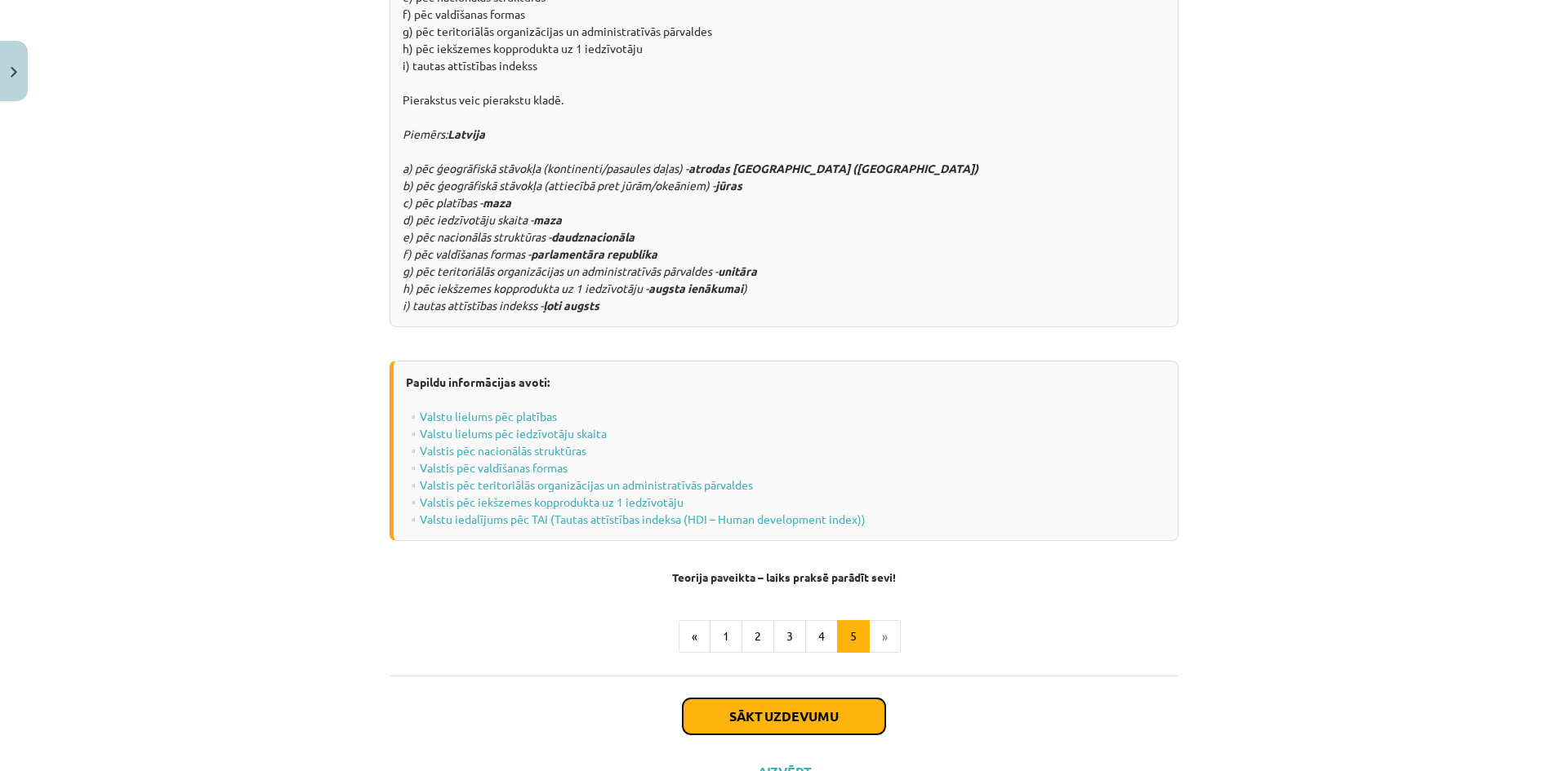
click at [742, 699] on button "Sākt uzdevumu" at bounding box center [784, 717] width 203 height 36
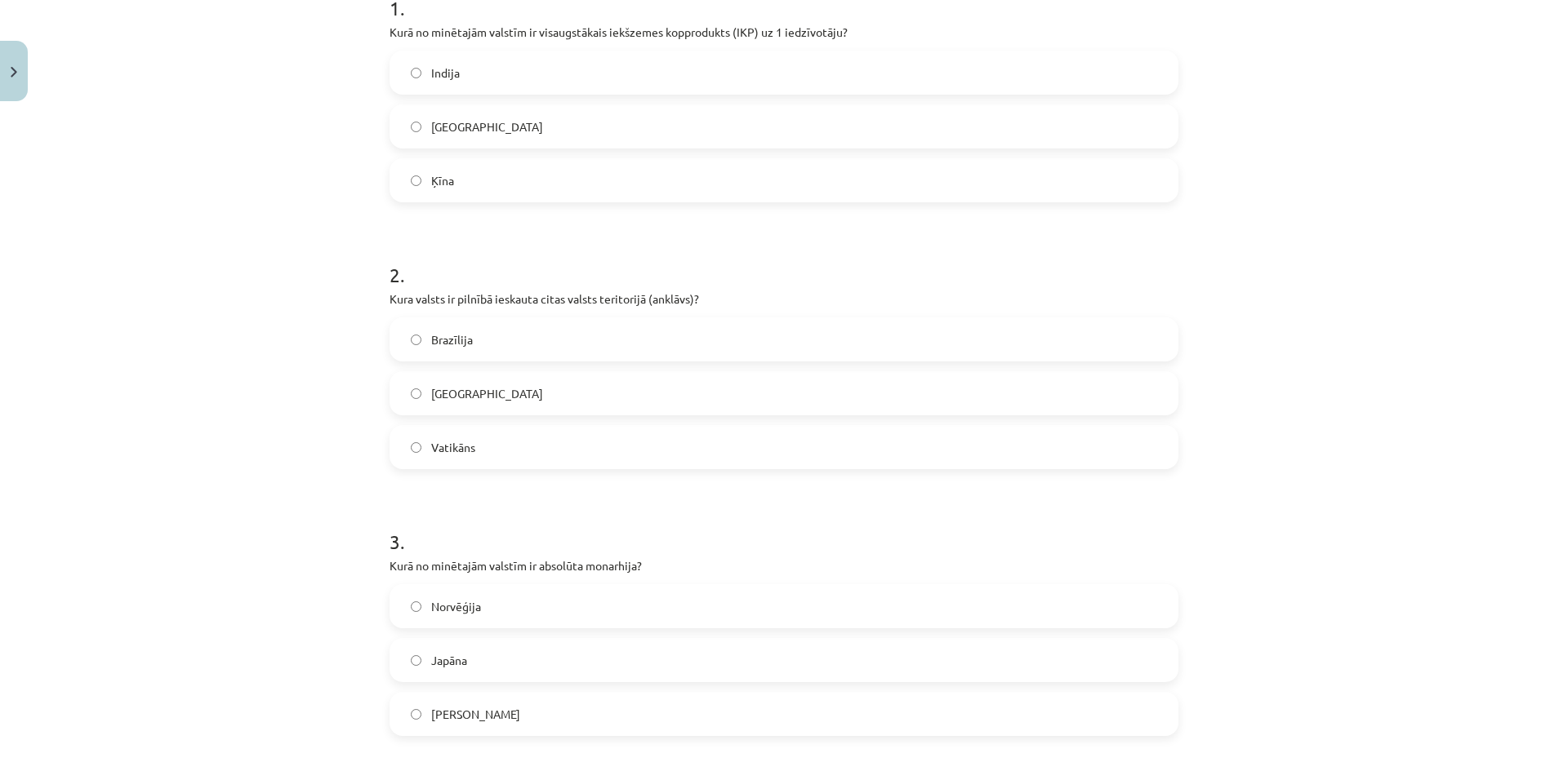
scroll to position [368, 0]
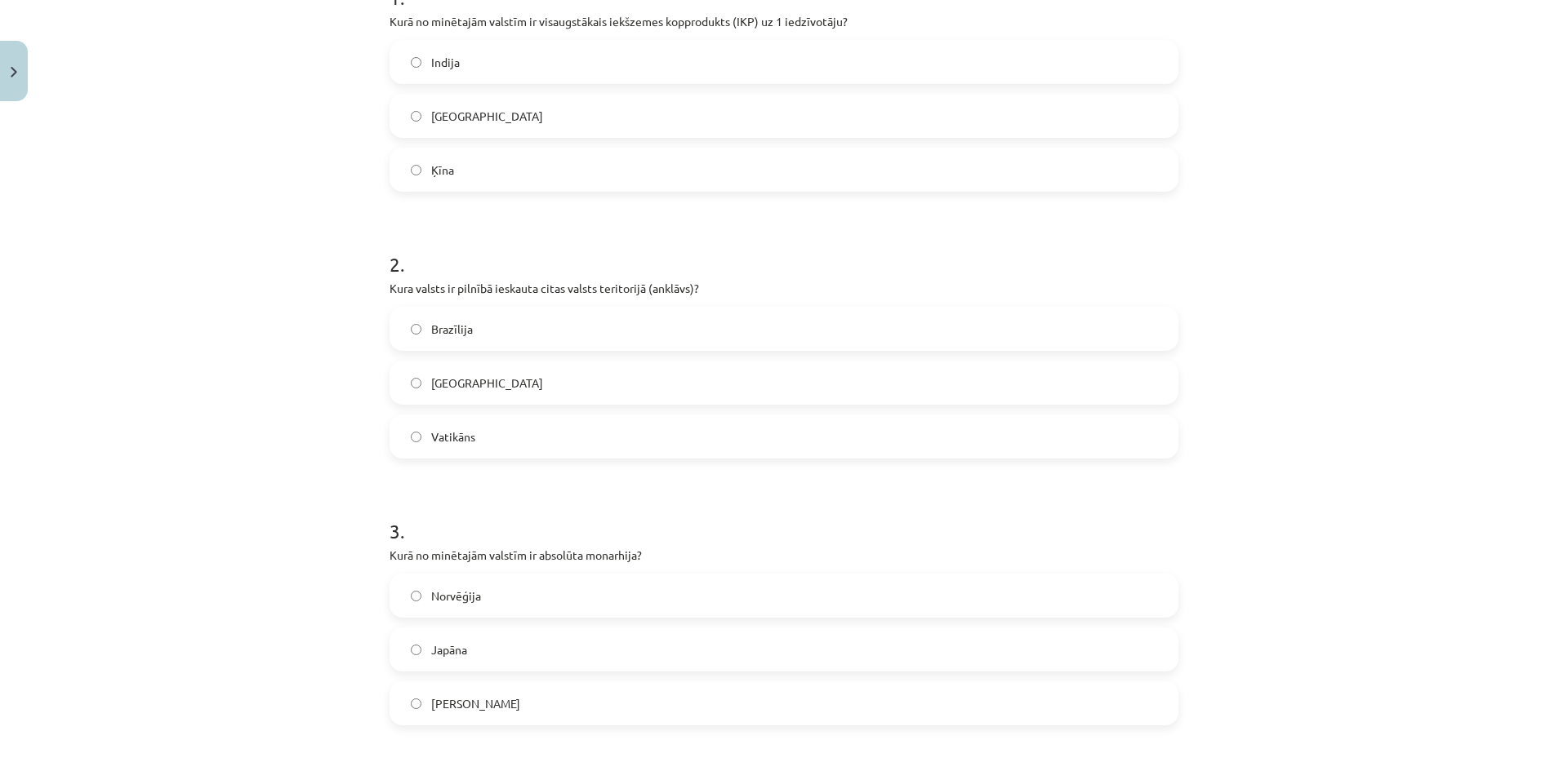
click at [559, 119] on label "ASV" at bounding box center [784, 116] width 786 height 41
click at [431, 703] on span "Saūda Arābija" at bounding box center [476, 703] width 89 height 17
click at [459, 438] on span "Vatikāns" at bounding box center [453, 436] width 44 height 17
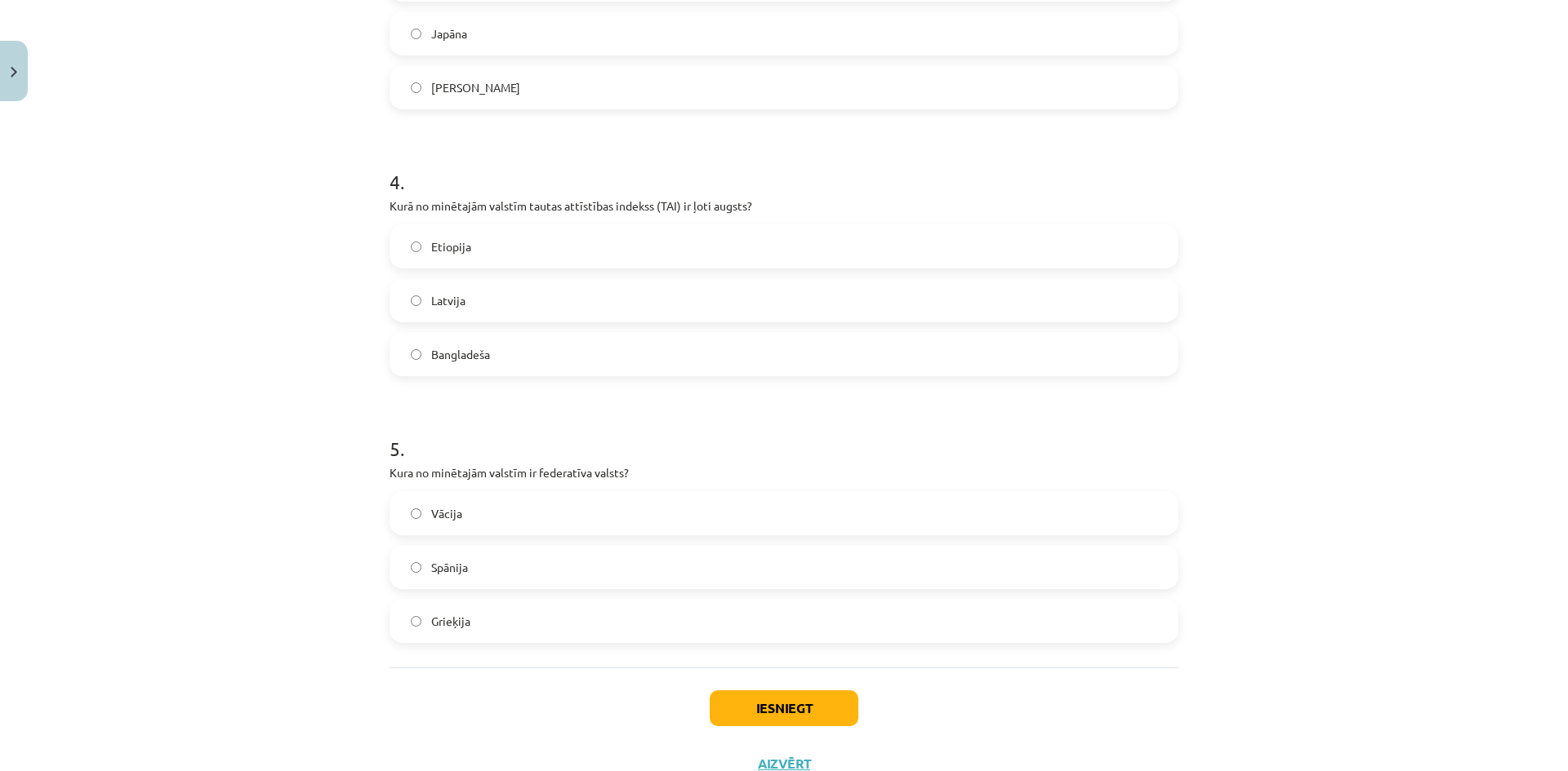
scroll to position [1045, 0]
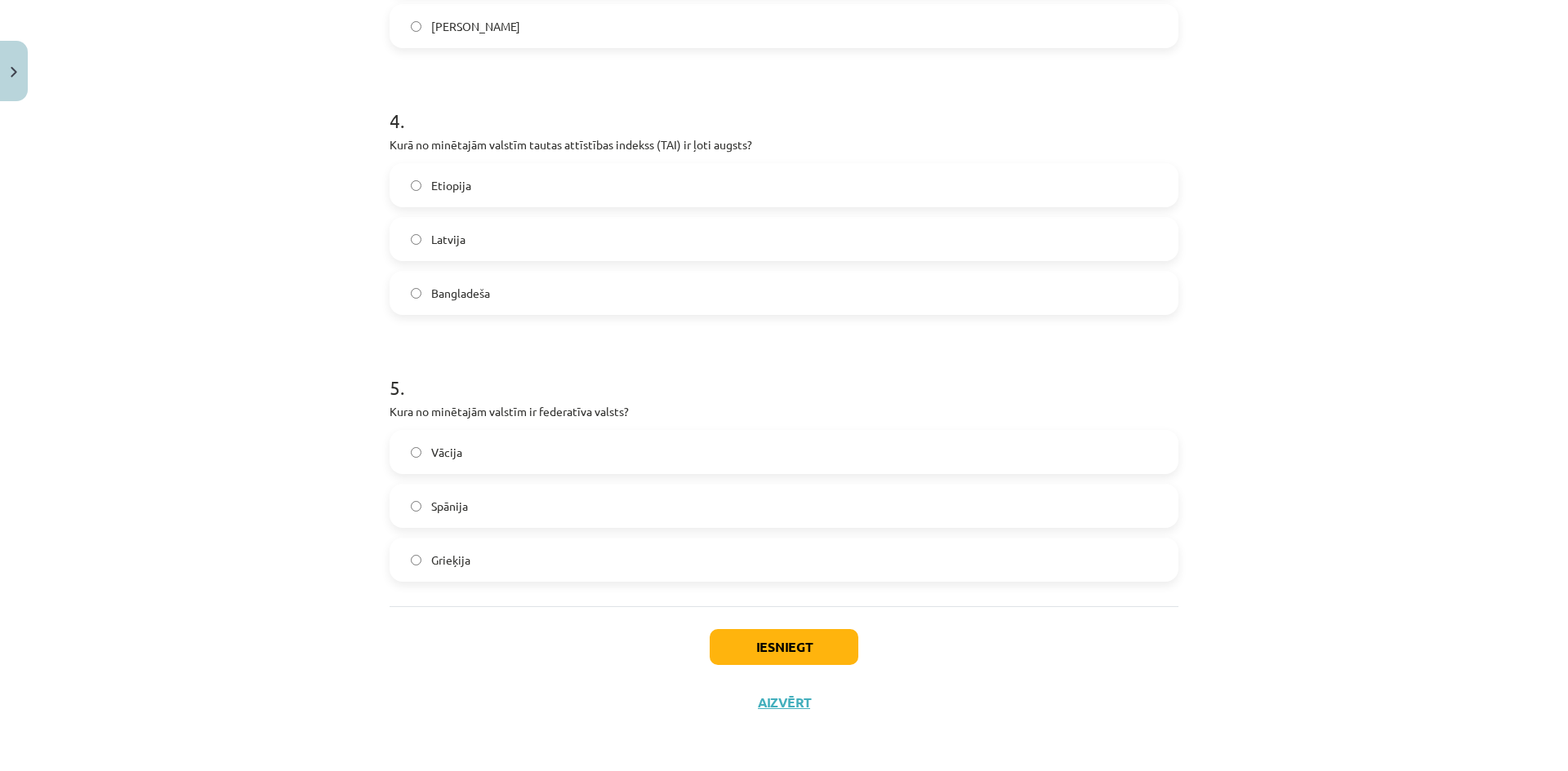
click at [494, 243] on label "Latvija" at bounding box center [784, 239] width 786 height 41
click at [456, 455] on label "Vācija" at bounding box center [784, 452] width 786 height 41
click at [788, 649] on button "Iesniegt" at bounding box center [784, 647] width 148 height 36
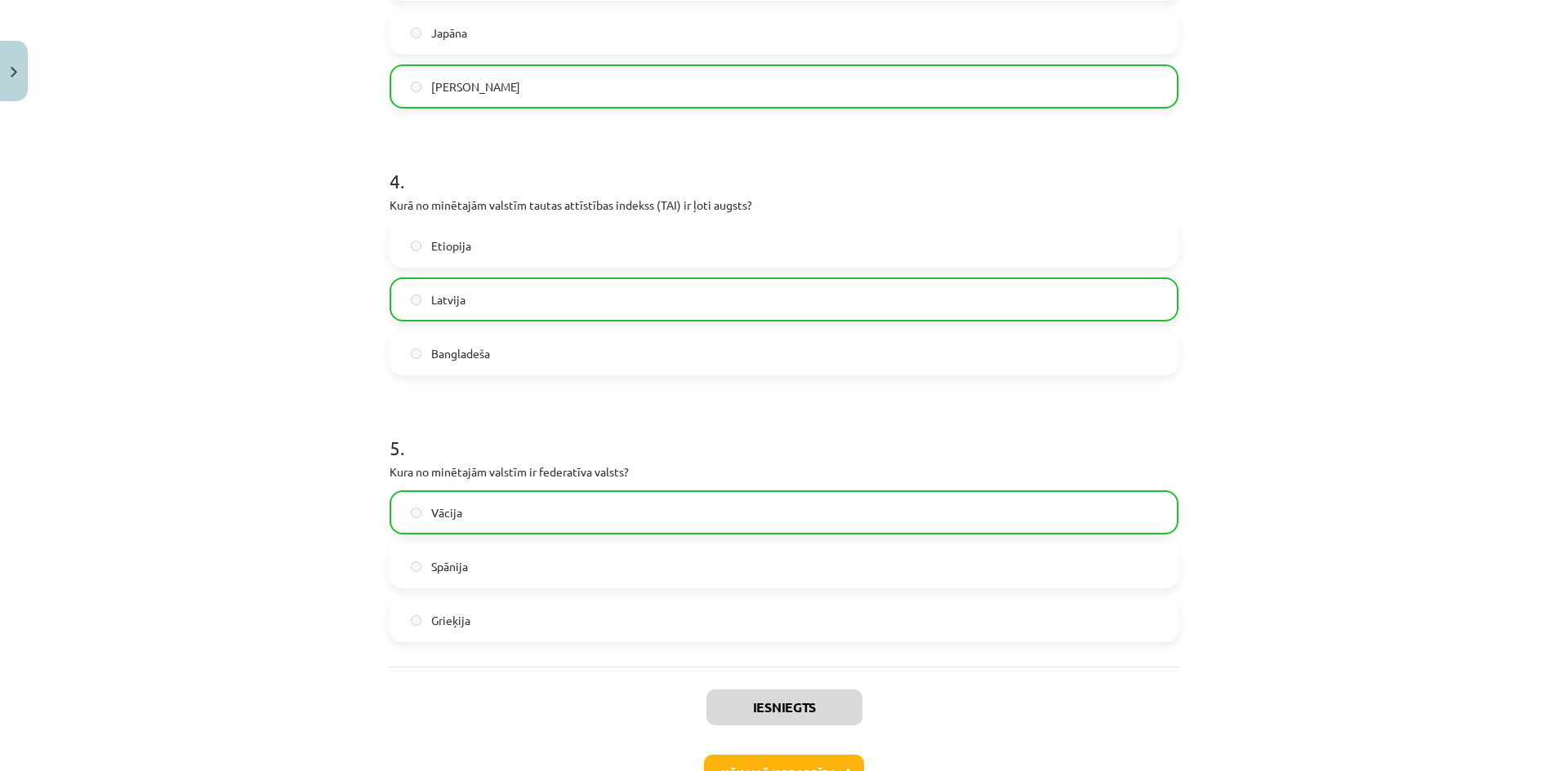
scroll to position [1097, 0]
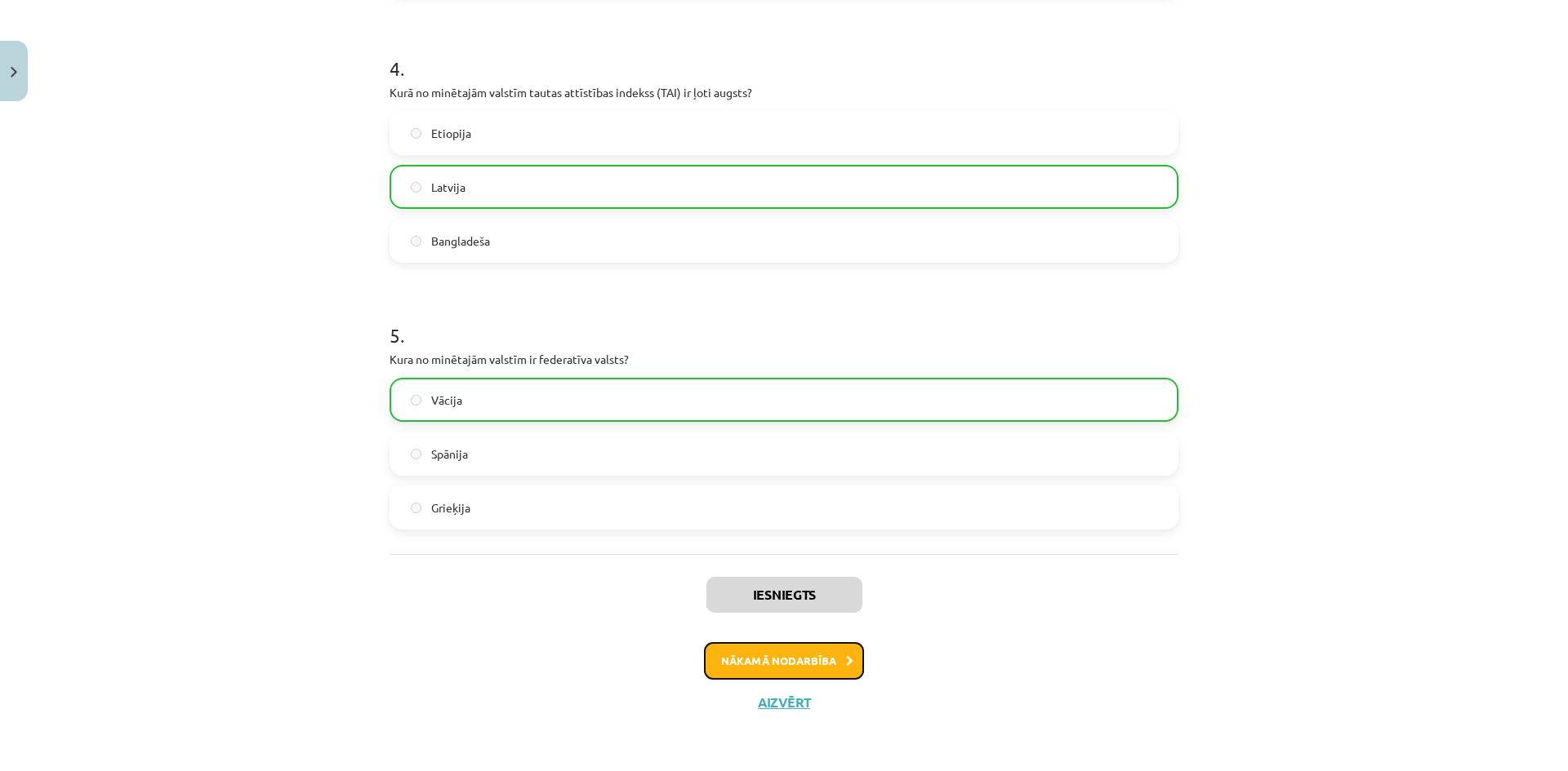
click at [801, 660] on button "Nākamā nodarbība" at bounding box center [783, 661] width 160 height 37
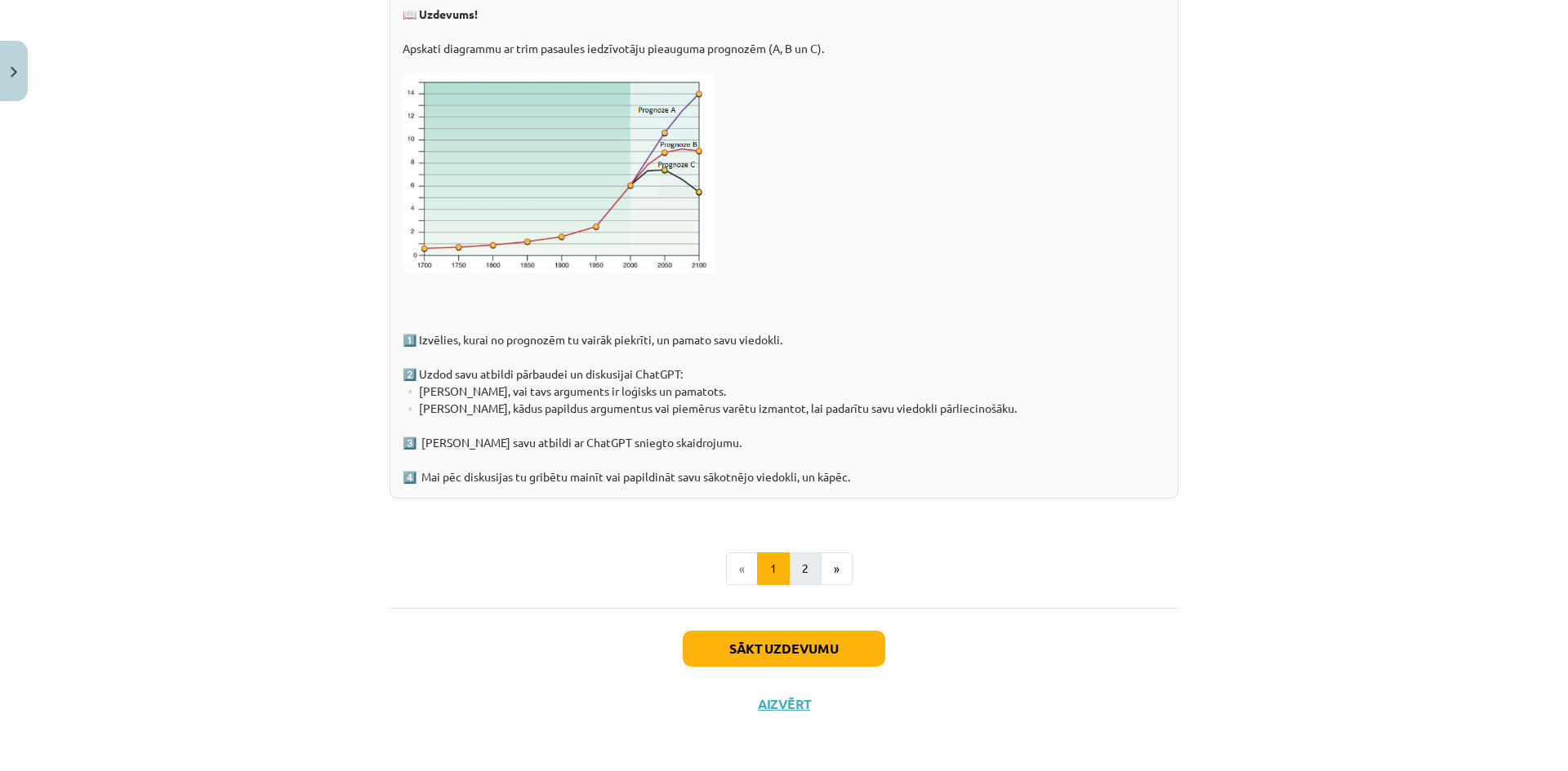
scroll to position [2436, 0]
click at [803, 570] on button "2" at bounding box center [805, 567] width 33 height 33
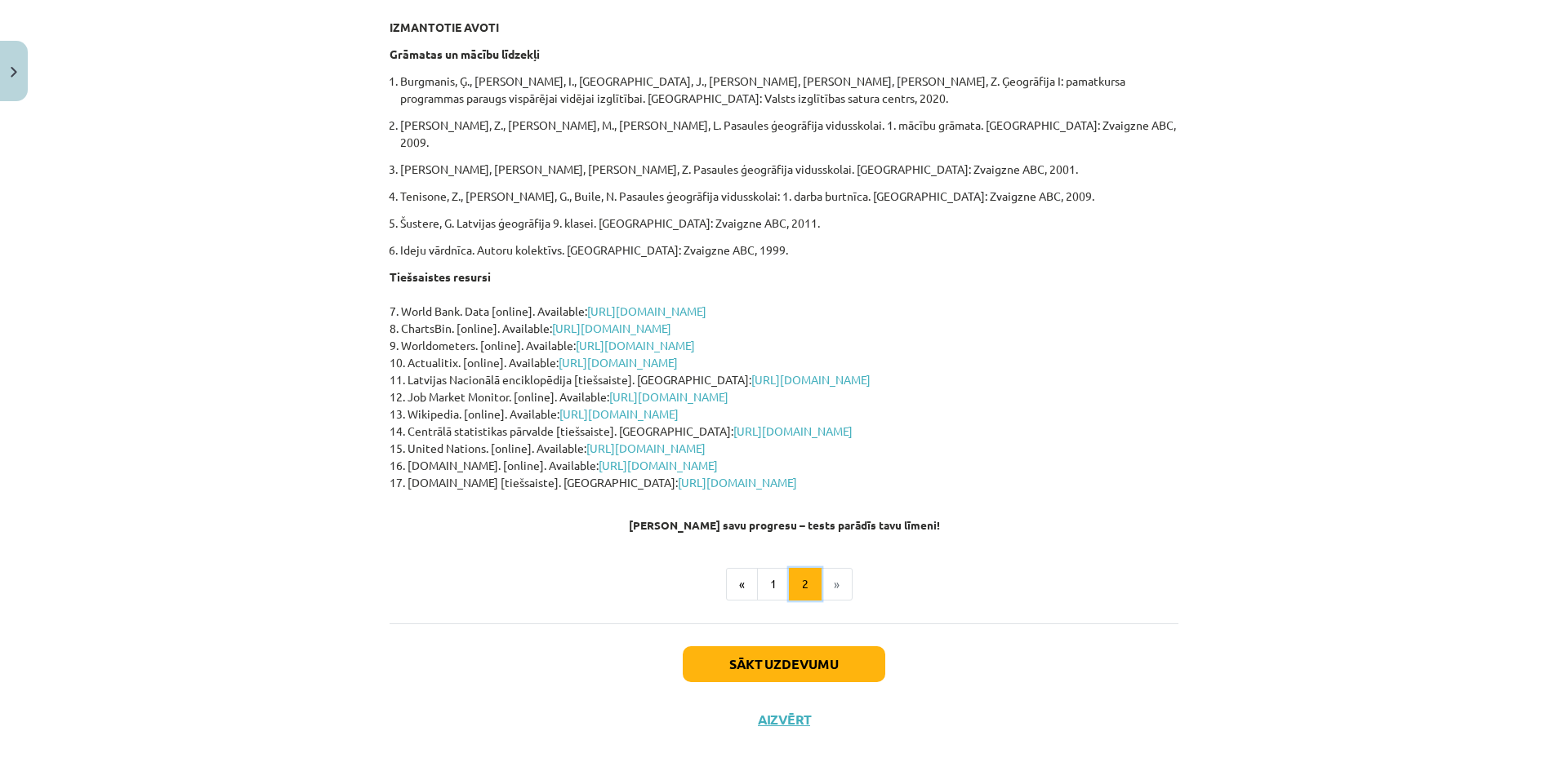
scroll to position [0, 0]
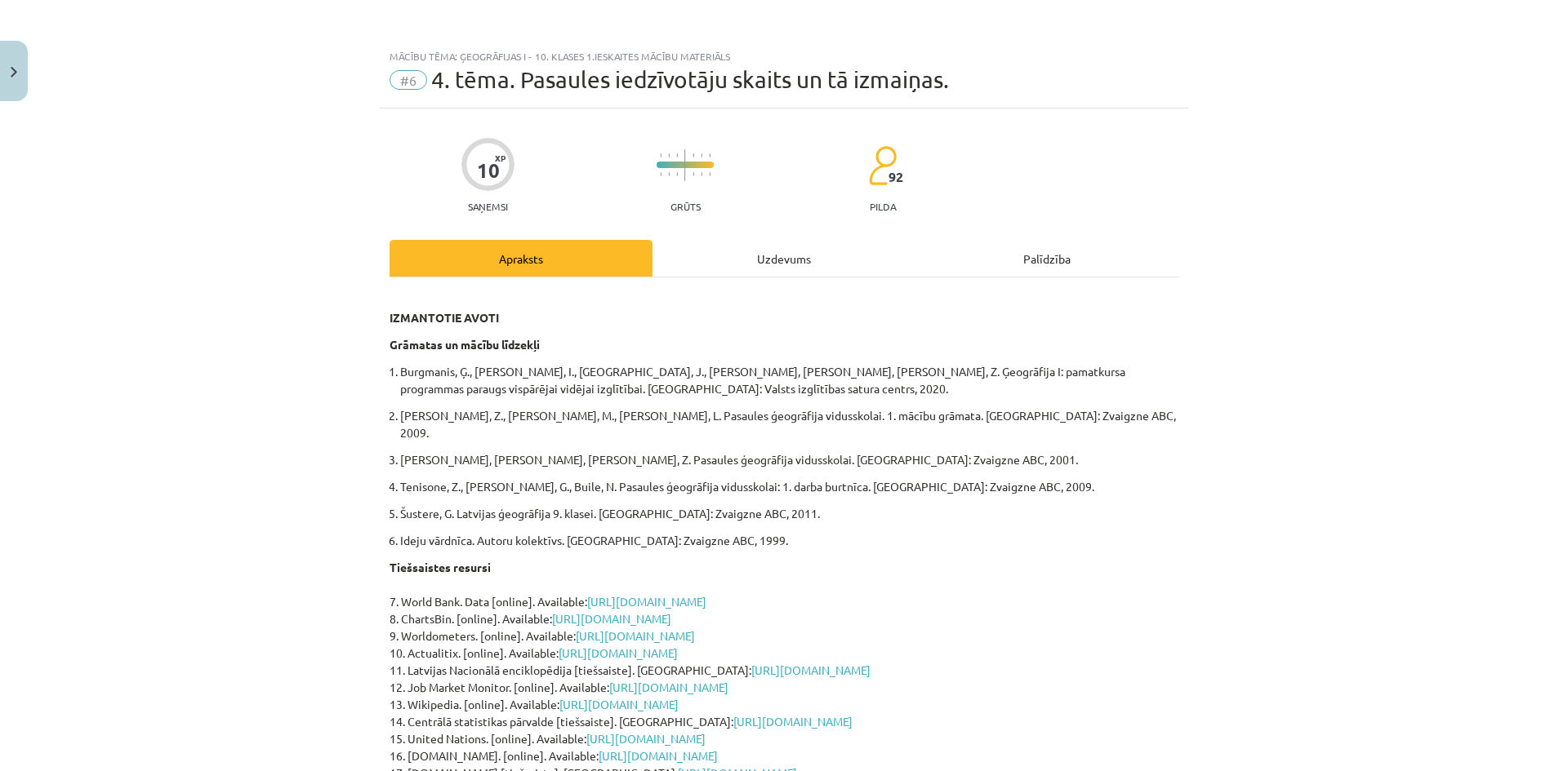
click at [764, 253] on div "Uzdevums" at bounding box center [784, 258] width 263 height 37
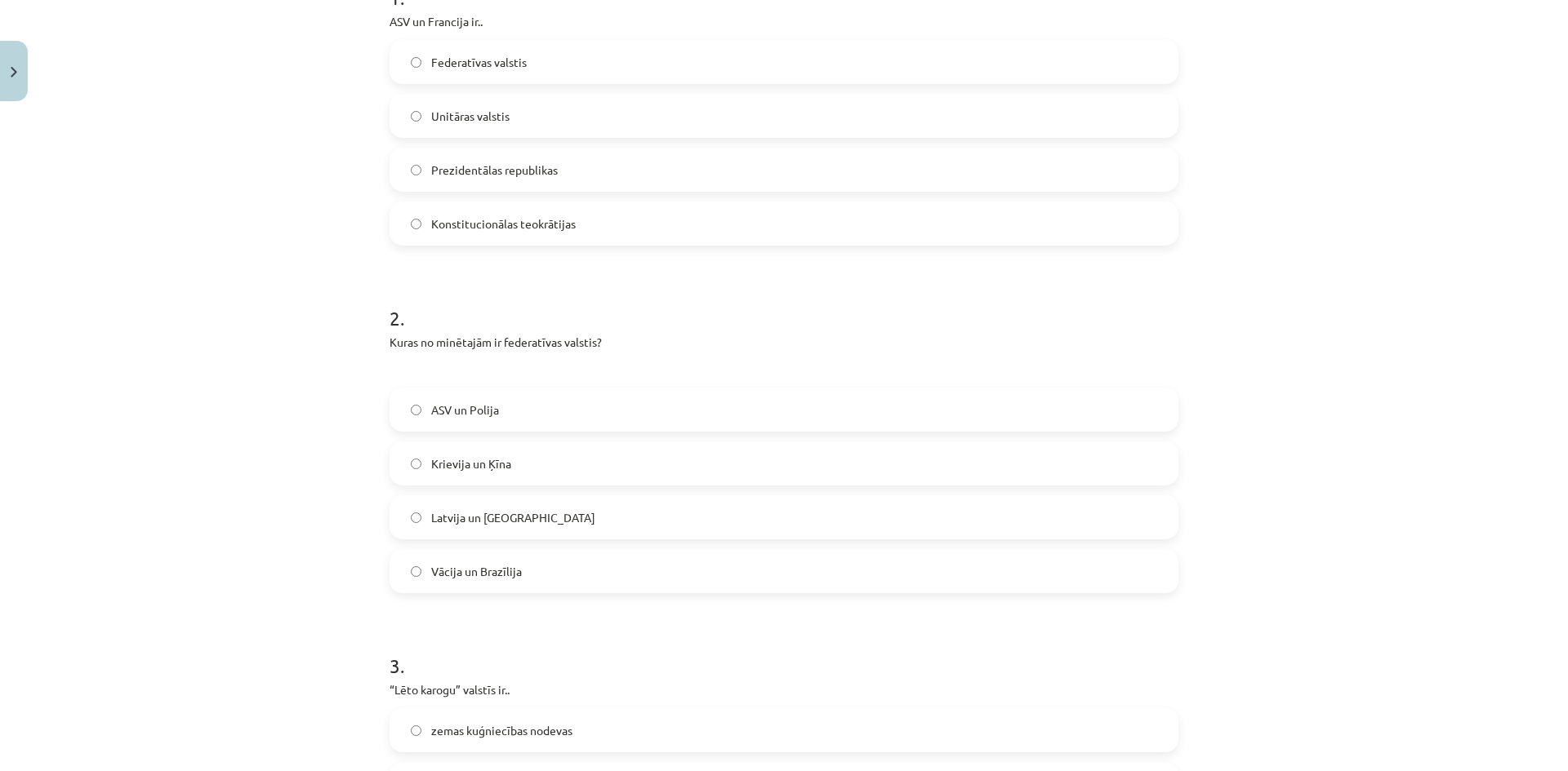
scroll to position [286, 0]
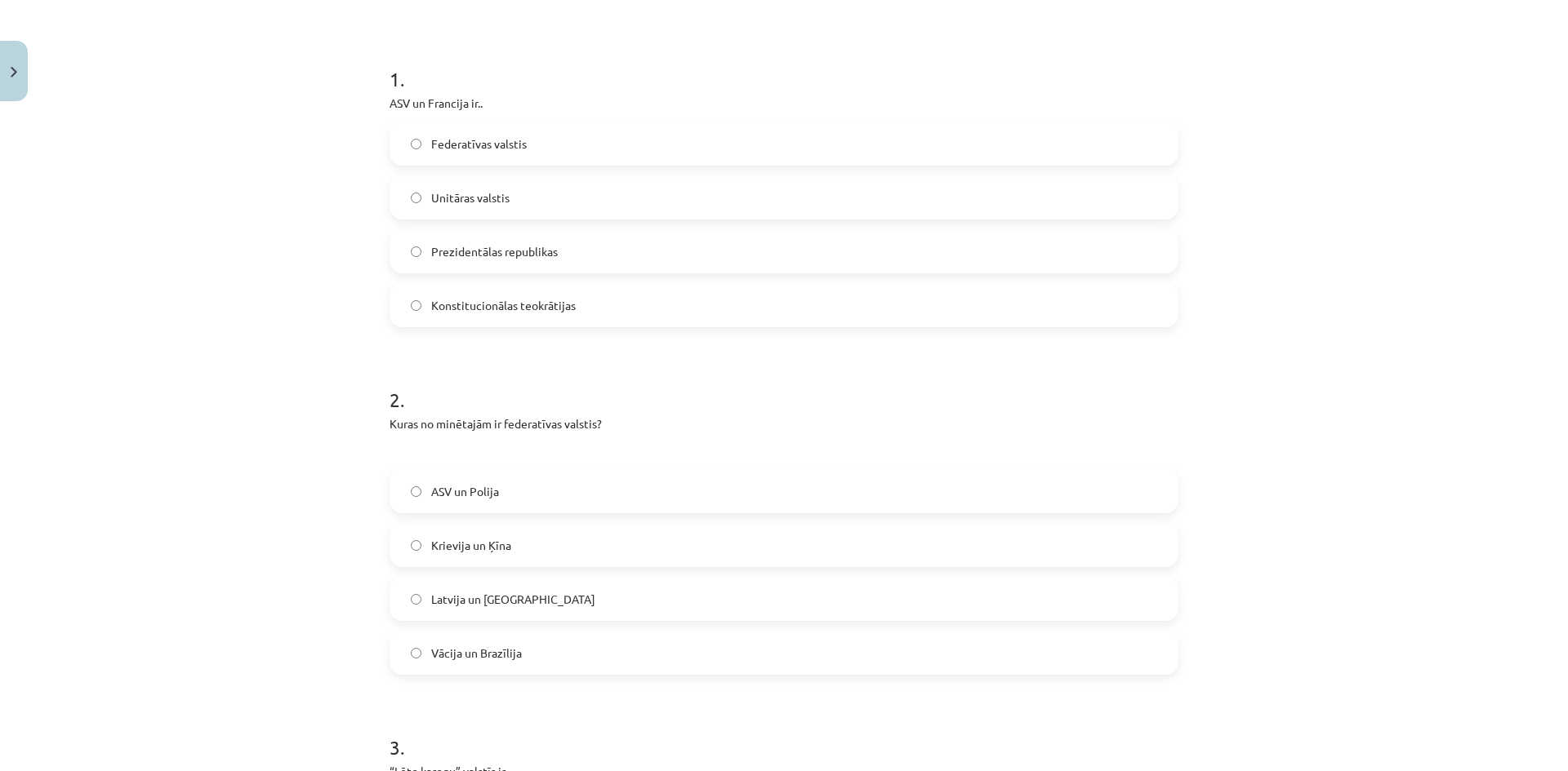
click at [555, 547] on label "Krievija un Ķīna" at bounding box center [784, 545] width 786 height 41
click at [582, 653] on label "Vācija un Brazīlija" at bounding box center [784, 653] width 786 height 41
click at [489, 253] on span "Prezidentālas republikas" at bounding box center [495, 252] width 127 height 17
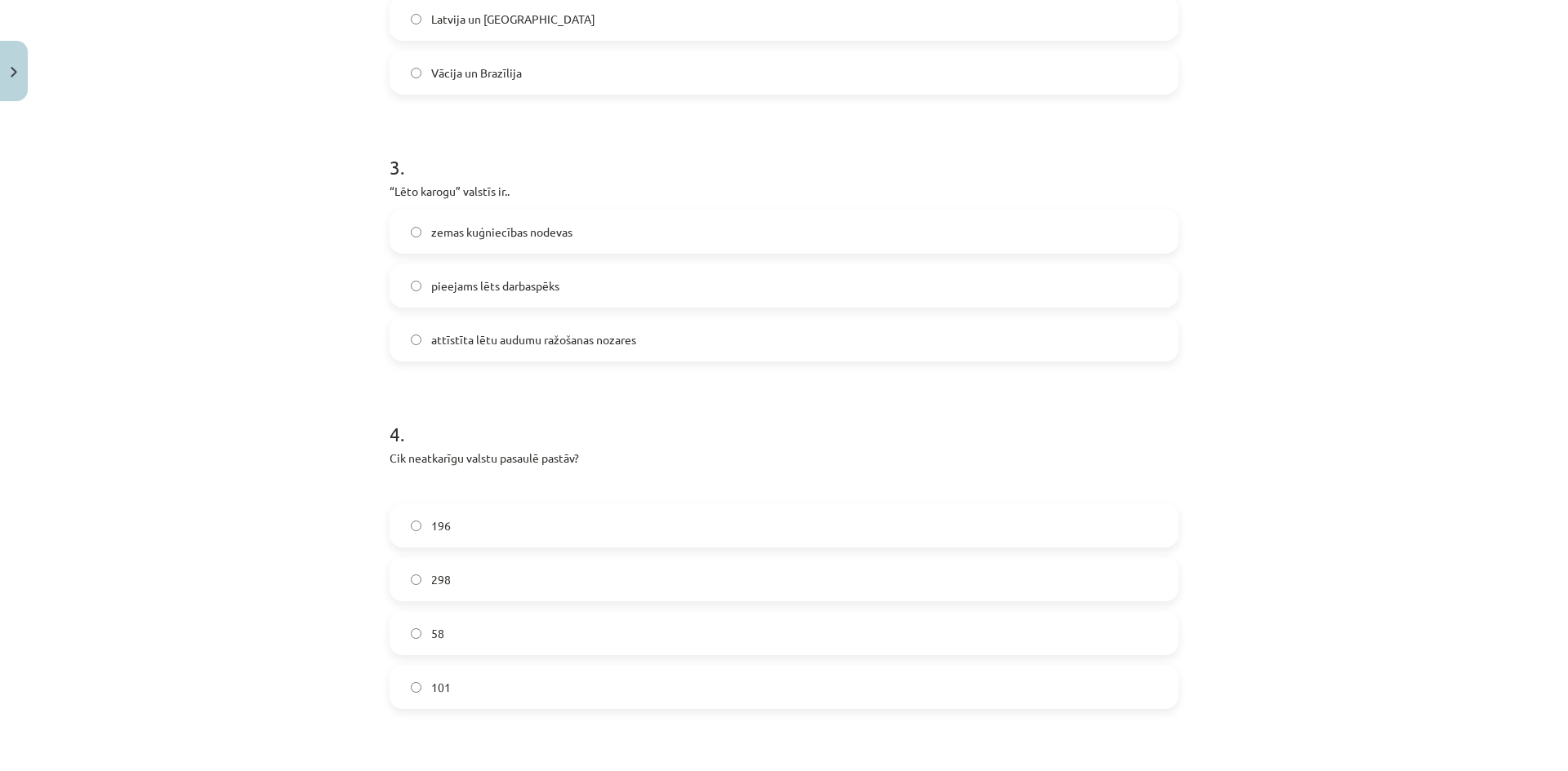
scroll to position [1020, 0]
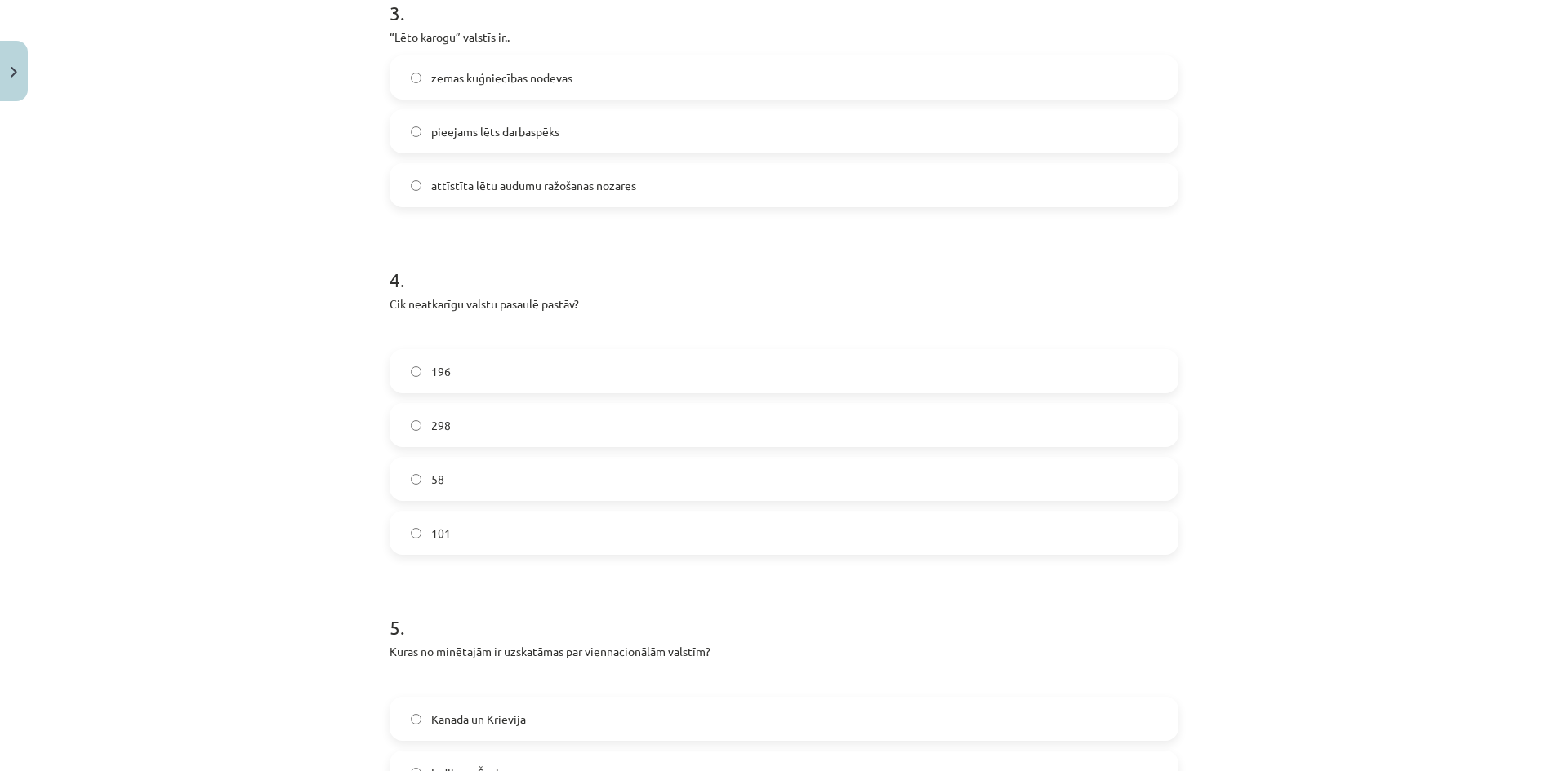
click at [507, 87] on label "zemas kuģniecības nodevas" at bounding box center [784, 78] width 786 height 41
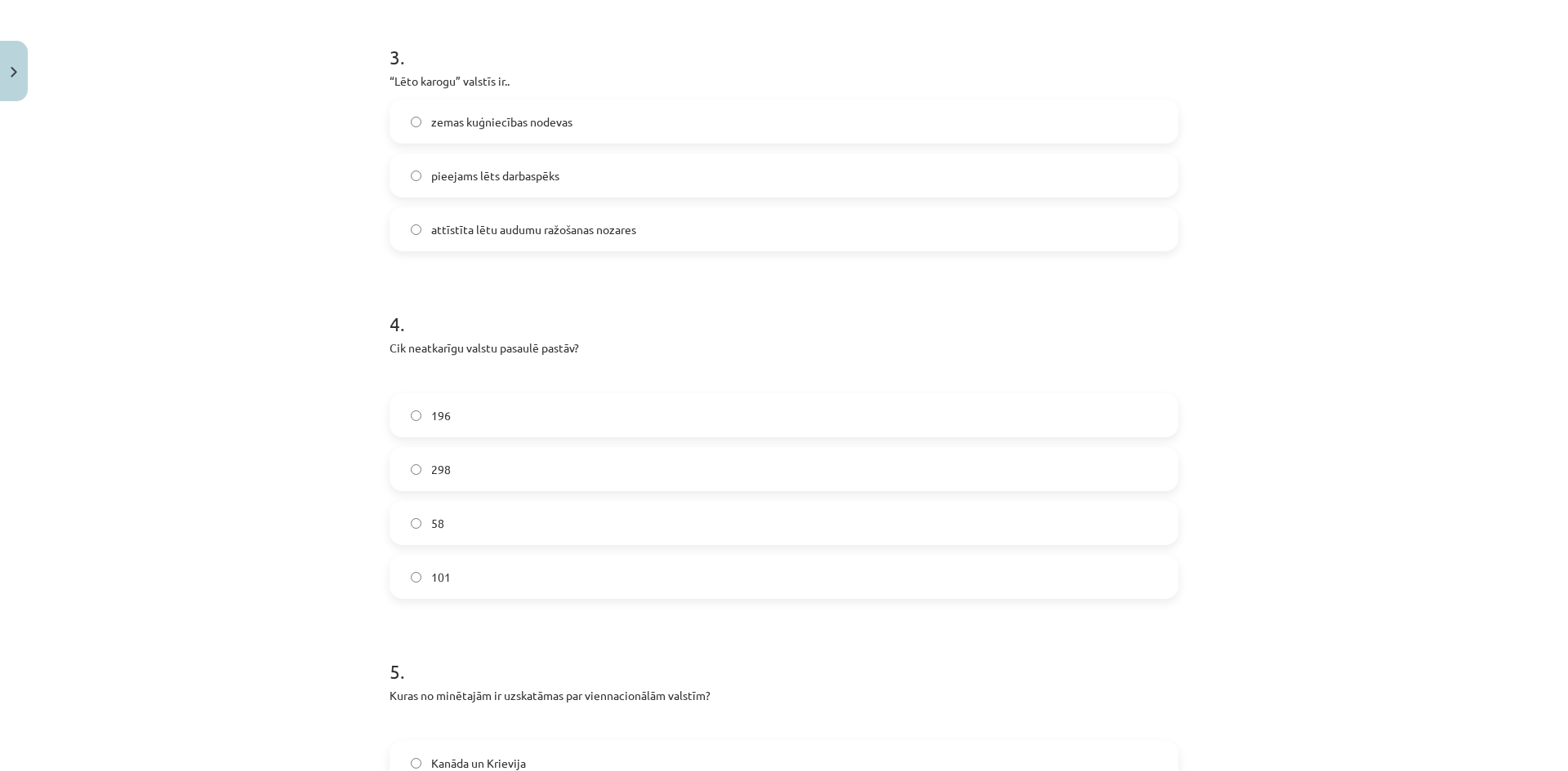
scroll to position [939, 0]
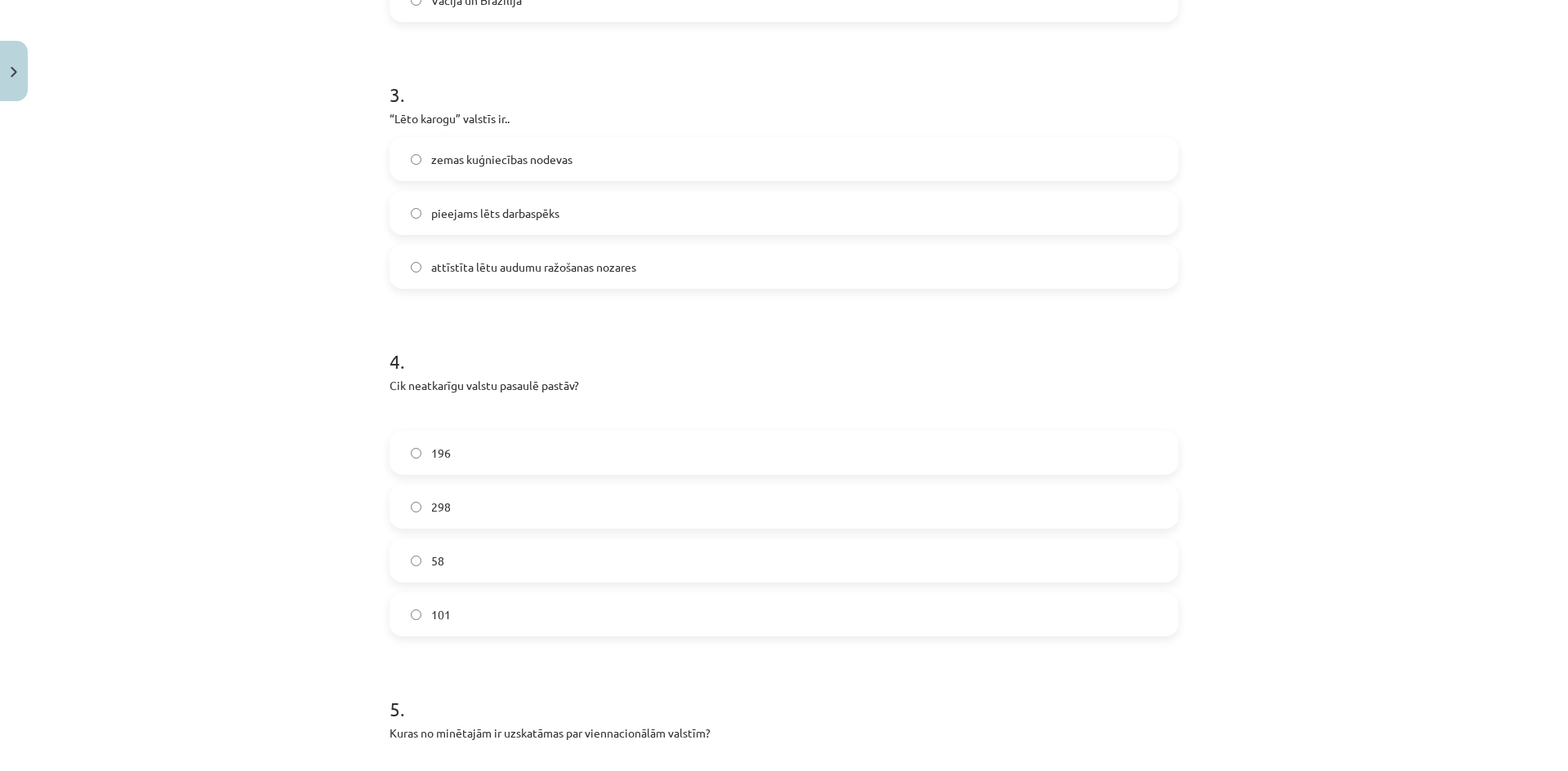
click at [533, 568] on label "58" at bounding box center [784, 560] width 786 height 41
click at [547, 552] on label "58" at bounding box center [784, 560] width 786 height 41
click at [321, 466] on div "Mācību tēma: Ģeogrāfijas i - 10. klases 1.ieskaites mācību materiāls #6 4. tēma…" at bounding box center [784, 386] width 1568 height 771
click at [436, 452] on span "196" at bounding box center [441, 452] width 20 height 17
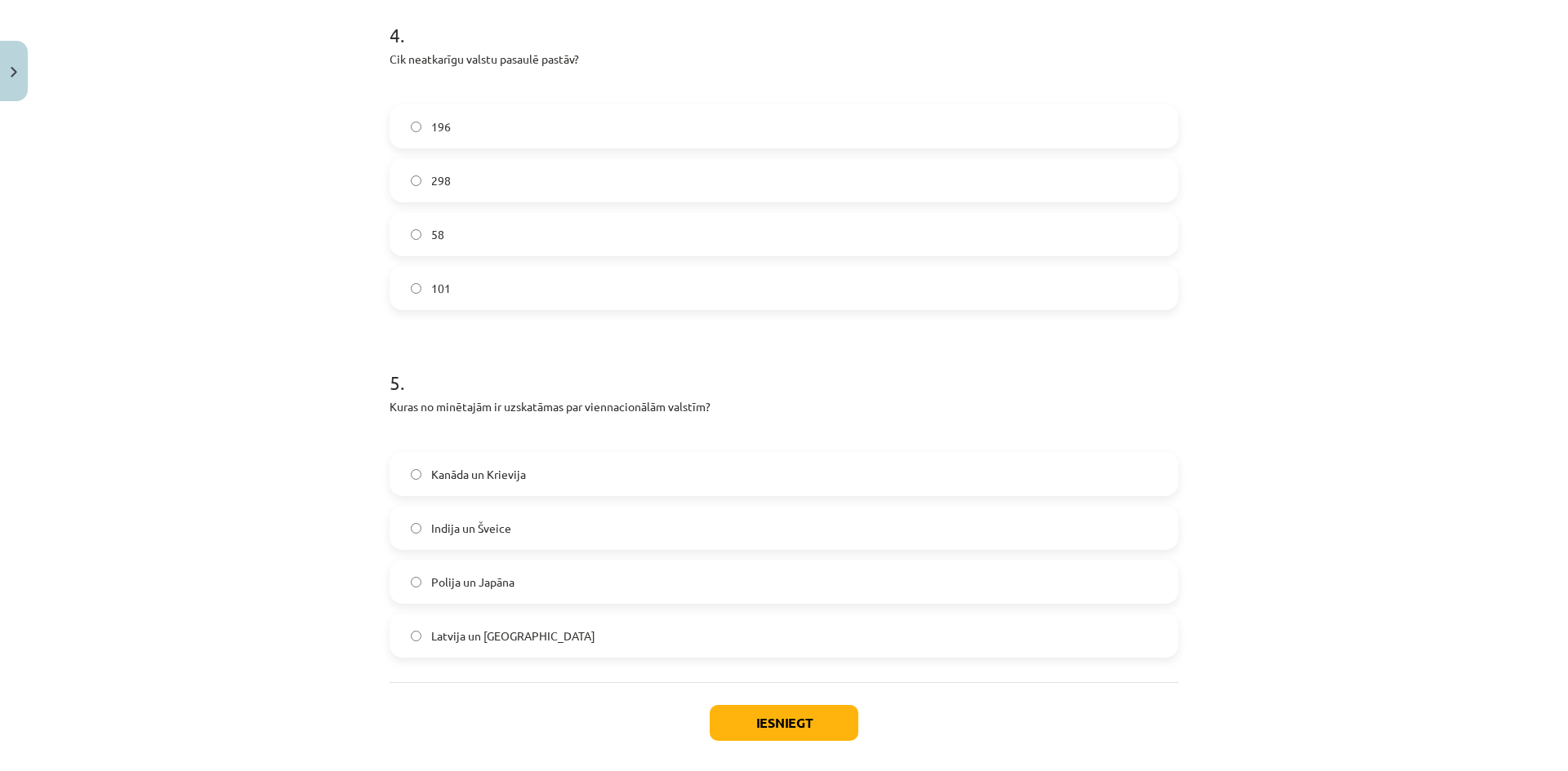
scroll to position [1341, 0]
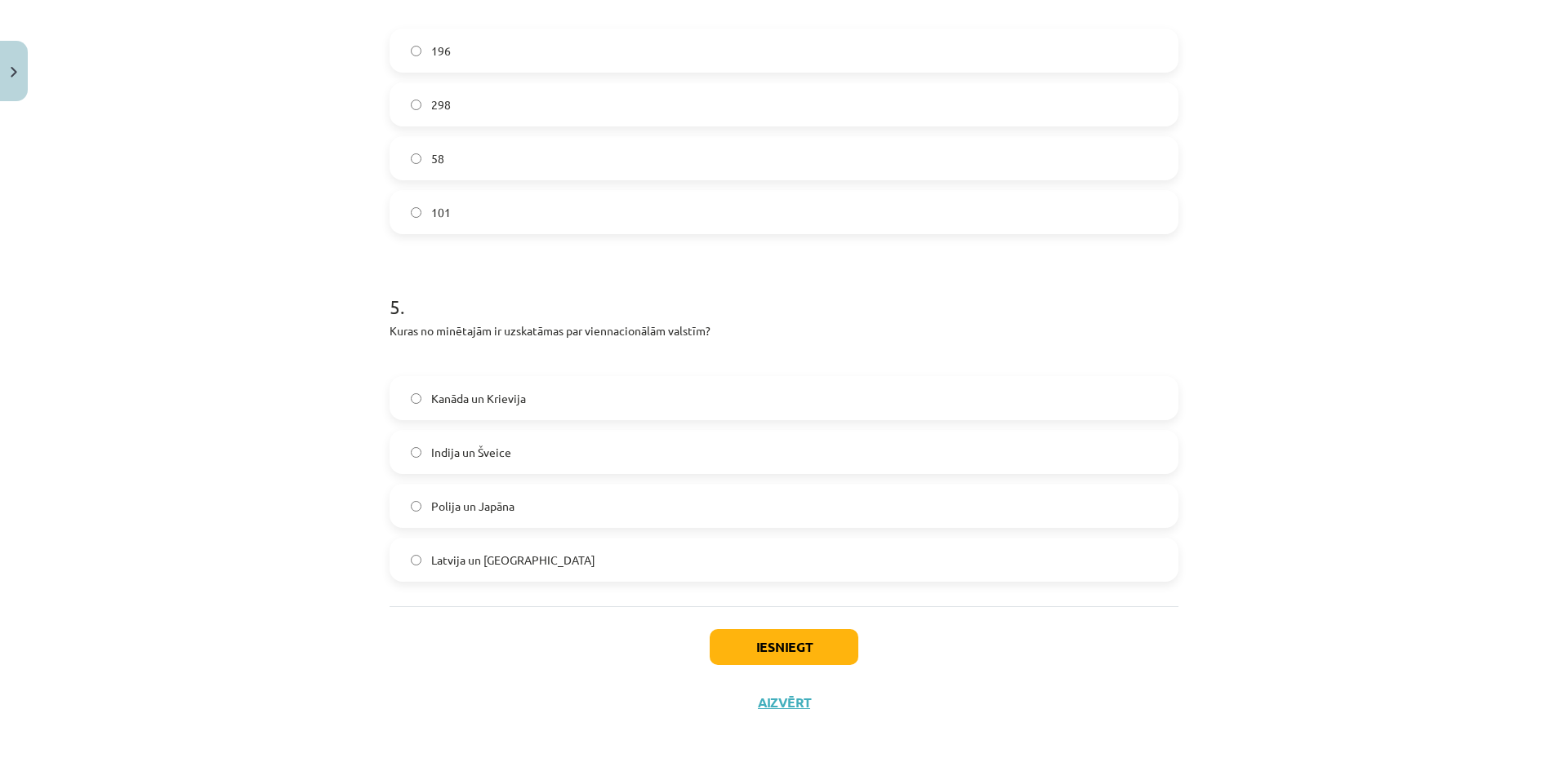
click at [502, 510] on span "Polija un Japāna" at bounding box center [472, 506] width 83 height 17
click at [787, 651] on button "Iesniegt" at bounding box center [784, 647] width 148 height 36
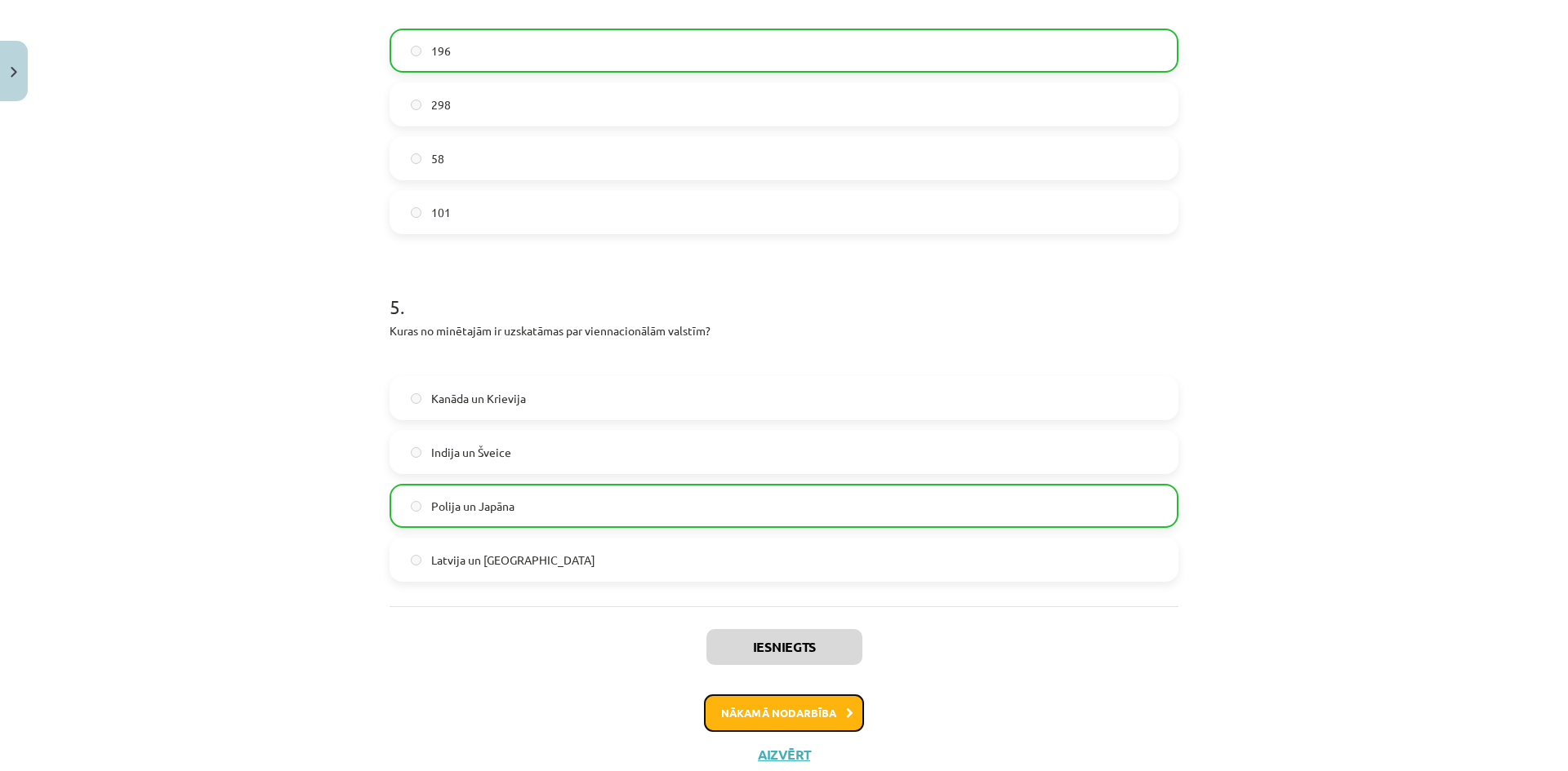
click at [771, 713] on button "Nākamā nodarbība" at bounding box center [783, 713] width 160 height 37
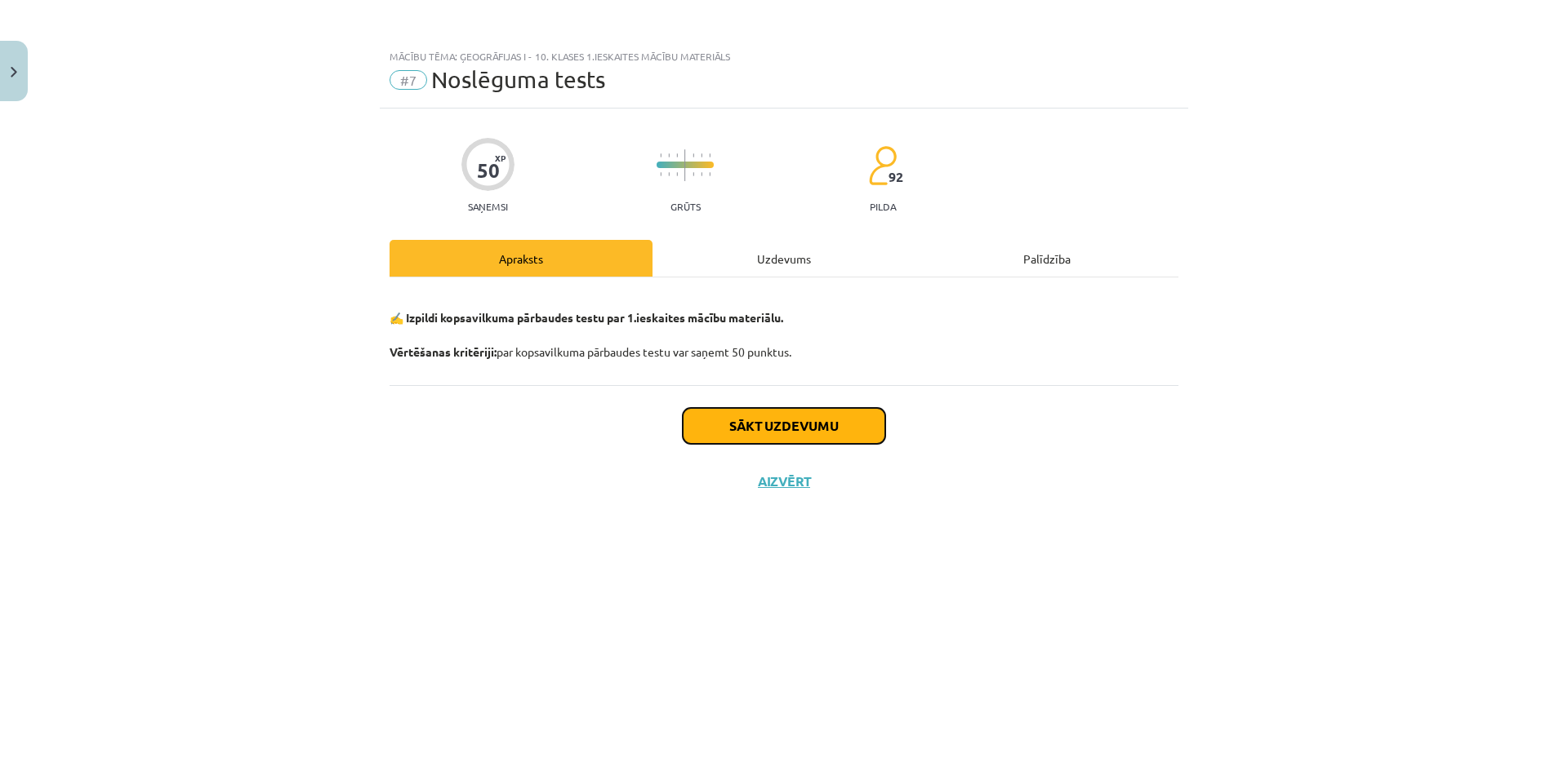
click at [785, 430] on button "Sākt uzdevumu" at bounding box center [784, 426] width 203 height 36
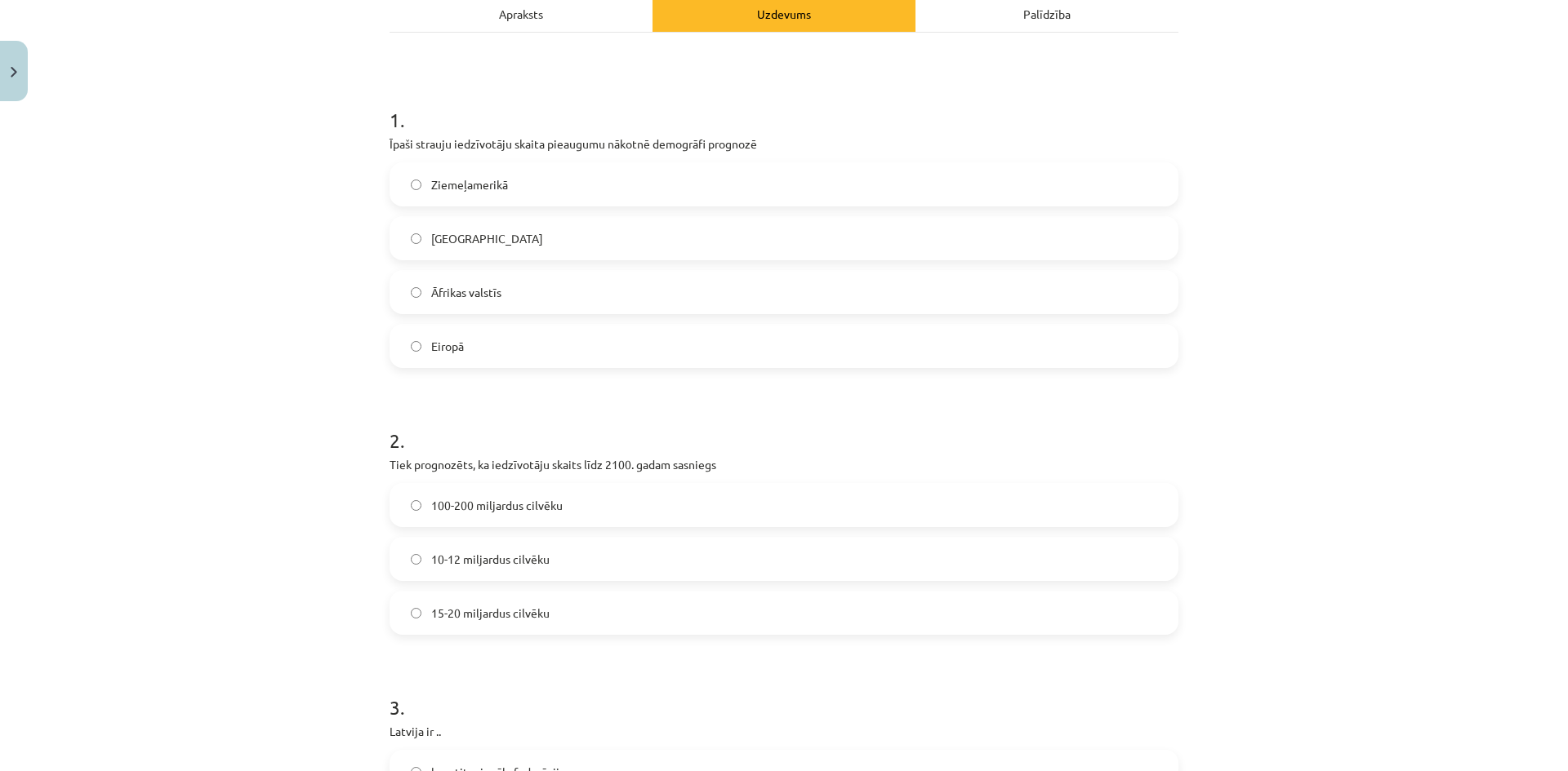
scroll to position [163, 0]
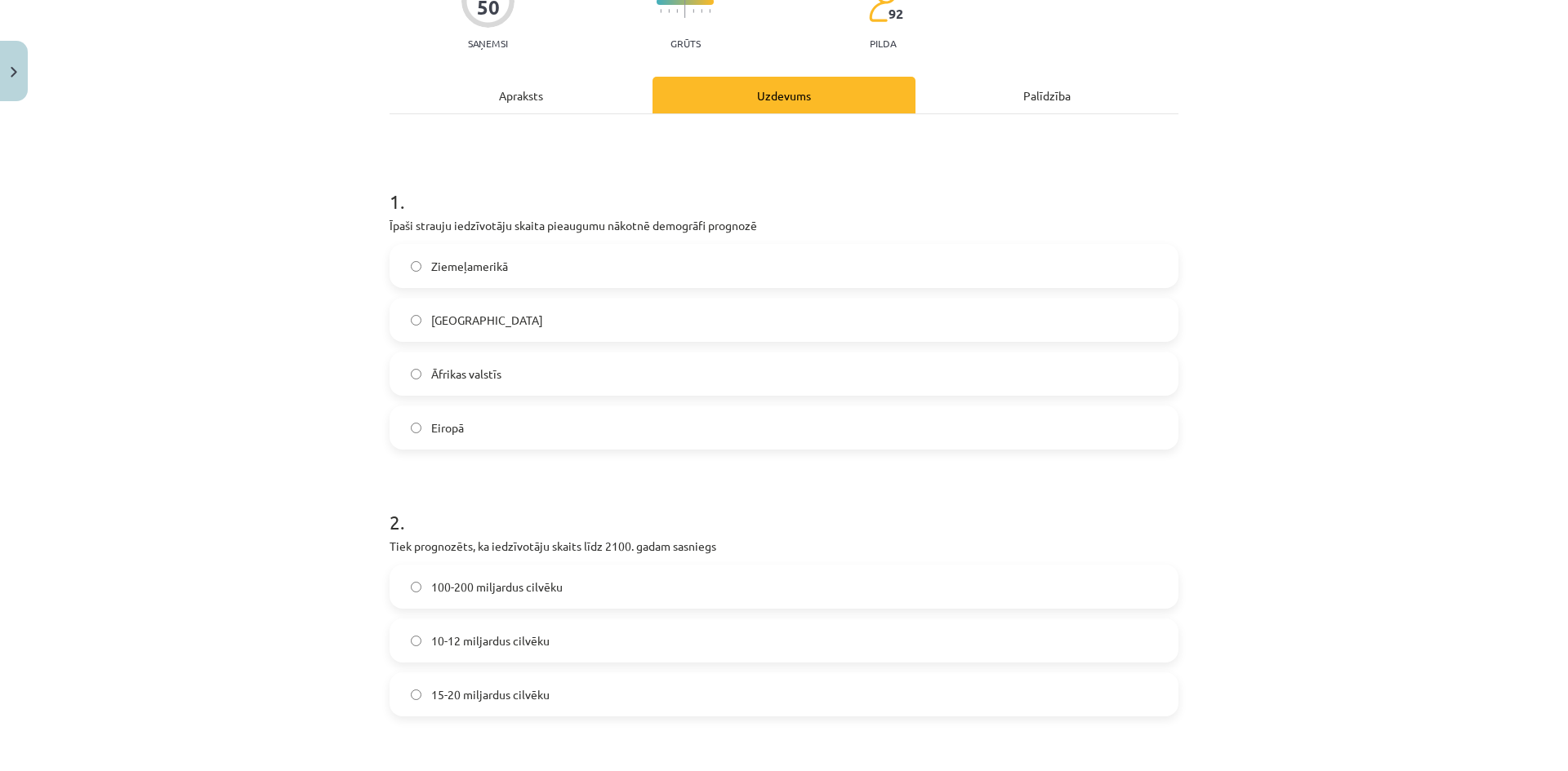
click at [518, 379] on label "Āfrikas valstīs" at bounding box center [784, 374] width 786 height 41
click at [532, 645] on span "10-12 miljardus cilvēku" at bounding box center [490, 641] width 119 height 17
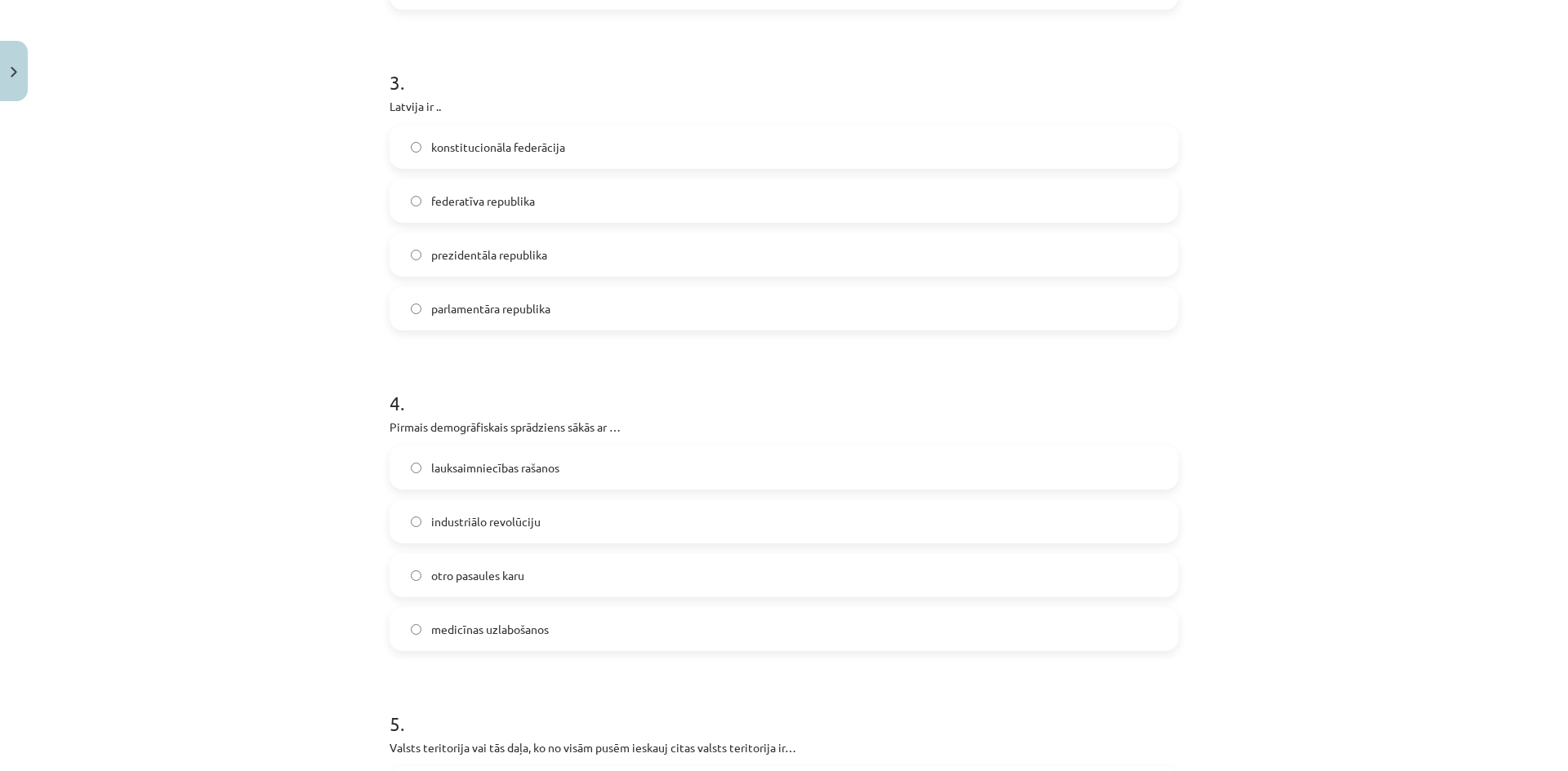
scroll to position [898, 0]
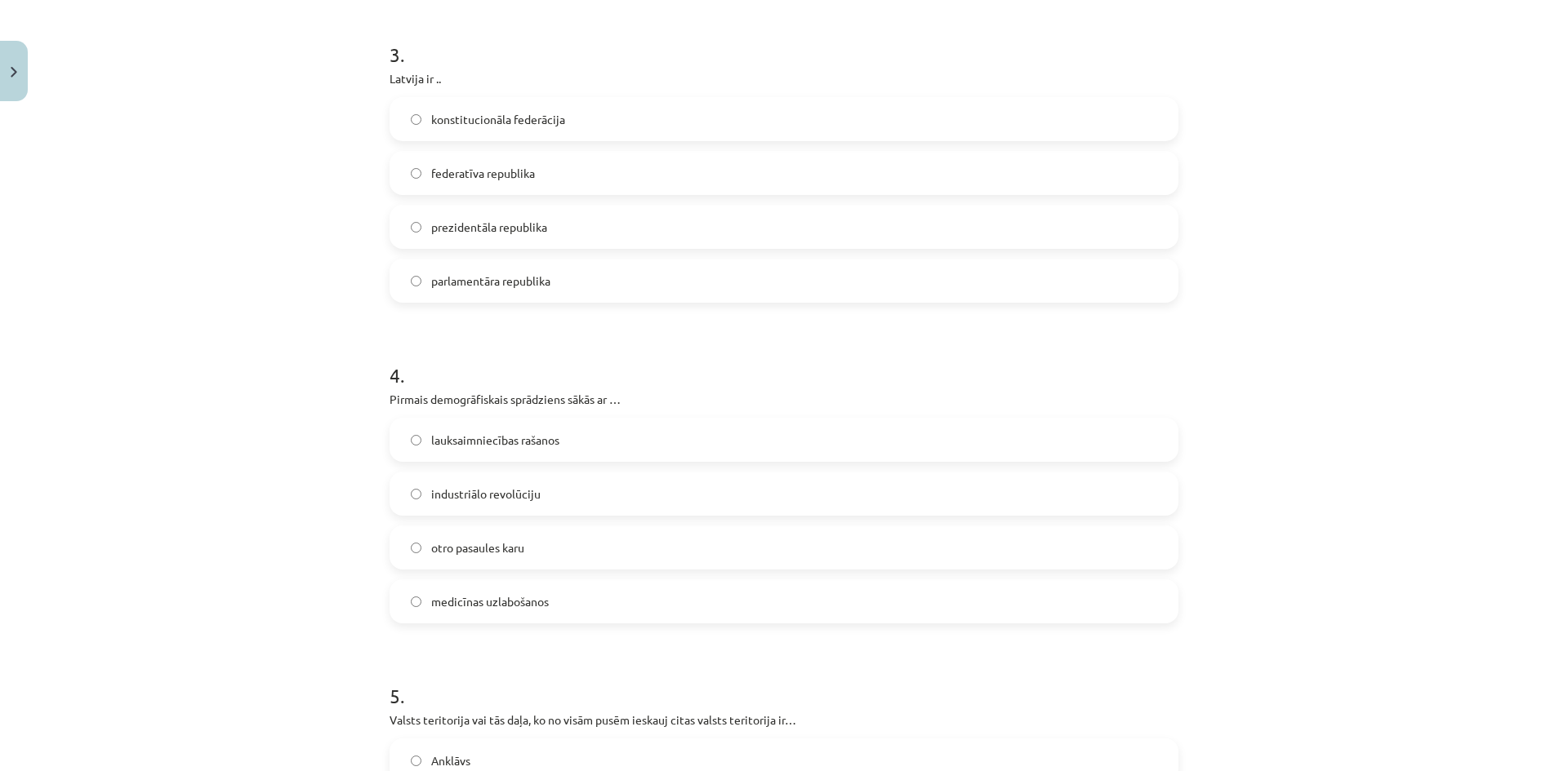
click at [501, 284] on span "parlamentāra republika" at bounding box center [491, 280] width 120 height 17
click at [480, 490] on span "industriālo revolūciju" at bounding box center [486, 493] width 110 height 17
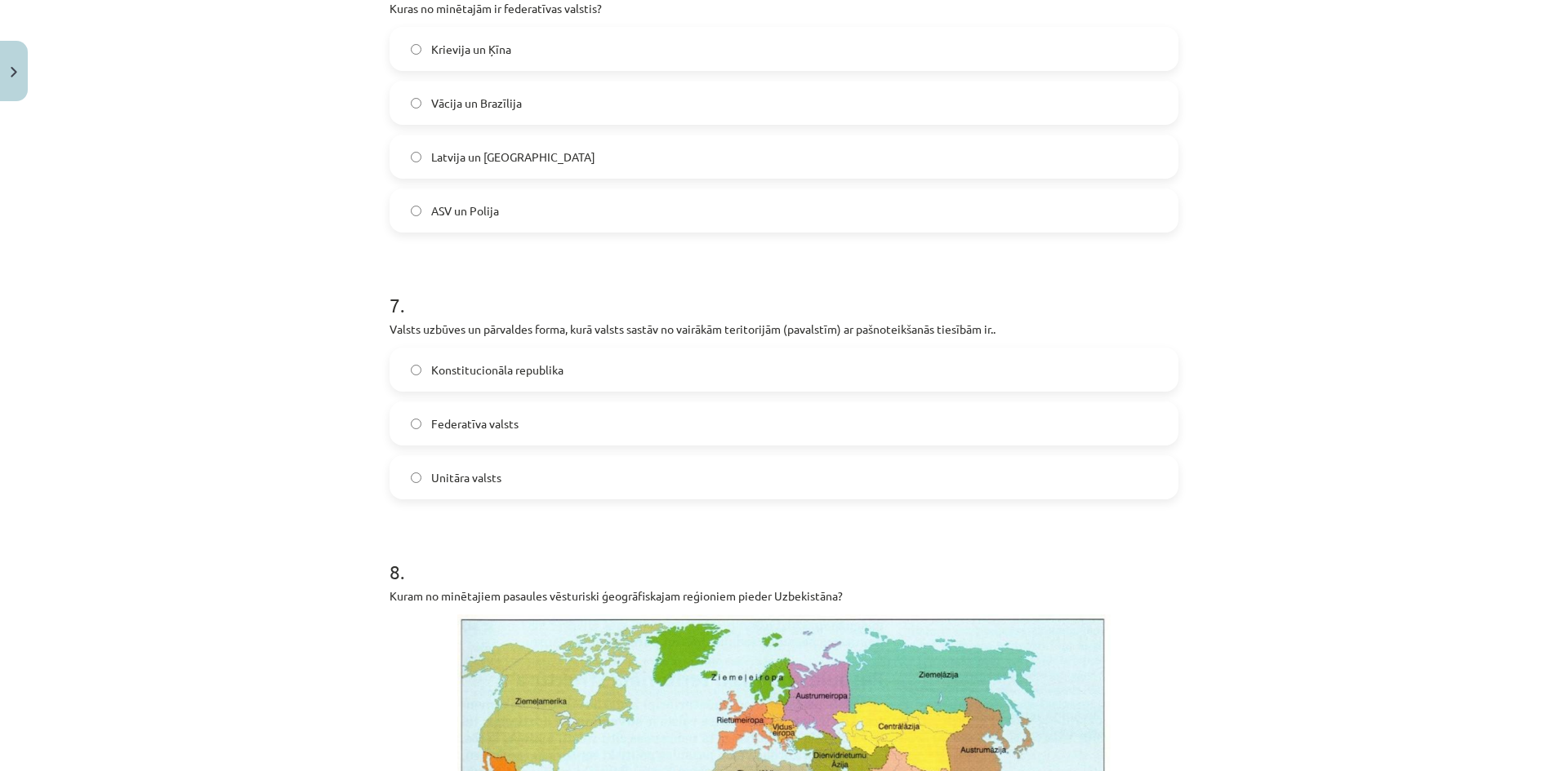
scroll to position [1959, 0]
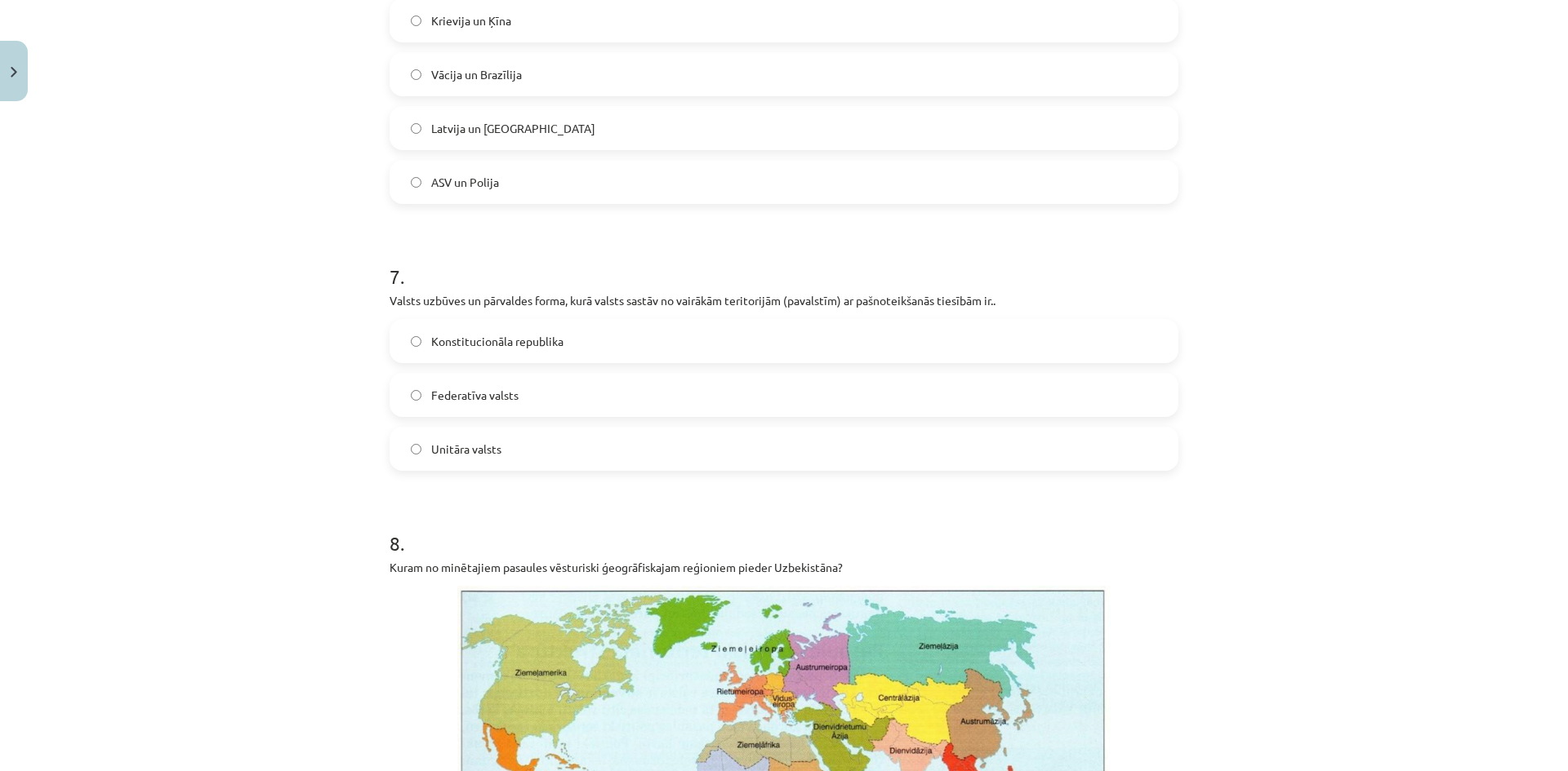
click at [493, 402] on span "Federatīva valsts" at bounding box center [475, 394] width 88 height 17
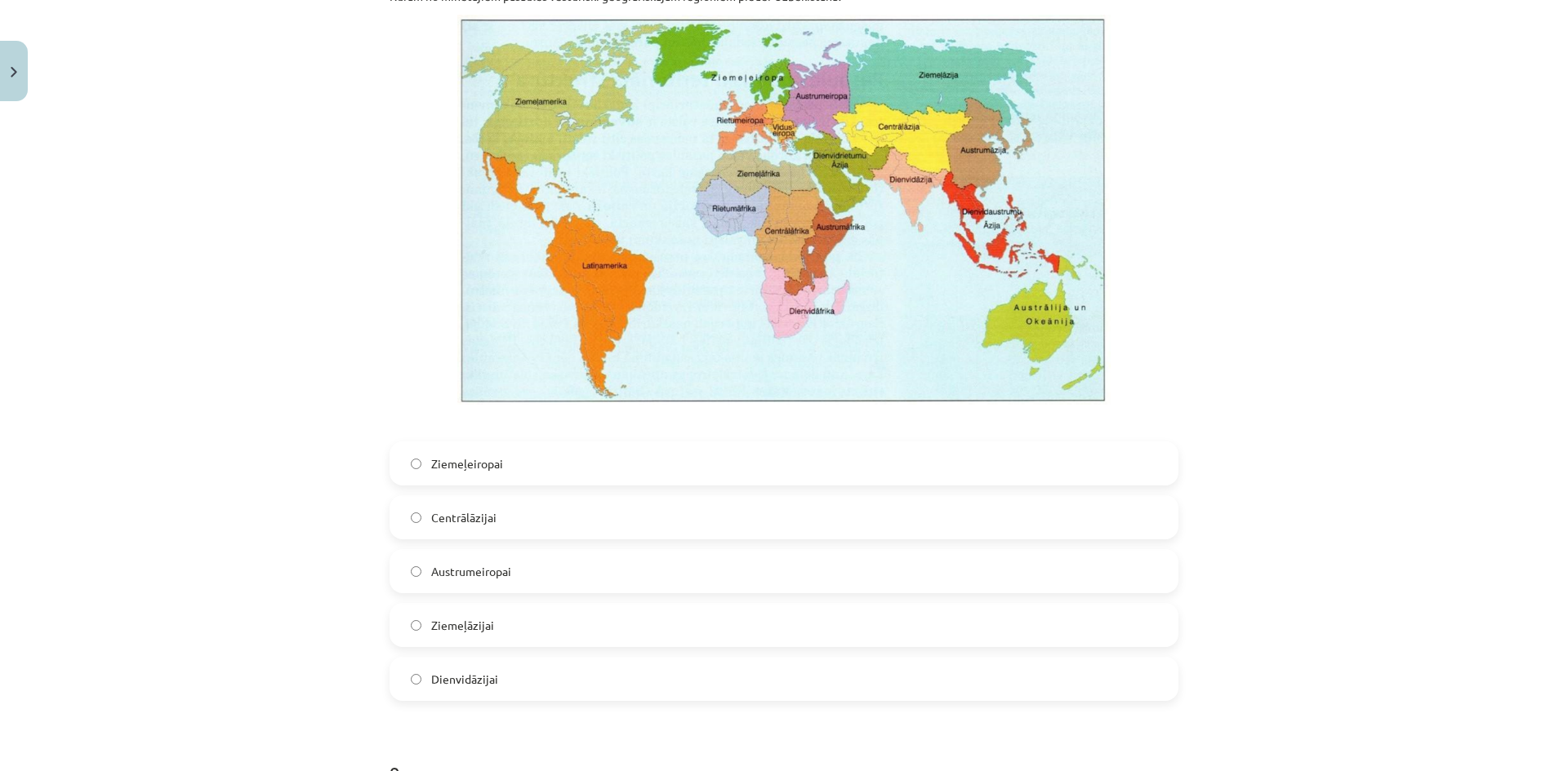
scroll to position [2448, 0]
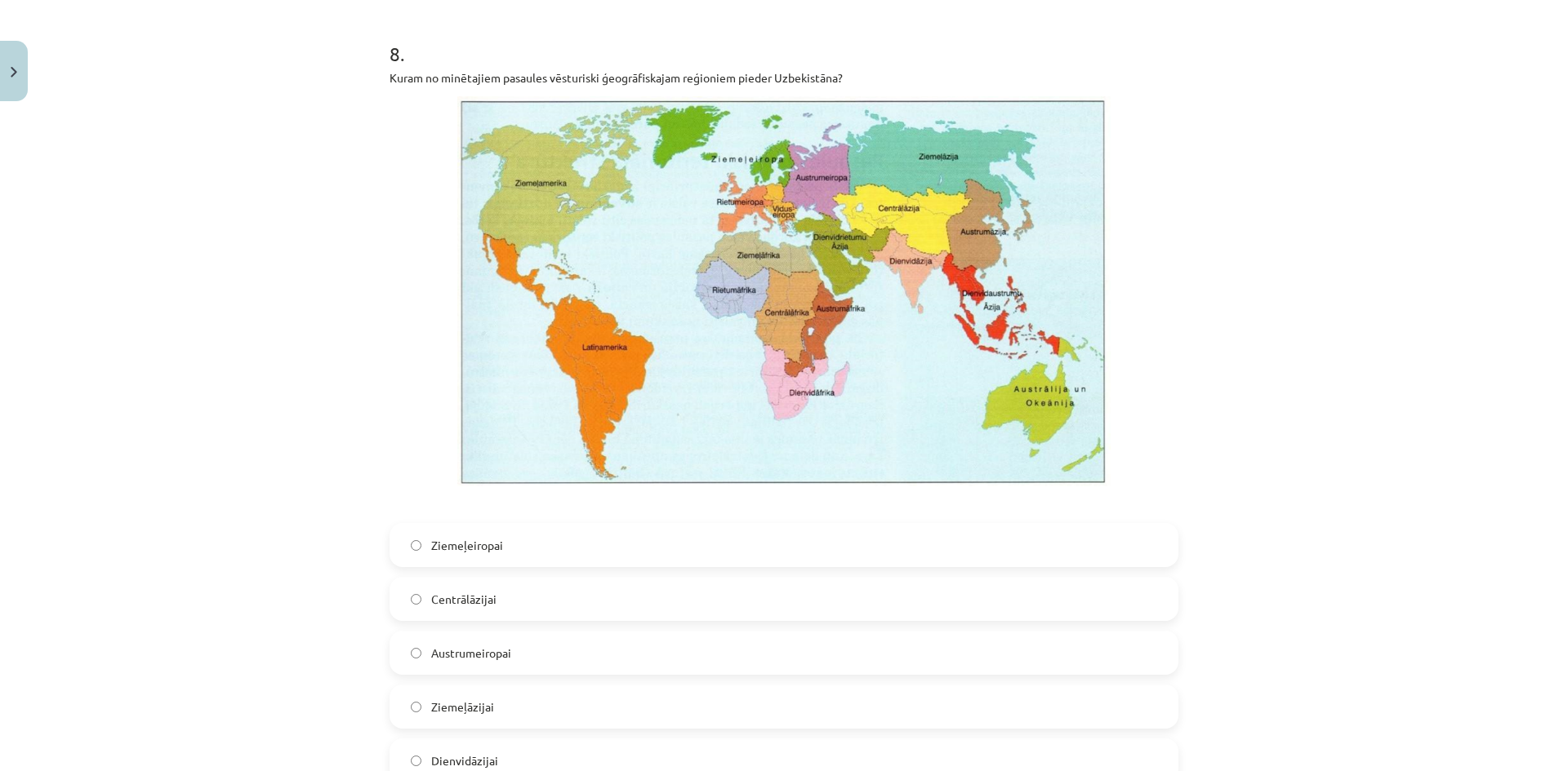
click at [505, 600] on label "Centrālāzijai" at bounding box center [784, 599] width 786 height 41
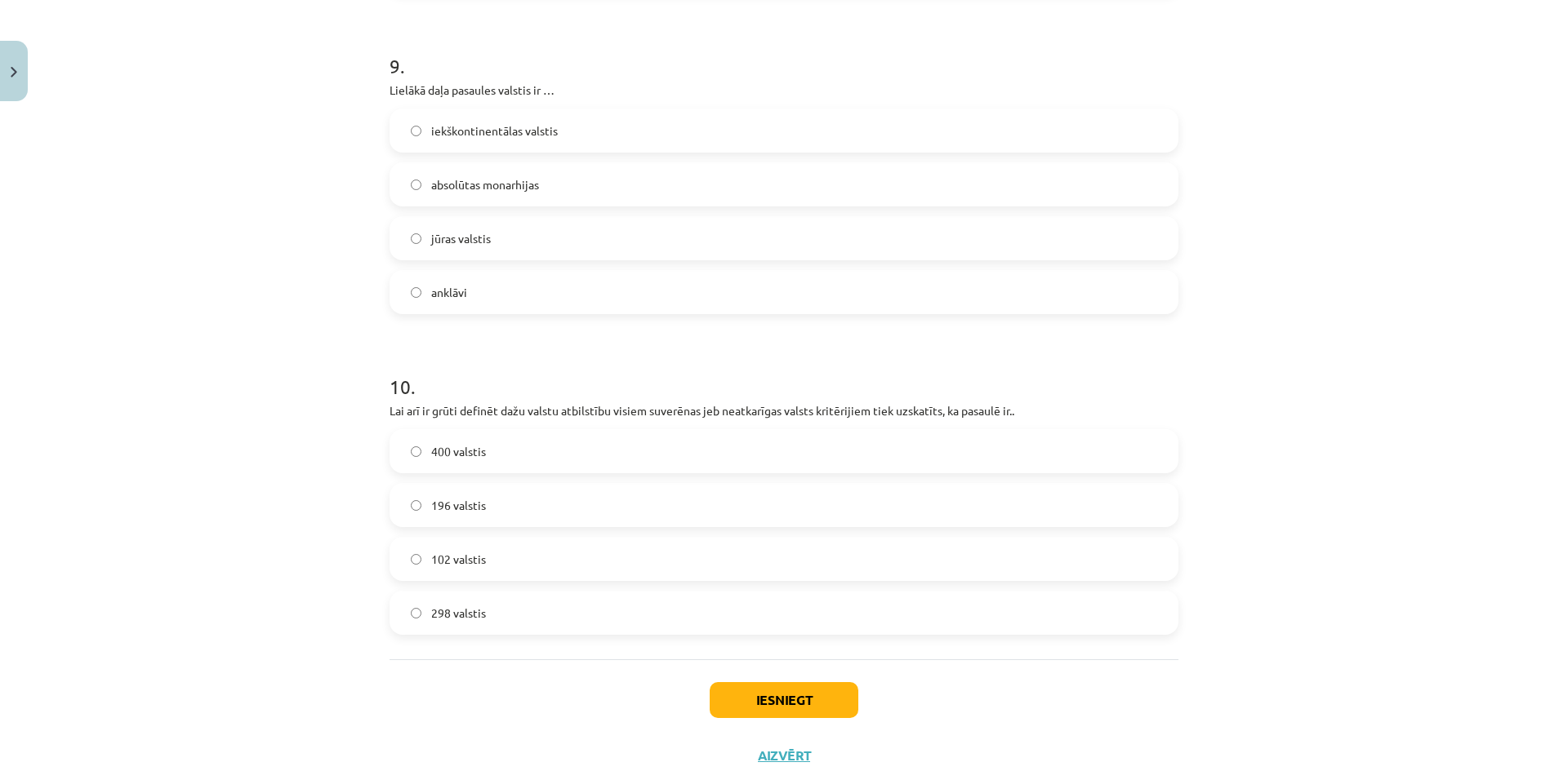
scroll to position [3264, 0]
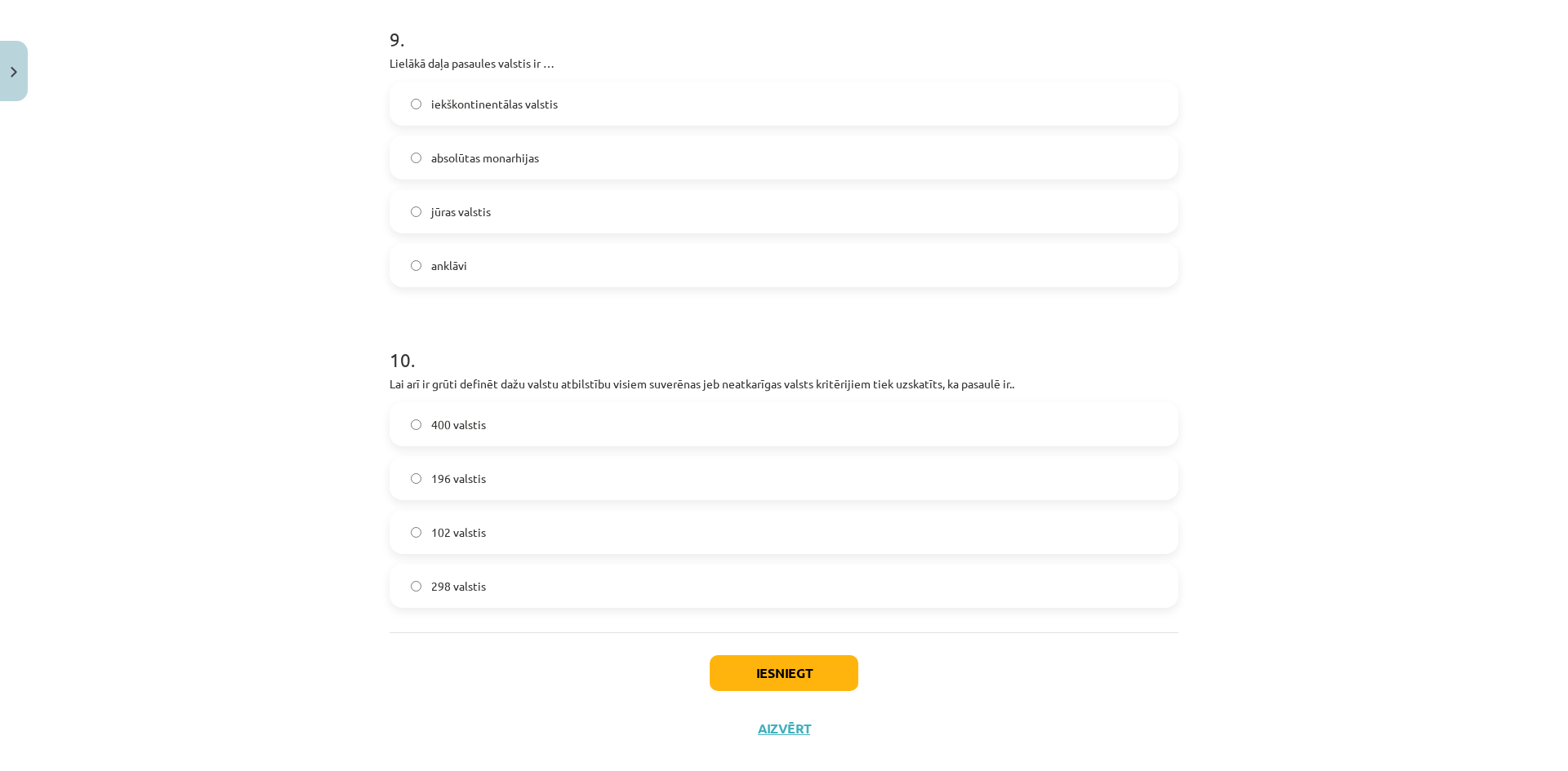
click at [443, 220] on label "jūras valstis" at bounding box center [784, 211] width 786 height 41
click at [486, 473] on label "196 valstis" at bounding box center [784, 478] width 786 height 41
click at [800, 673] on button "Iesniegt" at bounding box center [784, 673] width 148 height 36
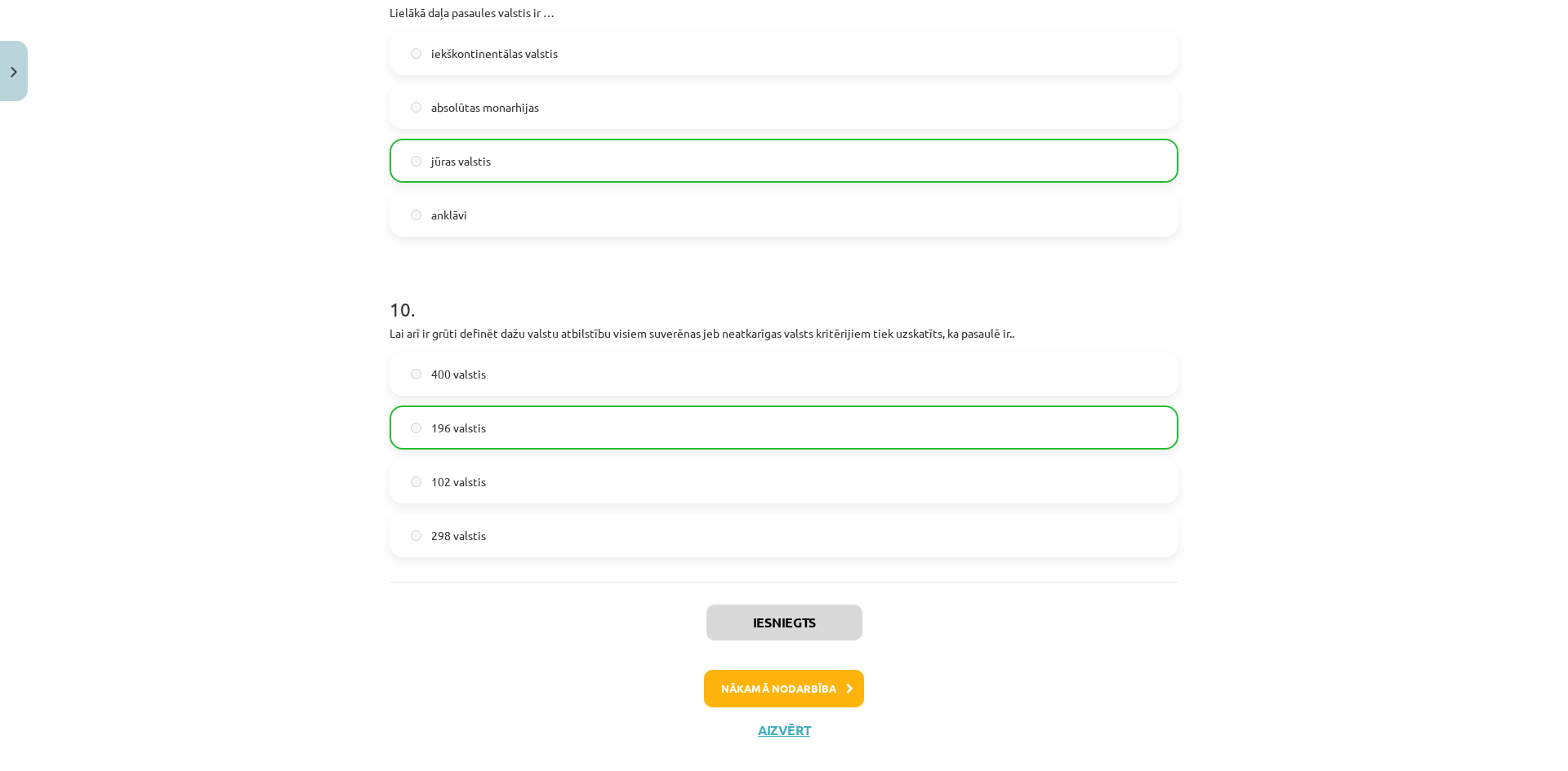
scroll to position [3343, 0]
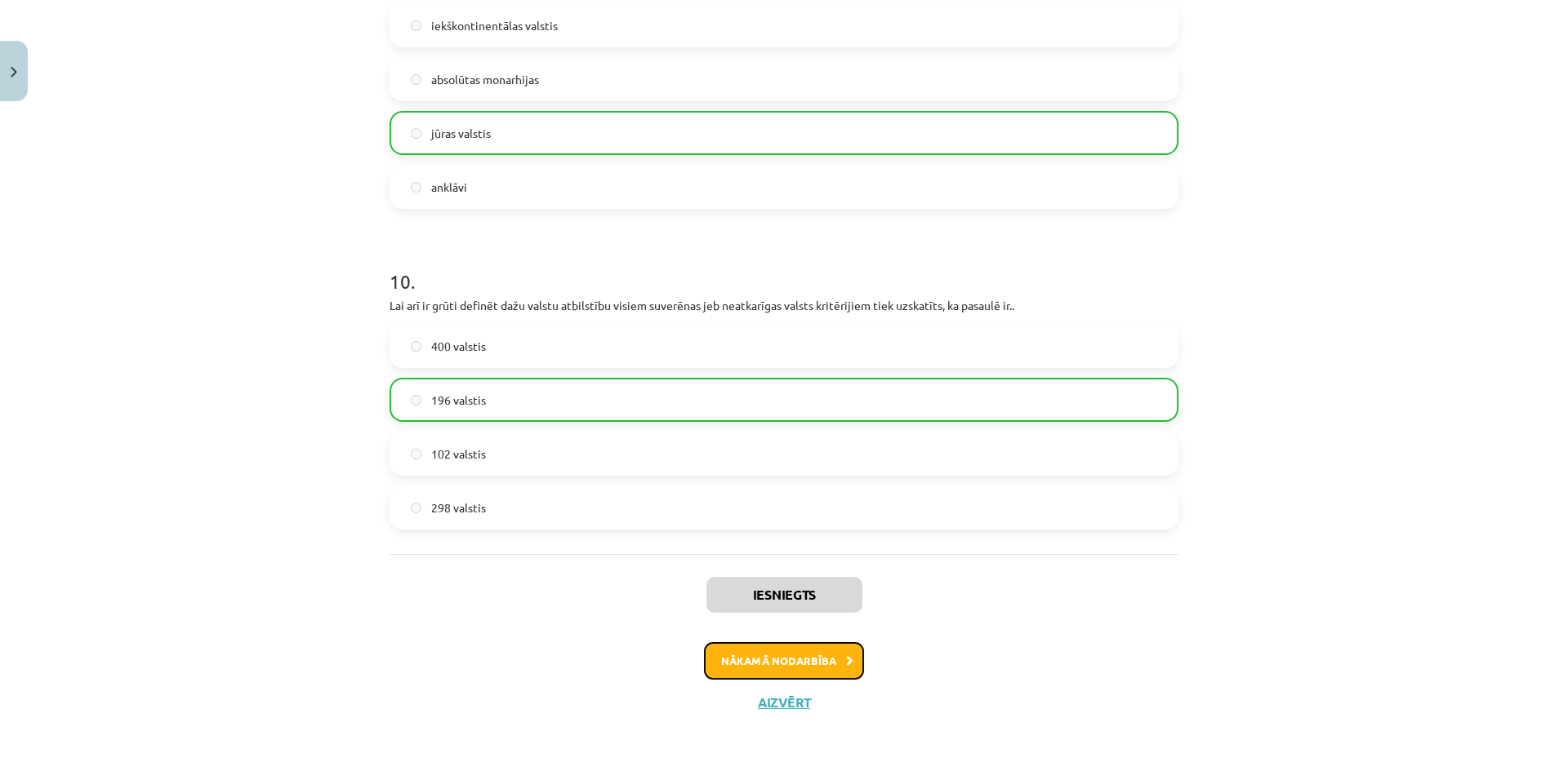
click at [779, 656] on button "Nākamā nodarbība" at bounding box center [783, 661] width 160 height 37
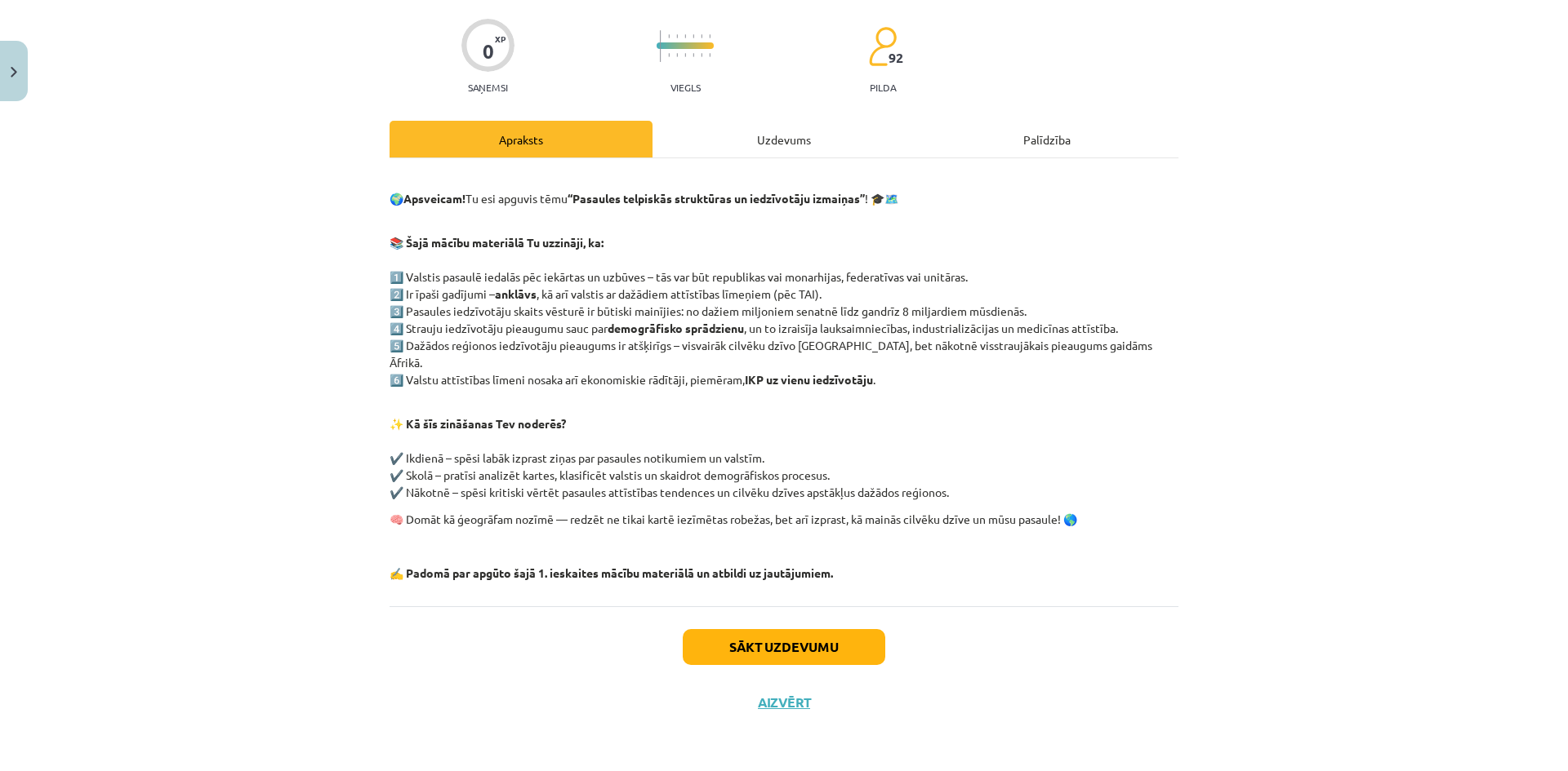
scroll to position [41, 0]
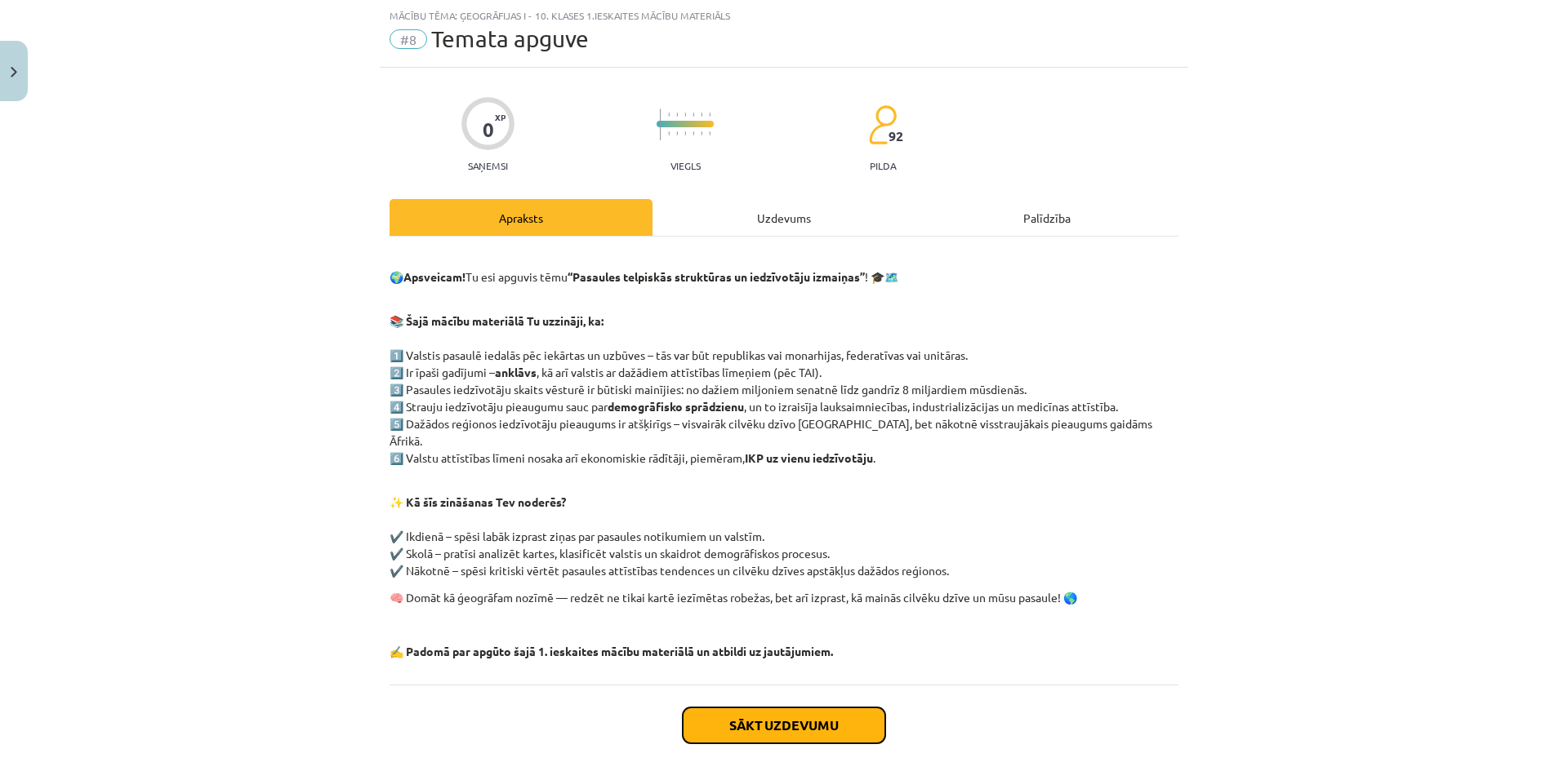
click at [847, 708] on button "Sākt uzdevumu" at bounding box center [784, 725] width 203 height 36
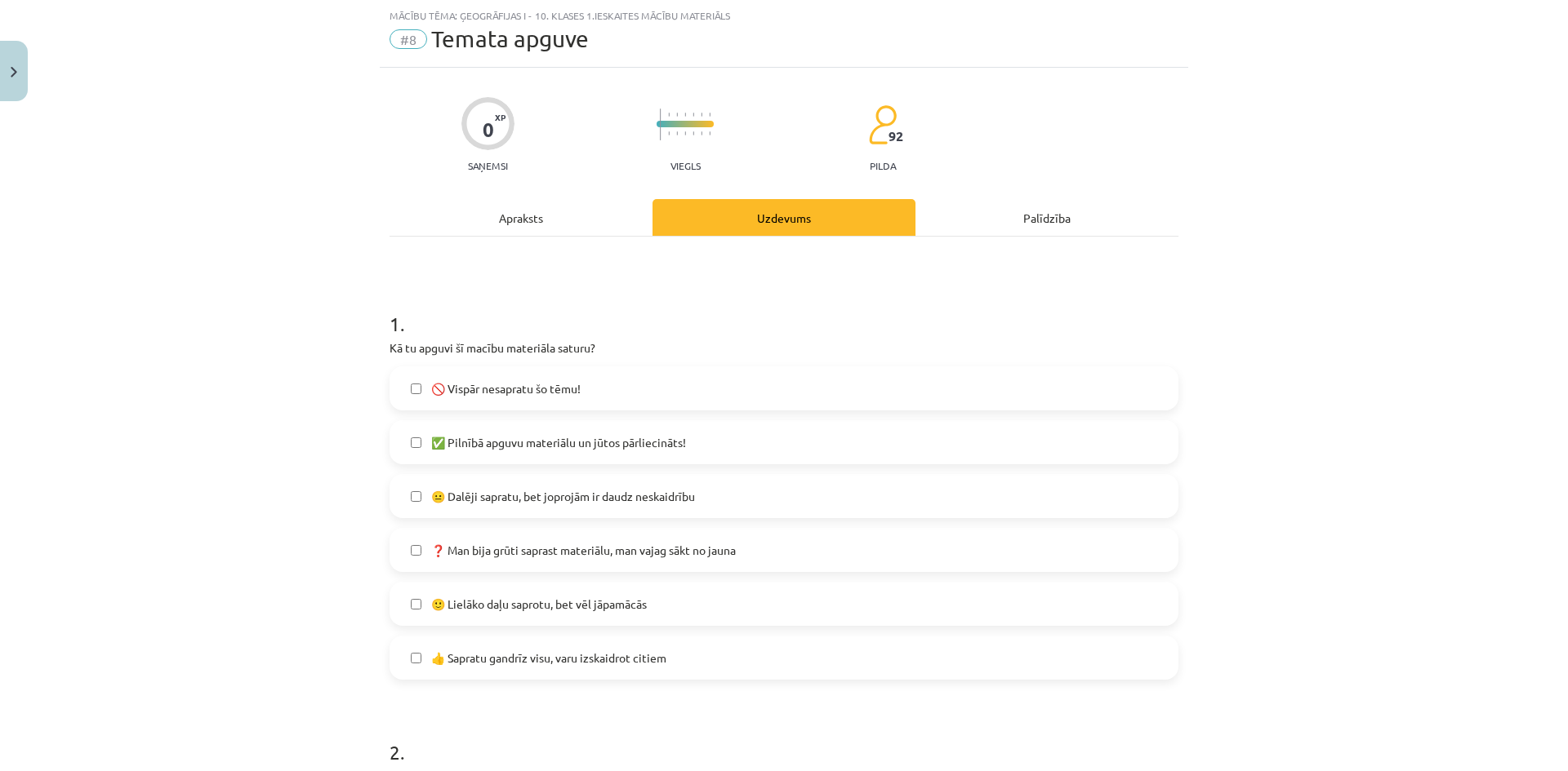
click at [587, 606] on span "🙂 Lielāko daļu saprotu, bet vēl jāpamācās" at bounding box center [538, 604] width 215 height 17
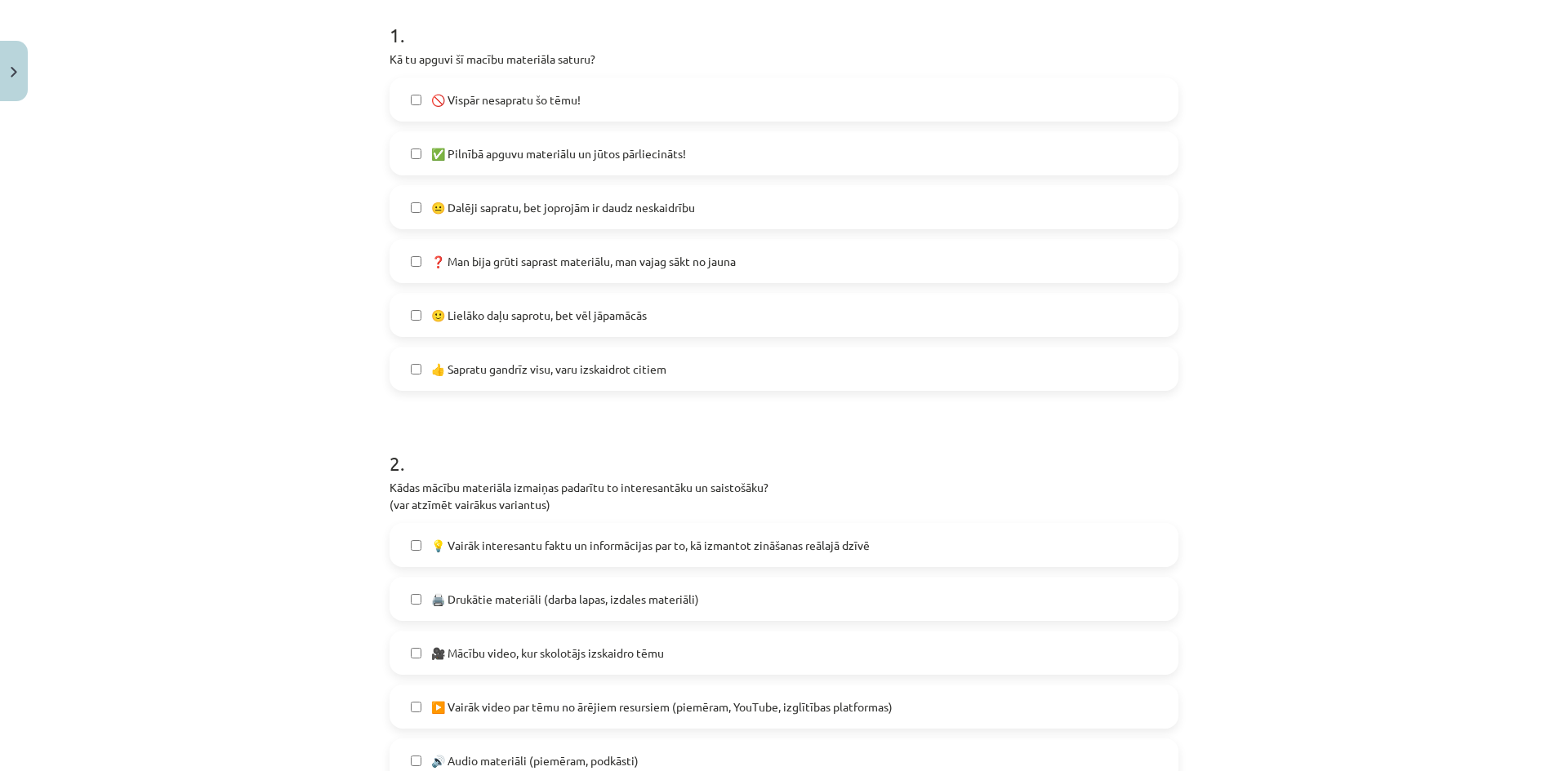
scroll to position [368, 0]
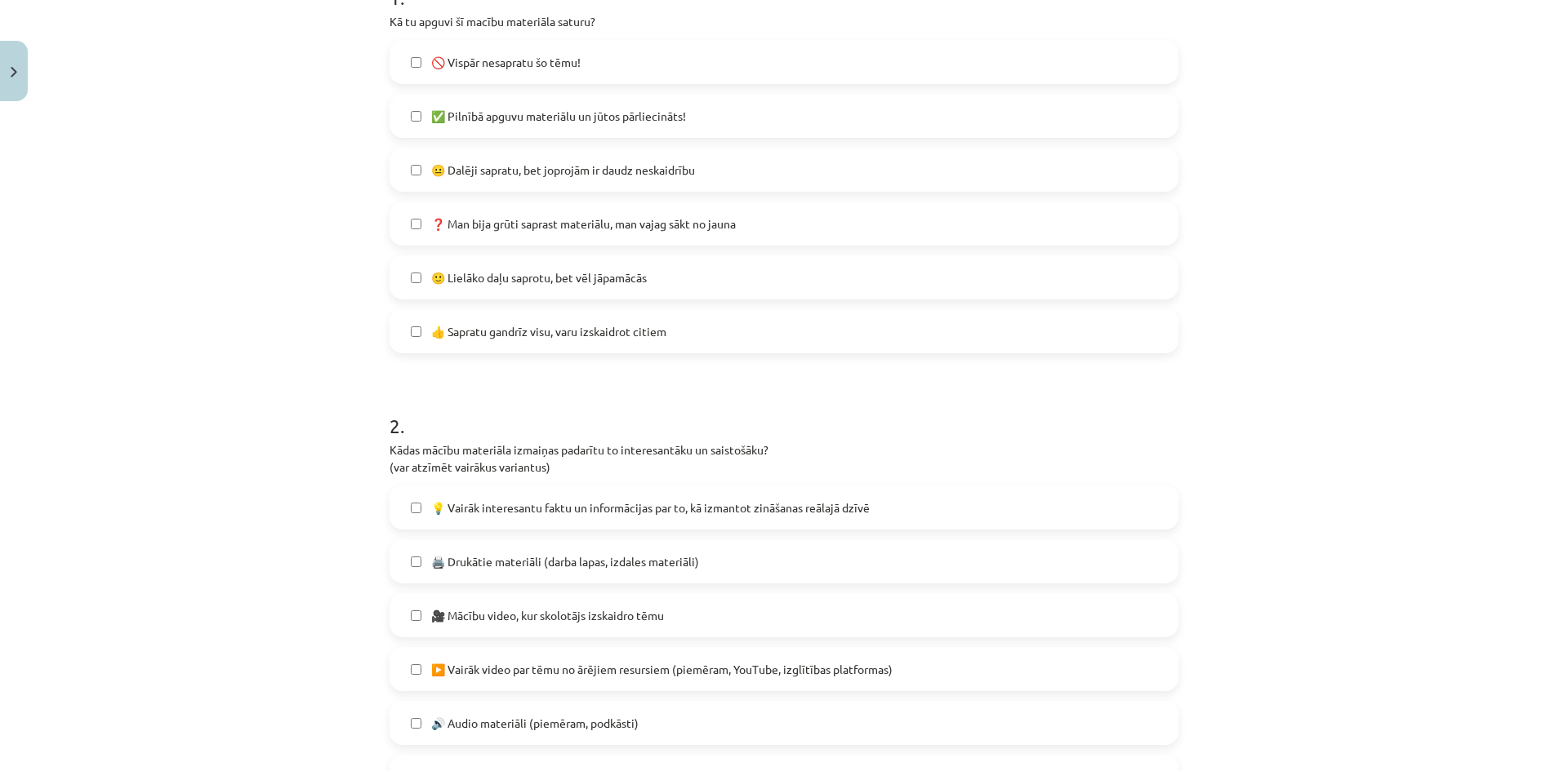
click at [528, 510] on span "💡 Vairāk interesantu faktu un informācijas par to, kā izmantot zināšanas reālaj…" at bounding box center [650, 508] width 438 height 17
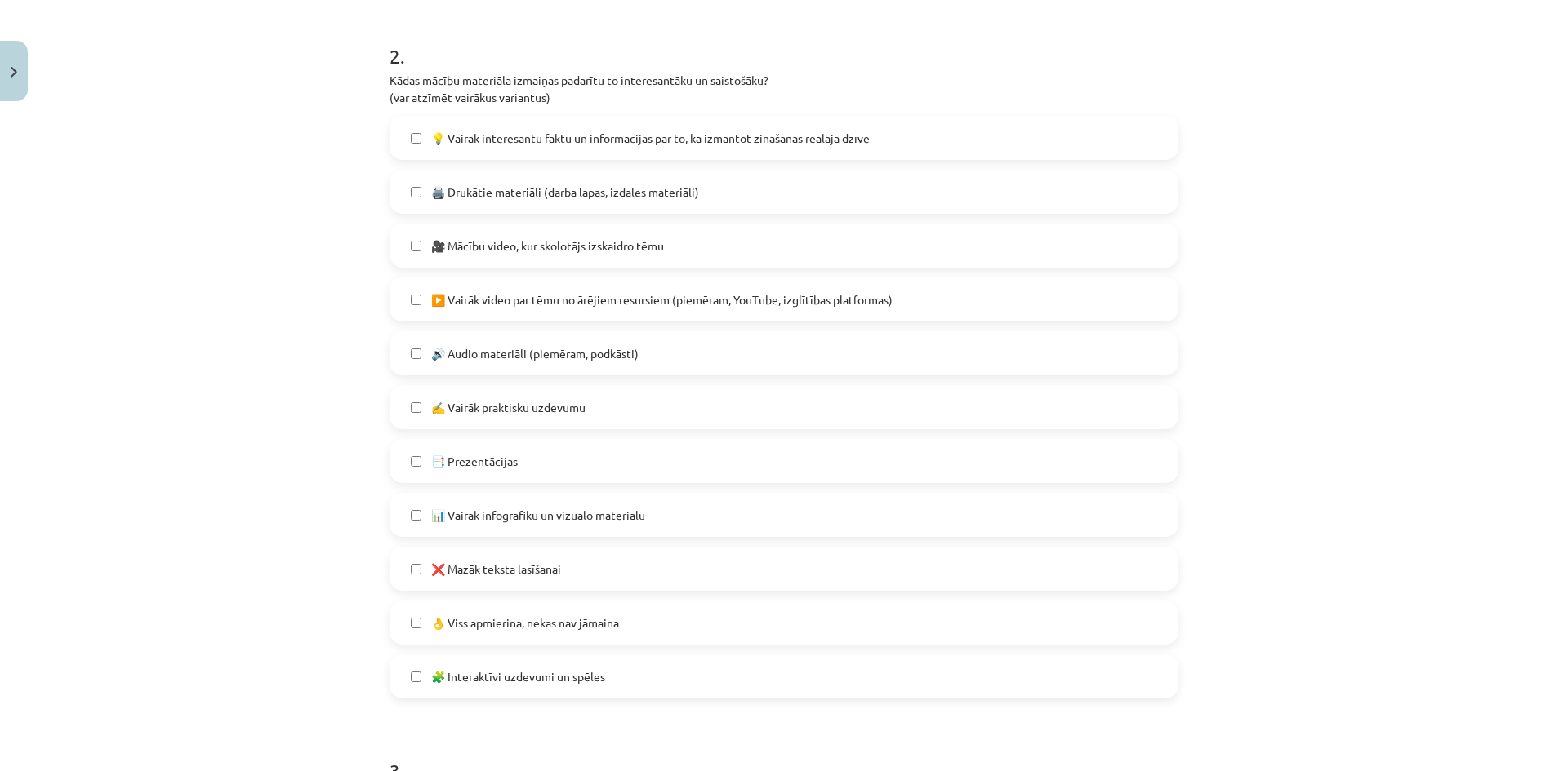
scroll to position [775, 0]
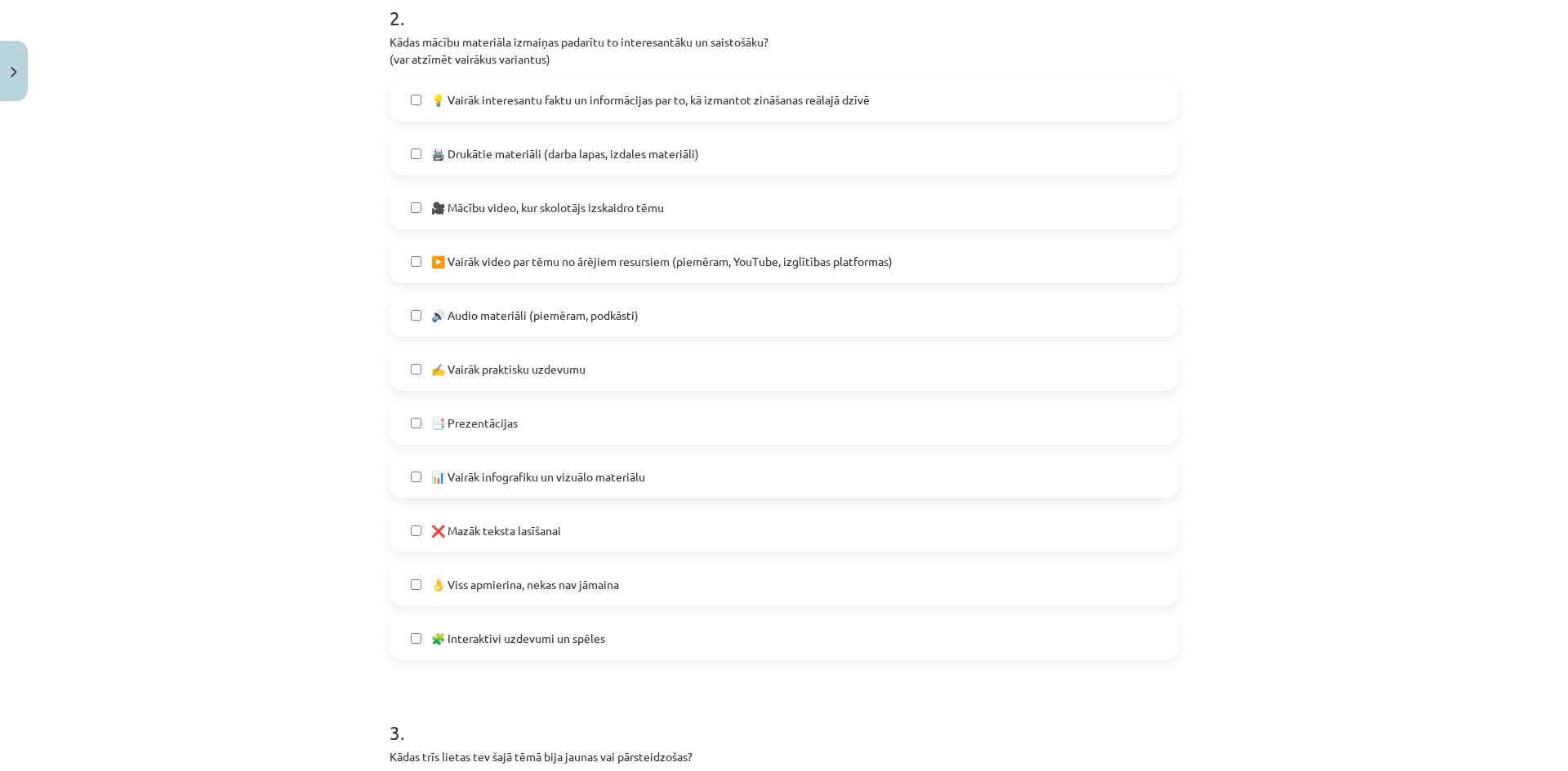
click at [530, 534] on span "❌ Mazāk teksta lasīšanai" at bounding box center [496, 530] width 129 height 17
click at [538, 532] on span "❌ Mazāk teksta lasīšanai" at bounding box center [496, 530] width 129 height 17
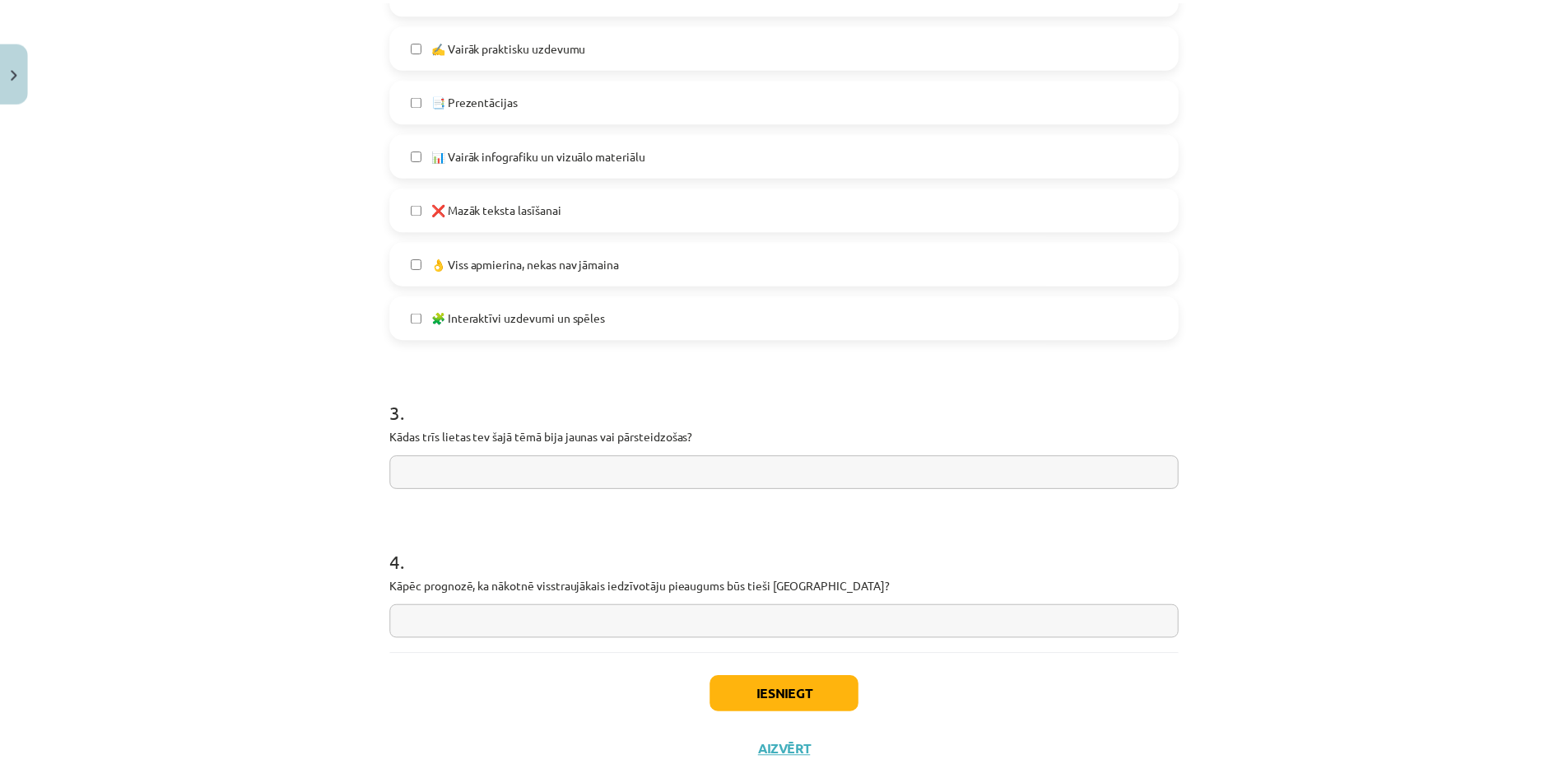
scroll to position [1112, 0]
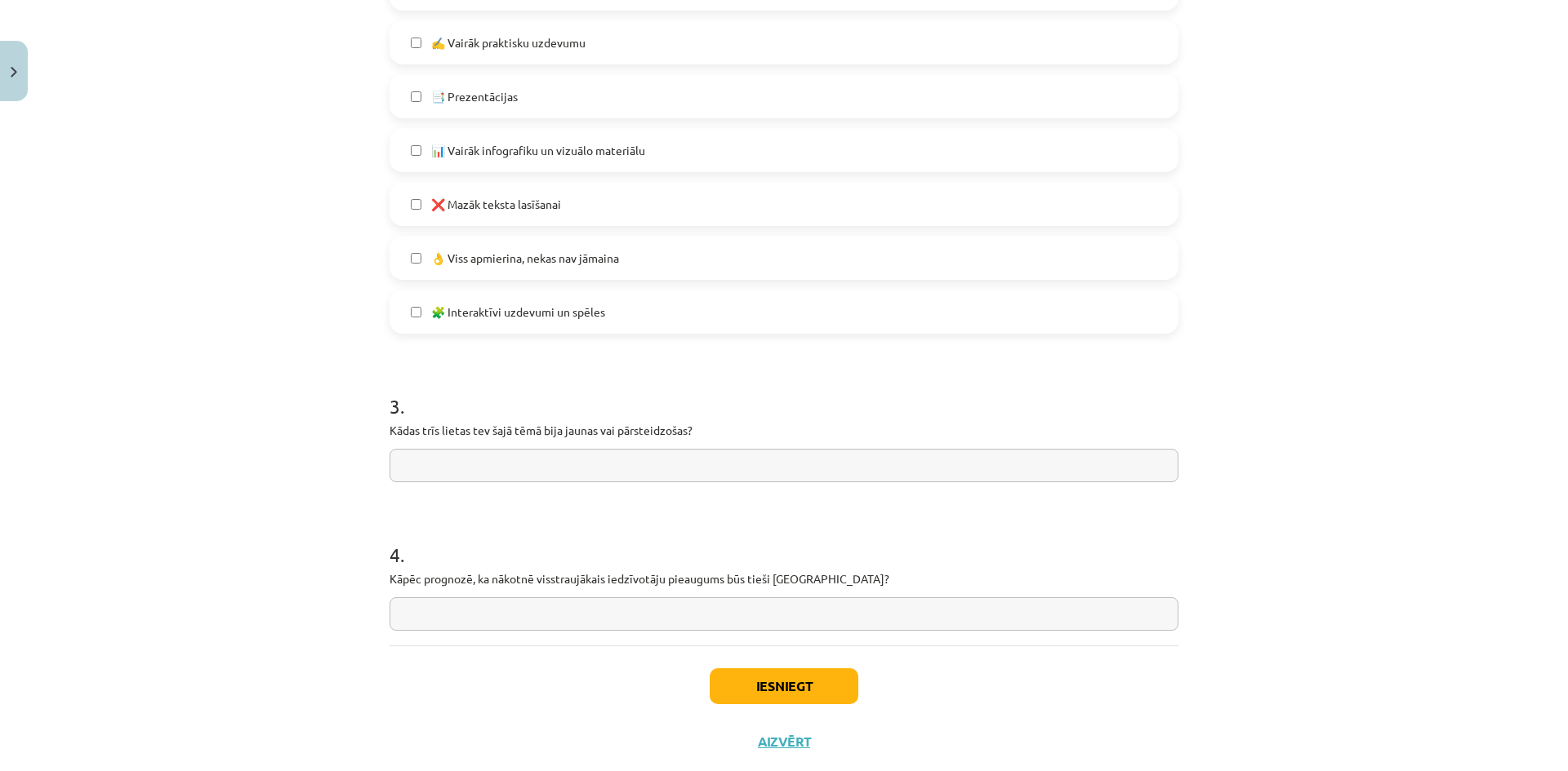
click at [505, 468] on input "text" at bounding box center [783, 465] width 788 height 33
click at [411, 467] on input "**********" at bounding box center [783, 465] width 788 height 33
type input "**********"
click at [457, 606] on input "text" at bounding box center [783, 613] width 788 height 33
type input "**********"
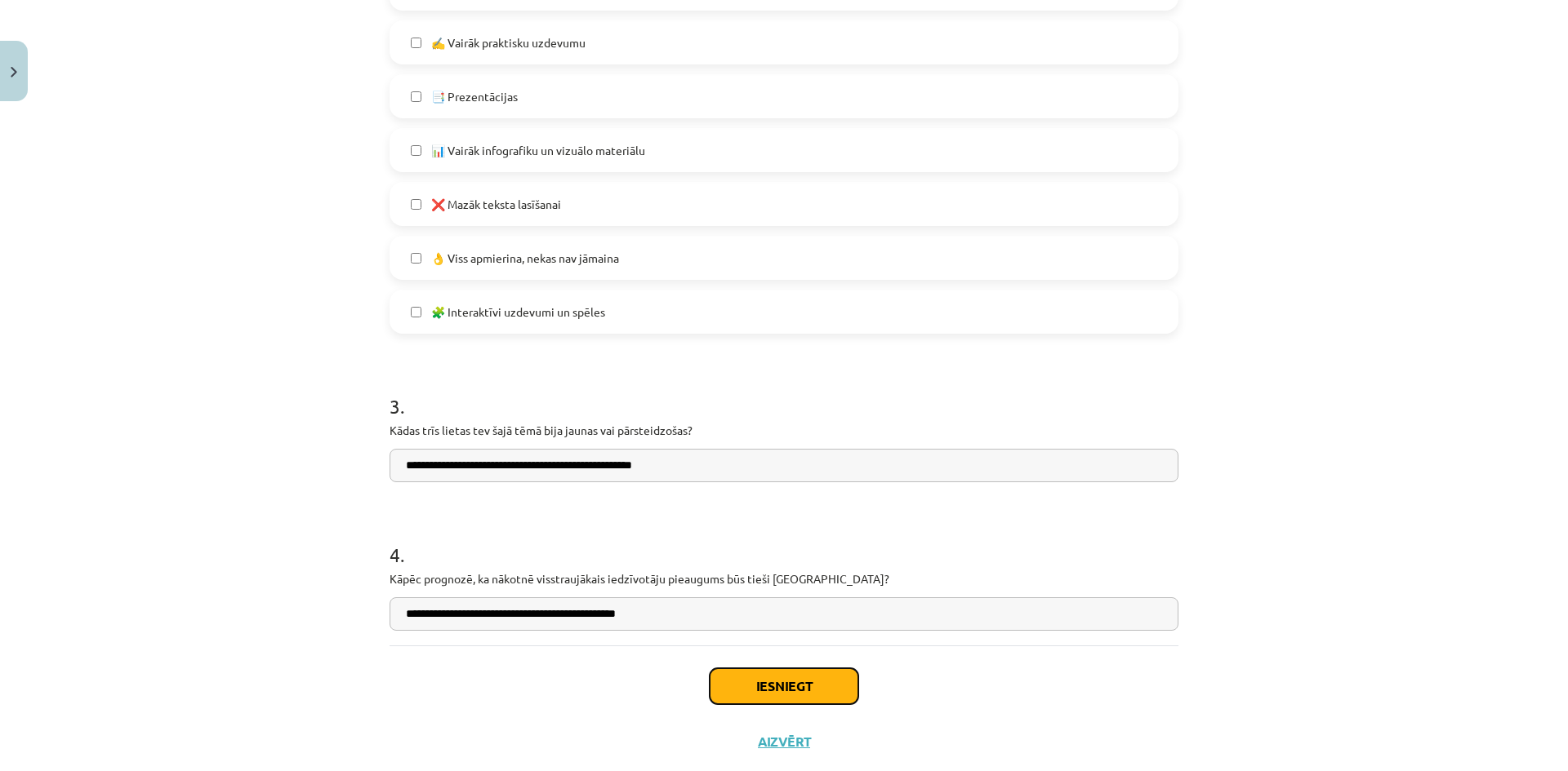
click at [771, 686] on button "Iesniegt" at bounding box center [784, 686] width 148 height 36
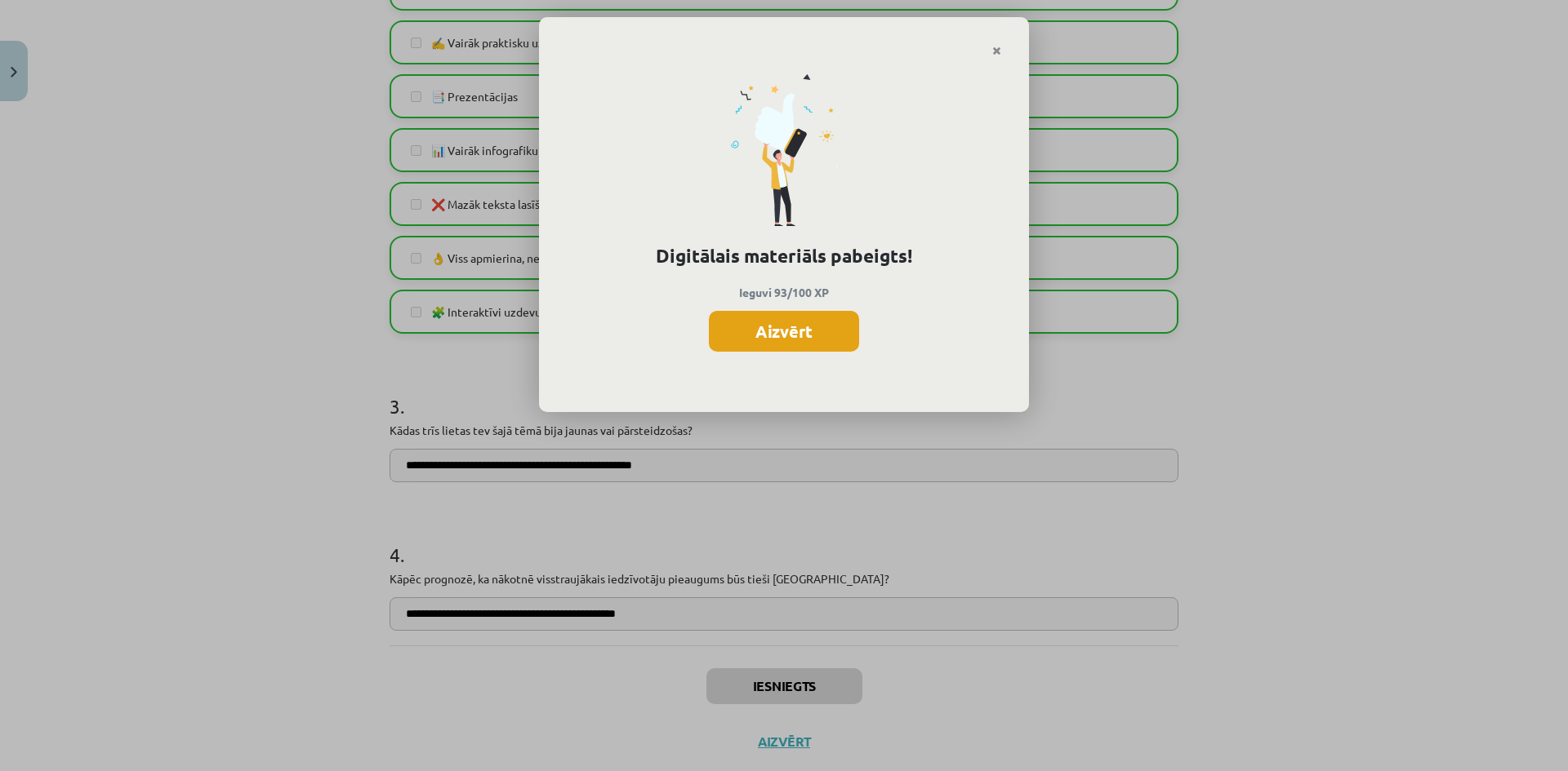
click at [769, 321] on button "Aizvērt" at bounding box center [784, 331] width 150 height 41
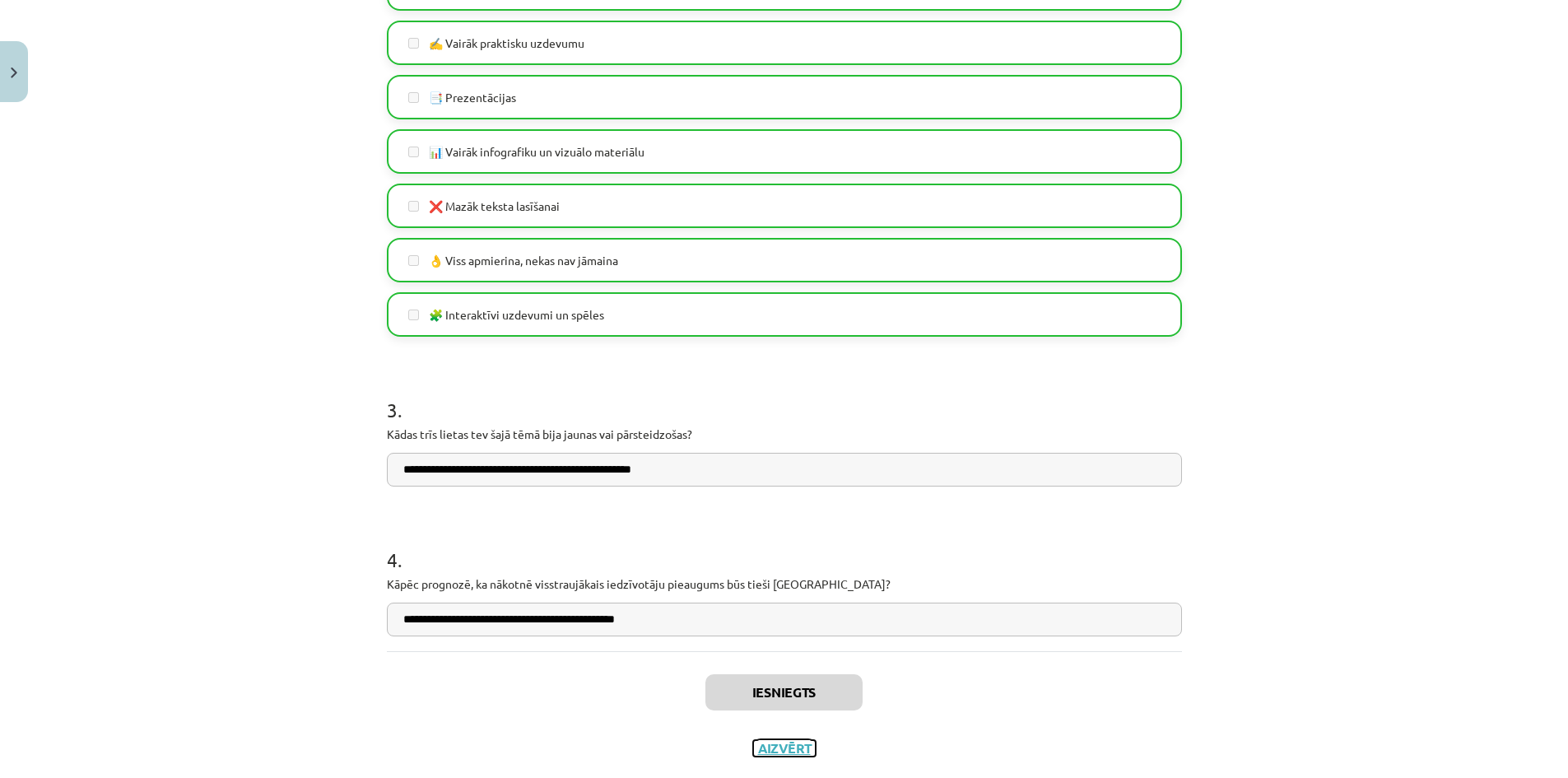
click at [775, 745] on button "Aizvērt" at bounding box center [785, 748] width 63 height 16
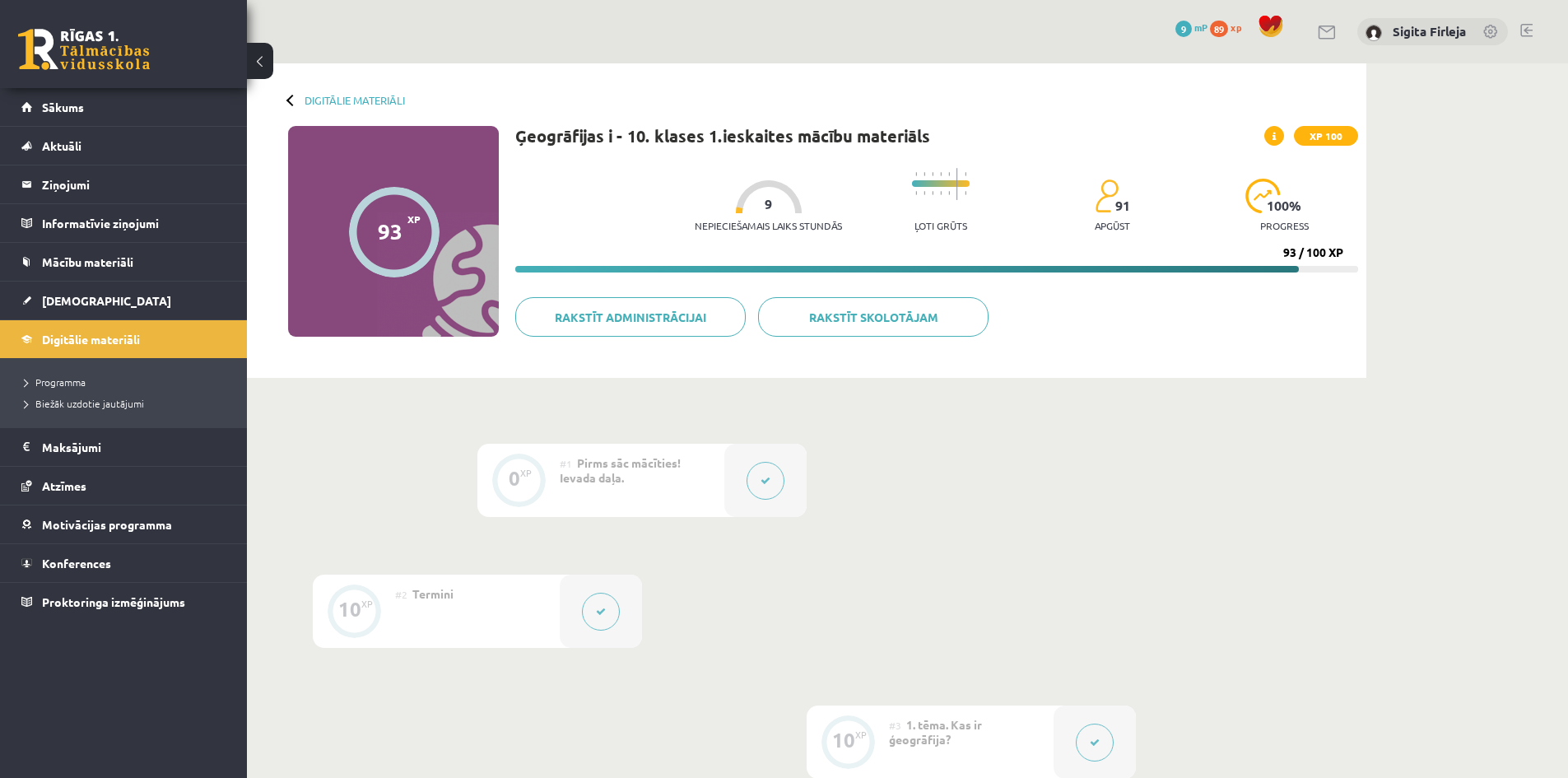
click at [378, 240] on div "93 XP XP 100" at bounding box center [393, 231] width 211 height 211
click at [1255, 193] on img at bounding box center [1263, 195] width 35 height 34
click at [1326, 127] on span "XP 100" at bounding box center [1326, 136] width 64 height 20
click at [263, 68] on button at bounding box center [259, 61] width 26 height 36
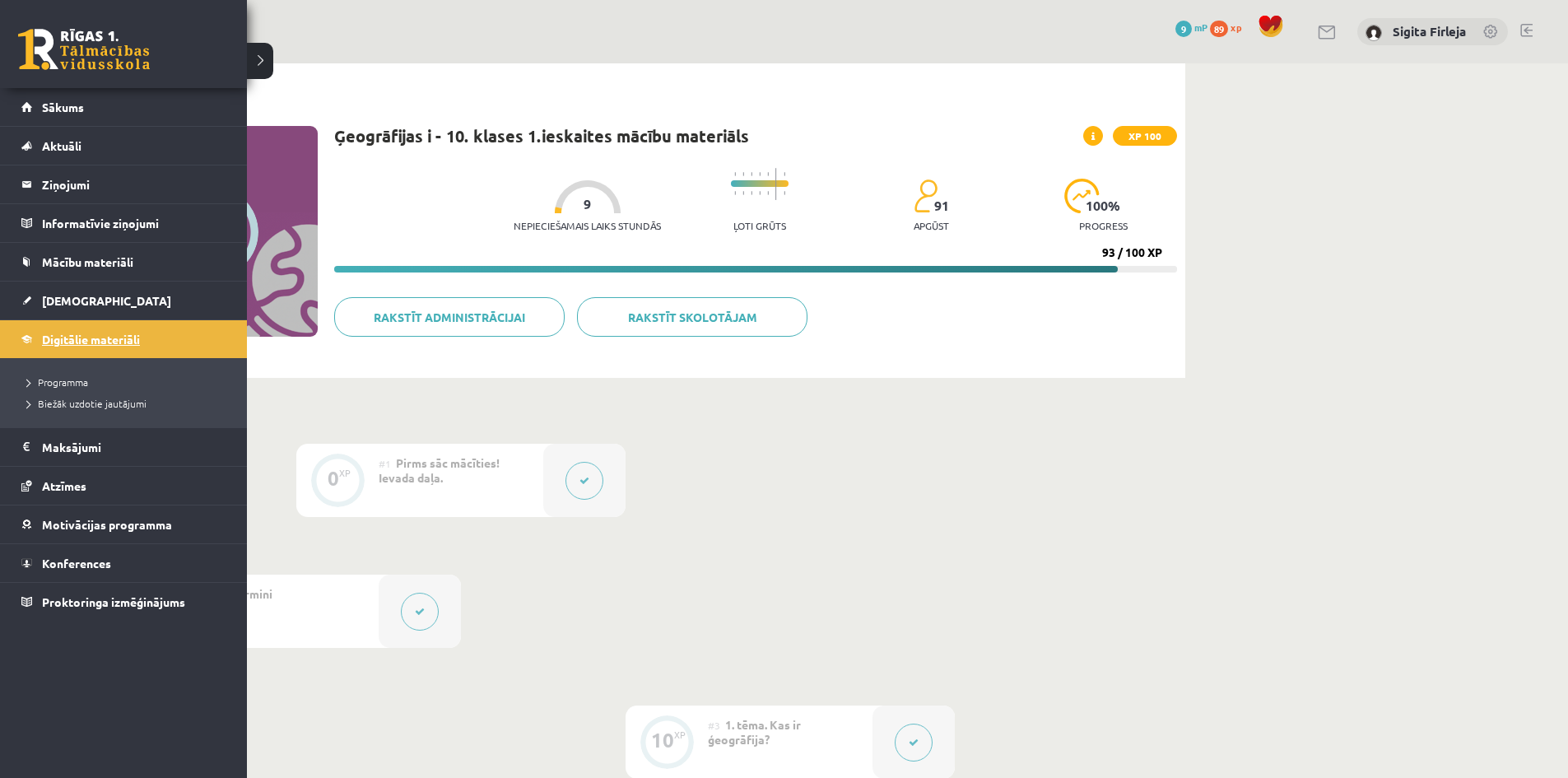
click at [131, 339] on span "Digitālie materiāli" at bounding box center [91, 339] width 98 height 14
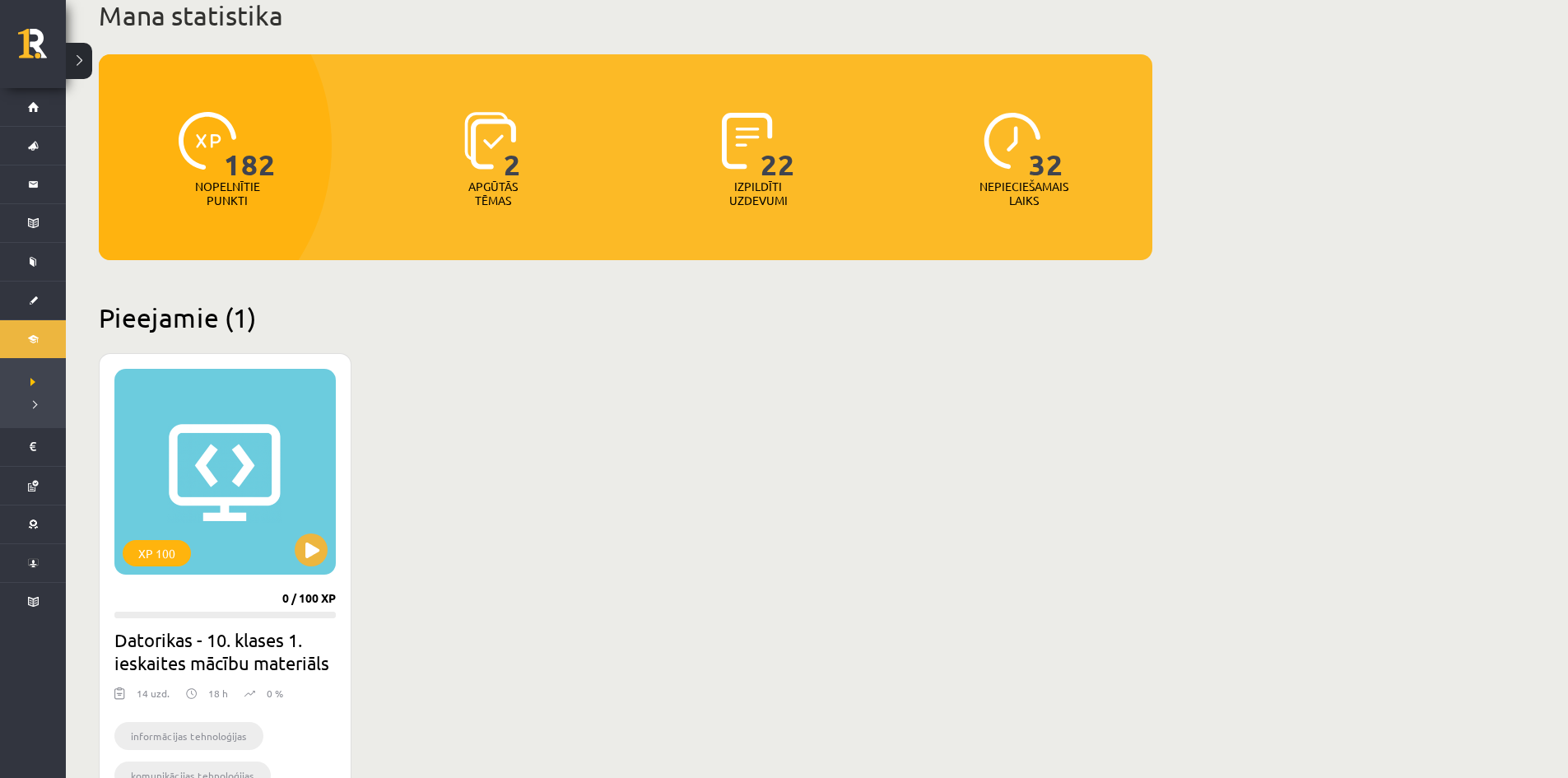
scroll to position [115, 0]
click at [772, 178] on span "22" at bounding box center [778, 146] width 34 height 68
click at [1007, 162] on img at bounding box center [1013, 141] width 58 height 58
click at [206, 179] on div "182" at bounding box center [227, 142] width 97 height 76
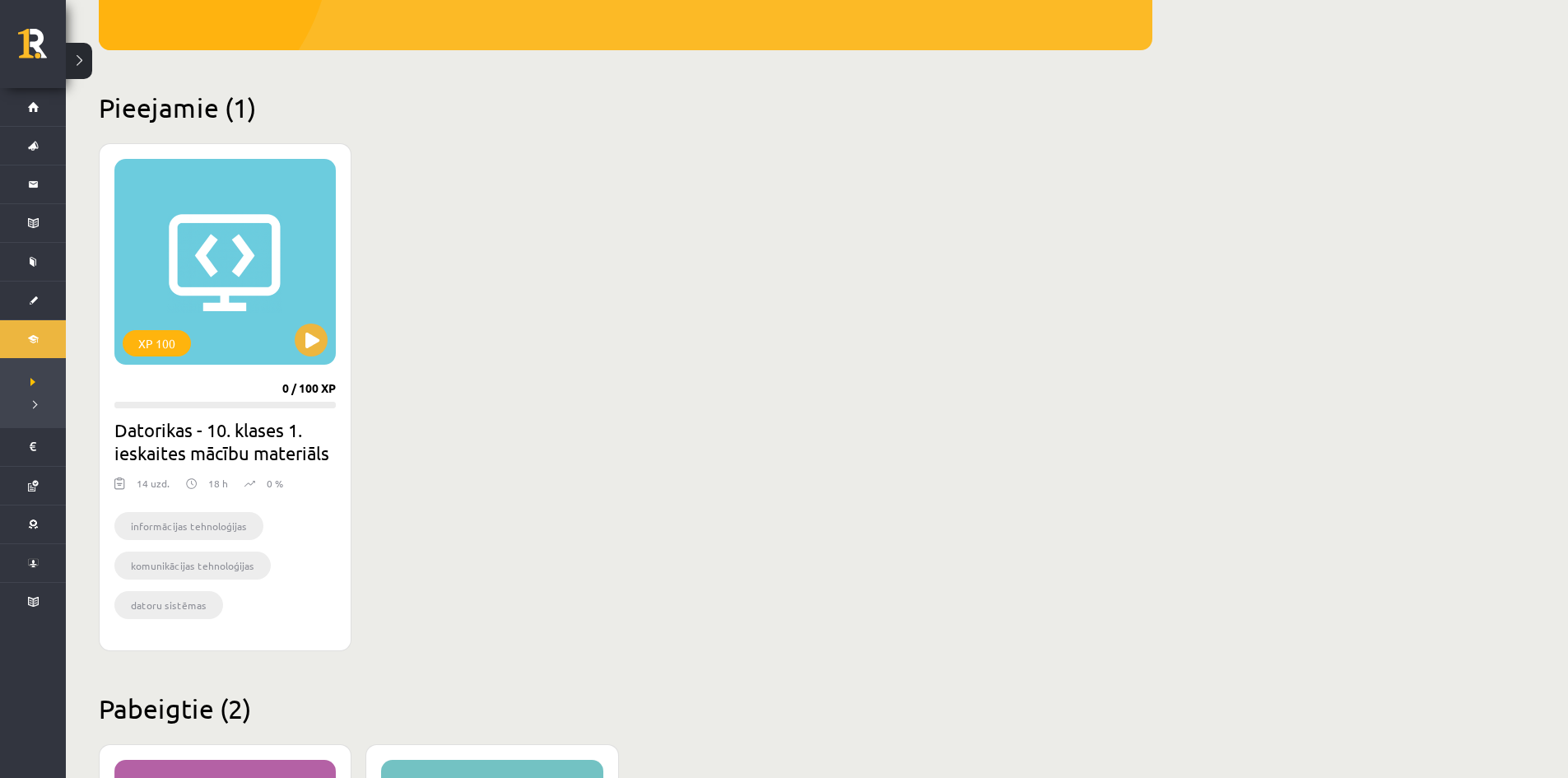
scroll to position [362, 0]
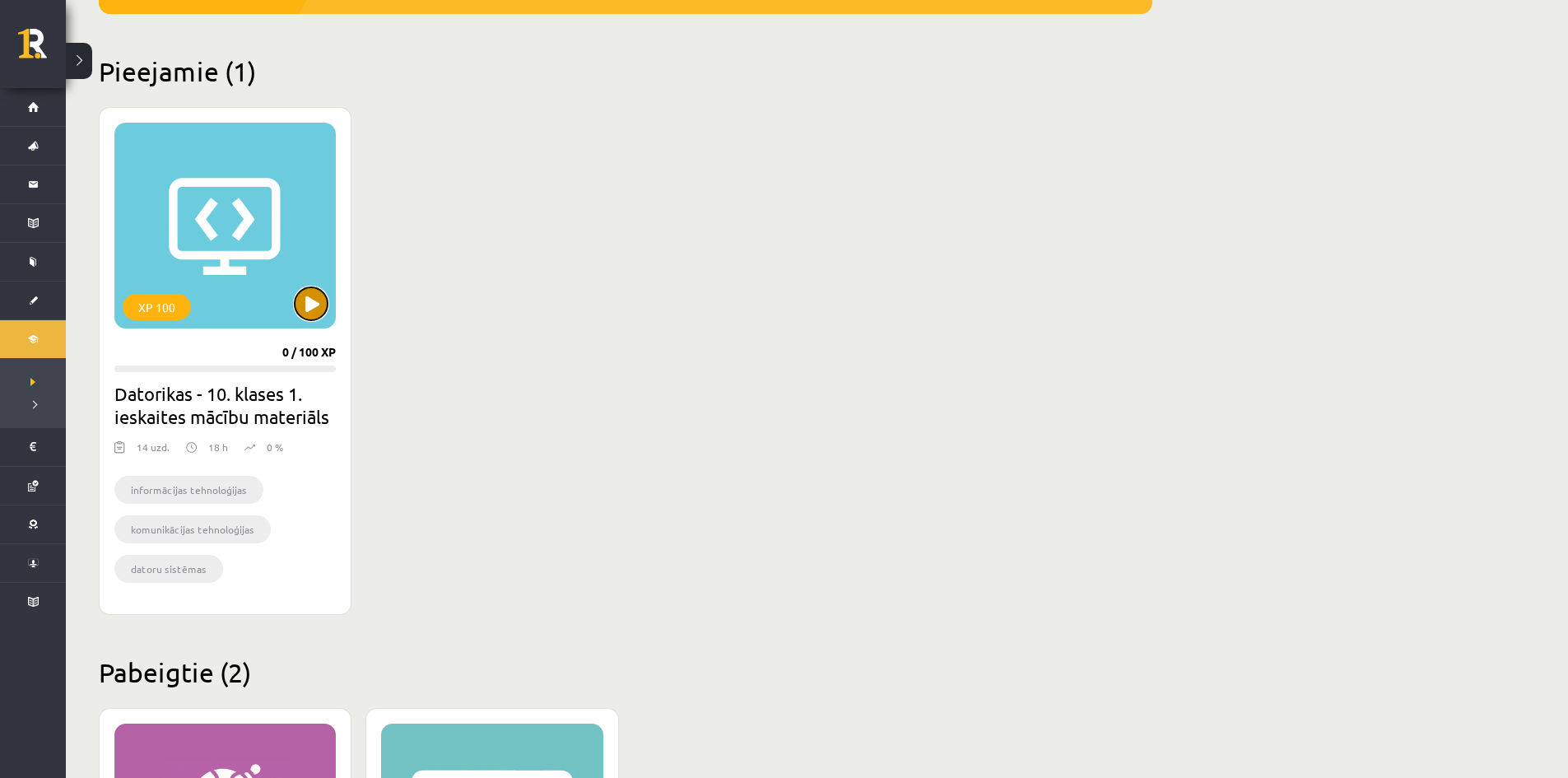
click at [312, 305] on button at bounding box center [311, 303] width 33 height 33
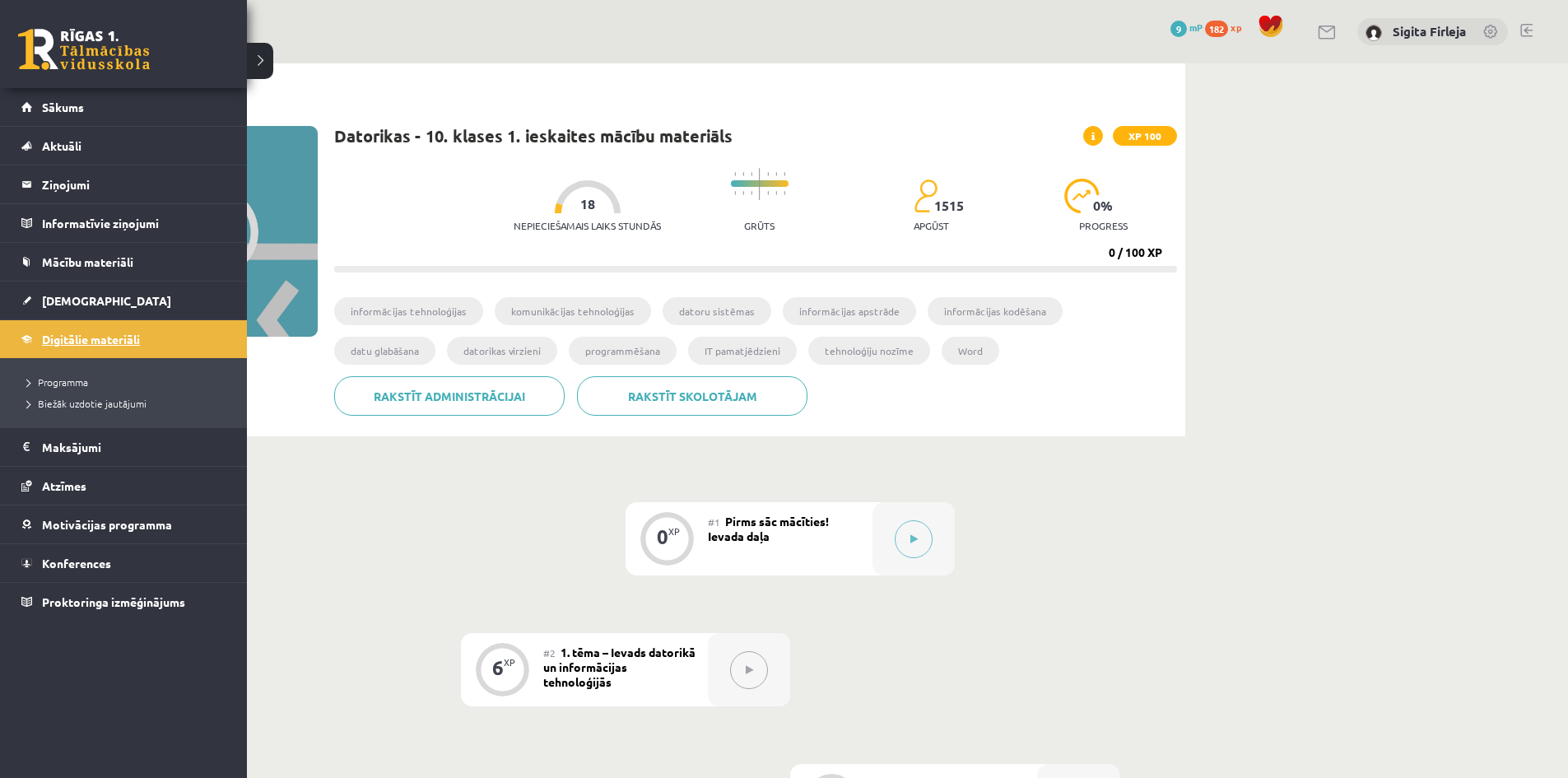
click at [91, 339] on span "Digitālie materiāli" at bounding box center [91, 339] width 98 height 14
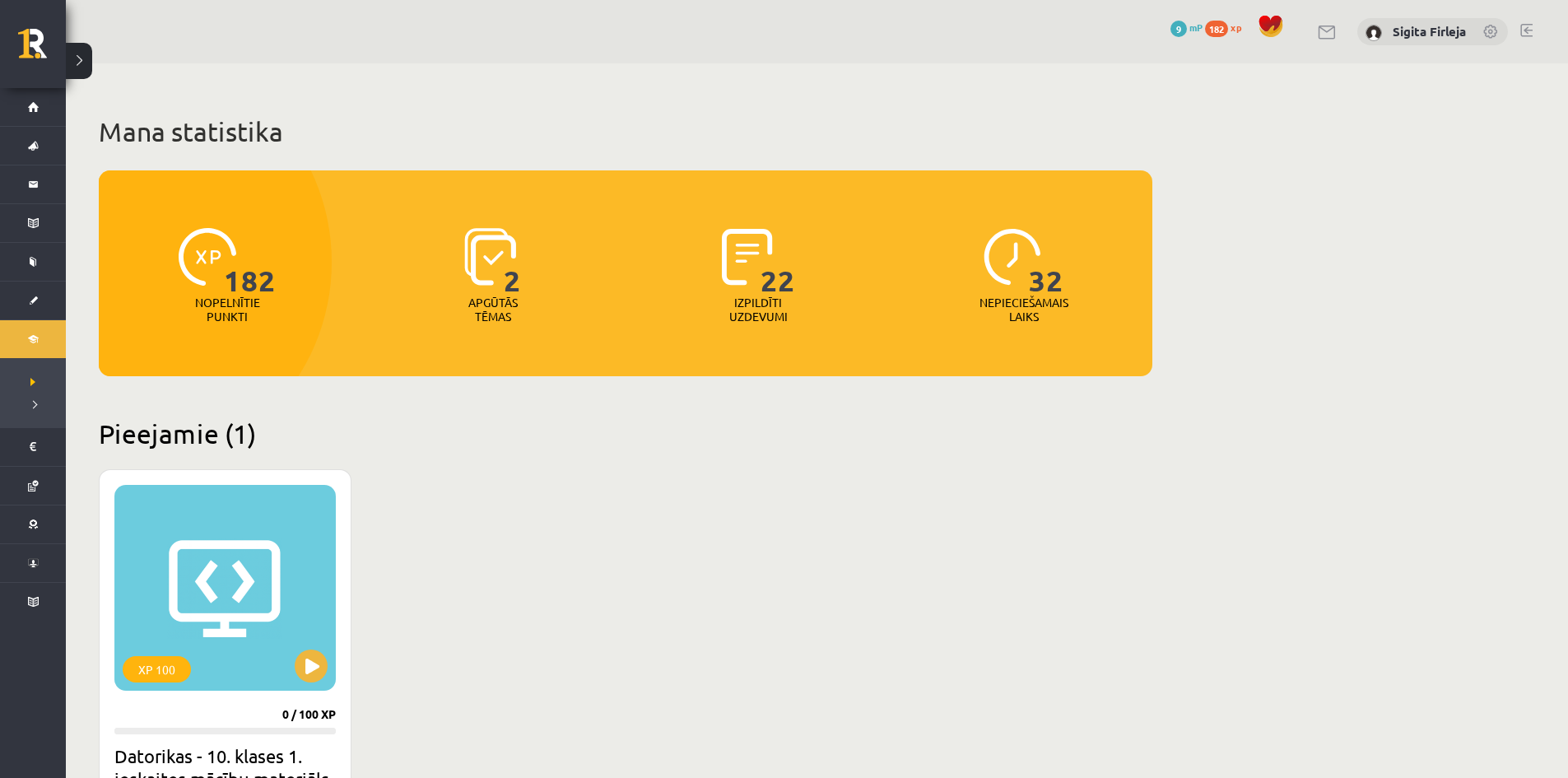
click at [1013, 275] on img at bounding box center [1013, 257] width 58 height 58
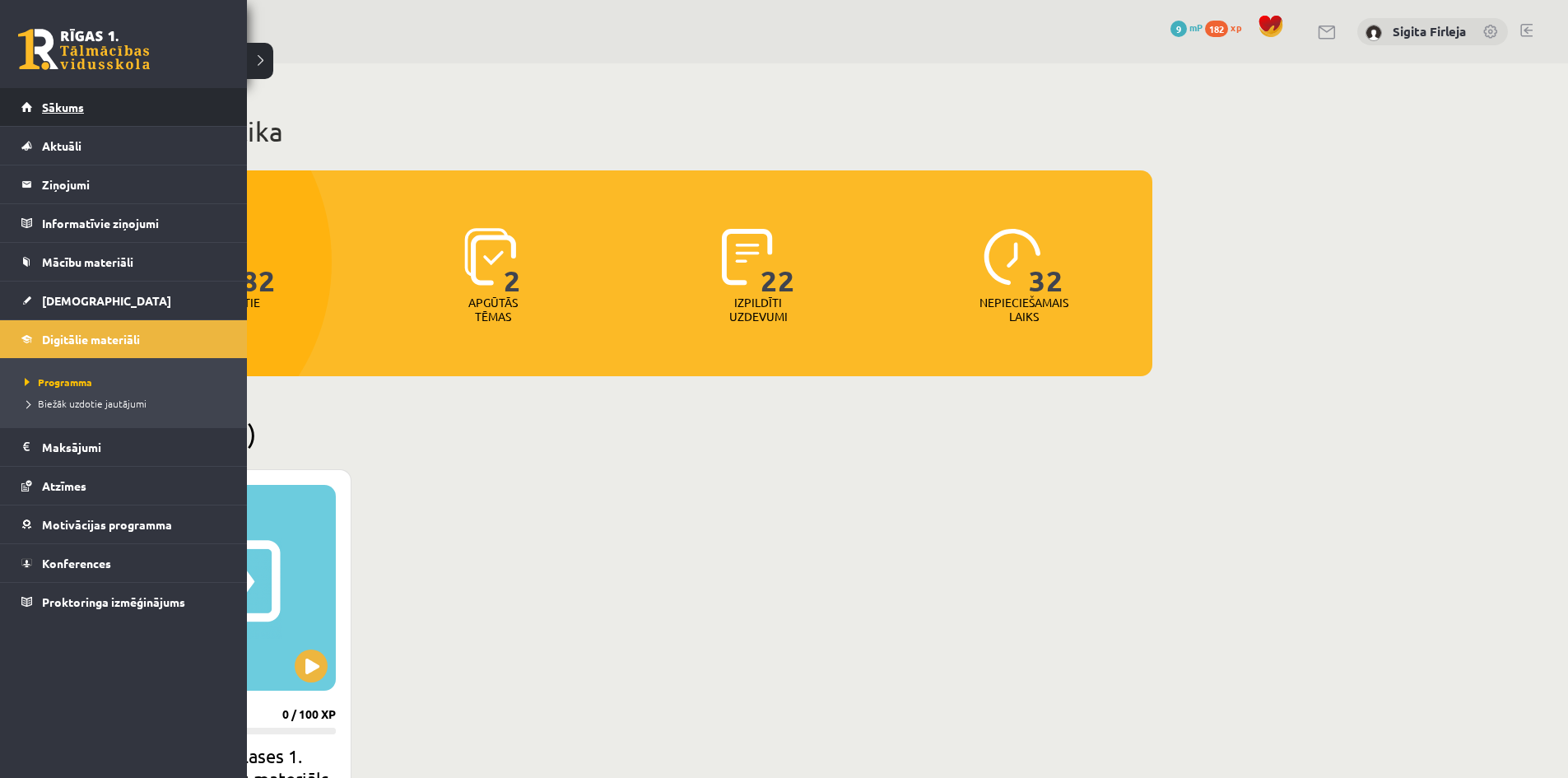
click at [82, 106] on span "Sākums" at bounding box center [63, 107] width 42 height 14
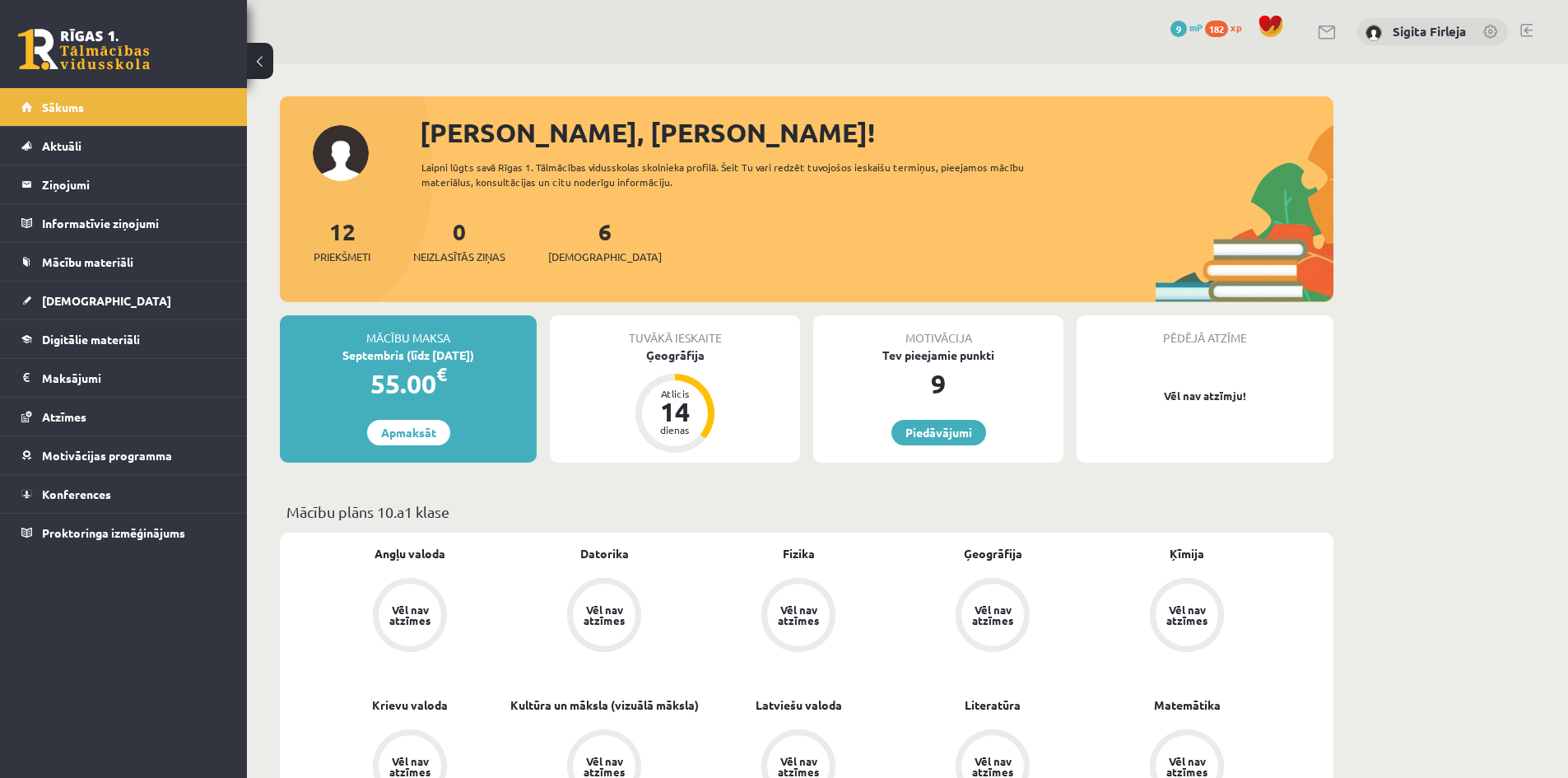
click at [1223, 30] on span "182" at bounding box center [1217, 29] width 23 height 16
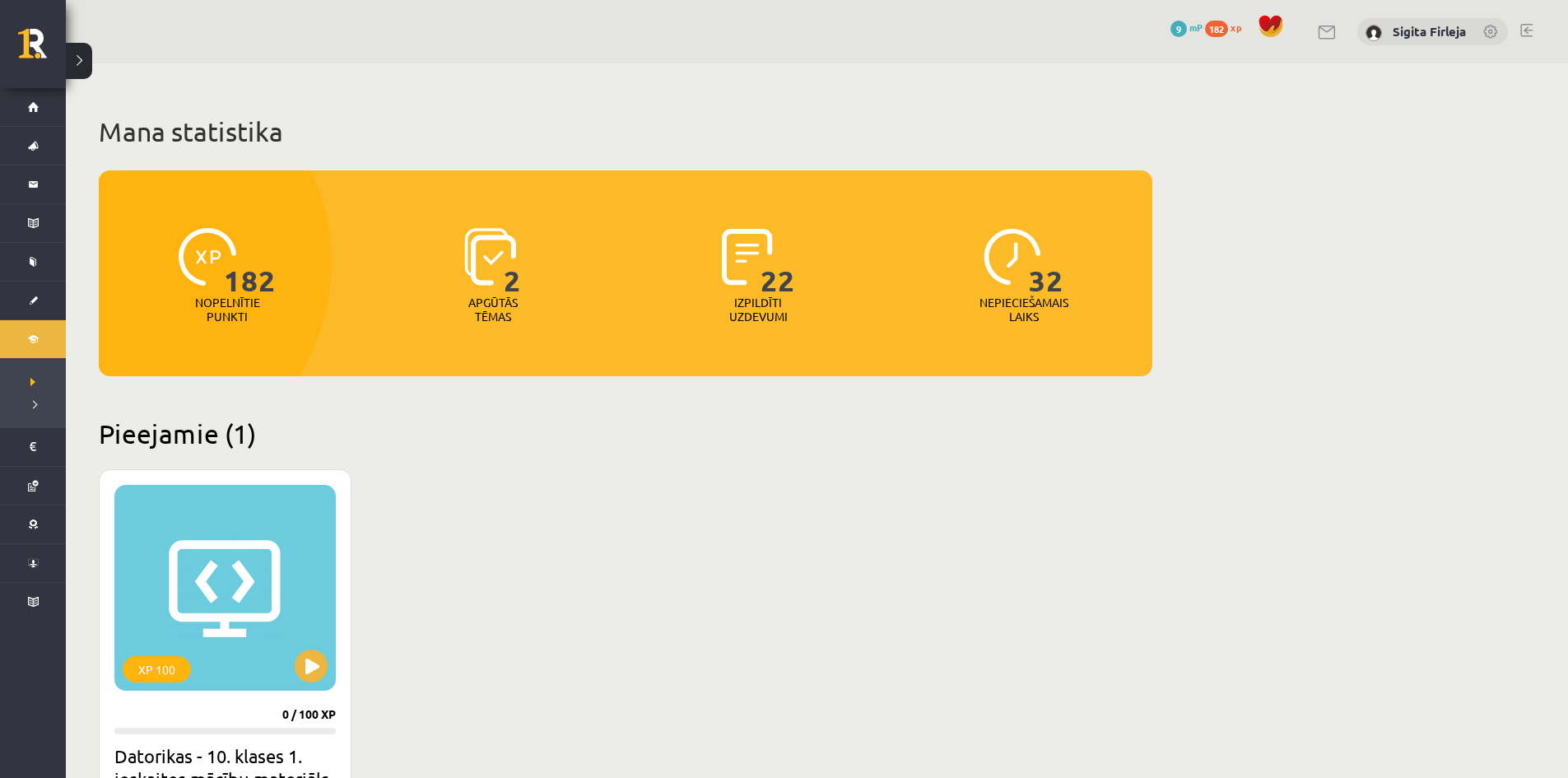
click at [1185, 28] on span "9" at bounding box center [1178, 29] width 16 height 16
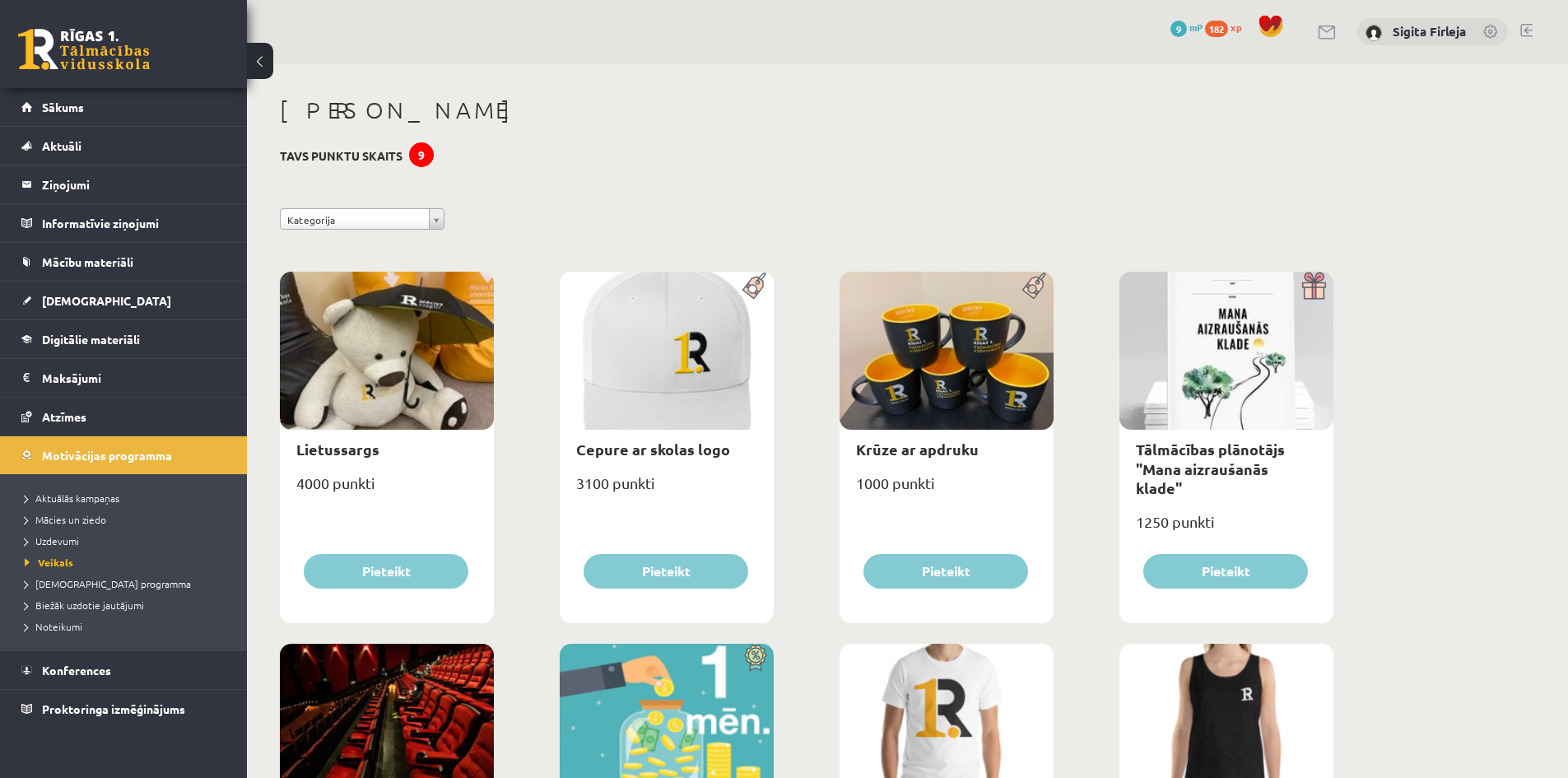
click at [1224, 27] on span "182" at bounding box center [1217, 29] width 23 height 16
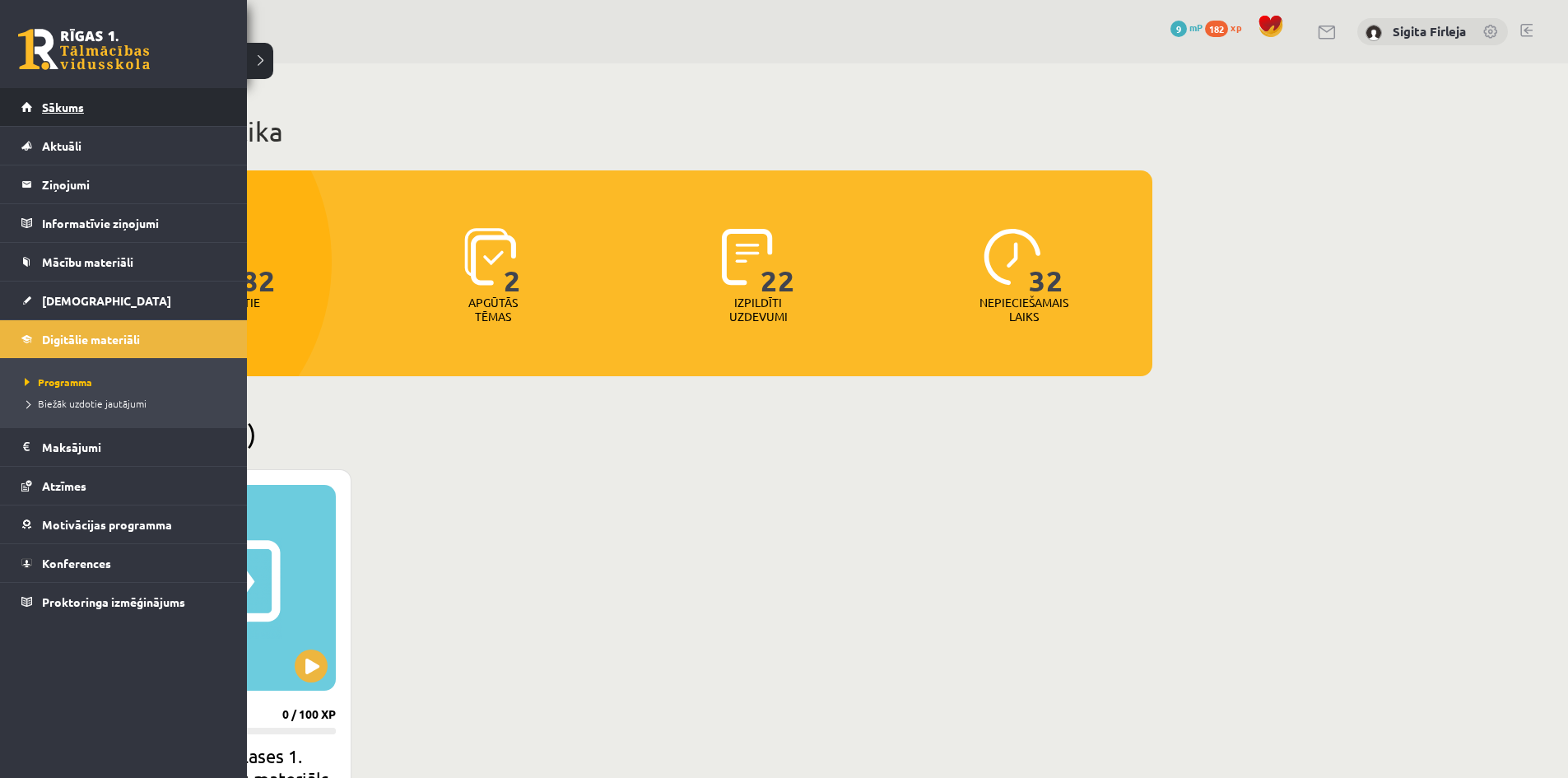
click at [147, 99] on link "Sākums" at bounding box center [124, 107] width 205 height 38
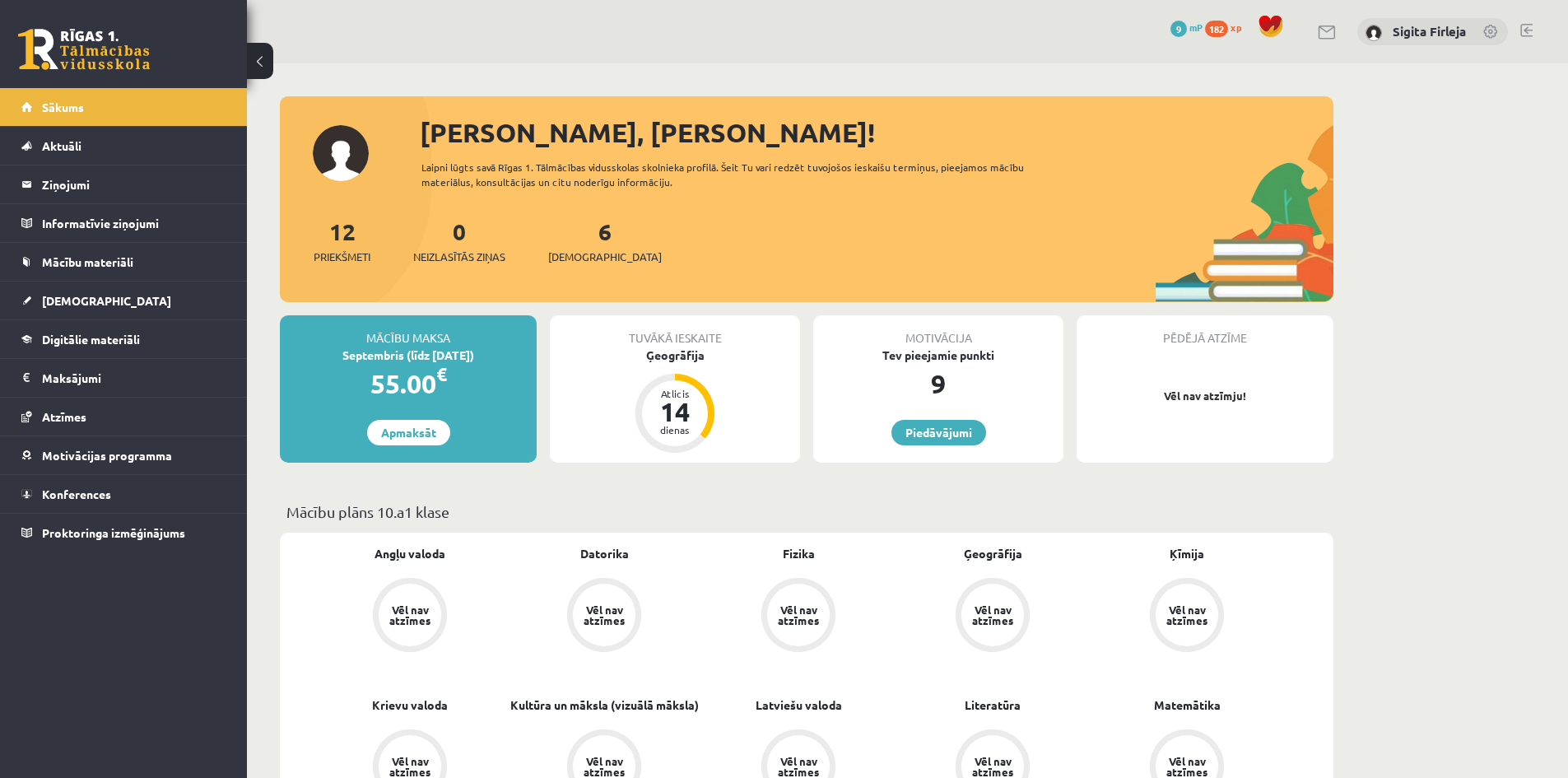
scroll to position [82, 0]
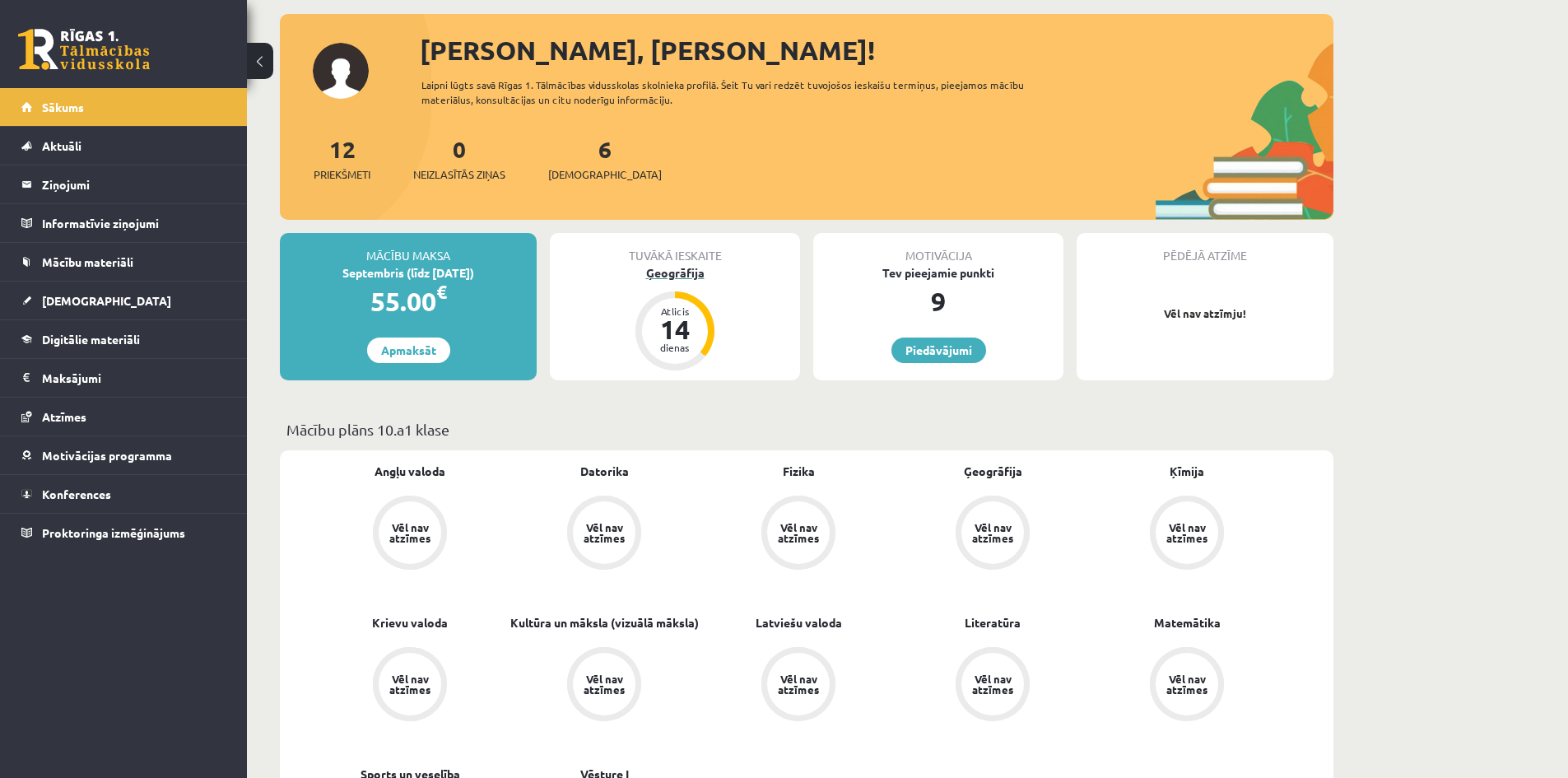
click at [679, 320] on div "14" at bounding box center [674, 329] width 50 height 26
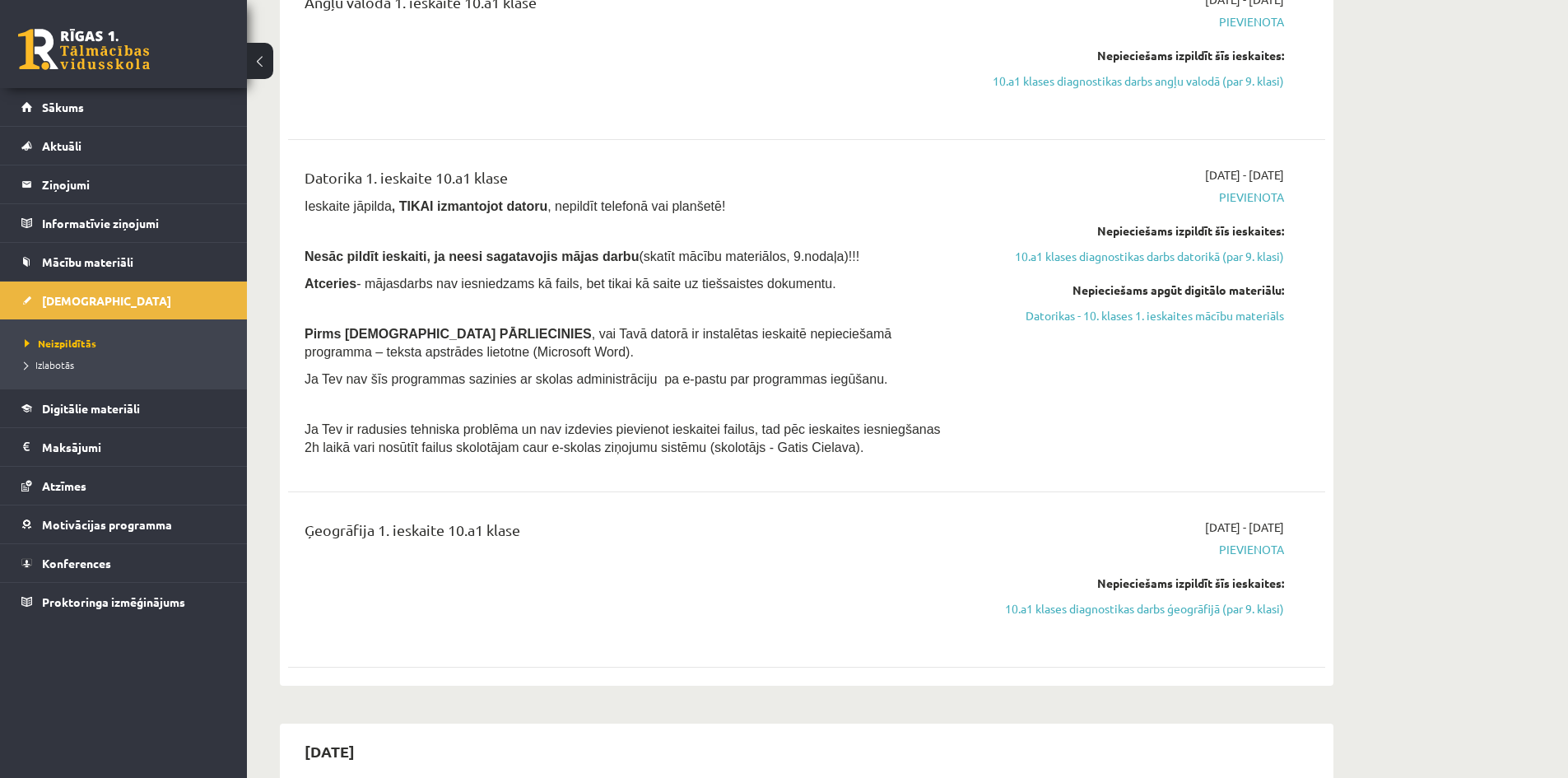
scroll to position [659, 0]
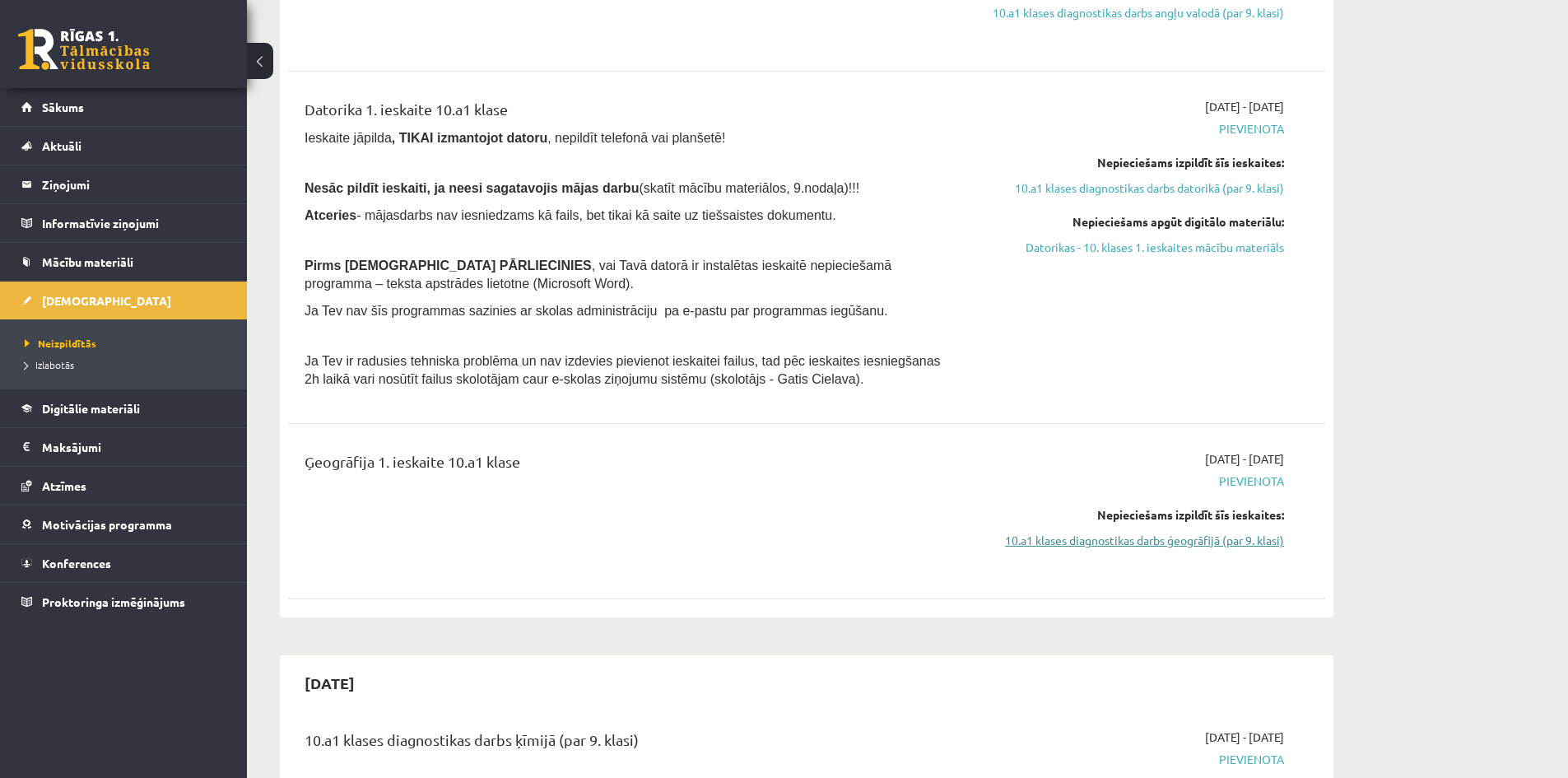
click at [1123, 541] on link "10.a1 klases diagnostikas darbs ģeogrāfijā (par 9. klasi)" at bounding box center [1129, 540] width 311 height 17
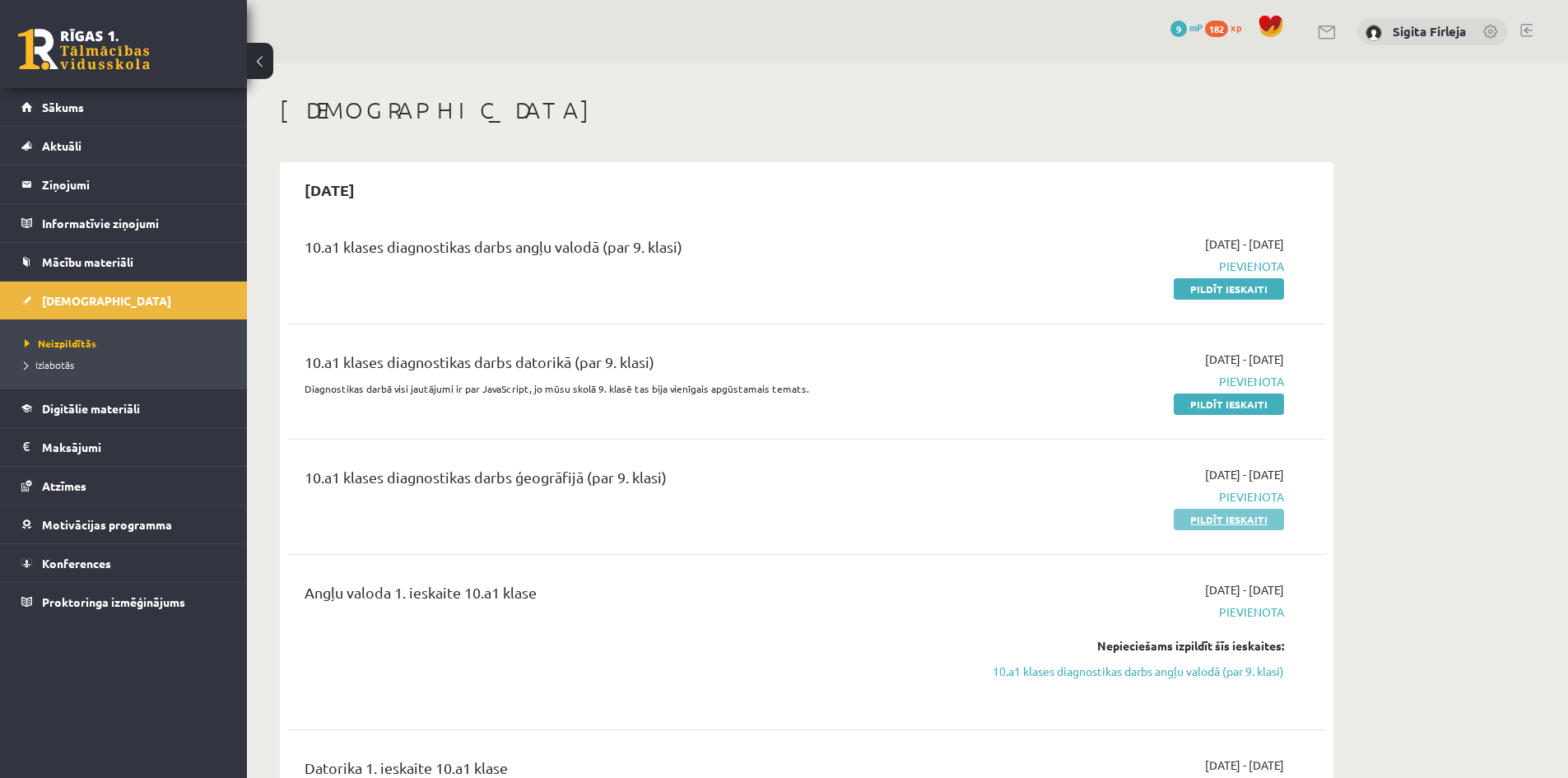
click at [1245, 522] on link "Pildīt ieskaiti" at bounding box center [1229, 520] width 111 height 22
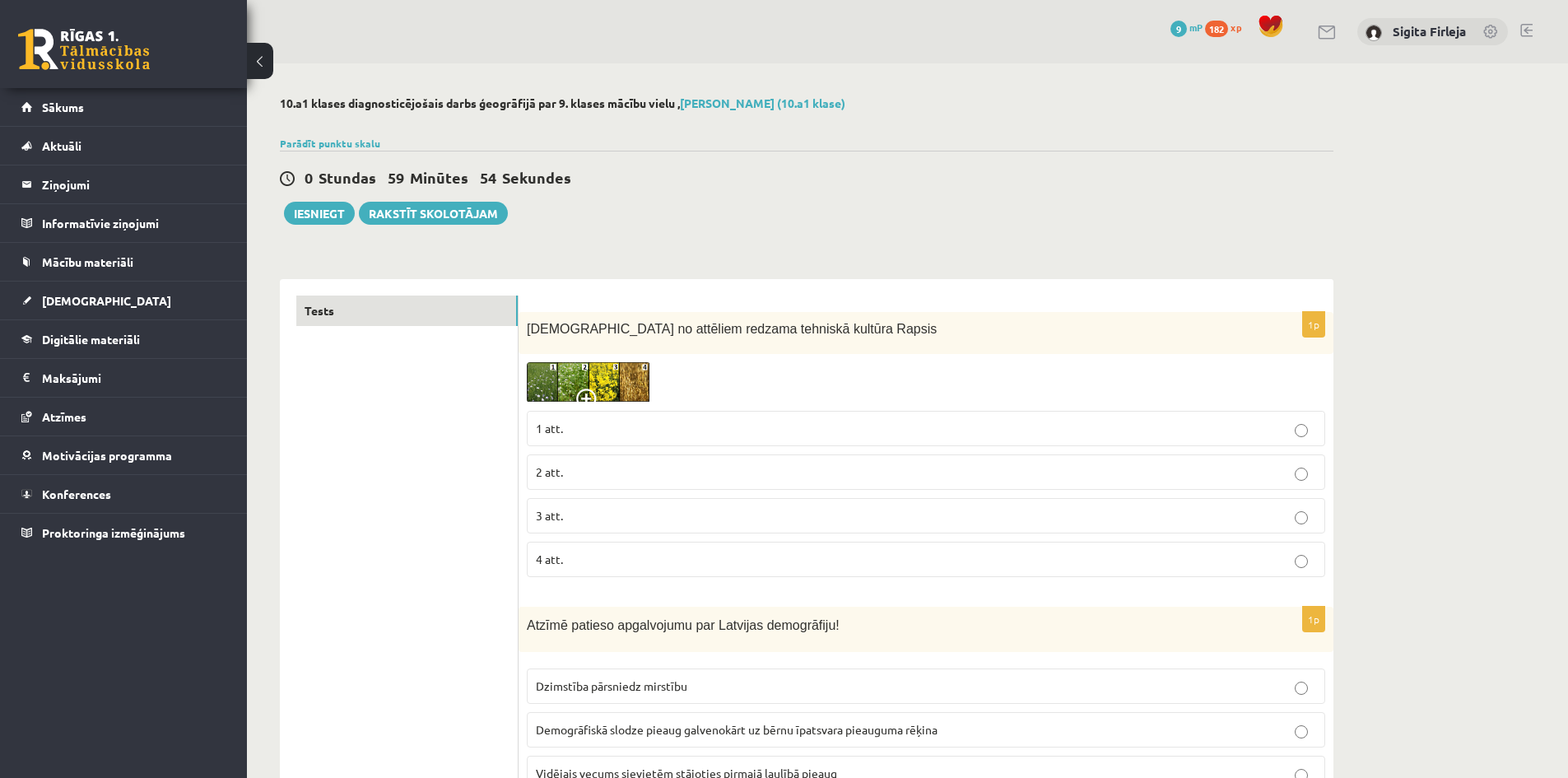
scroll to position [82, 0]
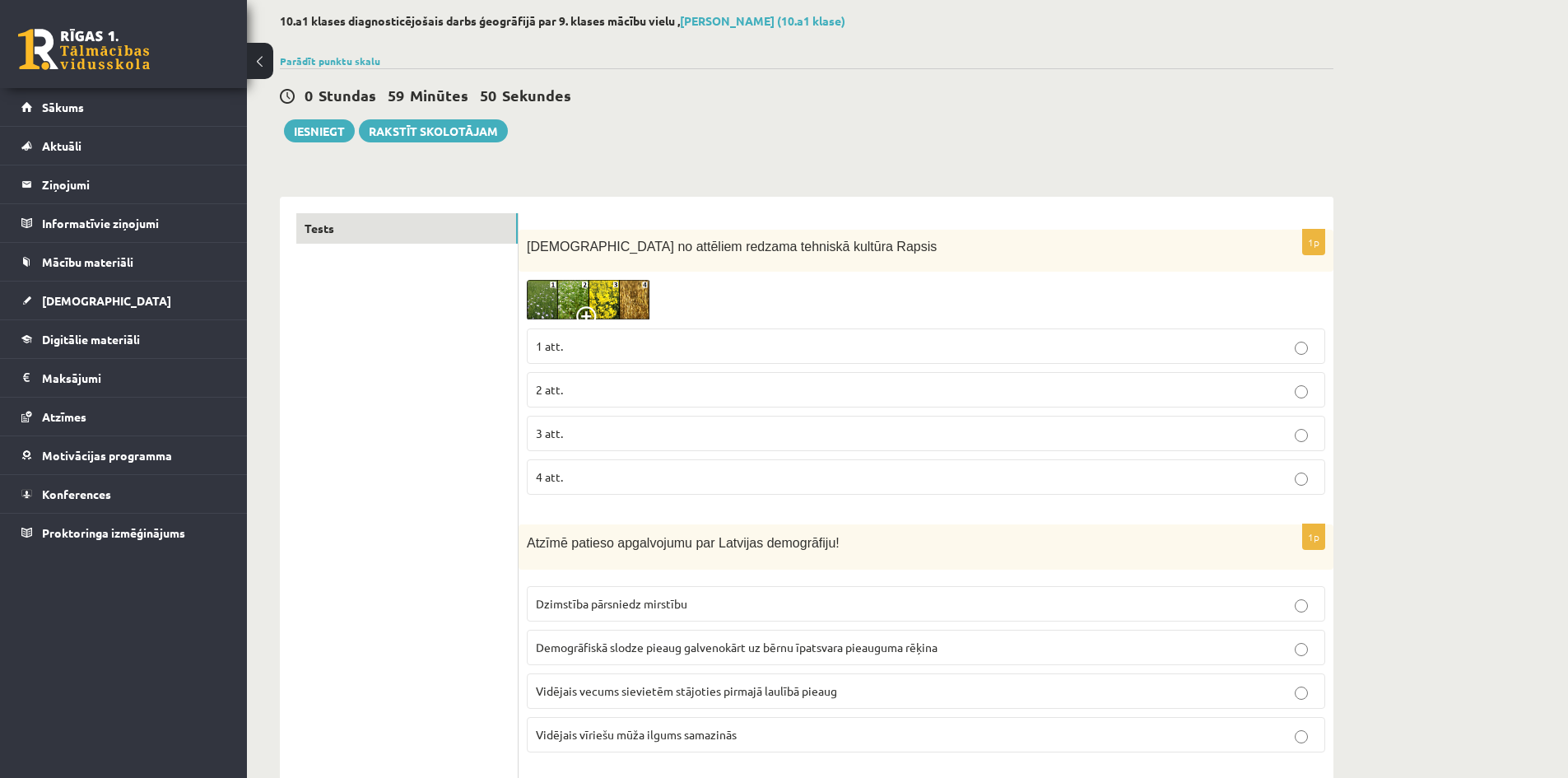
click at [565, 430] on p "3 att." at bounding box center [925, 433] width 780 height 17
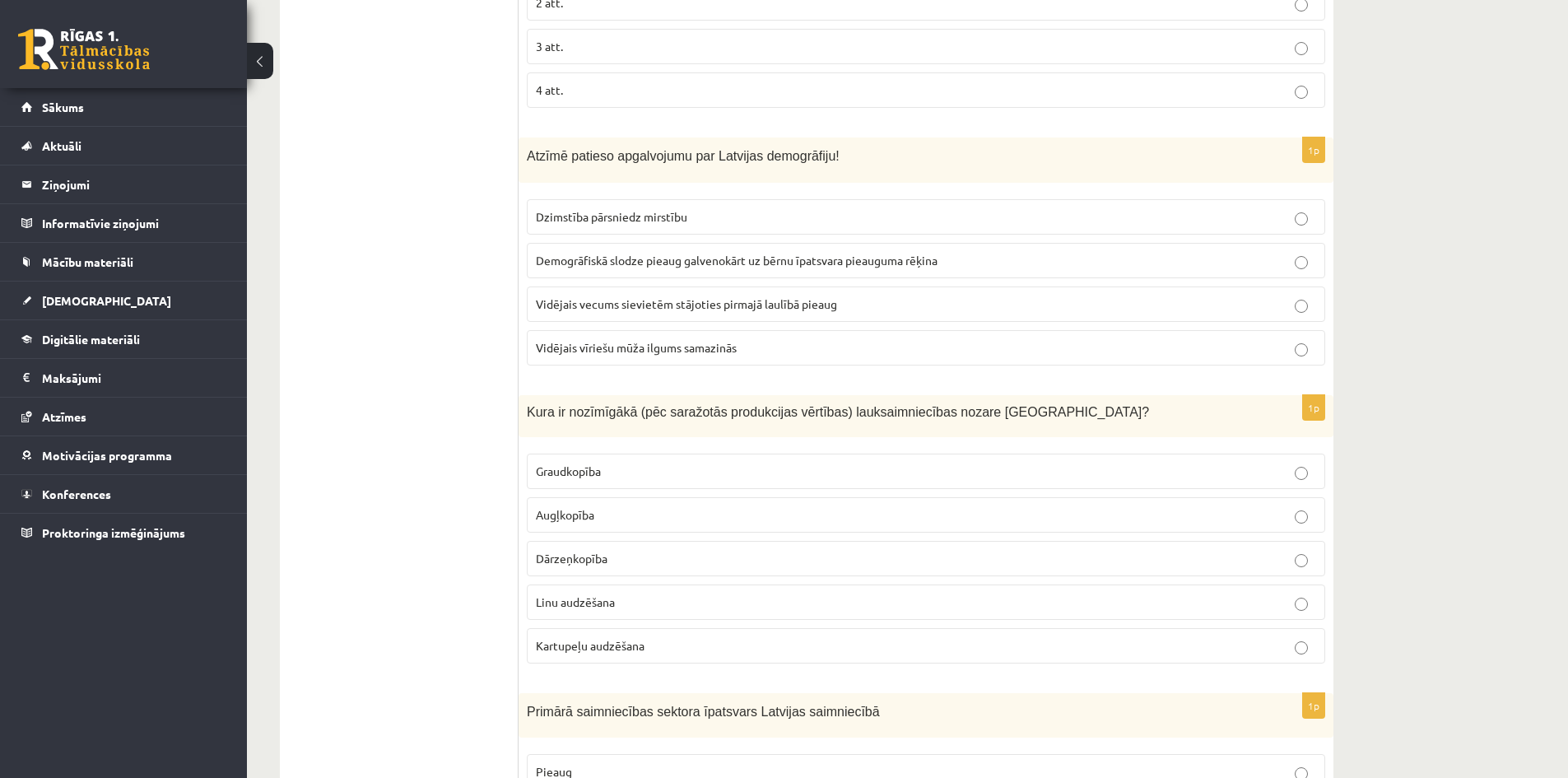
scroll to position [494, 0]
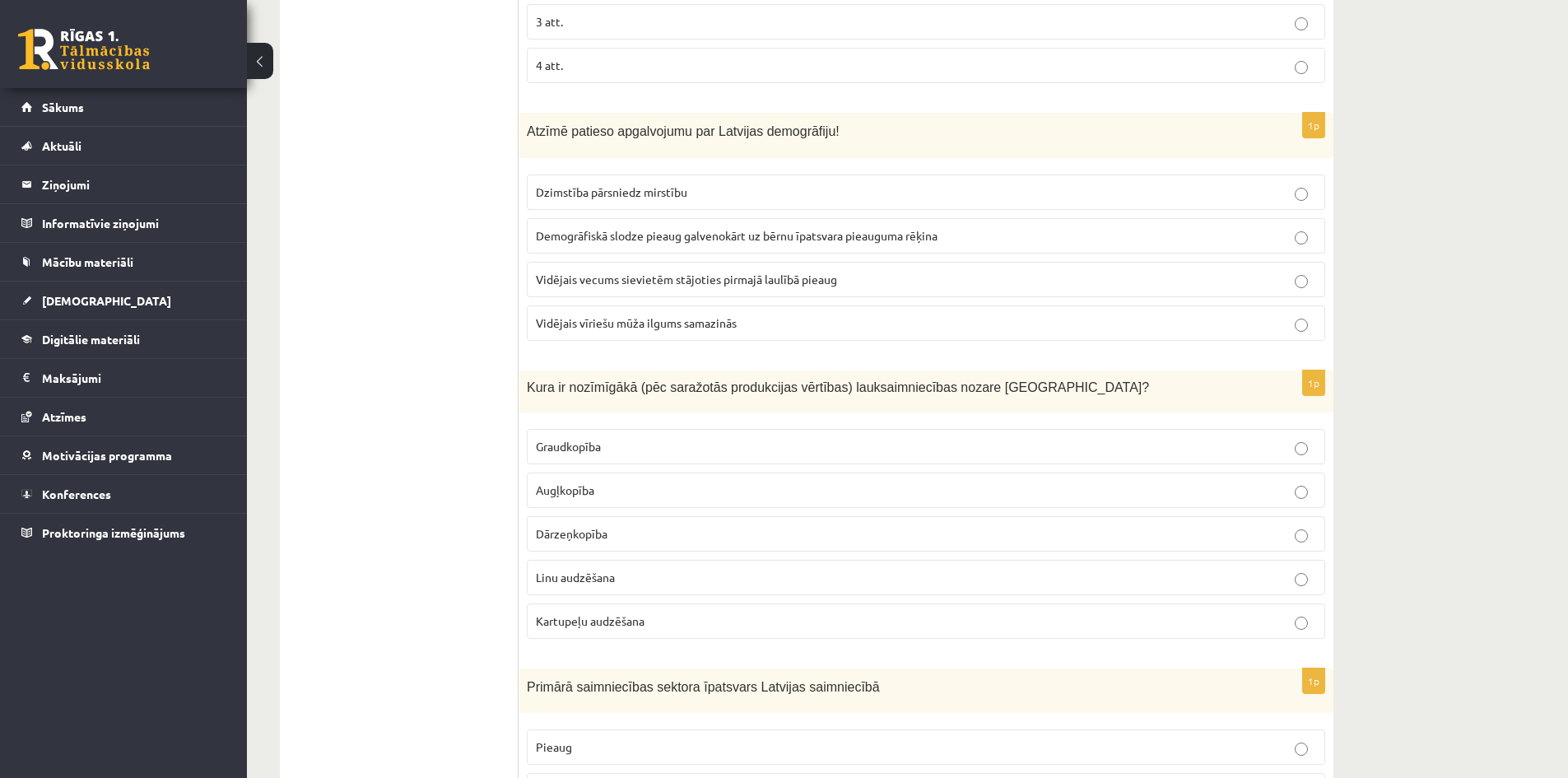
click at [740, 283] on span "Vidējais vecums sievietēm stājoties pirmajā laulībā pieaug" at bounding box center [686, 279] width 302 height 14
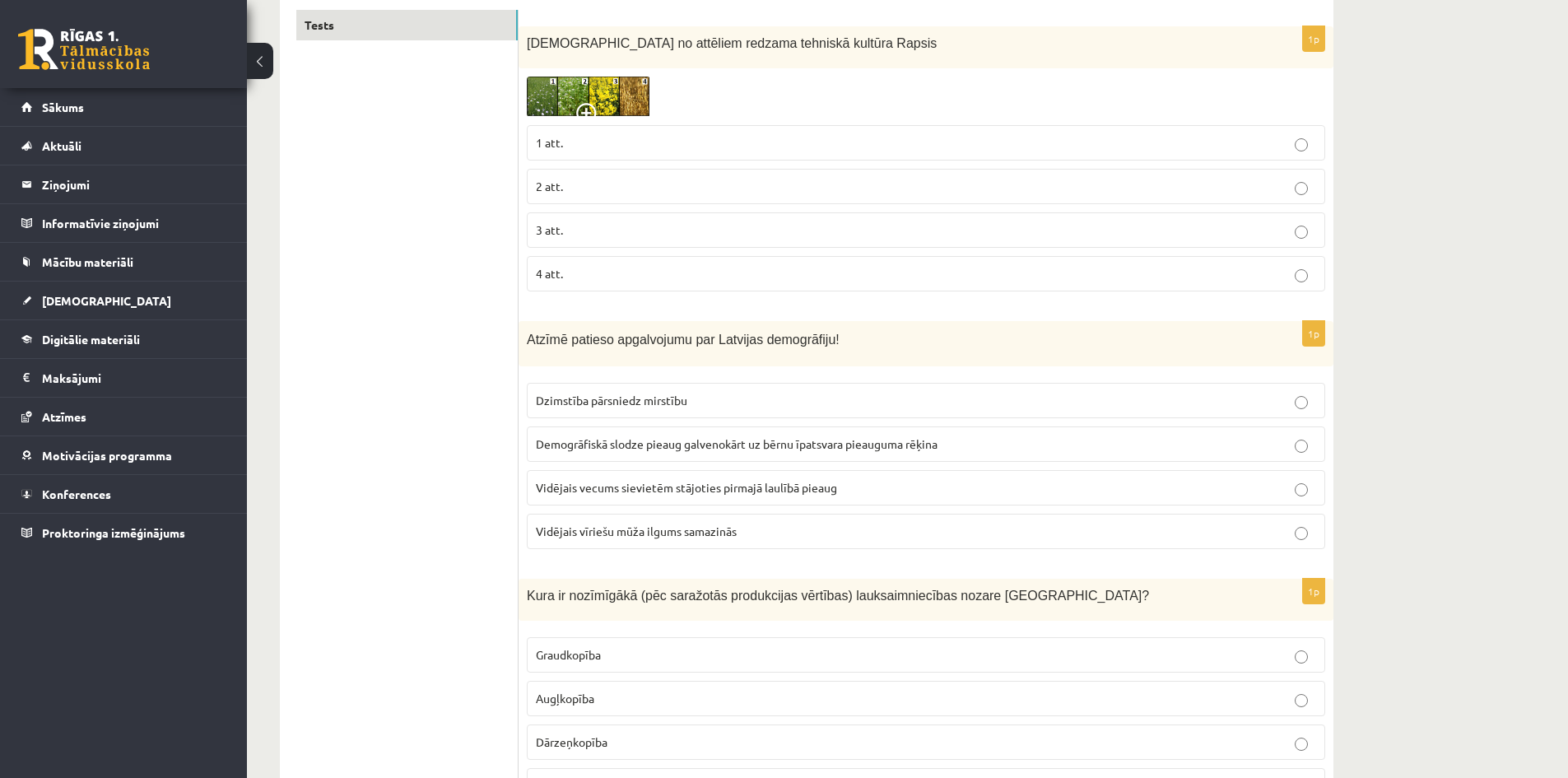
scroll to position [576, 0]
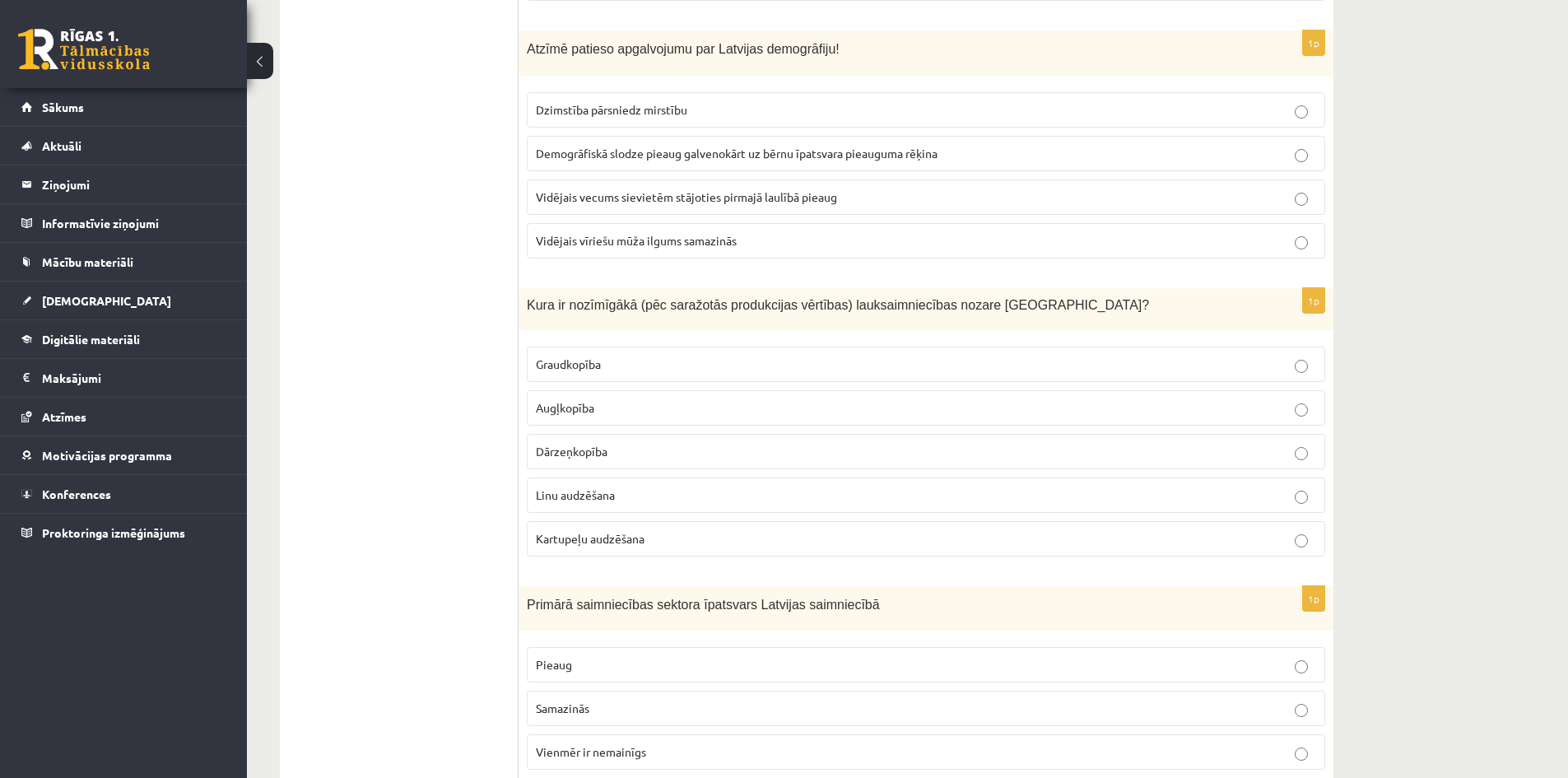
click at [650, 371] on p "Graudkopība" at bounding box center [925, 364] width 780 height 17
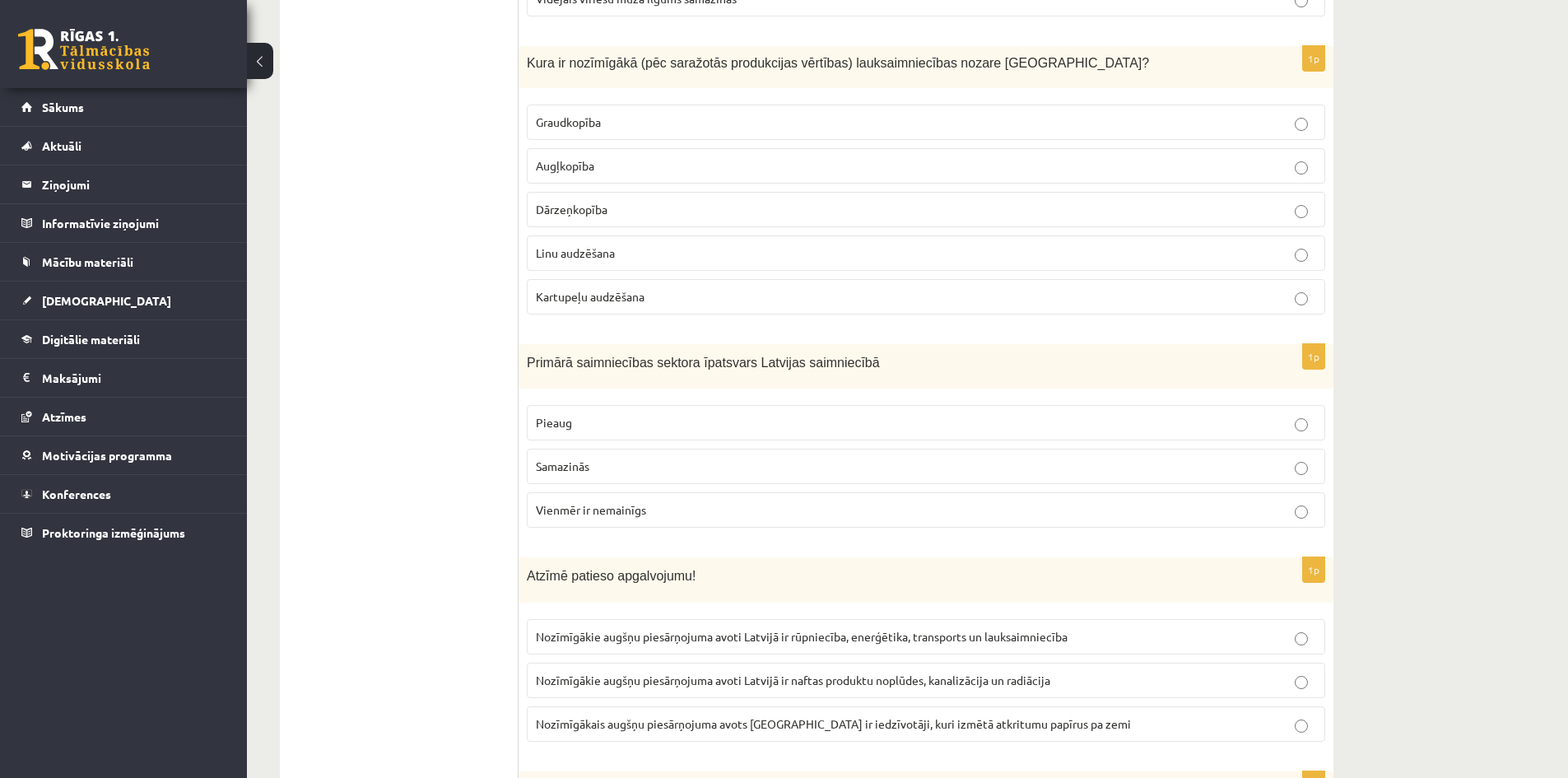
scroll to position [823, 0]
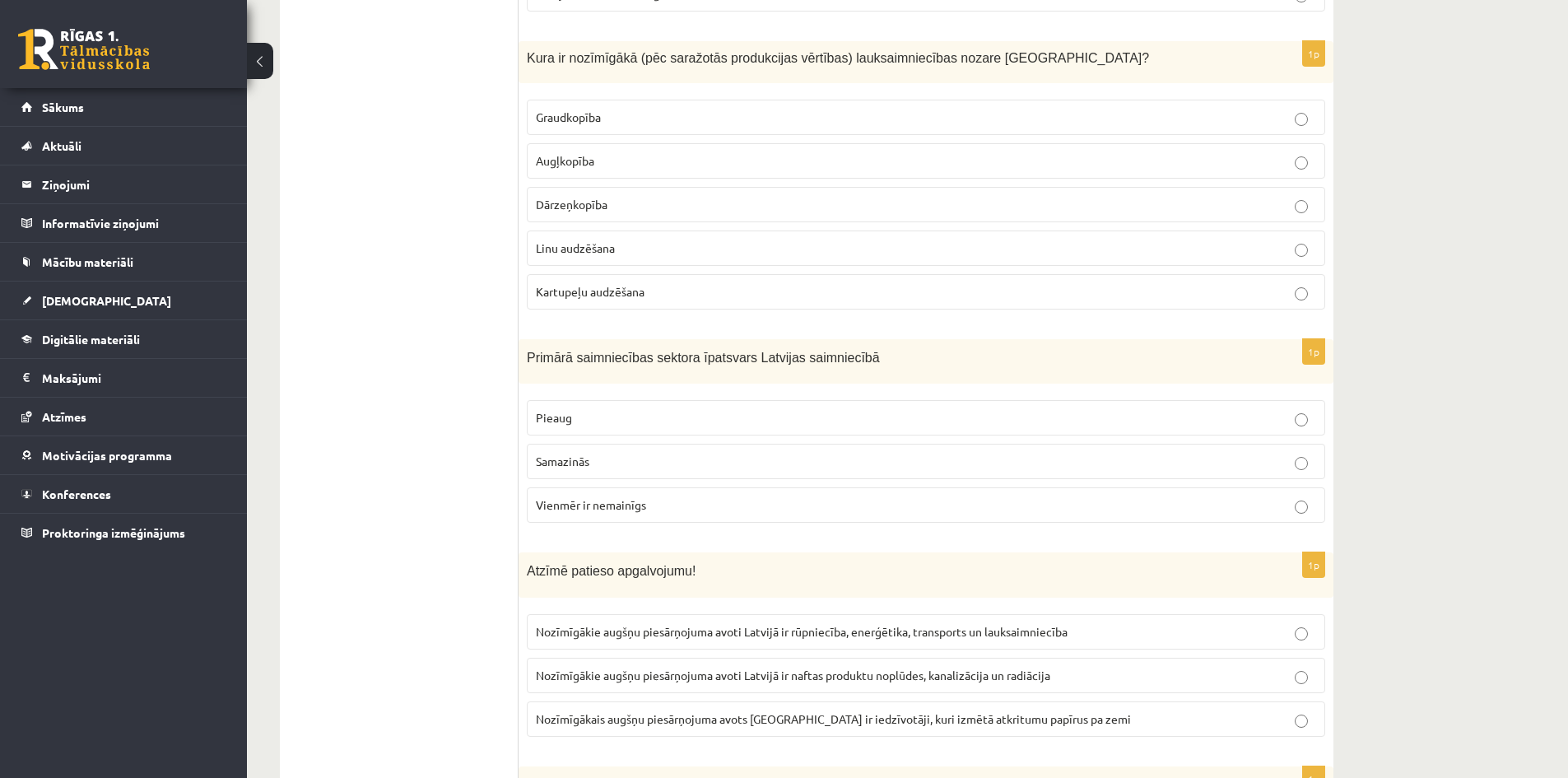
click at [637, 467] on p "Samazinās" at bounding box center [925, 461] width 780 height 17
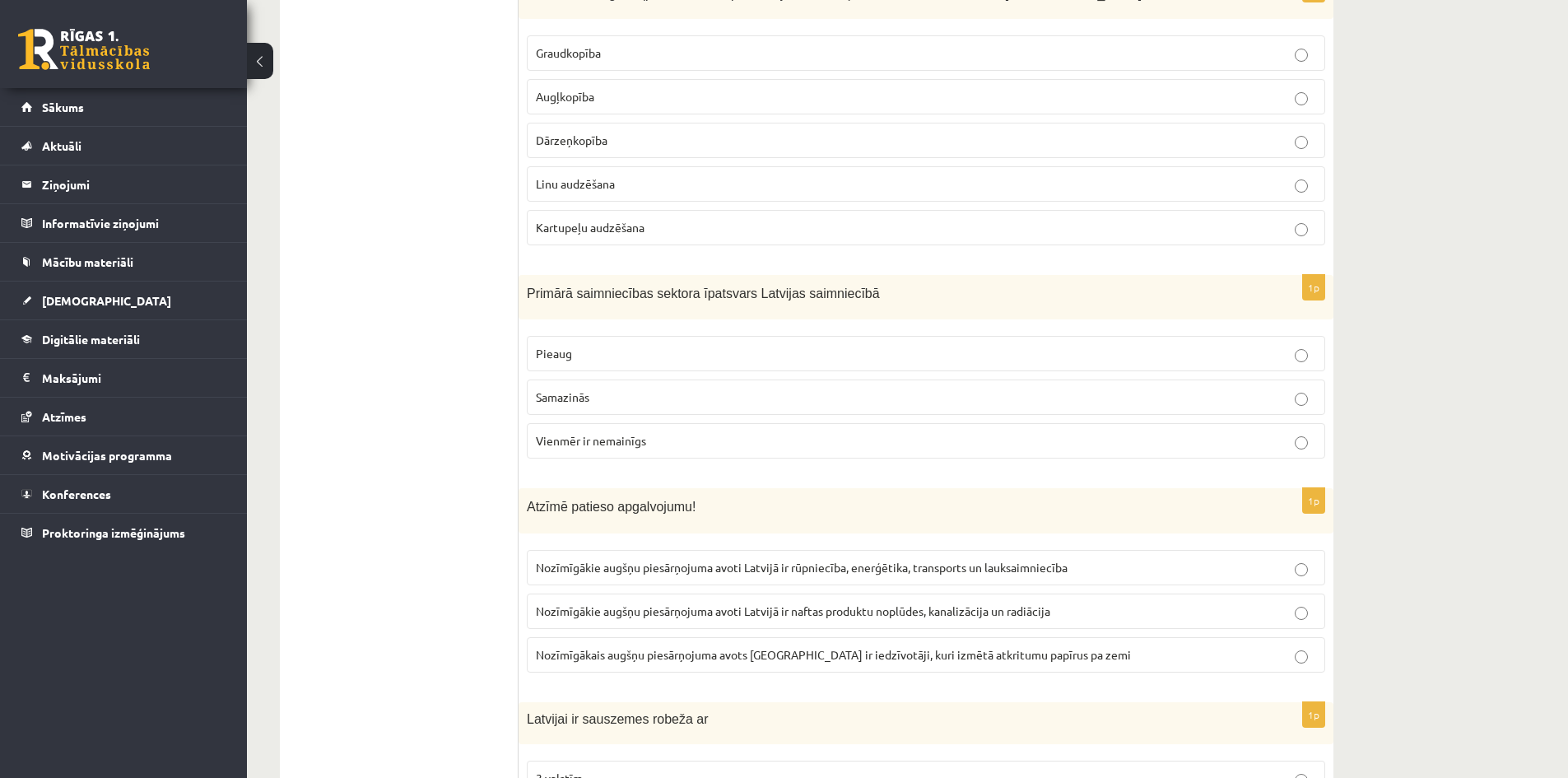
scroll to position [988, 0]
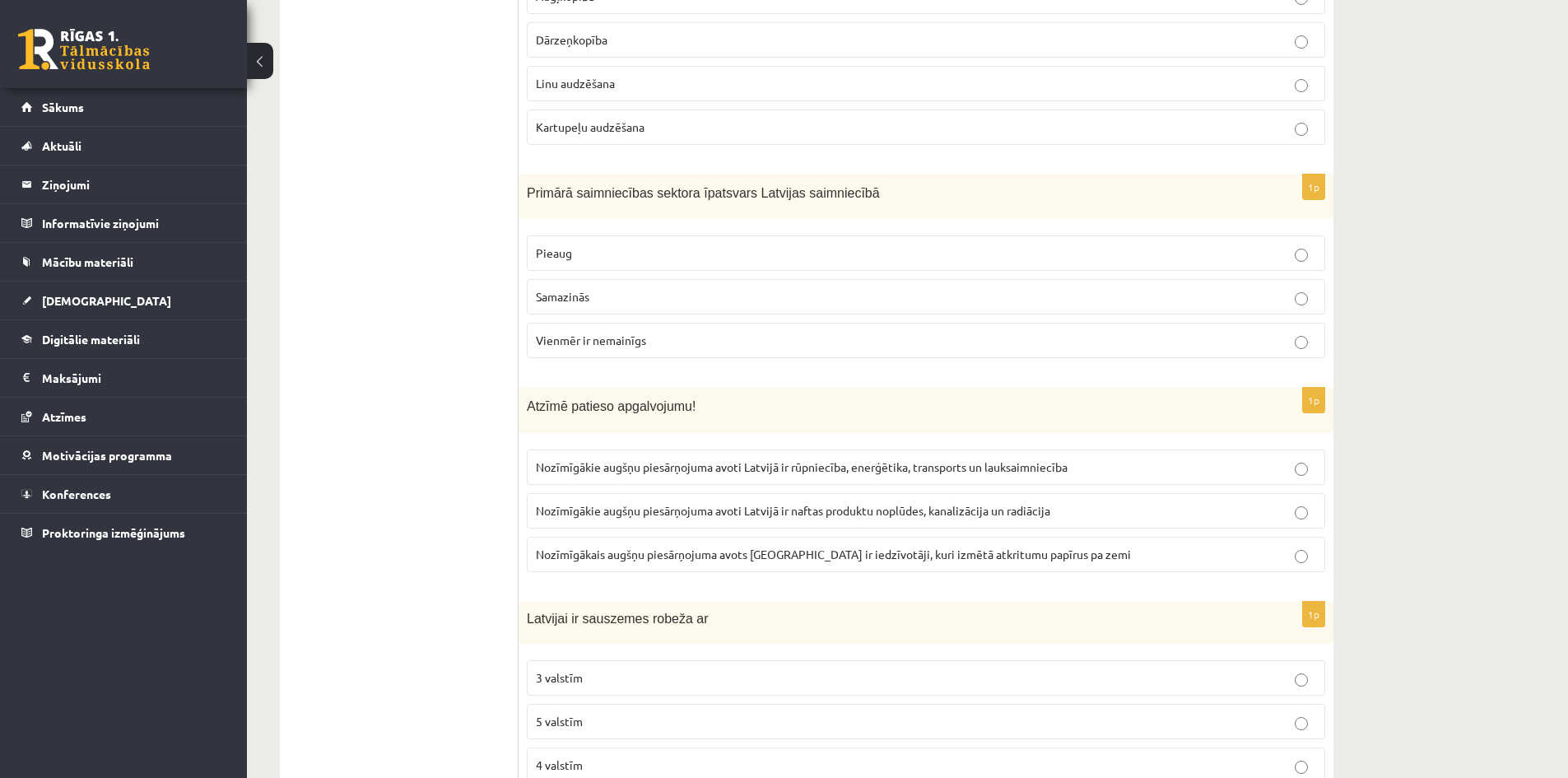
click at [680, 476] on p "Nozīmīgākie augšņu piesārņojuma avoti Latvijā ir rūpniecība, enerģētika, transp…" at bounding box center [925, 466] width 780 height 17
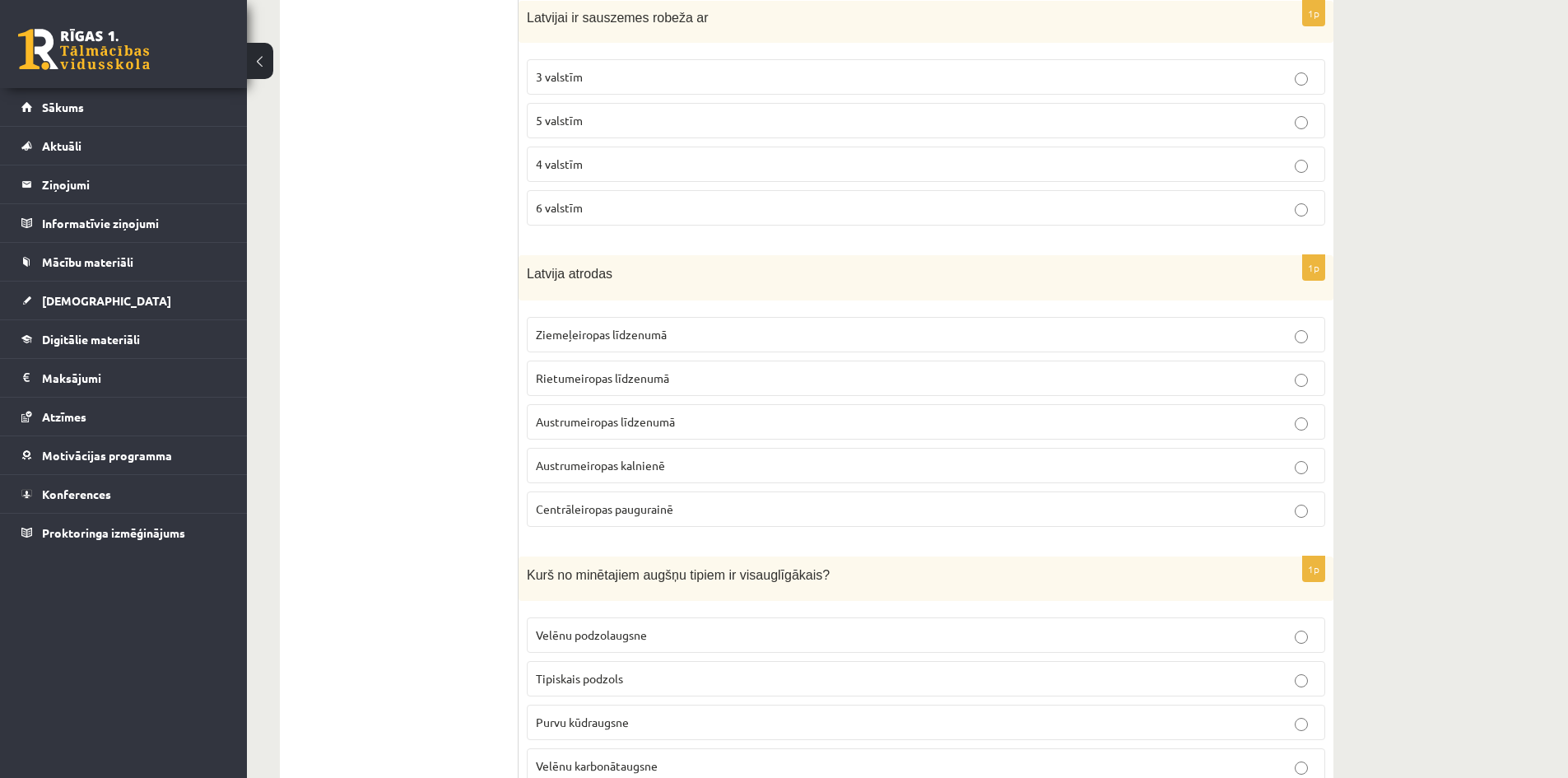
scroll to position [1565, 0]
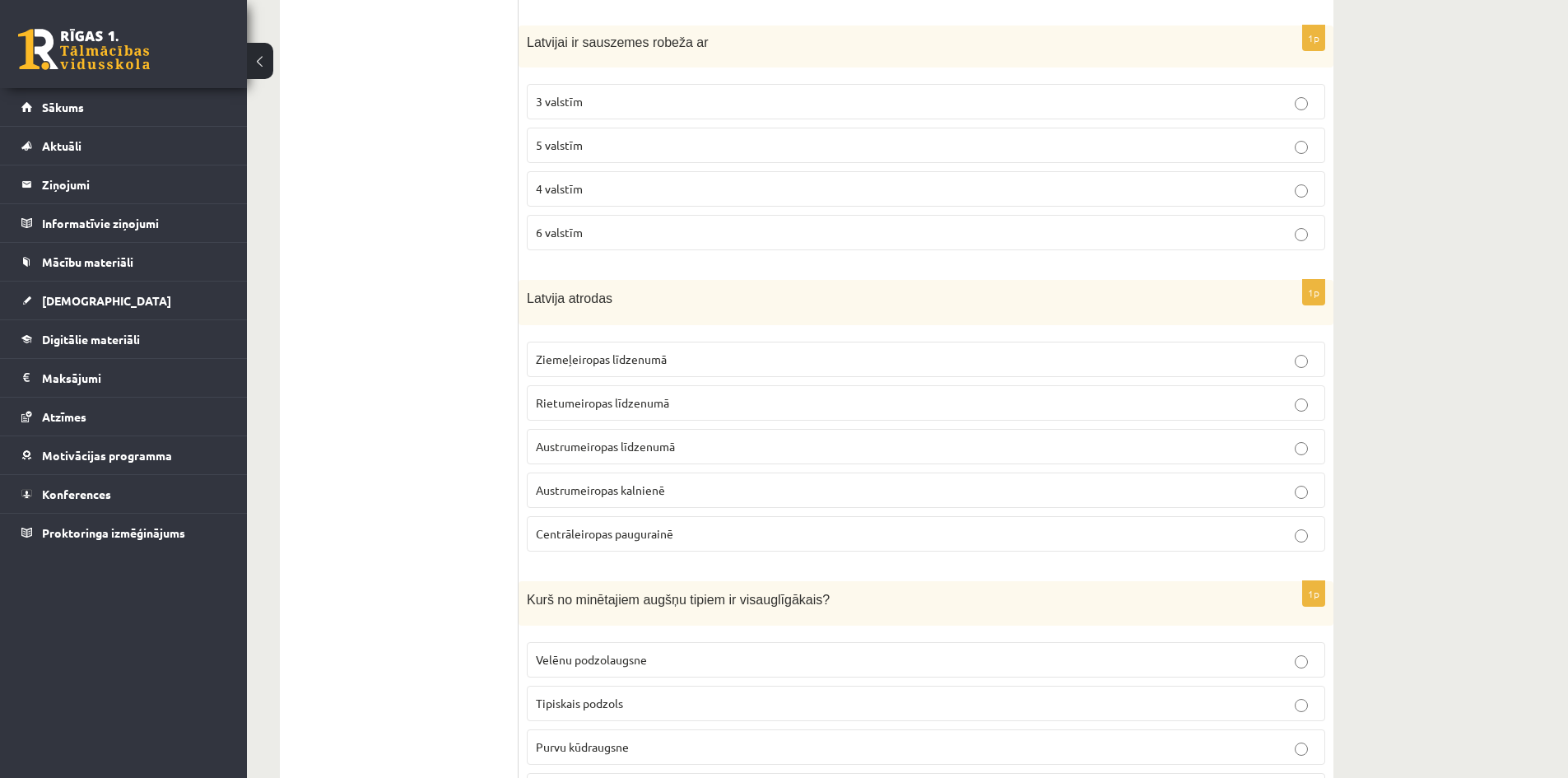
click at [590, 193] on p "4 valstīm" at bounding box center [925, 188] width 780 height 17
click at [590, 456] on p "Austrumeiropas līdzenumā" at bounding box center [925, 447] width 780 height 17
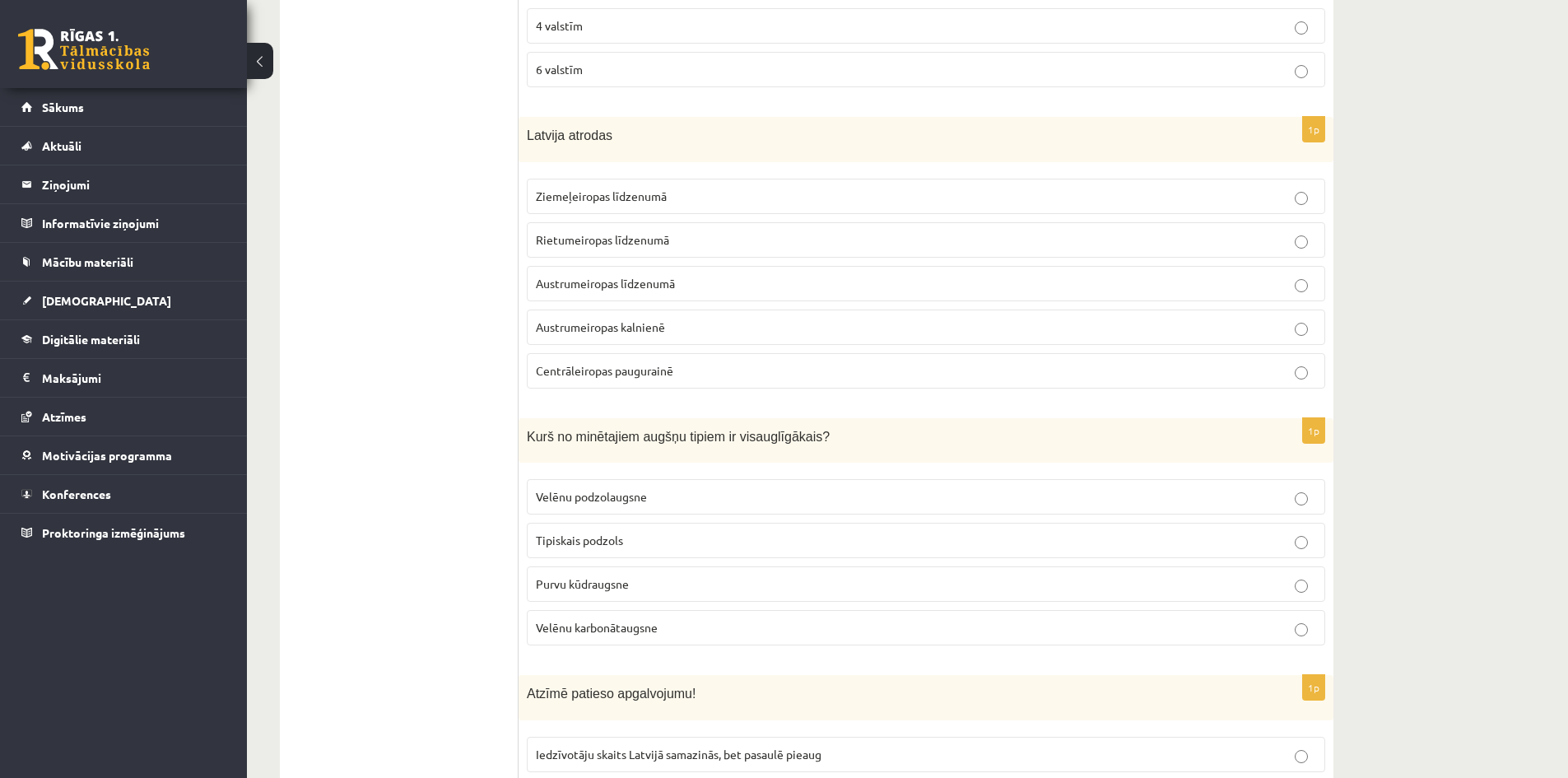
scroll to position [1729, 0]
click at [637, 494] on span "Velēnu podzolaugsne" at bounding box center [590, 494] width 111 height 14
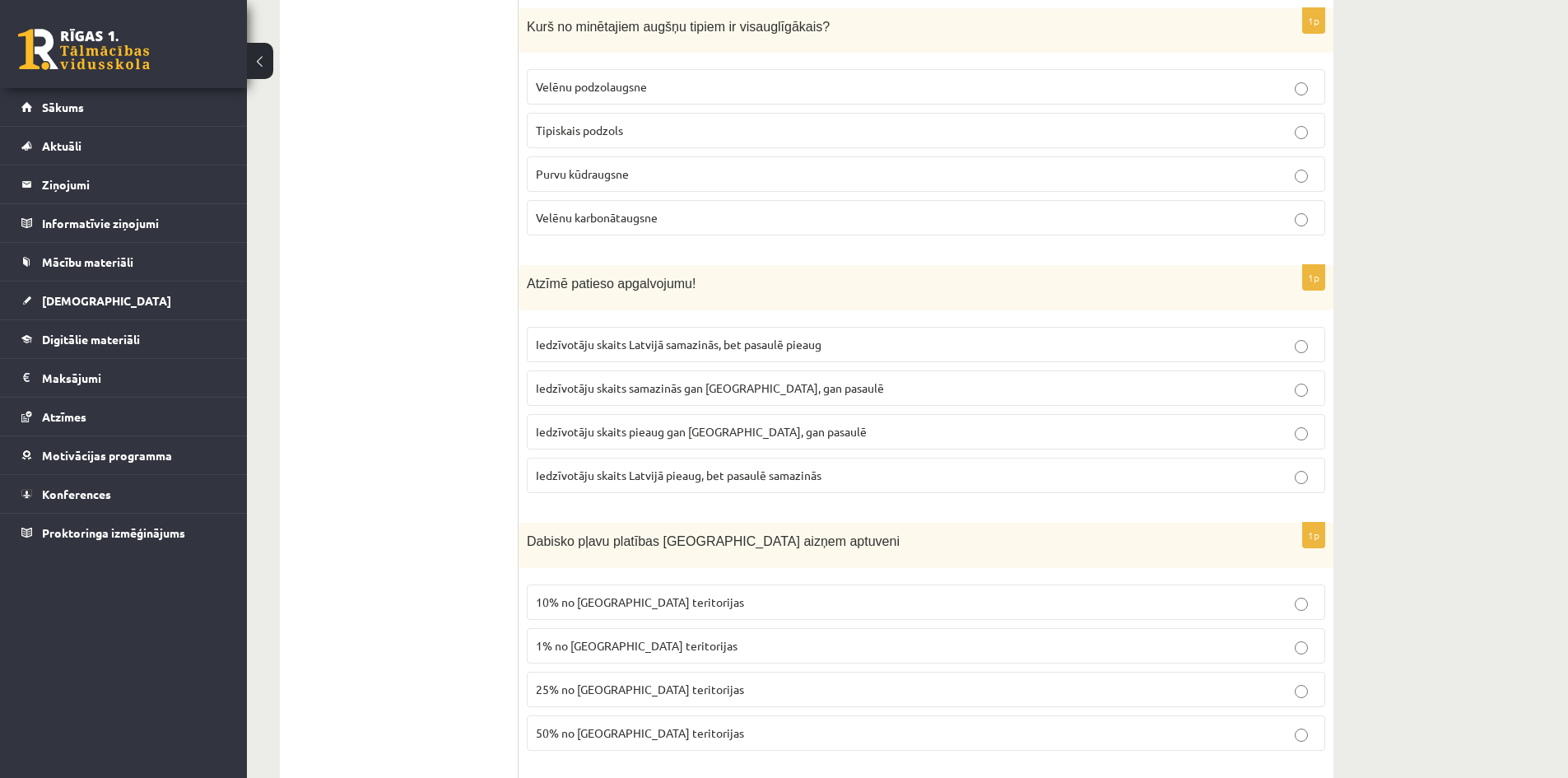
scroll to position [2141, 0]
click at [661, 347] on span "Iedzīvotāju skaits Latvijā samazinās, bet pasaulē pieaug" at bounding box center [678, 340] width 285 height 14
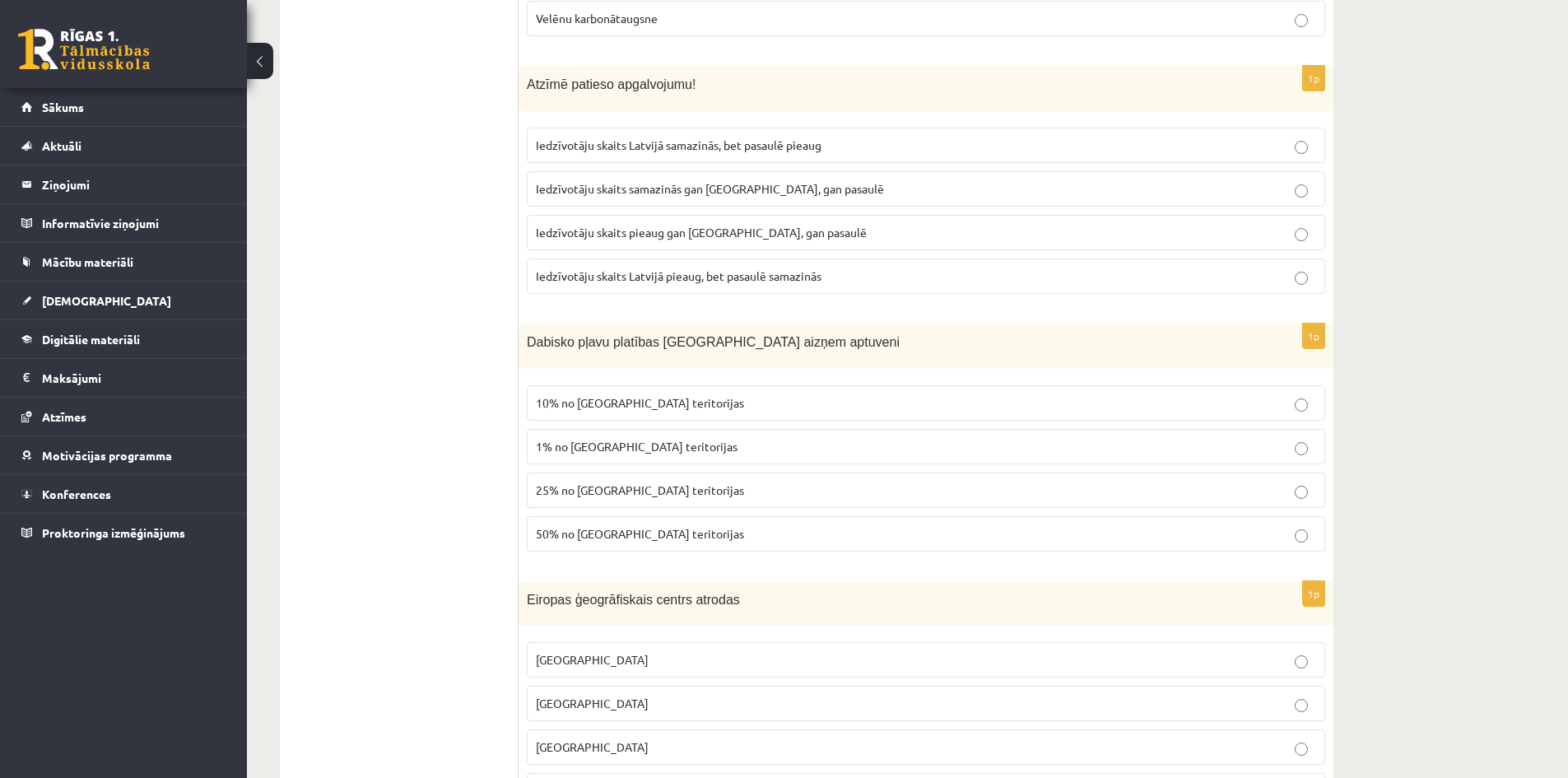
scroll to position [2388, 0]
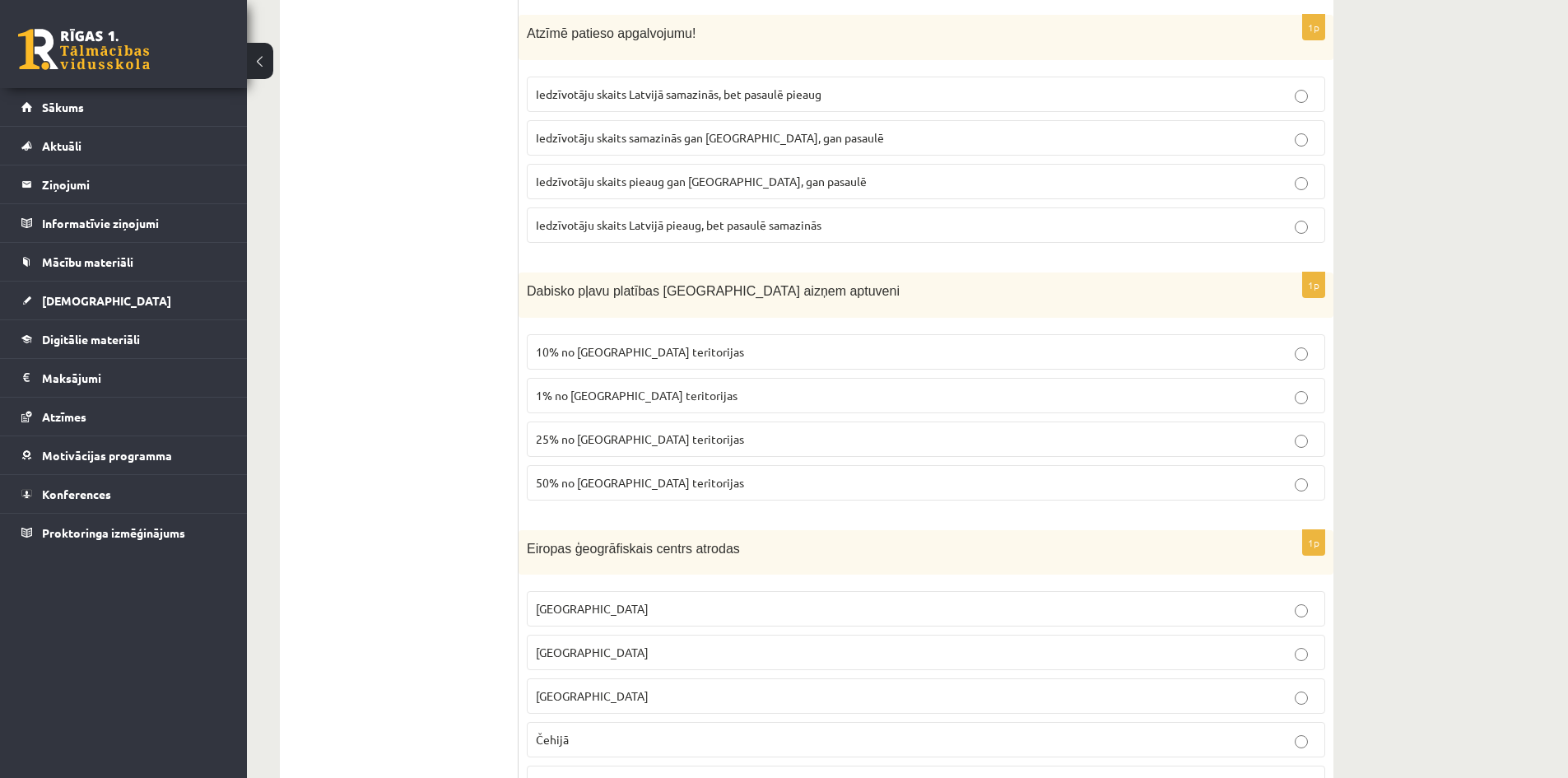
click at [618, 400] on span "1% no Latvijas teritorijas" at bounding box center [636, 395] width 202 height 14
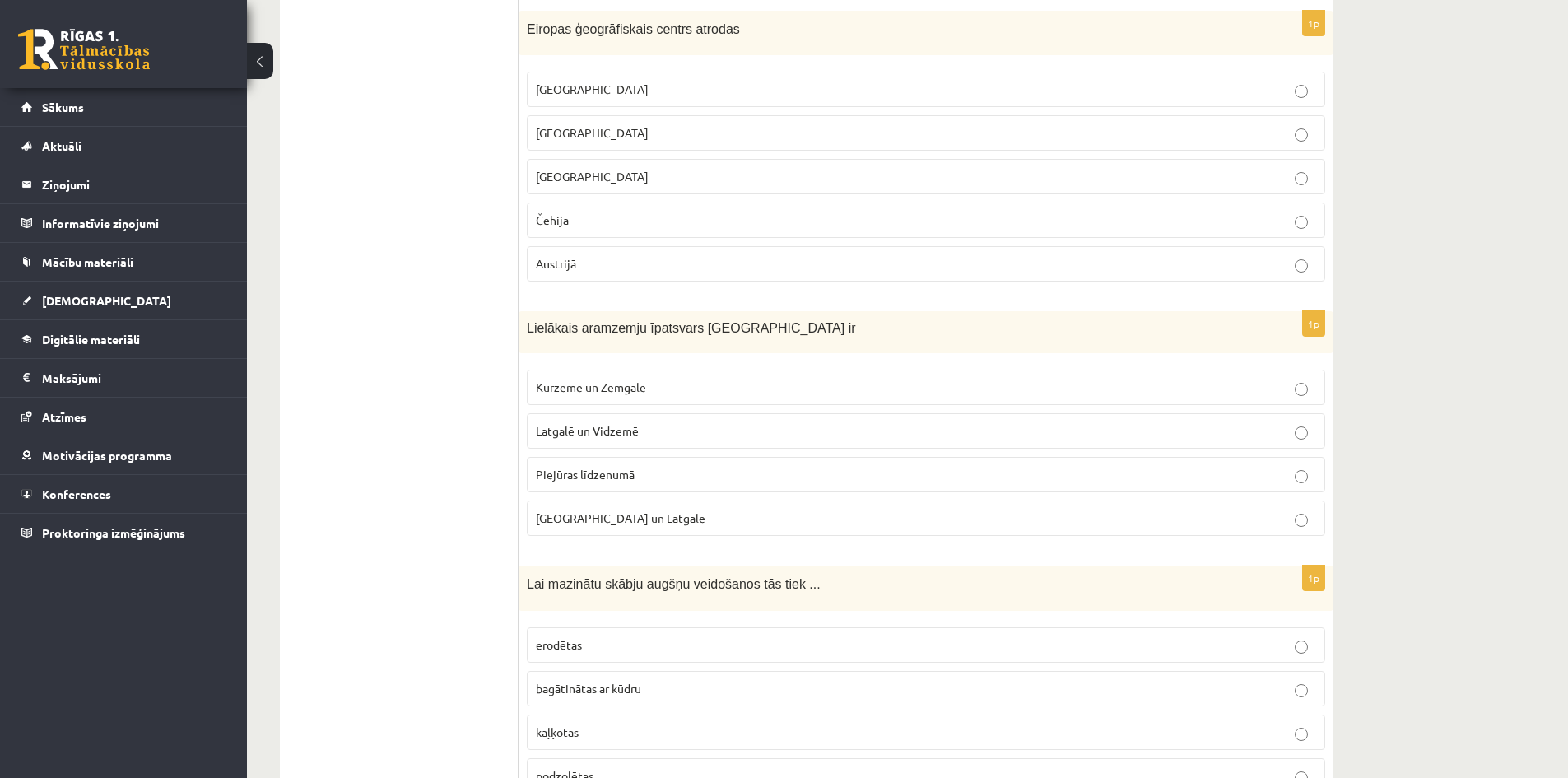
scroll to position [2882, 0]
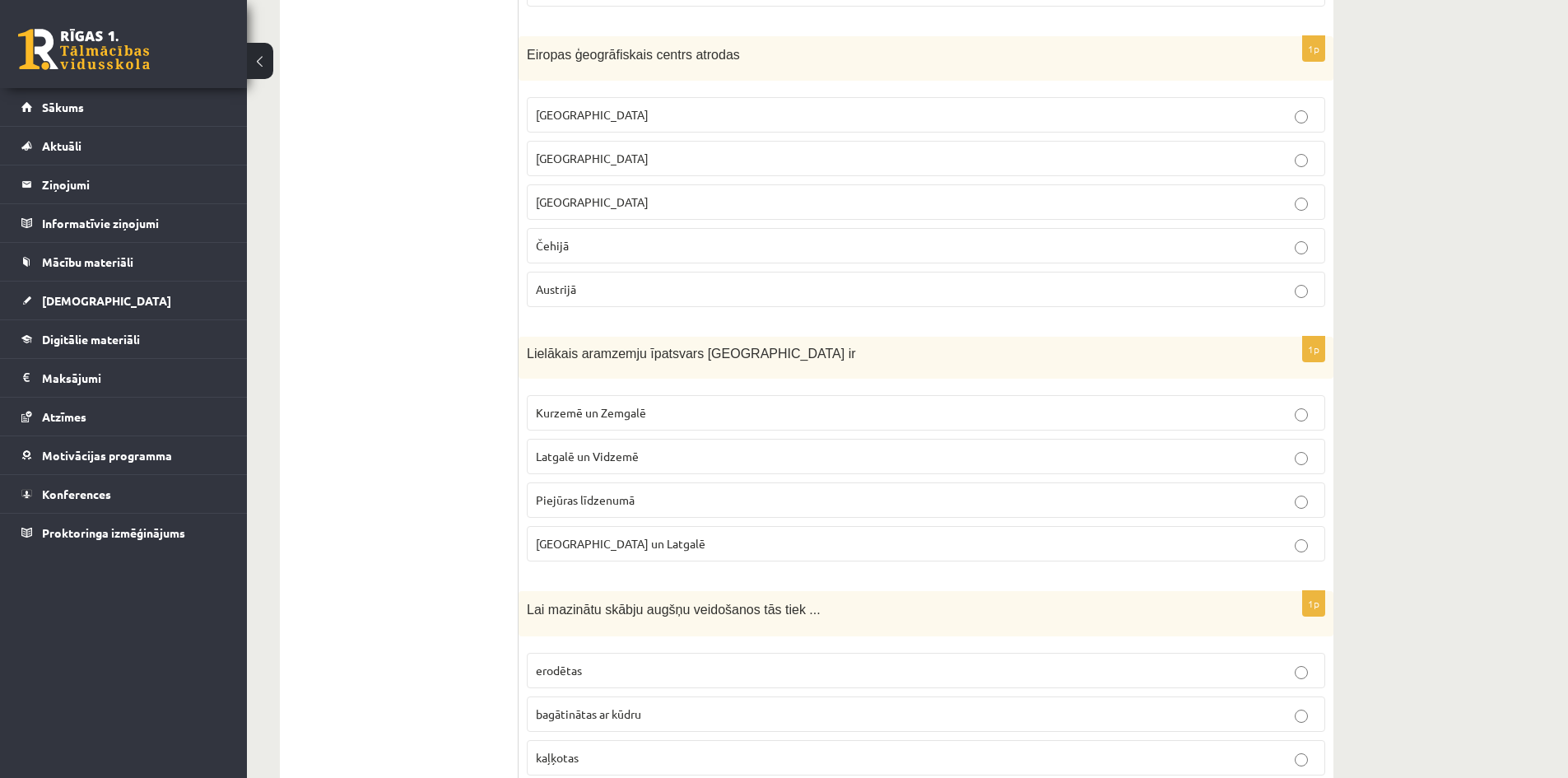
click at [612, 158] on p "Lietuvā" at bounding box center [925, 158] width 780 height 17
click at [617, 401] on label "Kurzemē un Zemgalē" at bounding box center [925, 412] width 798 height 35
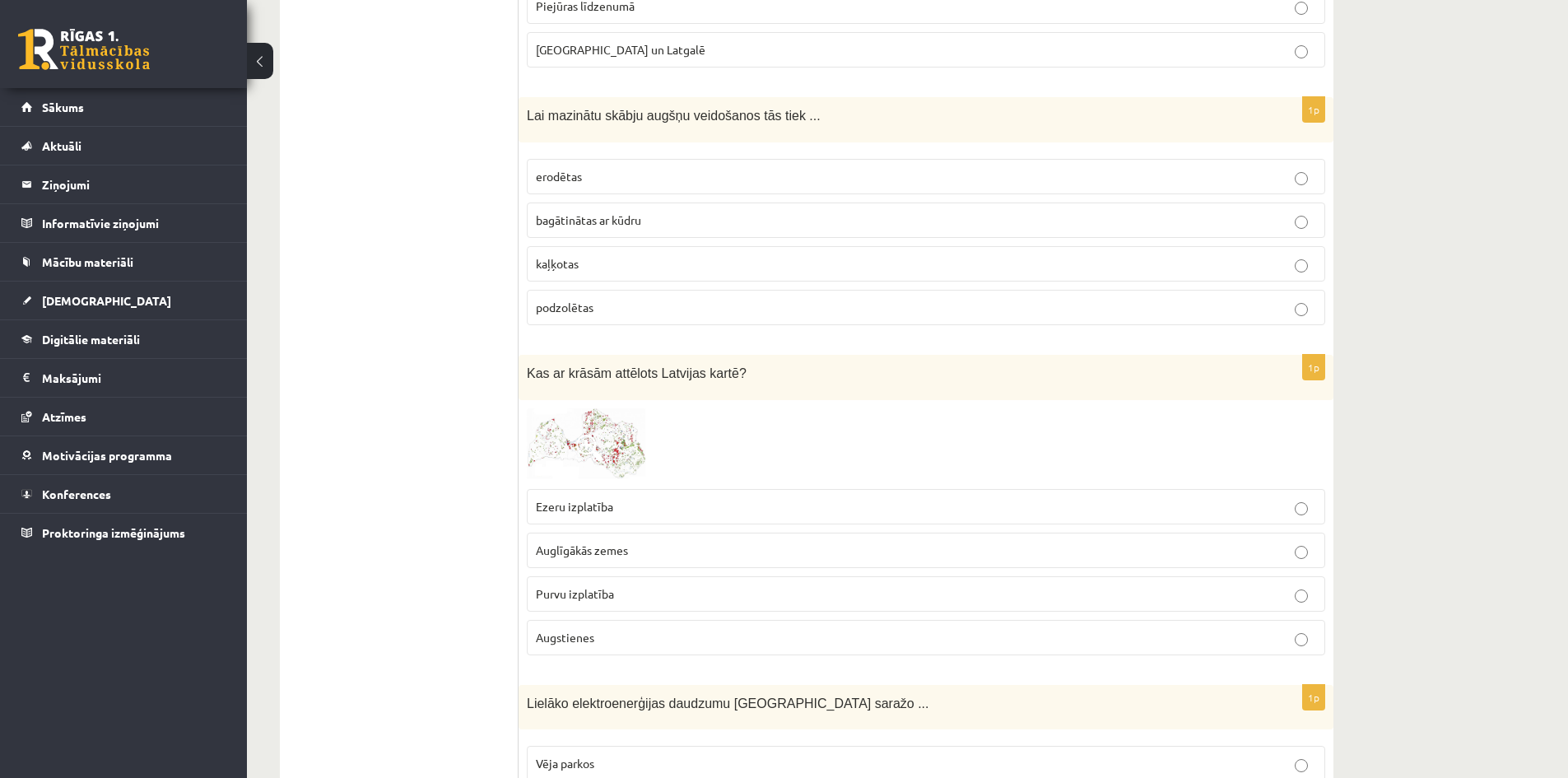
scroll to position [3459, 0]
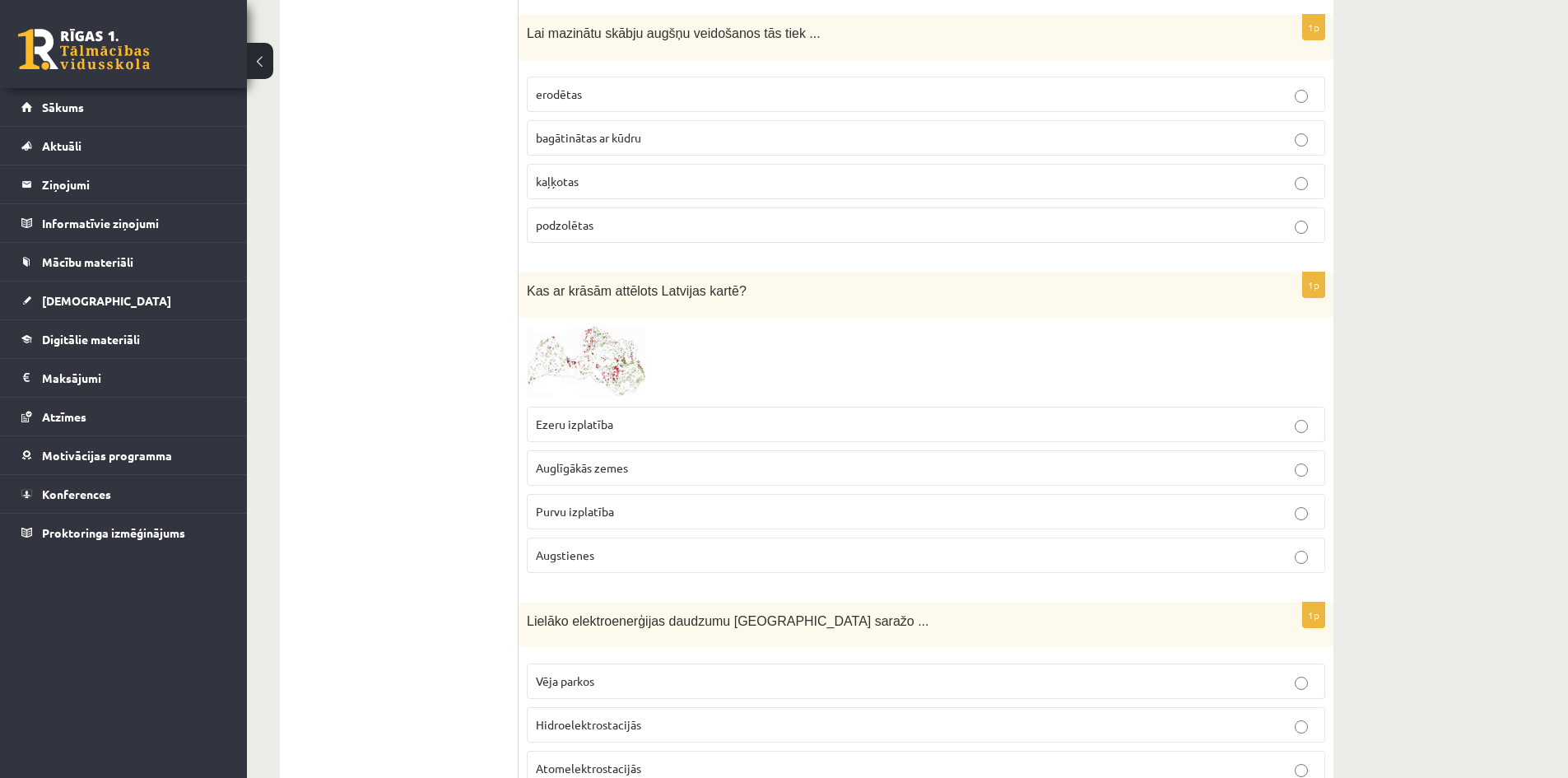
click at [583, 180] on p "kaļķotas" at bounding box center [925, 181] width 780 height 17
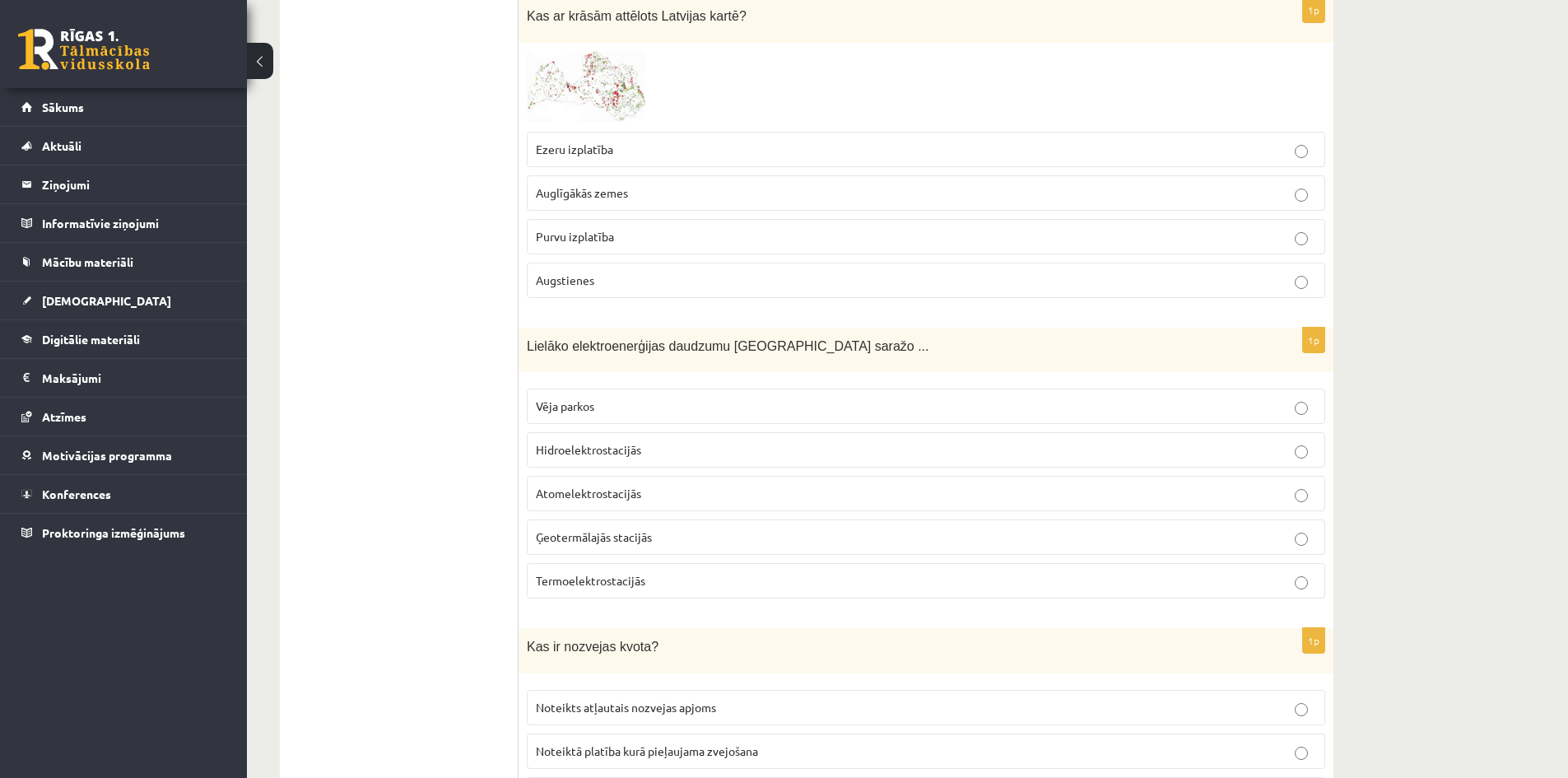
scroll to position [3705, 0]
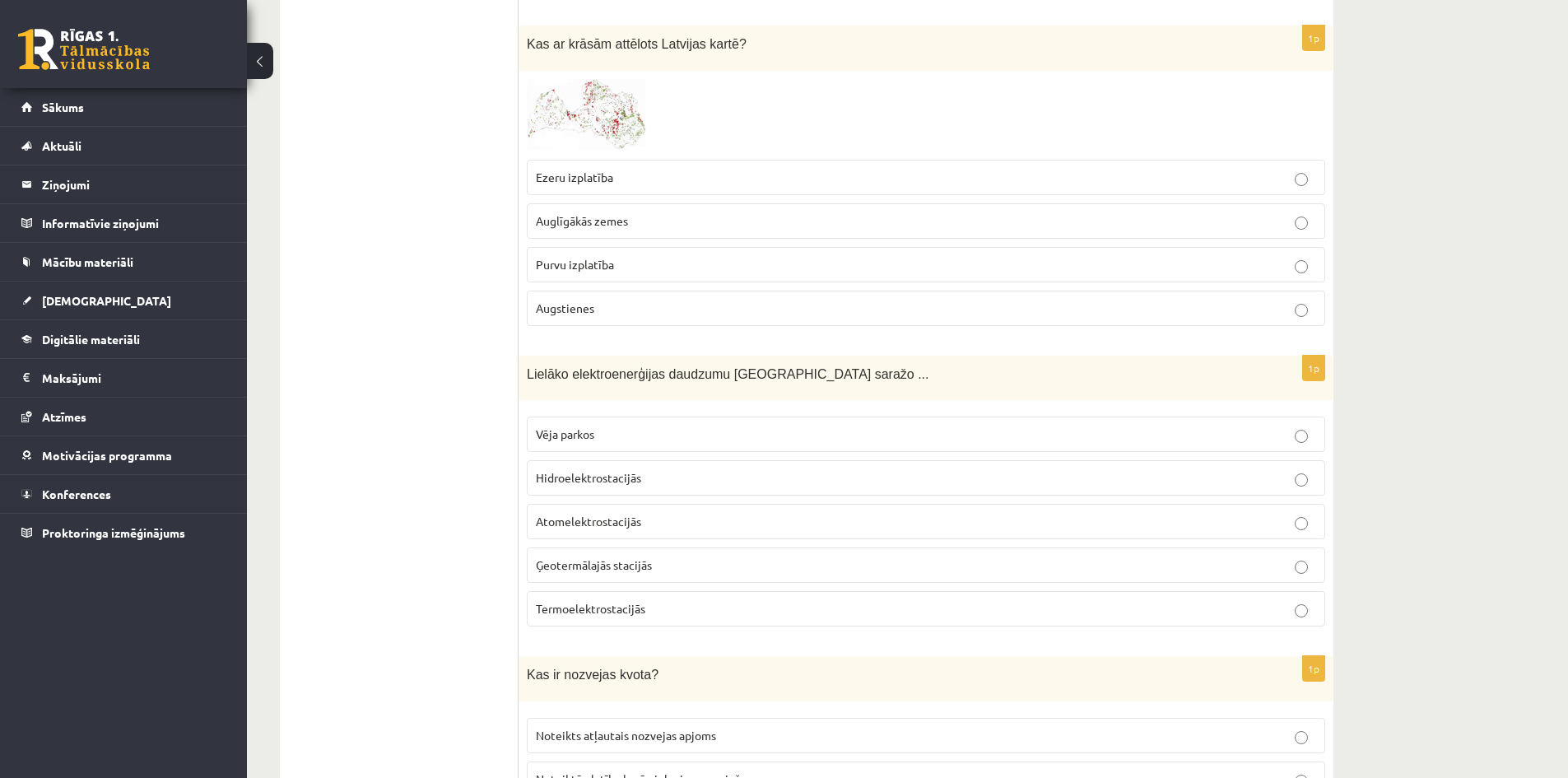
click at [642, 223] on p "Auglīgākās zemes" at bounding box center [925, 221] width 780 height 17
click at [637, 486] on p "Hidroelektrostacijās" at bounding box center [925, 477] width 780 height 17
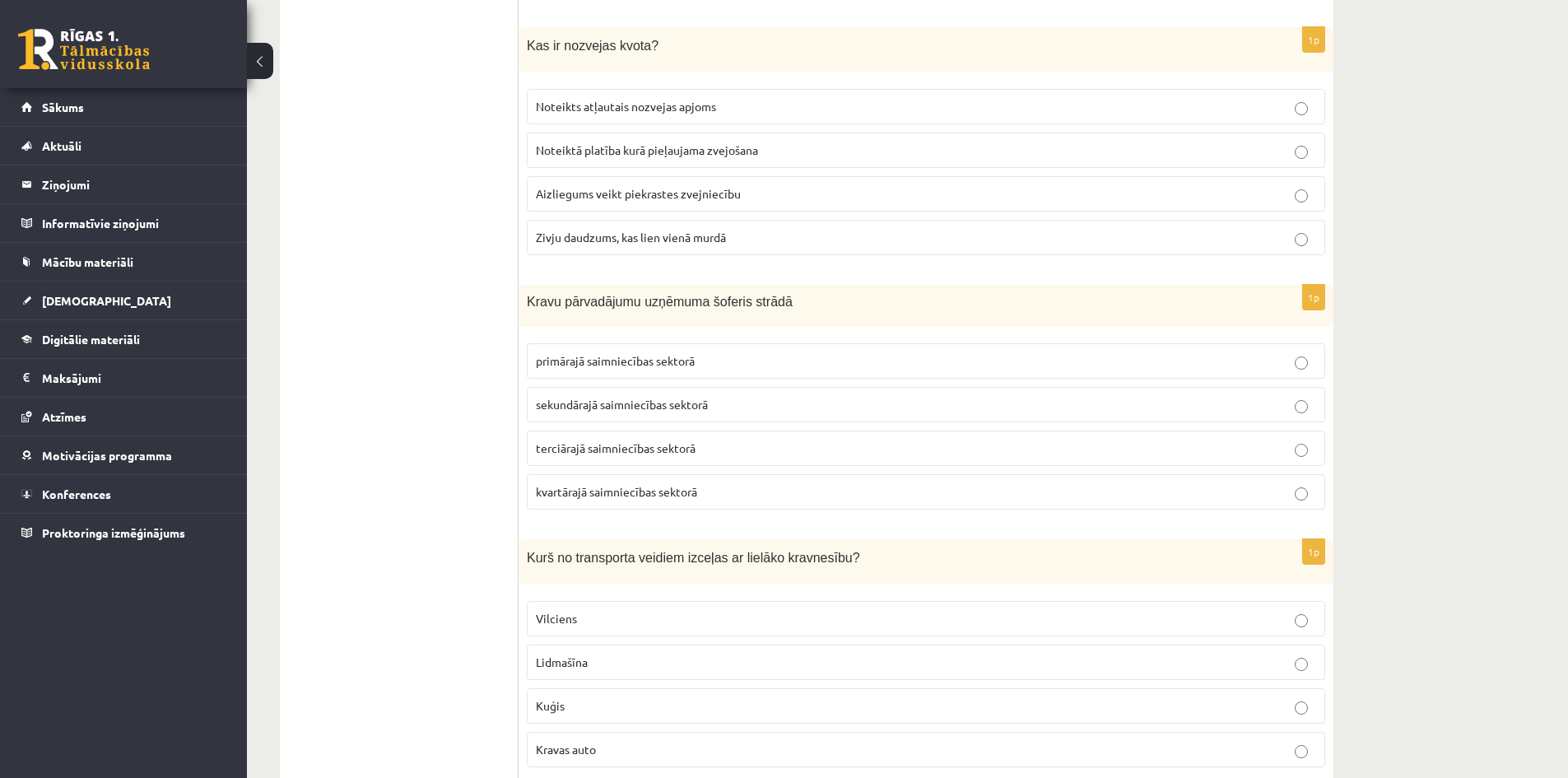
scroll to position [4365, 0]
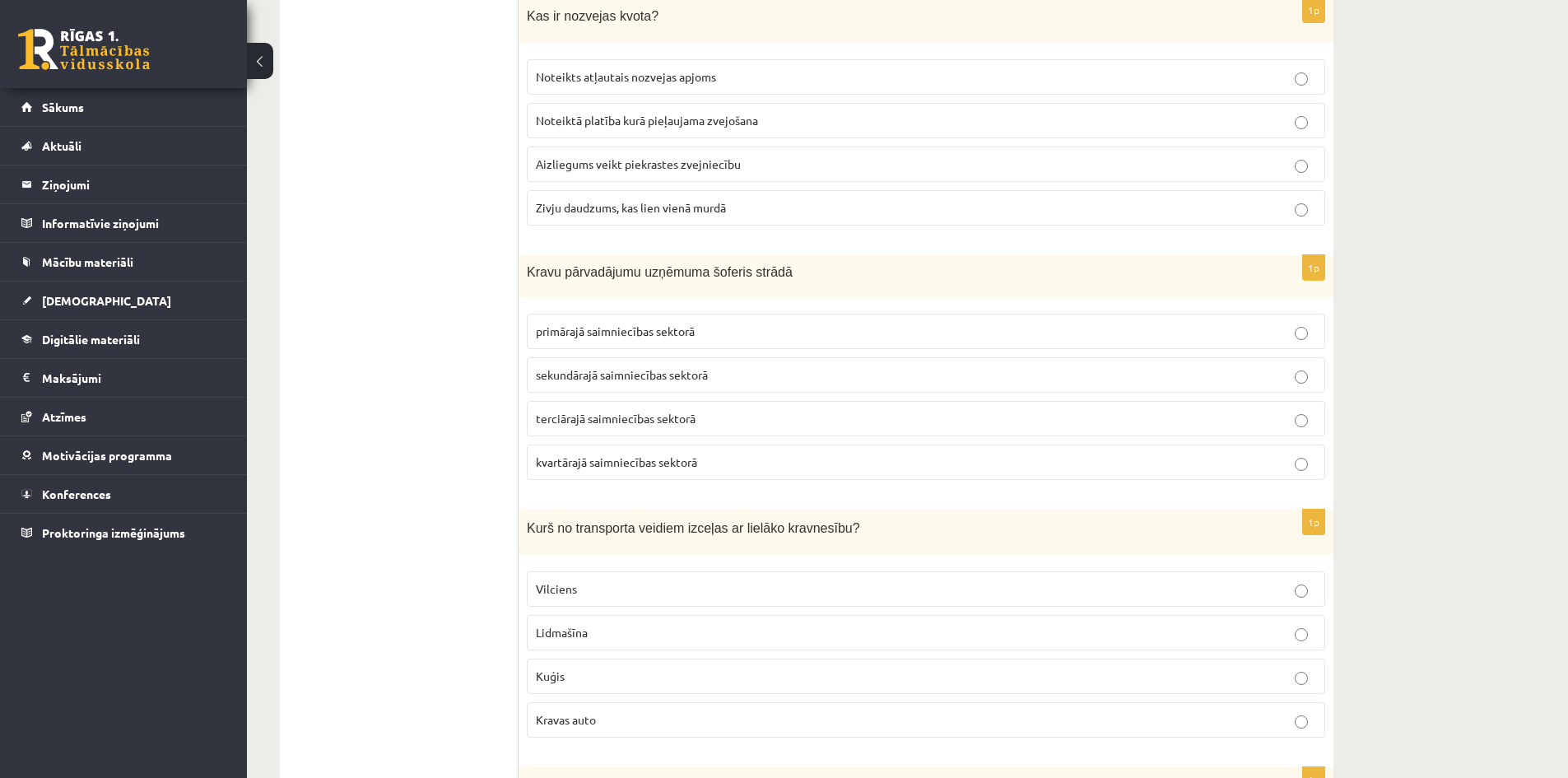
click at [643, 72] on span "Noteikts atļautais nozvejas apjoms" at bounding box center [626, 77] width 180 height 14
click at [666, 421] on span "terciārajā saimniecības sektorā" at bounding box center [615, 418] width 159 height 14
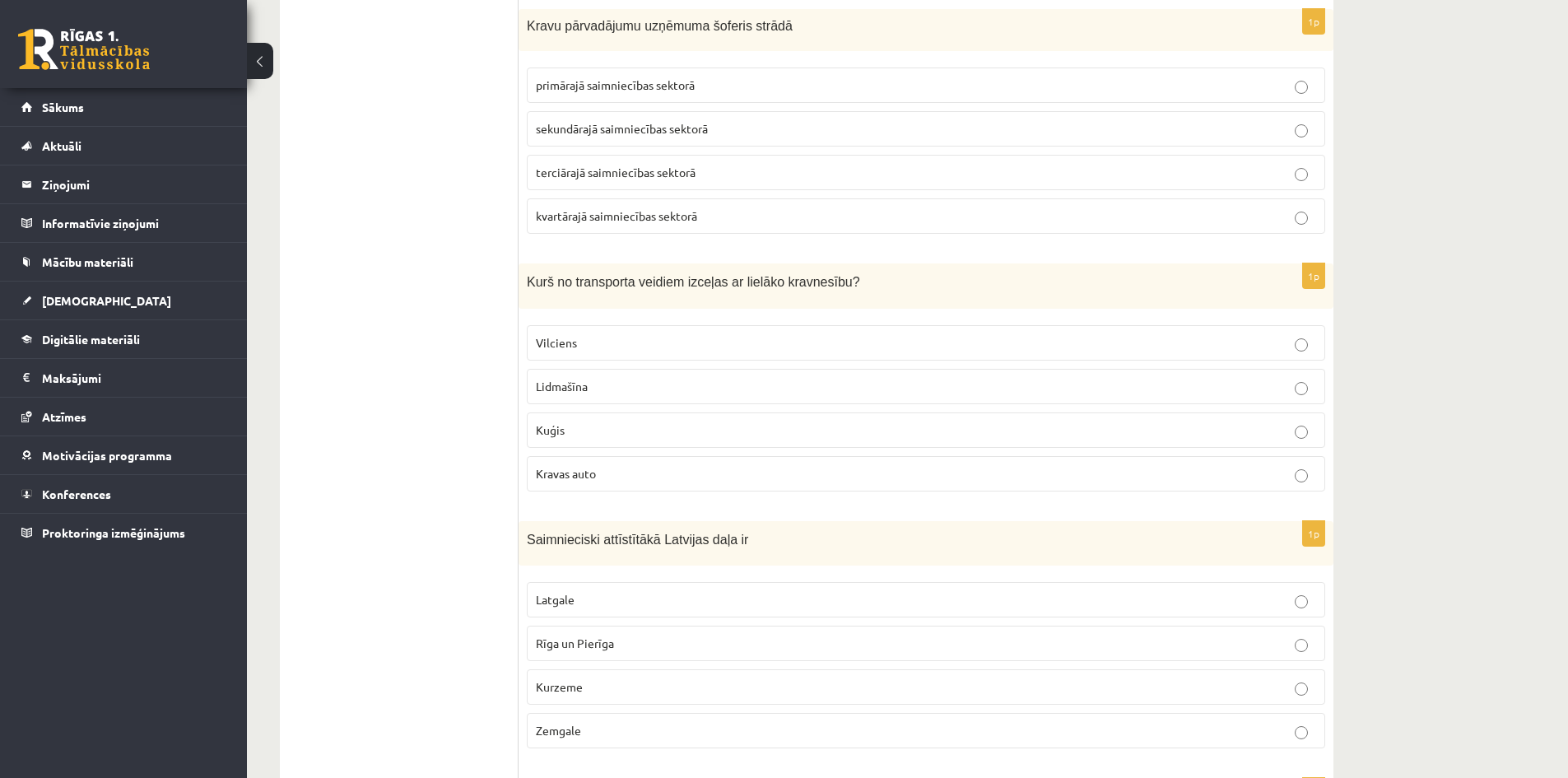
scroll to position [4611, 0]
click at [605, 426] on p "Kuģis" at bounding box center [925, 429] width 780 height 17
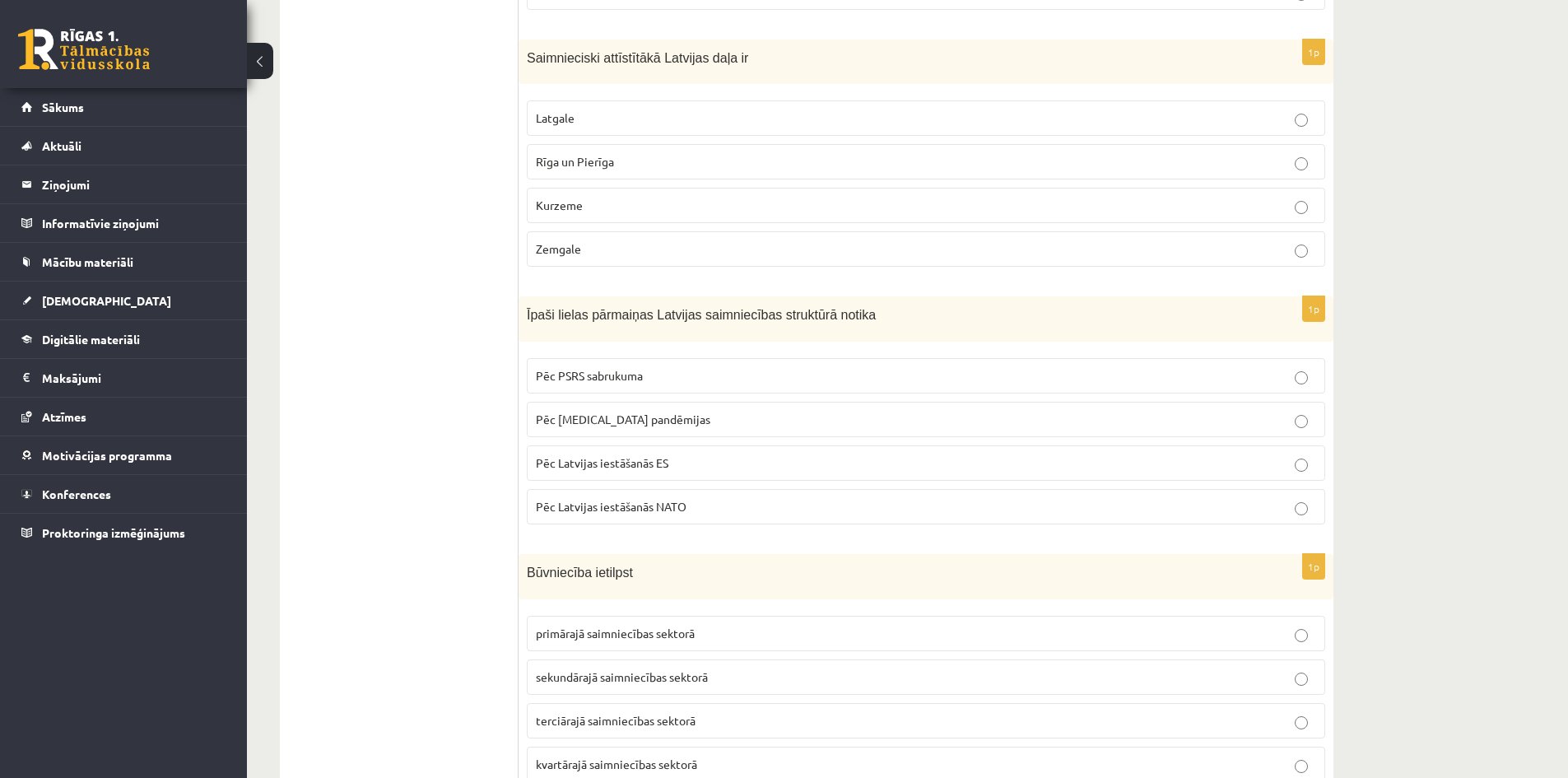
scroll to position [5106, 0]
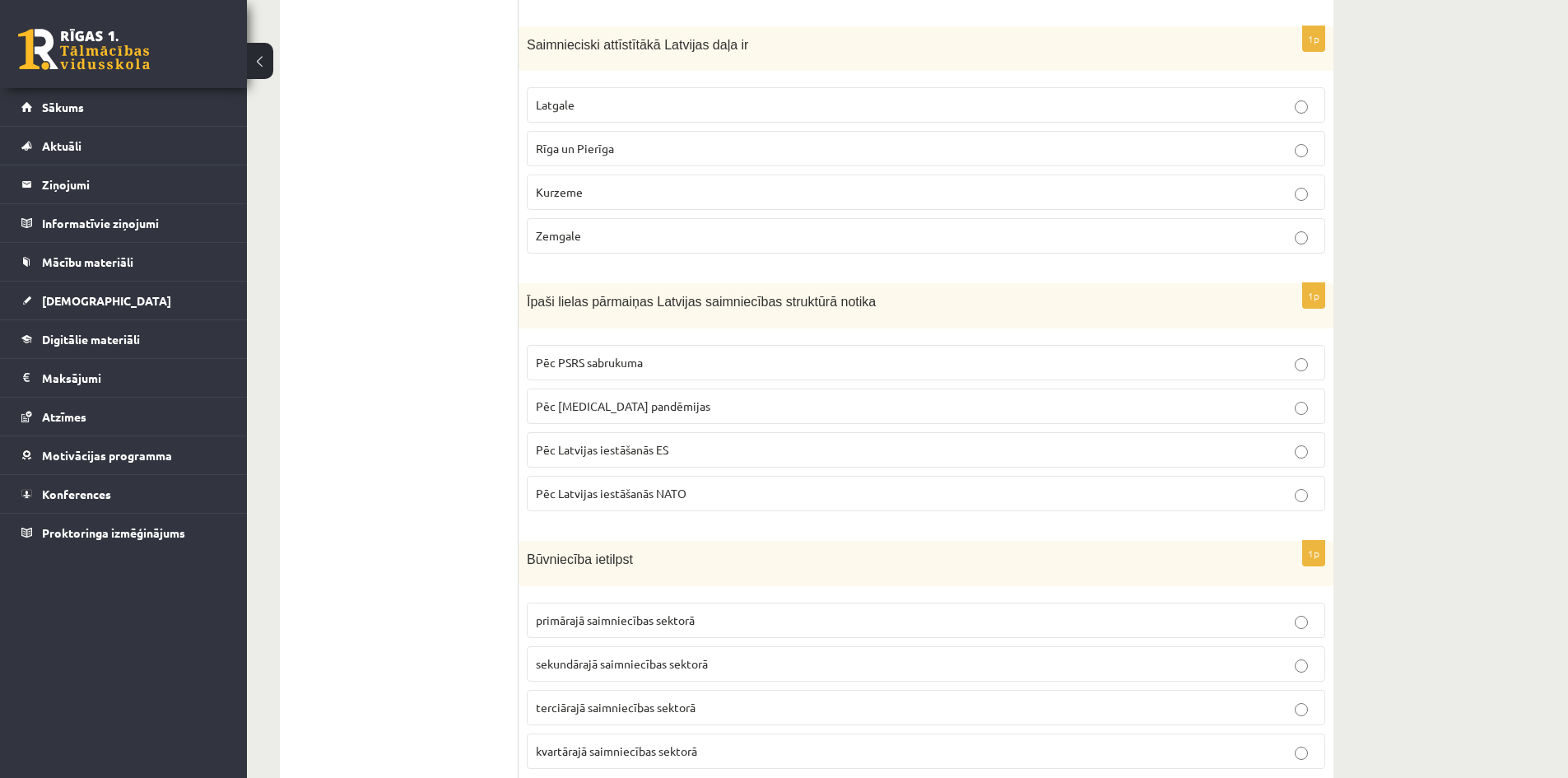
click at [601, 152] on span "Rīga un Pierīga" at bounding box center [574, 148] width 78 height 14
click at [601, 367] on span "Pēc PSRS sabrukuma" at bounding box center [589, 362] width 107 height 14
click at [663, 664] on span "sekundārajā saimniecības sektorā" at bounding box center [621, 664] width 172 height 14
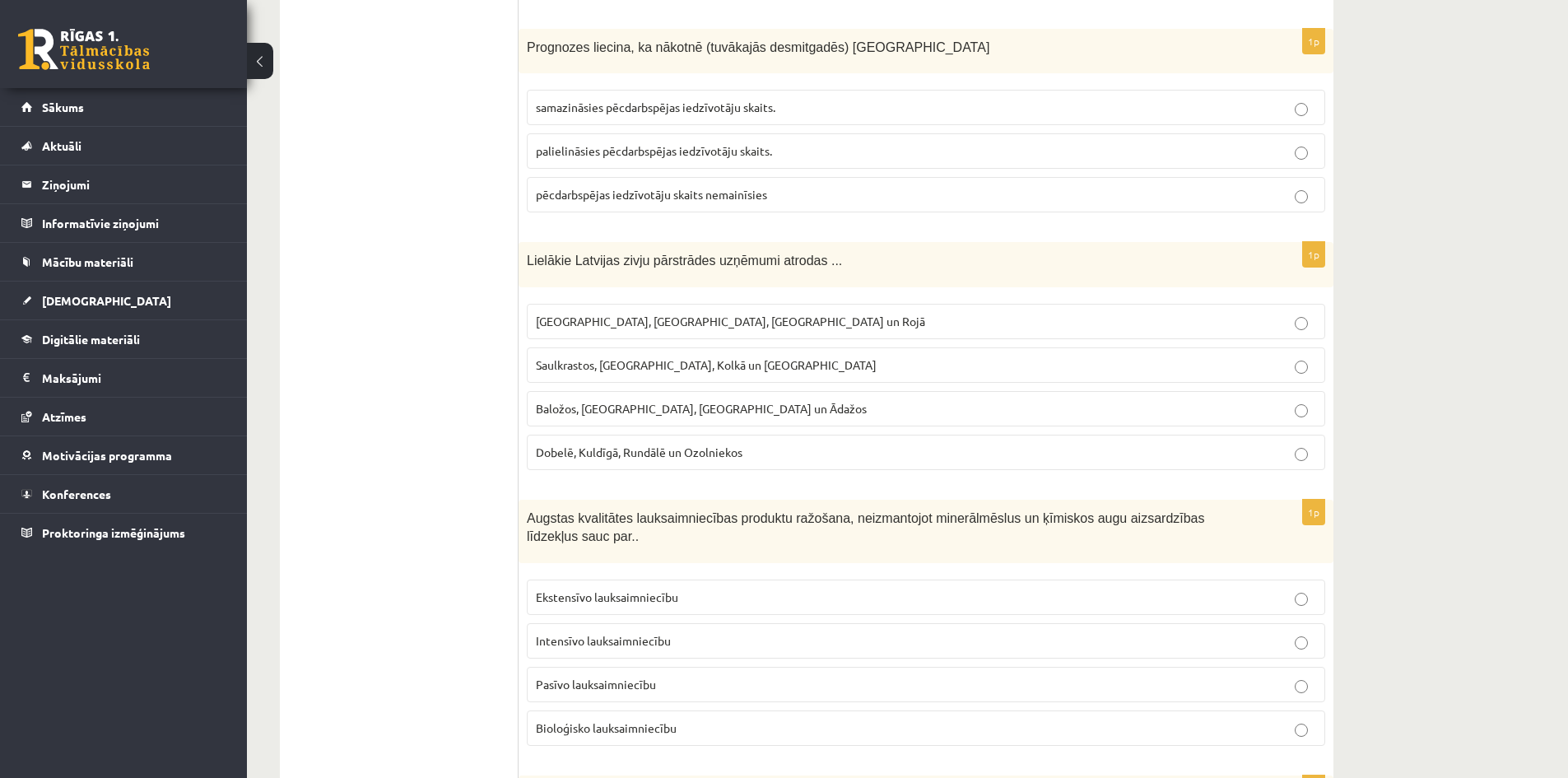
scroll to position [5847, 0]
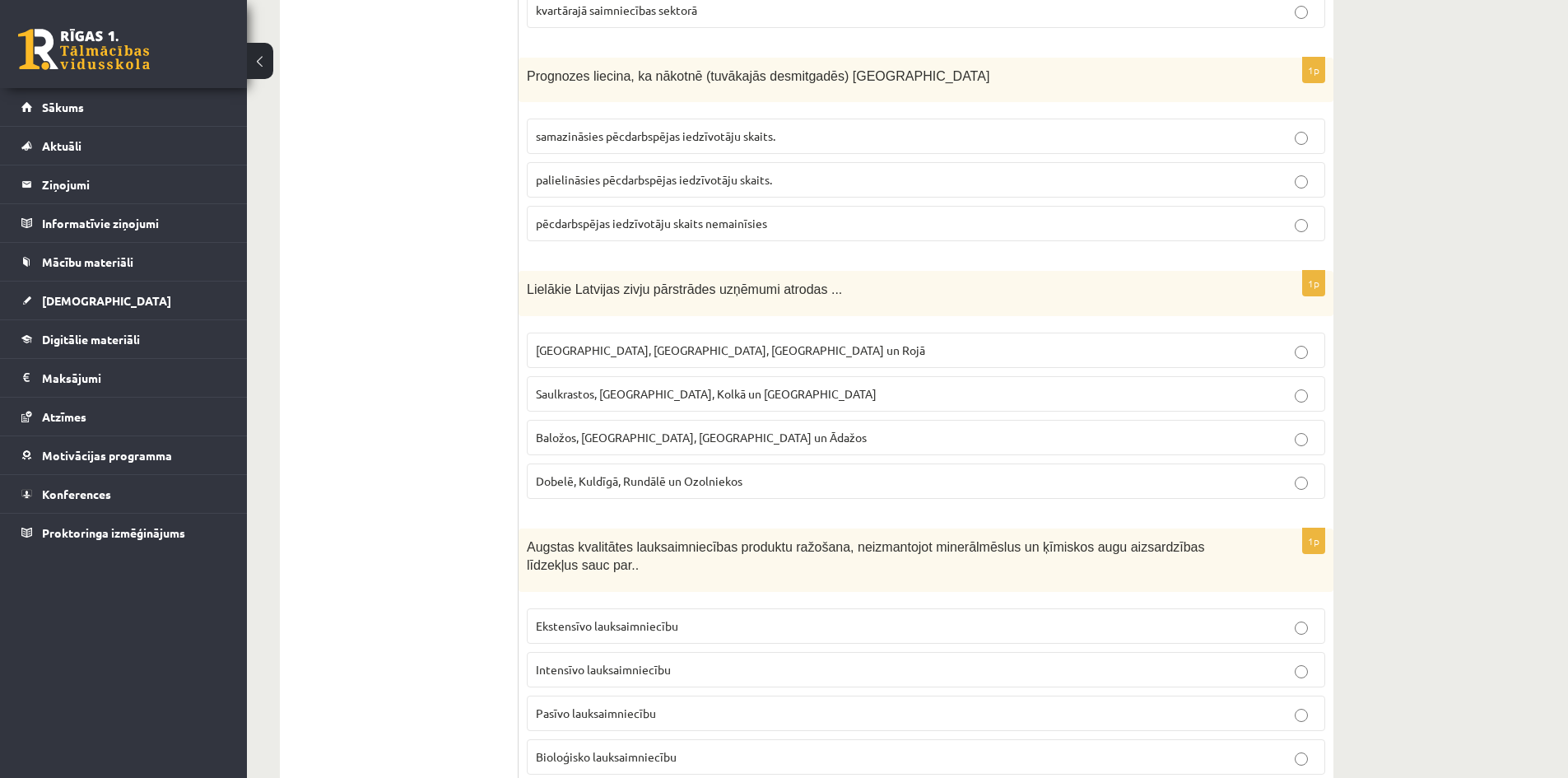
click at [697, 184] on span "palielināsies pēcdarbspējas iedzīvotāju skaits." at bounding box center [653, 179] width 236 height 14
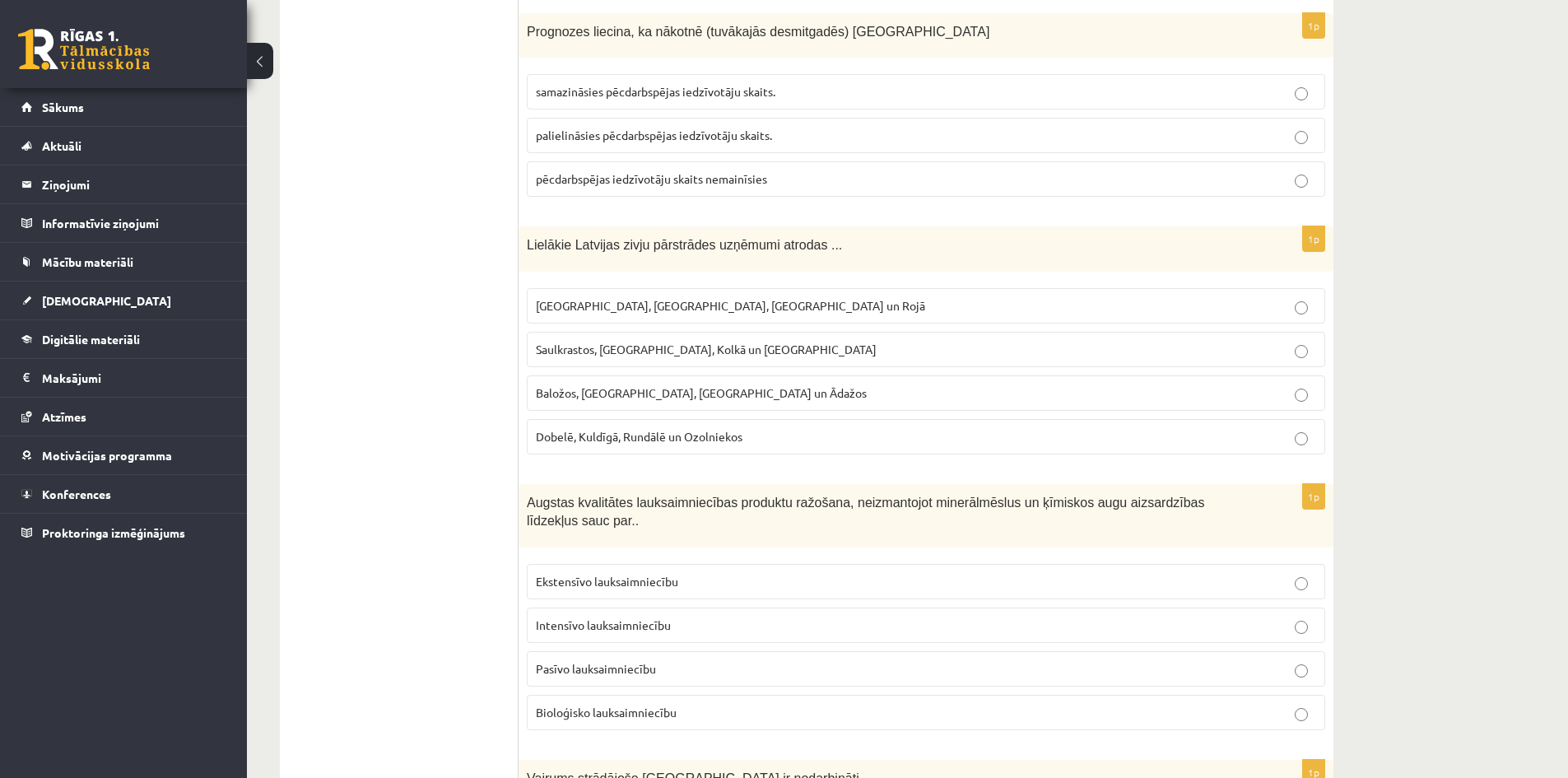
scroll to position [5929, 0]
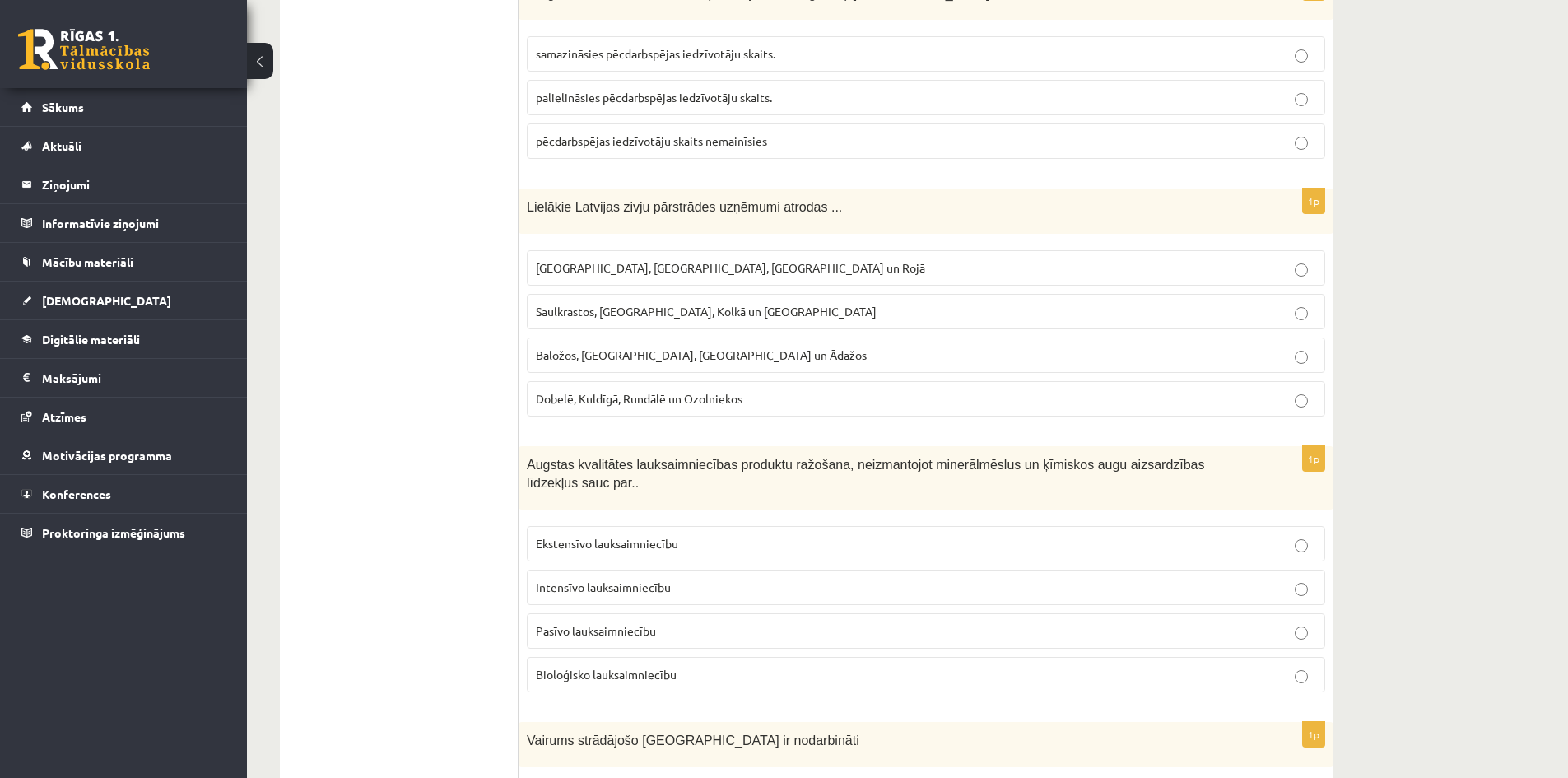
click at [646, 266] on span "Rīgā, Liepājā, Salacgrīvā un Rojā" at bounding box center [730, 267] width 390 height 14
click at [607, 667] on span "Bioloģisko lauksaimniecību" at bounding box center [606, 674] width 140 height 14
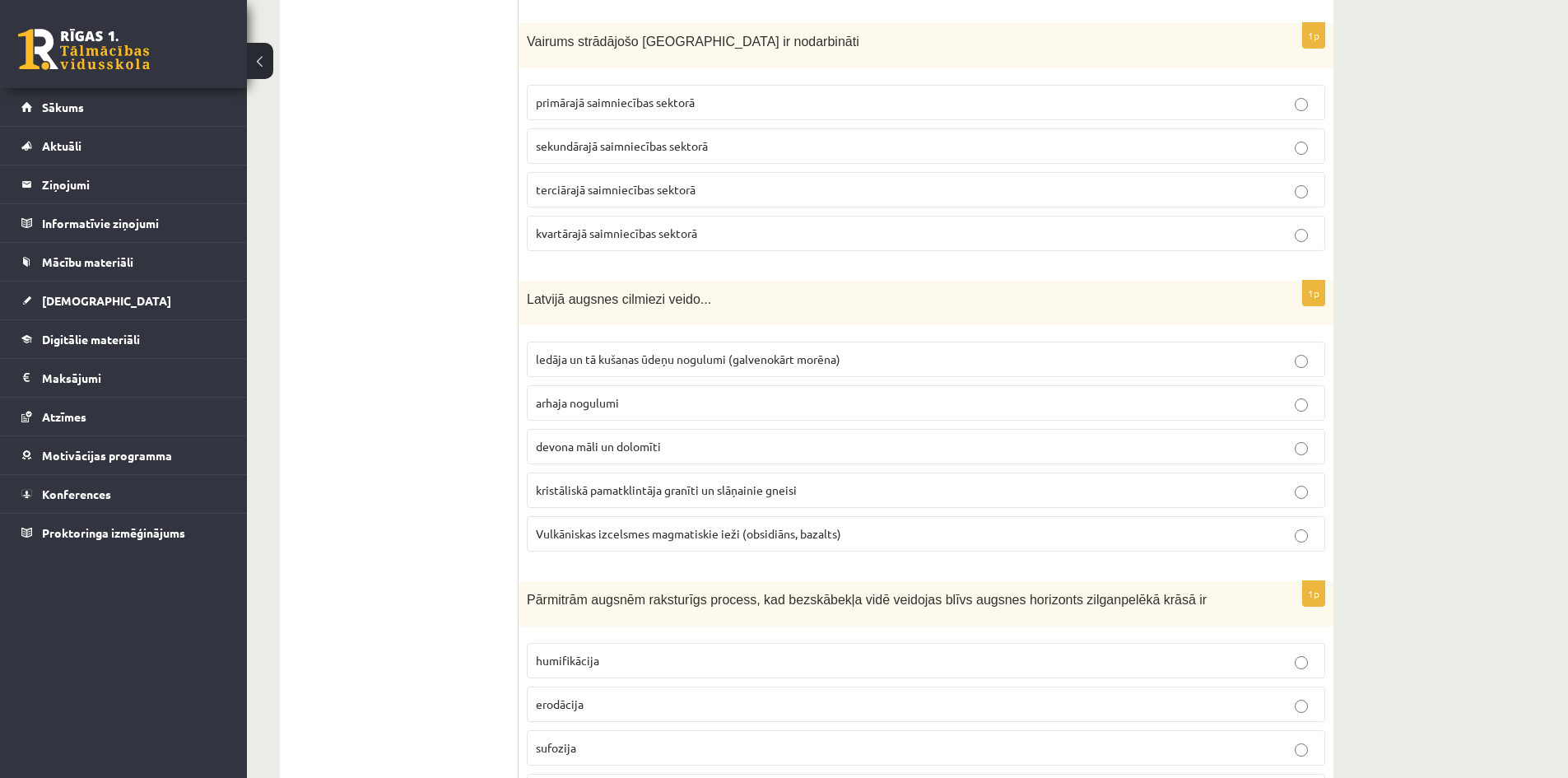
scroll to position [6588, 0]
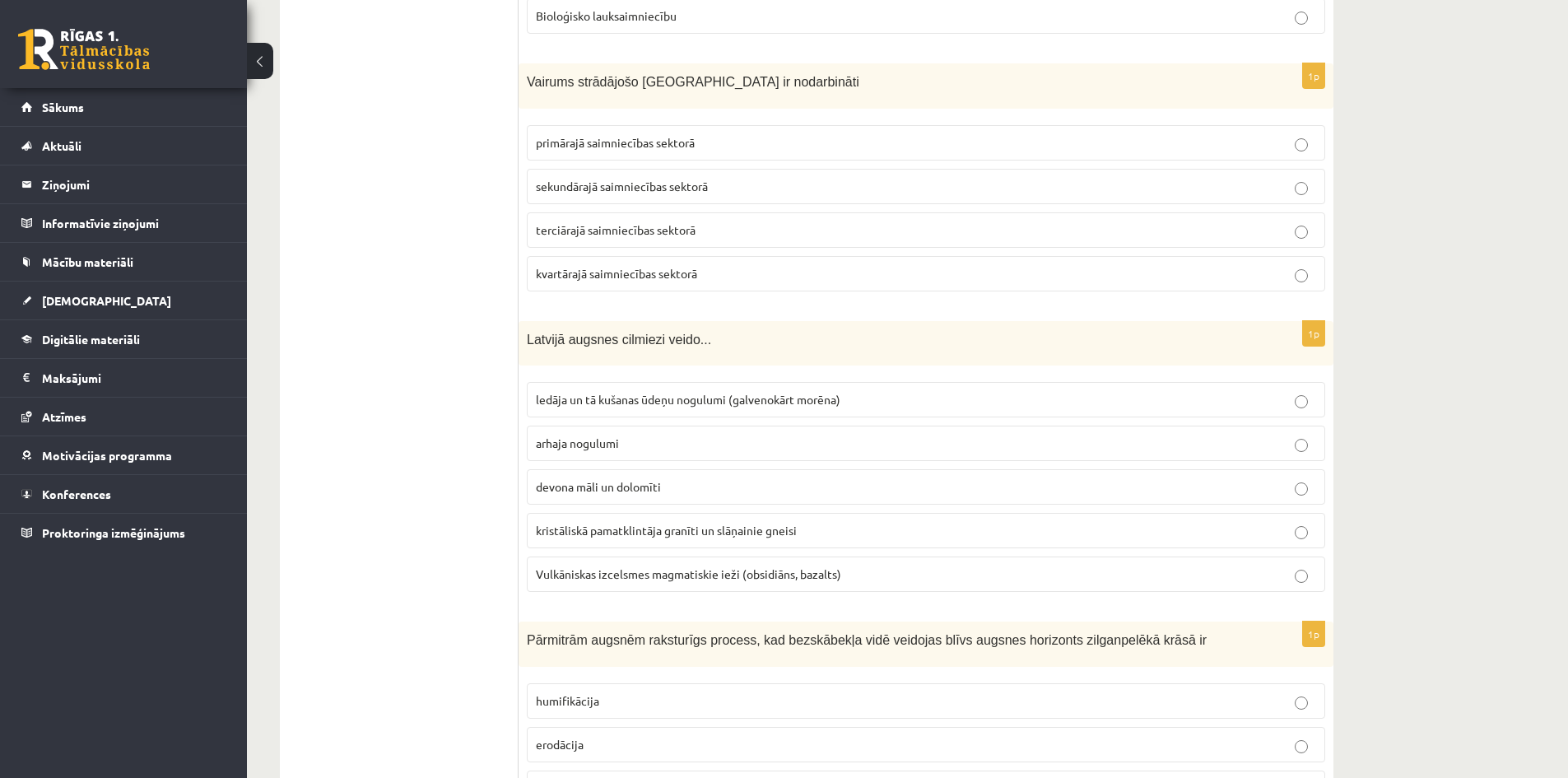
click at [698, 222] on p "terciārajā saimniecības sektorā" at bounding box center [925, 230] width 780 height 17
click at [643, 392] on span "ledāja un tā kušanas ūdeņu nogulumi (galvenokārt morēna)" at bounding box center [688, 399] width 304 height 14
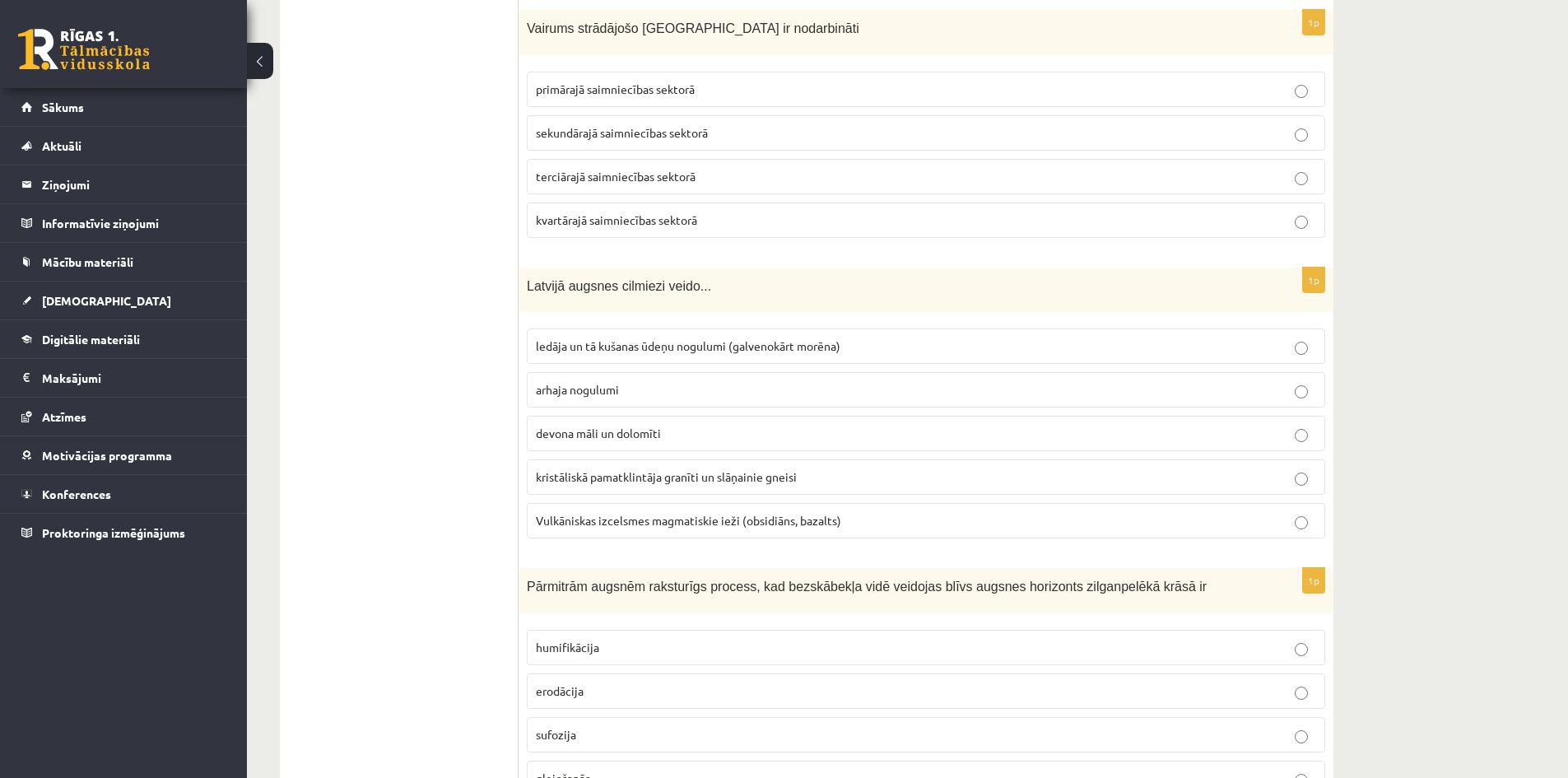
scroll to position [6670, 0]
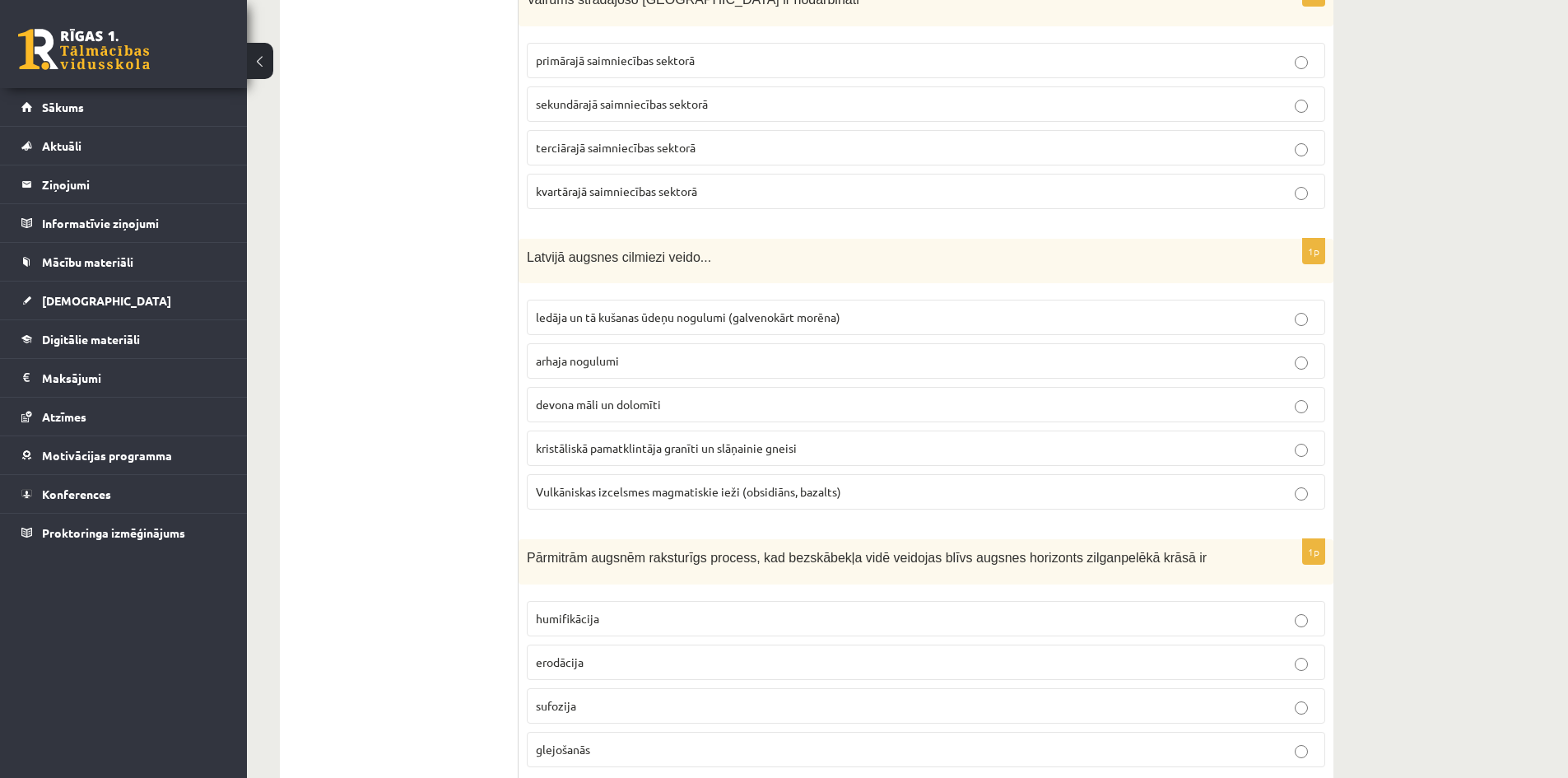
click at [603, 741] on p "glejošanās" at bounding box center [925, 749] width 780 height 17
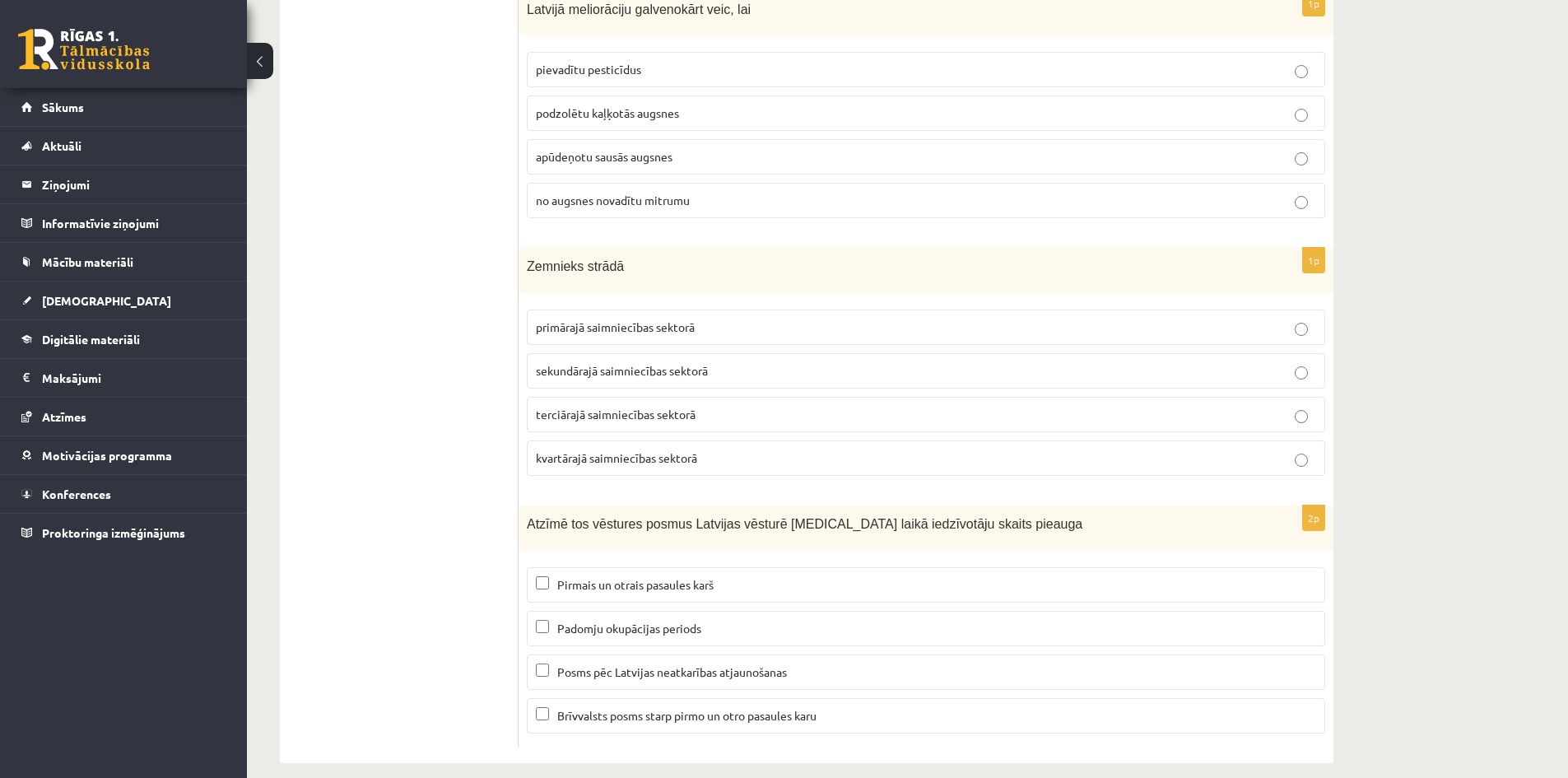
scroll to position [7394, 0]
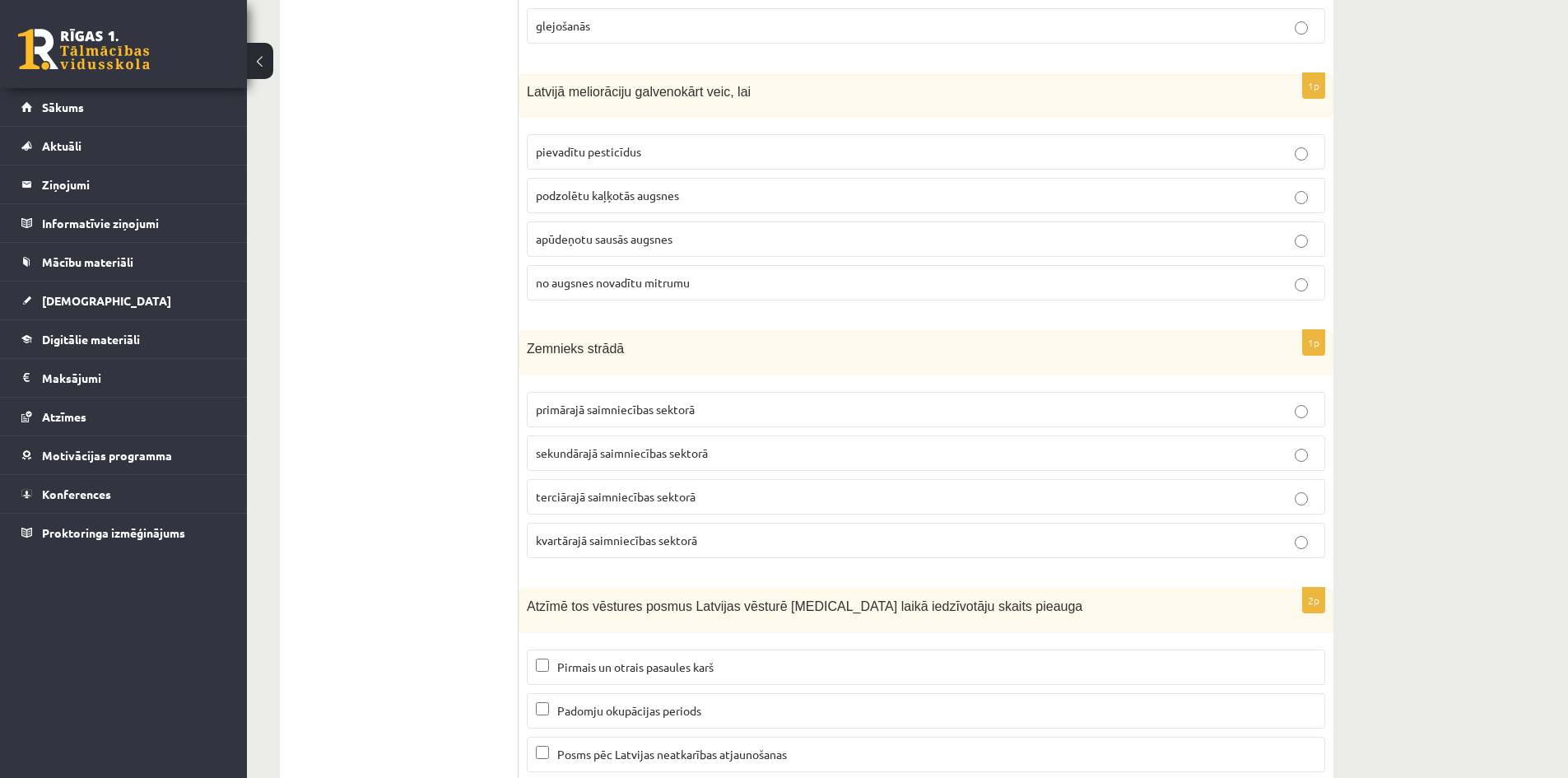
click at [703, 275] on p "no augsnes novadītu mitrumu" at bounding box center [925, 283] width 780 height 17
click at [698, 401] on p "primārajā saimniecības sektorā" at bounding box center [925, 409] width 780 height 17
click at [693, 703] on span "Padomju okupācijas periods" at bounding box center [629, 710] width 144 height 14
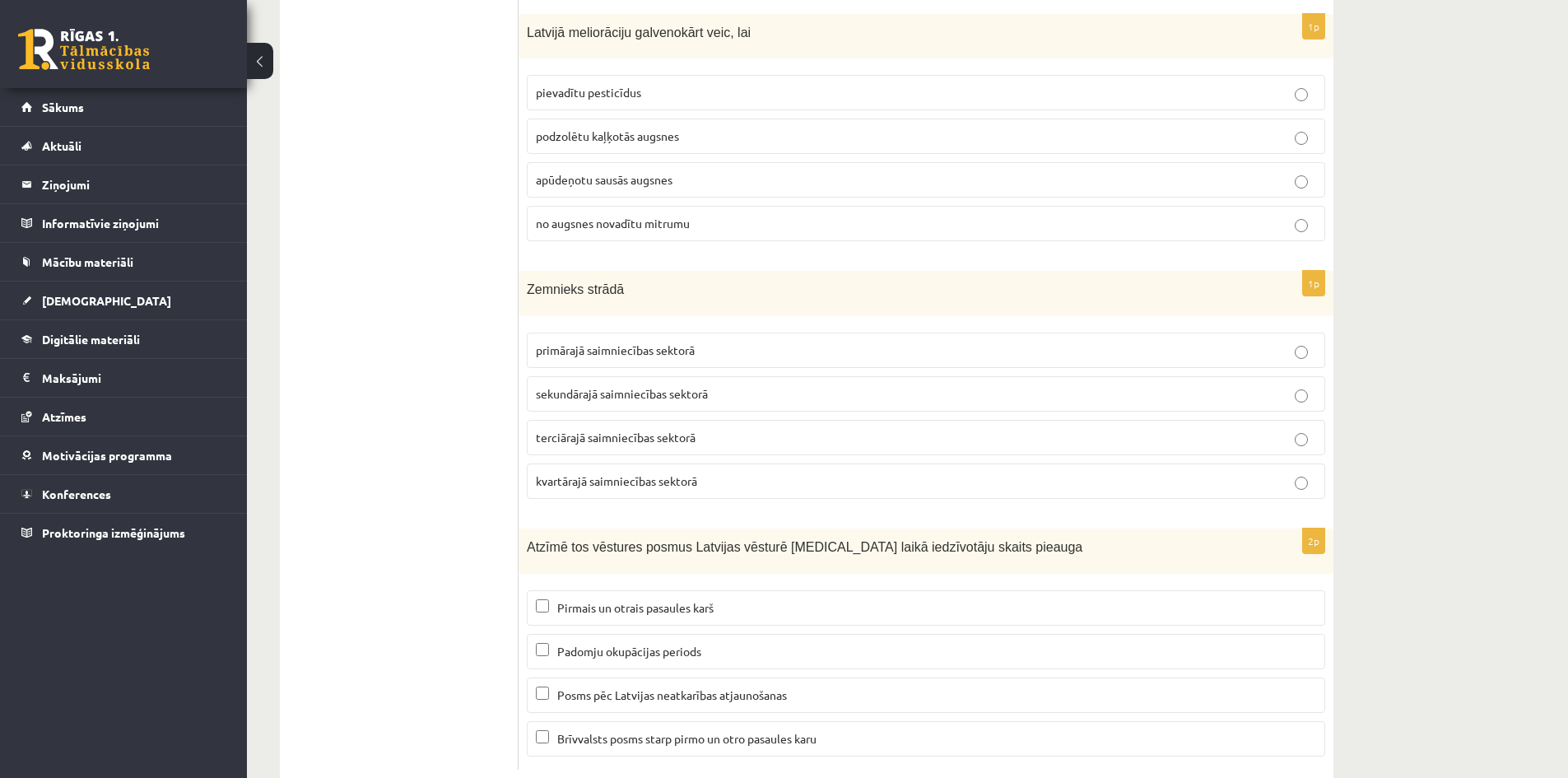
scroll to position [7477, 0]
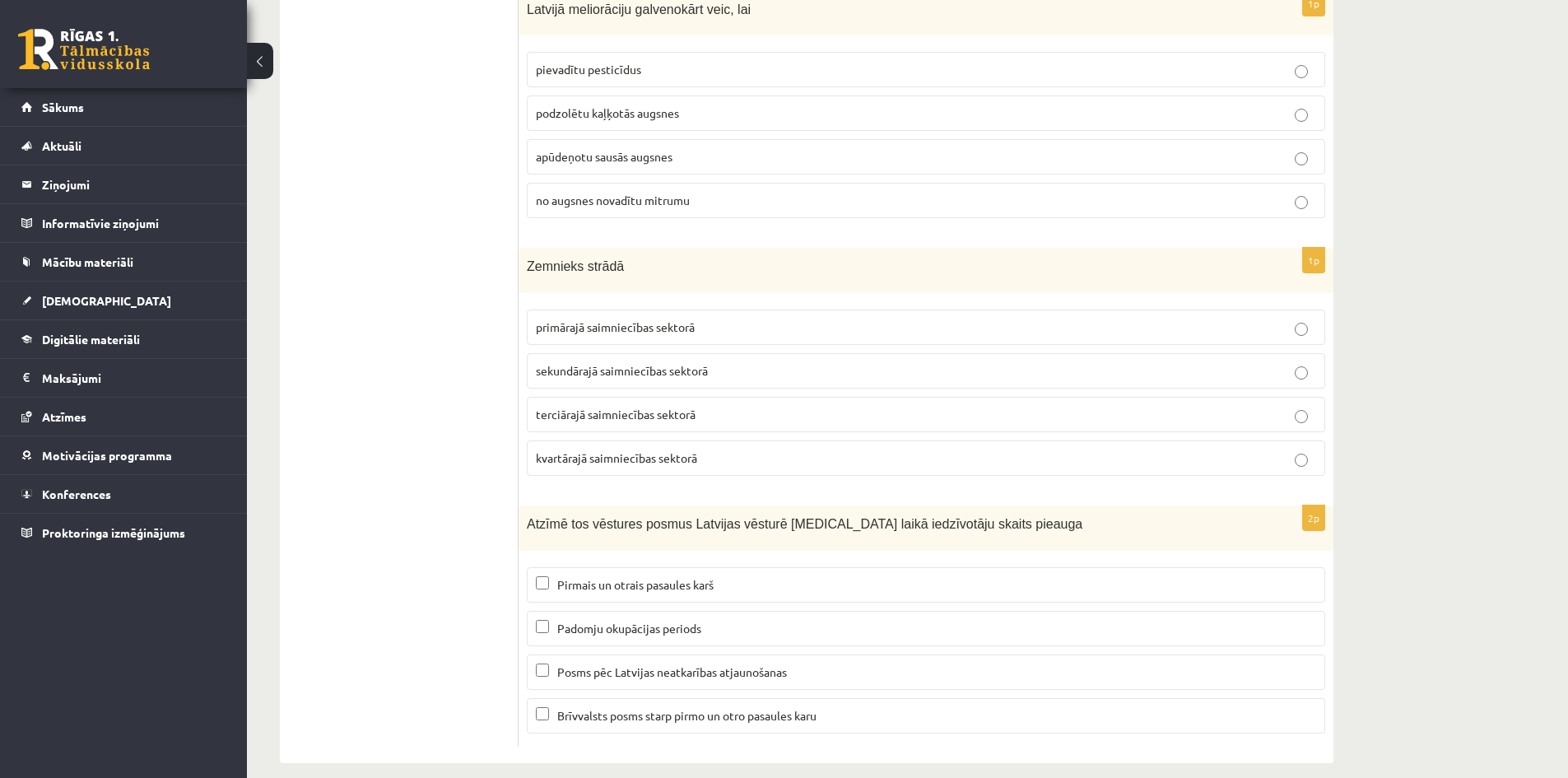
drag, startPoint x: 1486, startPoint y: 400, endPoint x: 1468, endPoint y: 411, distance: 21.1
click at [628, 708] on span "Brīvvalsts posms starp pirmo un otro pasaules karu" at bounding box center [687, 715] width 259 height 14
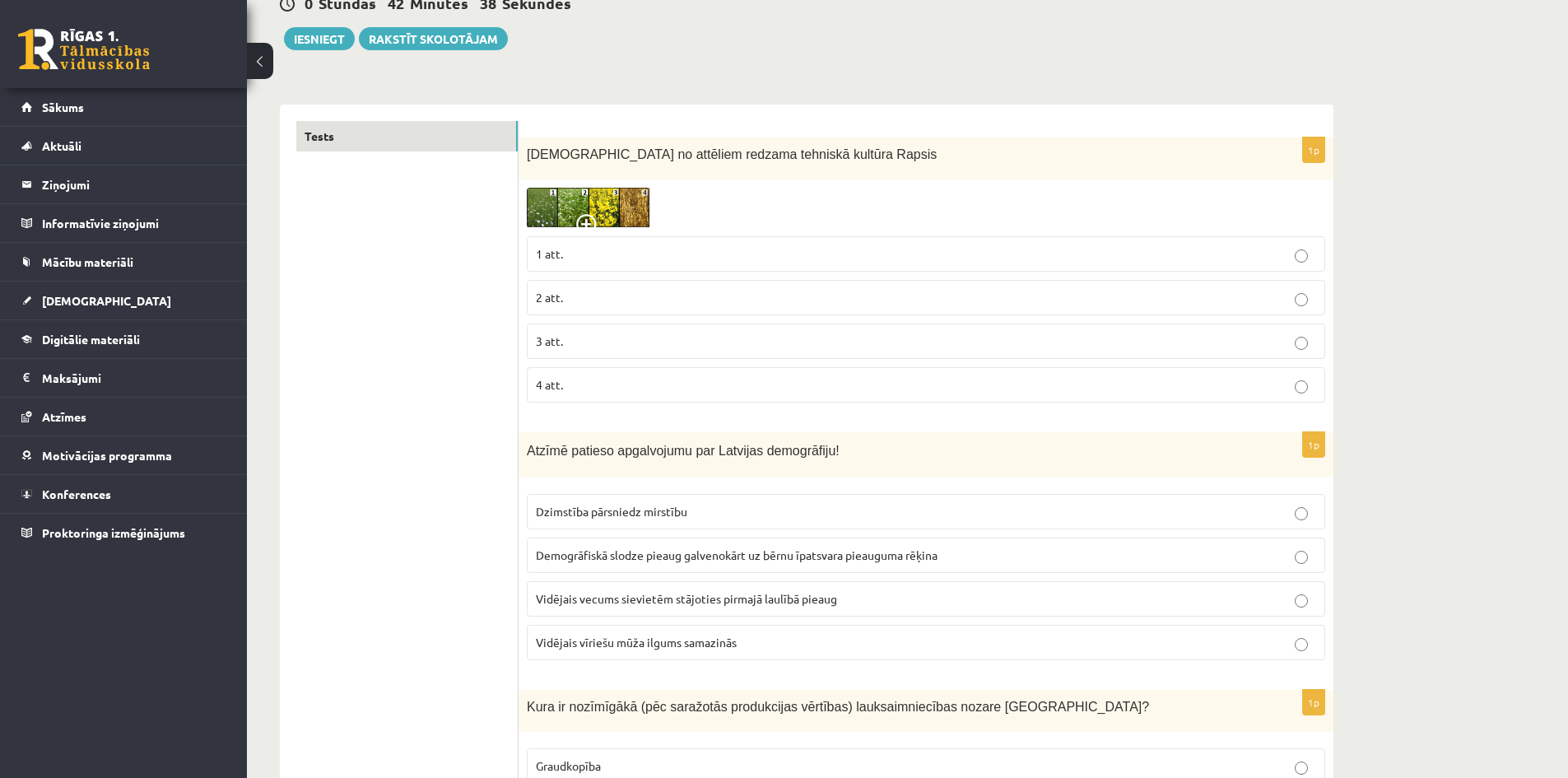
scroll to position [0, 0]
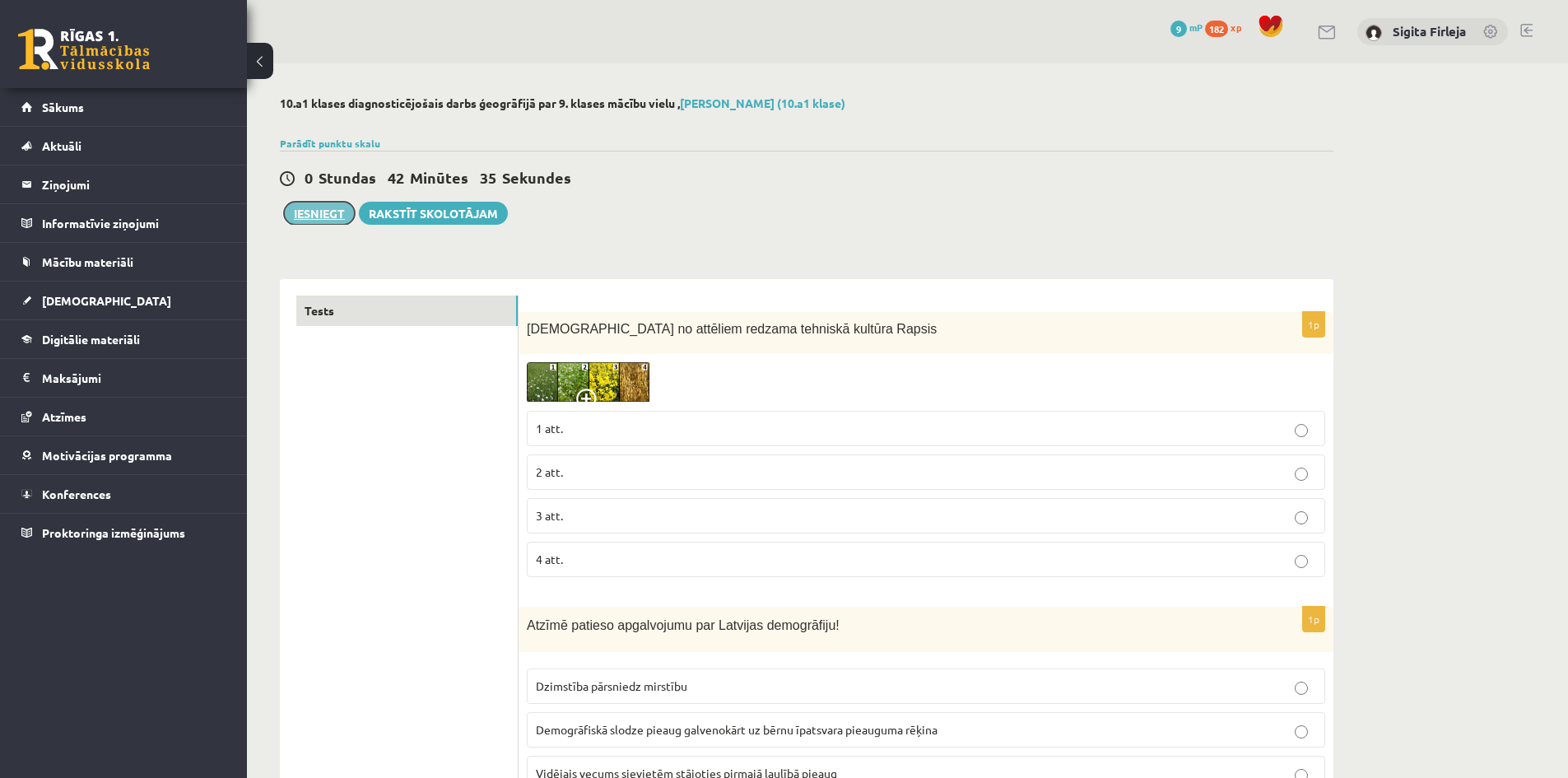
click at [336, 210] on button "Iesniegt" at bounding box center [319, 213] width 71 height 23
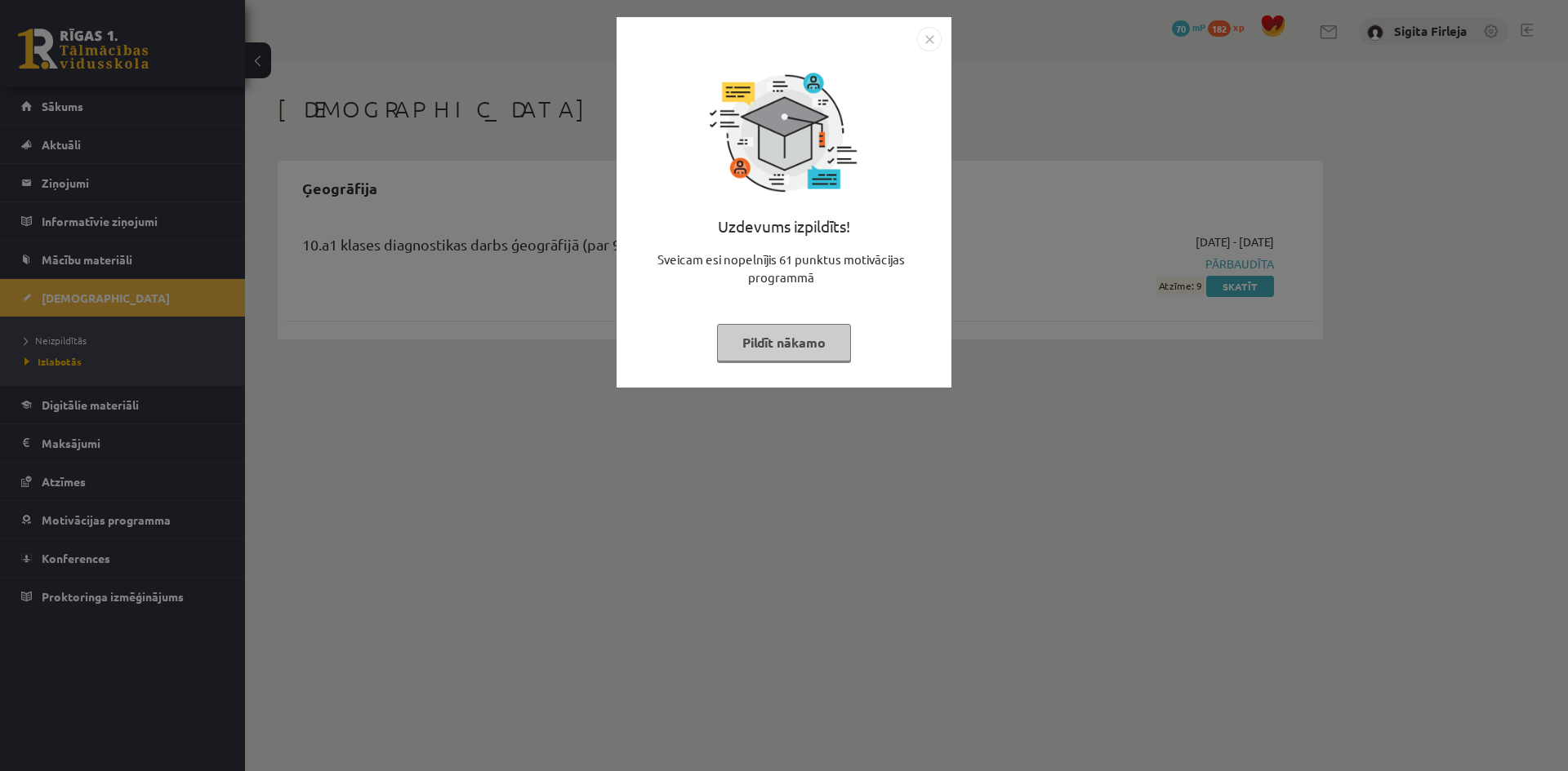
click at [815, 345] on button "Pildīt nākamo" at bounding box center [784, 343] width 134 height 37
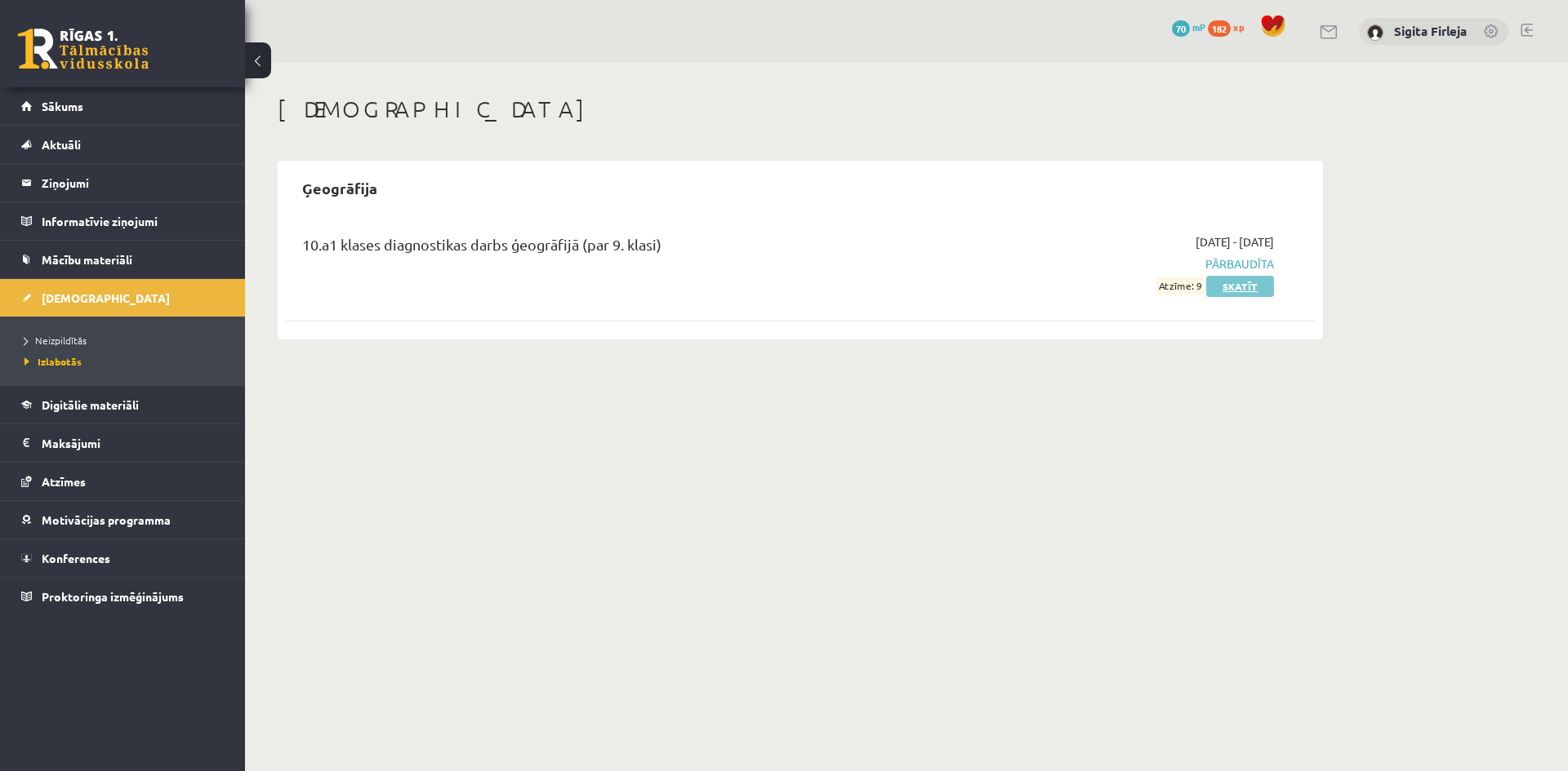
click at [1255, 288] on link "Skatīt" at bounding box center [1240, 286] width 68 height 21
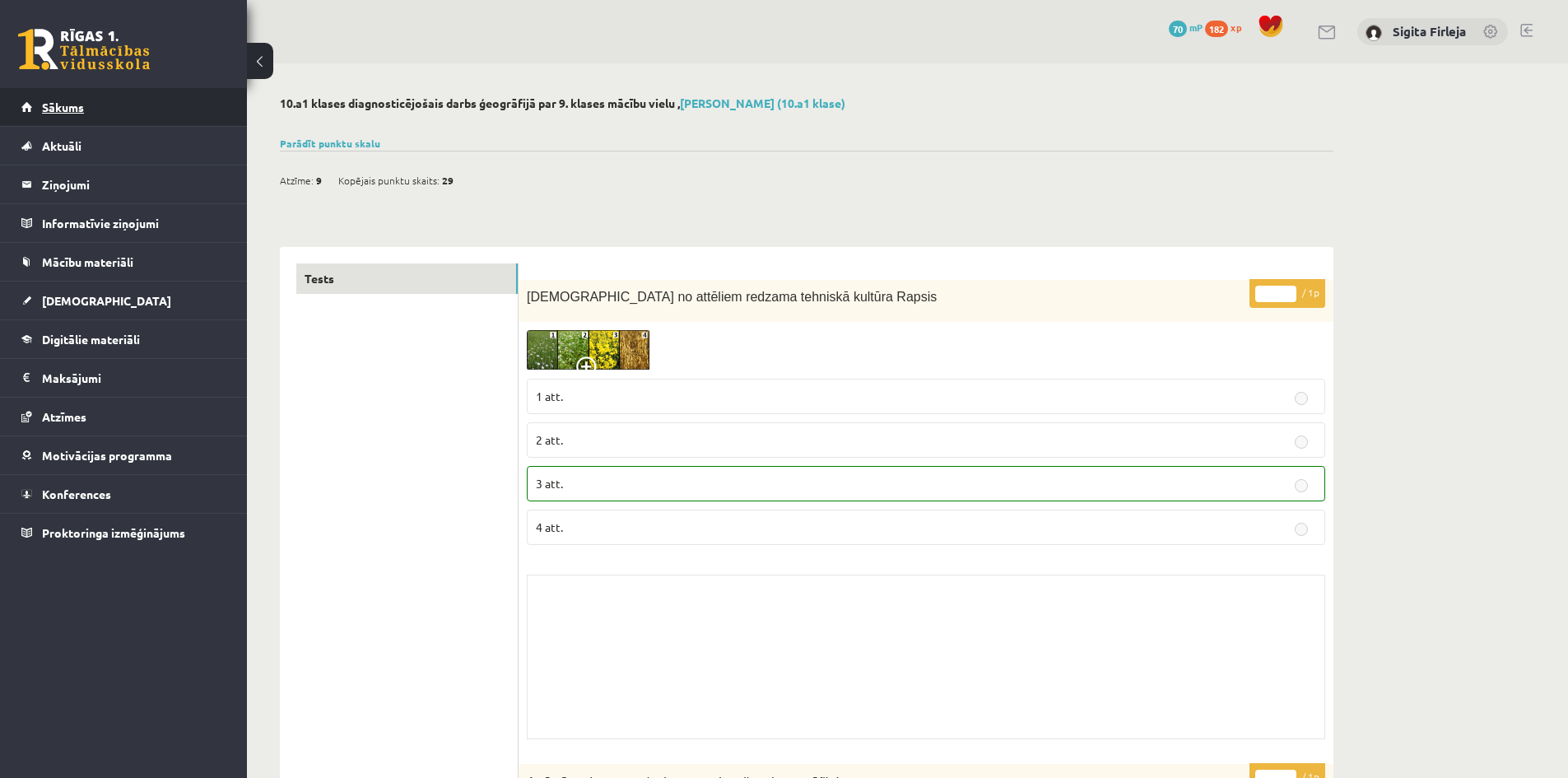
click at [77, 104] on span "Sākums" at bounding box center [63, 107] width 42 height 14
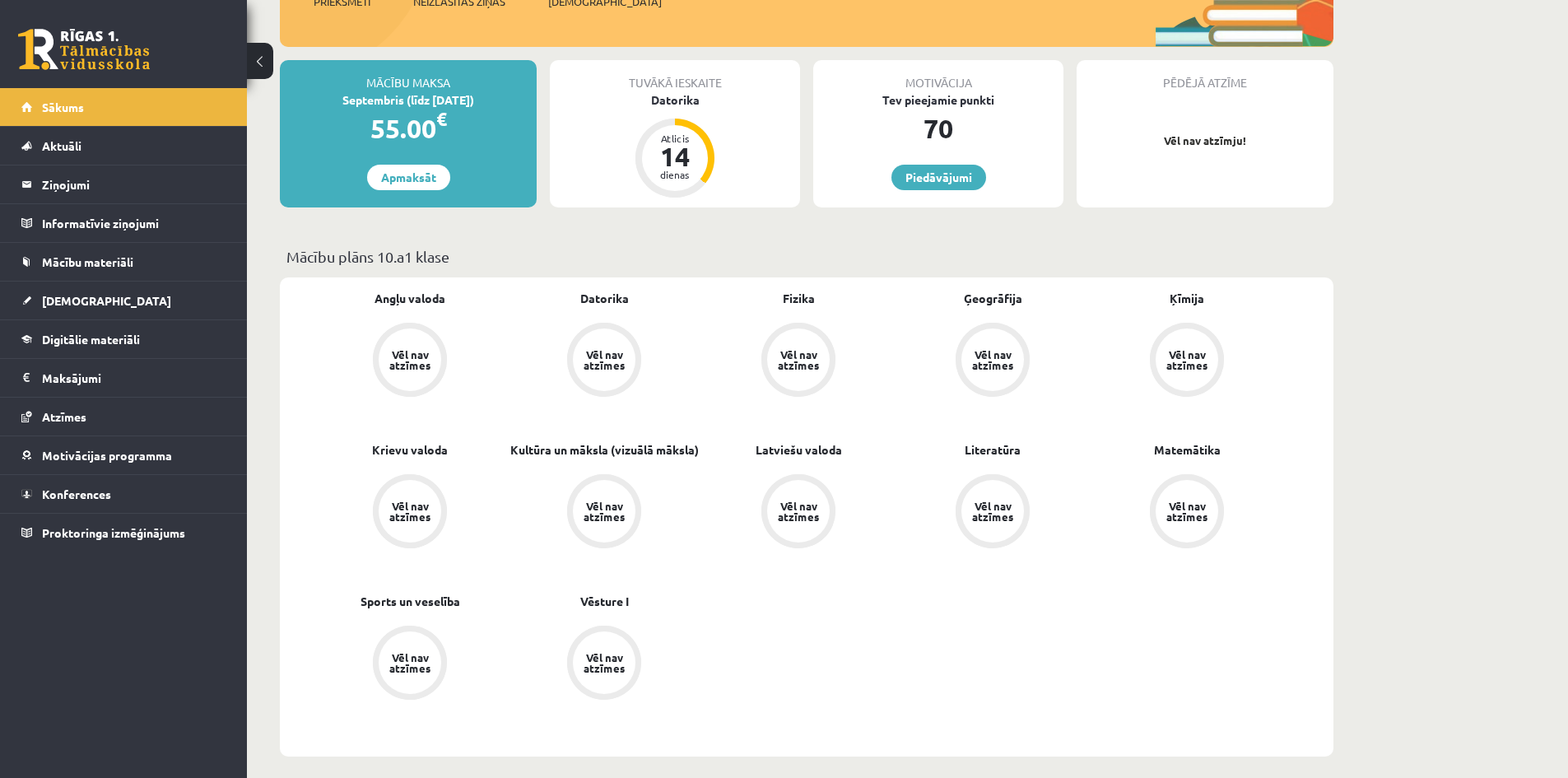
scroll to position [247, 0]
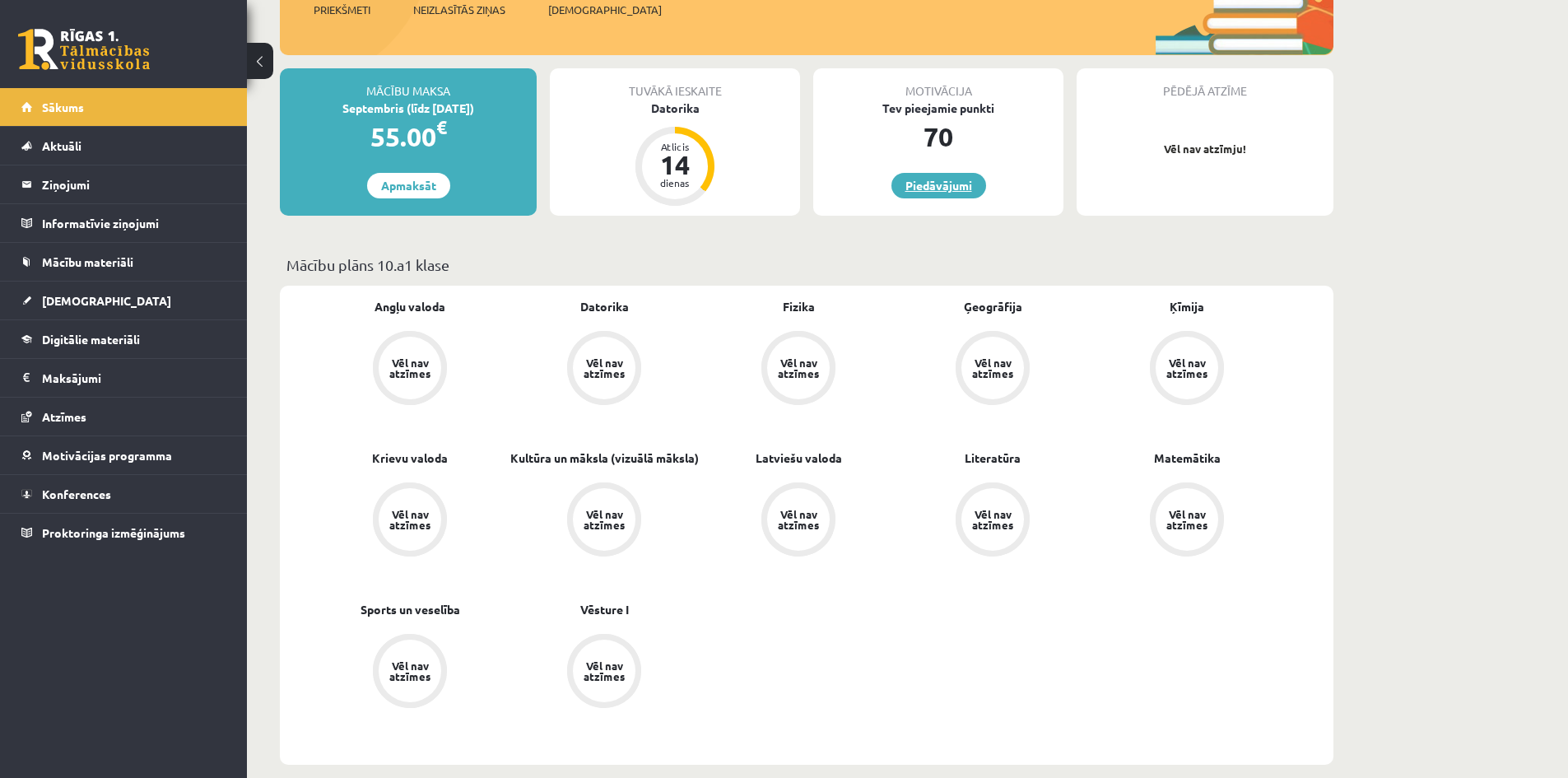
click at [941, 190] on link "Piedāvājumi" at bounding box center [938, 185] width 95 height 25
click at [936, 178] on link "Piedāvājumi" at bounding box center [938, 185] width 95 height 25
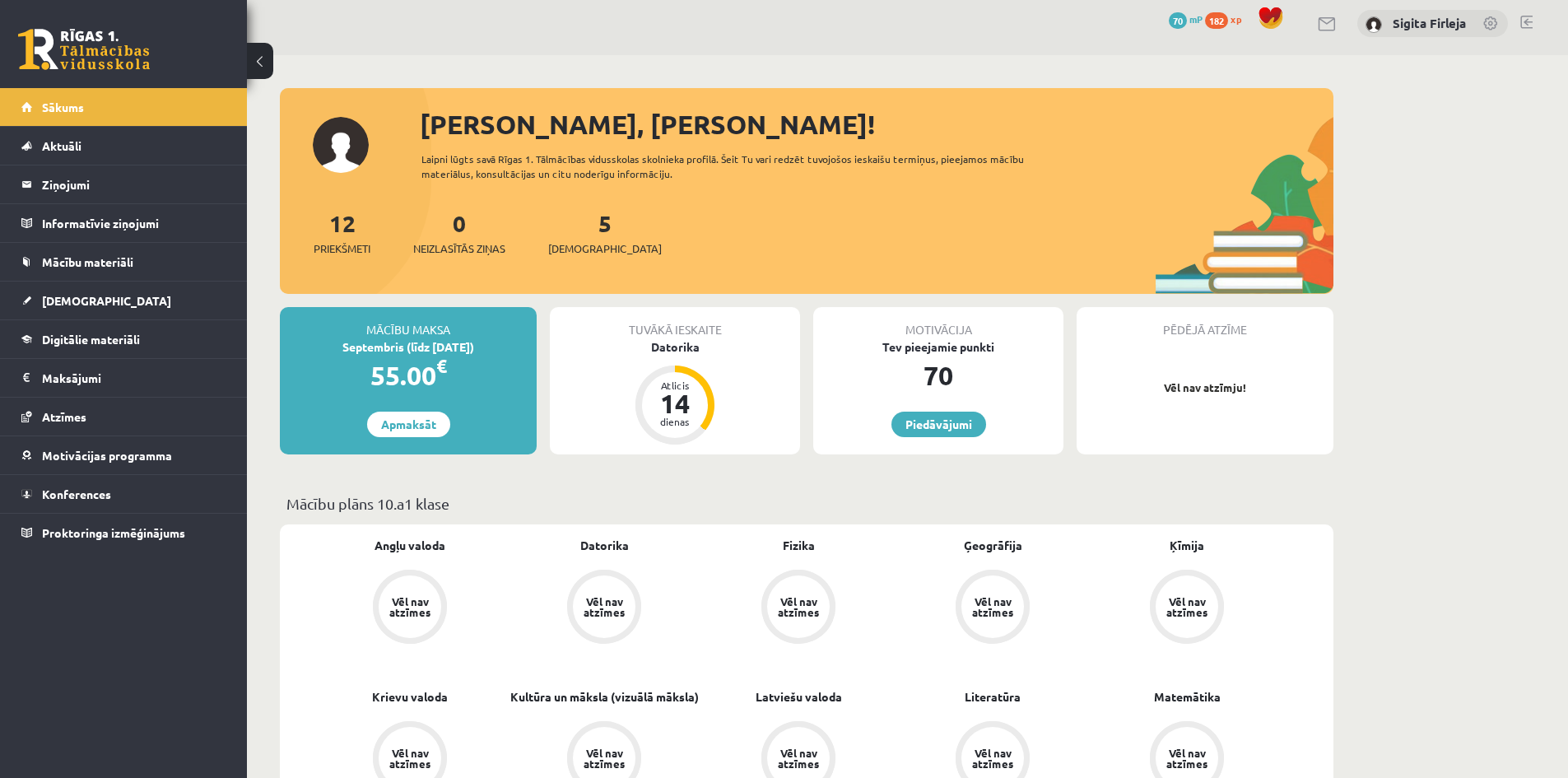
scroll to position [0, 0]
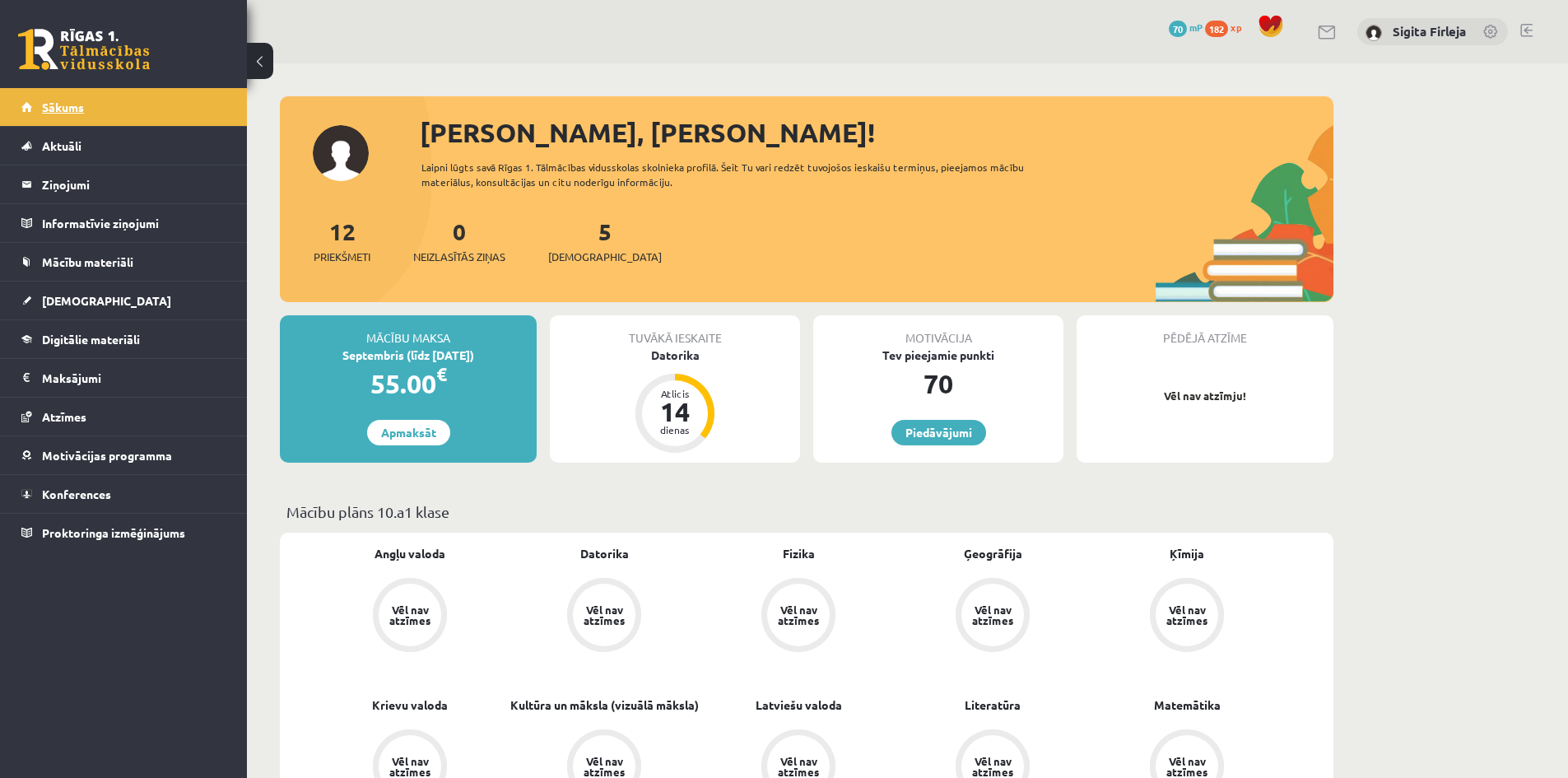
click at [104, 103] on link "Sākums" at bounding box center [124, 107] width 205 height 38
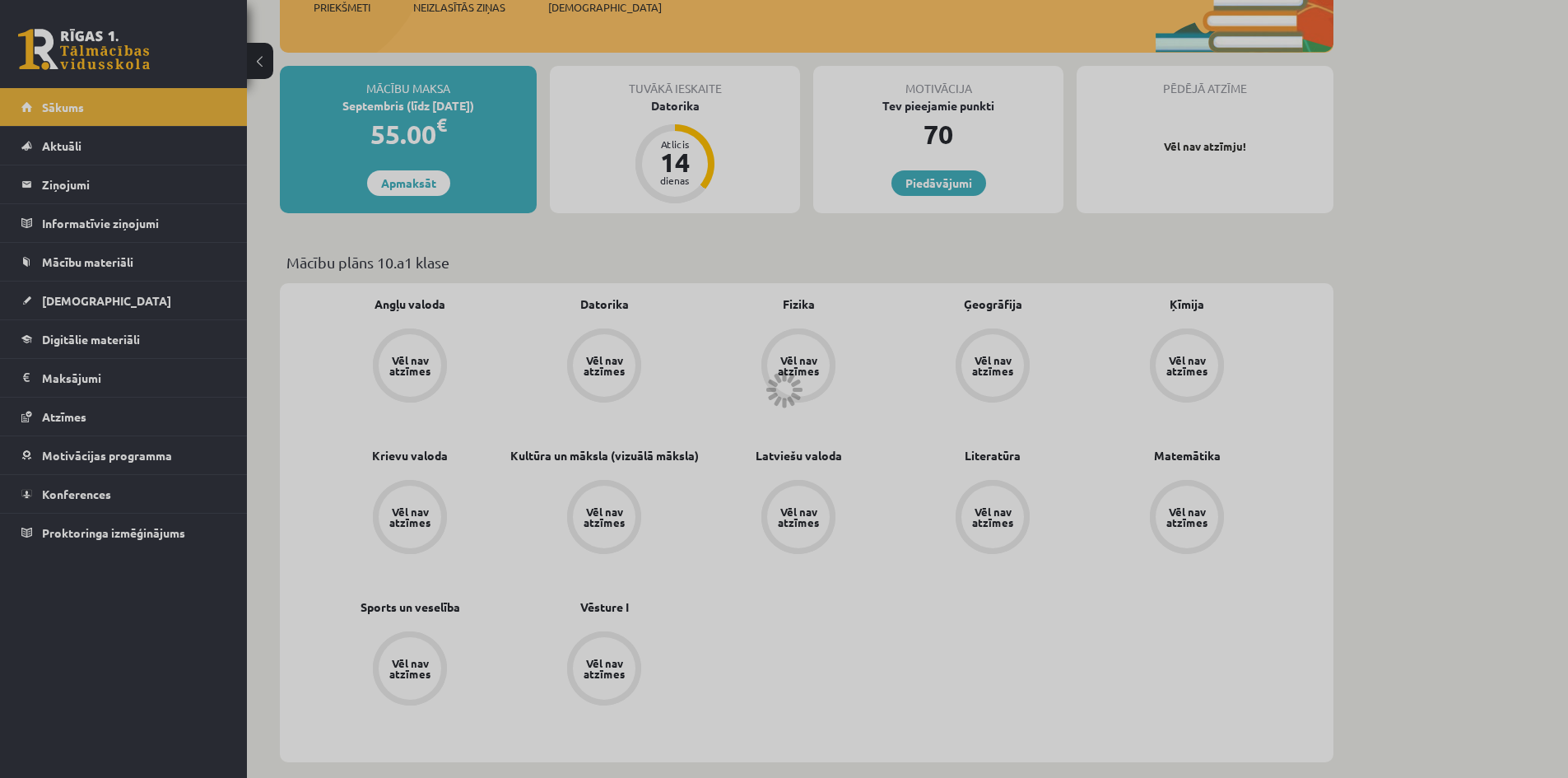
scroll to position [330, 0]
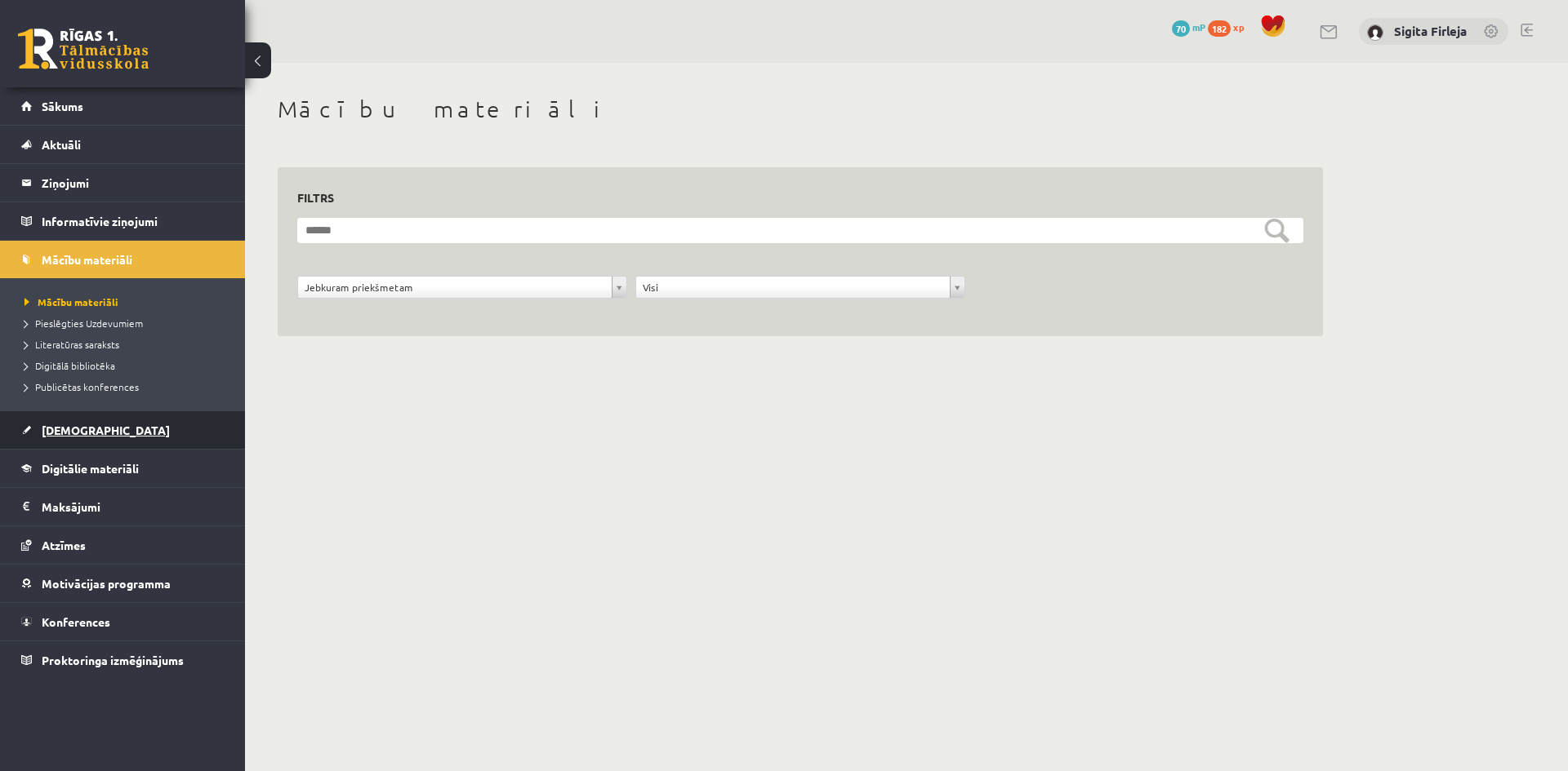
click at [76, 438] on link "[DEMOGRAPHIC_DATA]" at bounding box center [123, 430] width 204 height 37
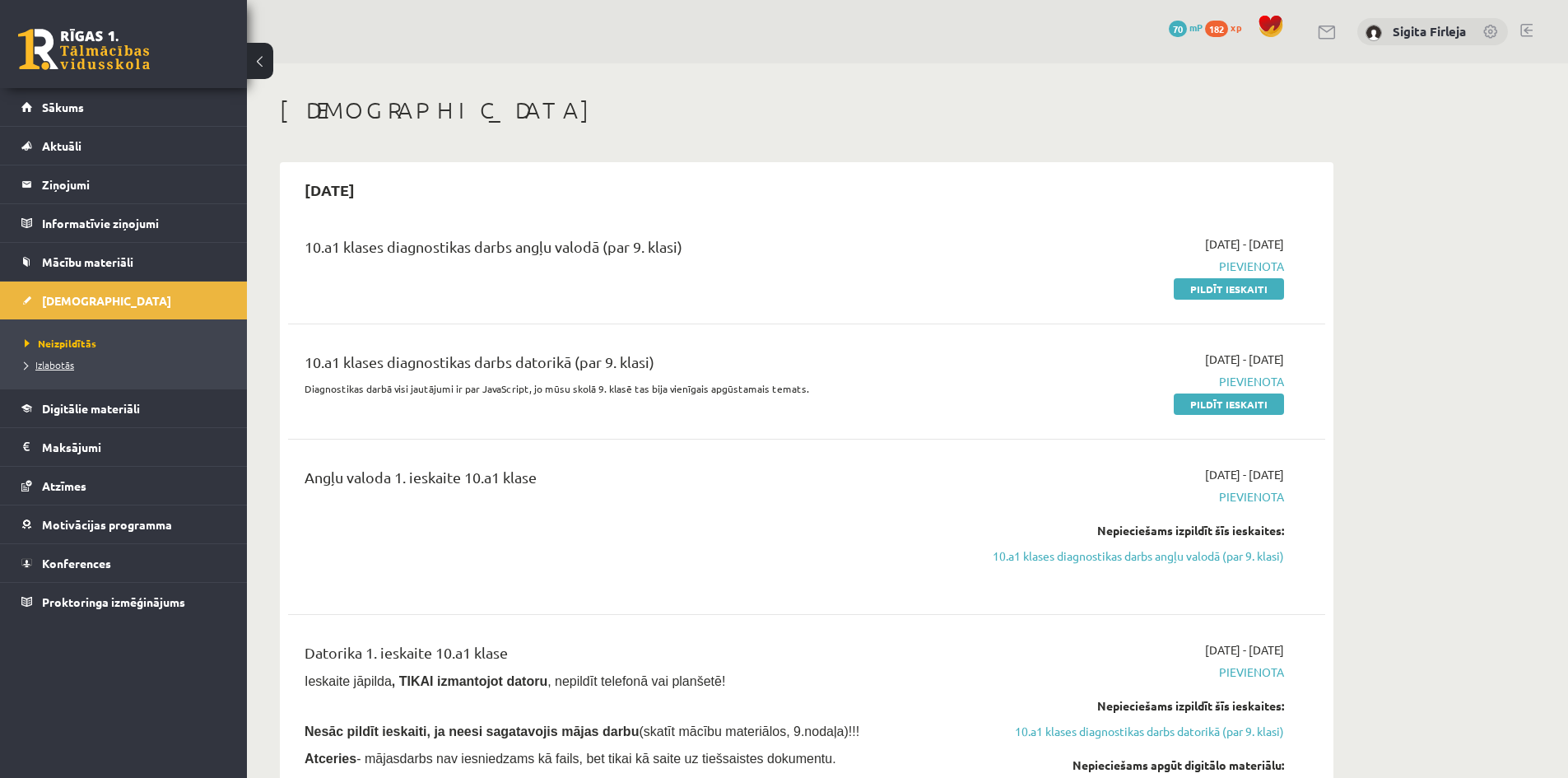
click at [52, 361] on span "Izlabotās" at bounding box center [49, 365] width 50 height 14
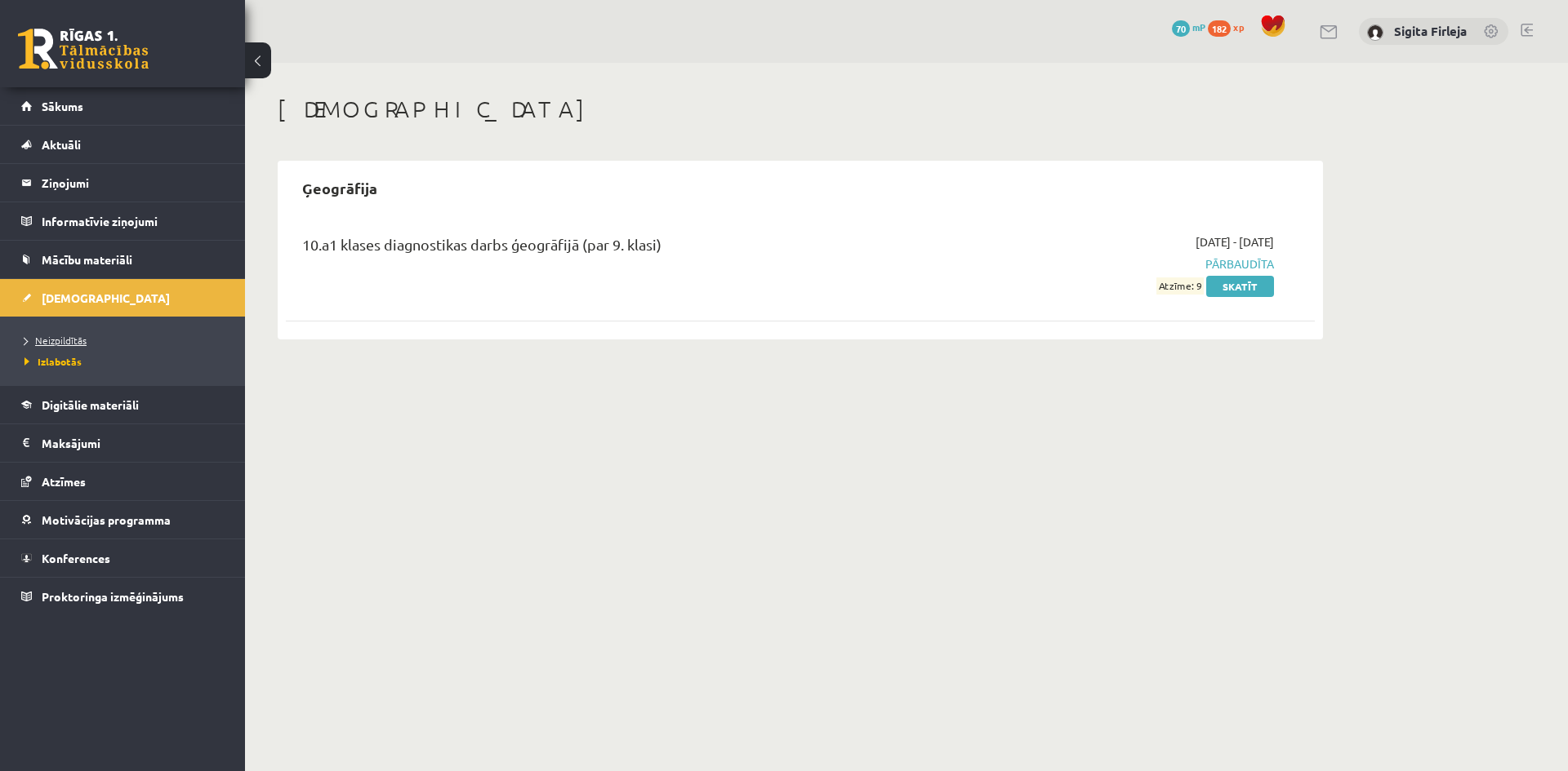
click at [68, 346] on link "Neizpildītās" at bounding box center [126, 340] width 204 height 14
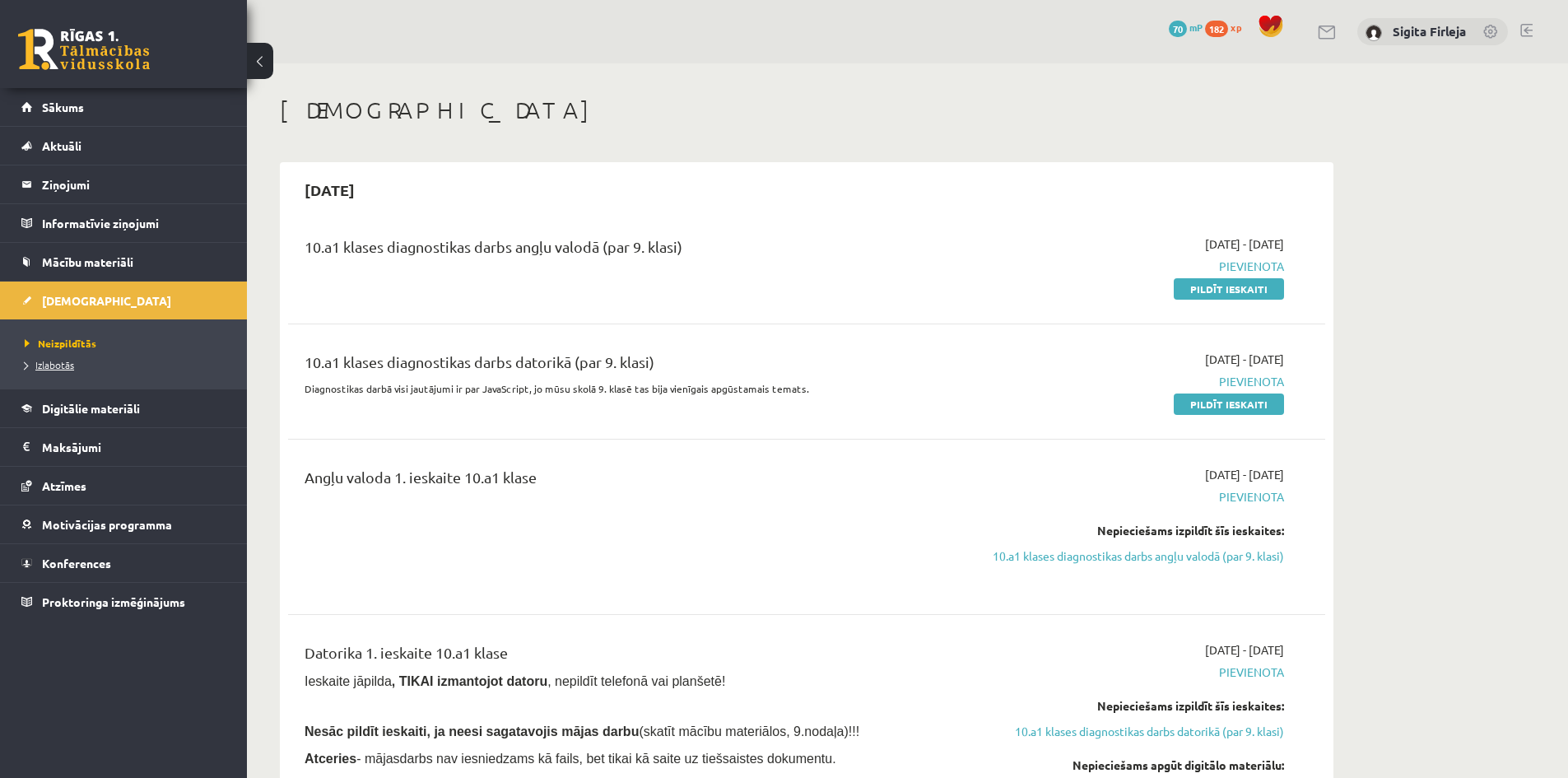
click at [43, 366] on span "Izlabotās" at bounding box center [49, 365] width 50 height 14
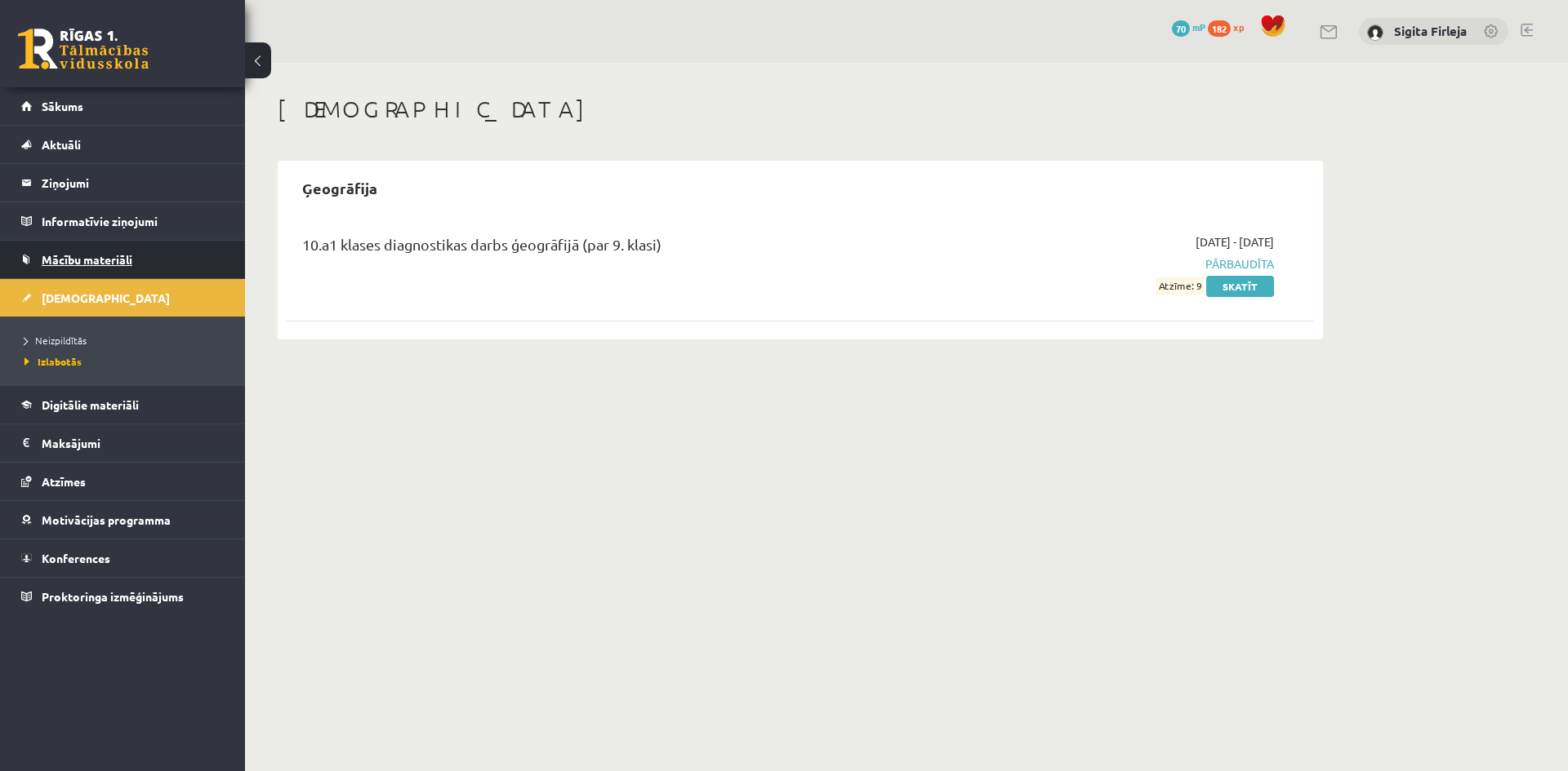
click at [99, 258] on span "Mācību materiāli" at bounding box center [88, 260] width 91 height 14
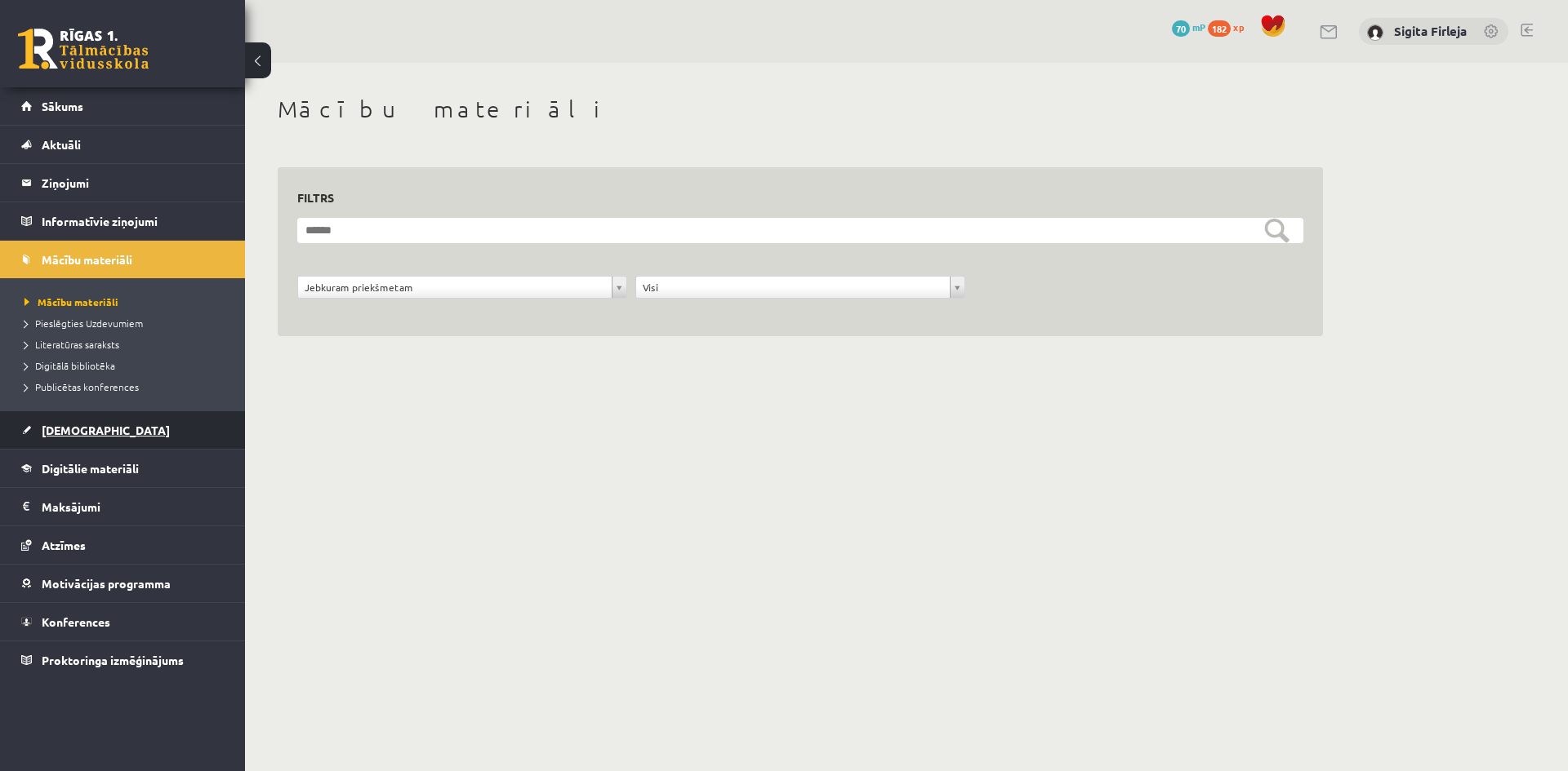
click at [143, 435] on link "[DEMOGRAPHIC_DATA]" at bounding box center [123, 430] width 204 height 37
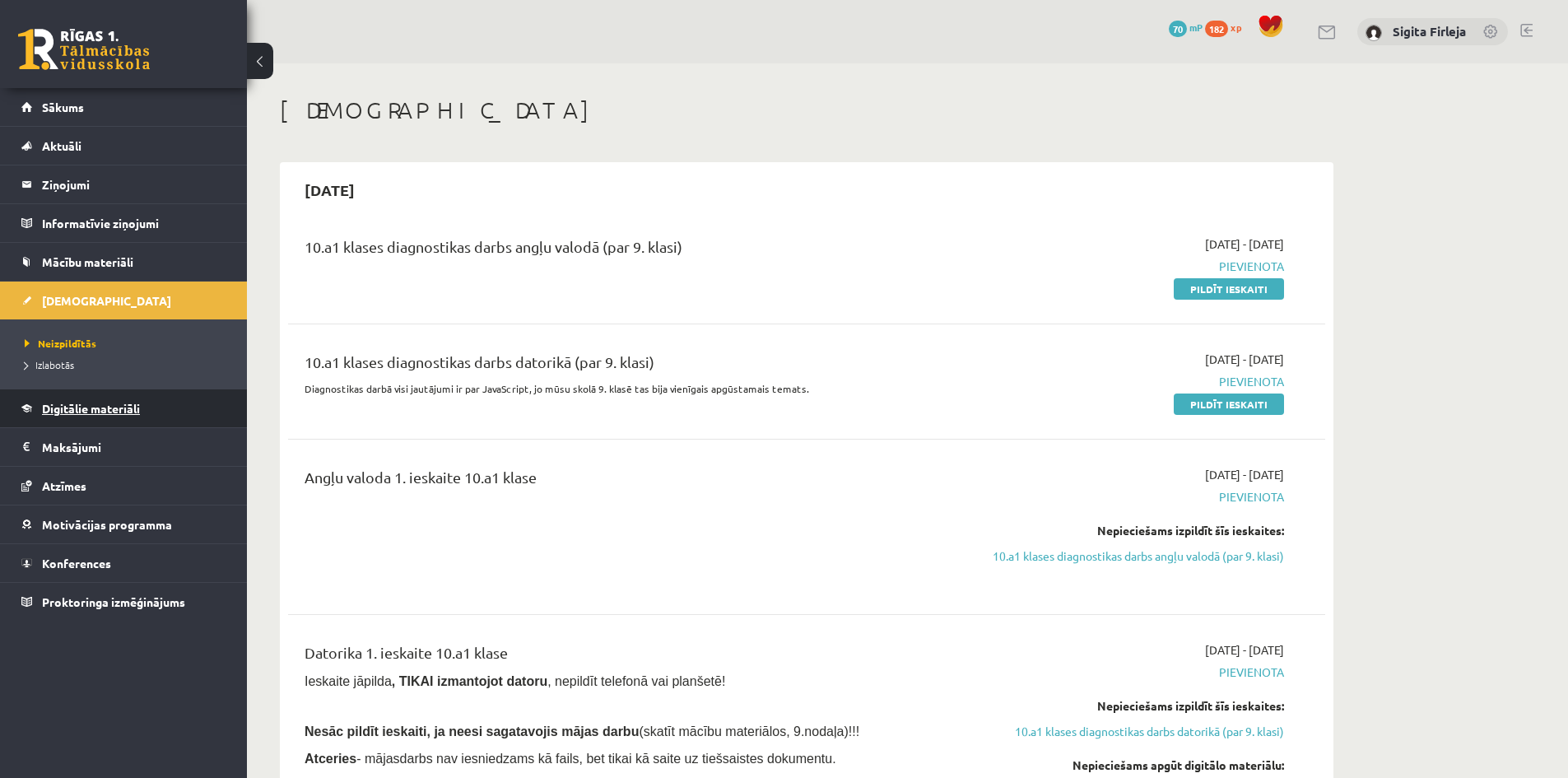
click at [97, 403] on span "Digitālie materiāli" at bounding box center [91, 408] width 98 height 14
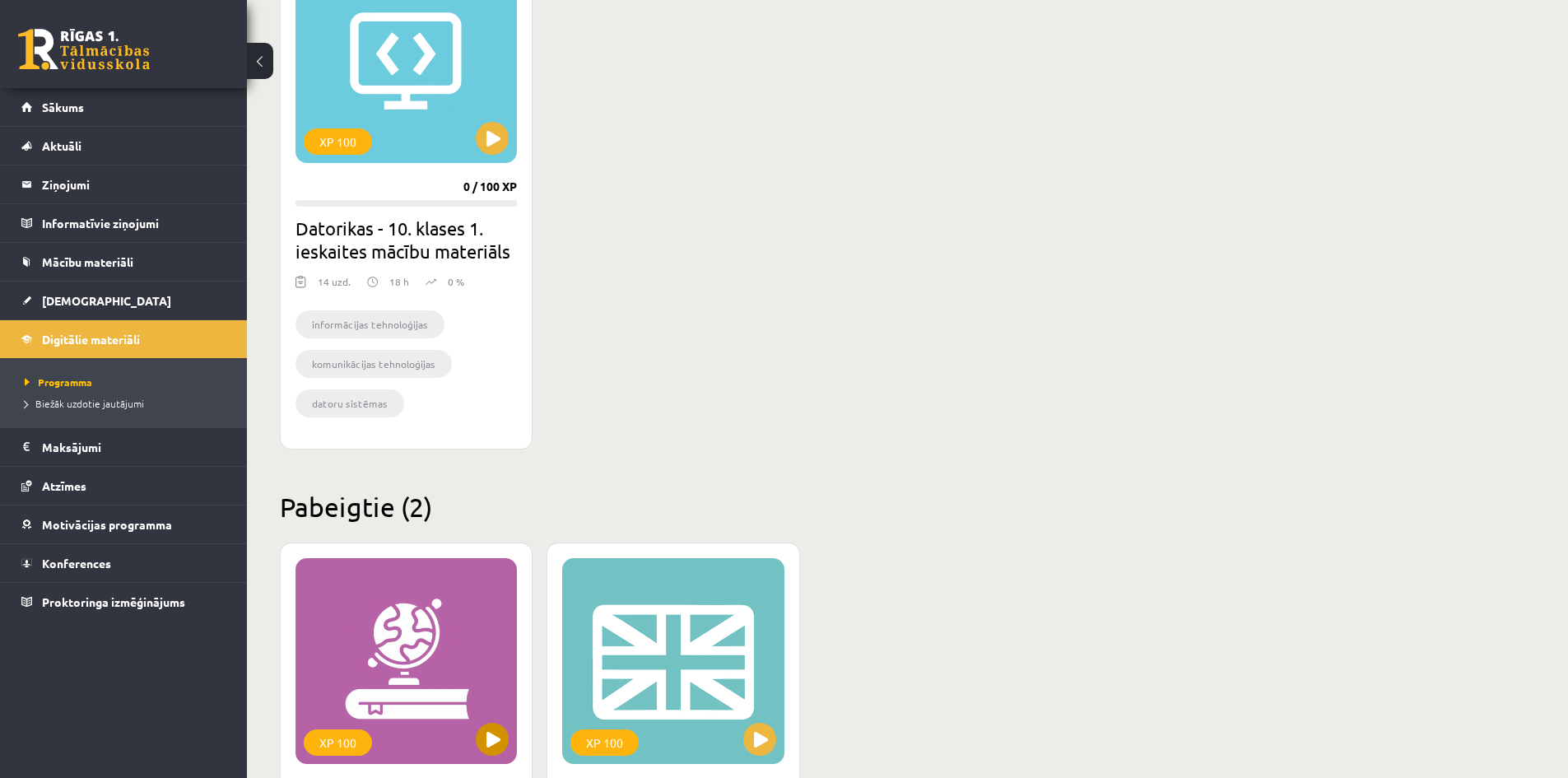
scroll to position [527, 0]
click at [499, 138] on button at bounding box center [492, 139] width 33 height 33
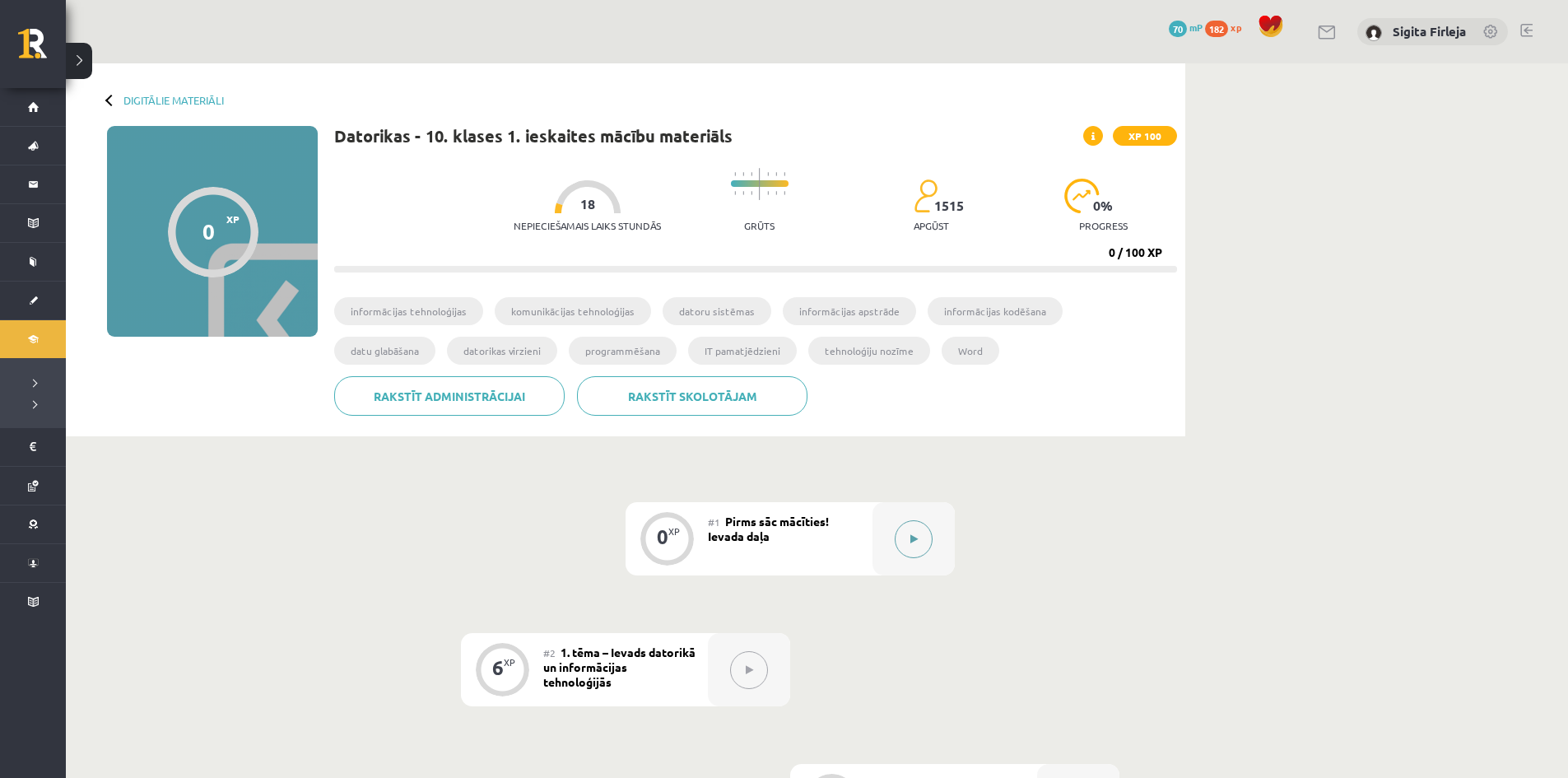
click at [914, 538] on icon at bounding box center [914, 539] width 7 height 10
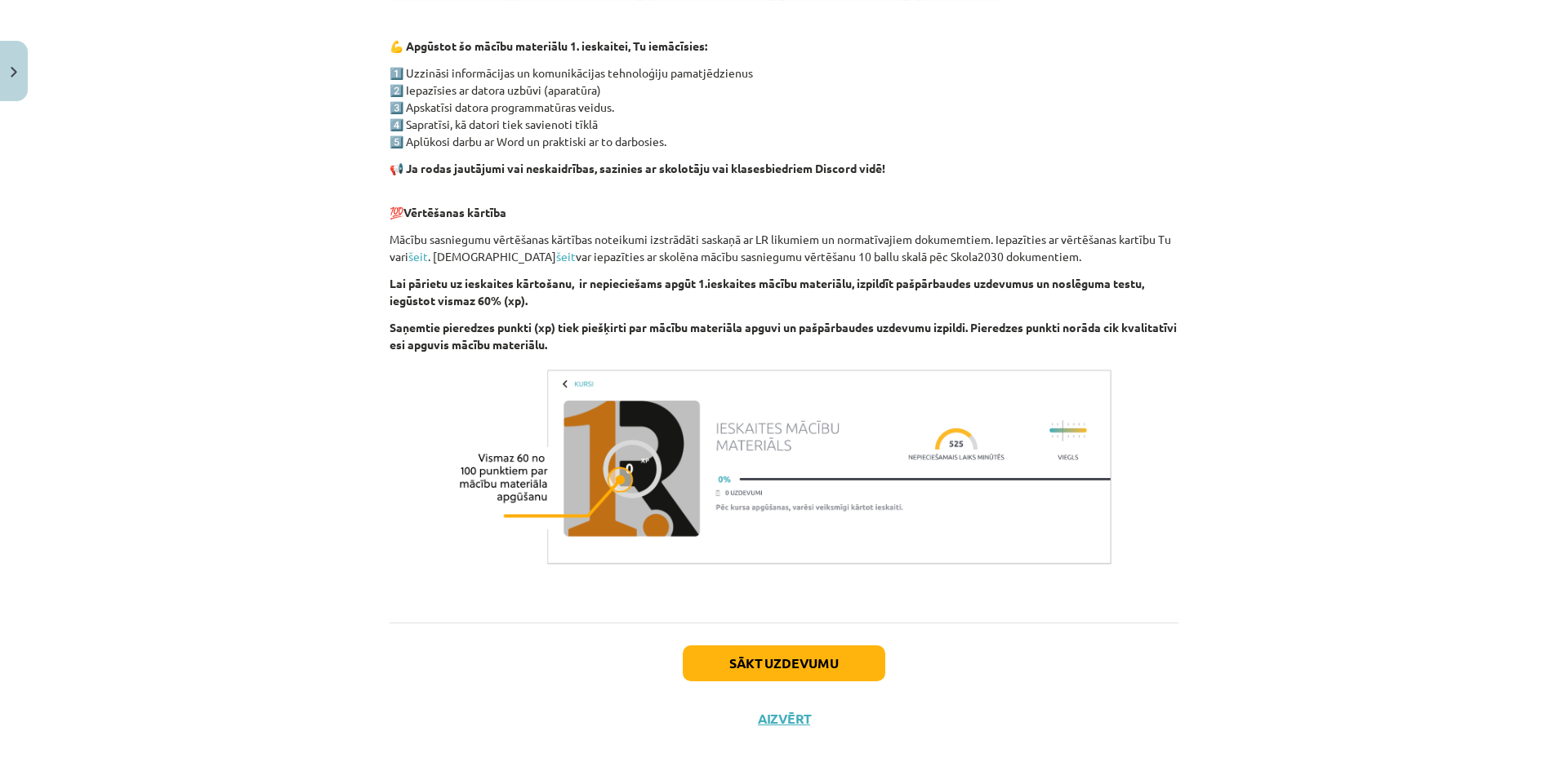
scroll to position [959, 0]
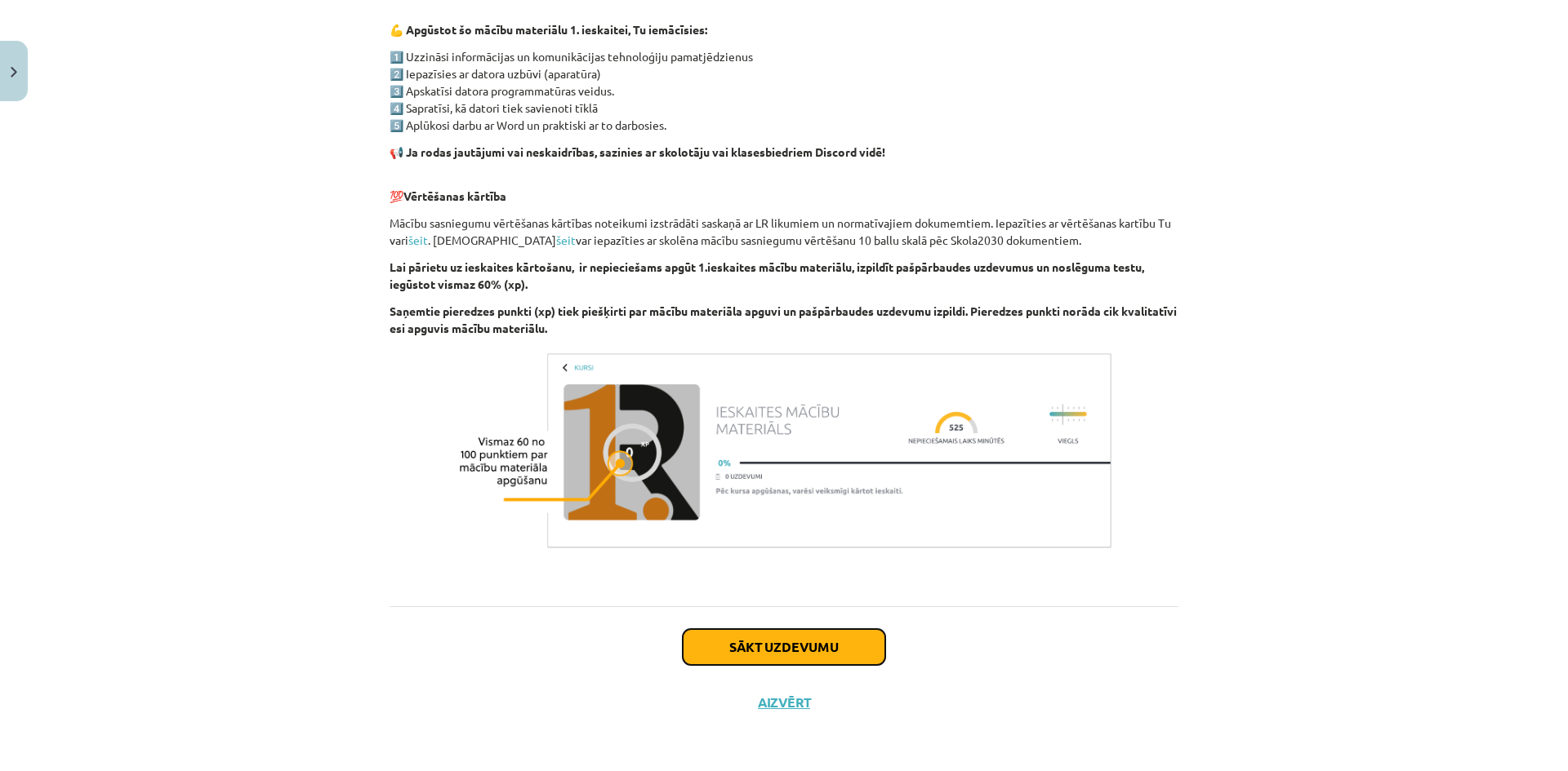
click at [779, 643] on button "Sākt uzdevumu" at bounding box center [784, 647] width 203 height 36
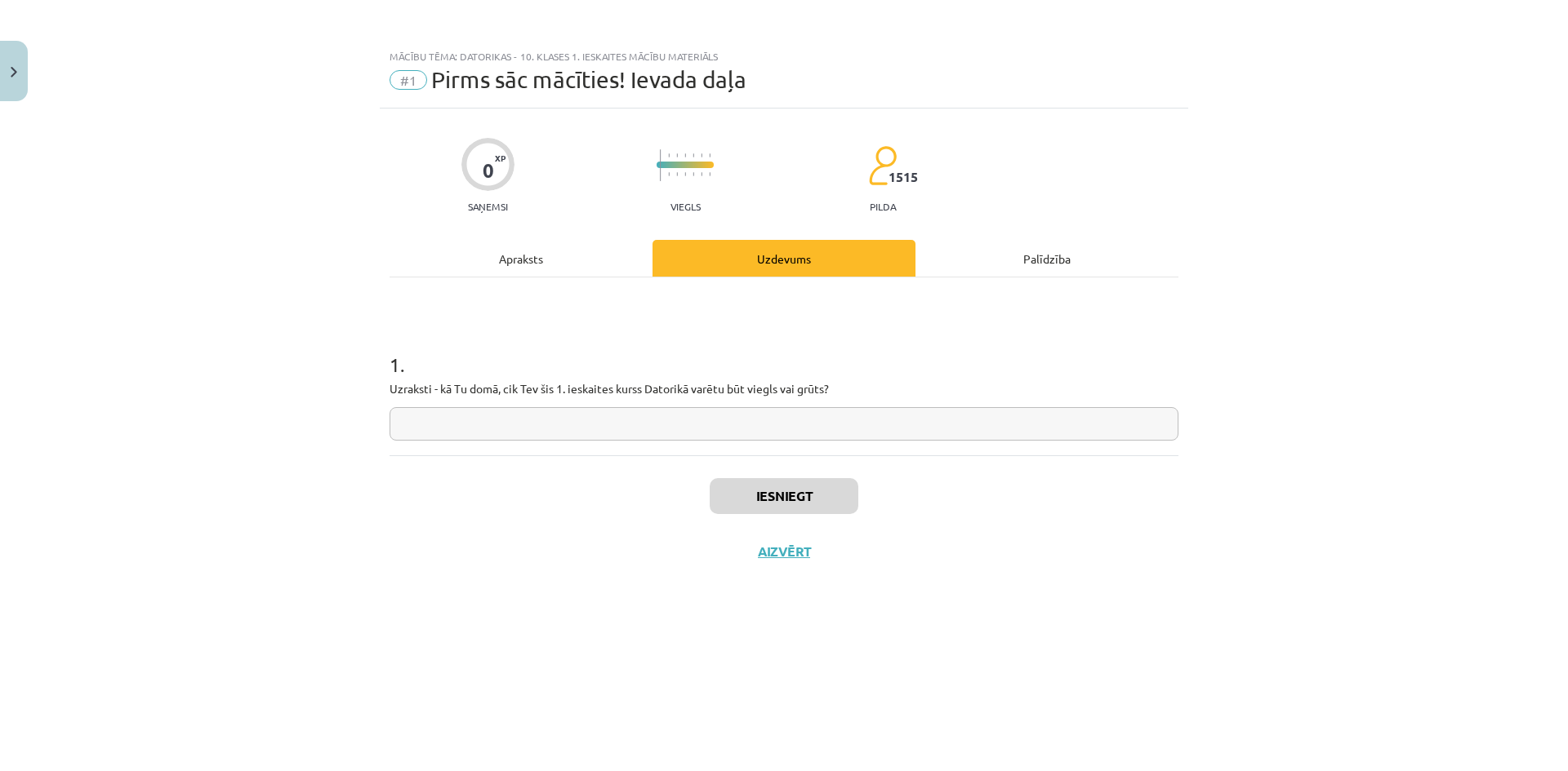
drag, startPoint x: 566, startPoint y: 421, endPoint x: 565, endPoint y: 374, distance: 47.0
click at [565, 410] on input "text" at bounding box center [783, 423] width 788 height 33
type input "******"
click at [740, 490] on button "Iesniegt" at bounding box center [784, 496] width 148 height 36
